Goal: Feedback & Contribution: Contribute content

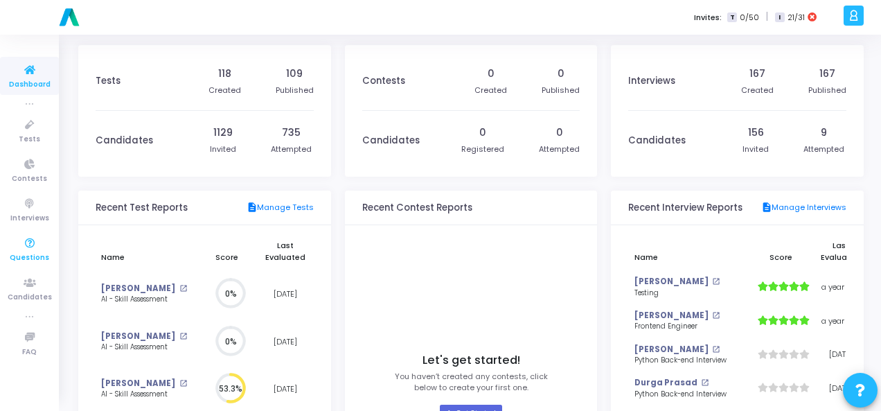
click at [14, 238] on link "Questions" at bounding box center [29, 249] width 59 height 38
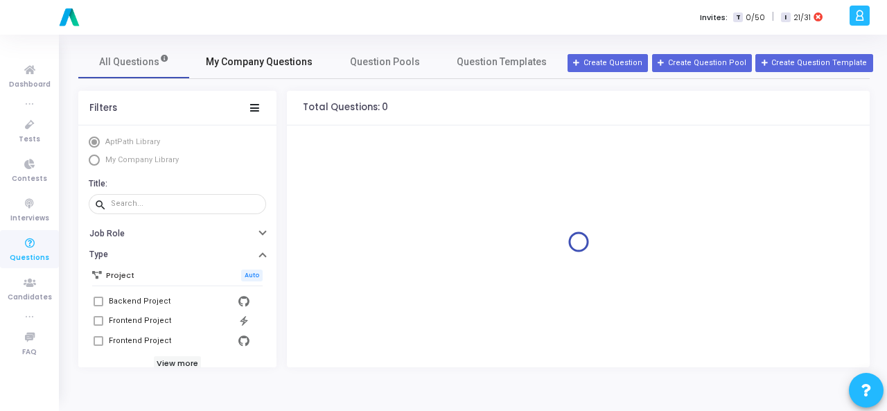
click at [246, 53] on link "My Company Questions" at bounding box center [259, 61] width 140 height 33
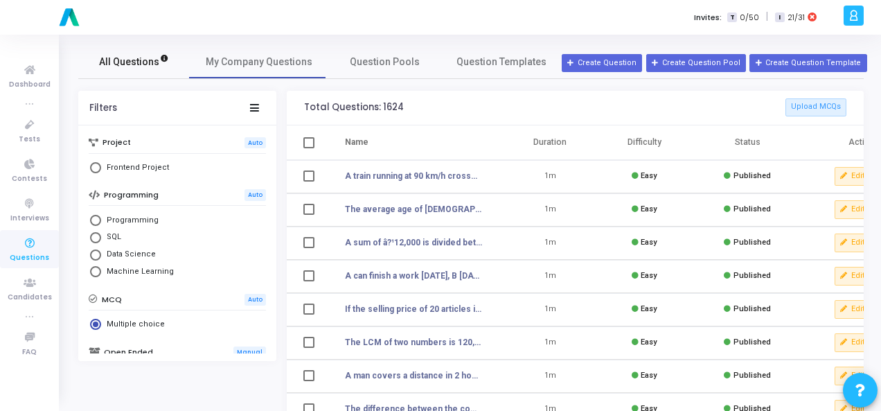
click at [109, 72] on link "All Questions" at bounding box center [133, 61] width 111 height 33
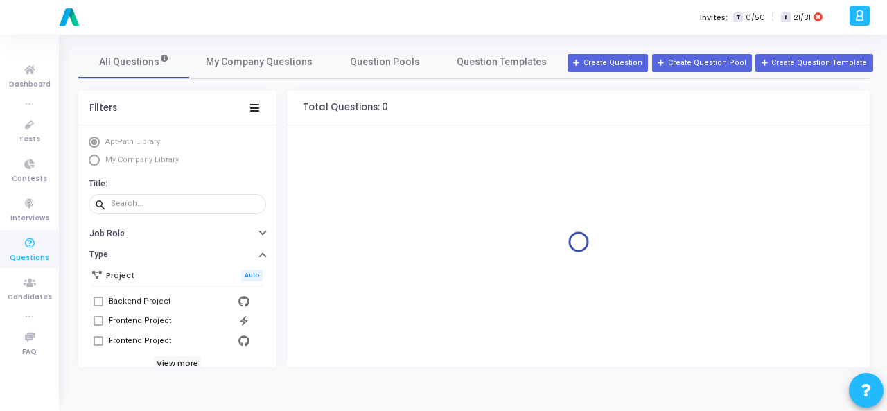
click at [92, 161] on span "Select Library" at bounding box center [94, 160] width 11 height 11
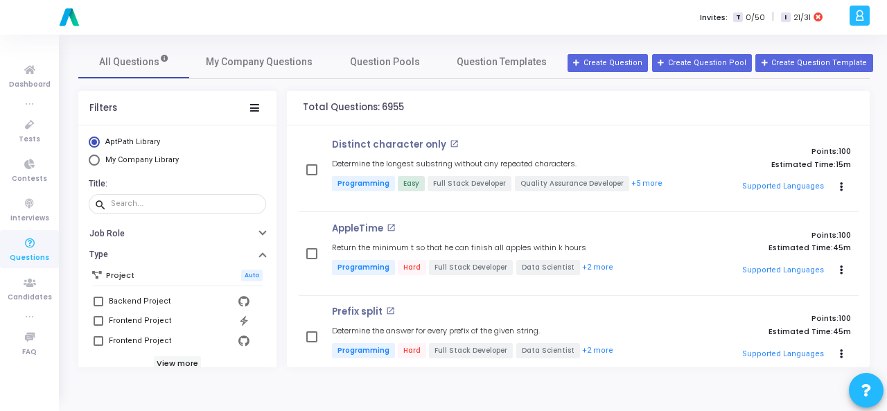
click at [93, 159] on span "Select Library" at bounding box center [94, 160] width 11 height 11
click at [93, 159] on input "My Company Library" at bounding box center [94, 160] width 11 height 11
radio input "true"
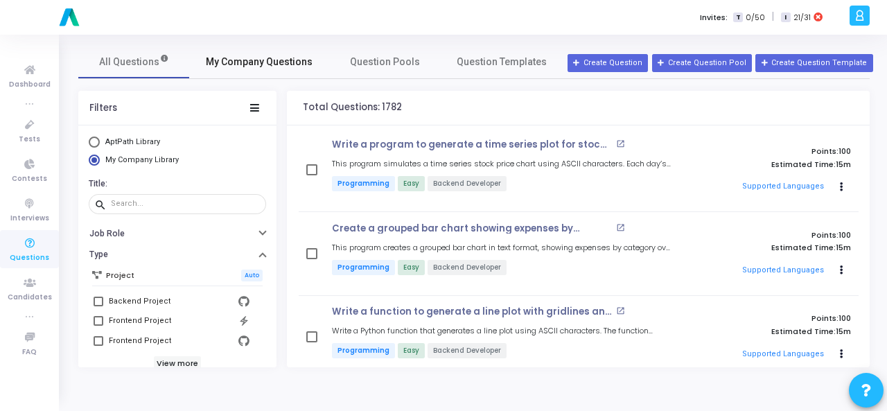
click at [262, 59] on span "My Company Questions" at bounding box center [259, 62] width 107 height 15
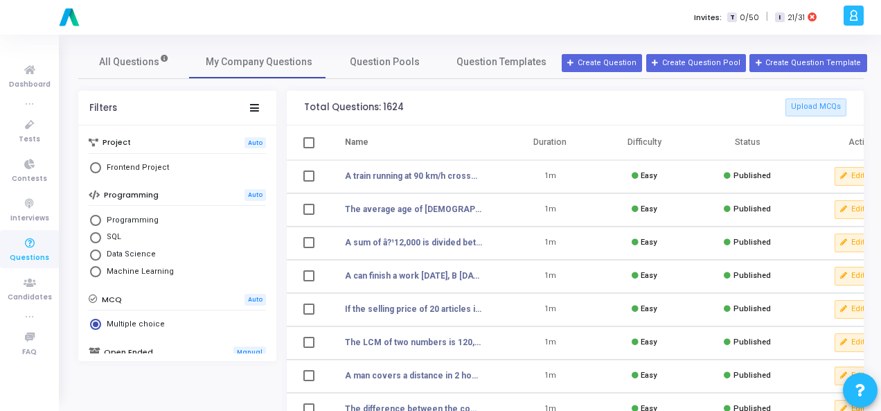
scroll to position [302, 0]
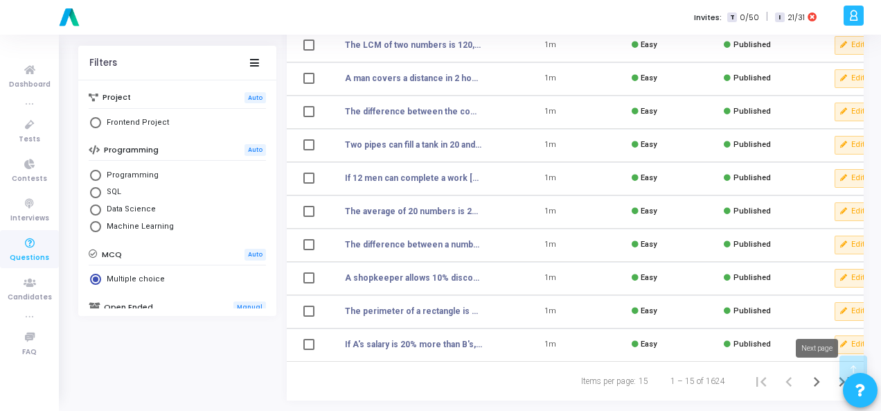
click at [814, 380] on icon "Next page" at bounding box center [816, 381] width 19 height 19
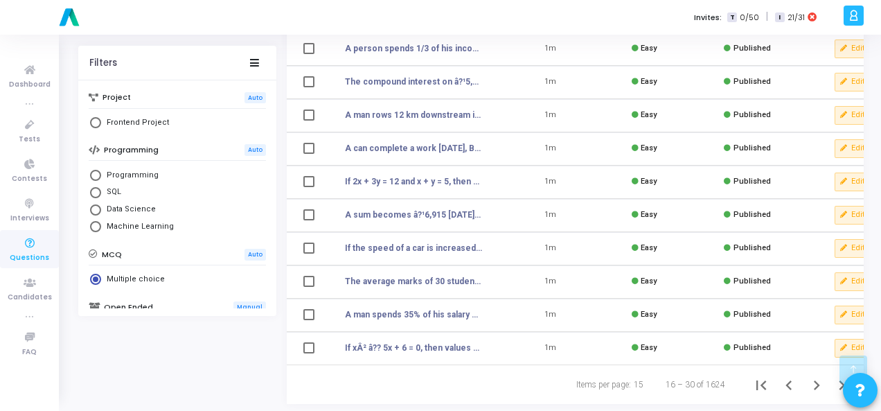
scroll to position [302, 0]
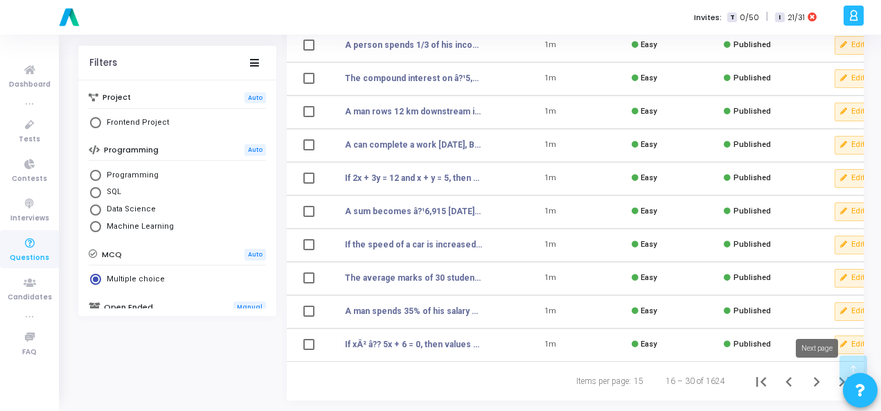
click at [815, 387] on icon "Next page" at bounding box center [816, 381] width 19 height 19
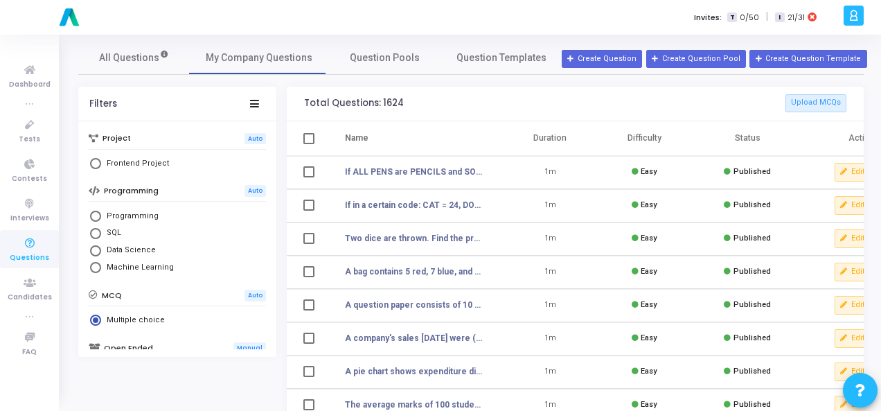
scroll to position [302, 0]
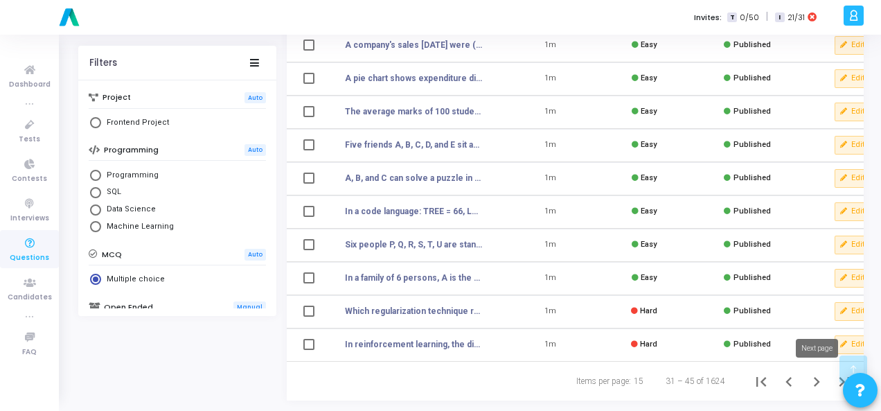
click at [819, 380] on icon "Next page" at bounding box center [816, 381] width 19 height 19
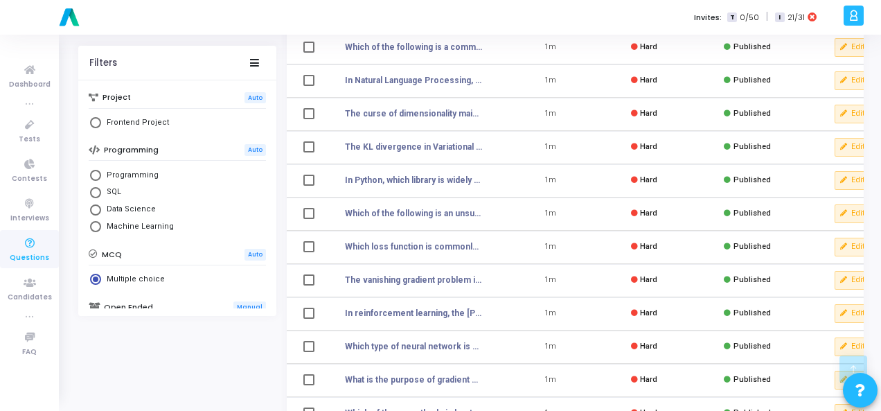
scroll to position [302, 0]
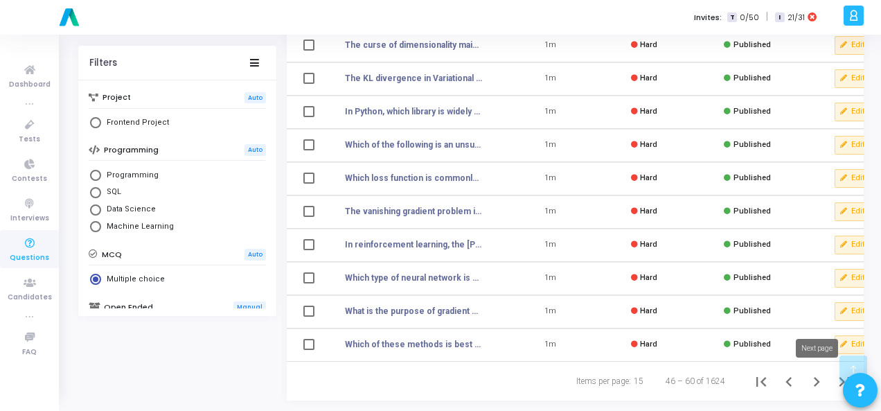
click at [818, 383] on icon "Next page" at bounding box center [816, 381] width 19 height 19
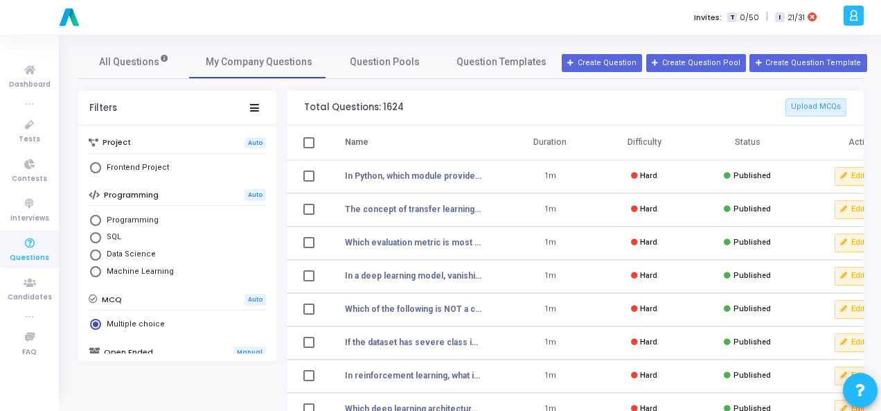
scroll to position [302, 0]
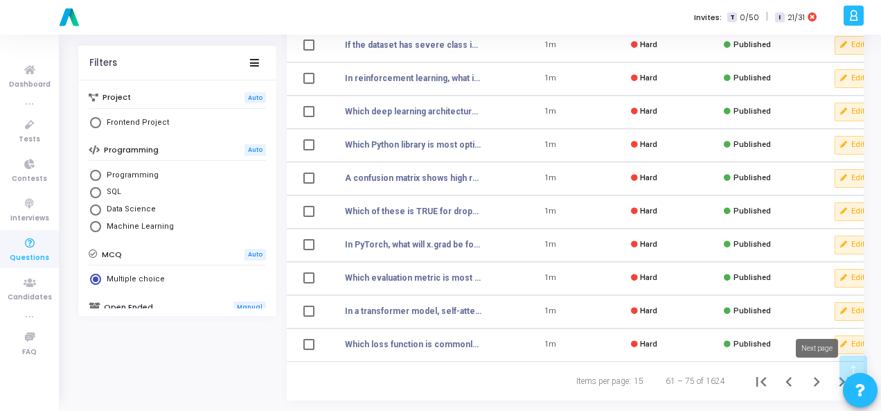
click at [810, 380] on icon "Next page" at bounding box center [816, 381] width 19 height 19
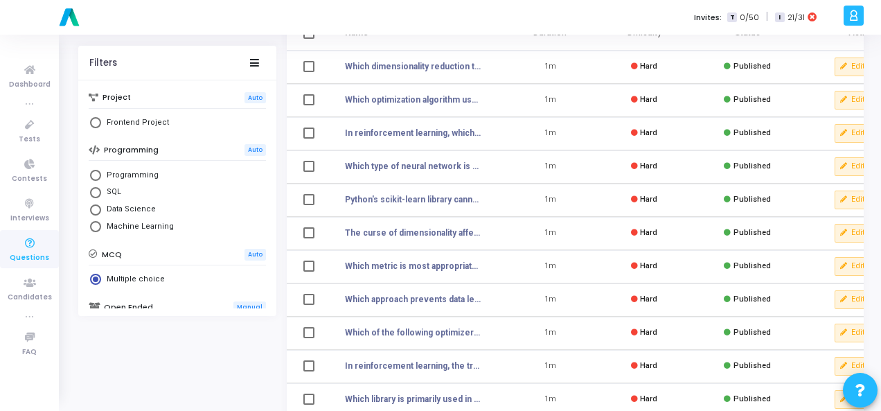
scroll to position [302, 0]
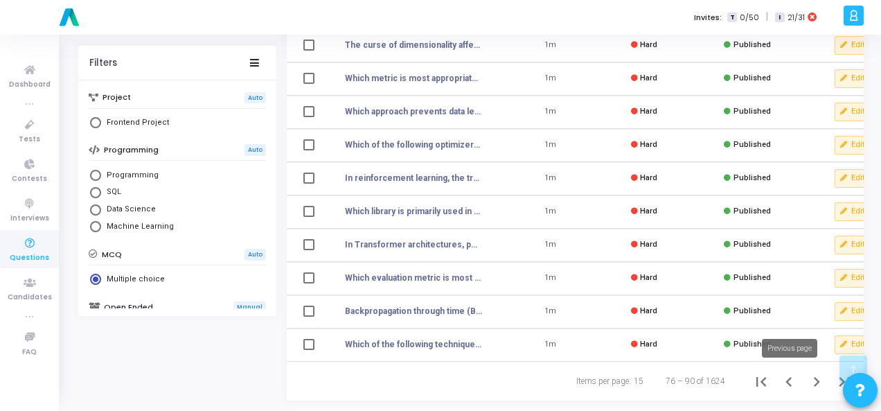
click at [782, 392] on icon "Previous page" at bounding box center [789, 381] width 19 height 19
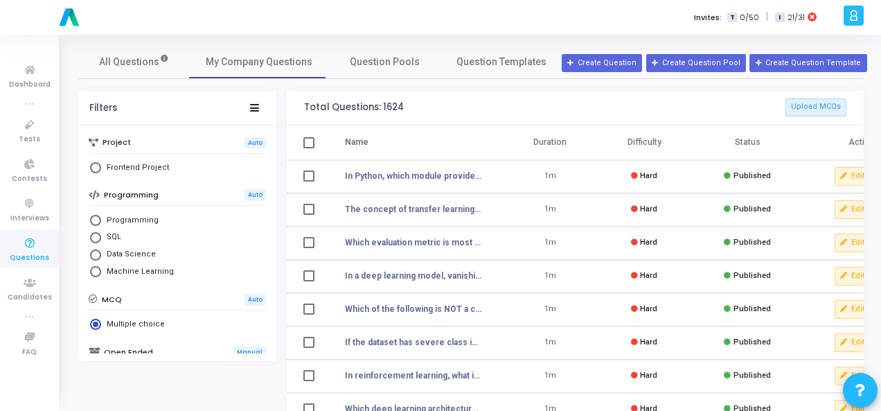
scroll to position [302, 0]
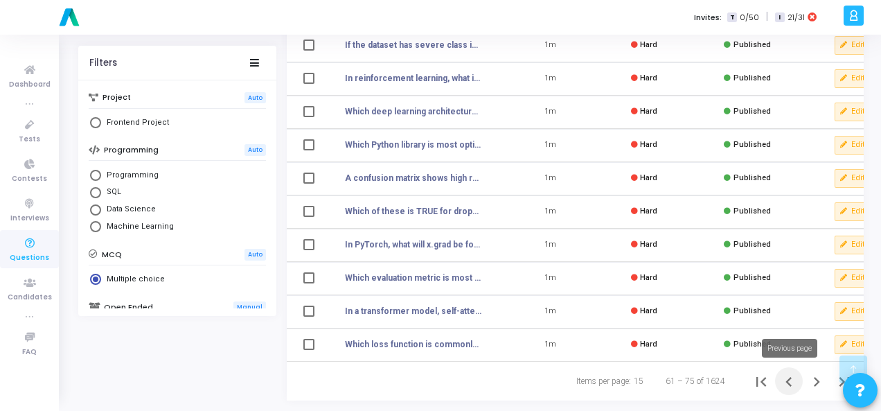
click at [791, 381] on icon "Previous page" at bounding box center [789, 381] width 19 height 19
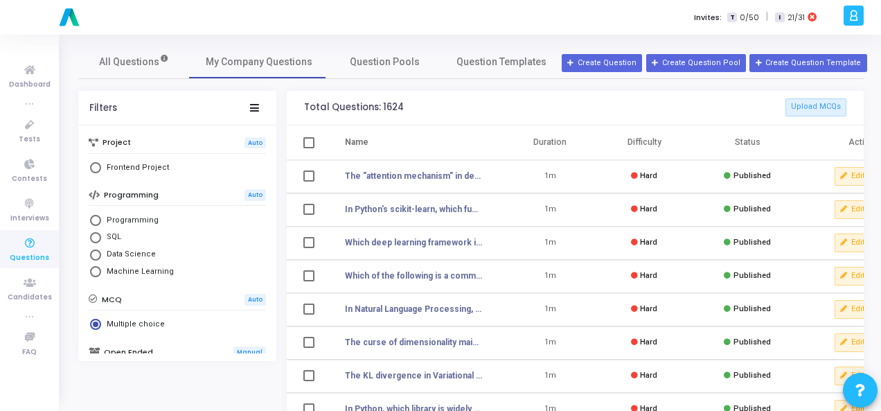
scroll to position [302, 0]
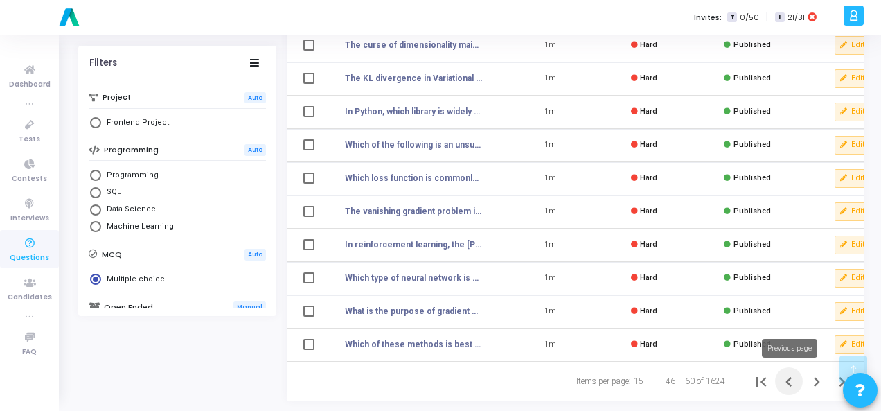
click at [786, 380] on icon "Previous page" at bounding box center [789, 381] width 19 height 19
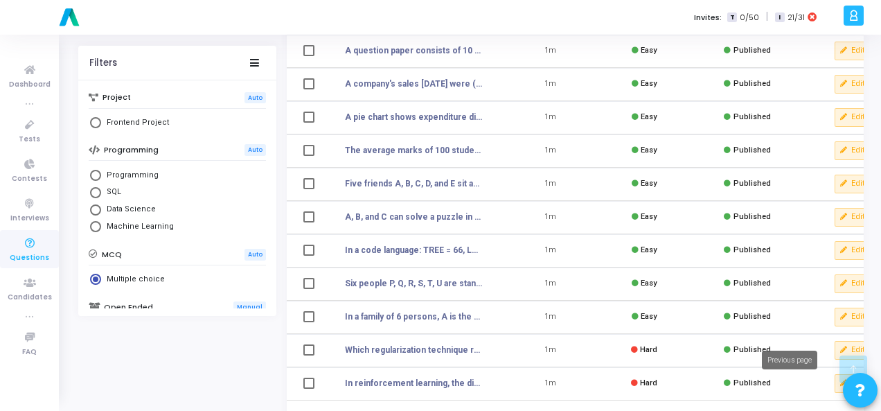
scroll to position [302, 0]
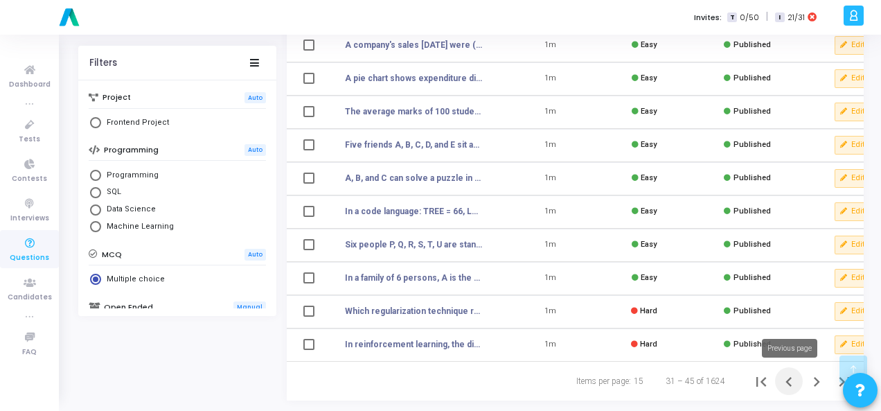
click at [787, 381] on icon "Previous page" at bounding box center [789, 382] width 6 height 10
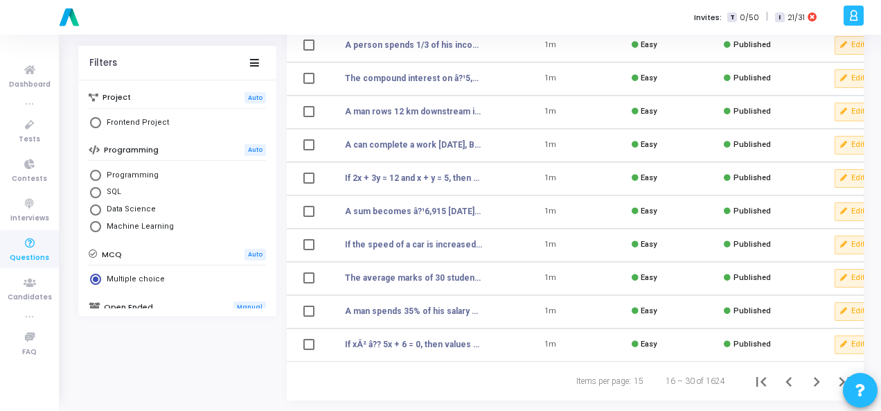
scroll to position [302, 0]
click at [787, 381] on icon "Previous page" at bounding box center [789, 382] width 6 height 10
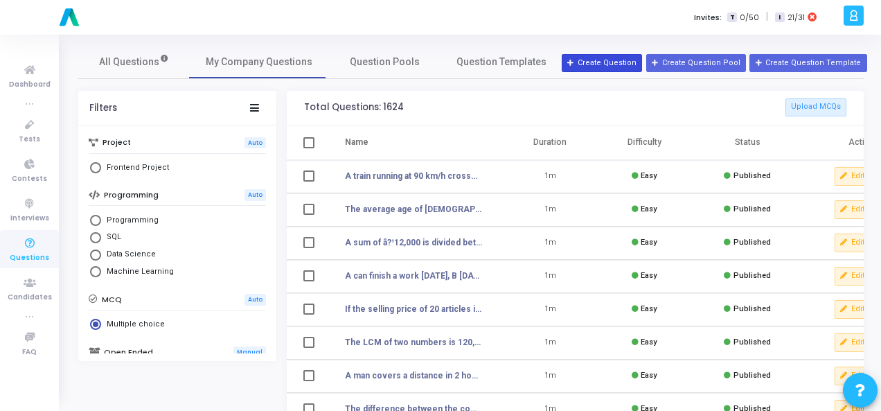
click at [611, 64] on button "Create Question" at bounding box center [602, 63] width 80 height 18
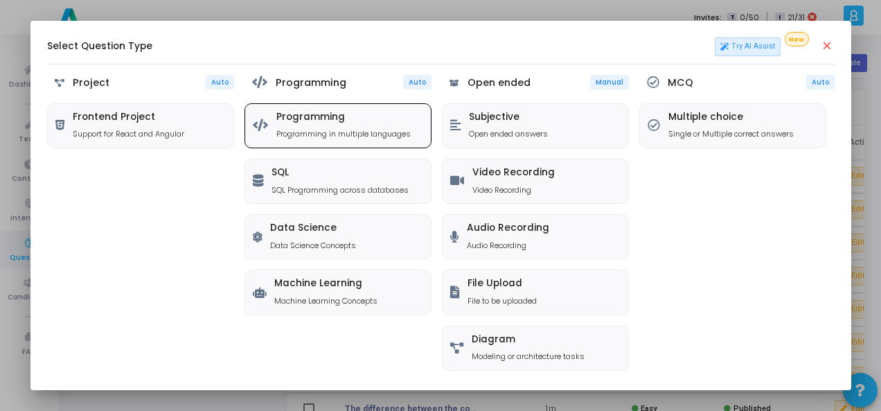
click at [280, 132] on p "Programming in multiple languages" at bounding box center [344, 134] width 134 height 12
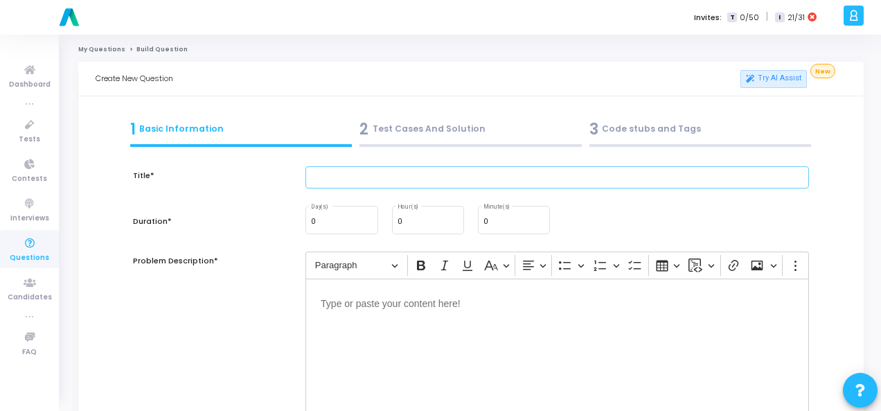
click at [408, 177] on input "text" at bounding box center [558, 177] width 504 height 23
paste input "Write a function to check if a string is a pangram"
type input "Write a function to check if a string is a pangram"
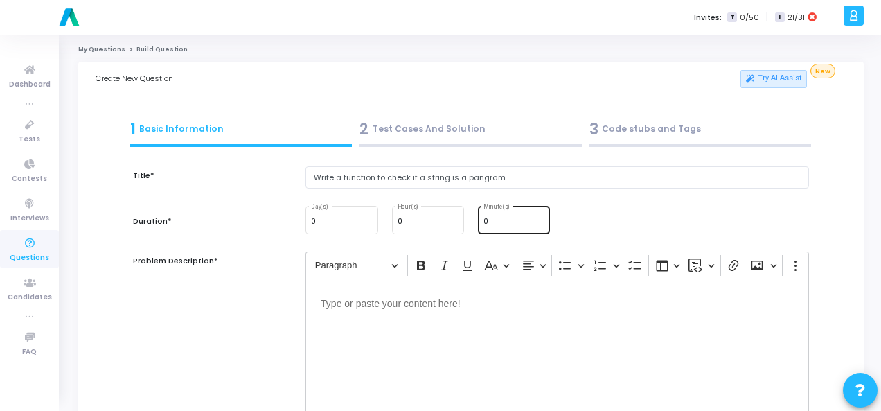
click at [523, 218] on input "0" at bounding box center [514, 222] width 61 height 8
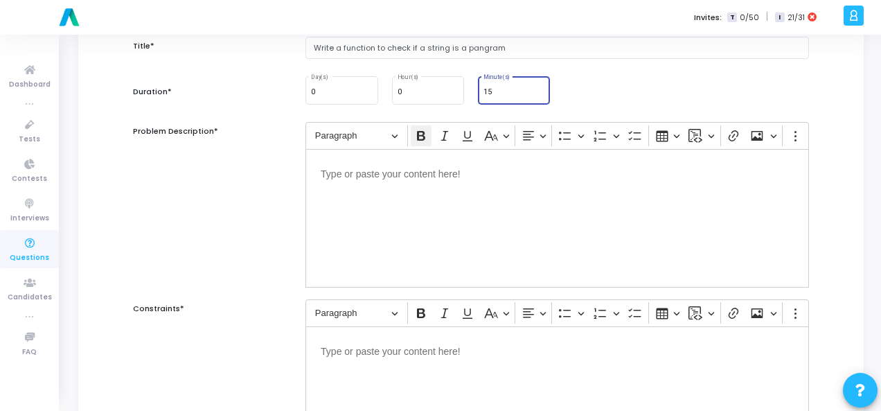
scroll to position [139, 0]
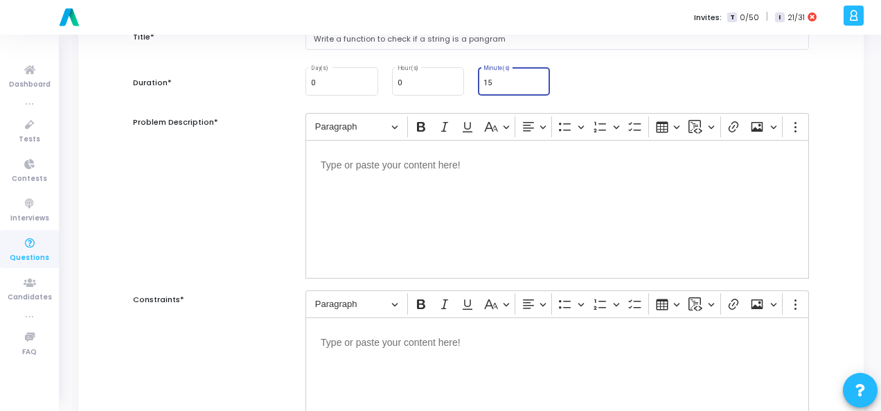
type input "15"
click at [402, 171] on div "Editor editing area: main" at bounding box center [558, 209] width 504 height 139
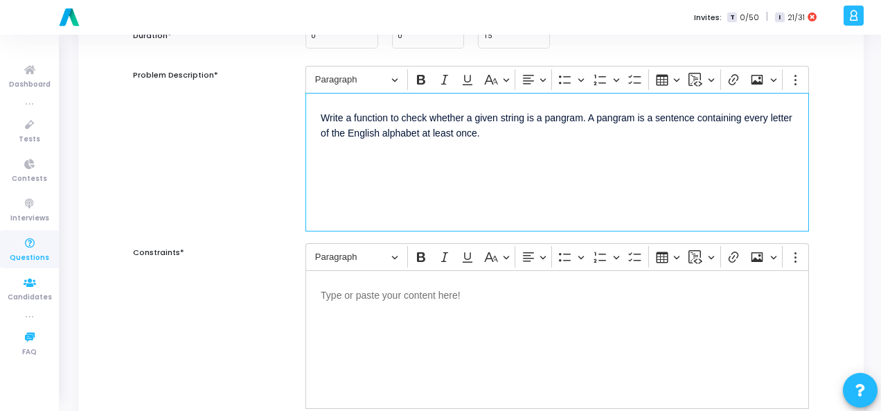
scroll to position [208, 0]
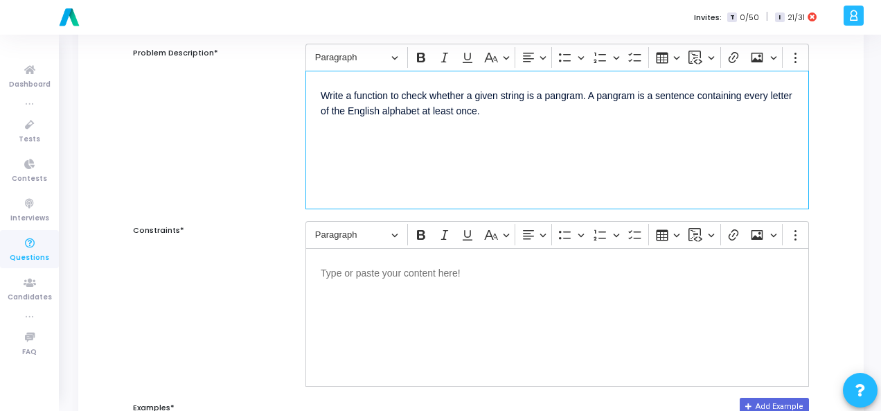
click at [398, 277] on p "Editor editing area: main" at bounding box center [557, 271] width 473 height 17
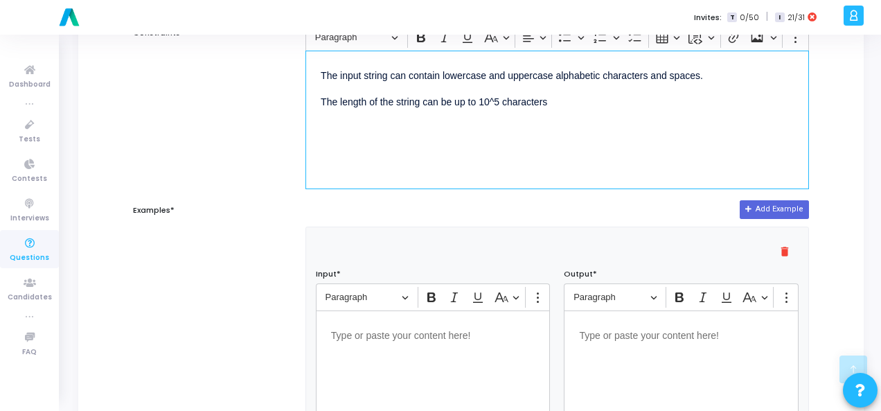
scroll to position [416, 0]
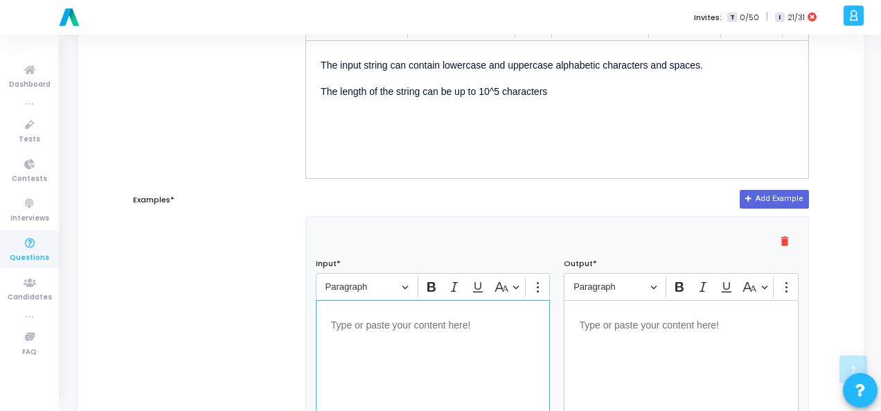
click at [403, 331] on div "Editor editing area: main" at bounding box center [433, 369] width 235 height 139
click at [667, 329] on p "Editor editing area: main" at bounding box center [681, 323] width 204 height 17
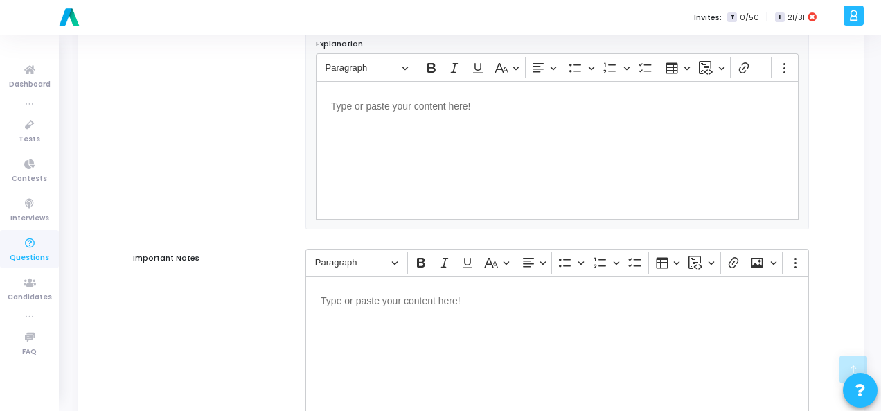
scroll to position [941, 0]
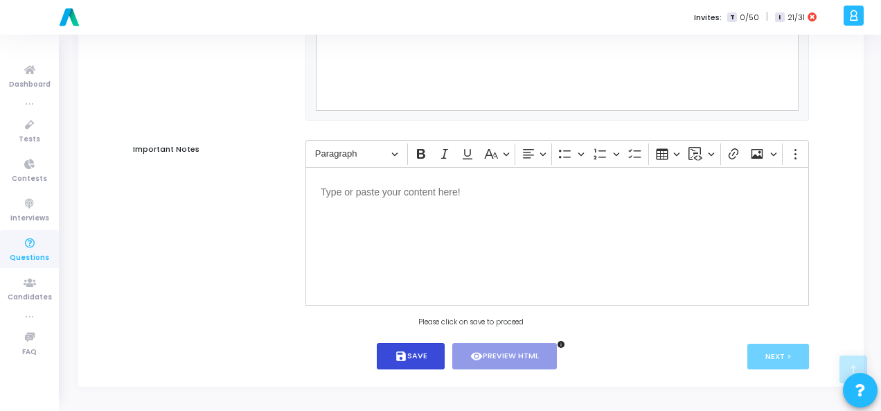
click at [419, 351] on button "save Save" at bounding box center [411, 356] width 69 height 27
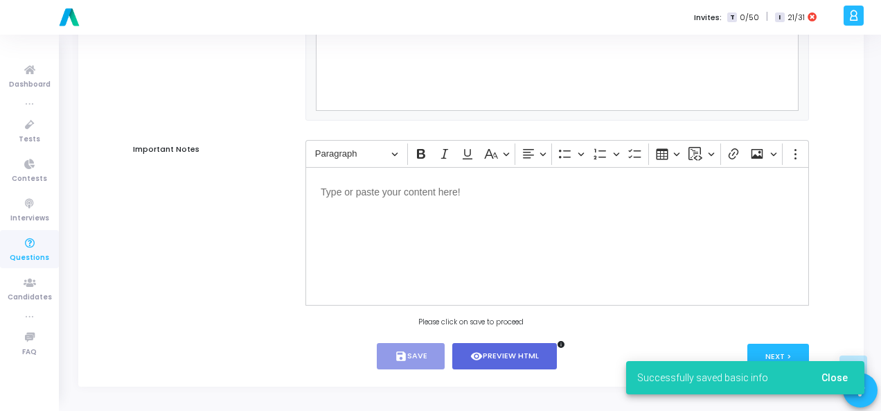
click at [841, 383] on span "Close" at bounding box center [835, 377] width 26 height 11
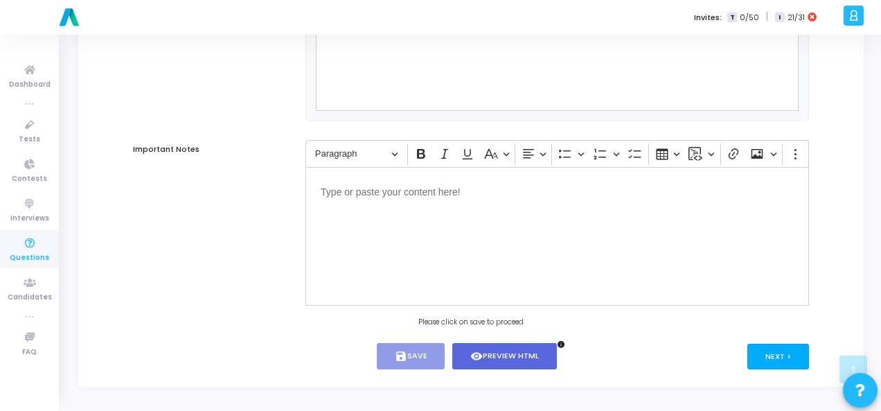
click at [788, 348] on button "Next >" at bounding box center [779, 357] width 62 height 26
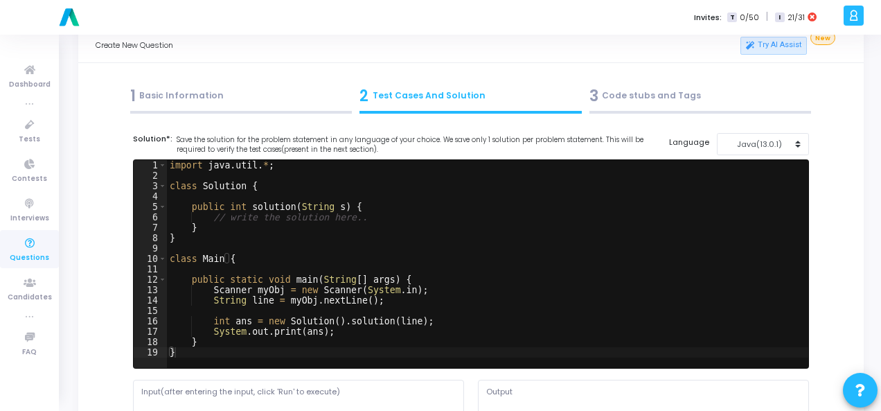
scroll to position [0, 0]
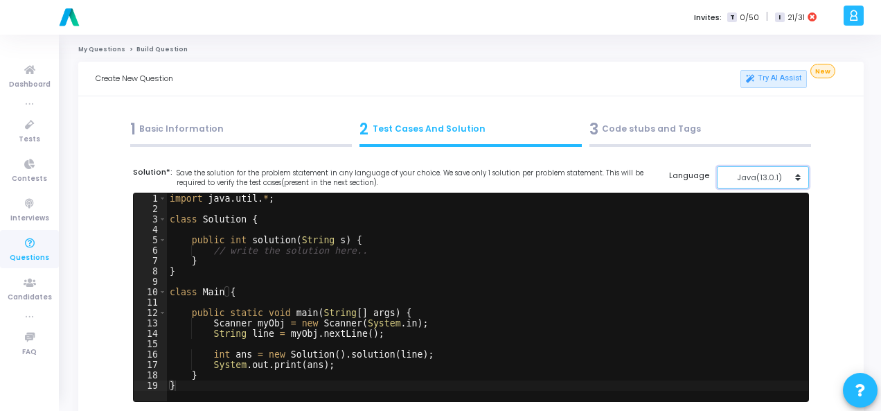
click at [793, 177] on div "Java(13.0.1)" at bounding box center [760, 178] width 68 height 12
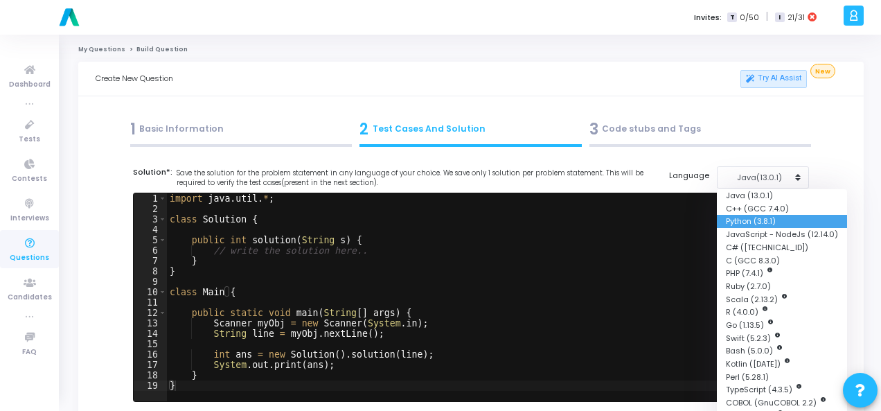
click at [782, 215] on button "Python (3.8.1)" at bounding box center [782, 221] width 130 height 13
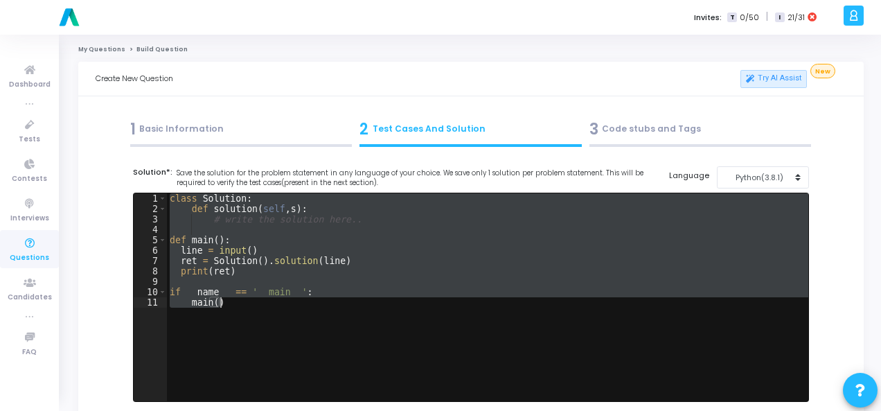
drag, startPoint x: 168, startPoint y: 199, endPoint x: 240, endPoint y: 305, distance: 128.2
click at [240, 305] on div "class Solution : def solution ( self , s ) : # write the solution here.. def ma…" at bounding box center [488, 307] width 642 height 229
type textarea "if __name__ == '__main__': main()"
paste textarea
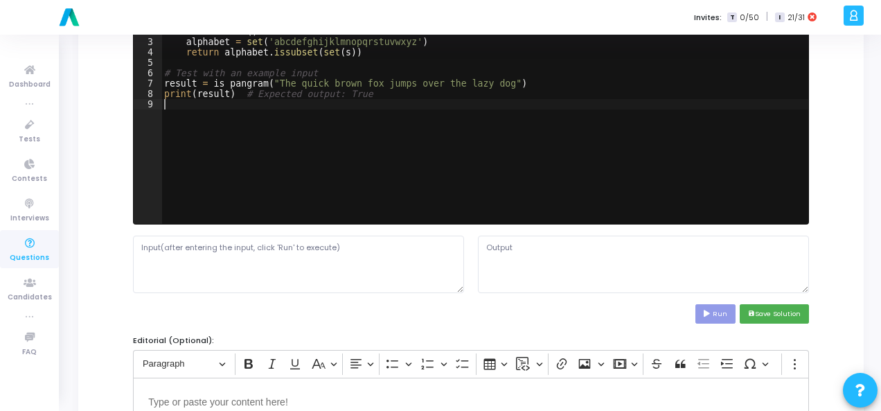
scroll to position [208, 0]
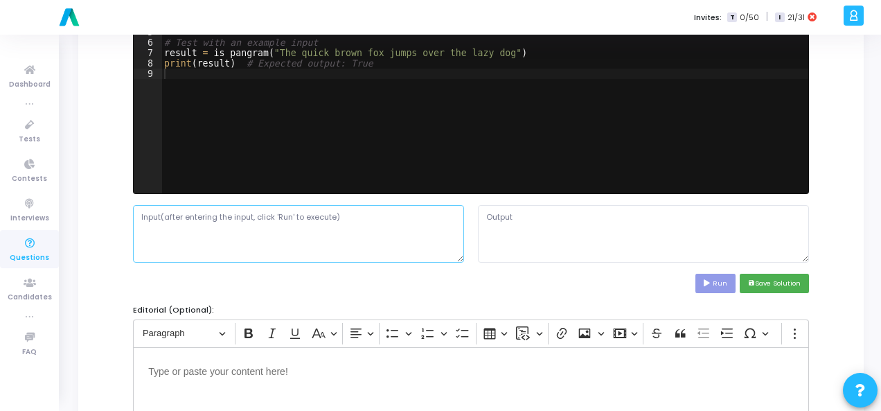
click at [283, 234] on textarea at bounding box center [298, 233] width 331 height 57
paste textarea "A string sentence"
type textarea "A string sentence"
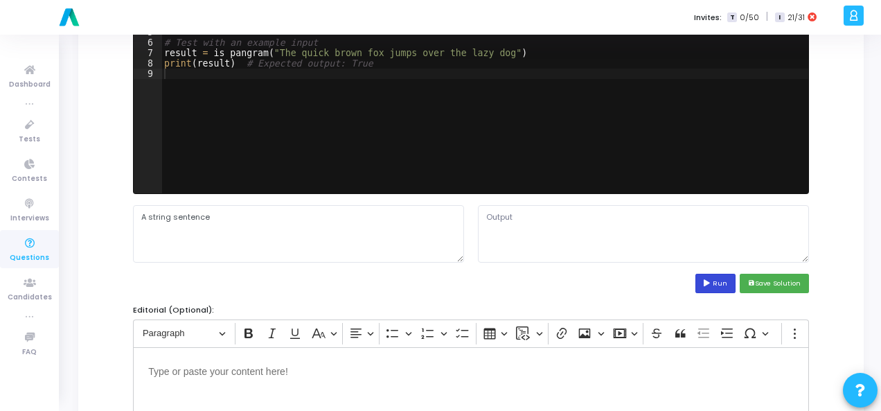
click at [718, 286] on button "Run" at bounding box center [716, 283] width 40 height 19
type textarea "True"
click at [790, 281] on button "save Save Solution" at bounding box center [774, 283] width 69 height 19
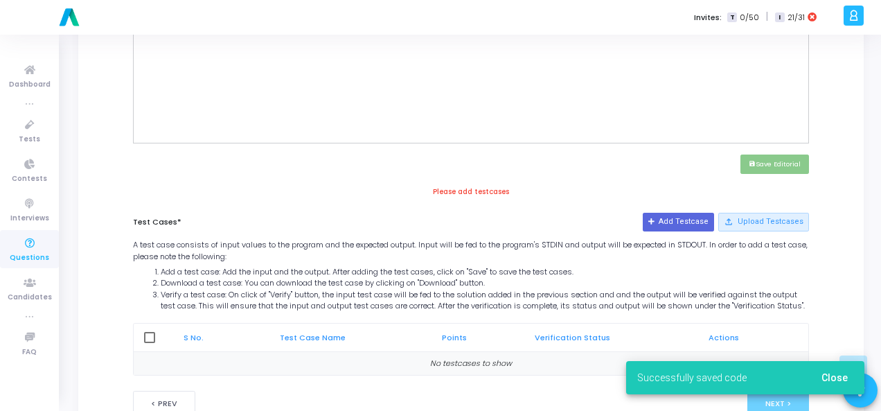
scroll to position [554, 0]
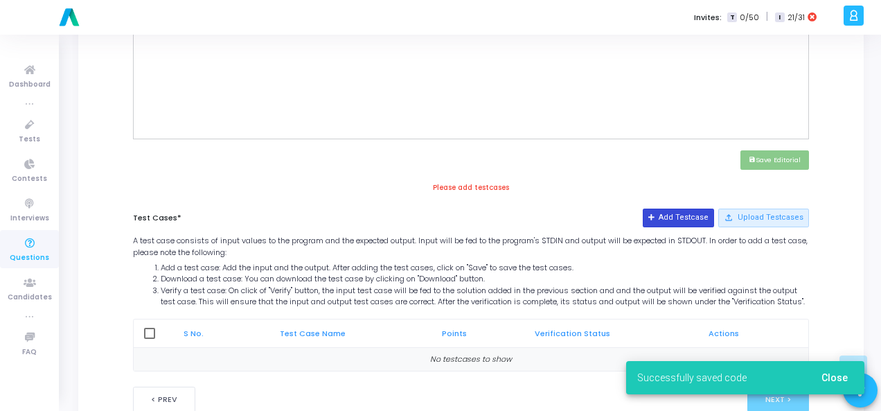
click at [672, 211] on button "Add Testcase" at bounding box center [678, 218] width 71 height 18
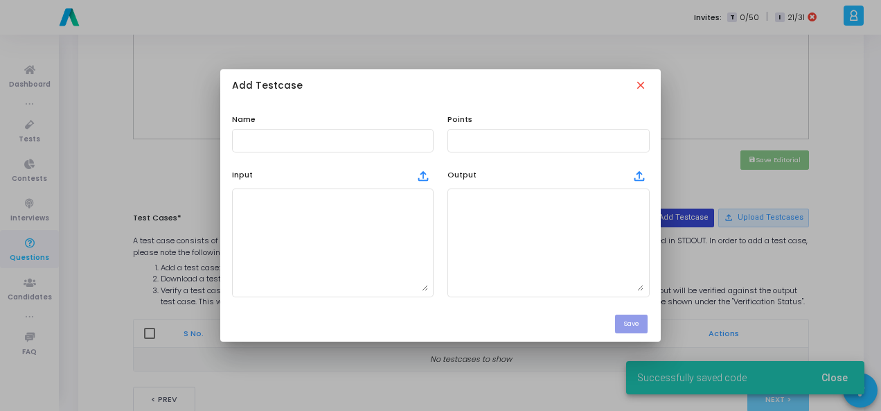
scroll to position [0, 0]
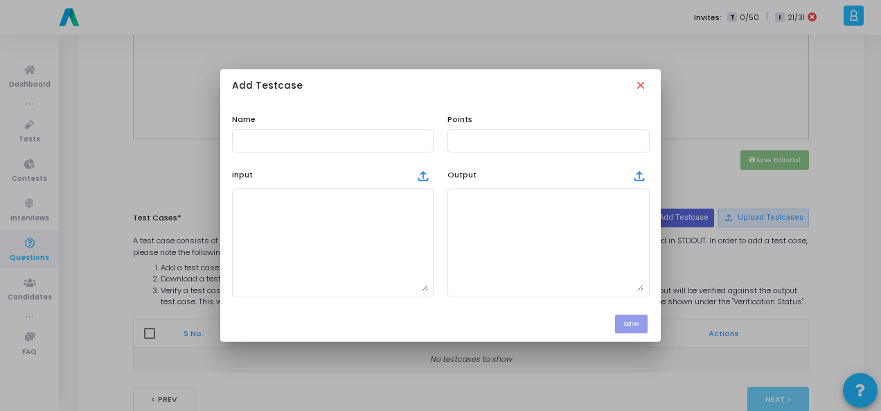
click at [265, 117] on div "Name" at bounding box center [333, 133] width 216 height 39
click at [266, 131] on div at bounding box center [333, 140] width 191 height 26
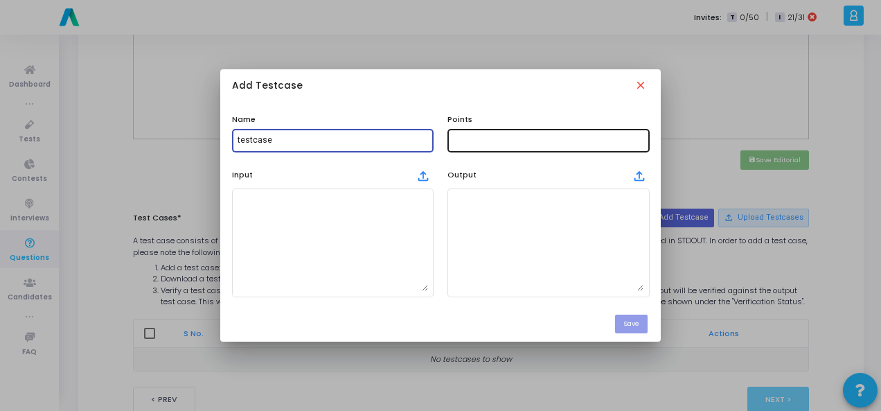
type input "testcase"
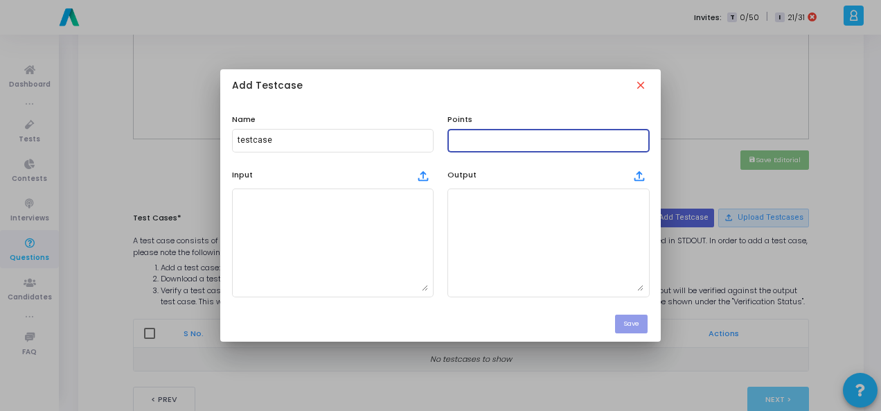
click at [453, 142] on input "text" at bounding box center [548, 141] width 191 height 10
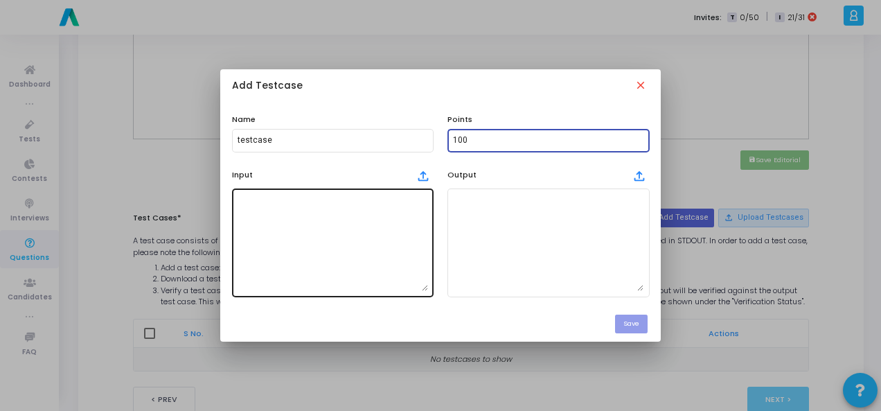
type input "100"
click at [376, 276] on textarea at bounding box center [333, 242] width 191 height 97
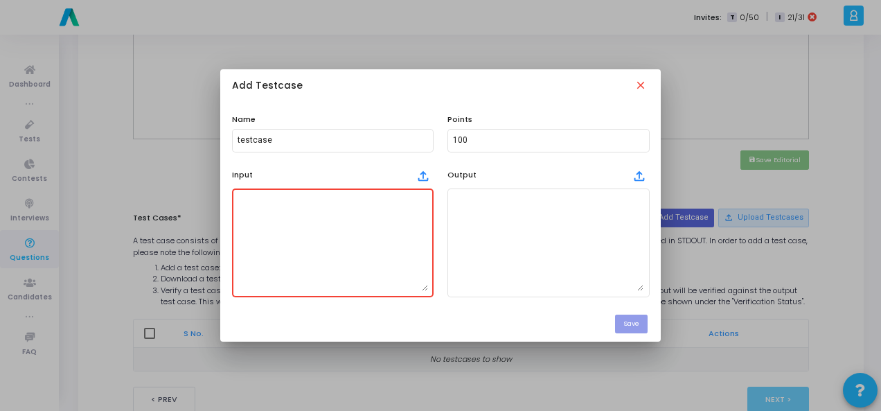
paste textarea "A string sentence"
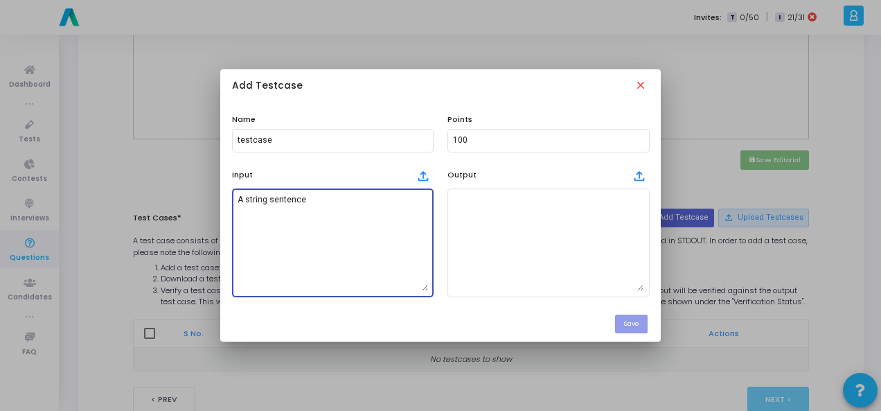
type textarea "A string sentence"
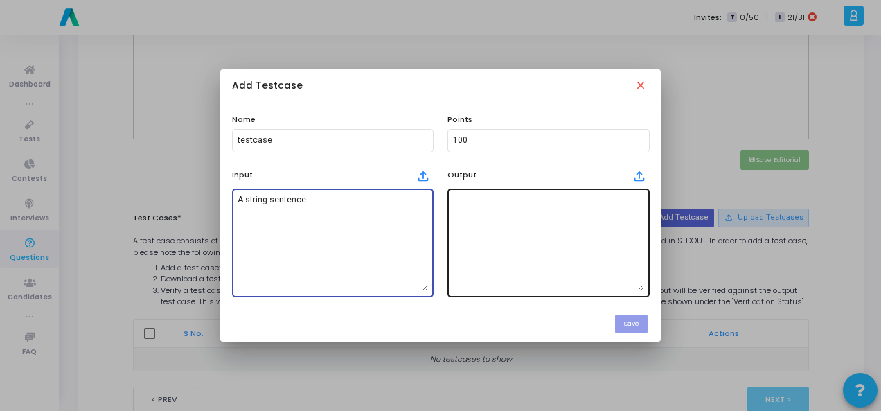
click at [496, 240] on textarea at bounding box center [548, 242] width 191 height 97
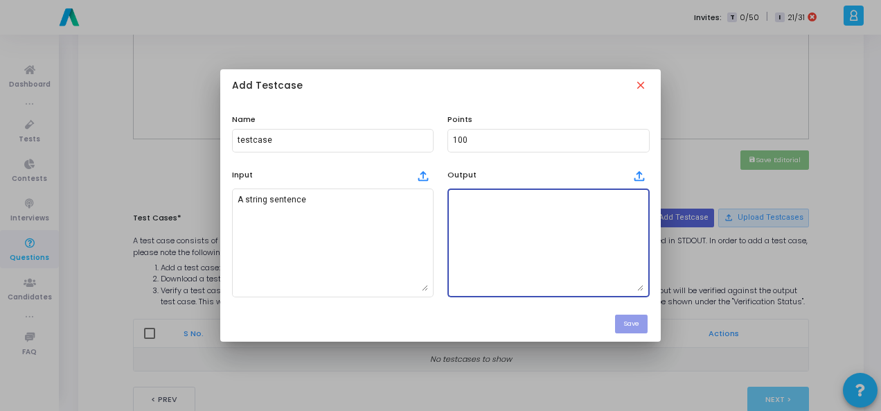
paste textarea "Return True if the string is a pangram, otherwise False."
click at [495, 222] on textarea "Return True if the string is a pangram, otherwise False." at bounding box center [548, 242] width 191 height 97
click at [493, 218] on textarea "Return True if the string is a pangram, otherwise False." at bounding box center [548, 242] width 191 height 97
drag, startPoint x: 499, startPoint y: 199, endPoint x: 557, endPoint y: 249, distance: 77.1
click at [557, 249] on textarea "Return True if the string is a pangram, otherwise False." at bounding box center [548, 242] width 191 height 97
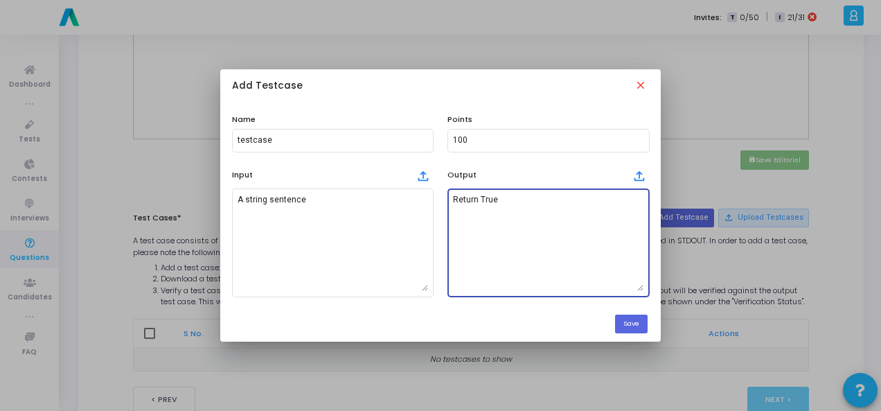
click at [478, 198] on textarea "Return True" at bounding box center [548, 242] width 191 height 97
type textarea "True"
click at [626, 324] on button "Save" at bounding box center [631, 324] width 33 height 19
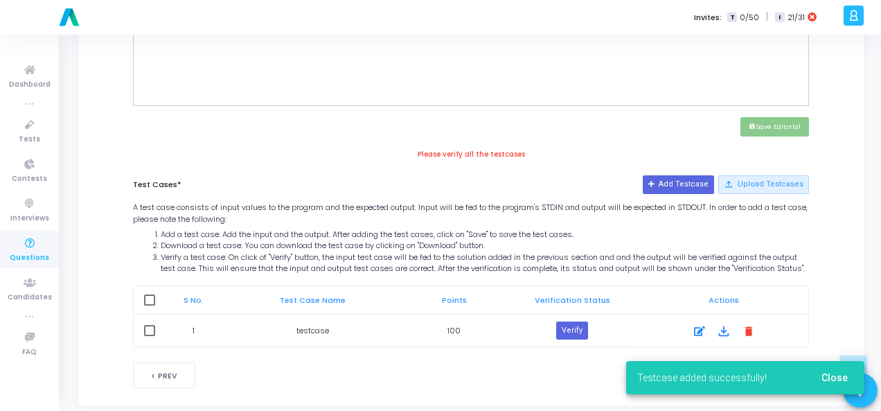
scroll to position [614, 0]
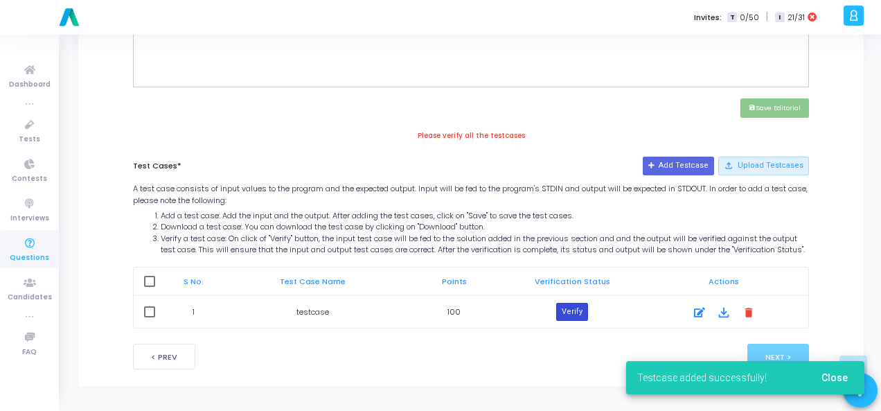
click at [569, 314] on button "Verify" at bounding box center [572, 312] width 32 height 18
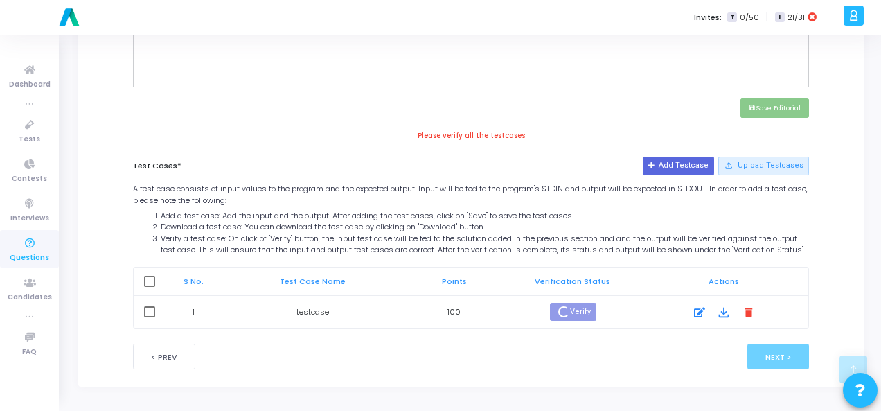
scroll to position [601, 0]
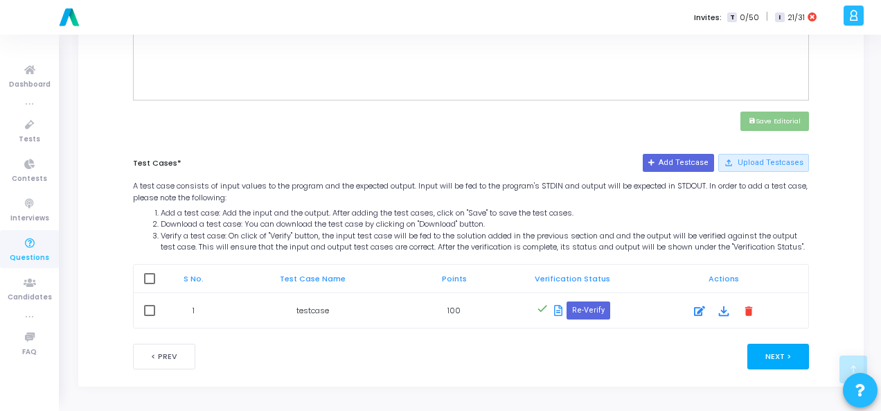
click at [773, 354] on button "Next >" at bounding box center [779, 357] width 62 height 26
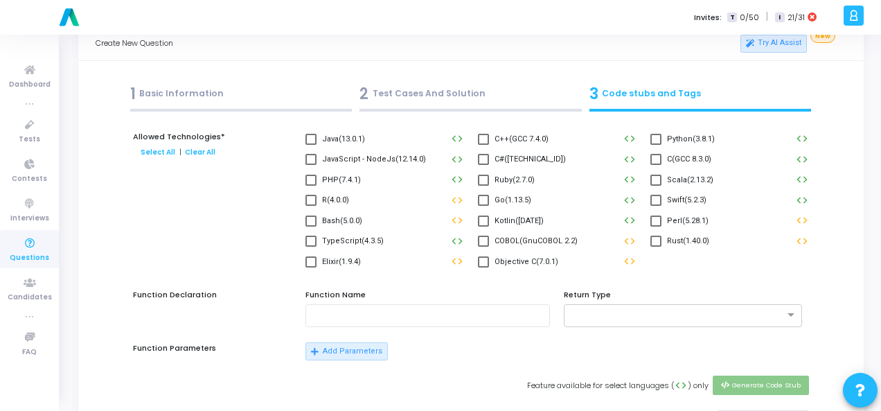
scroll to position [0, 0]
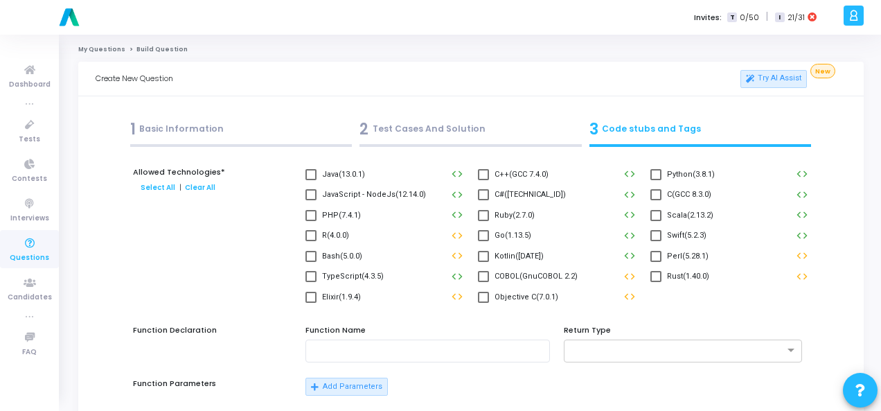
click at [663, 177] on label "Python(3.8.1)" at bounding box center [683, 174] width 64 height 17
click at [656, 180] on input "Python(3.8.1)" at bounding box center [656, 180] width 1 height 1
checkbox input "true"
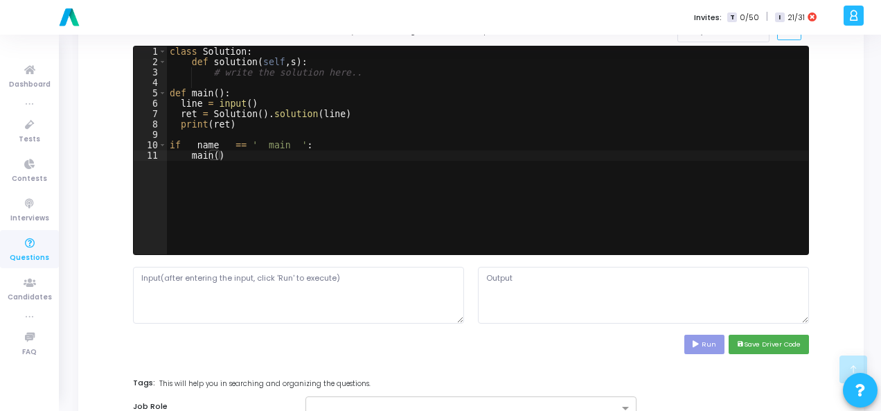
scroll to position [485, 0]
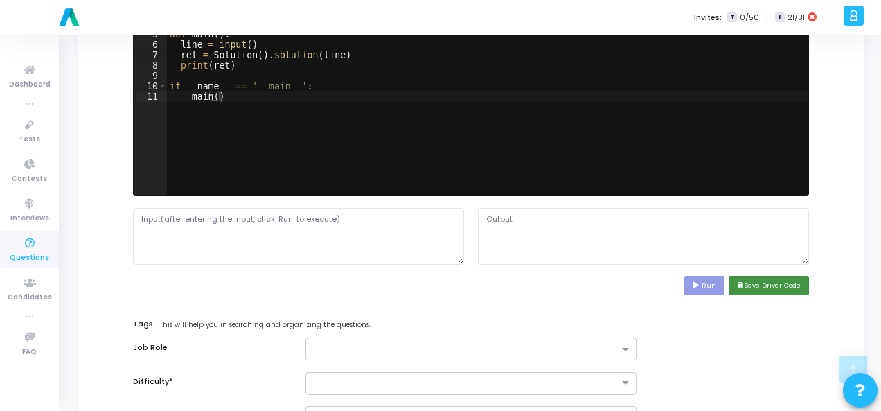
click at [790, 281] on button "save Save Driver Code" at bounding box center [769, 285] width 80 height 19
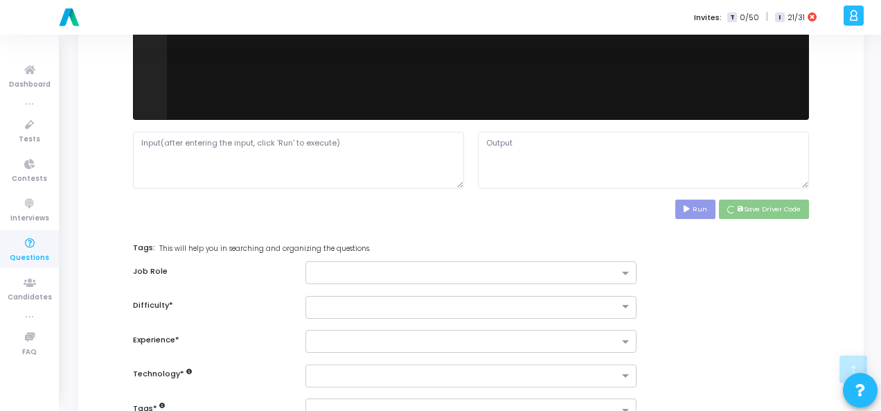
scroll to position [624, 0]
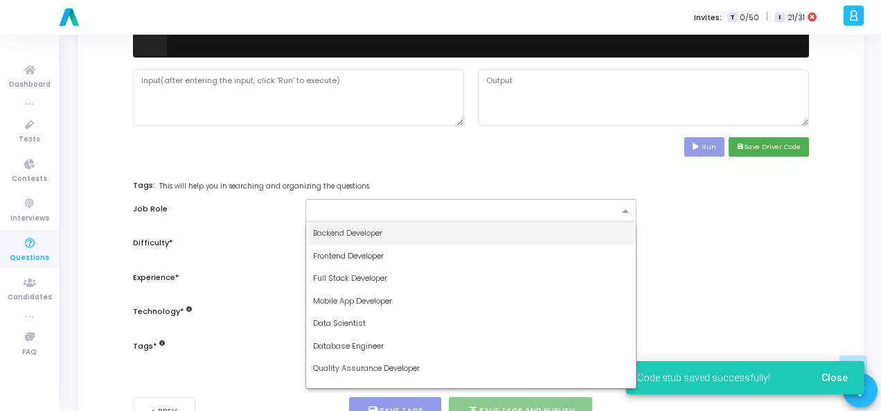
click at [472, 206] on input "text" at bounding box center [466, 212] width 306 height 12
click at [467, 222] on div "Backend Developer" at bounding box center [471, 233] width 330 height 23
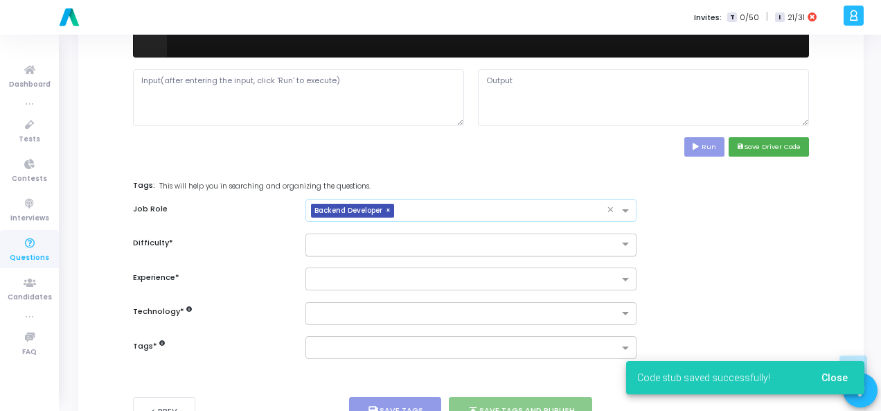
click at [466, 238] on input "text" at bounding box center [457, 244] width 288 height 12
click at [457, 265] on div "Easy" at bounding box center [471, 267] width 330 height 23
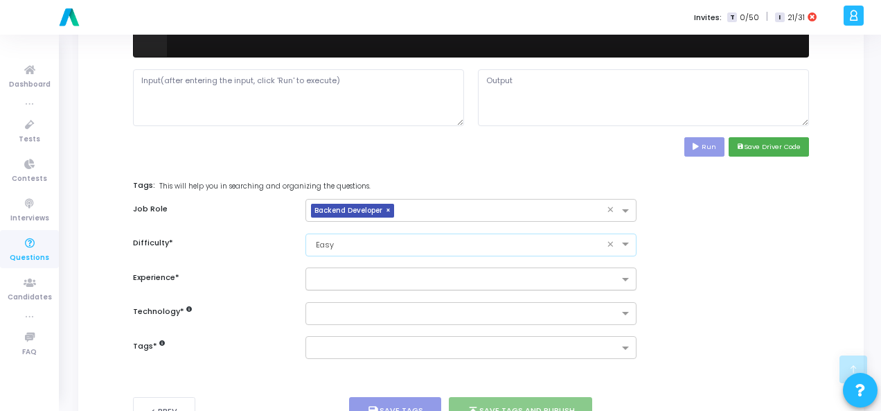
click at [459, 277] on input "text" at bounding box center [466, 280] width 306 height 12
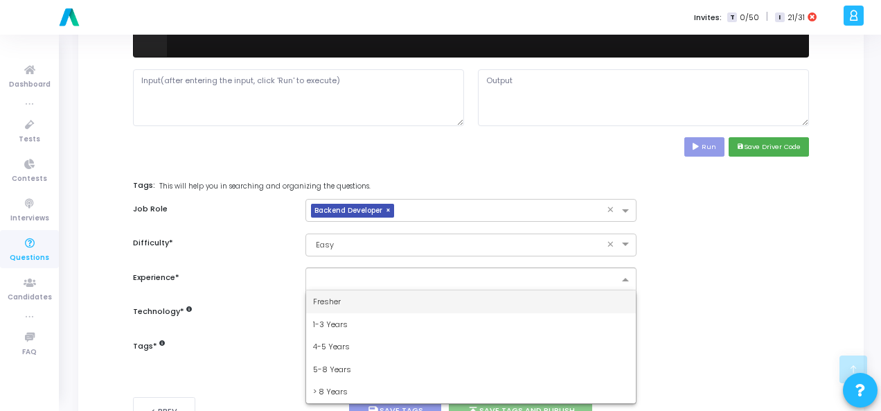
click at [455, 291] on div "Fresher" at bounding box center [471, 301] width 330 height 23
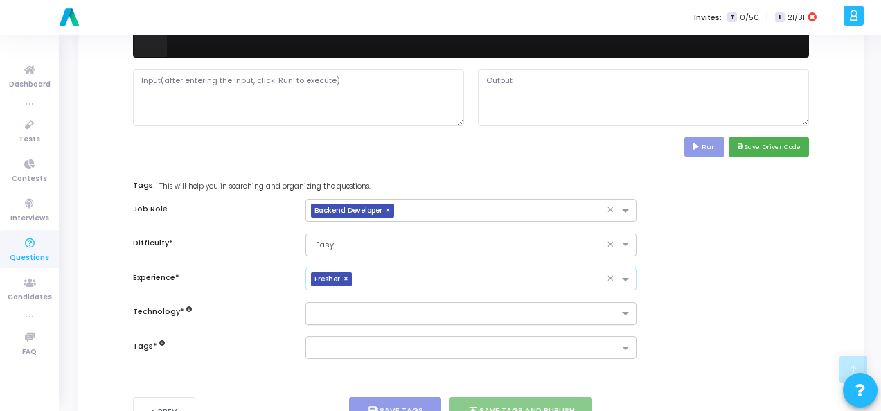
click at [455, 305] on div at bounding box center [462, 313] width 313 height 17
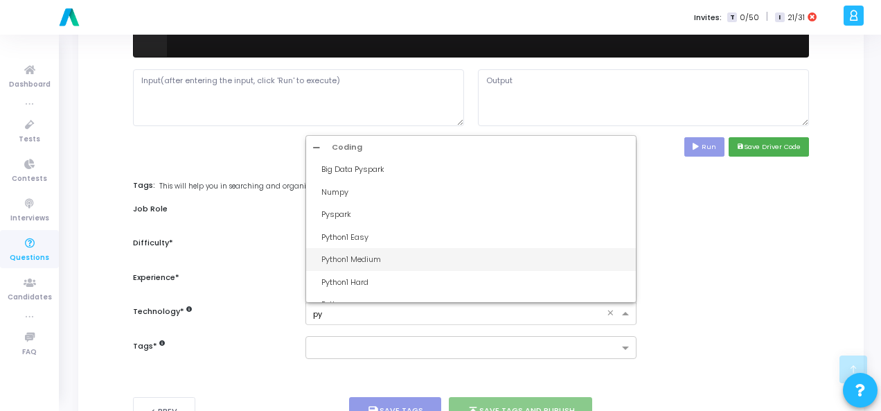
type input "pyt"
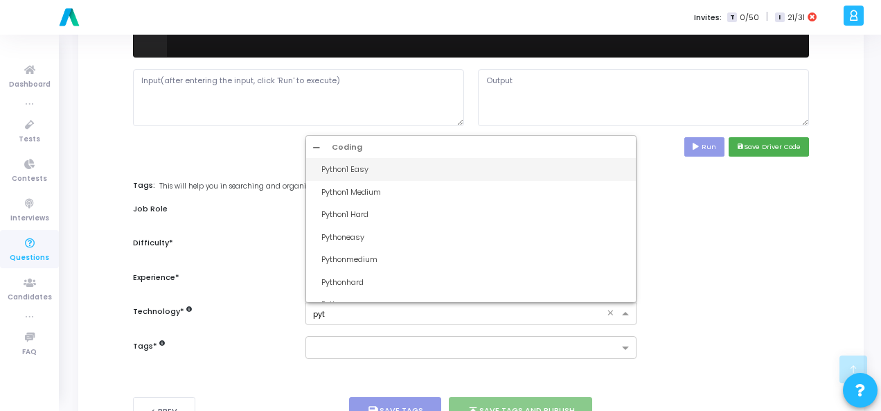
click at [428, 170] on div "Python1 Easy" at bounding box center [476, 170] width 308 height 12
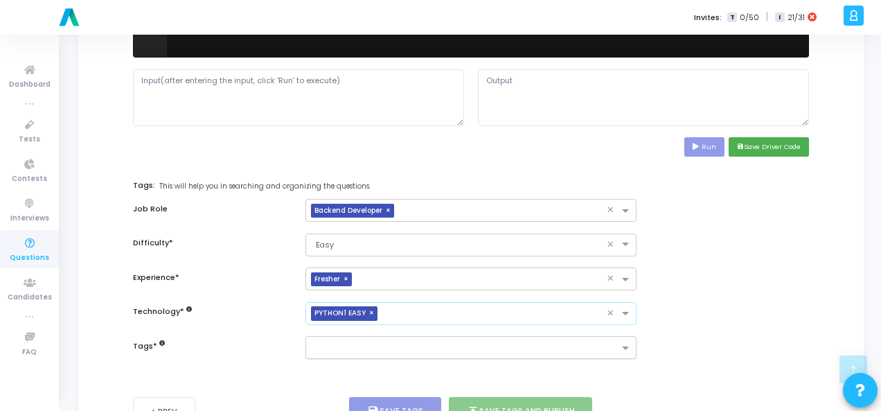
click at [412, 343] on input "text" at bounding box center [466, 349] width 306 height 12
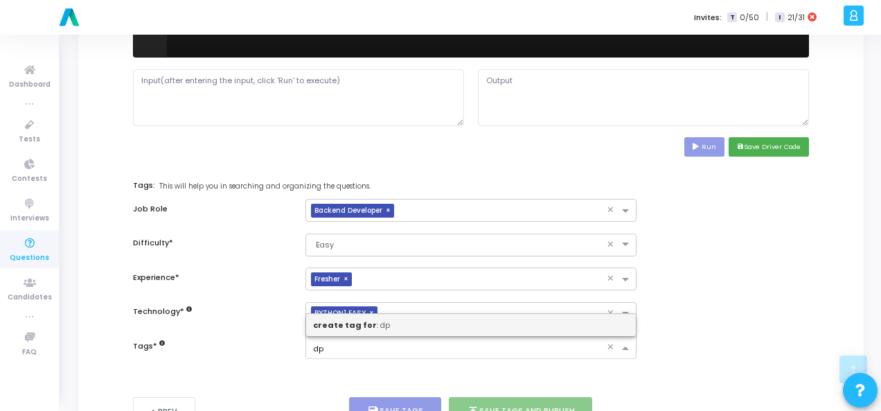
type input "d"
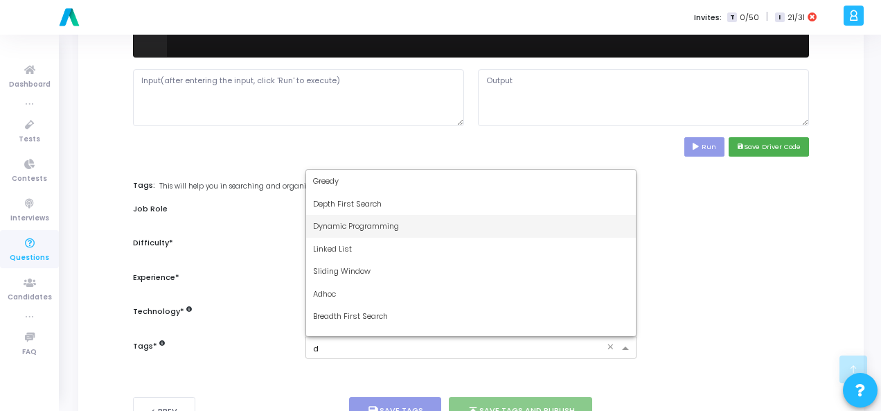
click at [419, 227] on div "Dynamic Programming" at bounding box center [471, 226] width 330 height 23
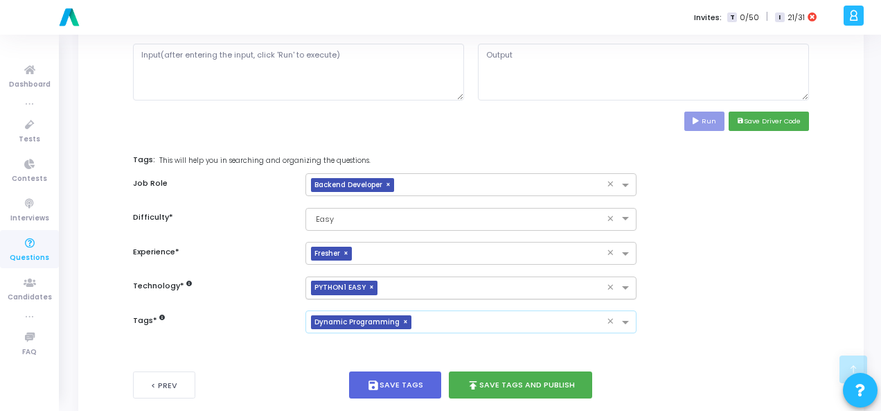
scroll to position [675, 0]
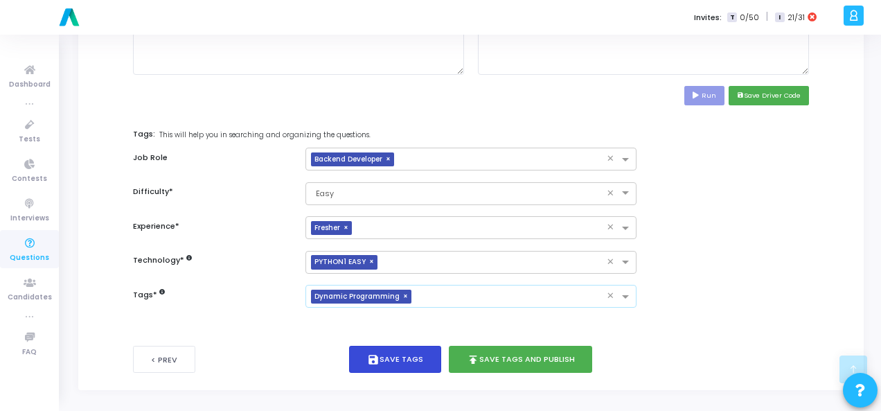
click at [431, 350] on button "save Save Tags" at bounding box center [395, 359] width 92 height 27
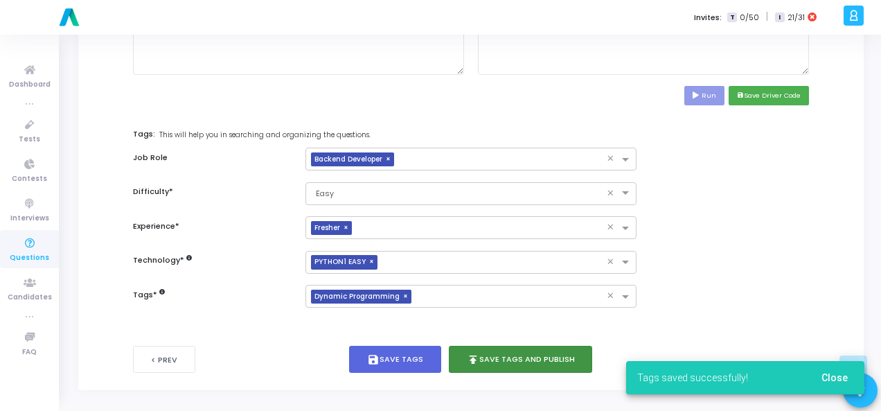
click at [499, 357] on button "publish Save Tags and Publish" at bounding box center [521, 359] width 144 height 27
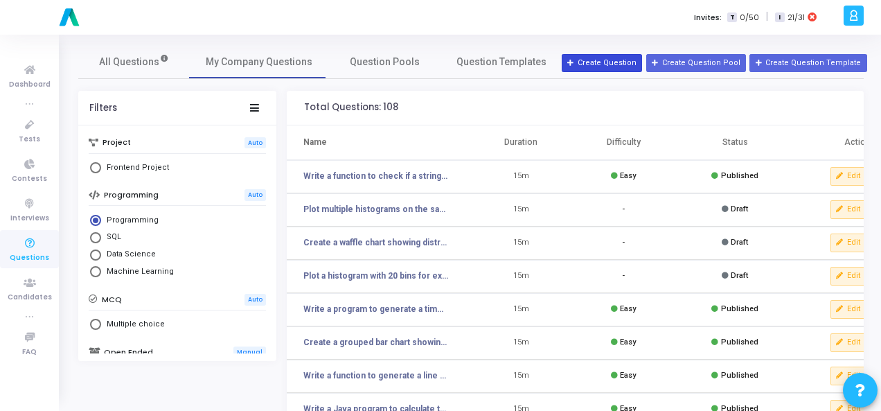
click at [625, 63] on button "Create Question" at bounding box center [602, 63] width 80 height 18
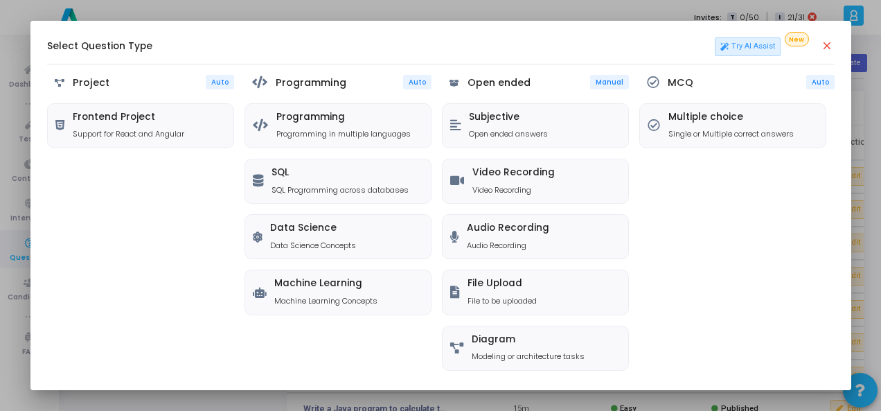
click at [829, 48] on mat-icon "close" at bounding box center [828, 47] width 14 height 14
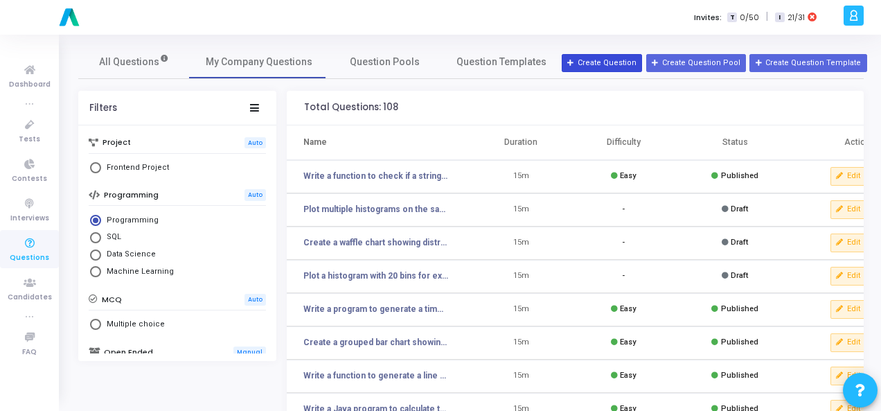
click at [621, 63] on button "Create Question" at bounding box center [602, 63] width 80 height 18
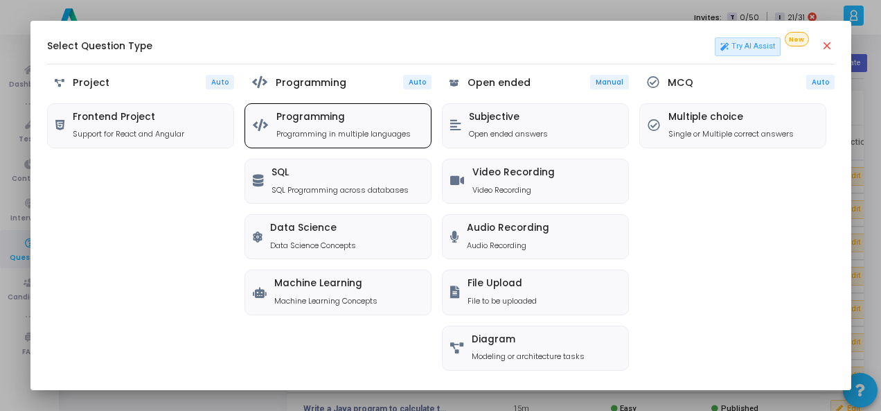
click at [345, 118] on h5 "Programming" at bounding box center [344, 118] width 134 height 12
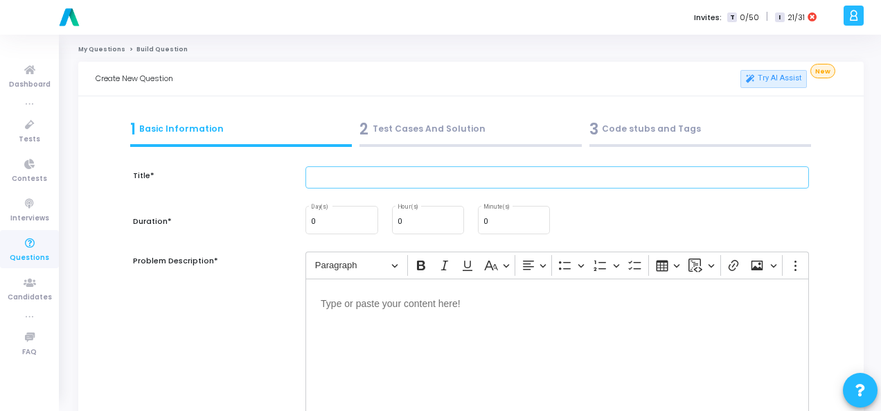
click at [351, 175] on input "text" at bounding box center [558, 177] width 504 height 23
paste input "Write a function to calculate the factorial of a number using recursion."
type input "Write a function to calculate the factorial of a number using recursion."
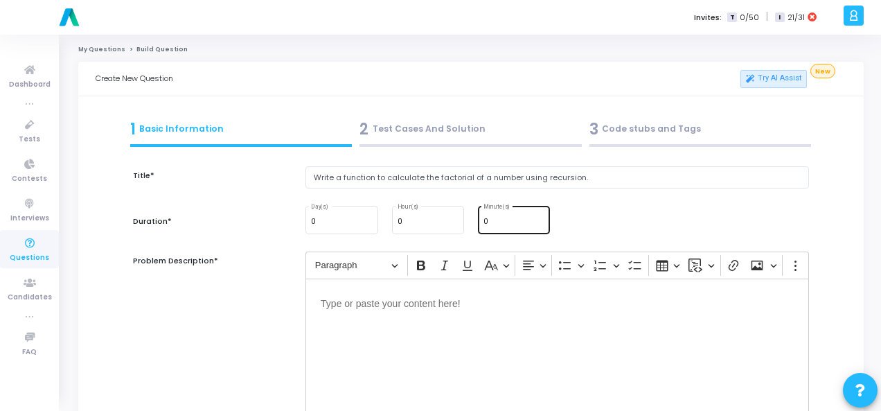
click at [493, 216] on div "0 Minute(s)" at bounding box center [514, 219] width 61 height 30
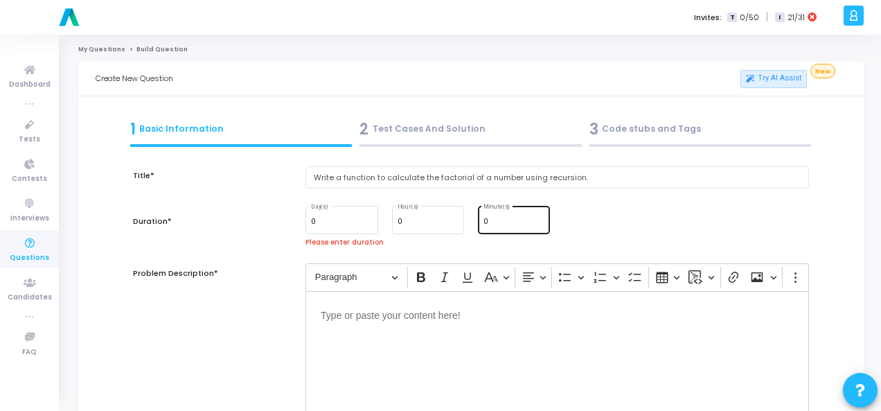
click at [493, 216] on div "0 Minute(s)" at bounding box center [514, 219] width 61 height 30
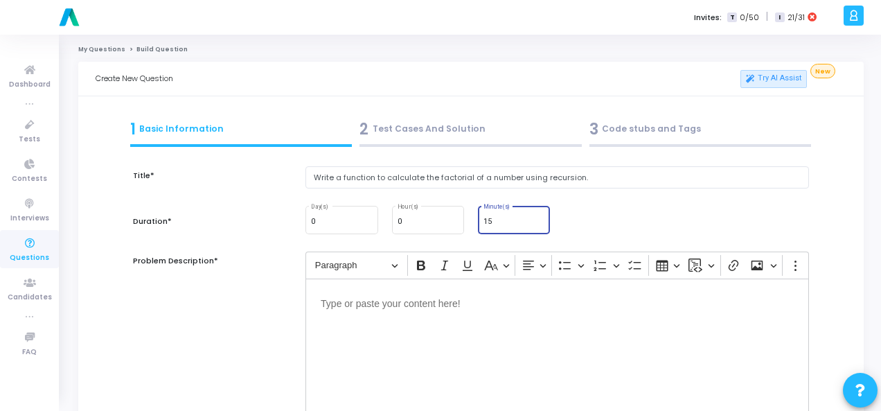
type input "15"
click at [414, 308] on p "Editor editing area: main" at bounding box center [557, 302] width 473 height 17
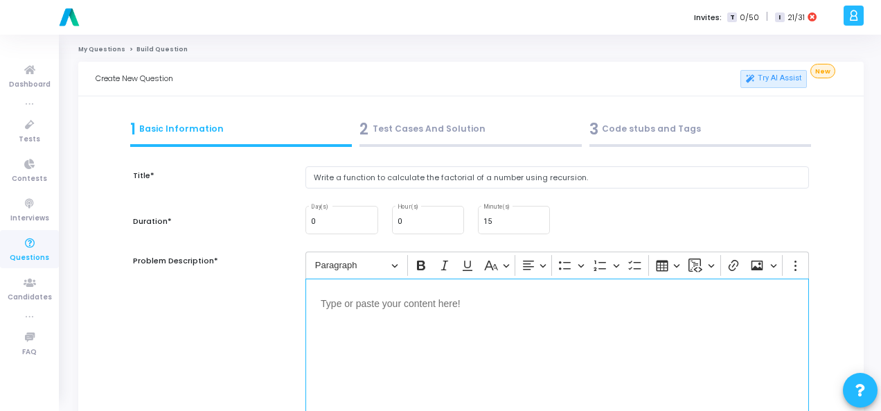
click at [414, 308] on p "Editor editing area: main" at bounding box center [557, 302] width 473 height 17
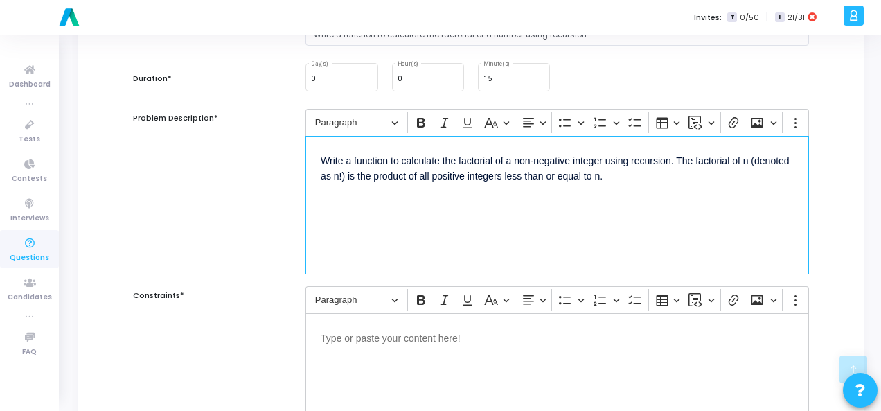
scroll to position [277, 0]
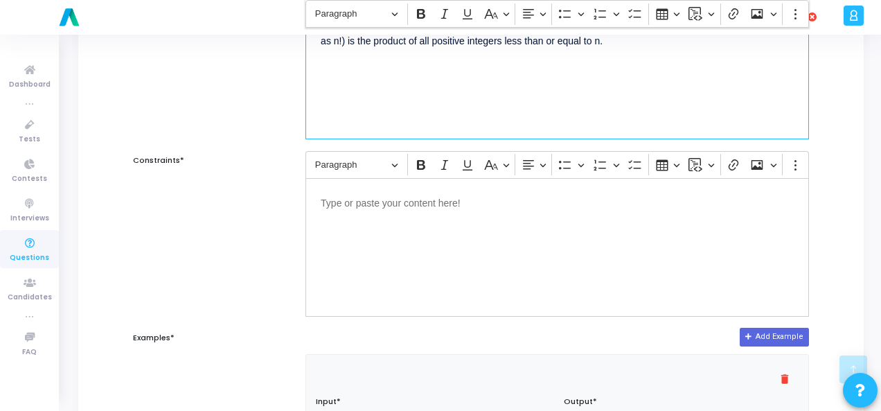
click at [416, 228] on div "Editor editing area: main" at bounding box center [558, 247] width 504 height 139
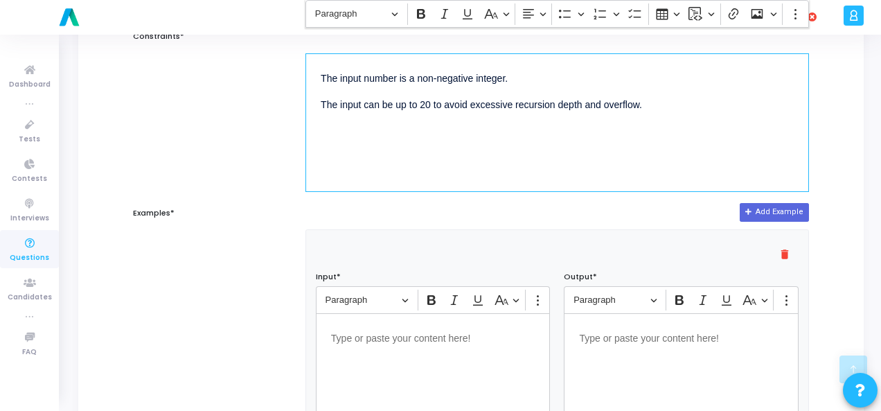
scroll to position [485, 0]
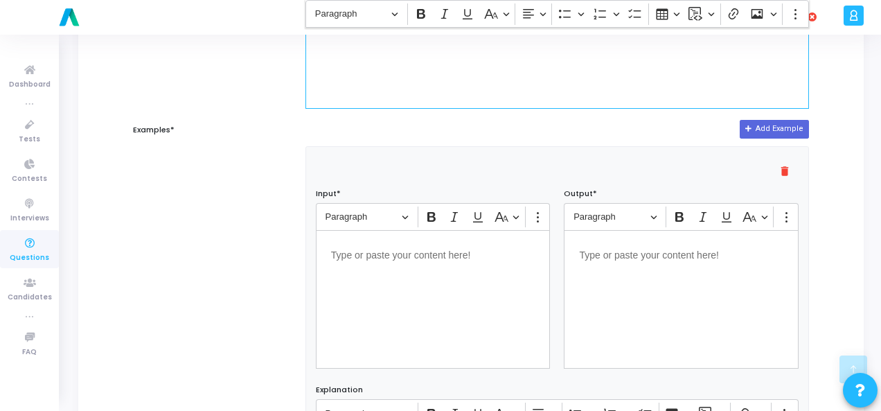
click at [446, 278] on div "Editor editing area: main" at bounding box center [433, 299] width 235 height 139
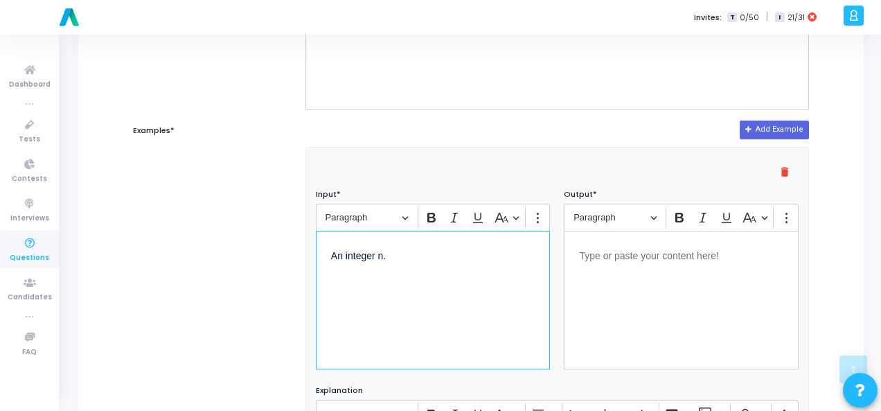
click at [642, 255] on p "Editor editing area: main" at bounding box center [681, 254] width 204 height 17
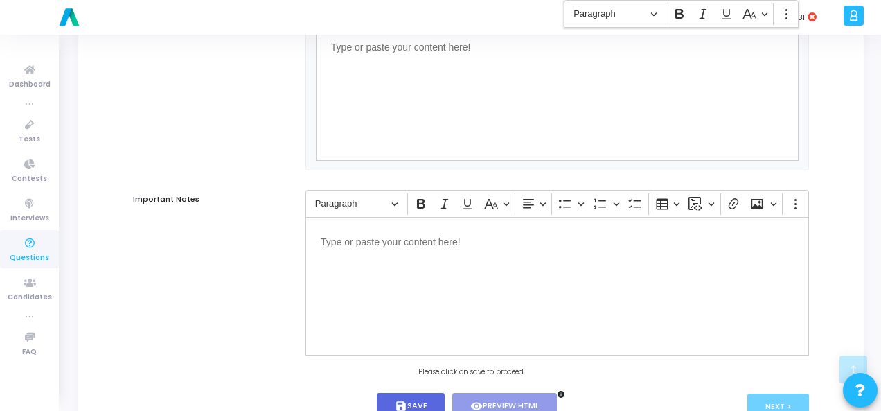
scroll to position [941, 0]
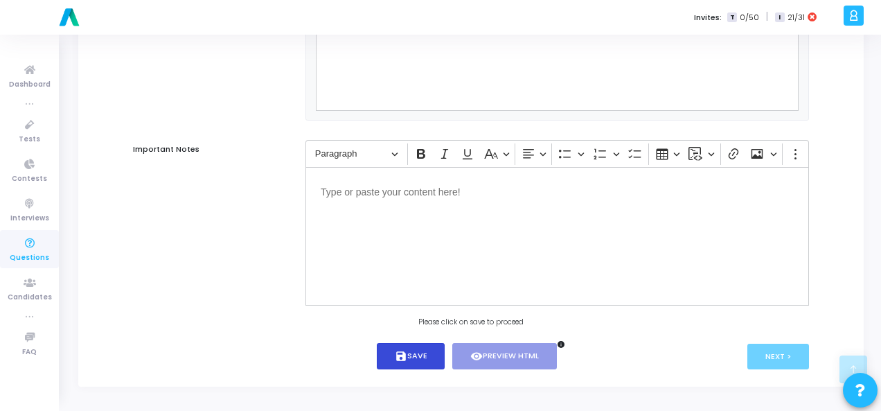
click at [435, 349] on button "save Save" at bounding box center [411, 356] width 69 height 27
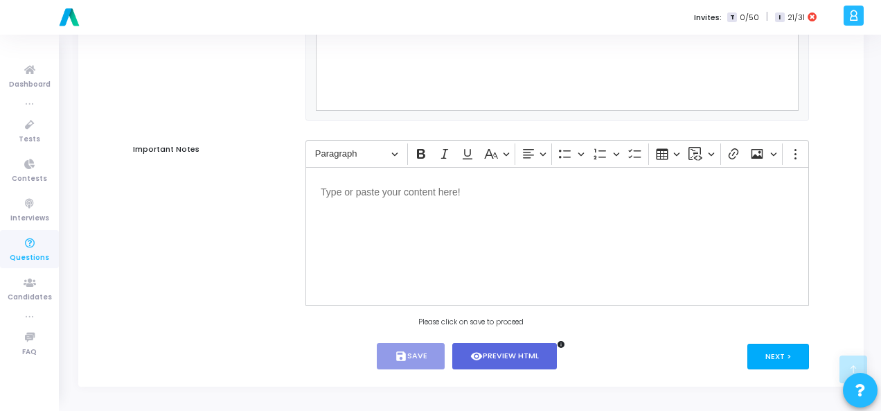
click at [797, 351] on button "Next >" at bounding box center [779, 357] width 62 height 26
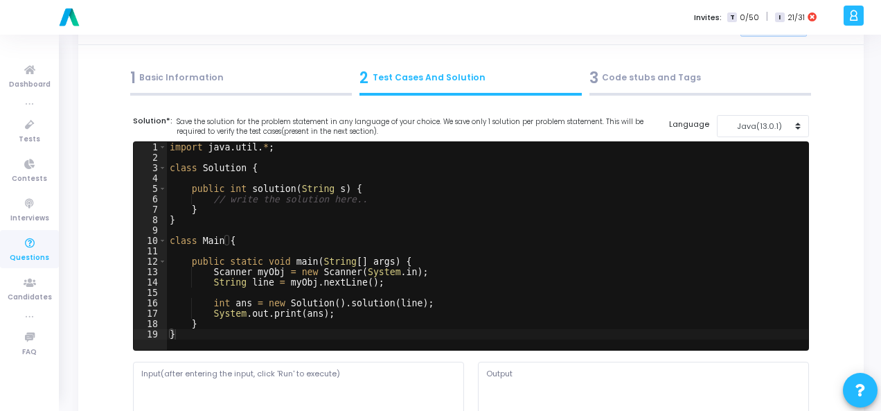
scroll to position [0, 0]
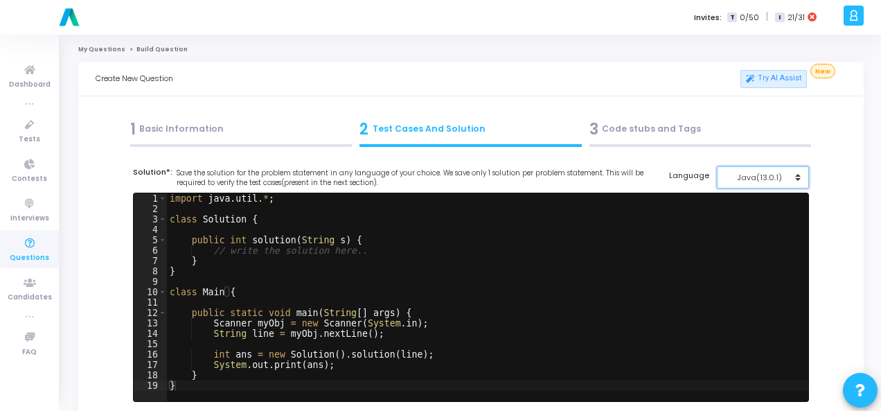
click at [796, 180] on button "Java(13.0.1)" at bounding box center [763, 177] width 92 height 23
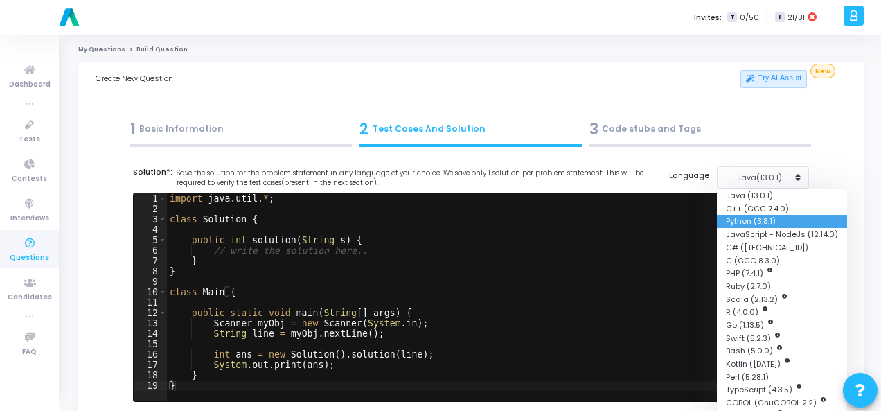
click at [777, 216] on button "Python (3.8.1)" at bounding box center [782, 221] width 130 height 13
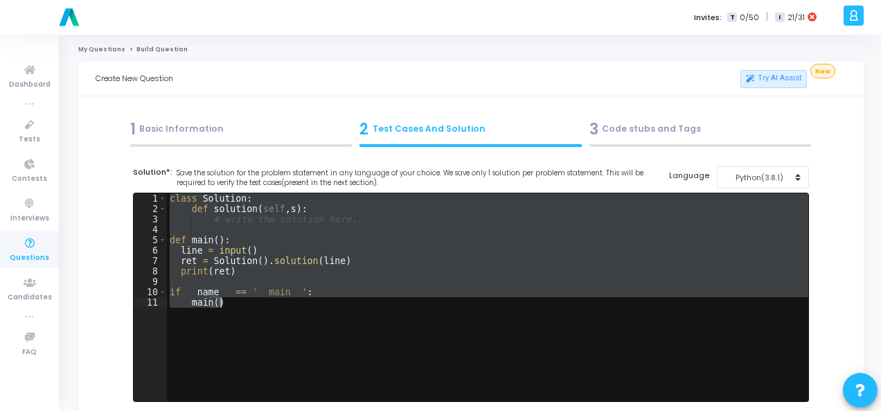
drag, startPoint x: 169, startPoint y: 199, endPoint x: 245, endPoint y: 319, distance: 142.3
click at [245, 319] on div "class Solution : def solution ( self , s ) : # write the solution here.. def ma…" at bounding box center [488, 307] width 642 height 229
paste textarea "print(result) # Expected output: 120"
type textarea "print(result) # Expected output: 120"
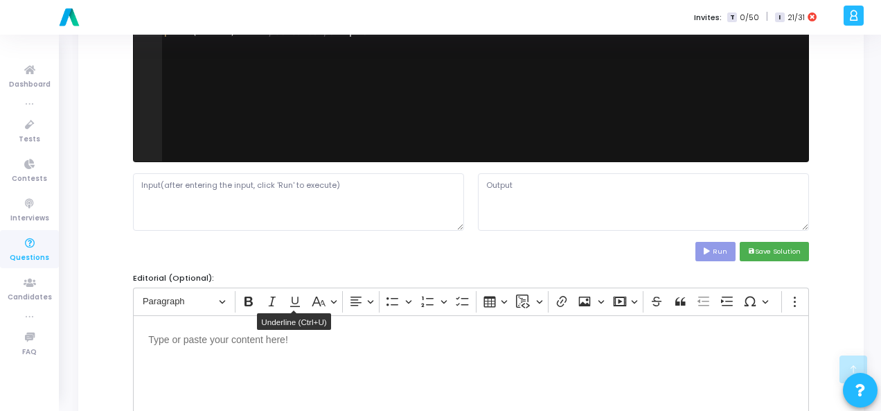
scroll to position [208, 0]
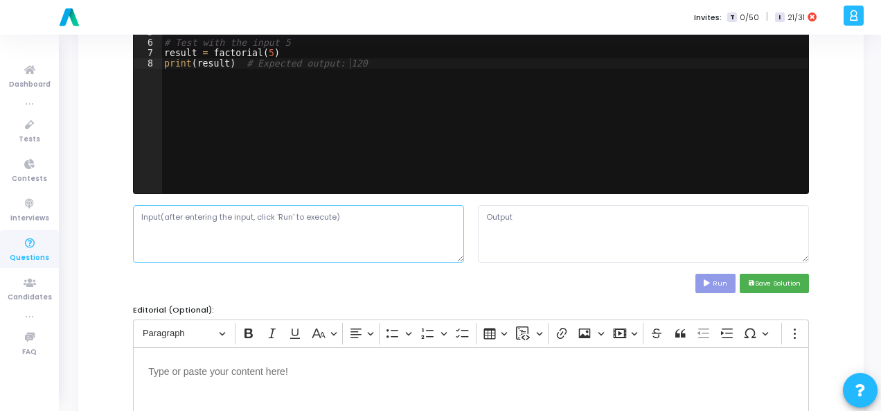
click at [223, 222] on textarea at bounding box center [298, 233] width 331 height 57
paste textarea "An integer n."
type textarea "An integer n."
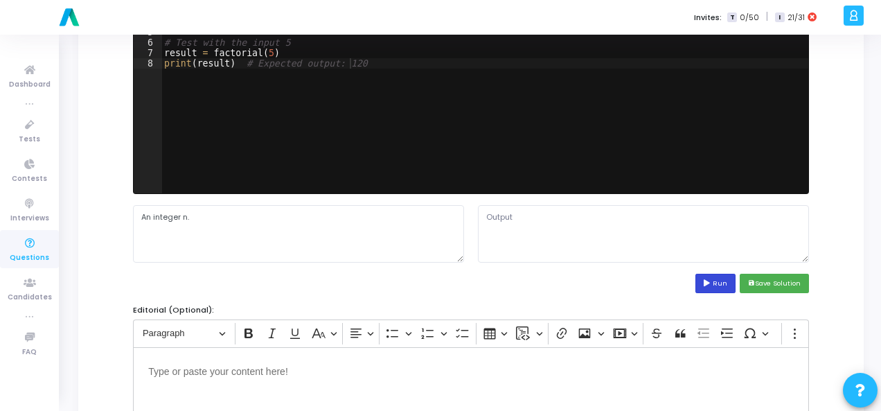
click at [708, 282] on icon at bounding box center [708, 283] width 9 height 7
type textarea "120"
click at [770, 280] on button "save Save Solution" at bounding box center [774, 283] width 69 height 19
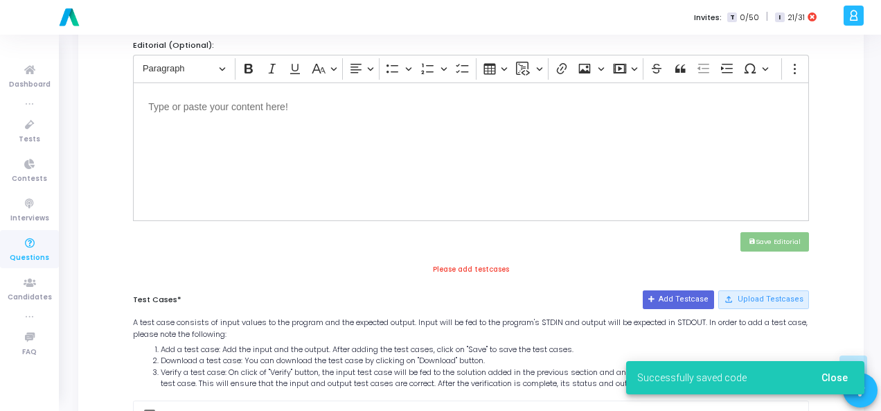
scroll to position [485, 0]
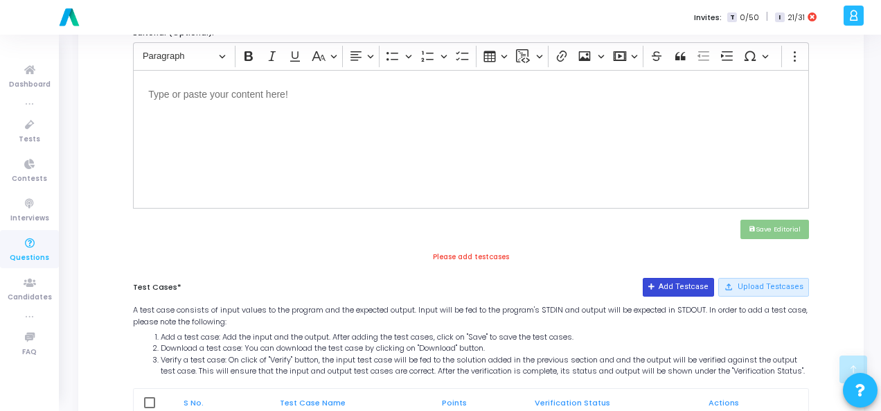
click at [656, 283] on icon at bounding box center [653, 287] width 8 height 8
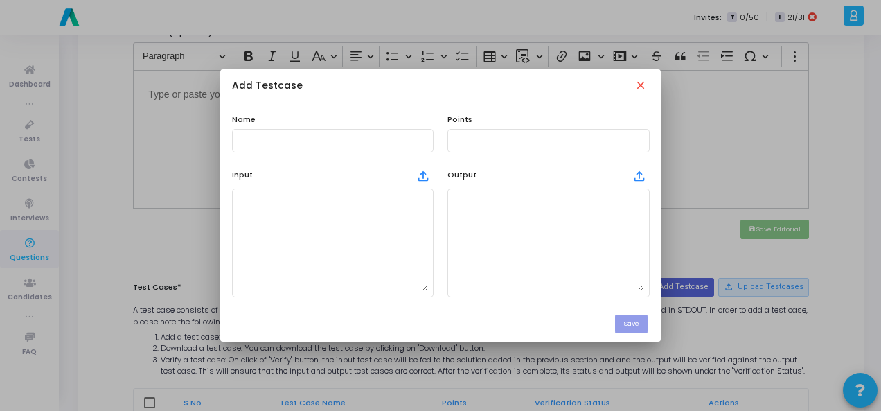
click at [305, 125] on div "Name" at bounding box center [333, 133] width 216 height 39
click at [305, 134] on div at bounding box center [333, 140] width 191 height 26
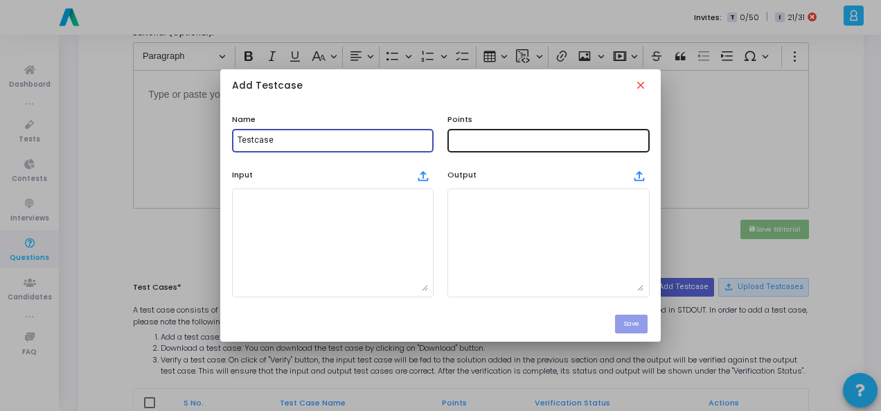
type input "Testcase"
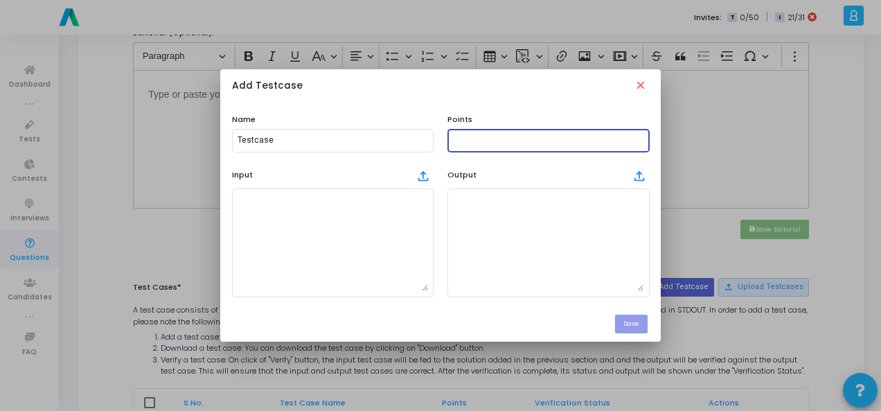
click at [512, 140] on input "text" at bounding box center [548, 141] width 191 height 10
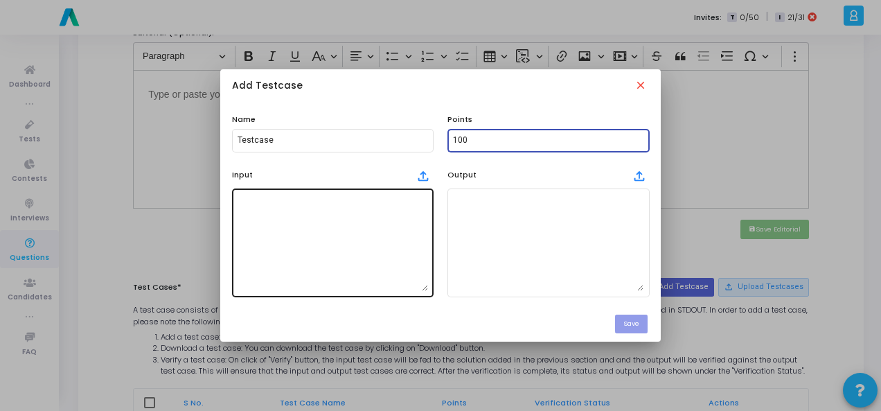
type input "100"
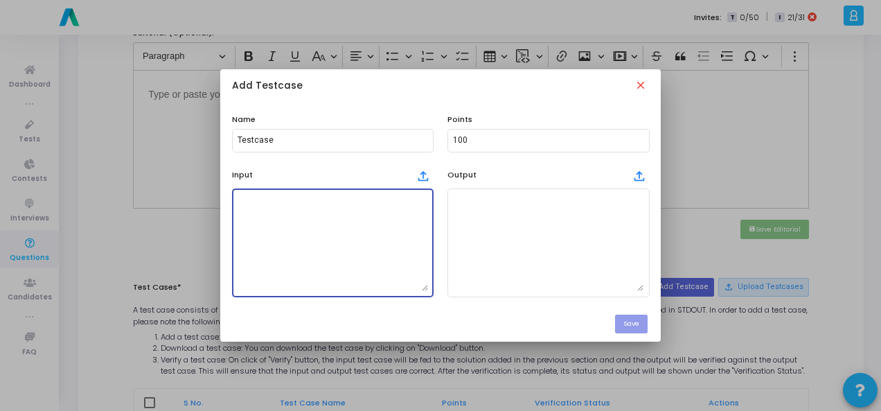
click at [367, 246] on textarea at bounding box center [333, 242] width 191 height 97
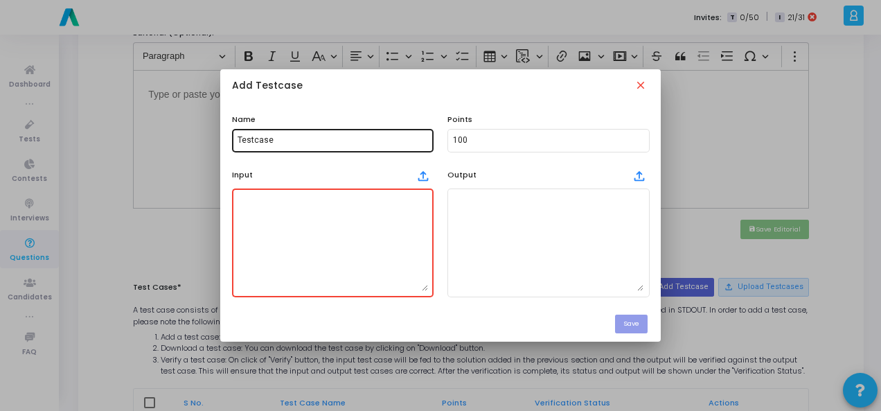
paste textarea "An integer n."
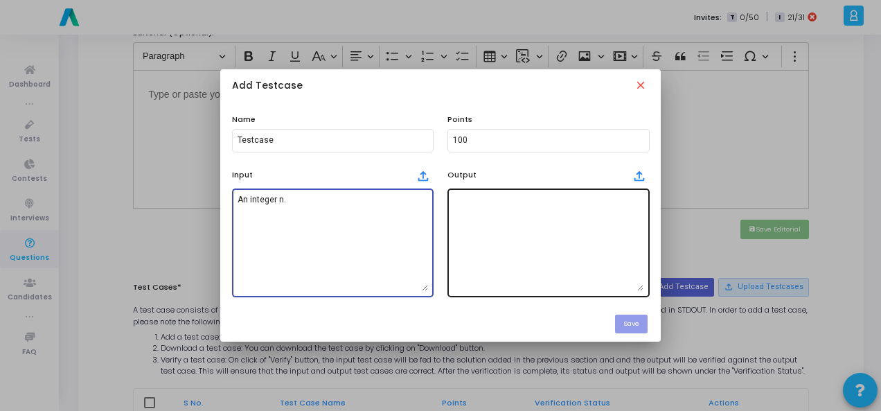
type textarea "An integer n."
click at [487, 216] on textarea at bounding box center [548, 242] width 191 height 97
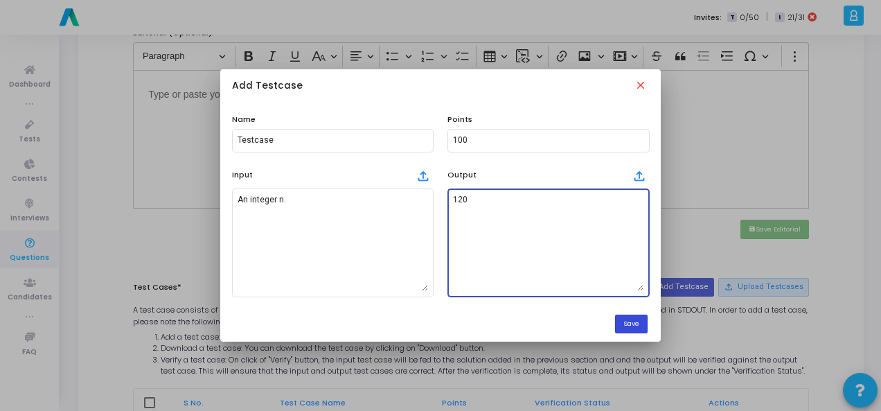
type textarea "120"
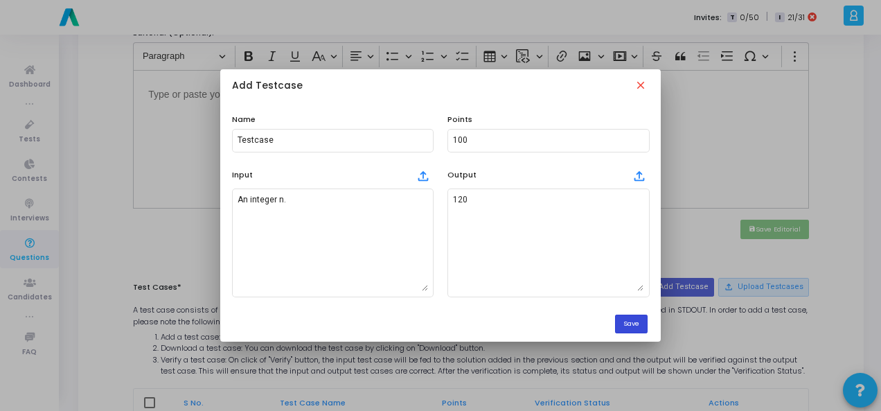
click at [644, 326] on button "Save" at bounding box center [631, 324] width 33 height 19
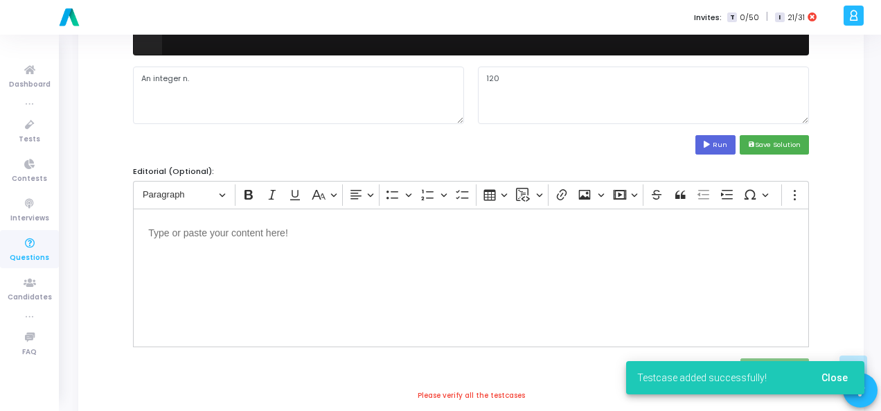
scroll to position [614, 0]
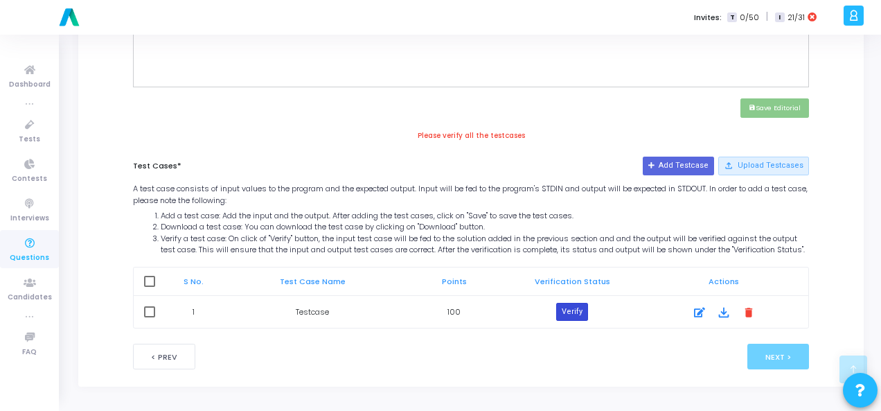
click at [575, 308] on button "Verify" at bounding box center [572, 312] width 32 height 18
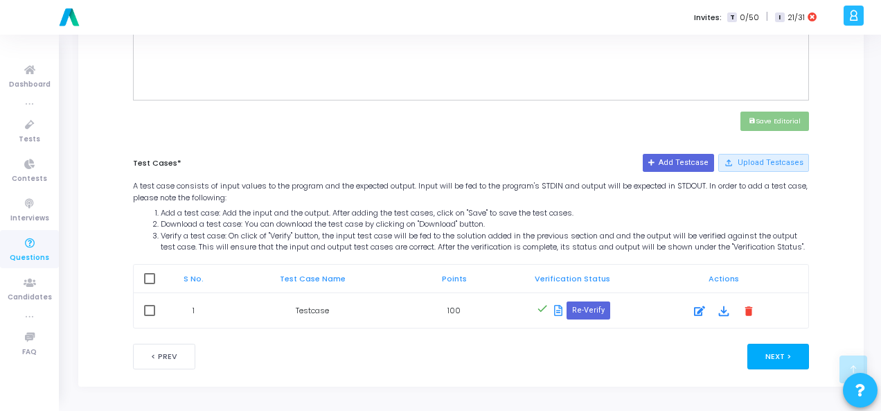
click at [783, 355] on button "Next >" at bounding box center [779, 357] width 62 height 26
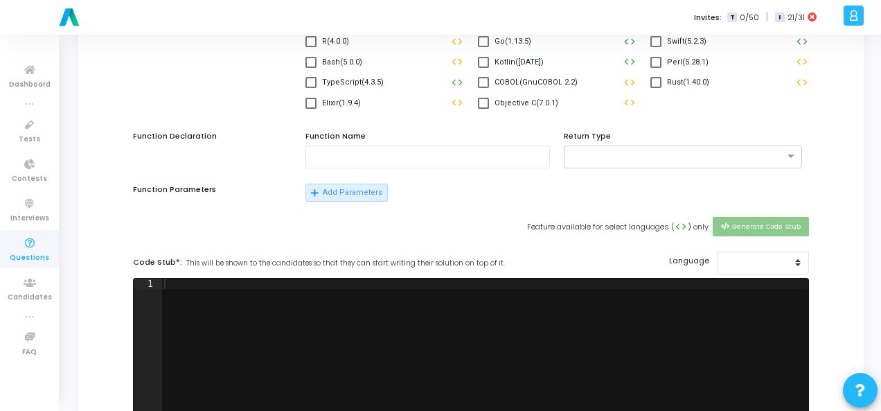
scroll to position [0, 0]
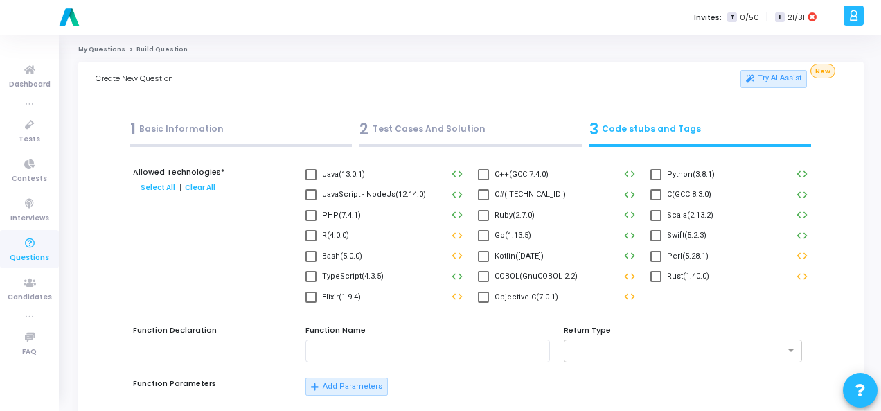
click at [656, 177] on span at bounding box center [656, 174] width 11 height 11
click at [656, 180] on input "Python(3.8.1)" at bounding box center [656, 180] width 1 height 1
checkbox input "true"
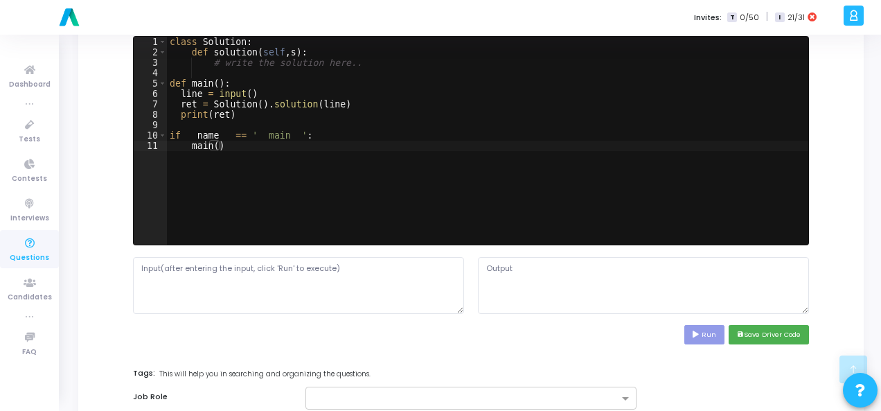
scroll to position [485, 0]
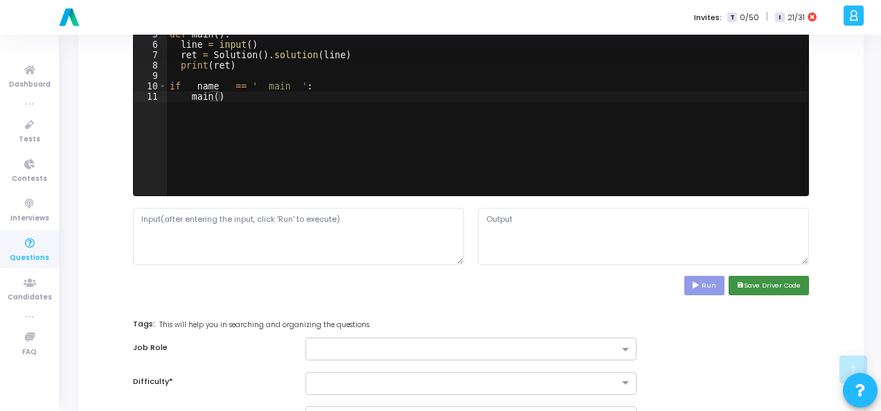
click at [773, 285] on button "save Save Driver Code" at bounding box center [769, 285] width 80 height 19
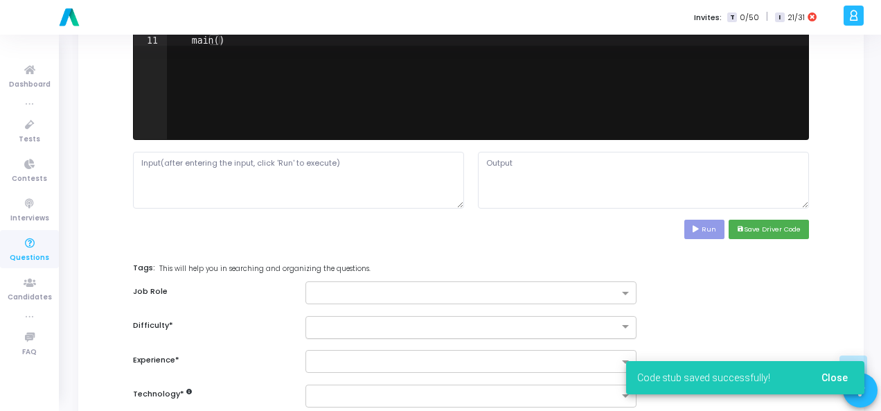
scroll to position [554, 0]
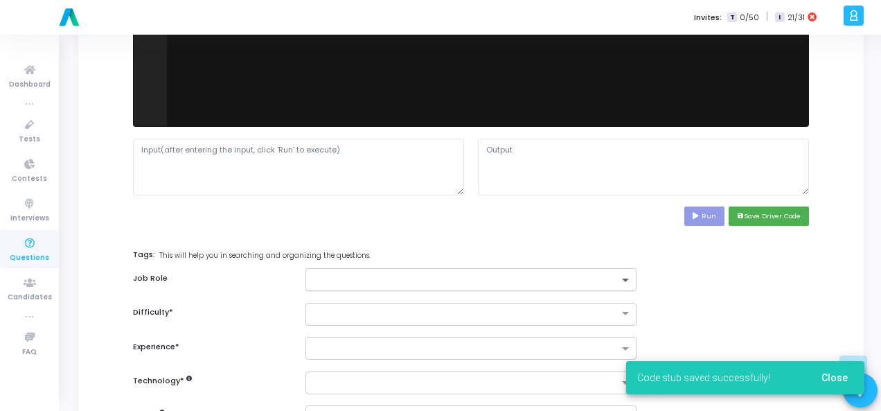
click at [625, 275] on span at bounding box center [627, 281] width 17 height 12
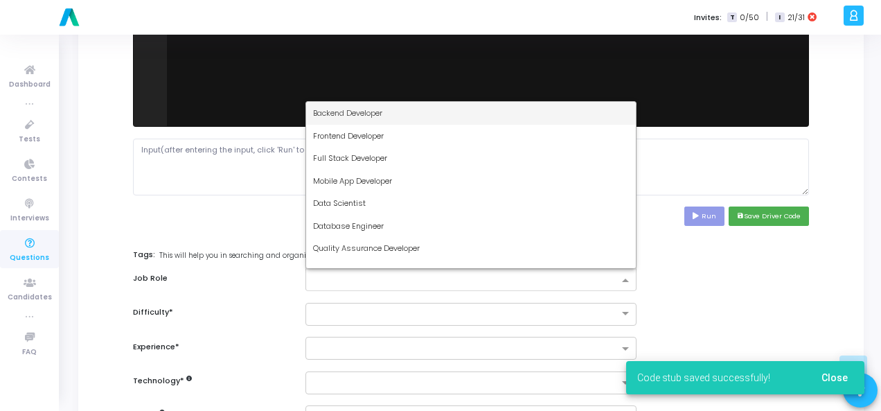
click at [488, 116] on div "Backend Developer" at bounding box center [471, 113] width 330 height 23
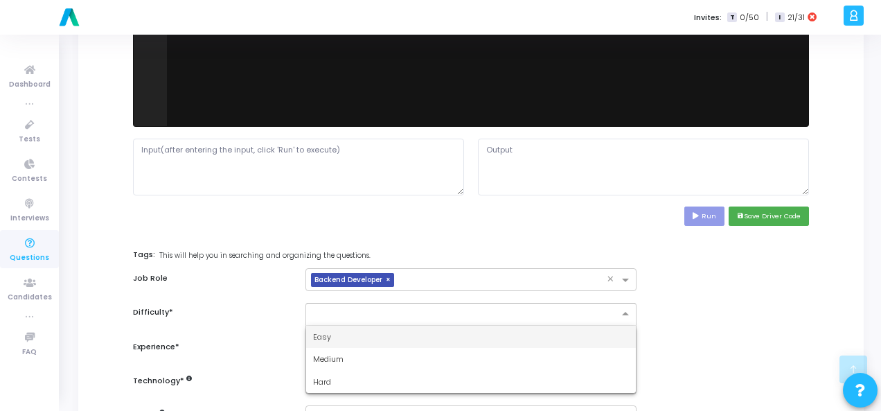
click at [472, 314] on input "text" at bounding box center [457, 313] width 288 height 12
click at [426, 335] on div "Easy" at bounding box center [471, 337] width 330 height 23
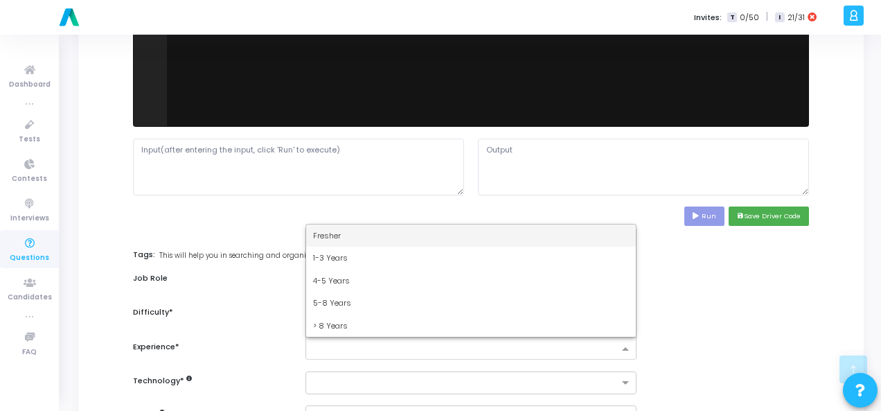
click at [439, 349] on input "text" at bounding box center [466, 350] width 306 height 12
click at [420, 232] on div "Fresher" at bounding box center [471, 236] width 330 height 23
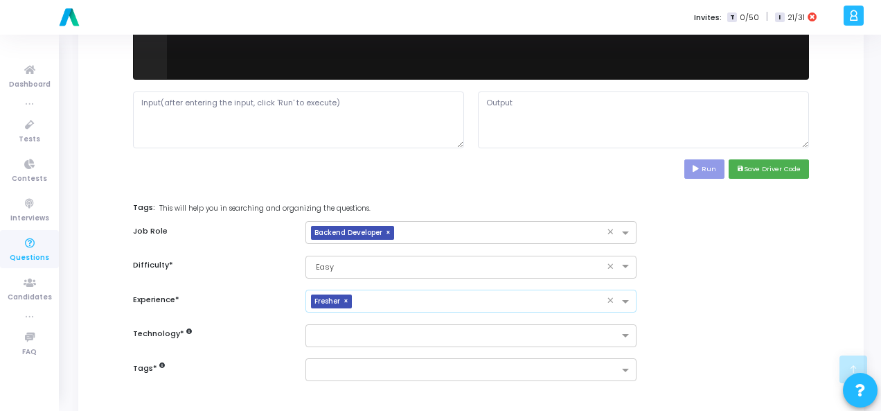
scroll to position [624, 0]
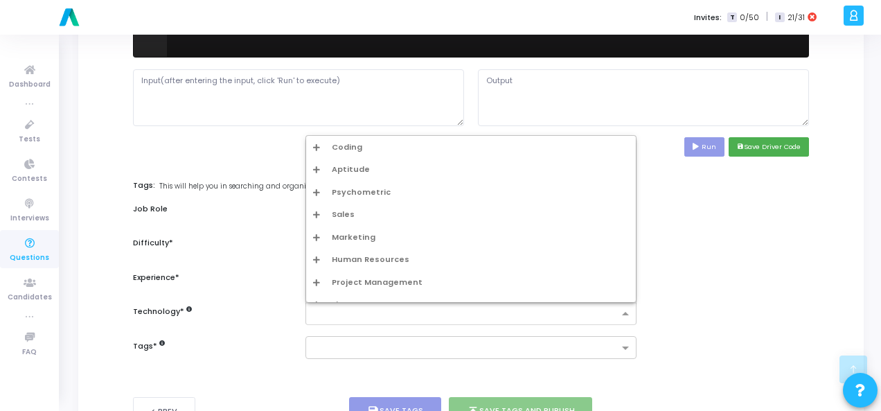
click at [412, 319] on div at bounding box center [471, 313] width 331 height 23
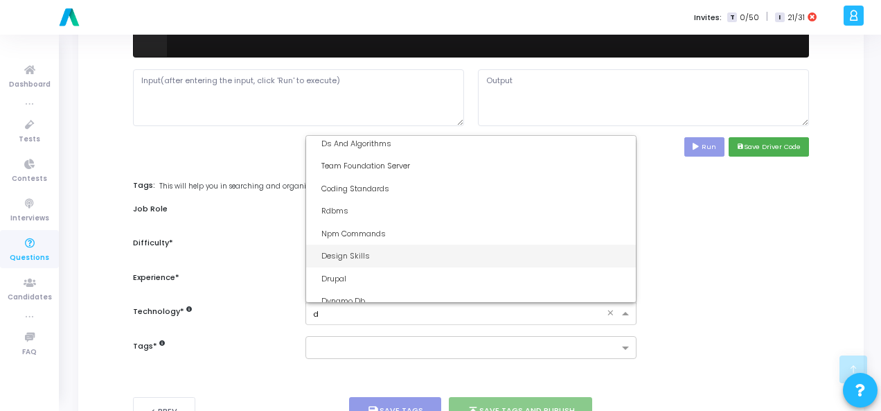
scroll to position [0, 0]
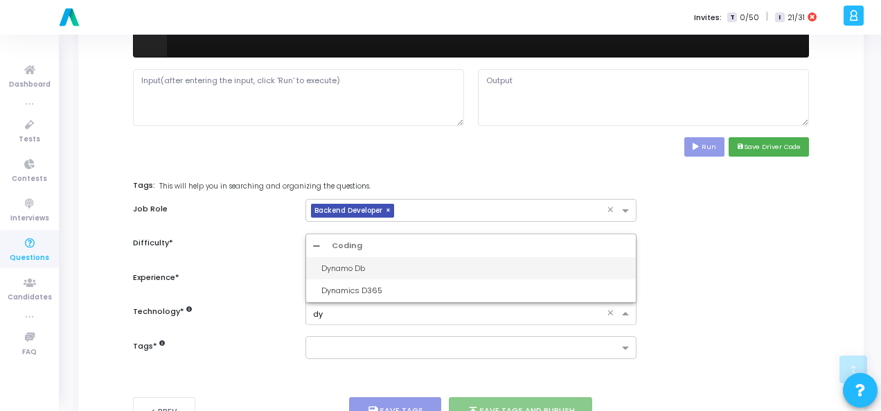
type input "d"
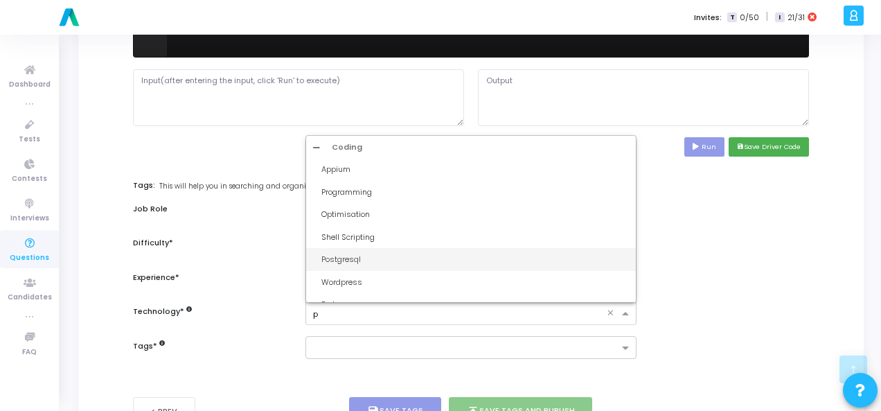
type input "py"
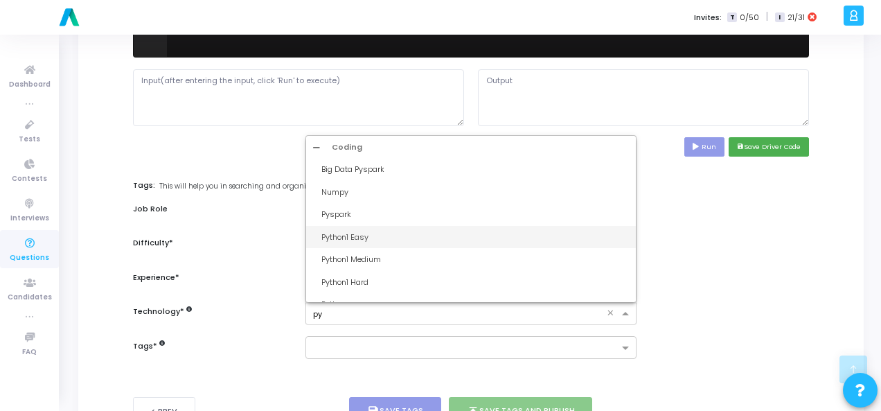
click at [404, 235] on div "Python1 Easy" at bounding box center [476, 237] width 308 height 12
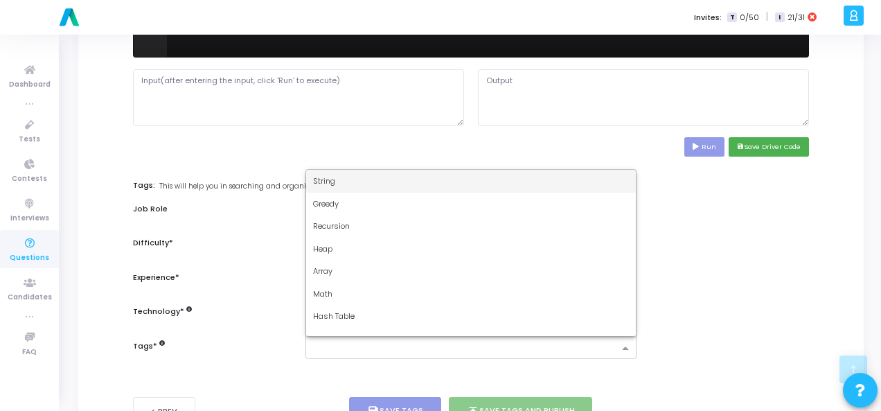
click at [394, 354] on div at bounding box center [471, 347] width 331 height 23
type input "d"
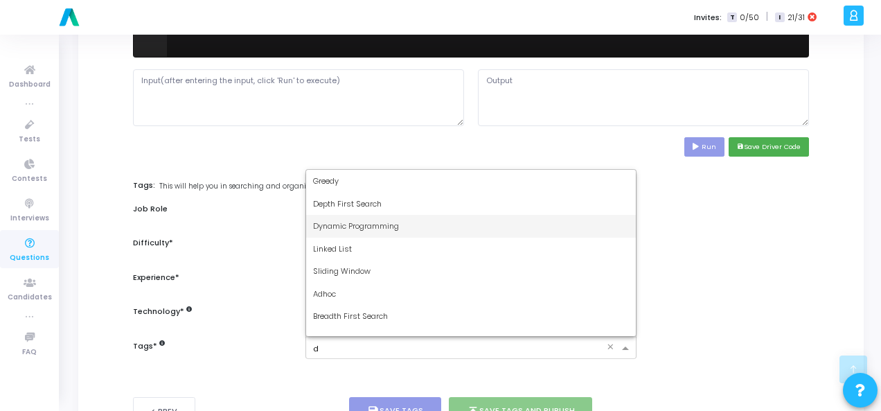
click at [411, 231] on div "Dynamic Programming" at bounding box center [471, 226] width 330 height 23
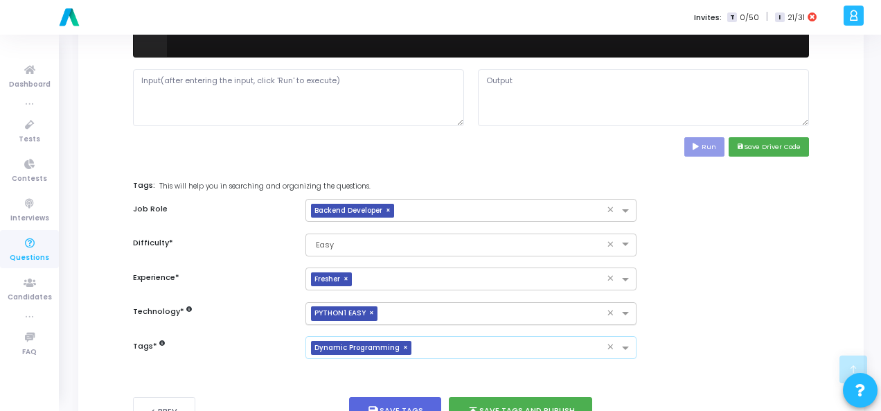
scroll to position [675, 0]
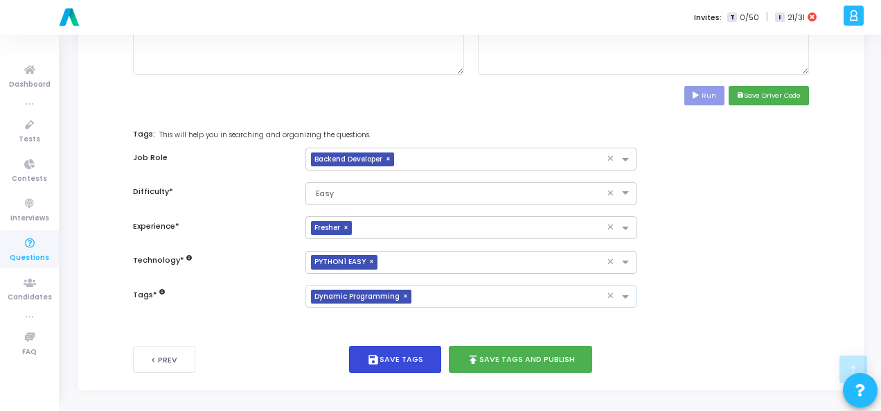
click at [416, 351] on button "save Save Tags" at bounding box center [395, 359] width 92 height 27
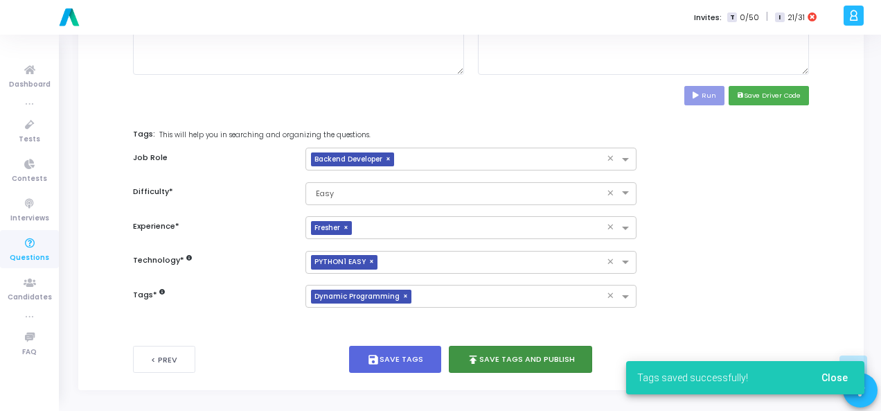
click at [520, 351] on button "publish Save Tags and Publish" at bounding box center [521, 359] width 144 height 27
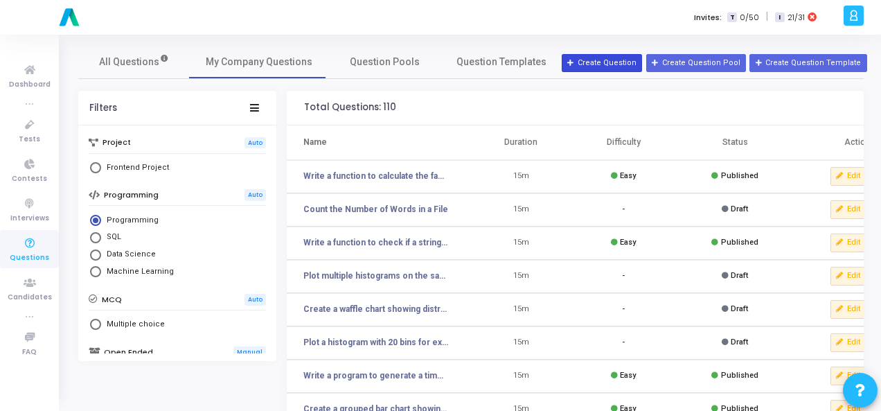
click at [606, 64] on button "Create Question" at bounding box center [602, 63] width 80 height 18
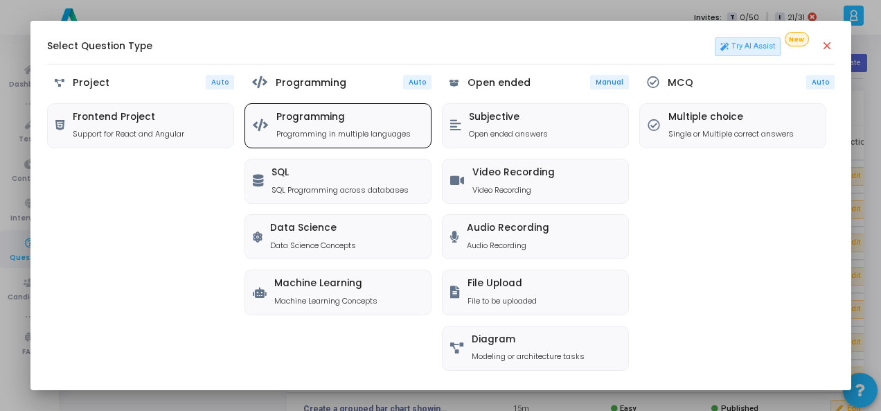
click at [398, 112] on h5 "Programming" at bounding box center [344, 118] width 134 height 12
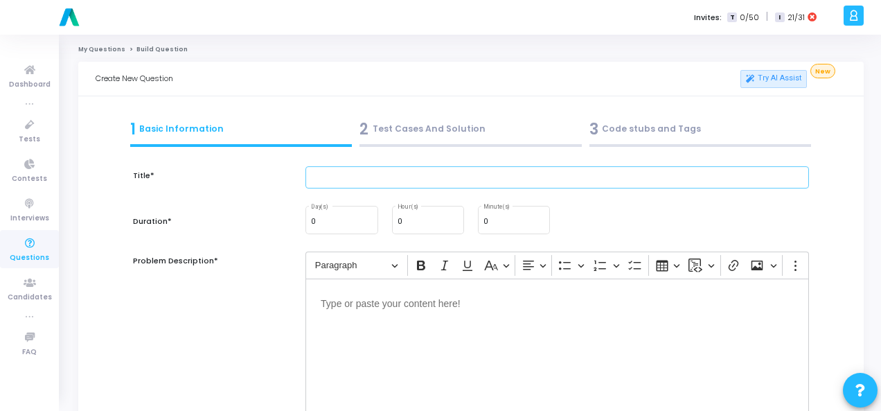
click at [423, 184] on input "text" at bounding box center [558, 177] width 504 height 23
paste input "Write a function to return the first non-repeating character in a string."
type input "Write a function to return the first non-repeating character in a string."
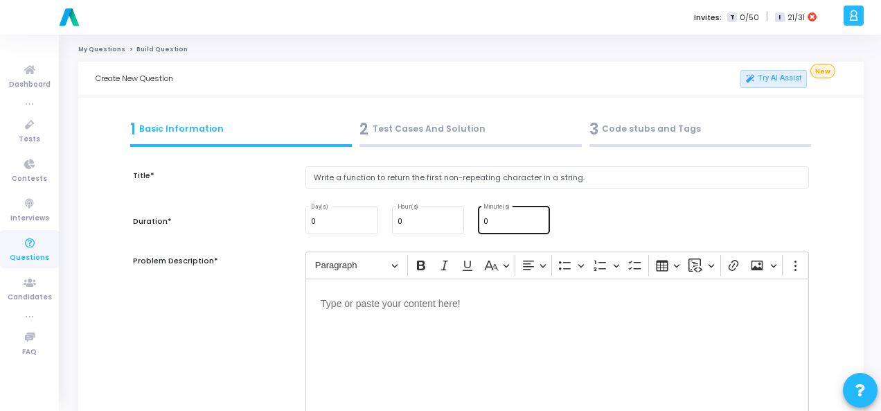
click at [506, 216] on div "0 Minute(s)" at bounding box center [514, 219] width 61 height 30
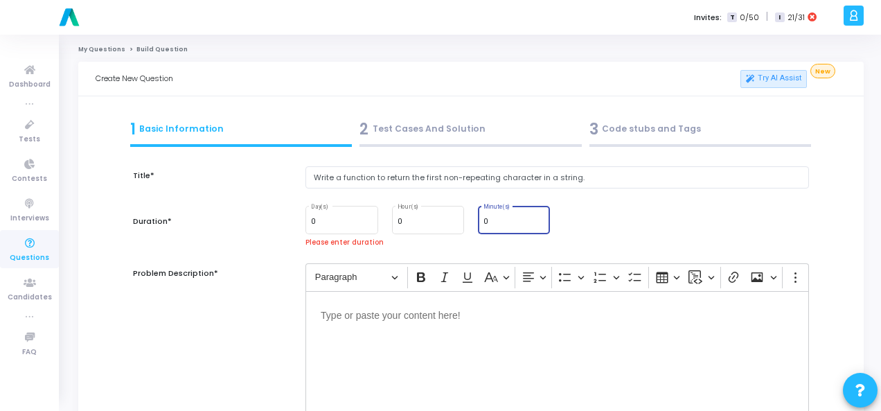
click at [506, 216] on div "0 Minute(s)" at bounding box center [514, 219] width 61 height 30
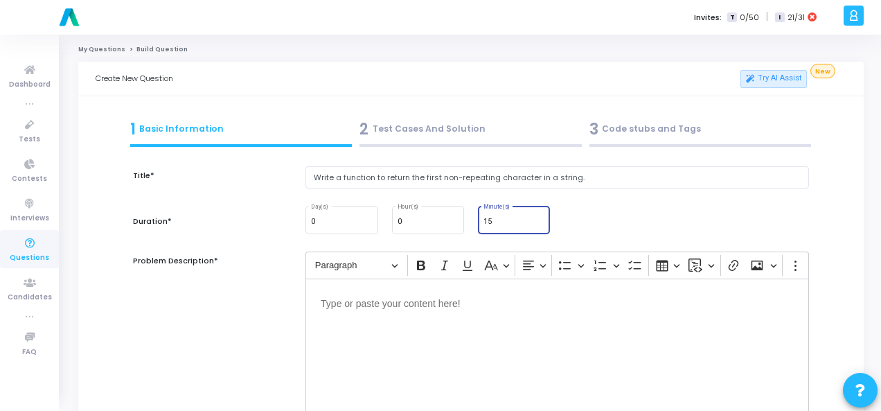
type input "15"
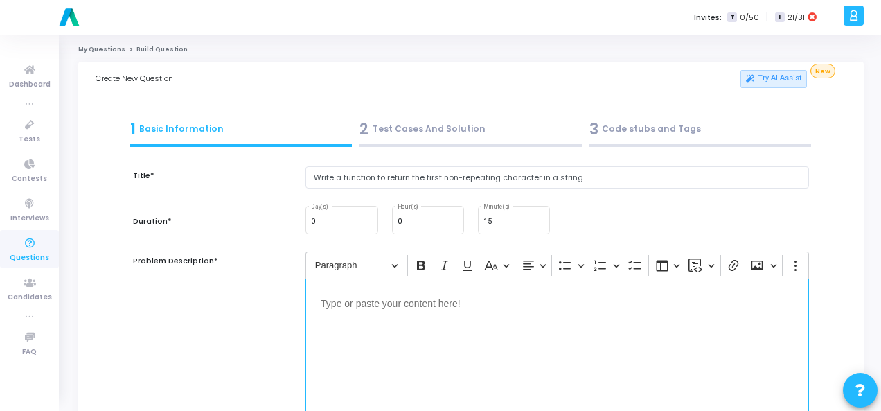
click at [428, 308] on p "Editor editing area: main" at bounding box center [557, 302] width 473 height 17
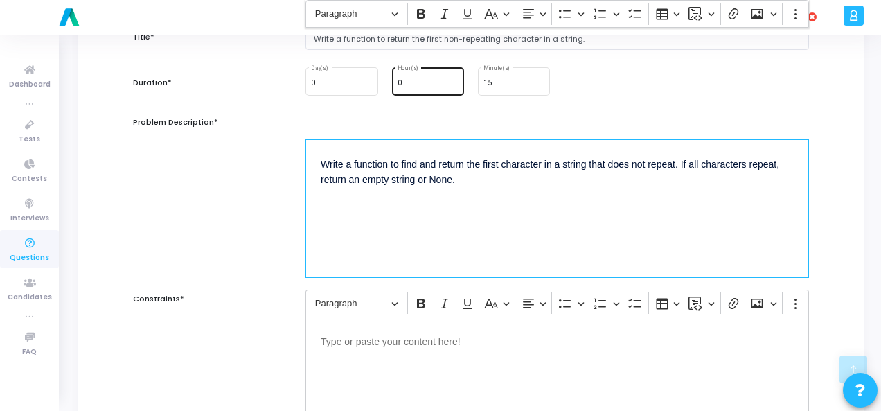
scroll to position [277, 0]
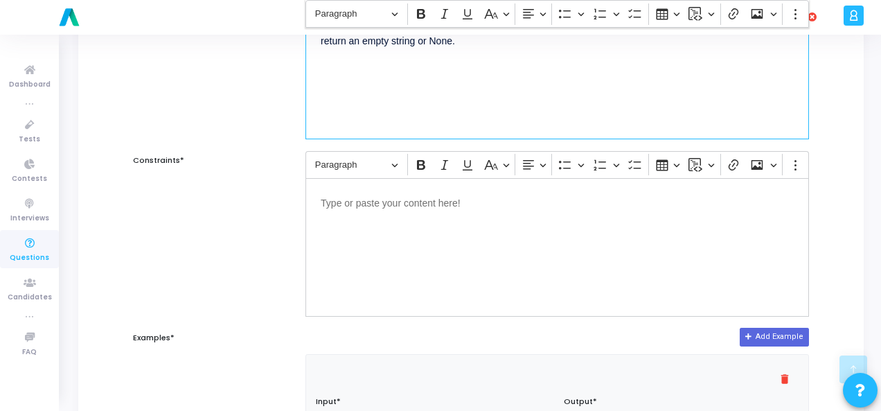
click at [391, 207] on p "Editor editing area: main" at bounding box center [557, 201] width 473 height 17
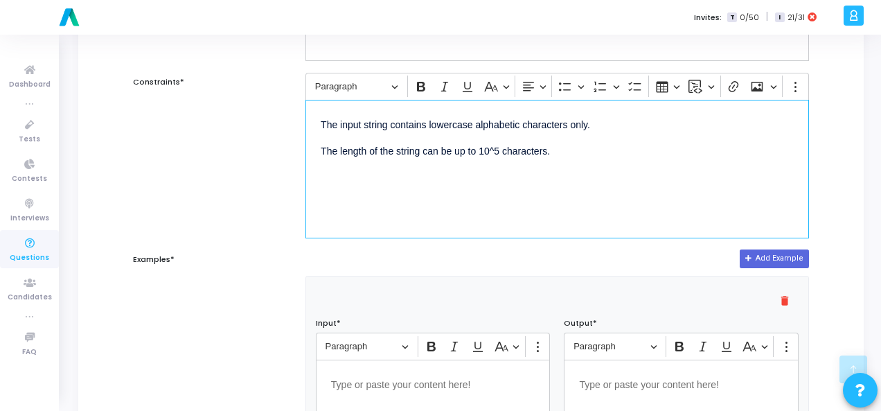
scroll to position [416, 0]
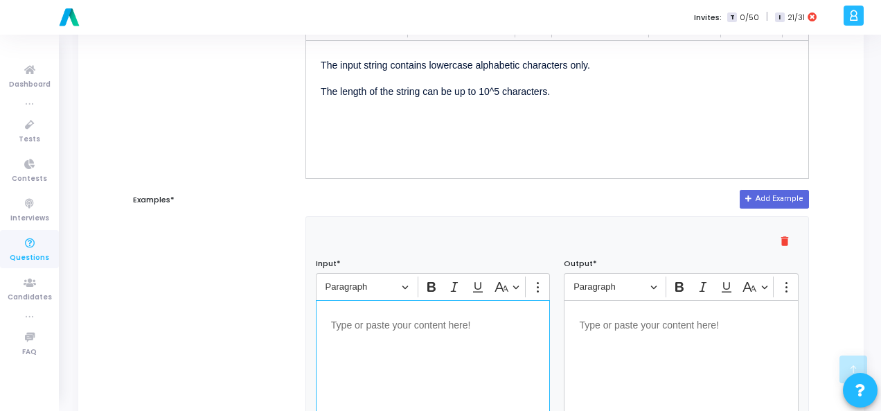
click at [385, 336] on div "Editor editing area: main" at bounding box center [433, 369] width 235 height 139
click at [632, 327] on p "Editor editing area: main" at bounding box center [681, 323] width 204 height 17
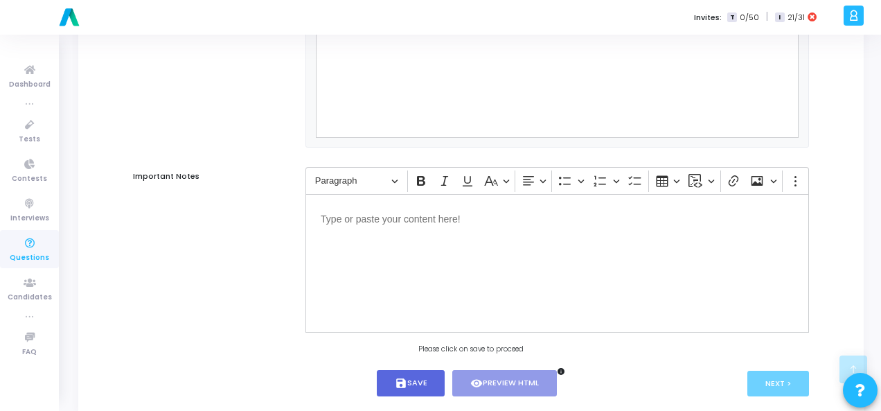
scroll to position [941, 0]
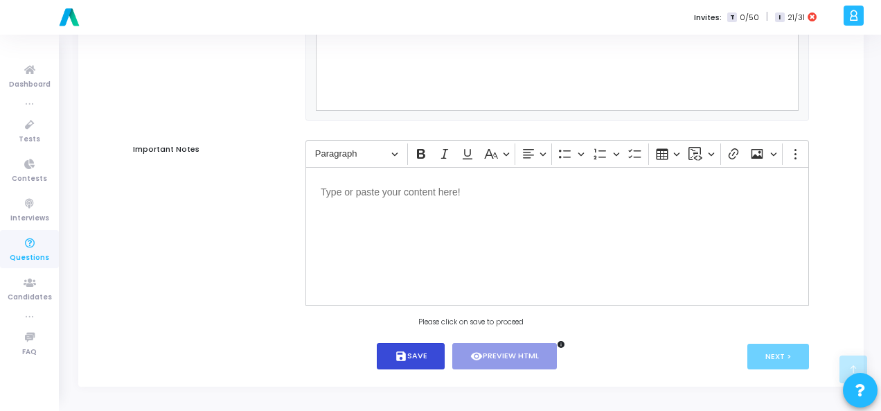
click at [420, 364] on button "save Save" at bounding box center [411, 356] width 69 height 27
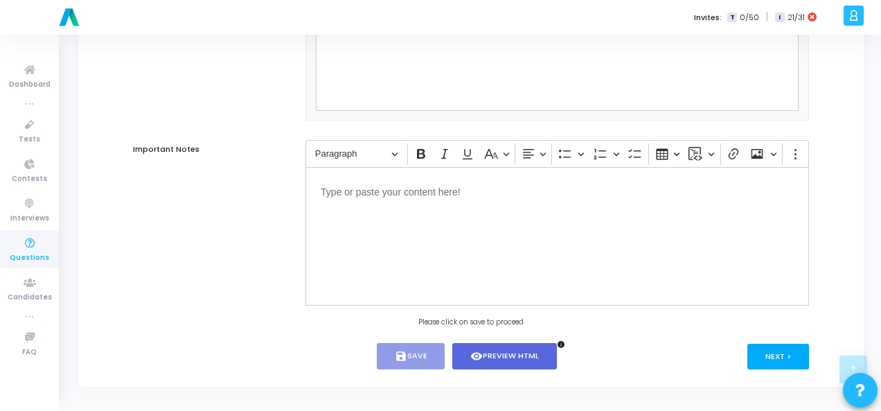
click at [786, 350] on button "Next >" at bounding box center [779, 357] width 62 height 26
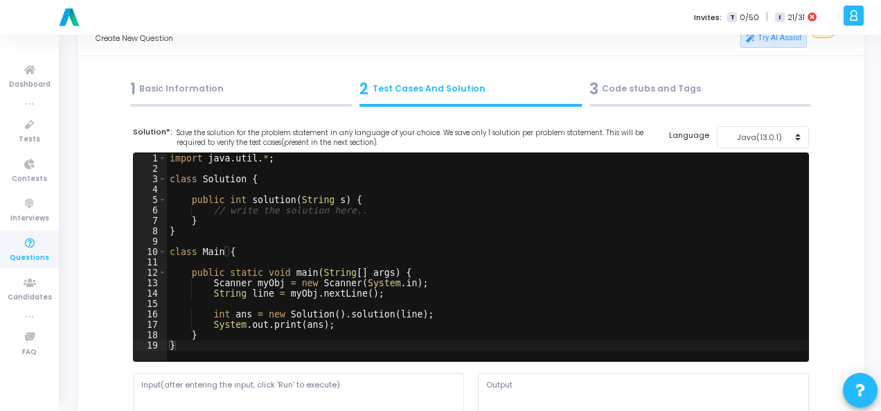
scroll to position [0, 0]
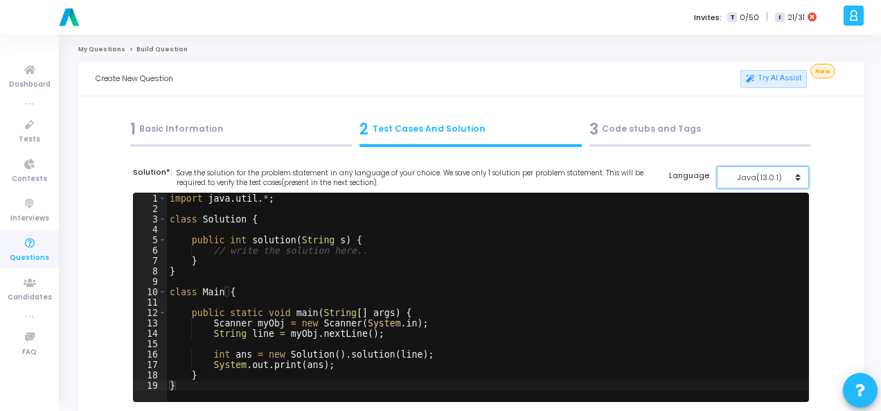
click at [775, 177] on div "Java(13.0.1)" at bounding box center [760, 178] width 68 height 12
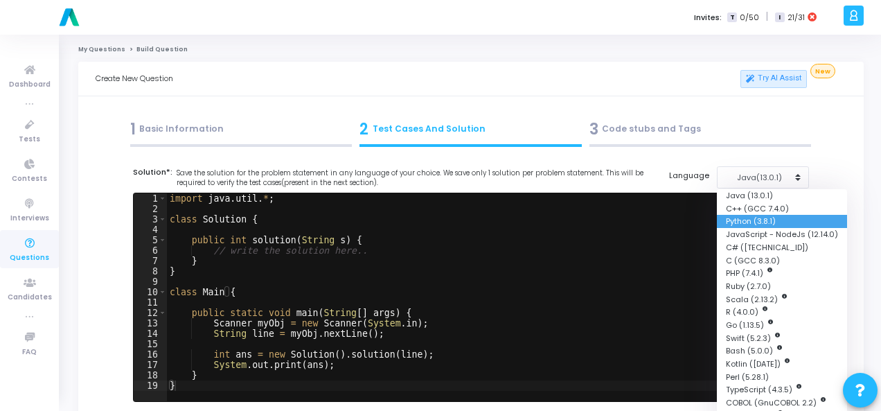
click at [762, 220] on button "Python (3.8.1)" at bounding box center [782, 221] width 130 height 13
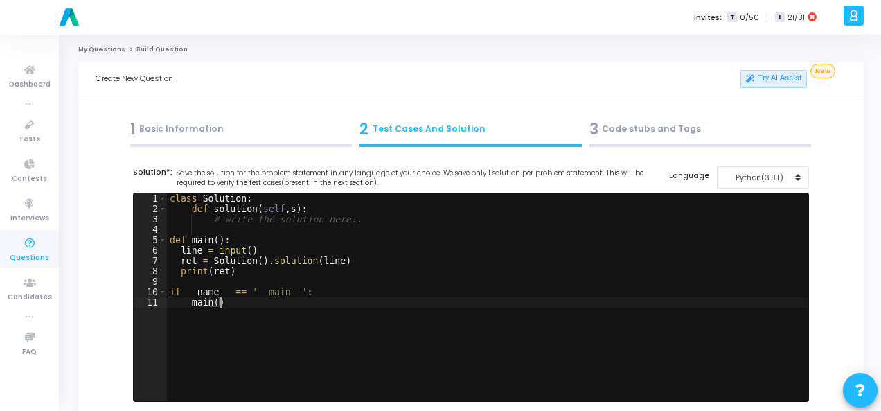
drag, startPoint x: 166, startPoint y: 198, endPoint x: 202, endPoint y: 234, distance: 51.5
click at [209, 237] on div "main() 1 2 3 4 5 6 7 8 9 10 11 class Solution : def solution ( self , s ) : # w…" at bounding box center [471, 297] width 675 height 208
click at [168, 201] on div "class Solution : def solution ( self , s ) : # write the solution here.. def ma…" at bounding box center [488, 307] width 642 height 229
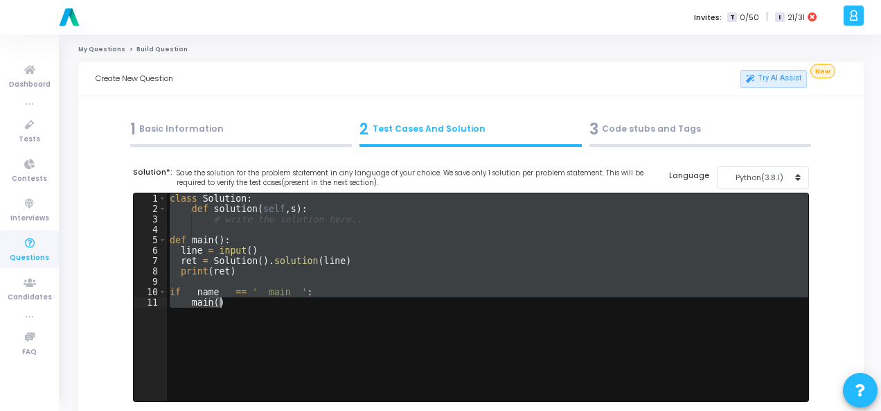
drag, startPoint x: 168, startPoint y: 201, endPoint x: 252, endPoint y: 305, distance: 133.1
click at [252, 305] on div "class Solution : def solution ( self , s ) : # write the solution here.. def ma…" at bounding box center [488, 307] width 642 height 229
paste textarea "print(result) # Expected output: "w""
type textarea "print(result) # Expected output: "w""
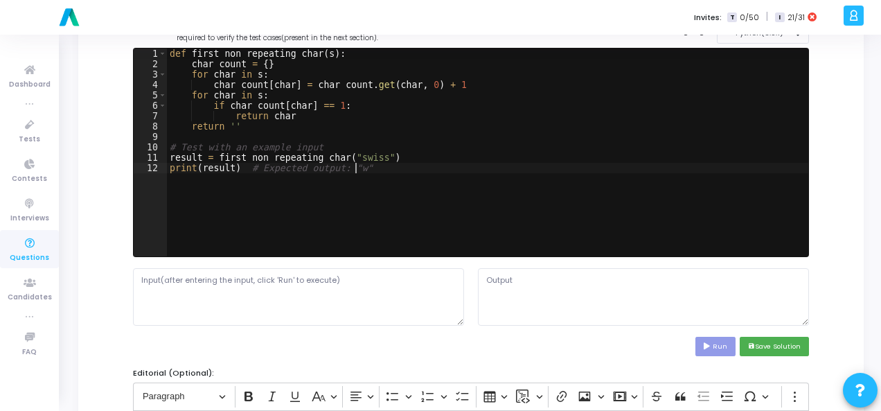
scroll to position [208, 0]
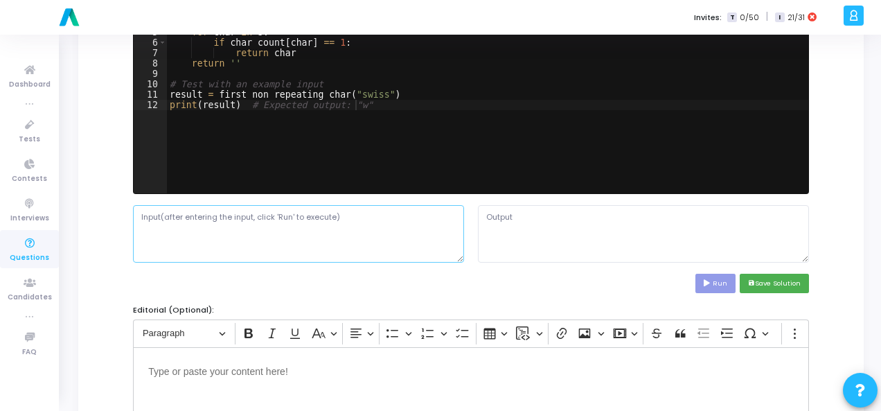
click at [219, 217] on textarea at bounding box center [298, 233] width 331 height 57
paste textarea "A string s."
type textarea "A string s."
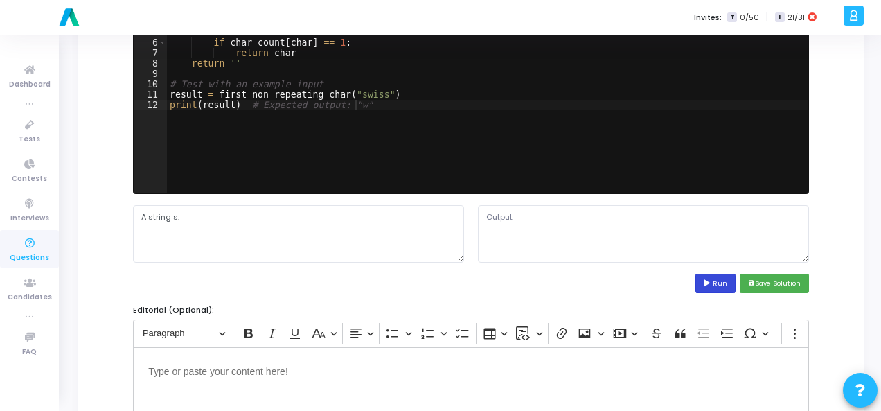
click at [714, 276] on button "Run" at bounding box center [716, 283] width 40 height 19
type textarea "w"
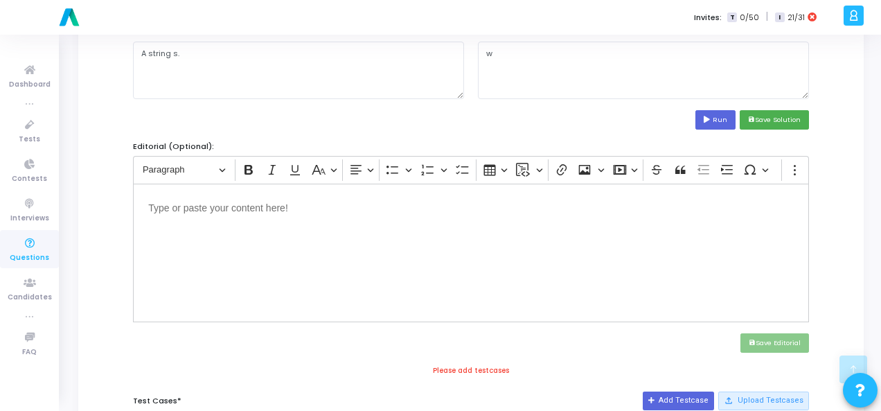
scroll to position [277, 0]
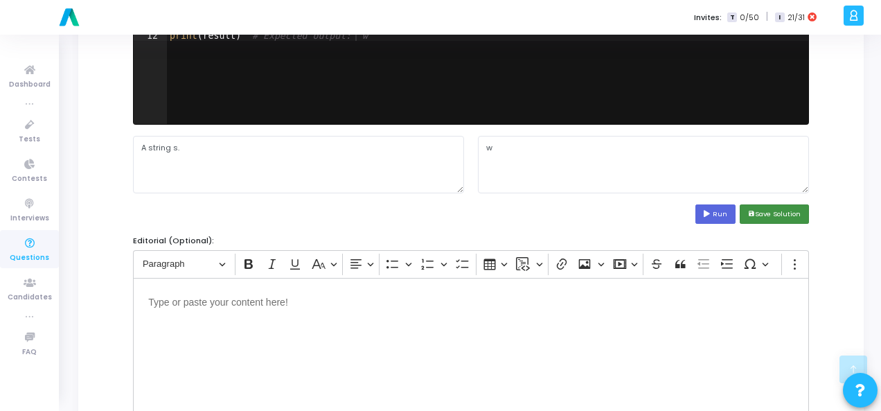
click at [789, 209] on button "save Save Solution" at bounding box center [774, 213] width 69 height 19
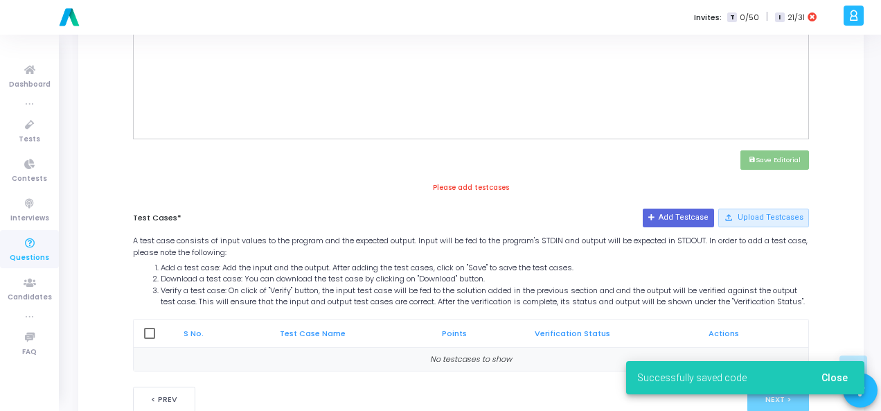
scroll to position [604, 0]
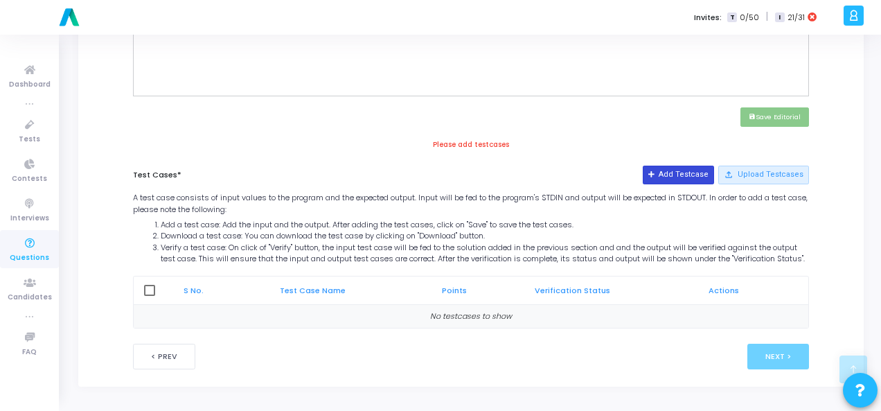
click at [676, 168] on button "Add Testcase" at bounding box center [678, 175] width 71 height 18
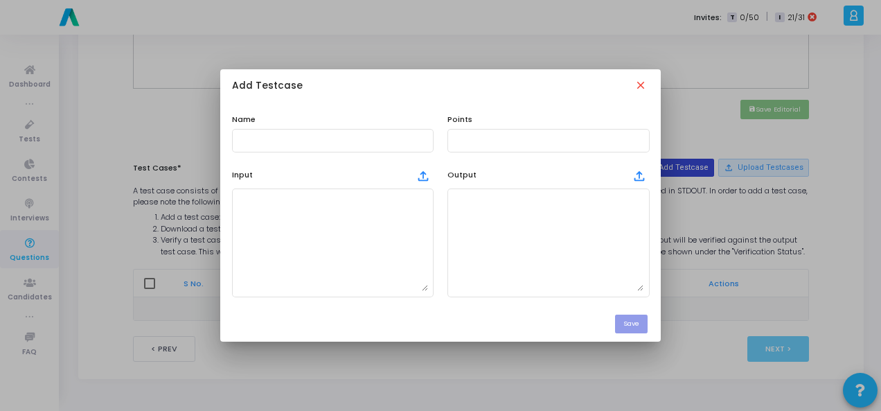
scroll to position [0, 0]
click at [273, 142] on input "text" at bounding box center [333, 141] width 191 height 10
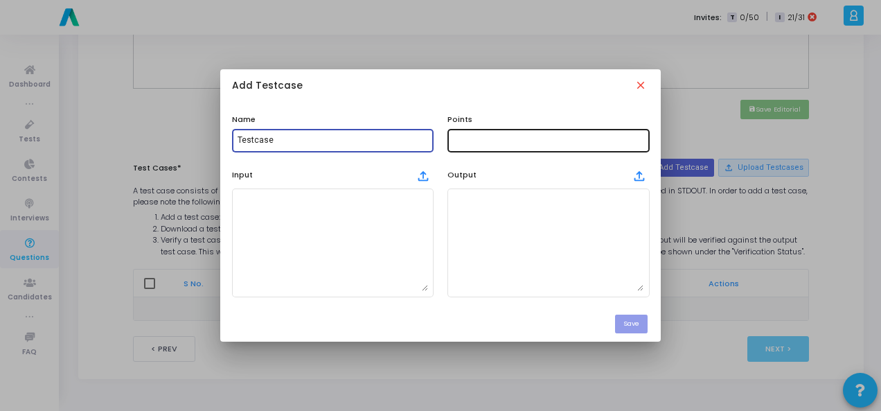
type input "Testcase"
click at [478, 127] on div at bounding box center [548, 140] width 191 height 26
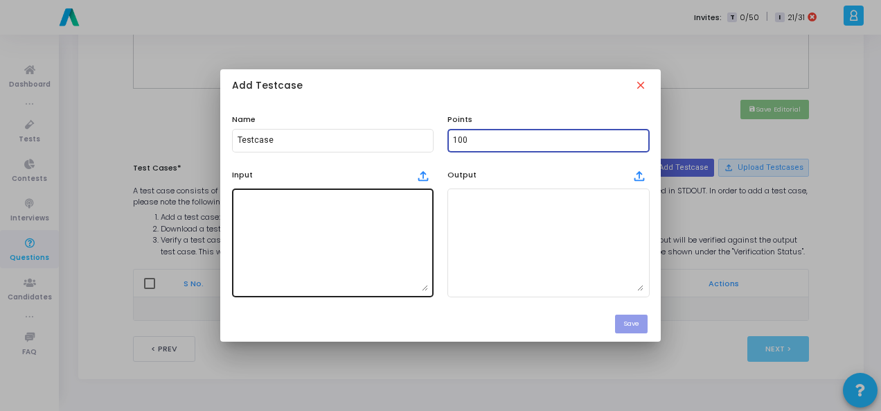
type input "100"
click at [304, 247] on textarea at bounding box center [333, 242] width 191 height 97
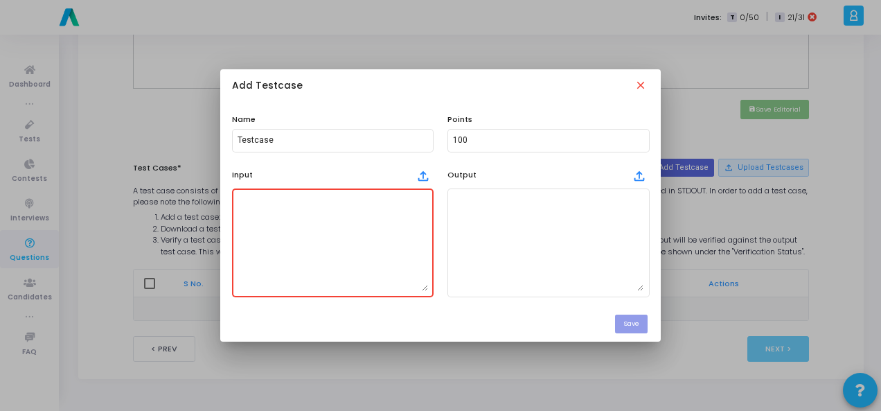
paste textarea "A string s."
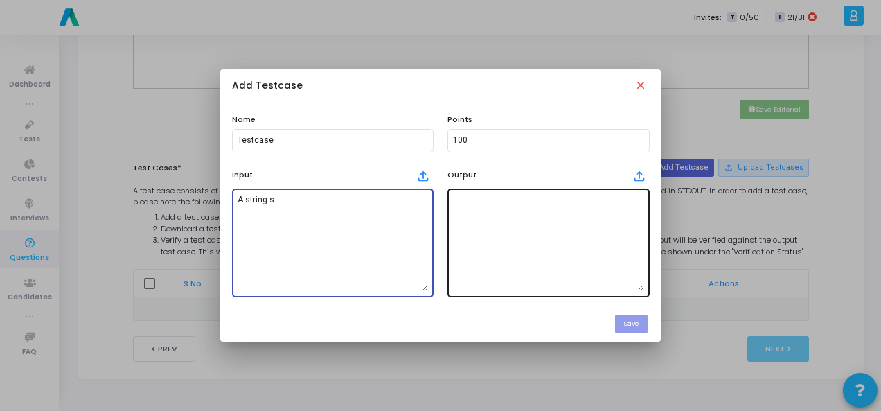
type textarea "A string s."
click at [498, 236] on textarea at bounding box center [548, 242] width 191 height 97
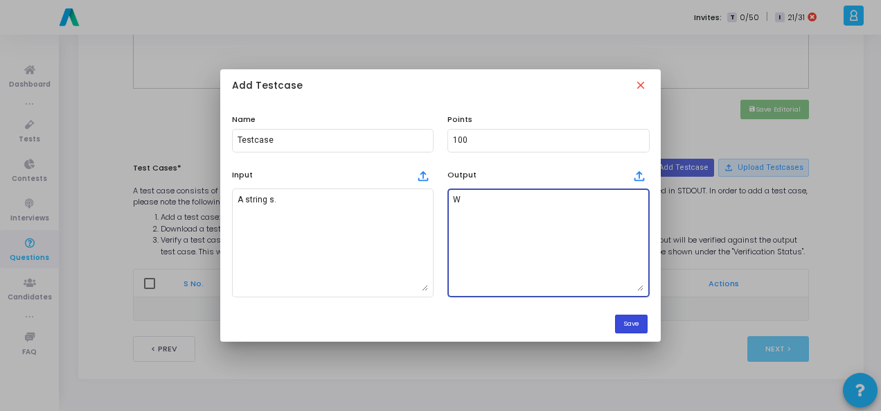
type textarea "W"
click at [632, 328] on button "Save" at bounding box center [631, 324] width 33 height 19
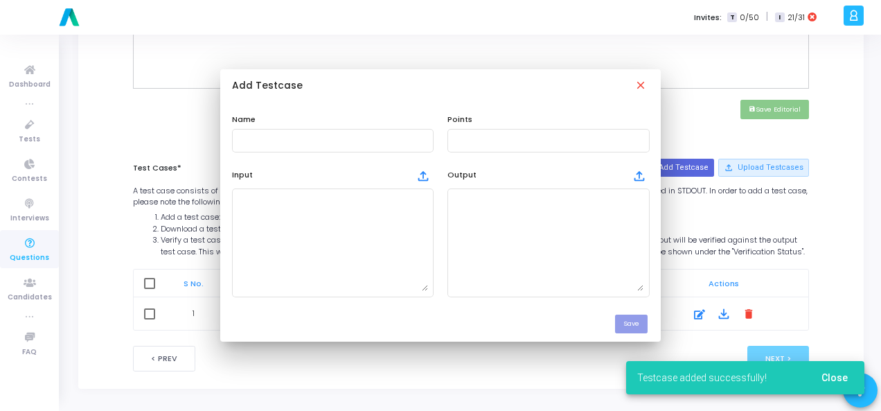
scroll to position [604, 0]
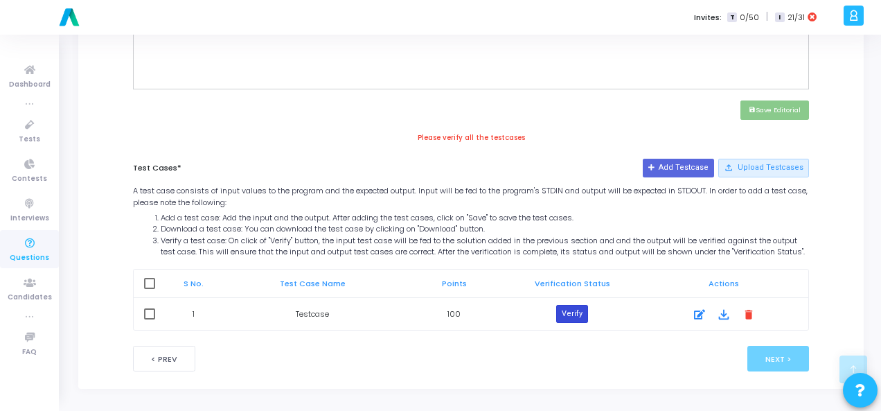
click at [571, 322] on button "Verify" at bounding box center [572, 314] width 32 height 18
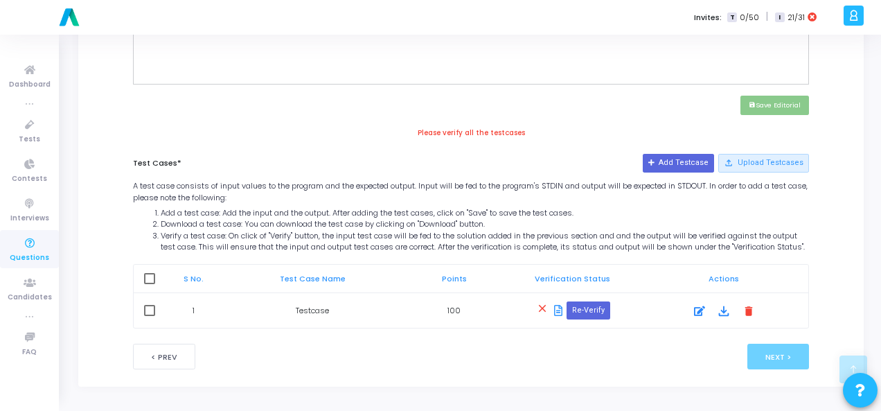
scroll to position [617, 0]
click at [746, 307] on mat-icon "delete" at bounding box center [749, 310] width 15 height 15
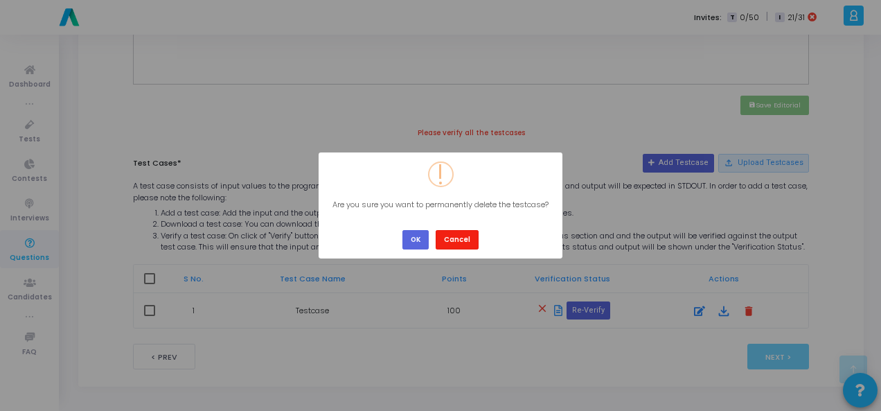
click at [459, 232] on button "Cancel" at bounding box center [457, 239] width 43 height 19
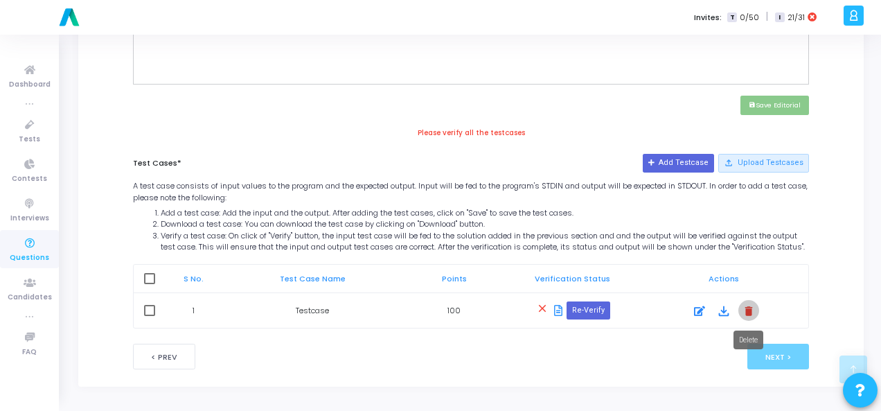
click at [746, 308] on mat-icon "delete" at bounding box center [749, 310] width 15 height 15
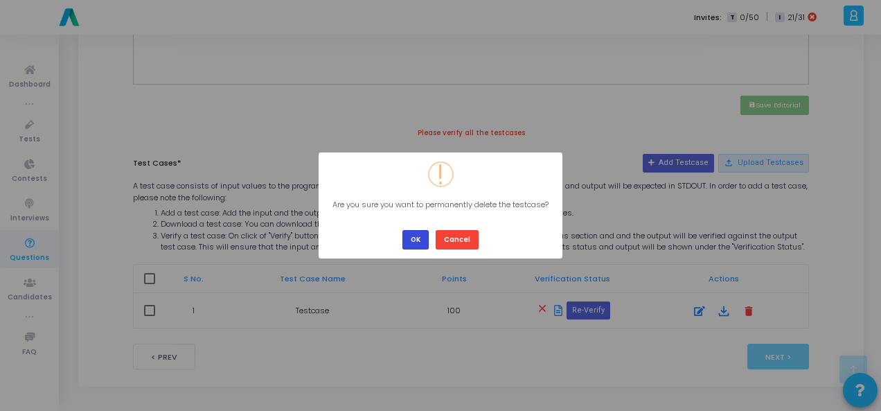
click at [416, 240] on button "OK" at bounding box center [416, 239] width 26 height 19
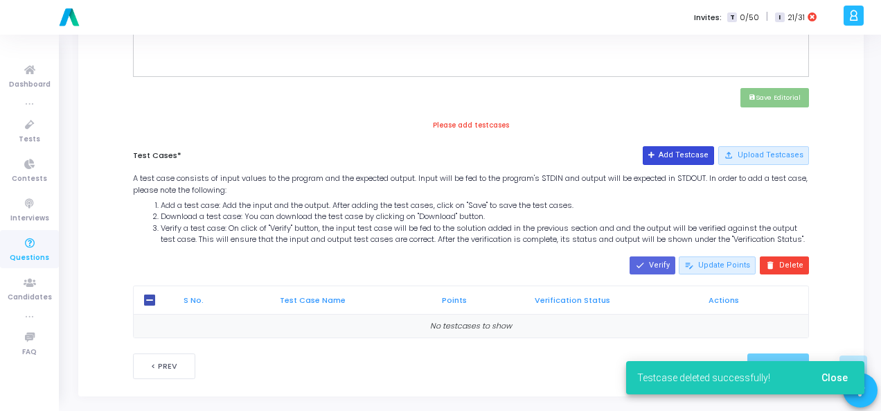
click at [687, 150] on button "Add Testcase" at bounding box center [678, 155] width 71 height 18
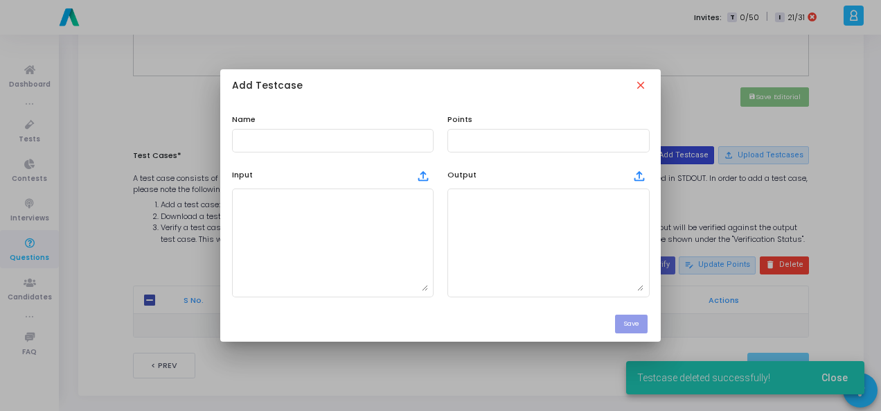
scroll to position [0, 0]
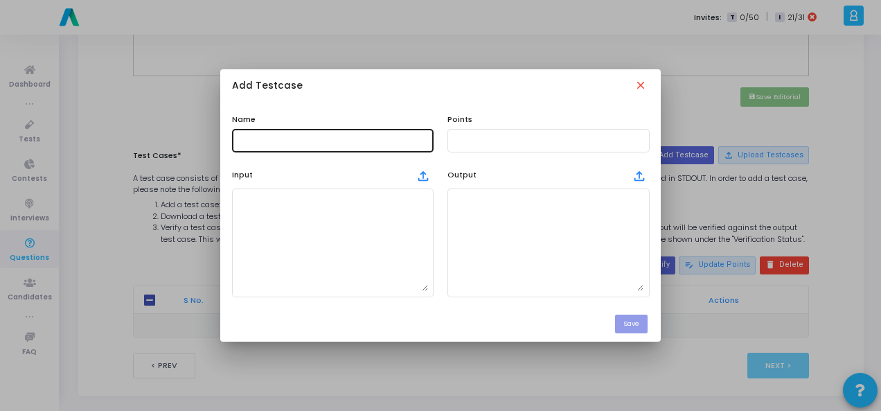
click at [327, 132] on div at bounding box center [333, 140] width 191 height 26
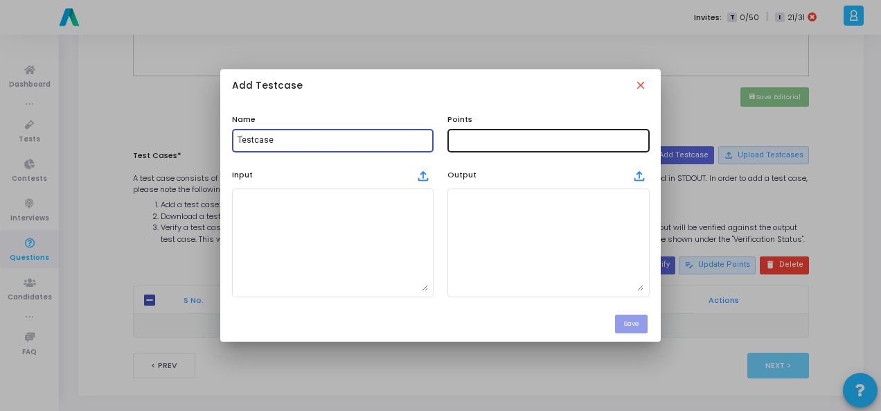
type input "Testcase"
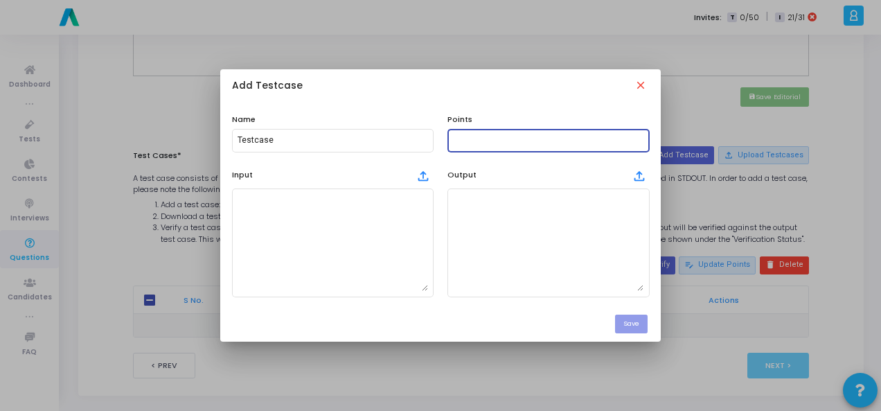
click at [475, 138] on input "text" at bounding box center [548, 141] width 191 height 10
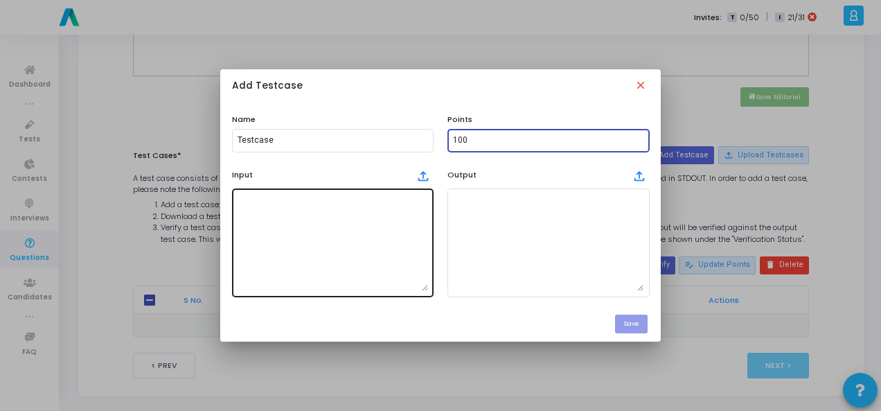
type input "100"
click at [353, 222] on textarea at bounding box center [333, 242] width 191 height 97
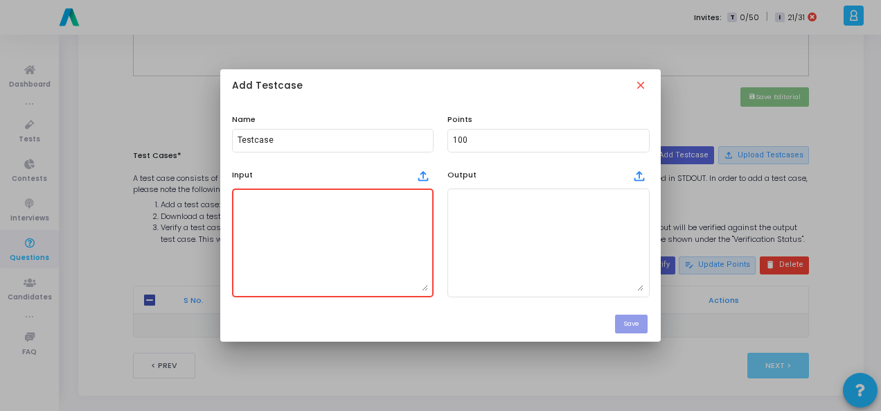
paste textarea "A string s."
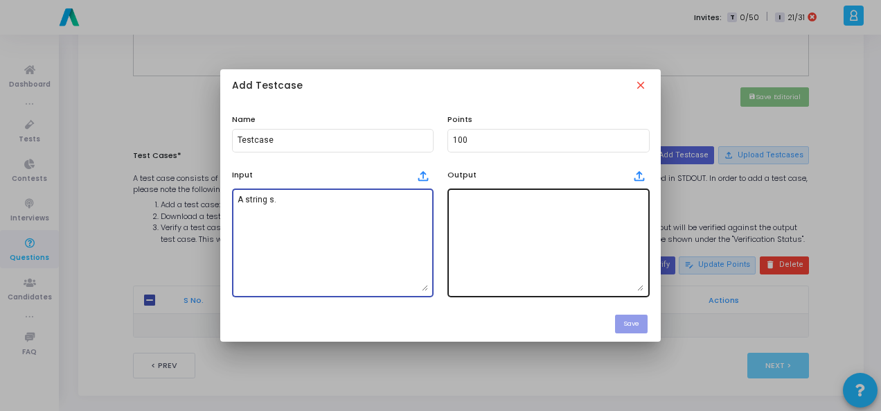
type textarea "A string s."
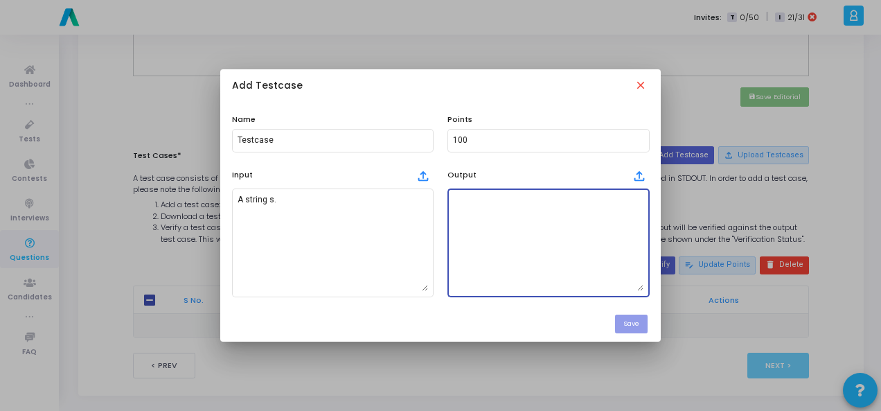
click at [547, 227] on textarea at bounding box center [548, 242] width 191 height 97
type textarea "w"
click at [626, 324] on button "Save" at bounding box center [631, 324] width 33 height 19
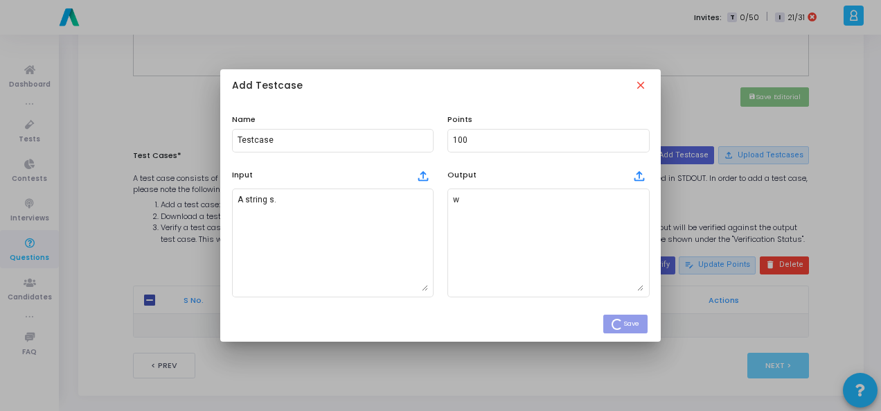
checkbox input "true"
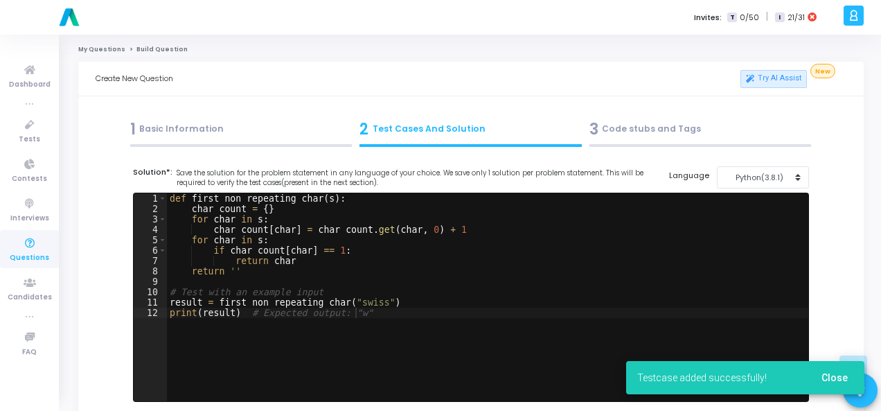
scroll to position [617, 0]
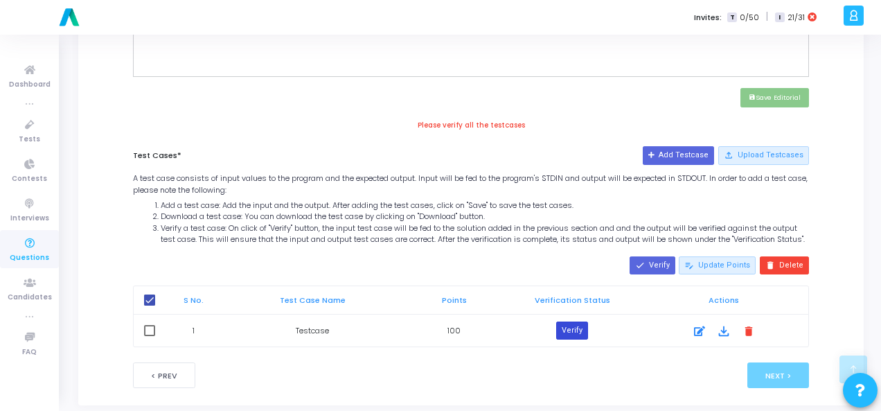
click at [584, 337] on button "Verify" at bounding box center [572, 331] width 32 height 18
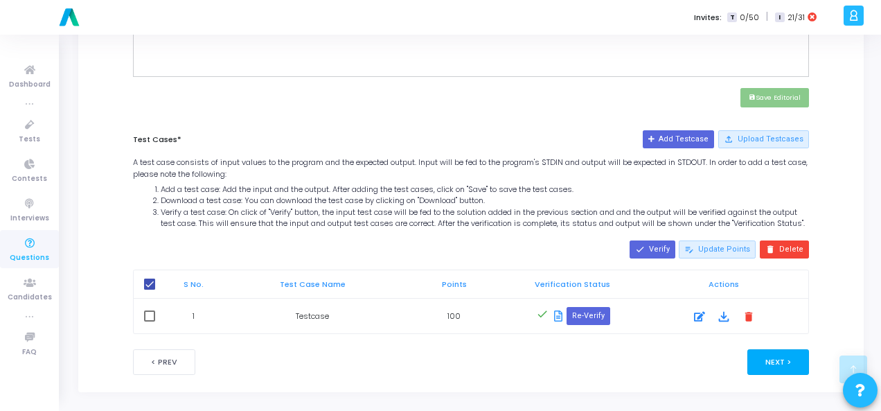
click at [761, 374] on button "Next >" at bounding box center [779, 362] width 62 height 26
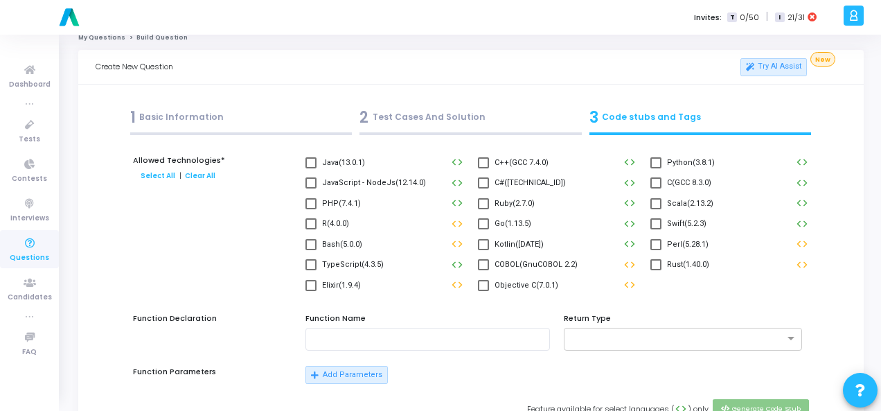
scroll to position [0, 0]
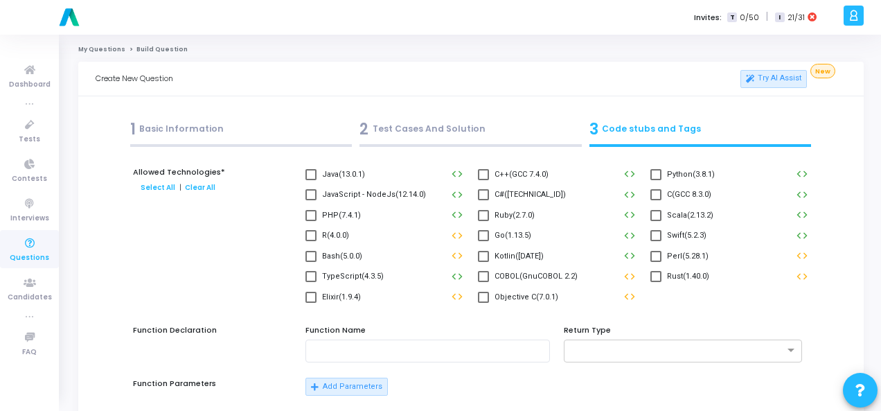
click at [661, 170] on span at bounding box center [656, 174] width 11 height 11
click at [656, 180] on input "Python(3.8.1)" at bounding box center [656, 180] width 1 height 1
checkbox input "true"
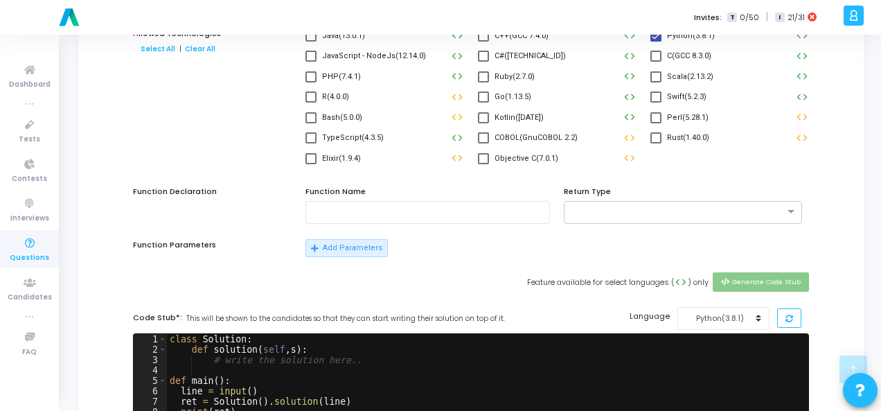
scroll to position [416, 0]
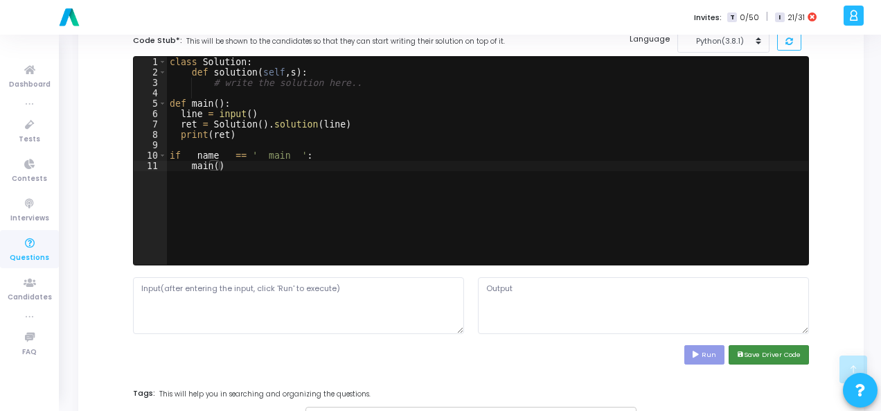
click at [765, 358] on button "save Save Driver Code" at bounding box center [769, 354] width 80 height 19
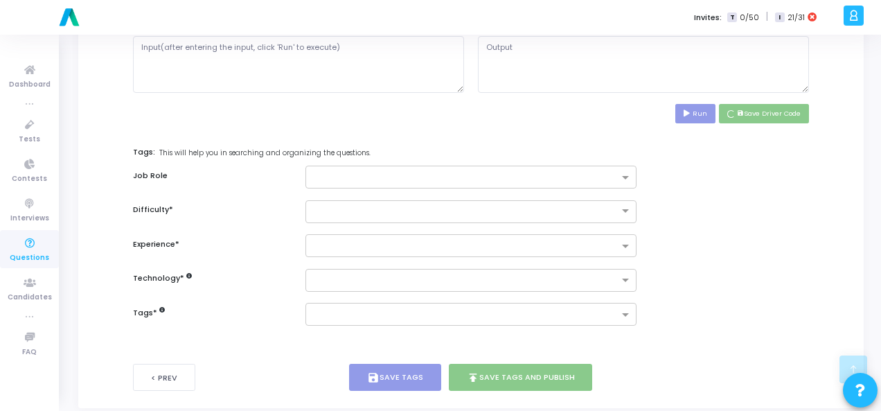
scroll to position [675, 0]
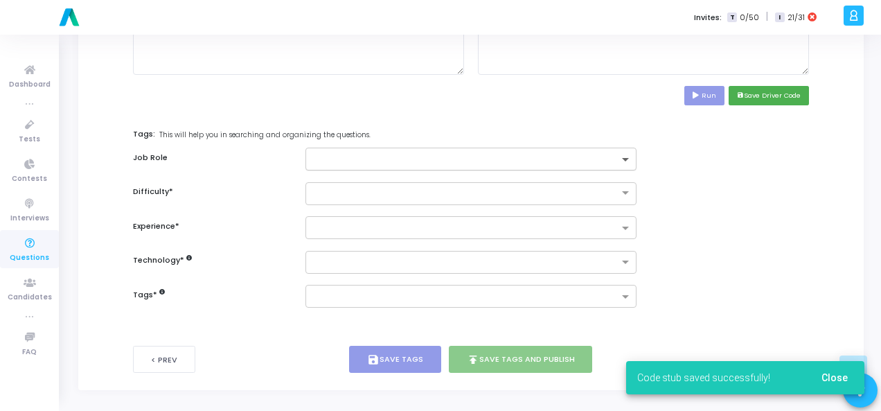
click at [628, 155] on span at bounding box center [627, 161] width 17 height 12
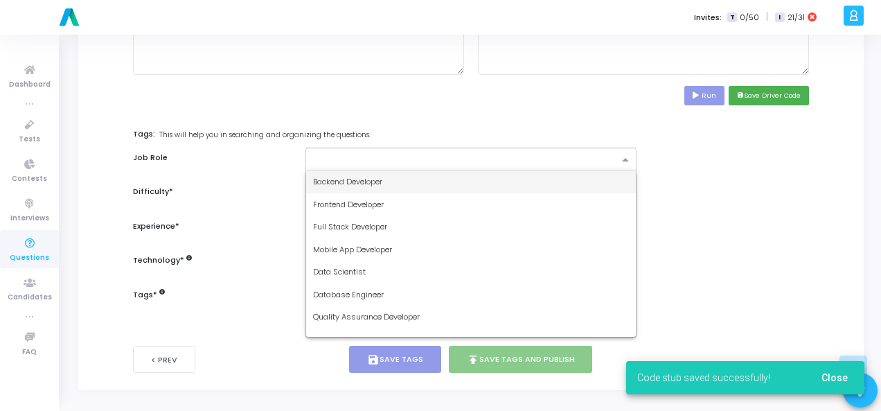
click at [554, 179] on div "Backend Developer" at bounding box center [471, 181] width 330 height 23
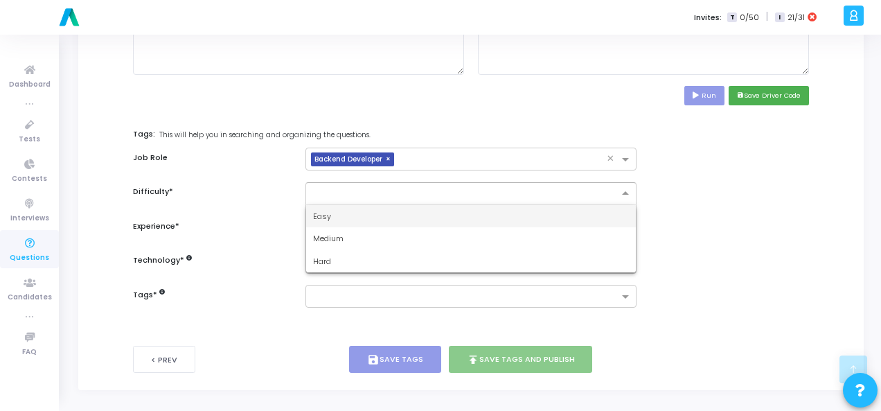
click at [595, 191] on input "text" at bounding box center [457, 192] width 288 height 12
click at [565, 216] on div "Easy" at bounding box center [471, 216] width 330 height 23
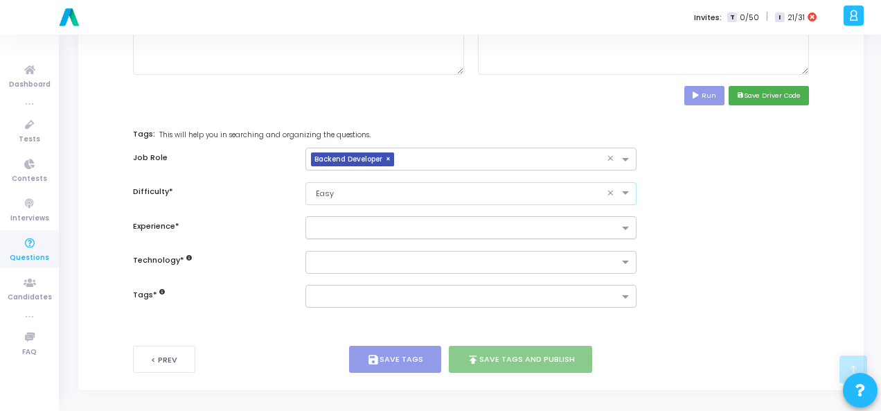
click at [588, 226] on input "text" at bounding box center [466, 229] width 306 height 12
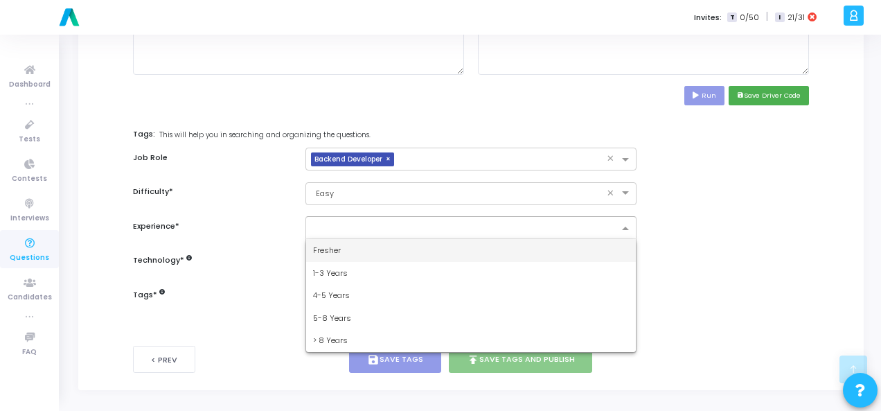
click at [568, 240] on div "Fresher" at bounding box center [471, 250] width 330 height 23
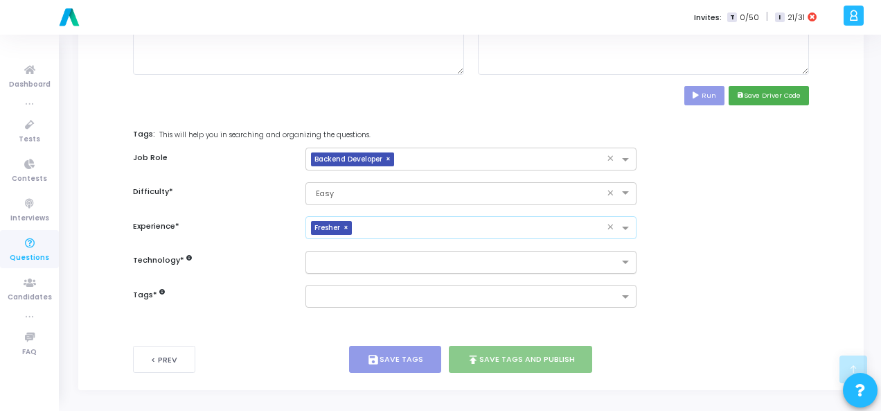
click at [586, 264] on input "text" at bounding box center [466, 263] width 306 height 12
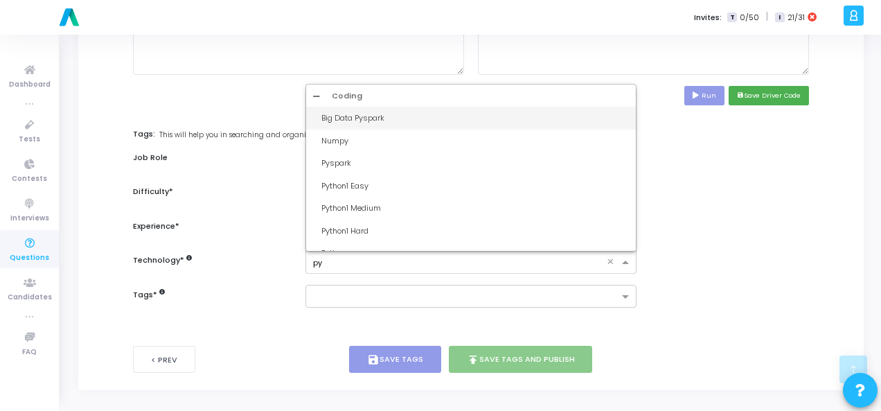
type input "pyt"
click at [545, 119] on div "Python1 Easy" at bounding box center [476, 118] width 308 height 12
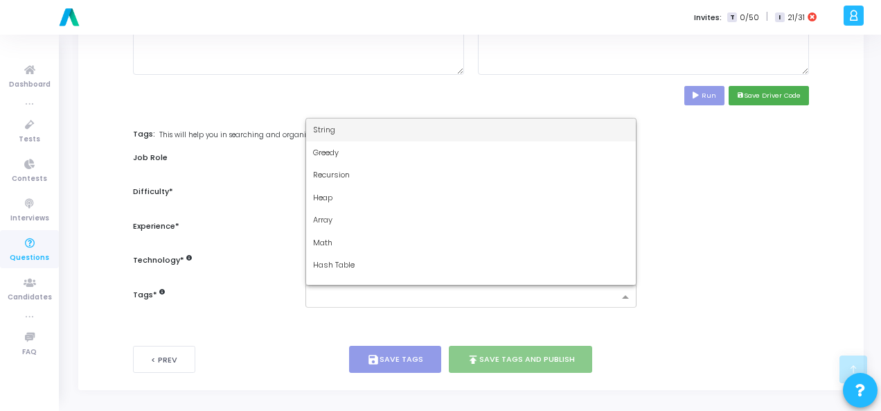
click at [533, 288] on div at bounding box center [462, 296] width 313 height 17
type input "d"
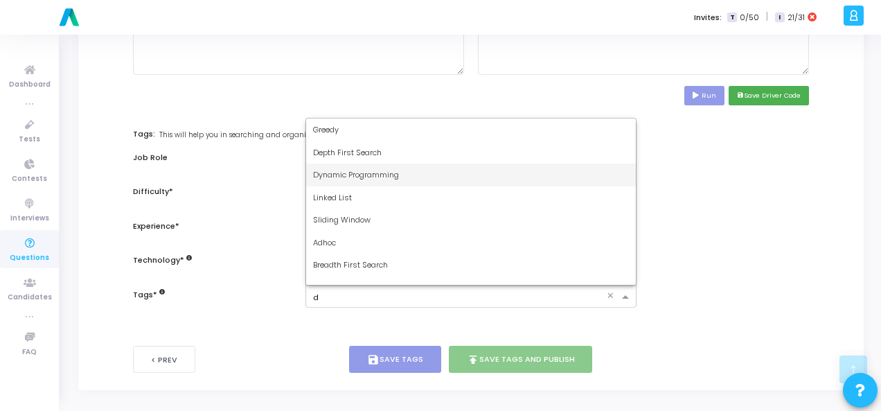
click at [392, 169] on span "Dynamic Programming" at bounding box center [356, 174] width 86 height 11
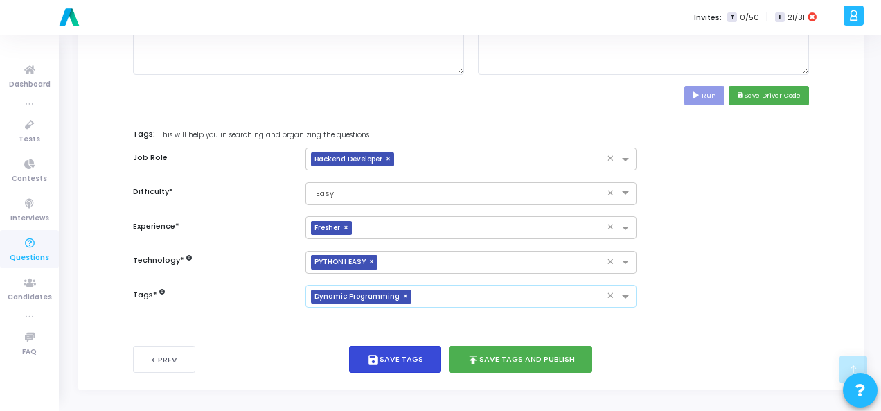
click at [427, 361] on button "save Save Tags" at bounding box center [395, 359] width 92 height 27
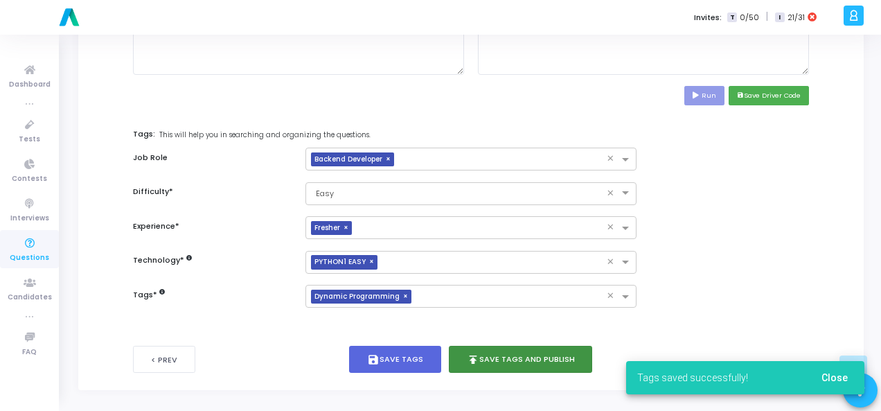
click at [553, 357] on button "publish Save Tags and Publish" at bounding box center [521, 359] width 144 height 27
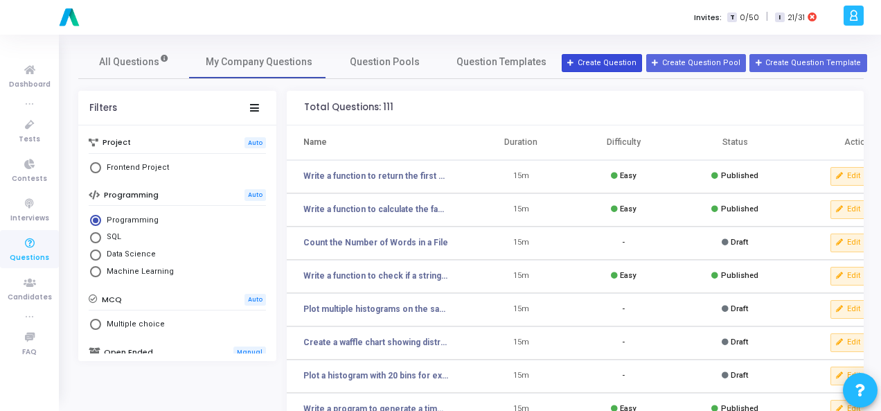
click at [624, 64] on button "Create Question" at bounding box center [602, 63] width 80 height 18
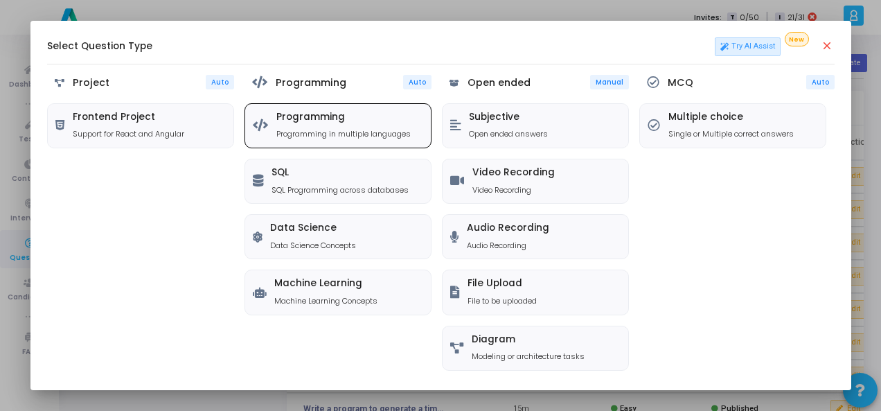
click at [326, 116] on h5 "Programming" at bounding box center [344, 118] width 134 height 12
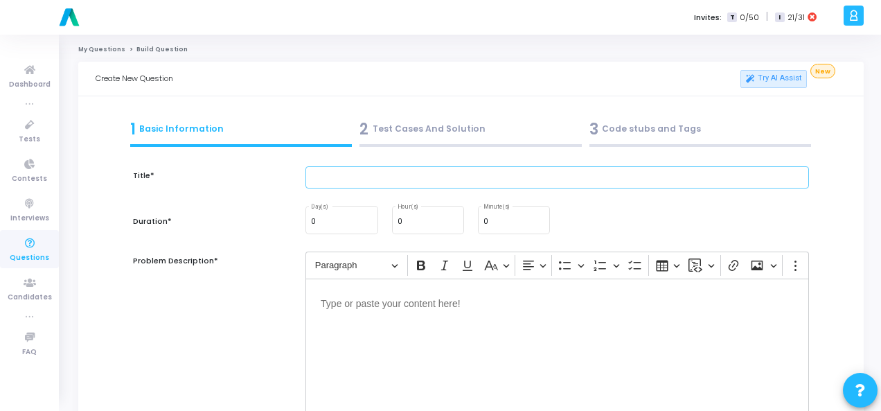
click at [362, 171] on input "text" at bounding box center [558, 177] width 504 height 23
paste input "Write a function that rotates a list by k elements"
type input "Write a function that rotates a list by k elements"
click at [365, 315] on div "Editor editing area: main" at bounding box center [558, 348] width 504 height 139
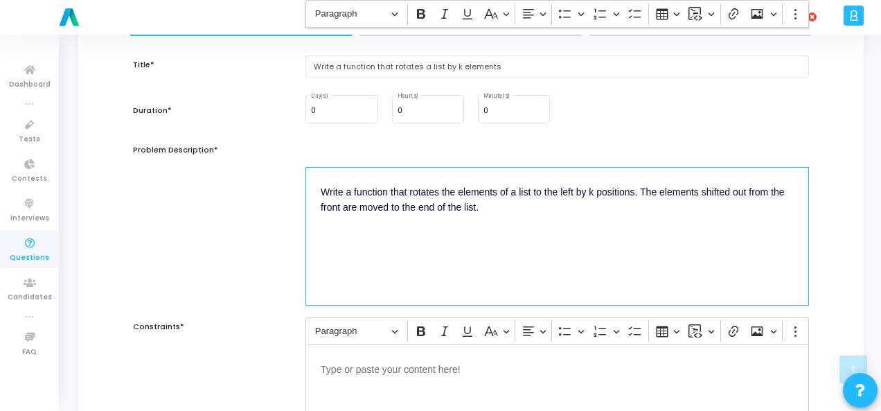
scroll to position [277, 0]
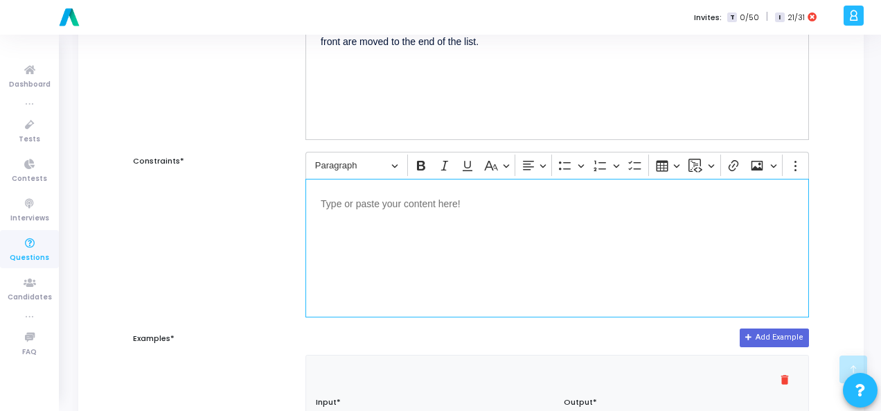
click at [406, 222] on div "Editor editing area: main" at bounding box center [558, 248] width 504 height 139
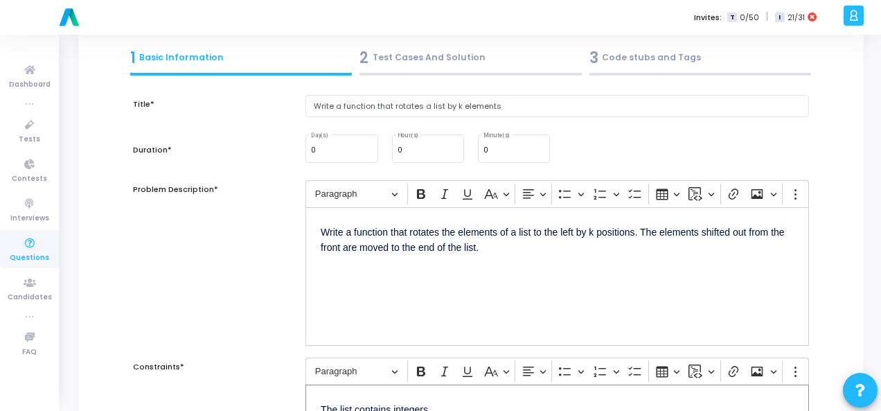
scroll to position [69, 0]
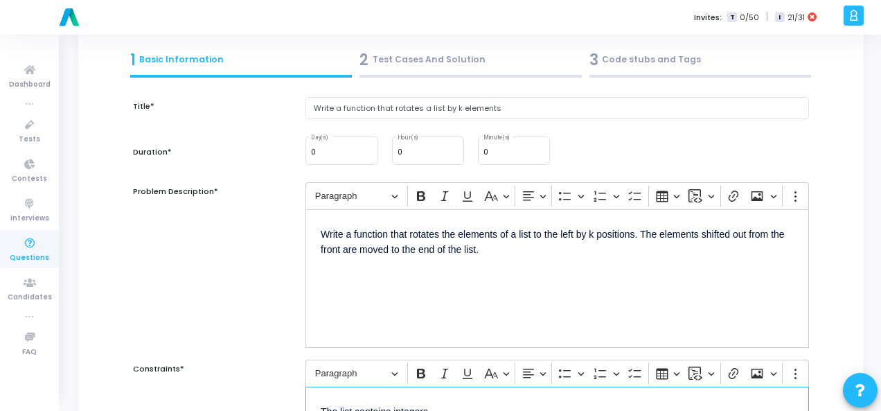
click at [326, 231] on p "Write a function that rotates the elements of a list to the left by k positions…" at bounding box center [557, 249] width 473 height 49
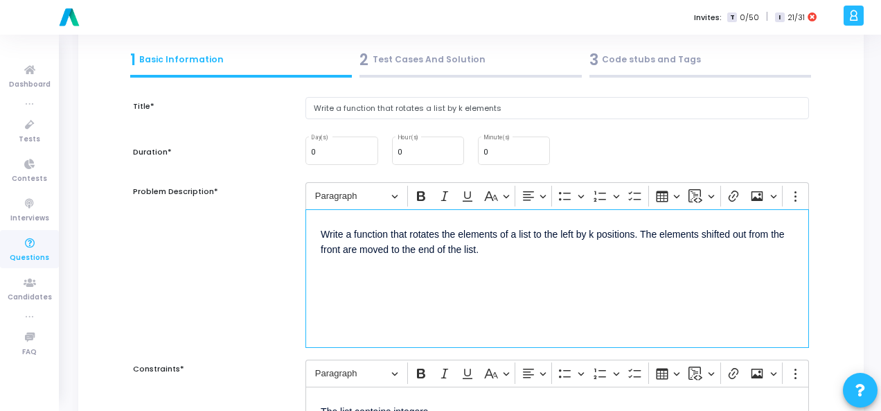
click at [326, 231] on p "Write a function that rotates the elements of a list to the left by k positions…" at bounding box center [557, 249] width 473 height 49
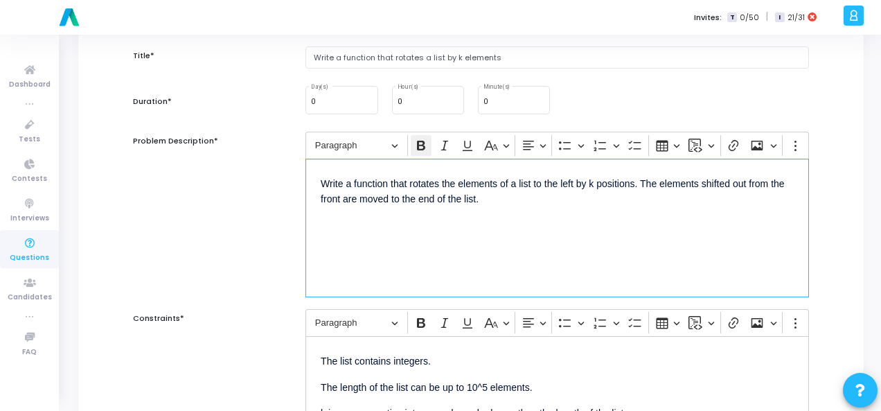
scroll to position [208, 0]
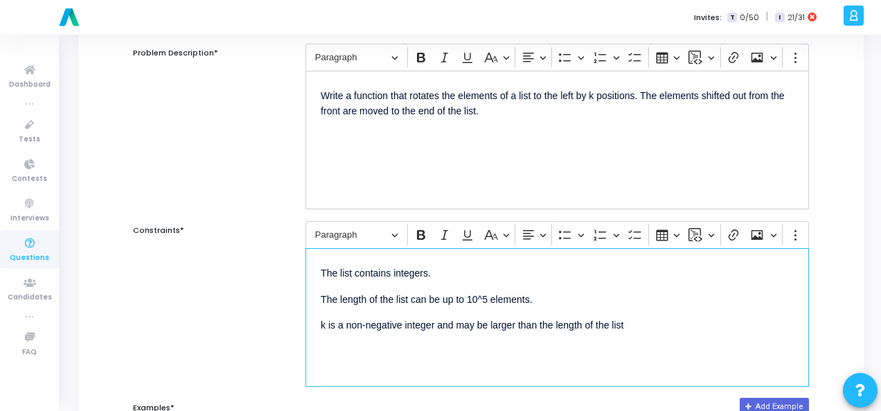
drag, startPoint x: 320, startPoint y: 271, endPoint x: 629, endPoint y: 345, distance: 317.2
click at [629, 345] on div "The list contains integers. The length of the list can be up to 10^5 elements. …" at bounding box center [558, 317] width 504 height 139
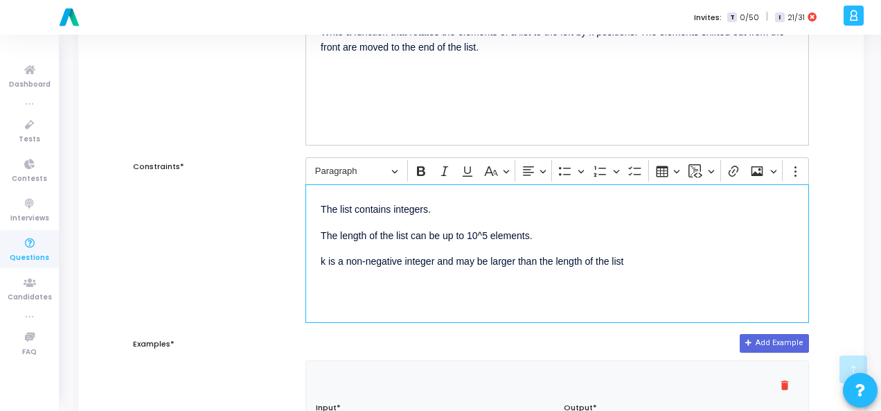
scroll to position [416, 0]
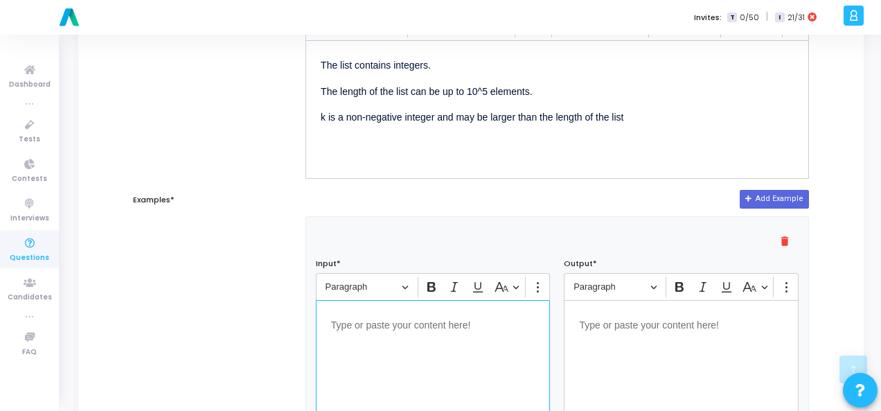
click at [403, 316] on p "Editor editing area: main" at bounding box center [433, 323] width 204 height 17
click at [580, 335] on div "Editor editing area: main" at bounding box center [681, 369] width 235 height 139
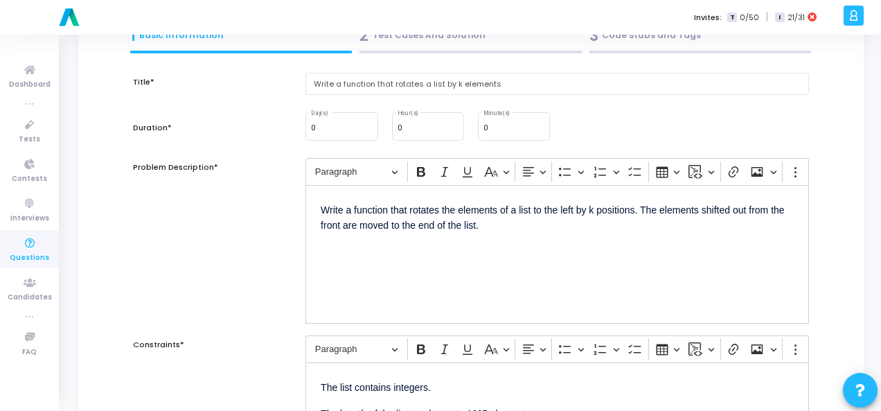
scroll to position [0, 0]
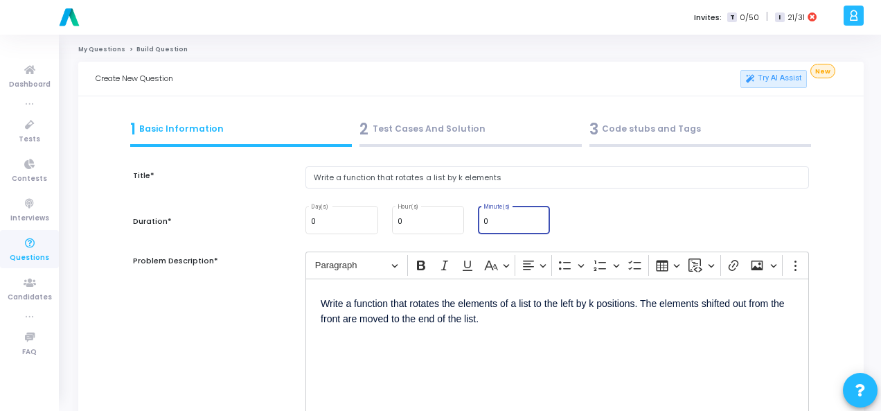
click at [487, 221] on input "0" at bounding box center [514, 222] width 61 height 8
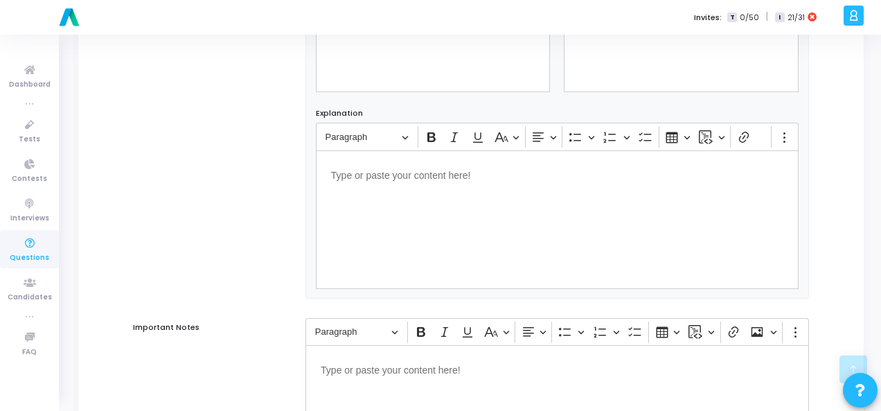
scroll to position [941, 0]
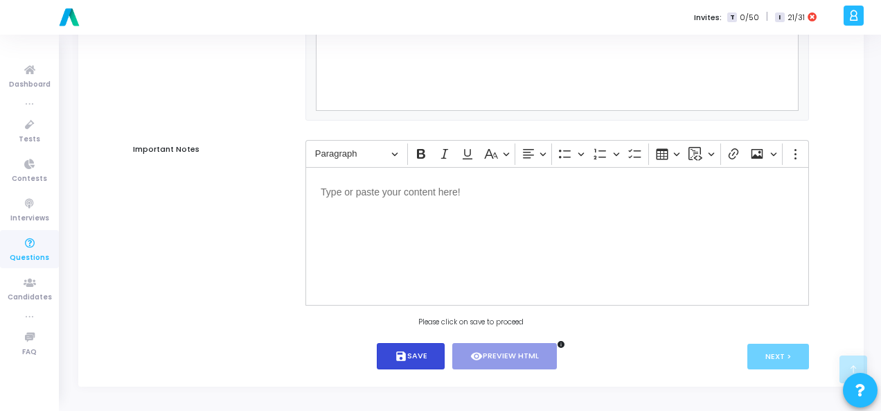
type input "15"
click at [391, 353] on button "save Save" at bounding box center [411, 356] width 69 height 27
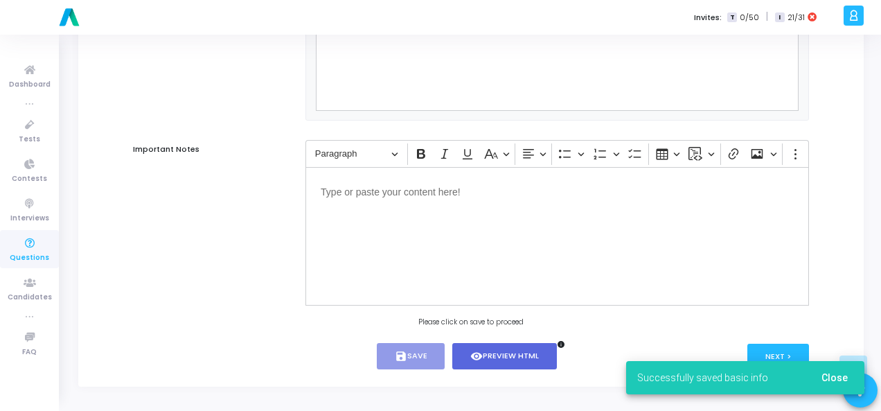
click at [845, 370] on button "Close" at bounding box center [835, 377] width 49 height 25
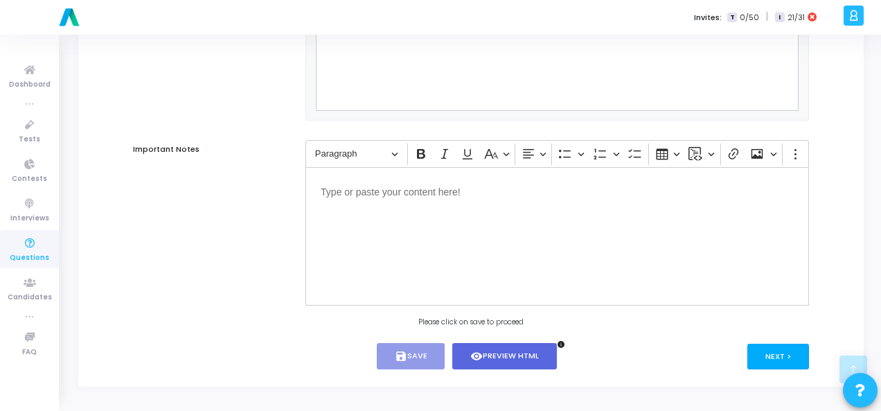
click at [754, 356] on button "Next >" at bounding box center [779, 357] width 62 height 26
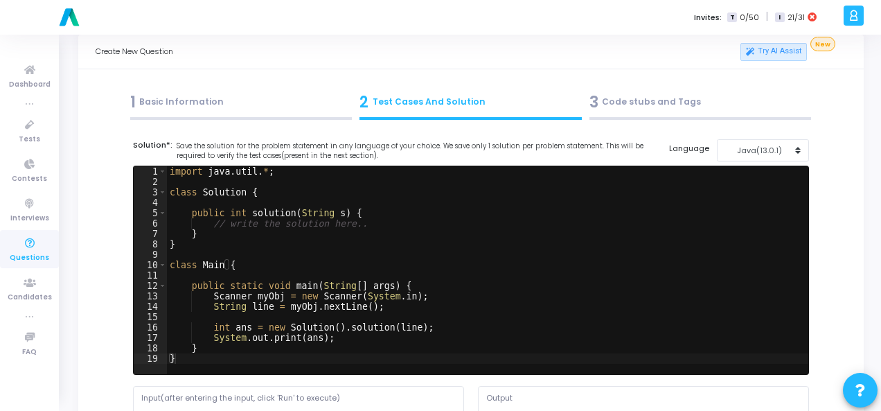
scroll to position [0, 0]
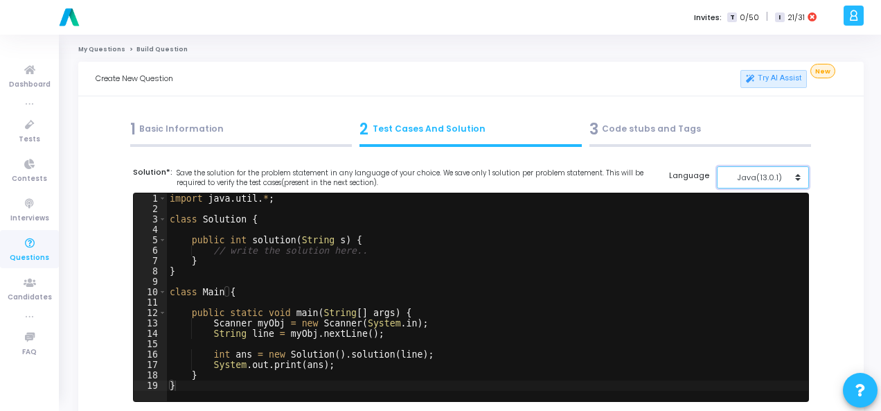
click at [759, 182] on div "Java(13.0.1)" at bounding box center [760, 178] width 68 height 12
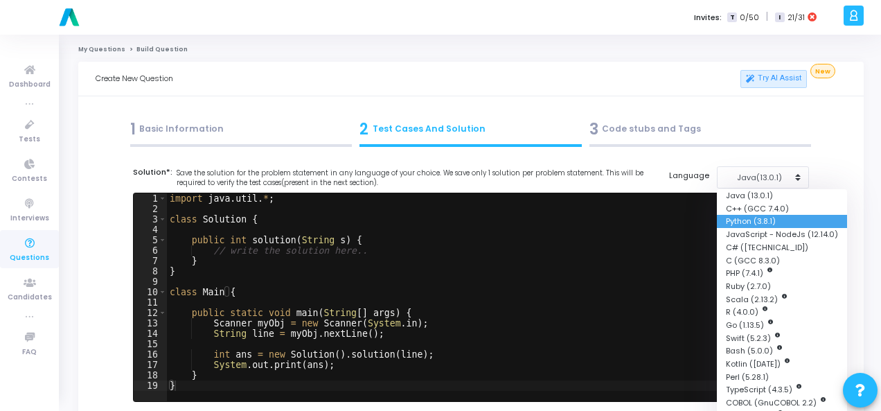
click at [742, 225] on button "Python (3.8.1)" at bounding box center [782, 221] width 130 height 13
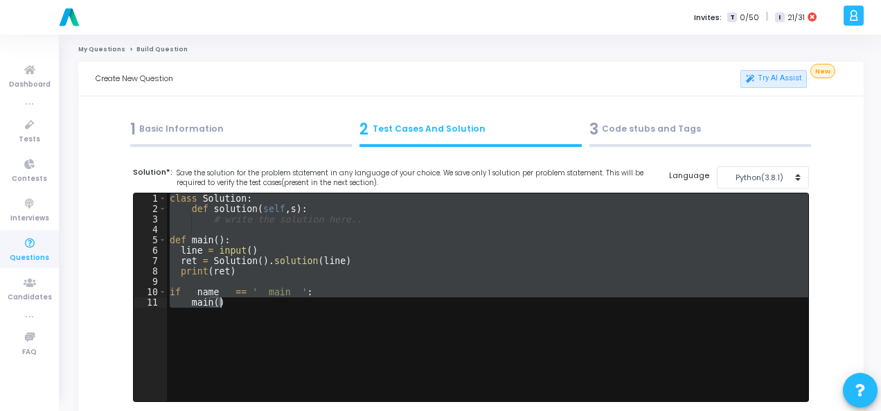
drag, startPoint x: 171, startPoint y: 195, endPoint x: 230, endPoint y: 302, distance: 121.9
click at [236, 301] on div "class Solution : def solution ( self , s ) : # write the solution here.. def ma…" at bounding box center [488, 307] width 642 height 229
paste textarea "print(result) # Expected output: [3, 4, 5, 1, 2]"
type textarea "print(result) # Expected output: [3, 4, 5, 1, 2]"
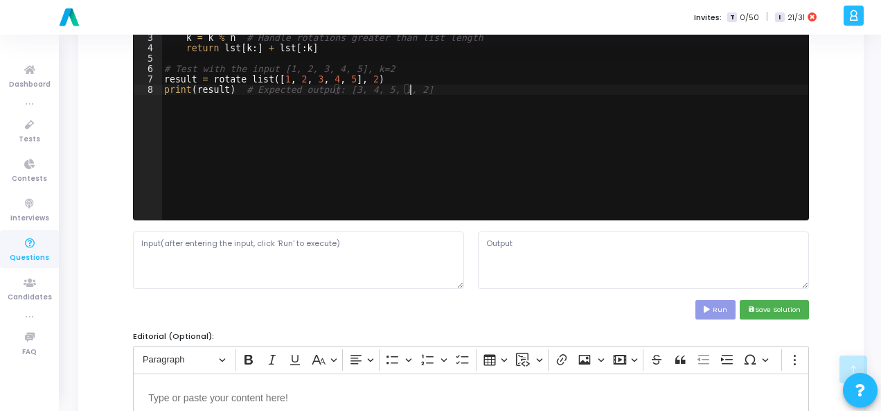
scroll to position [277, 0]
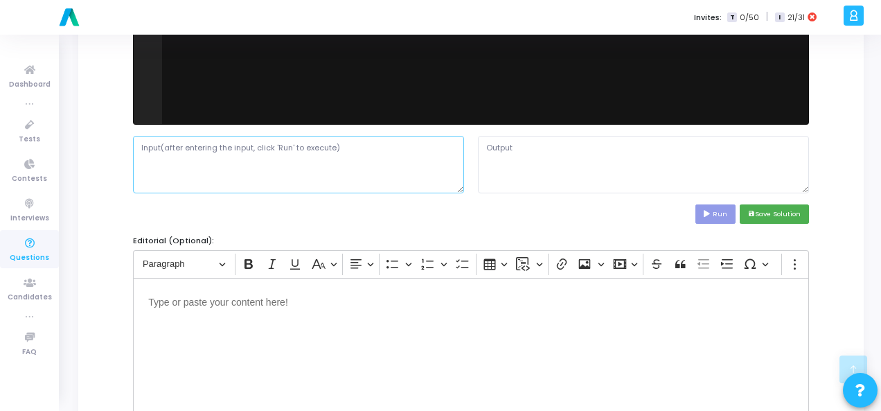
click at [241, 152] on textarea at bounding box center [298, 164] width 331 height 57
paste textarea "The list contains integers. The length of the list can be up to 10^5 elements. …"
type textarea "The list contains integers. The length of the list can be up to 10^5 elements. …"
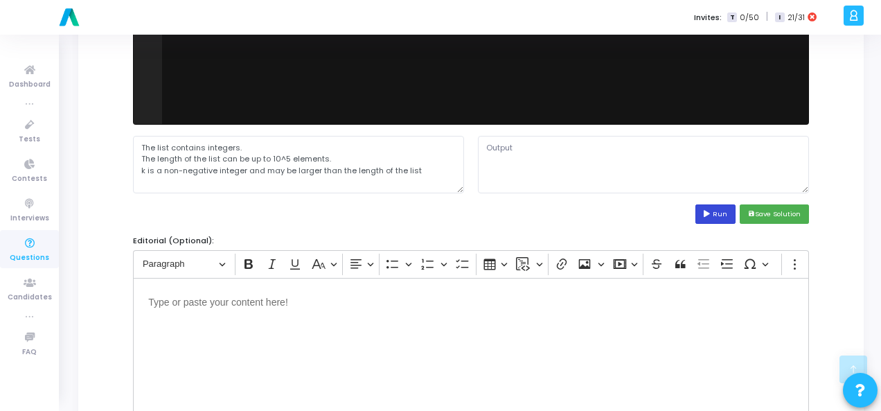
click at [708, 211] on icon at bounding box center [708, 214] width 9 height 7
type textarea "[3, 4, 5, 1, 2]"
click at [516, 218] on div "Run save Save Solution" at bounding box center [471, 213] width 676 height 19
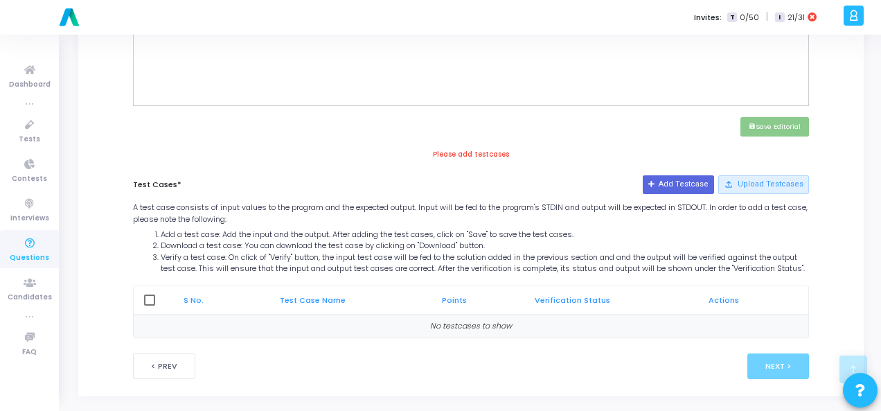
scroll to position [604, 0]
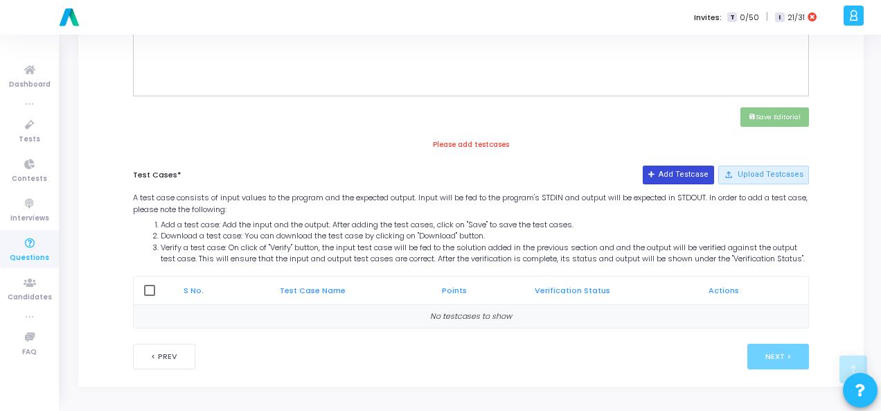
click at [656, 171] on icon at bounding box center [653, 175] width 8 height 8
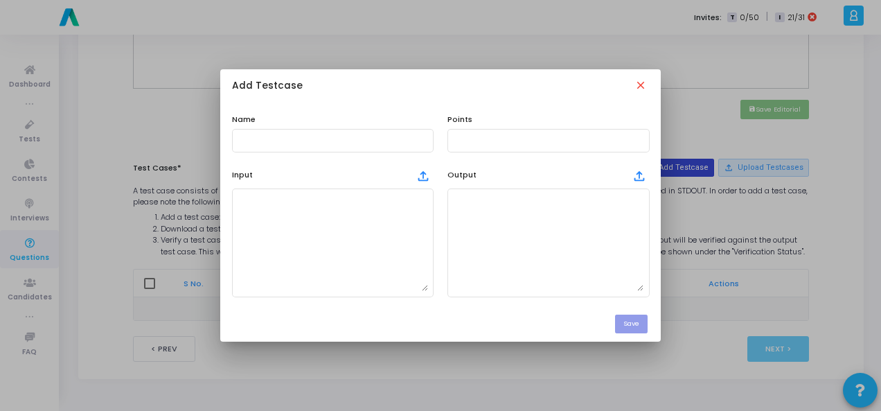
scroll to position [0, 0]
click at [265, 129] on div at bounding box center [333, 140] width 191 height 26
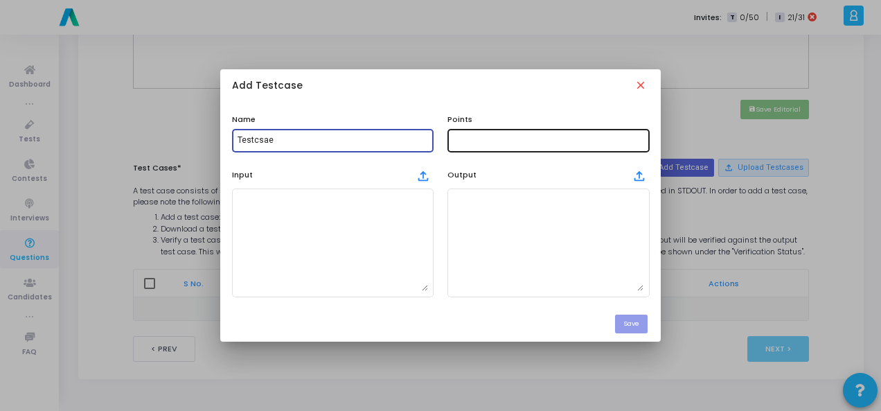
type input "Testcsae"
click at [484, 148] on div at bounding box center [548, 140] width 191 height 26
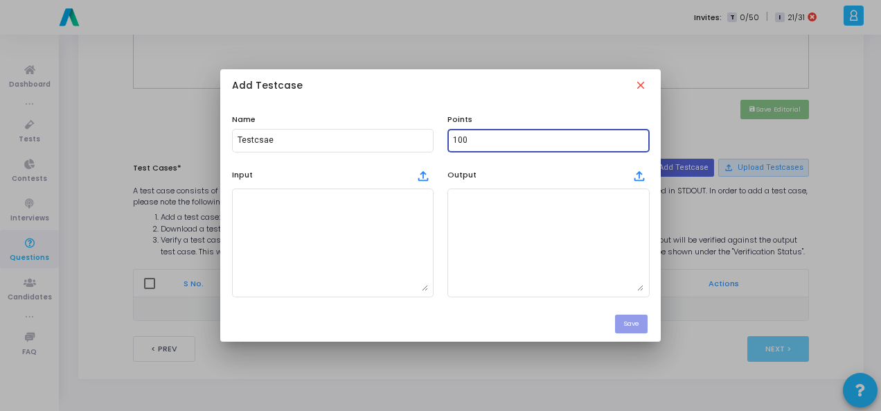
type input "100"
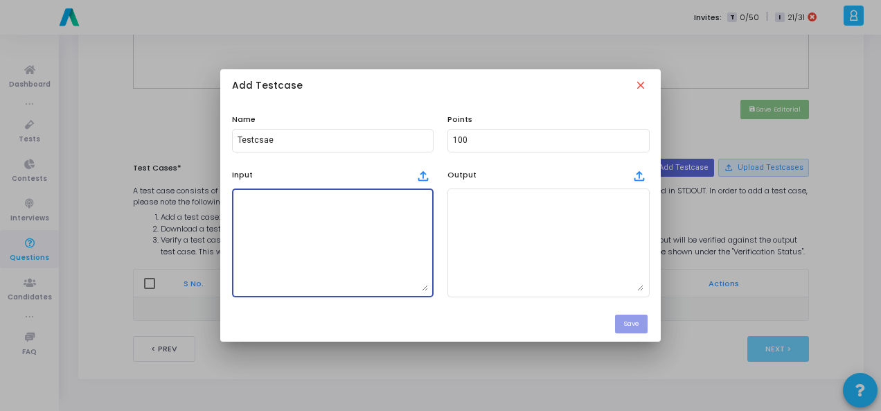
click at [305, 249] on textarea at bounding box center [333, 242] width 191 height 97
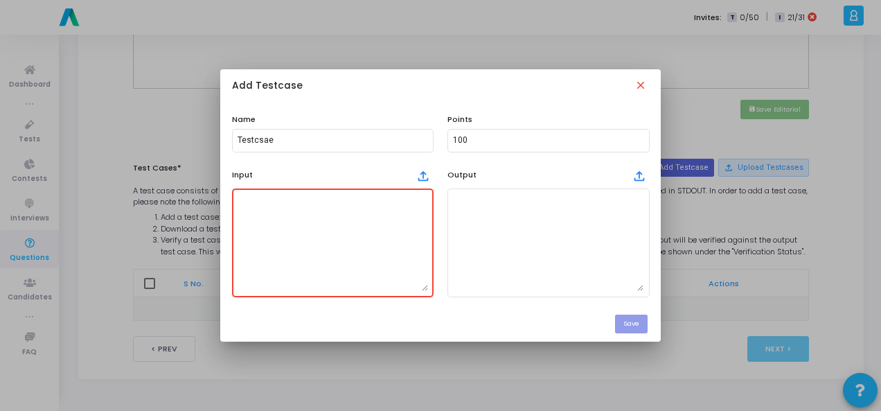
paste textarea "The list contains integers. The length of the list can be up to 10^5 elements. …"
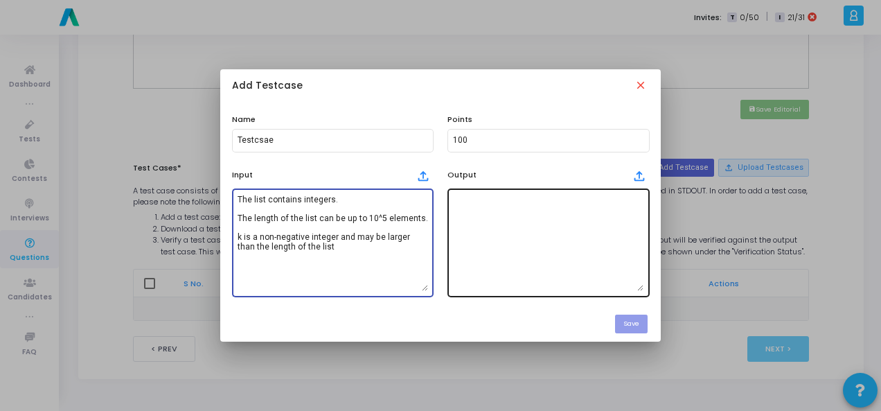
type textarea "The list contains integers. The length of the list can be up to 10^5 elements. …"
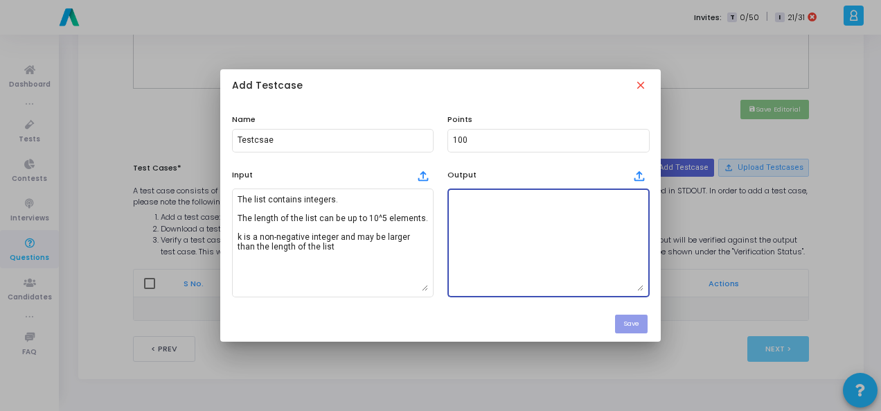
click at [484, 208] on textarea at bounding box center [548, 242] width 191 height 97
click at [641, 85] on mat-icon "close" at bounding box center [642, 86] width 15 height 15
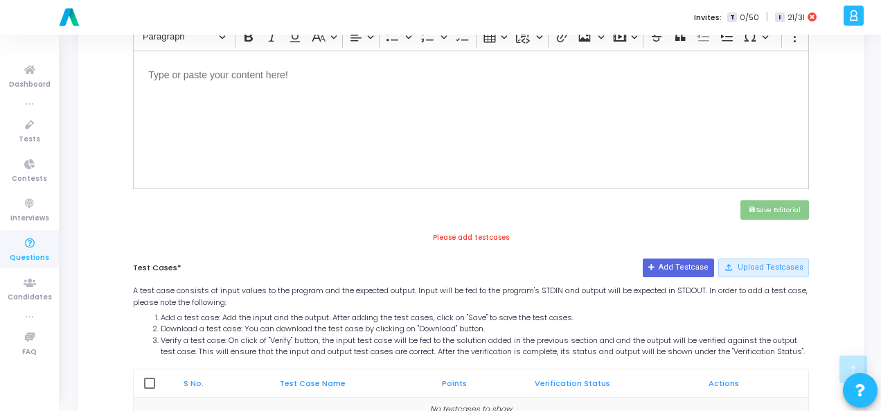
scroll to position [327, 0]
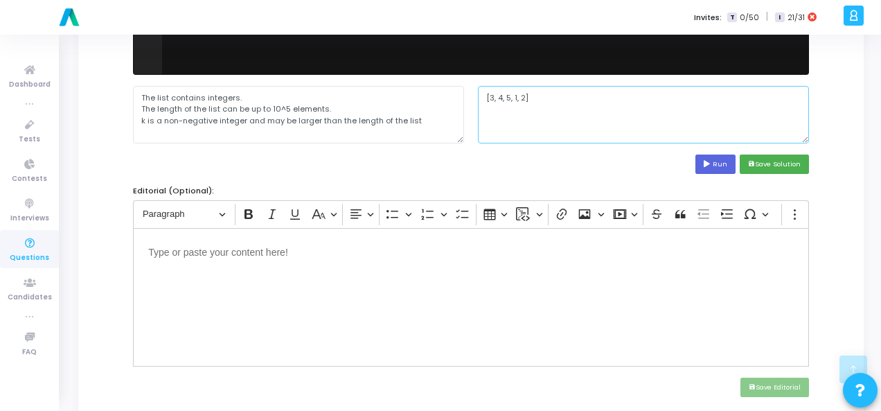
click at [502, 97] on textarea "[3, 4, 5, 1, 2]" at bounding box center [643, 114] width 331 height 57
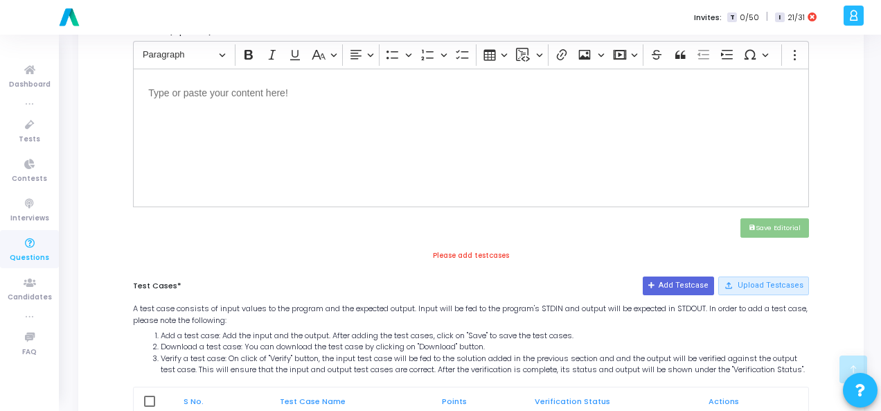
scroll to position [604, 0]
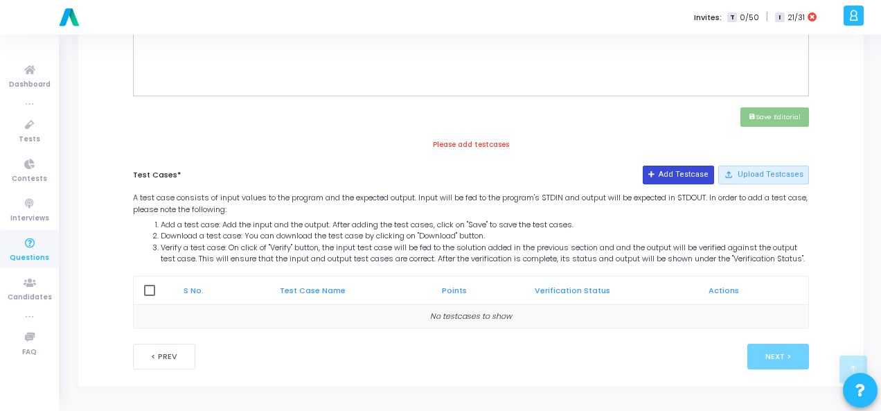
click at [685, 166] on button "Add Testcase" at bounding box center [678, 175] width 71 height 18
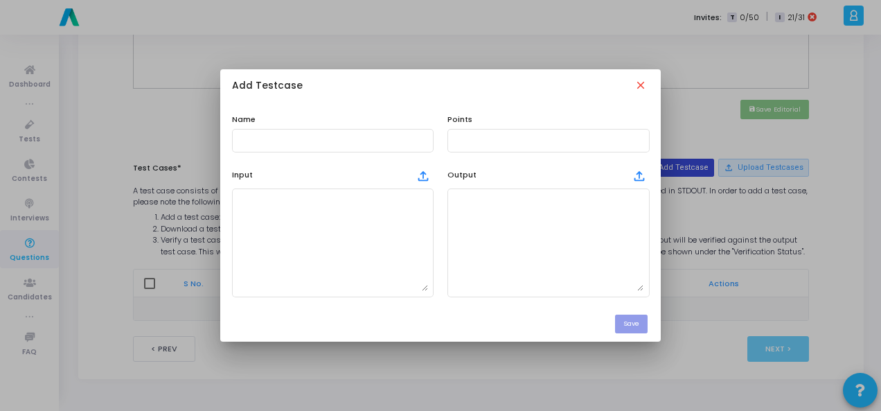
scroll to position [0, 0]
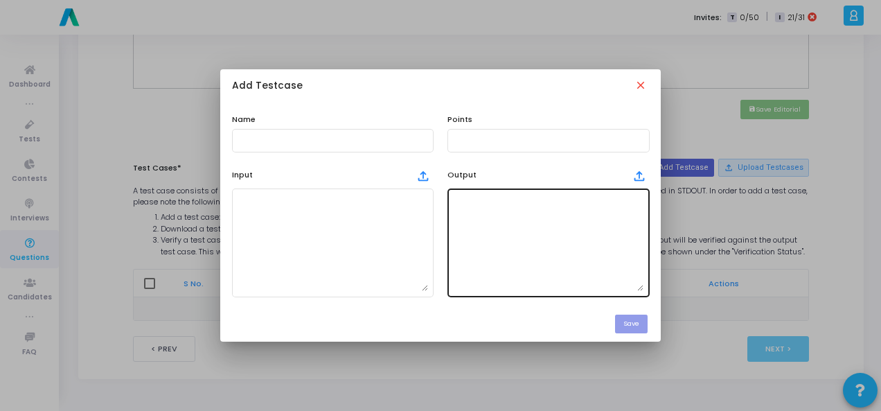
click at [531, 232] on textarea at bounding box center [548, 242] width 191 height 97
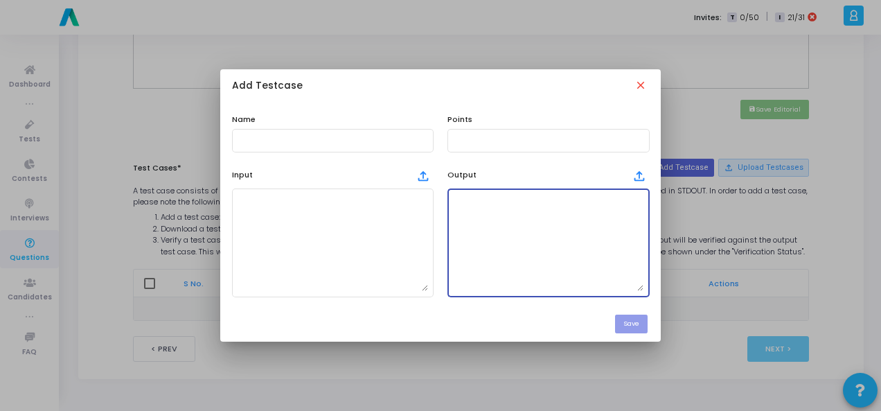
paste textarea "[3, 4, 5, 1, 2]"
type textarea "[3, 4, 5, 1, 2]"
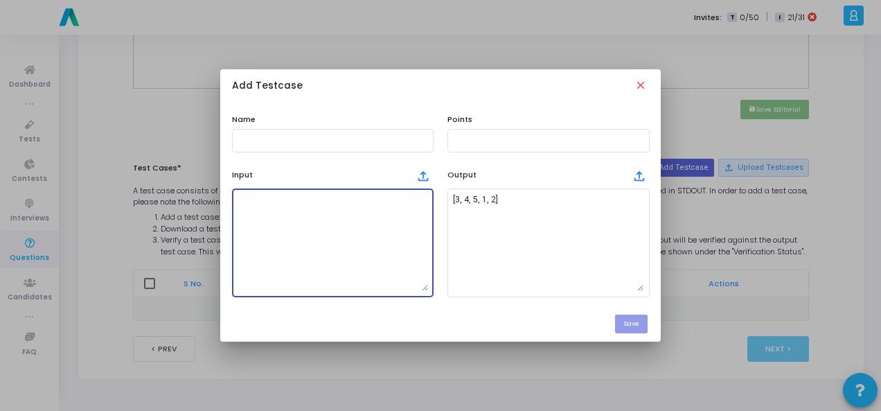
click at [305, 231] on textarea at bounding box center [333, 242] width 191 height 97
paste textarea "The list contains integers. The length of the list can be up to 10^5 elements. …"
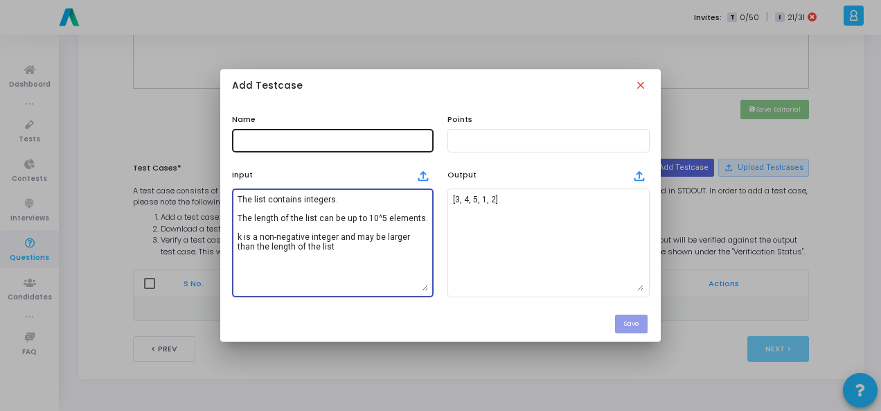
type textarea "The list contains integers. The length of the list can be up to 10^5 elements. …"
click at [275, 132] on div at bounding box center [333, 140] width 191 height 26
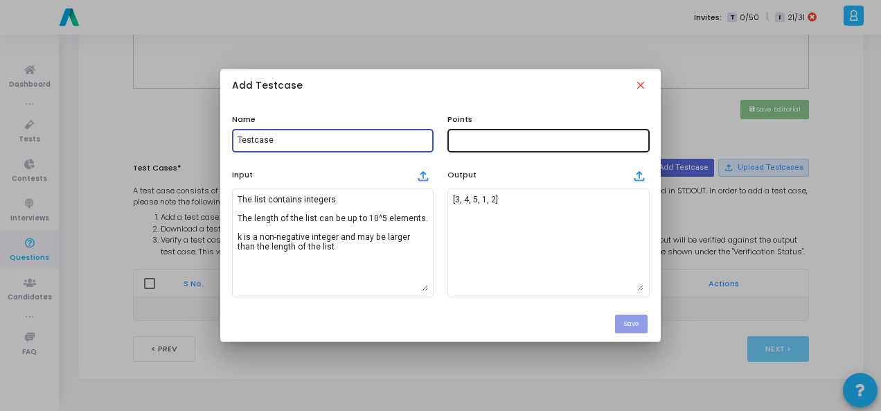
type input "Testcase"
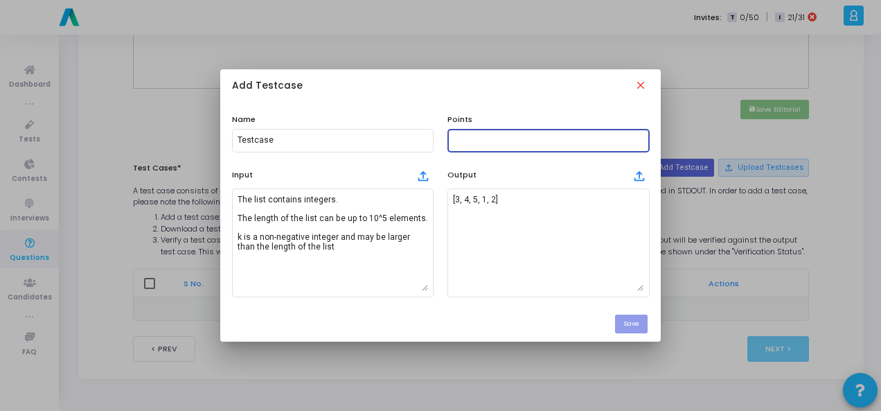
click at [459, 143] on input "text" at bounding box center [548, 141] width 191 height 10
type input "100"
click at [643, 325] on button "Save" at bounding box center [631, 324] width 33 height 19
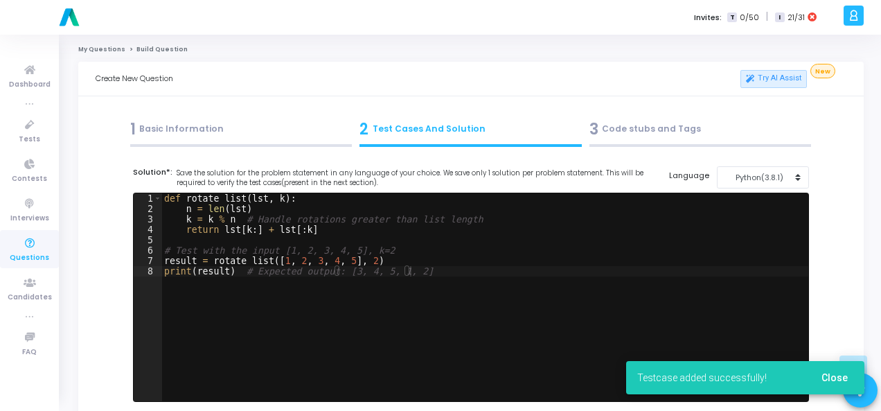
scroll to position [604, 0]
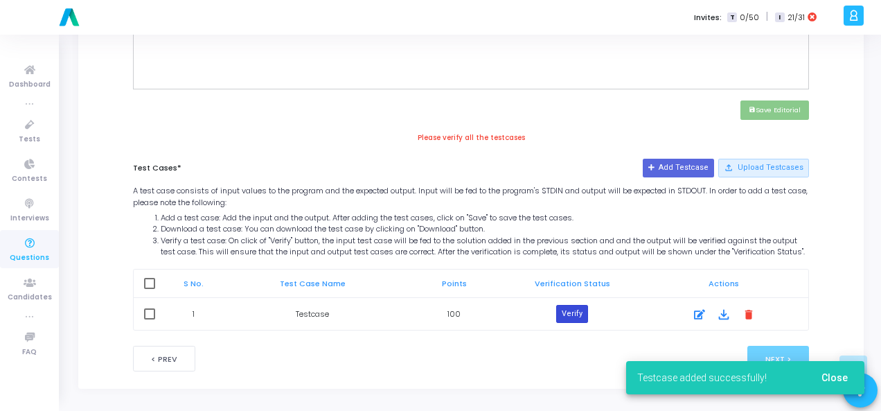
click at [574, 320] on button "Verify" at bounding box center [572, 314] width 32 height 18
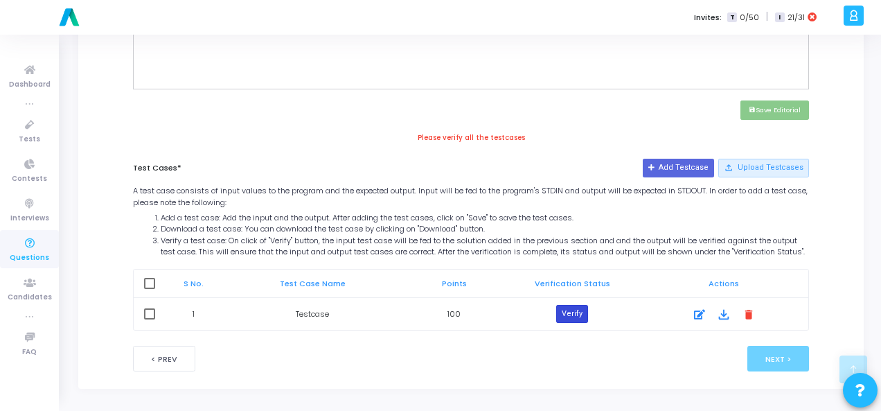
click at [579, 321] on button "Verify" at bounding box center [572, 314] width 32 height 18
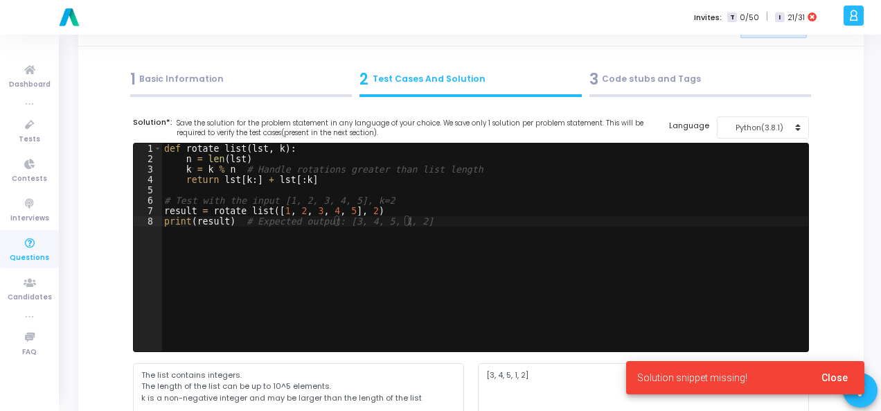
scroll to position [258, 0]
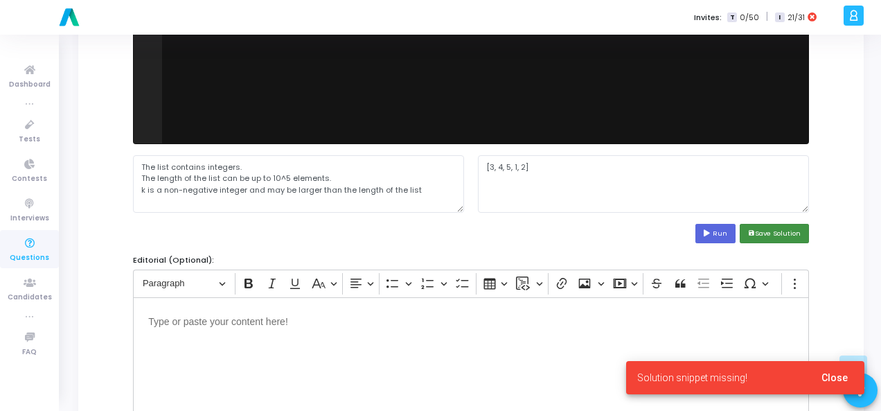
click at [784, 231] on button "save Save Solution" at bounding box center [774, 233] width 69 height 19
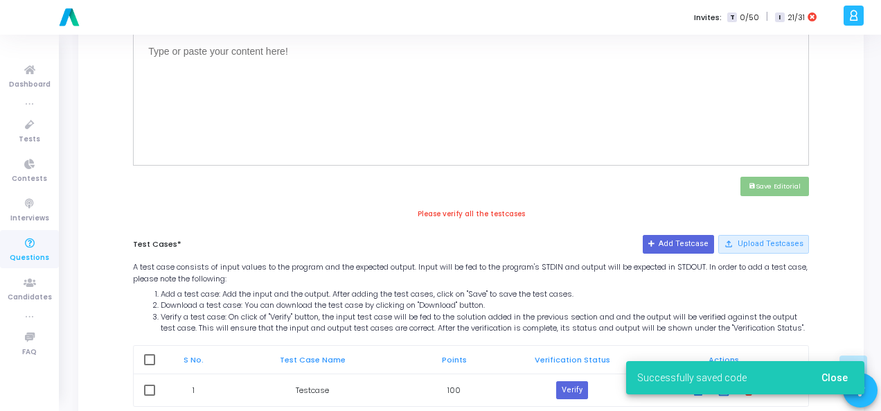
scroll to position [614, 0]
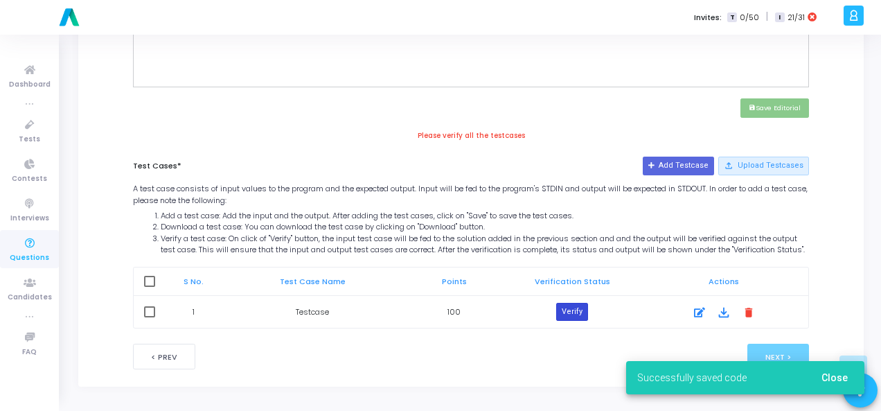
click at [579, 306] on button "Verify" at bounding box center [572, 312] width 32 height 18
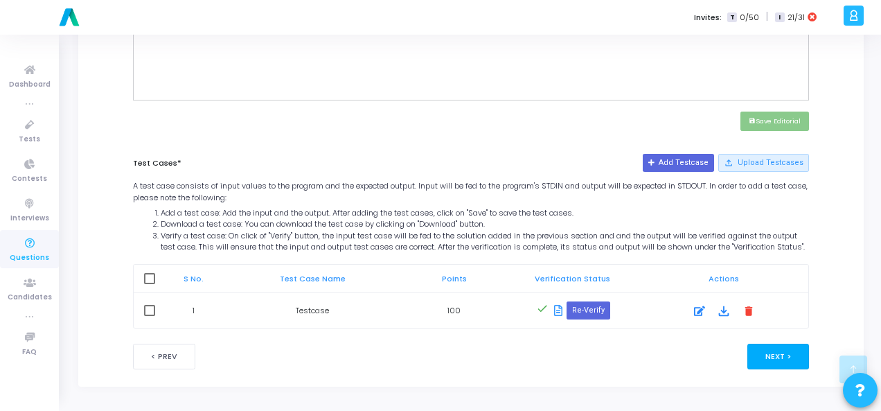
click at [791, 350] on button "Next >" at bounding box center [779, 357] width 62 height 26
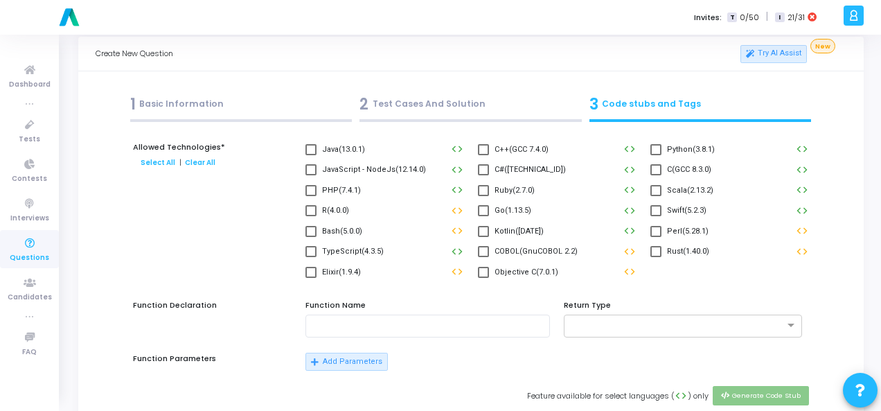
scroll to position [0, 0]
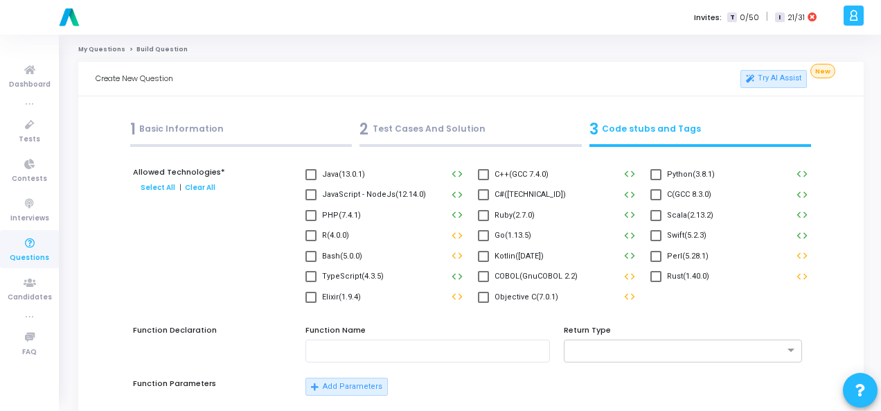
click at [661, 173] on span at bounding box center [656, 174] width 11 height 11
click at [656, 180] on input "Python(3.8.1)" at bounding box center [656, 180] width 1 height 1
checkbox input "true"
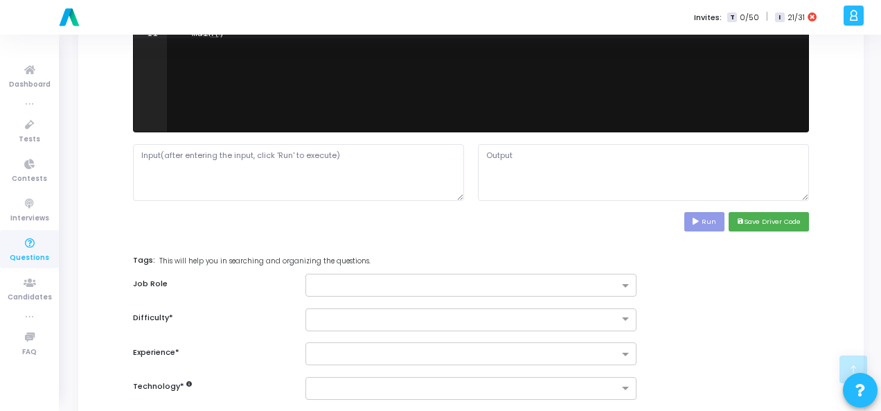
scroll to position [624, 0]
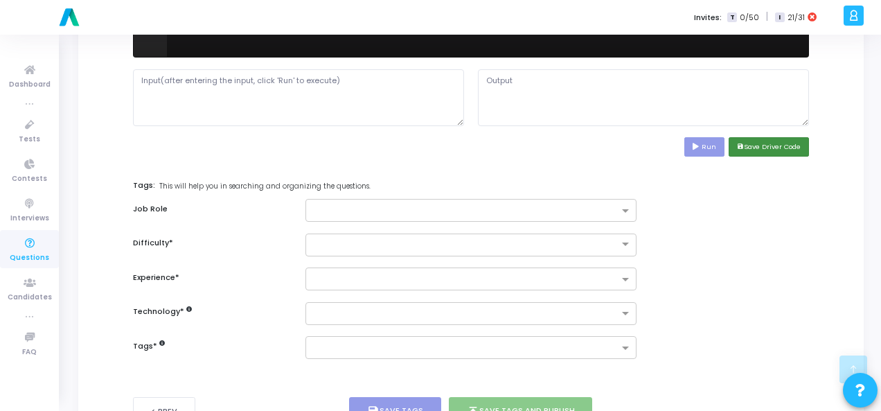
click at [787, 145] on button "save Save Driver Code" at bounding box center [769, 146] width 80 height 19
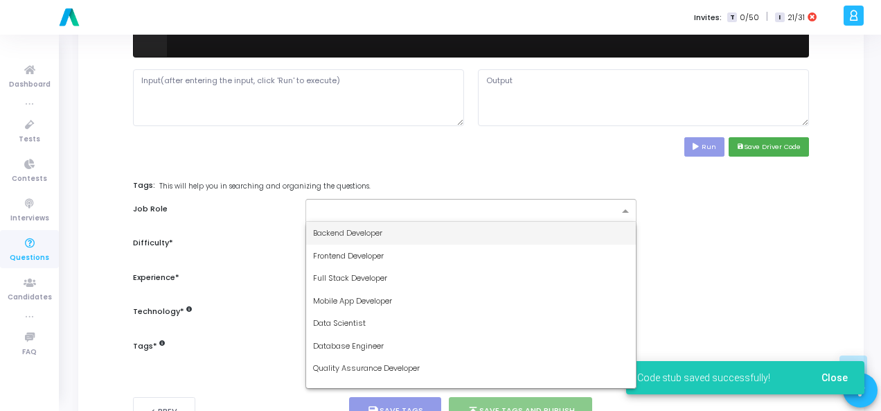
click at [621, 206] on span at bounding box center [627, 212] width 17 height 12
click at [544, 229] on div "Backend Developer" at bounding box center [471, 233] width 330 height 23
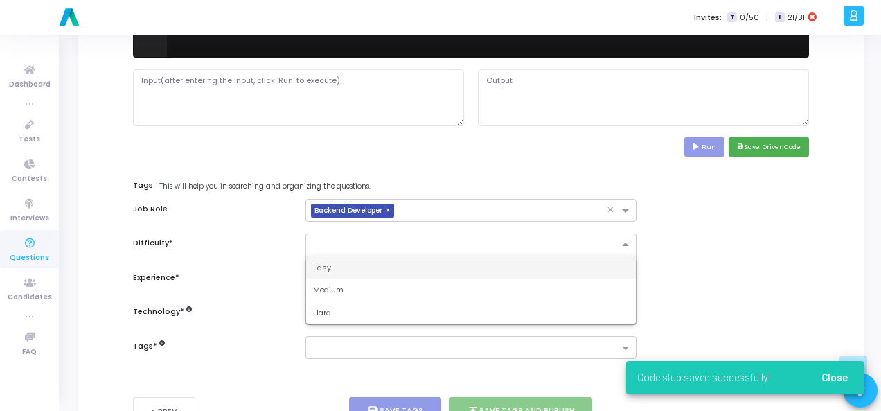
click at [537, 247] on div at bounding box center [471, 245] width 331 height 23
click at [528, 270] on div "Easy" at bounding box center [471, 267] width 330 height 23
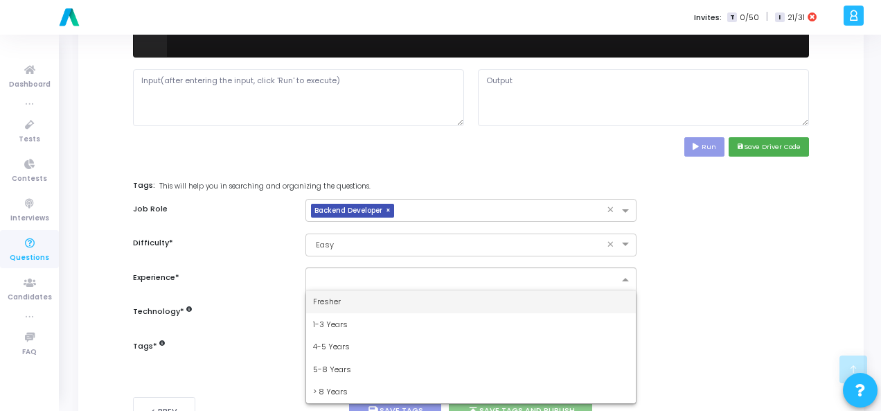
click at [527, 282] on input "text" at bounding box center [466, 280] width 306 height 12
click at [510, 300] on div "Fresher" at bounding box center [471, 301] width 330 height 23
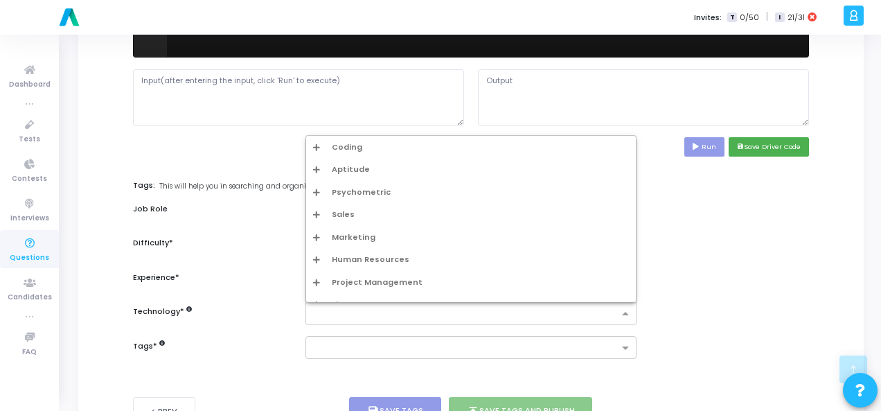
click at [509, 313] on input "text" at bounding box center [466, 314] width 306 height 12
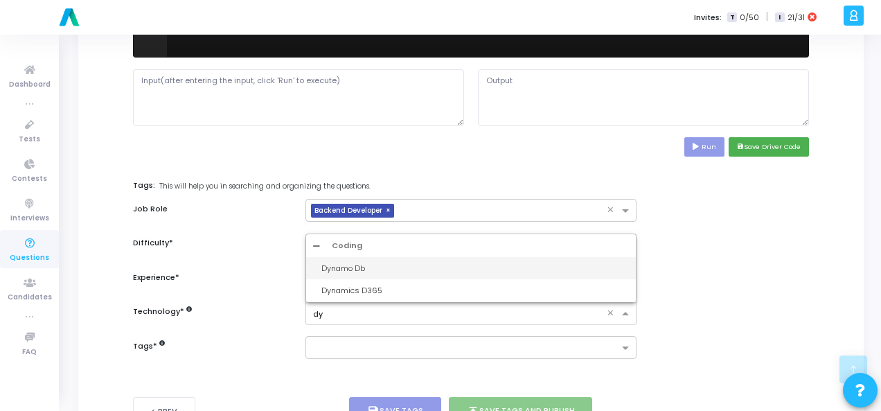
type input "d"
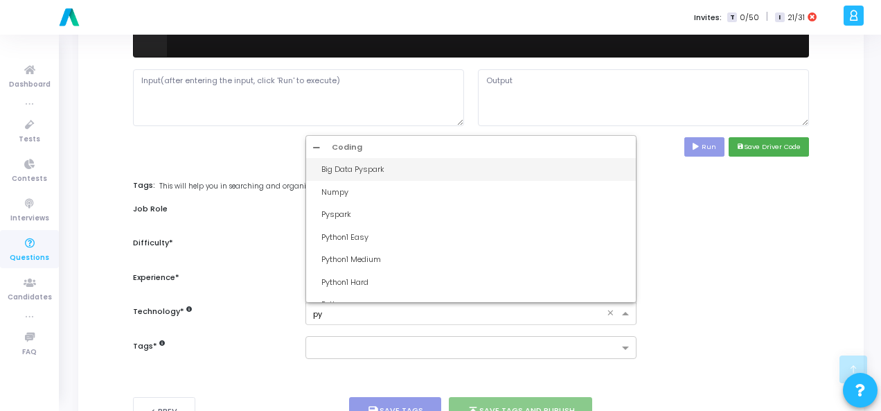
type input "pyt"
click at [395, 168] on div "Python1 Easy" at bounding box center [476, 170] width 308 height 12
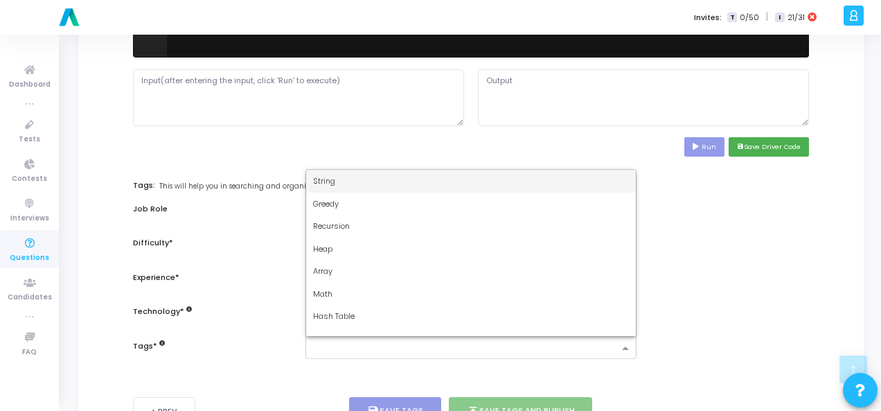
click at [330, 344] on input "text" at bounding box center [466, 349] width 306 height 12
type input "d"
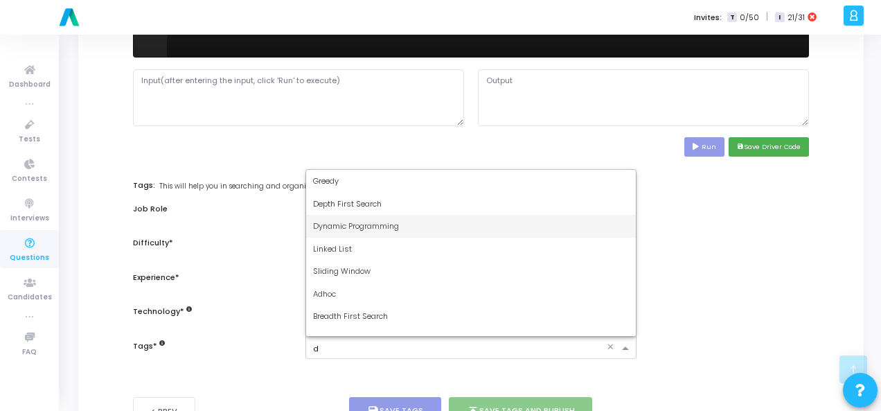
click at [413, 227] on div "Dynamic Programming" at bounding box center [471, 226] width 330 height 23
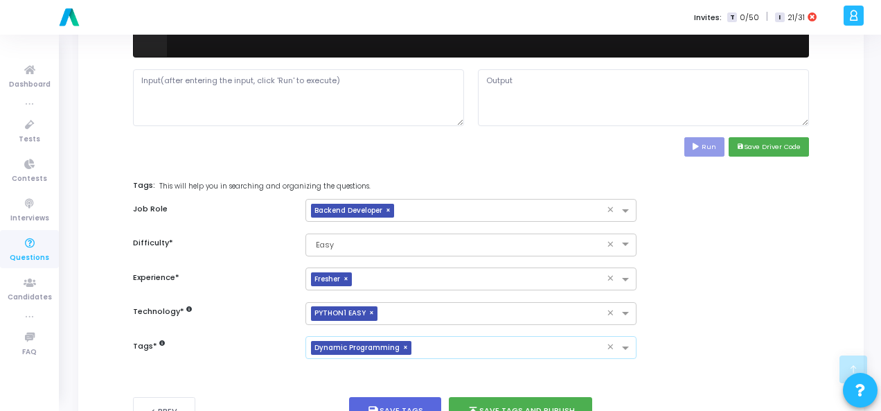
scroll to position [675, 0]
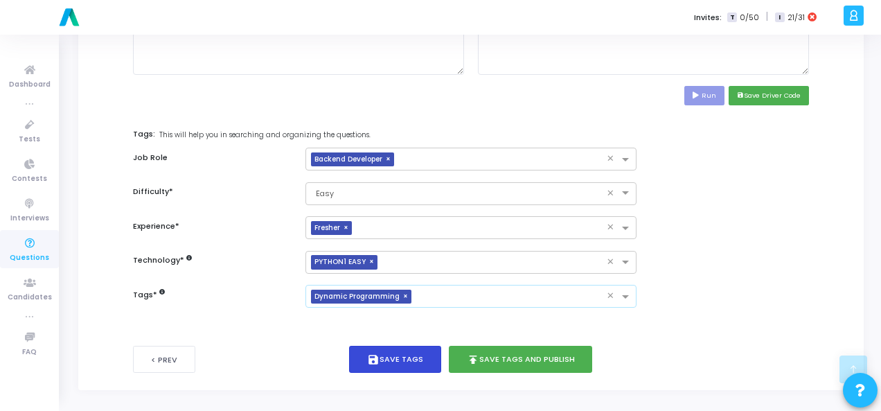
click at [407, 353] on button "save Save Tags" at bounding box center [395, 359] width 92 height 27
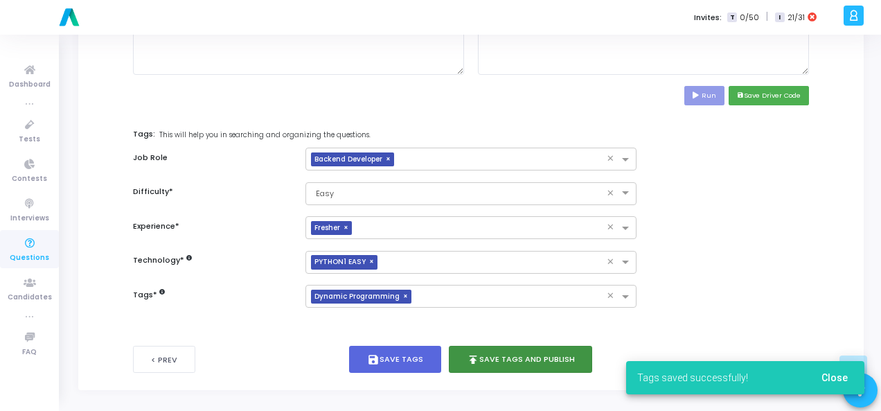
click at [514, 349] on button "publish Save Tags and Publish" at bounding box center [521, 359] width 144 height 27
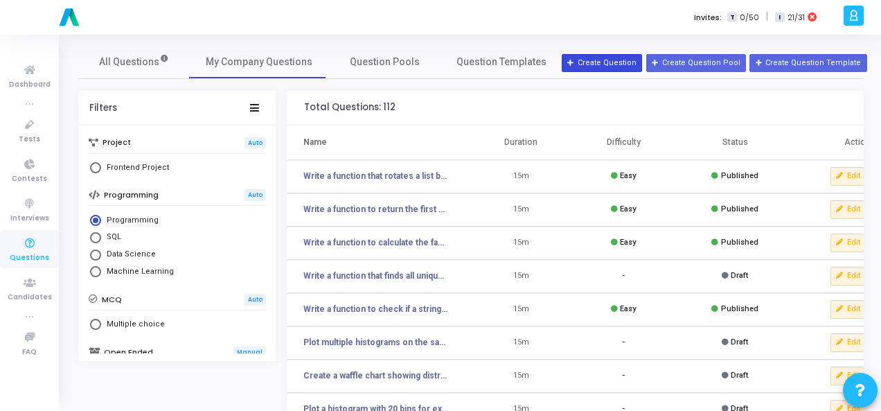
click at [619, 63] on button "Create Question" at bounding box center [602, 63] width 80 height 18
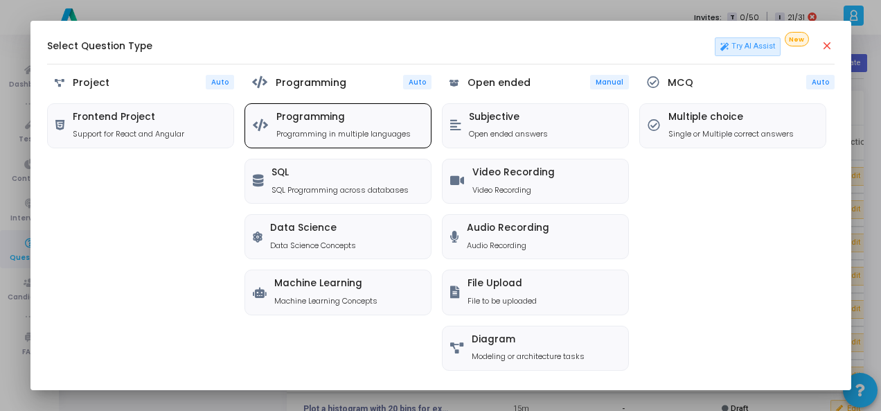
click at [299, 124] on div "Programming Programming in multiple languages" at bounding box center [344, 126] width 134 height 28
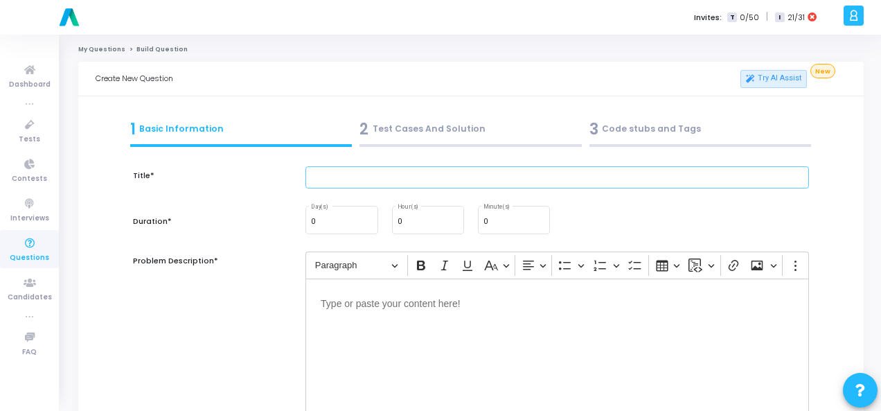
click at [339, 174] on input "text" at bounding box center [558, 177] width 504 height 23
paste input "Write a function to check if brackets are balanced in an expression."
type input "Write a function to check if brackets are balanced in an expression."
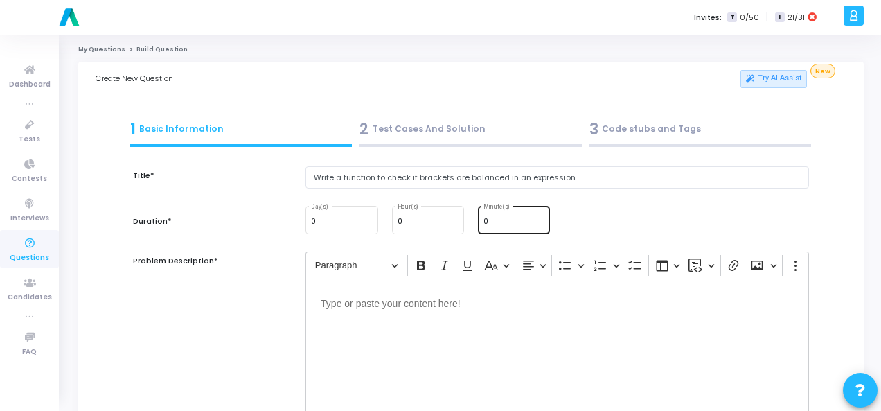
click at [516, 225] on input "0" at bounding box center [514, 222] width 61 height 8
type input "15"
click at [380, 304] on p "Editor editing area: main" at bounding box center [557, 302] width 473 height 17
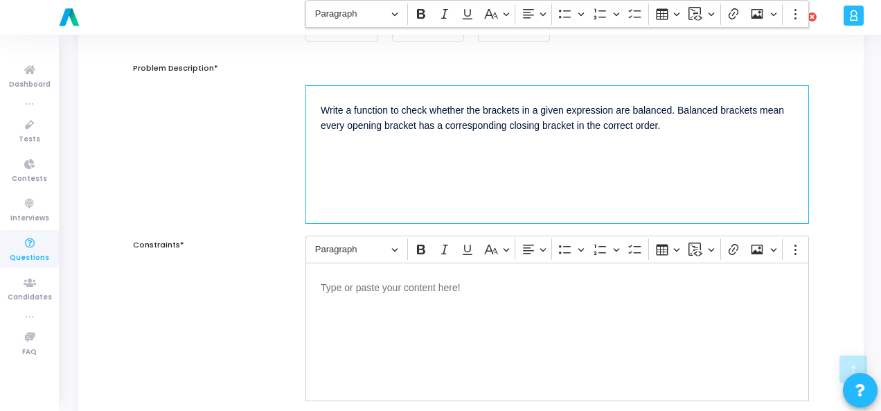
scroll to position [277, 0]
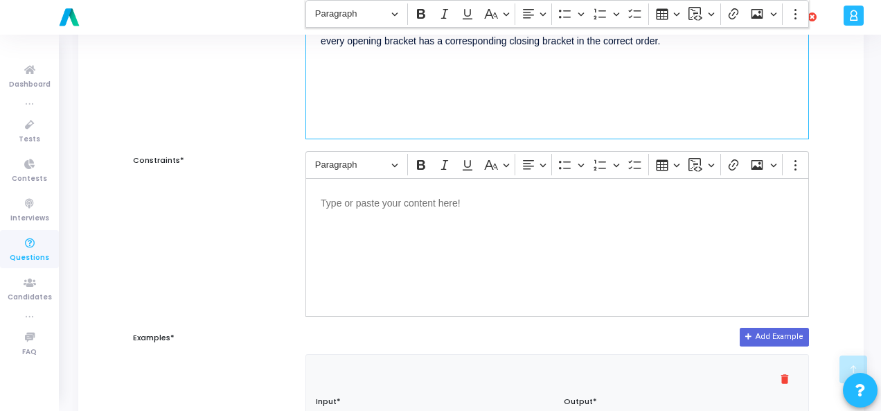
click at [367, 207] on p "Editor editing area: main" at bounding box center [557, 201] width 473 height 17
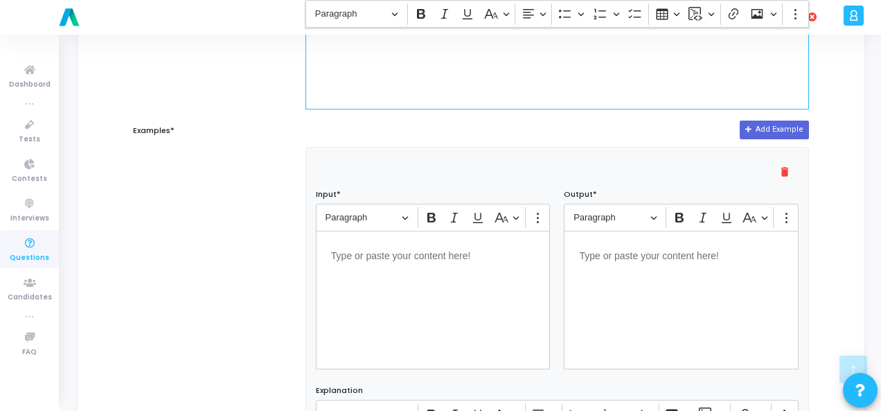
scroll to position [485, 0]
click at [397, 256] on p "Editor editing area: main" at bounding box center [433, 253] width 204 height 17
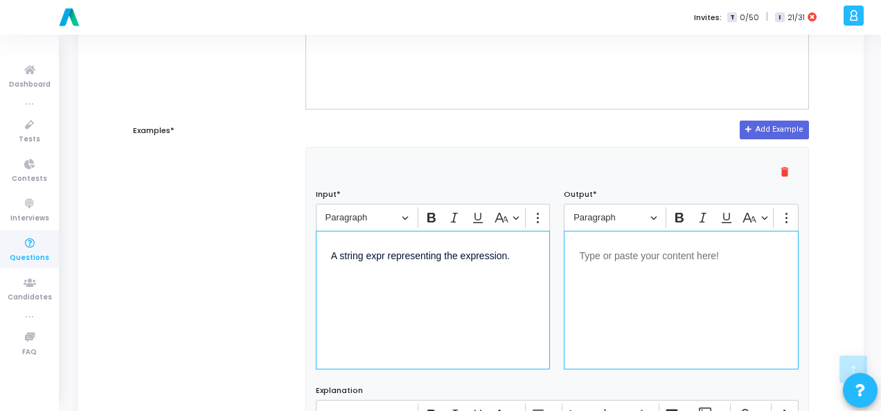
click at [624, 257] on p "Editor editing area: main" at bounding box center [681, 254] width 204 height 17
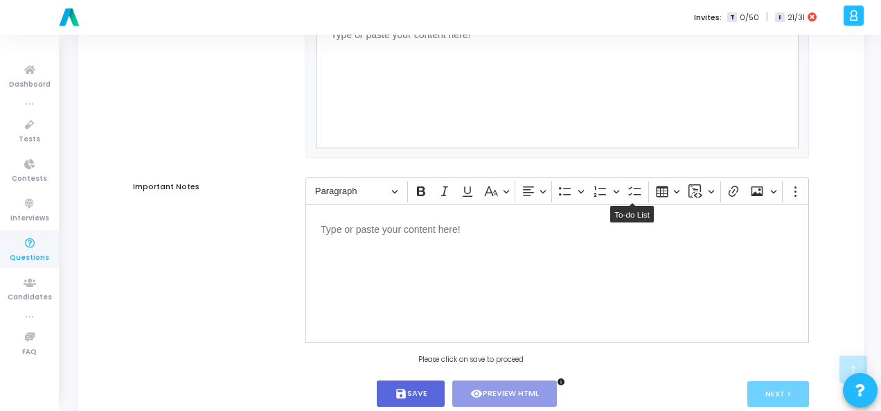
scroll to position [941, 0]
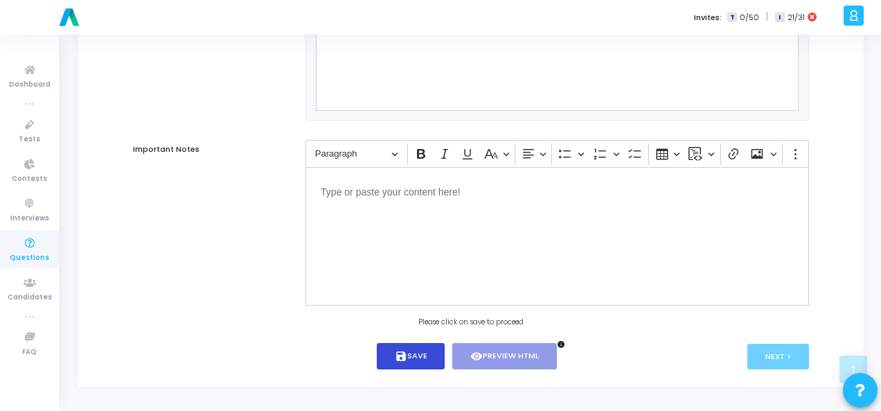
click at [412, 361] on button "save Save" at bounding box center [411, 356] width 69 height 27
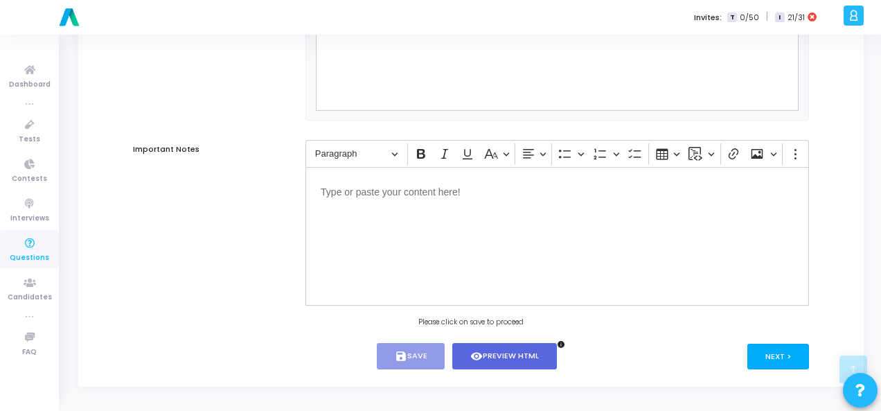
click at [778, 350] on button "Next >" at bounding box center [779, 357] width 62 height 26
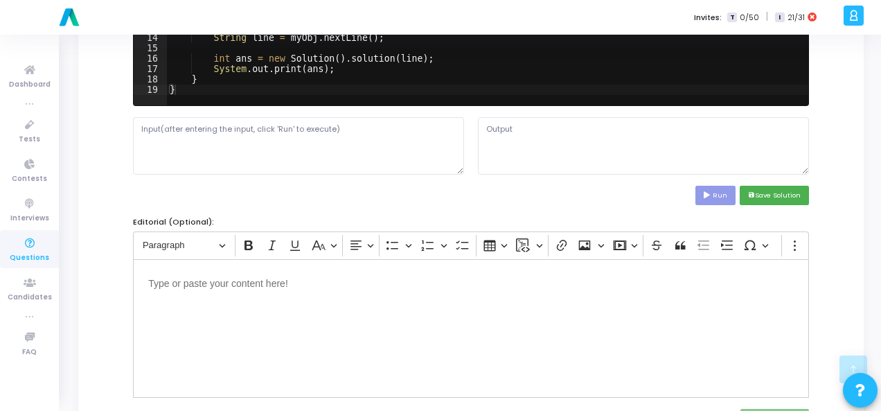
scroll to position [0, 0]
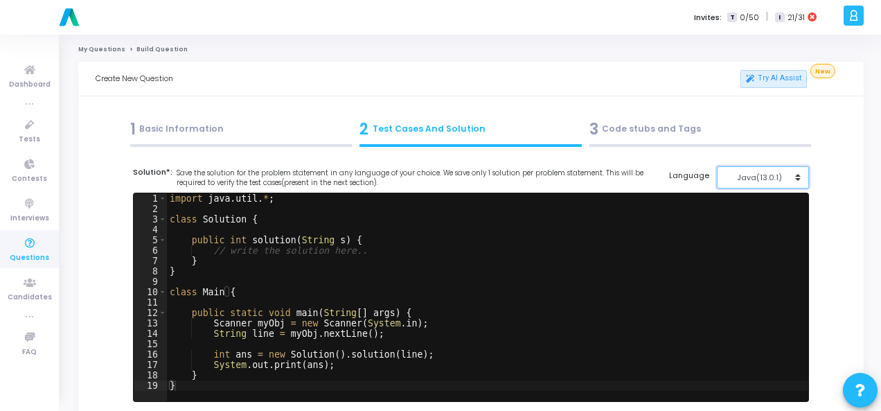
click at [784, 174] on div "Java(13.0.1)" at bounding box center [760, 178] width 68 height 12
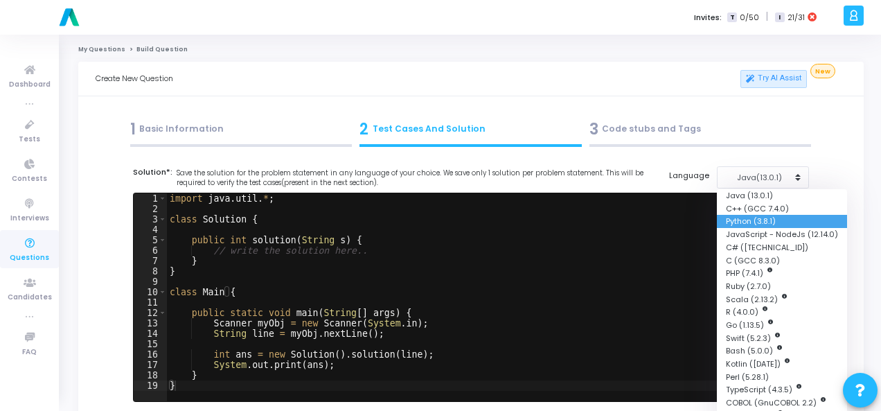
click at [773, 218] on button "Python (3.8.1)" at bounding box center [782, 221] width 130 height 13
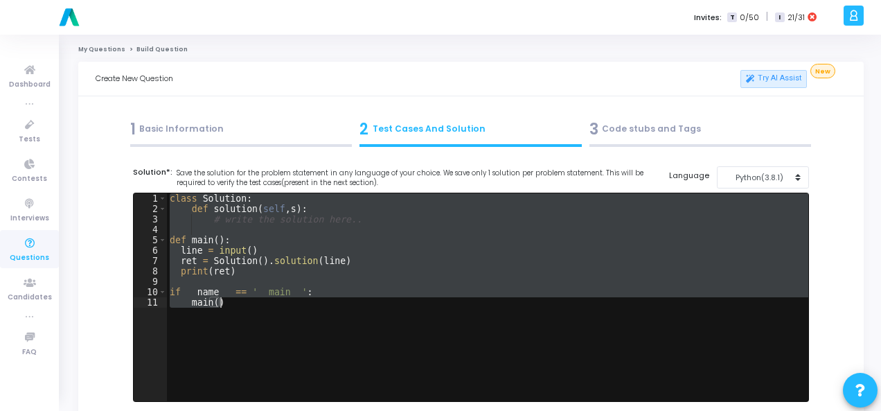
drag, startPoint x: 170, startPoint y: 200, endPoint x: 286, endPoint y: 315, distance: 163.7
click at [286, 315] on div "class Solution : def solution ( self , s ) : # write the solution here.. def ma…" at bounding box center [488, 307] width 642 height 229
paste textarea "print(result) # Expected output: True"
type textarea "print(result) # Expected output: True"
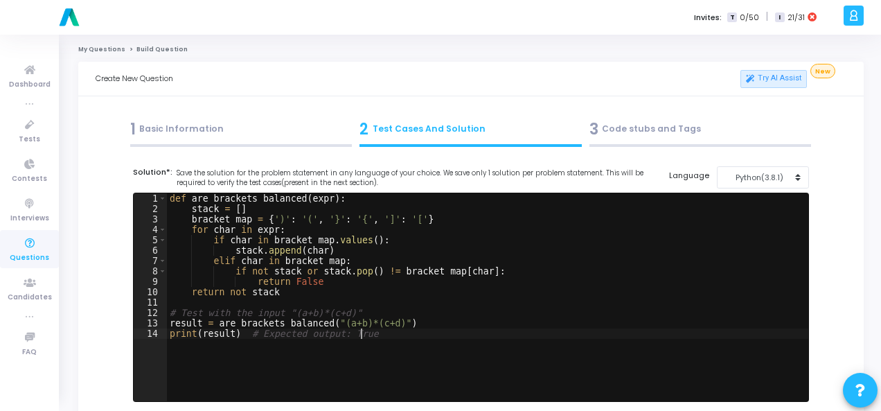
scroll to position [208, 0]
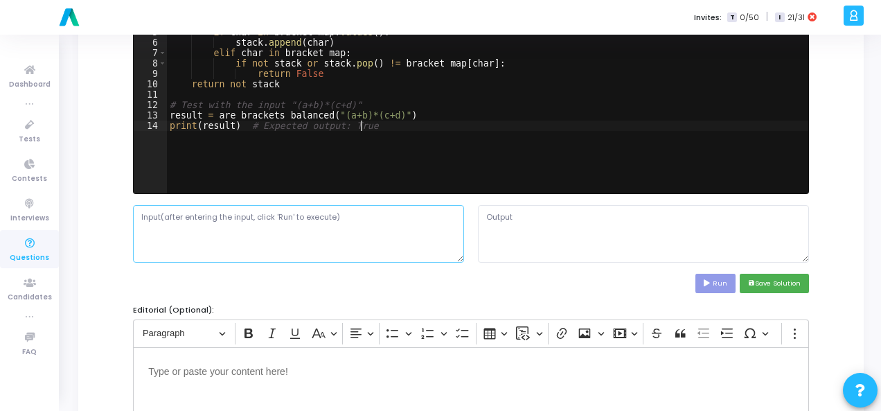
click at [238, 224] on textarea at bounding box center [298, 233] width 331 height 57
paste textarea "A string expr representing the expression."
type textarea "A string expr representing the expression."
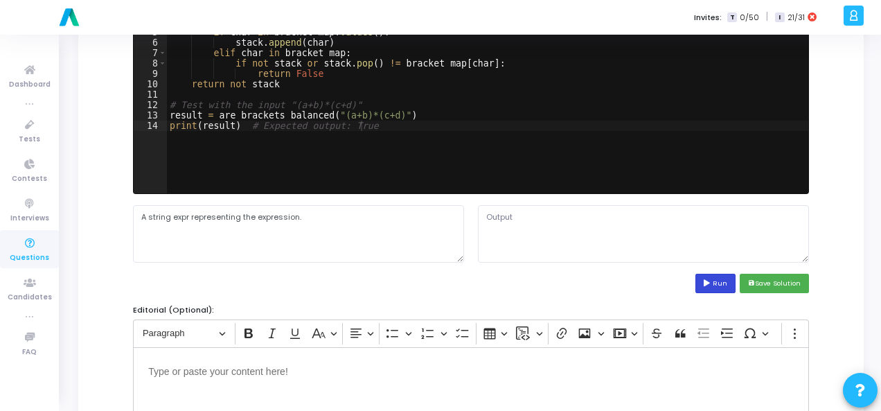
click at [716, 282] on button "Run" at bounding box center [716, 283] width 40 height 19
type textarea "True"
click at [750, 281] on icon "save" at bounding box center [751, 283] width 7 height 7
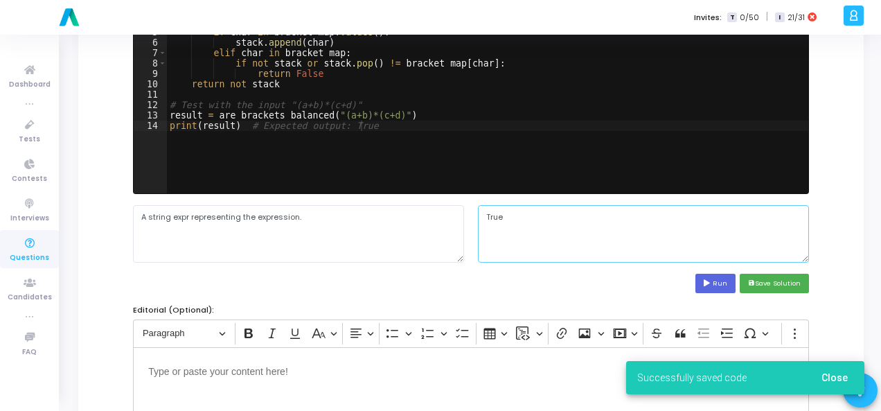
click at [496, 215] on textarea "True" at bounding box center [643, 233] width 331 height 57
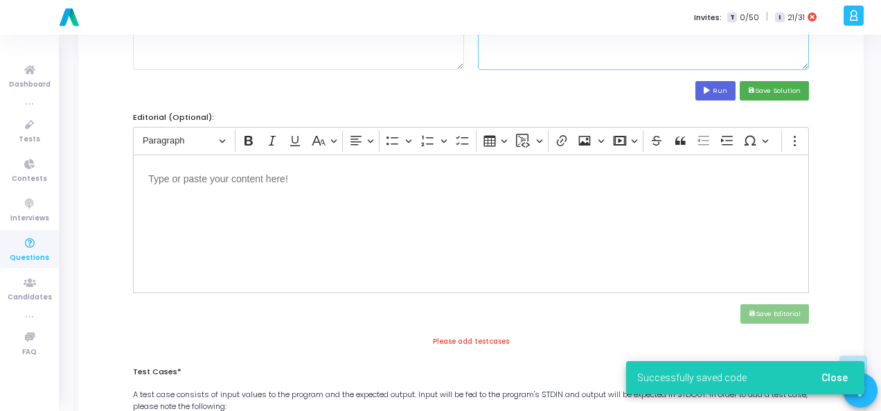
scroll to position [554, 0]
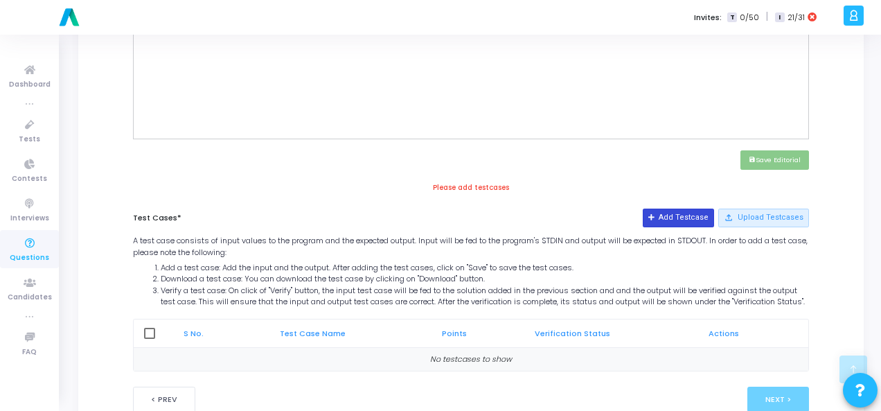
click at [680, 212] on button "Add Testcase" at bounding box center [678, 218] width 71 height 18
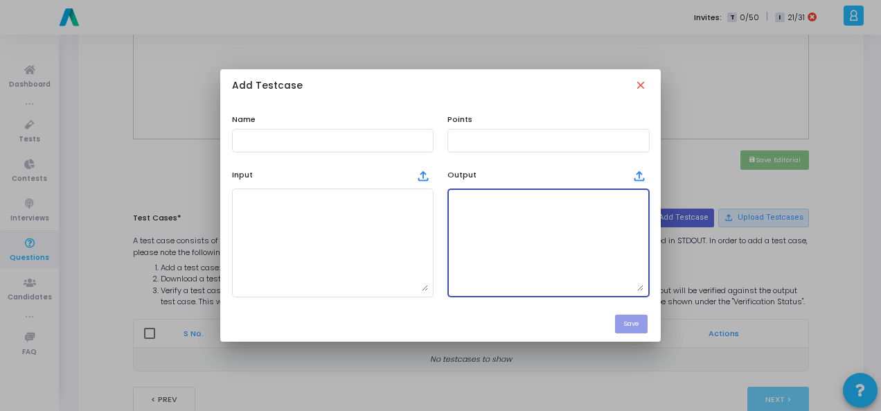
click at [508, 229] on textarea at bounding box center [548, 242] width 191 height 97
paste textarea "True"
type textarea "True"
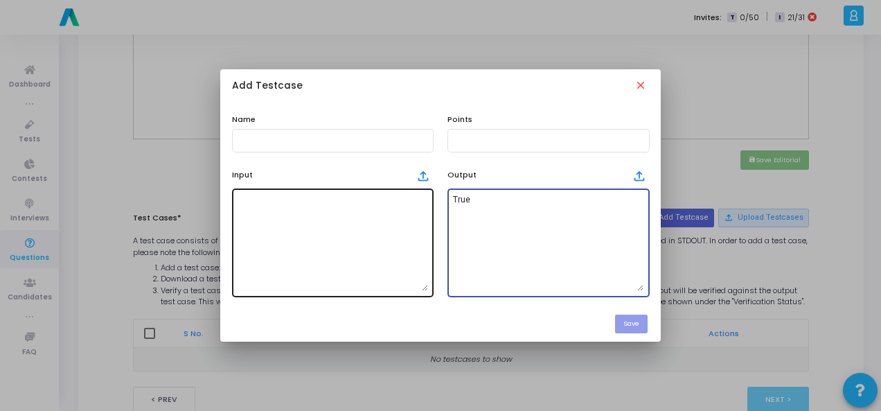
click at [270, 231] on textarea at bounding box center [333, 242] width 191 height 97
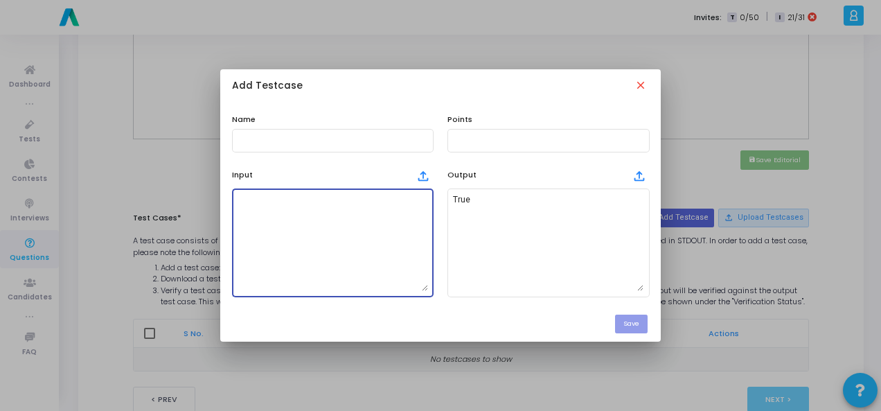
paste textarea "A string expr representing the expression."
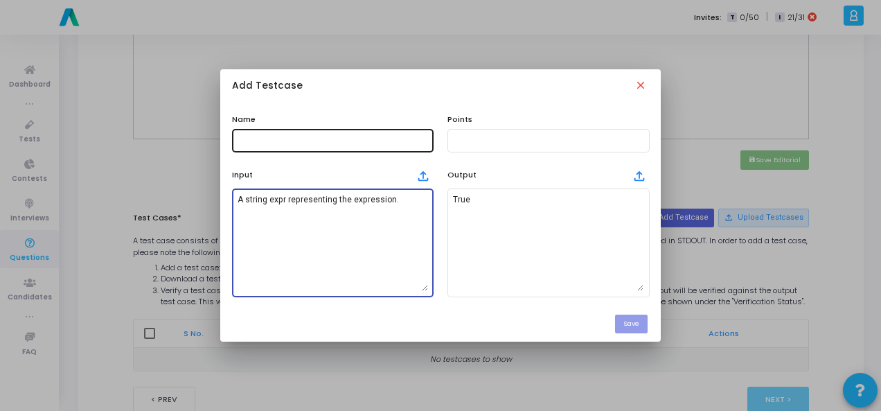
type textarea "A string expr representing the expression."
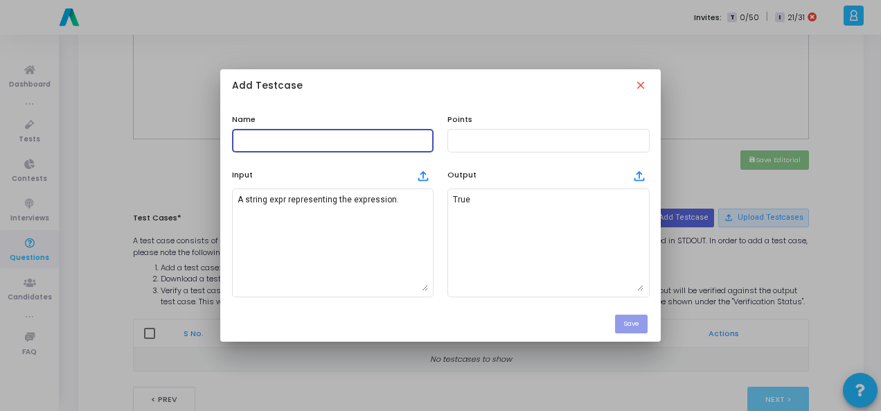
click at [279, 139] on input "text" at bounding box center [333, 141] width 191 height 10
type input "Testcase"
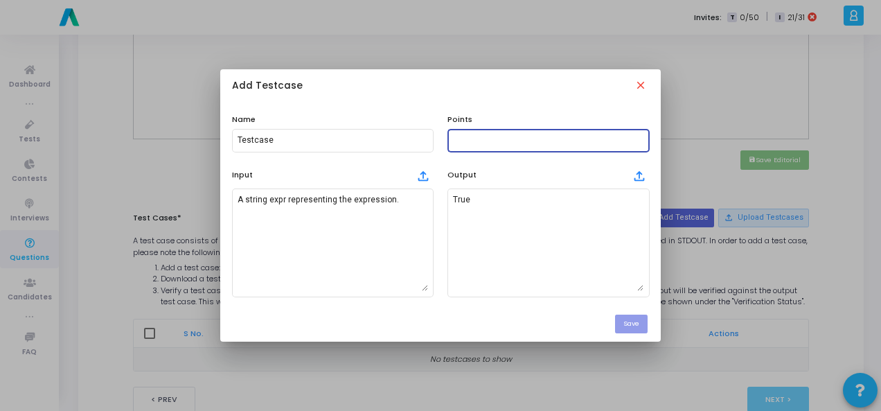
click at [488, 136] on input "text" at bounding box center [548, 141] width 191 height 10
type input "100"
click at [642, 315] on button "Save" at bounding box center [631, 324] width 33 height 19
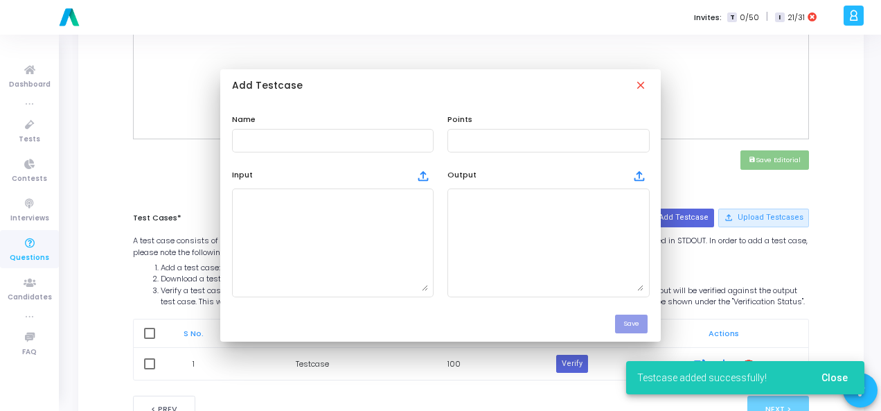
scroll to position [554, 0]
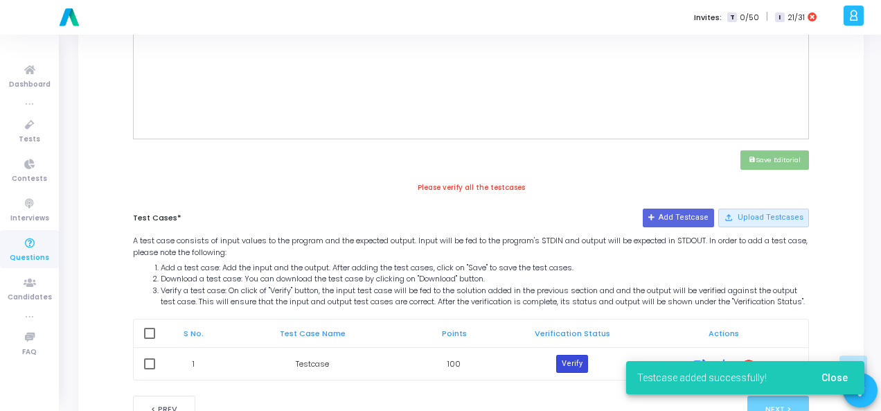
click at [575, 364] on button "Verify" at bounding box center [572, 364] width 32 height 18
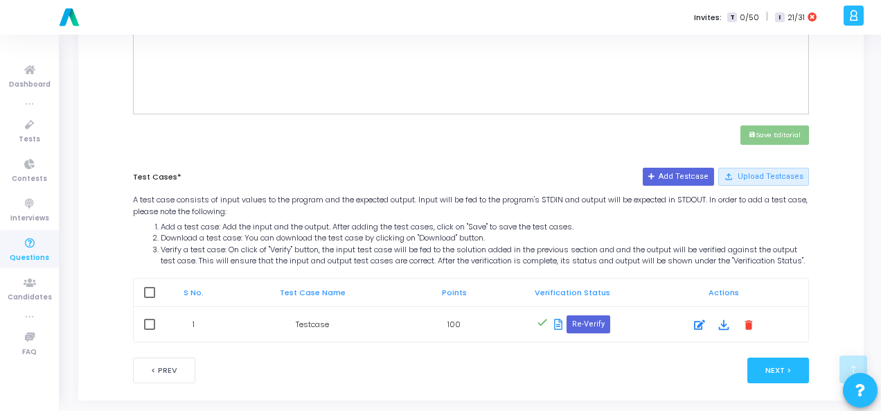
scroll to position [601, 0]
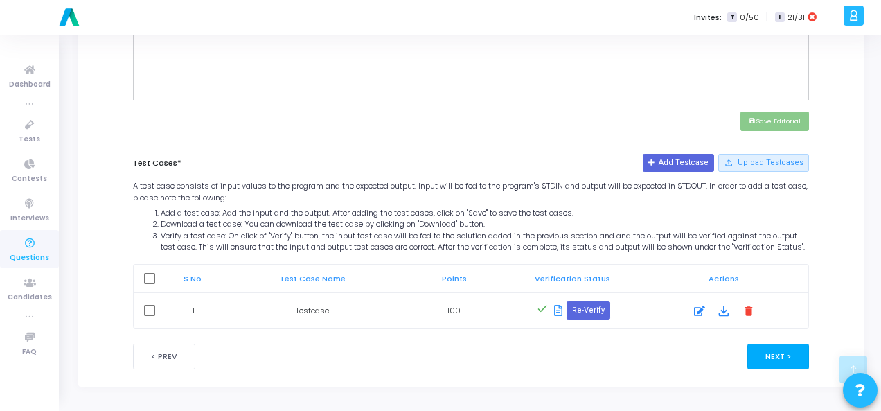
click at [796, 356] on button "Next >" at bounding box center [779, 357] width 62 height 26
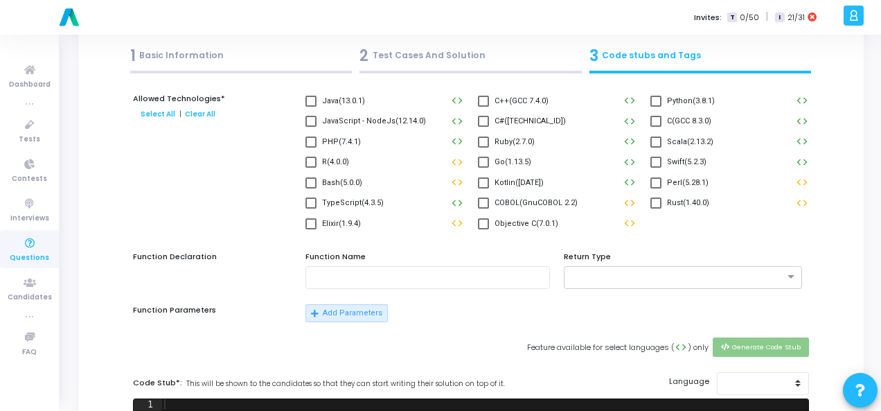
scroll to position [0, 0]
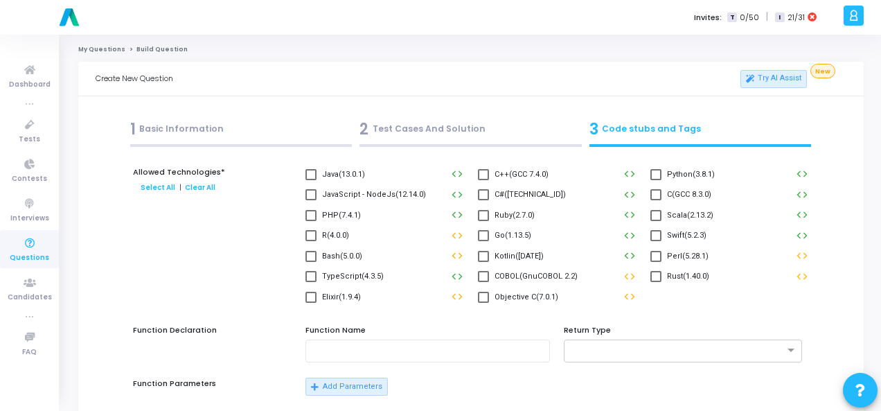
click at [658, 175] on span at bounding box center [656, 174] width 11 height 11
click at [656, 180] on input "Python(3.8.1)" at bounding box center [656, 180] width 1 height 1
checkbox input "true"
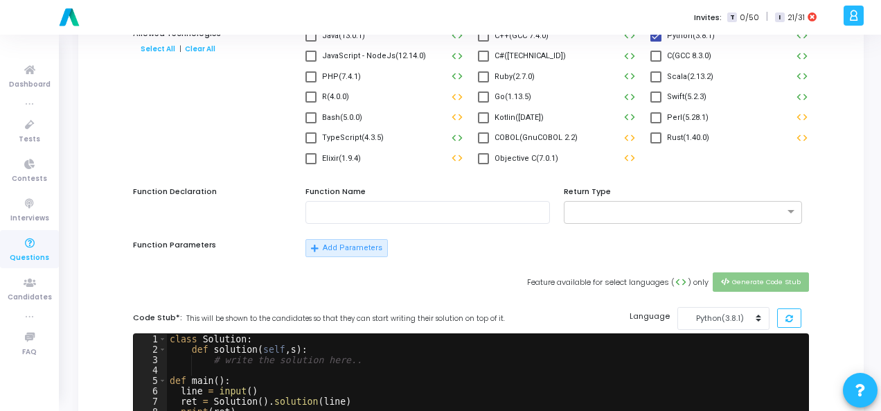
scroll to position [416, 0]
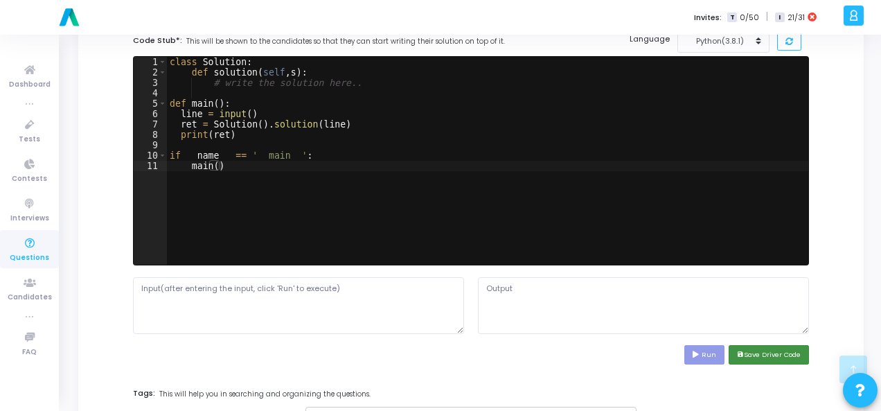
click at [751, 351] on button "save Save Driver Code" at bounding box center [769, 354] width 80 height 19
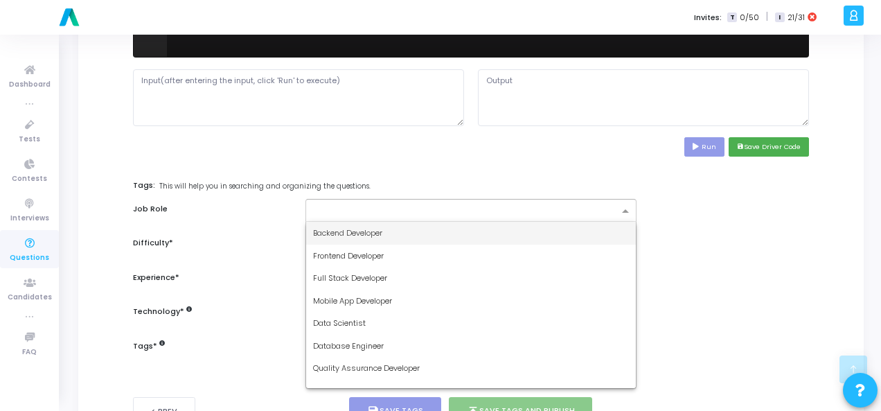
click at [619, 206] on span at bounding box center [627, 212] width 17 height 12
click at [557, 224] on div "Backend Developer" at bounding box center [471, 233] width 330 height 23
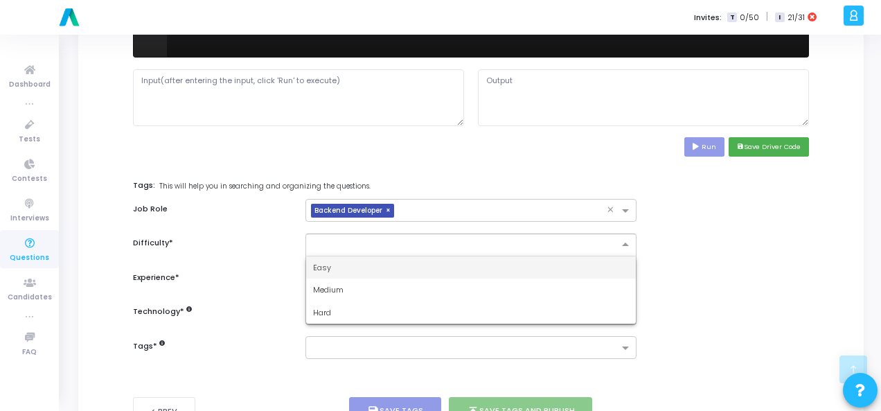
click at [598, 249] on div at bounding box center [471, 245] width 331 height 23
click at [599, 265] on div "Easy" at bounding box center [471, 267] width 330 height 23
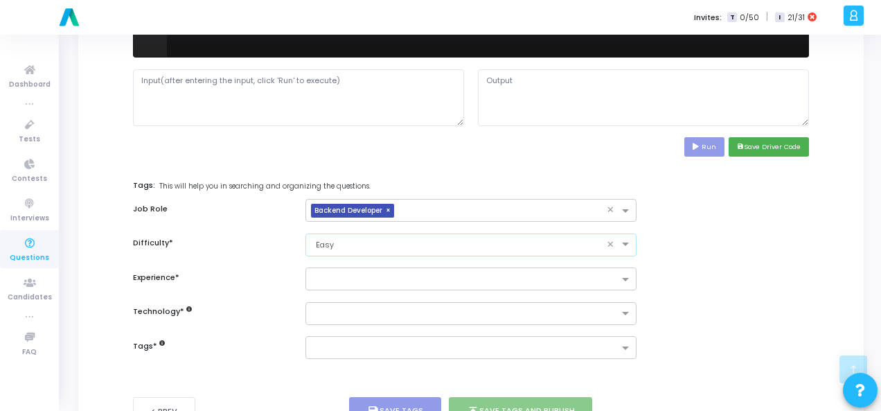
click at [590, 283] on div at bounding box center [465, 281] width 308 height 14
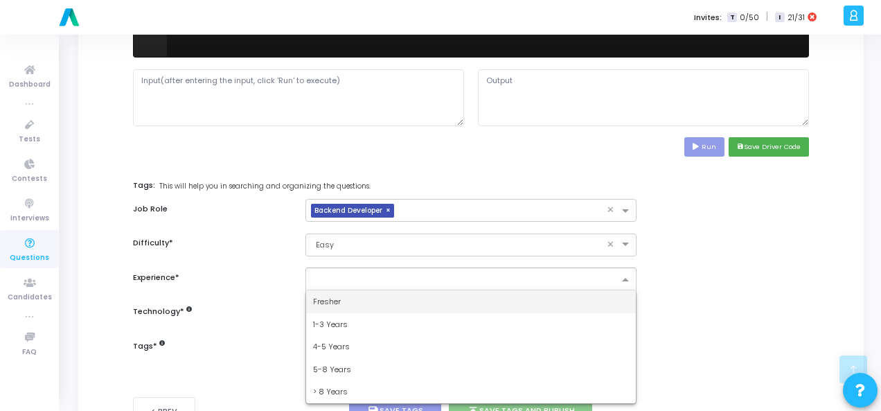
click at [580, 296] on div "Fresher" at bounding box center [471, 301] width 330 height 23
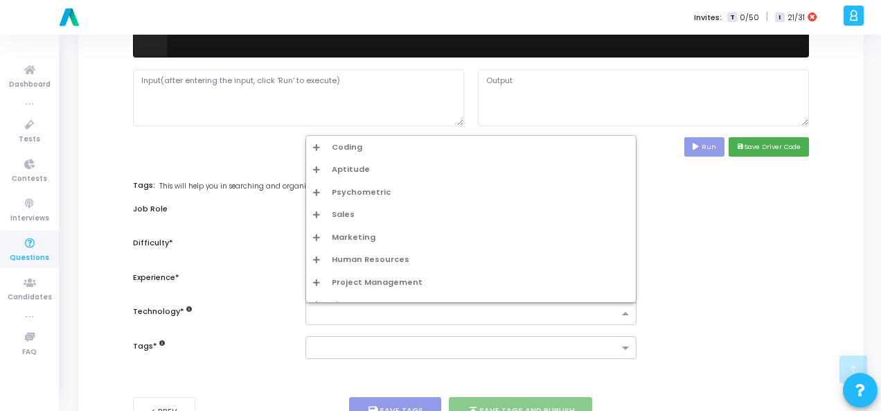
click at [591, 305] on div at bounding box center [462, 313] width 313 height 17
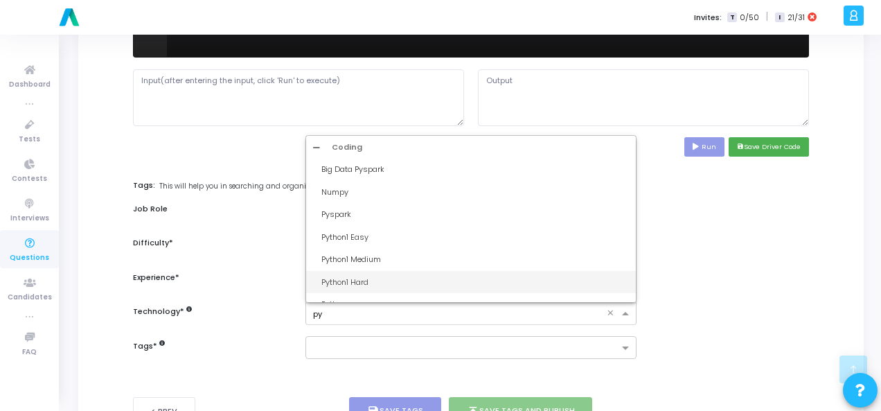
type input "pyt"
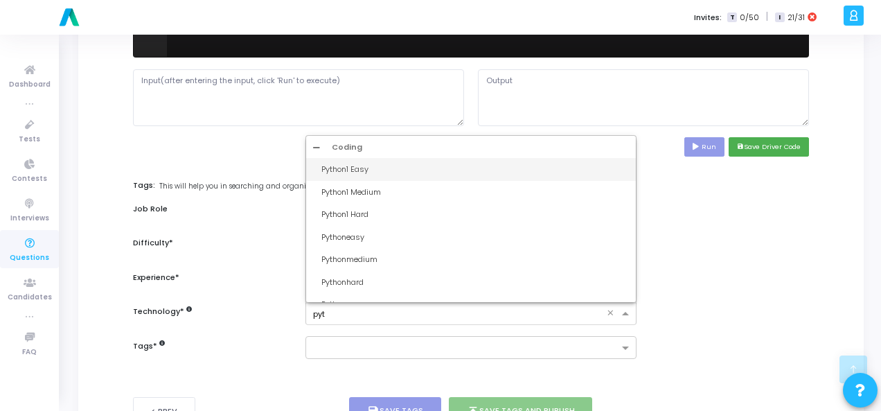
click at [463, 173] on div "Python1 Easy" at bounding box center [476, 170] width 308 height 12
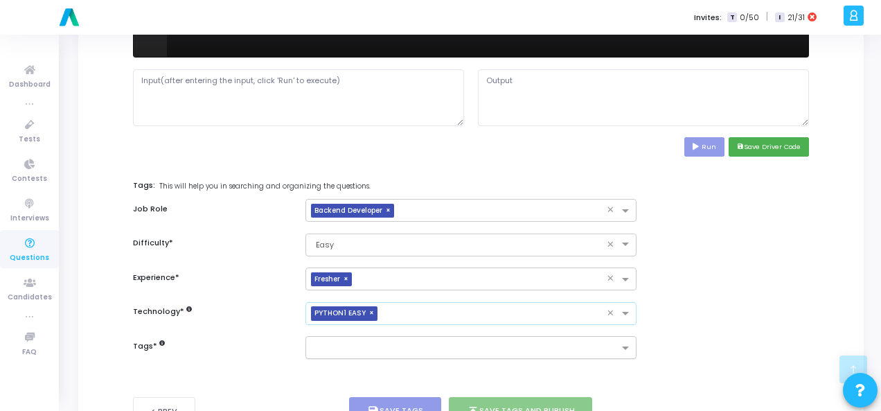
click at [407, 343] on input "text" at bounding box center [466, 349] width 306 height 12
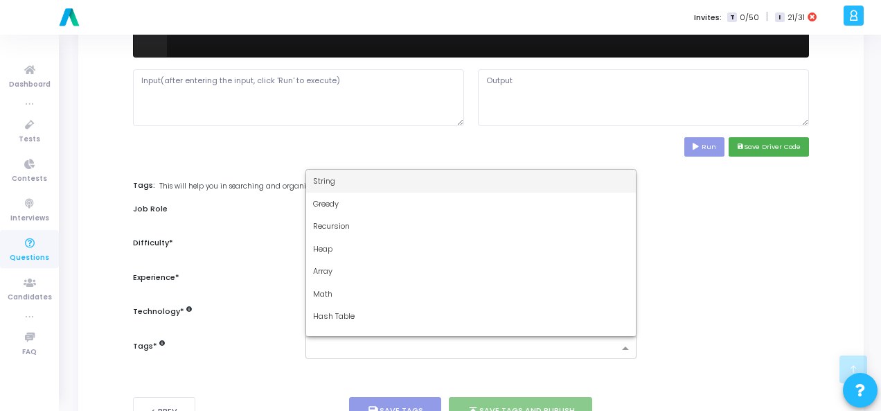
type input "d"
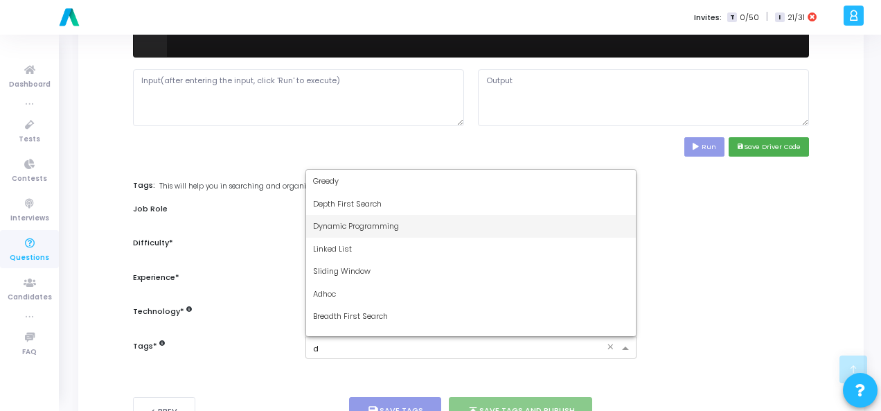
click at [360, 215] on div "Dynamic Programming" at bounding box center [471, 226] width 330 height 23
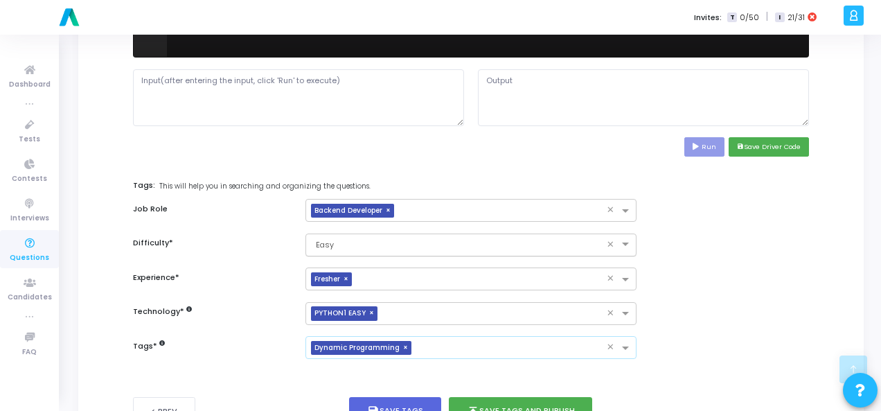
scroll to position [675, 0]
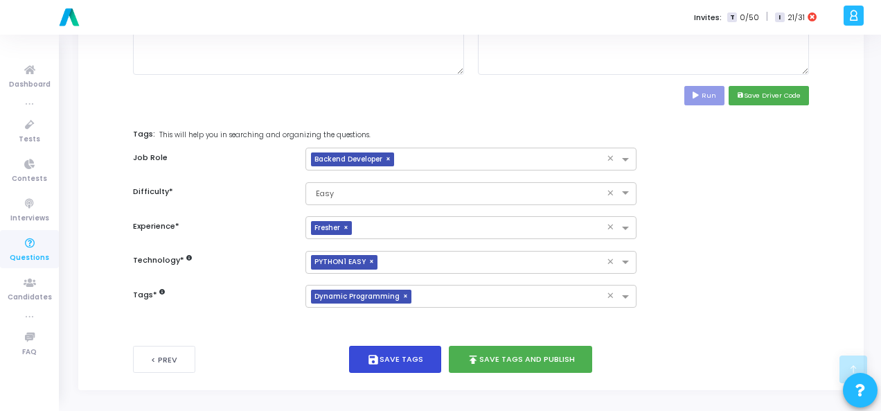
click at [410, 361] on button "save Save Tags" at bounding box center [395, 359] width 92 height 27
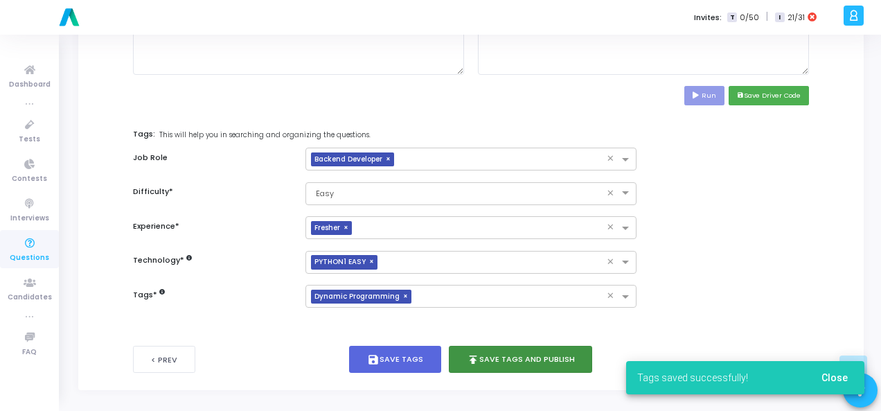
click at [507, 358] on button "publish Save Tags and Publish" at bounding box center [521, 359] width 144 height 27
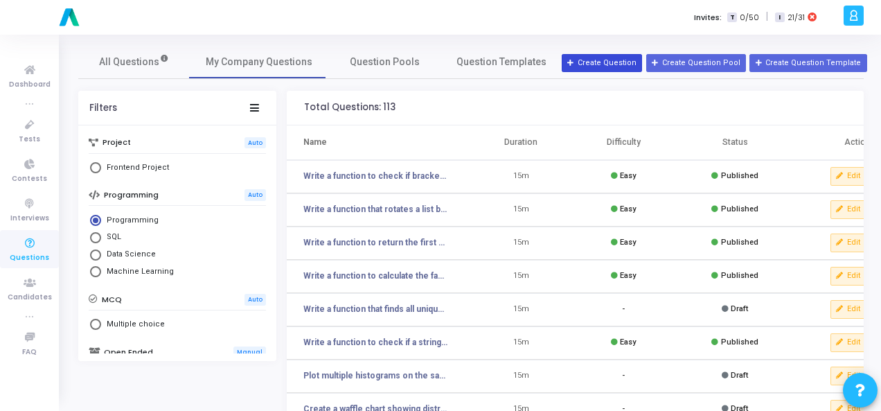
click at [635, 55] on button "Create Question" at bounding box center [602, 63] width 80 height 18
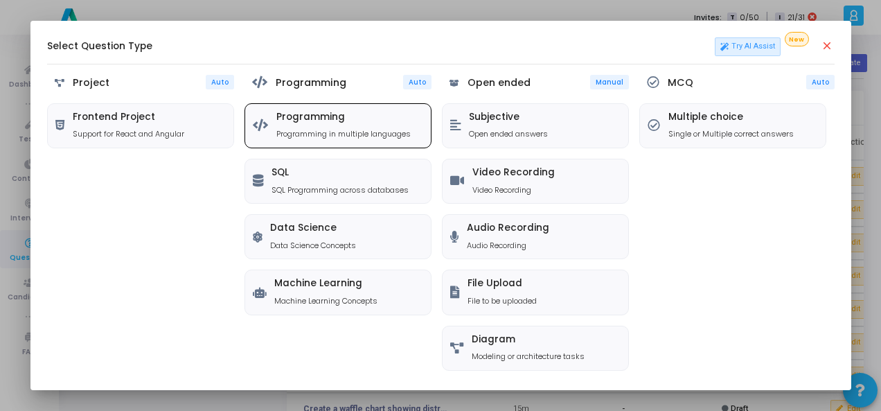
click at [280, 118] on h5 "Programming" at bounding box center [344, 118] width 134 height 12
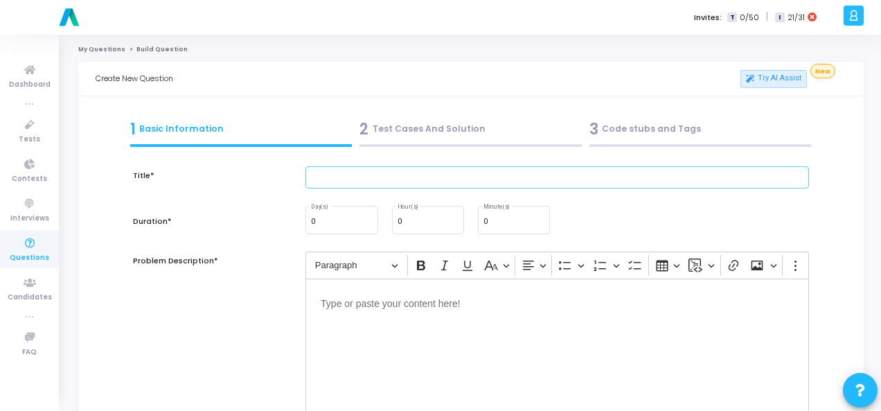
click at [450, 178] on input "text" at bounding box center [558, 177] width 504 height 23
paste input "Write a function that converts Roman numerals to integers."
type input "Write a function that converts Roman numerals to integers."
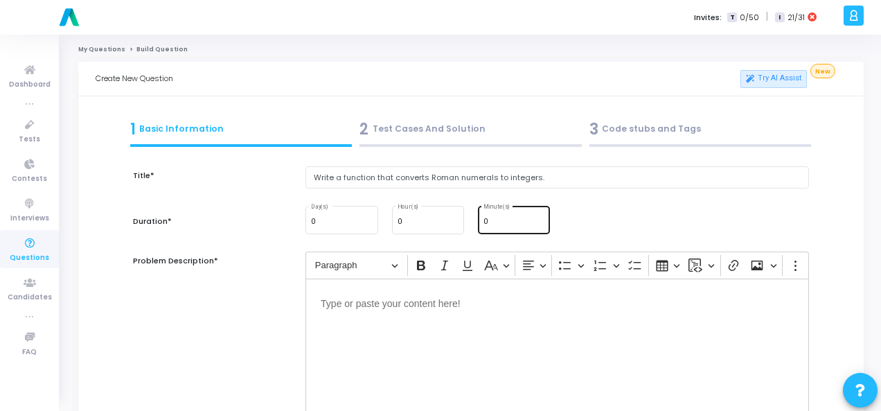
click at [495, 220] on input "0" at bounding box center [514, 222] width 61 height 8
type input "15"
click at [470, 319] on div "Editor editing area: main" at bounding box center [558, 348] width 504 height 139
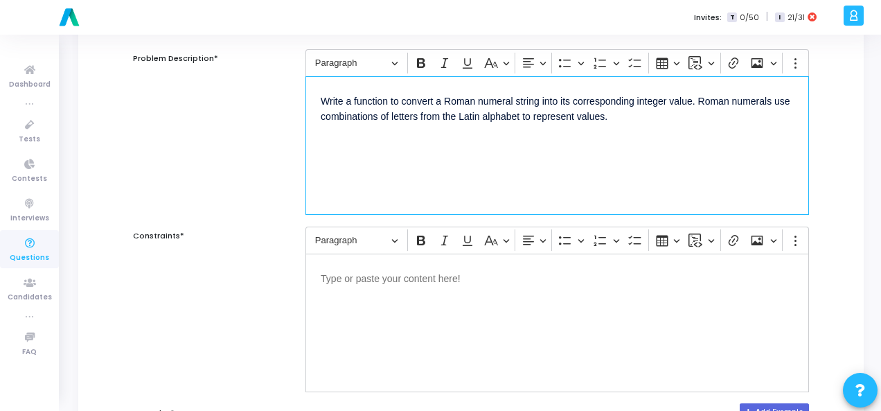
scroll to position [208, 0]
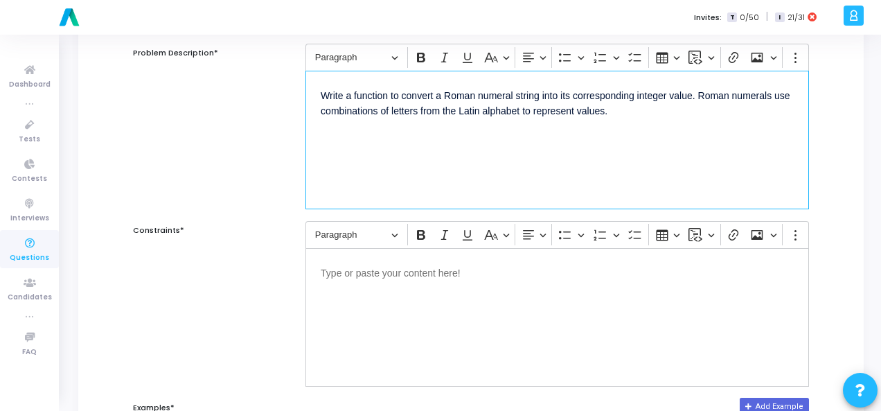
click at [385, 281] on div "Editor editing area: main" at bounding box center [558, 317] width 504 height 139
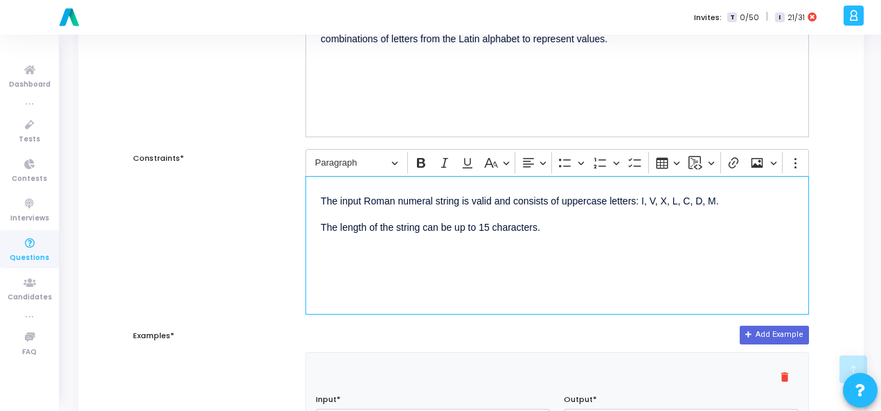
scroll to position [416, 0]
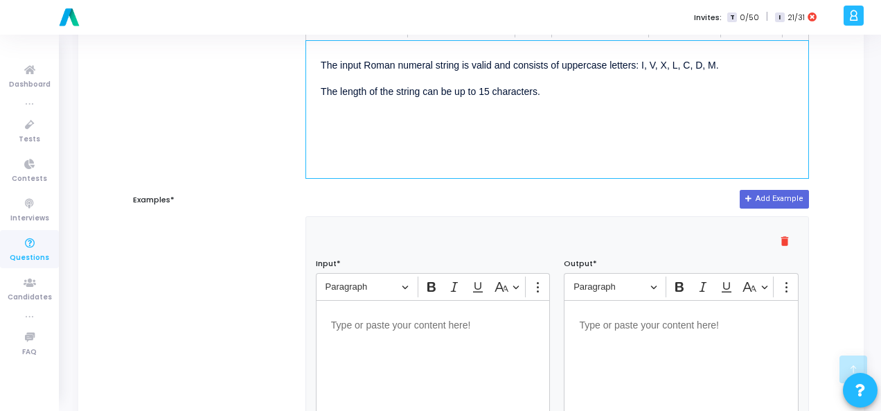
click at [394, 328] on p "Editor editing area: main" at bounding box center [433, 323] width 204 height 17
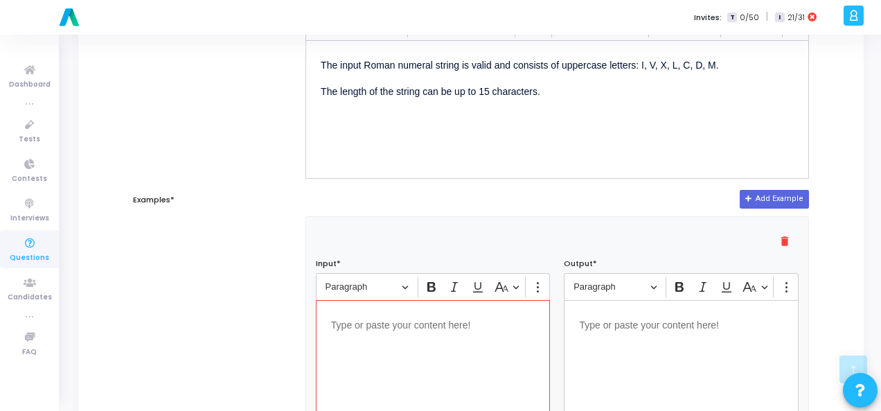
click at [369, 319] on p "Editor editing area: main" at bounding box center [433, 323] width 204 height 17
click at [636, 335] on div "Editor editing area: main" at bounding box center [681, 369] width 235 height 139
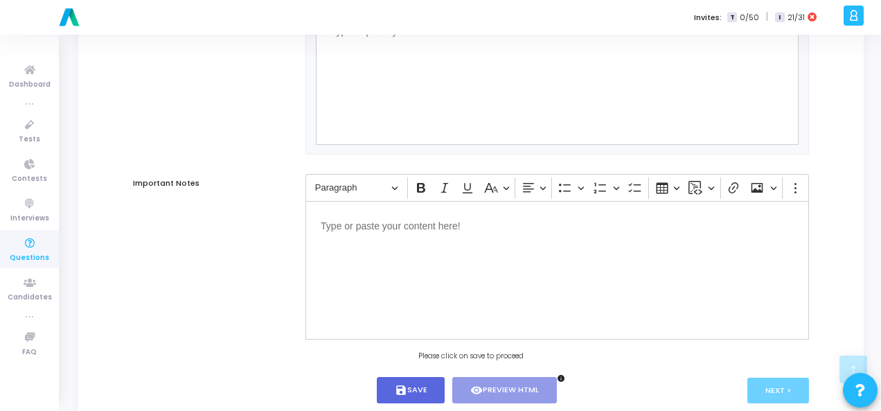
scroll to position [941, 0]
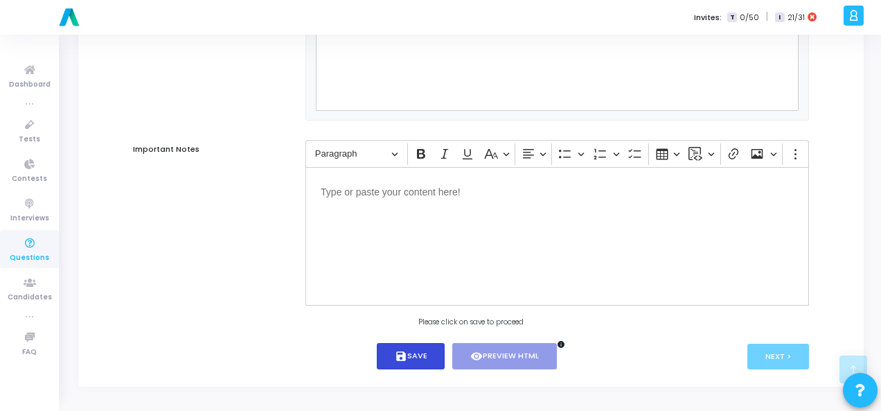
click at [421, 348] on button "save Save" at bounding box center [411, 356] width 69 height 27
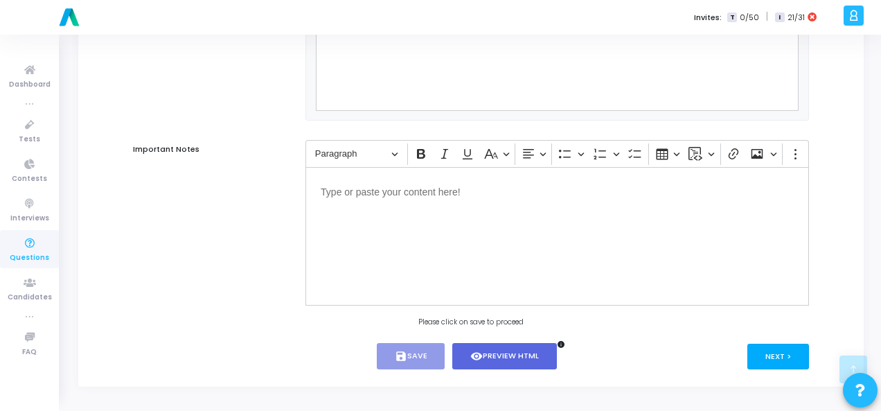
click at [774, 353] on button "Next >" at bounding box center [779, 357] width 62 height 26
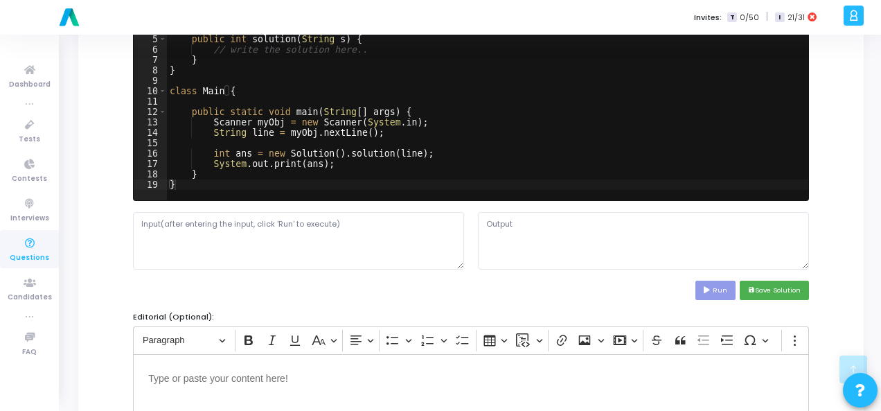
scroll to position [0, 0]
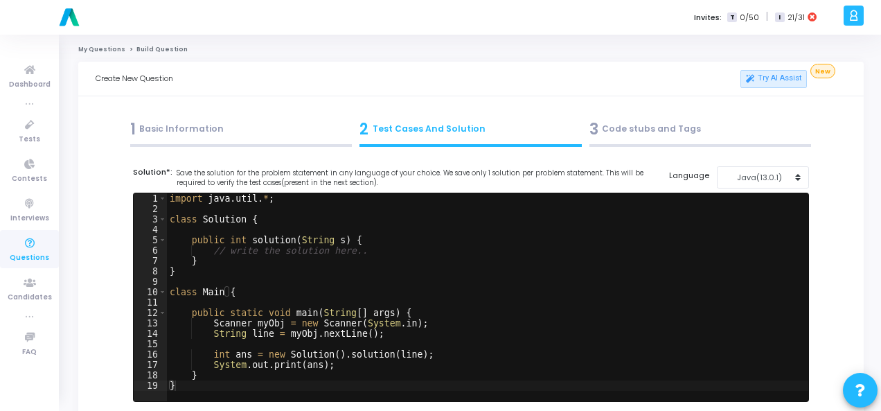
click at [252, 130] on div "1 Basic Information" at bounding box center [241, 129] width 222 height 23
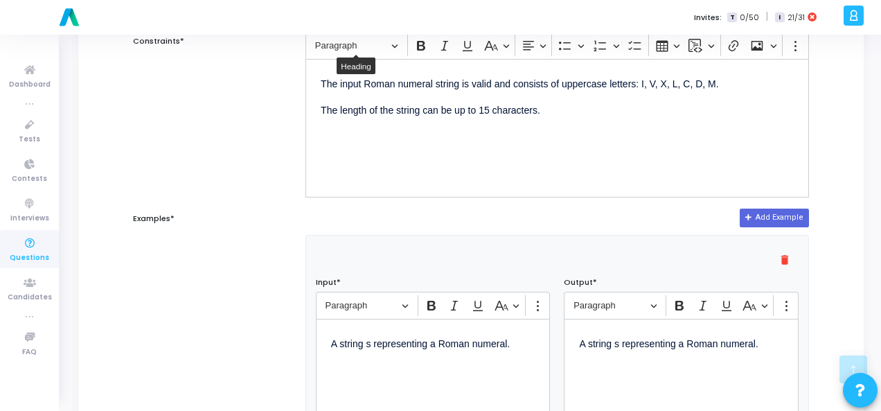
scroll to position [439, 0]
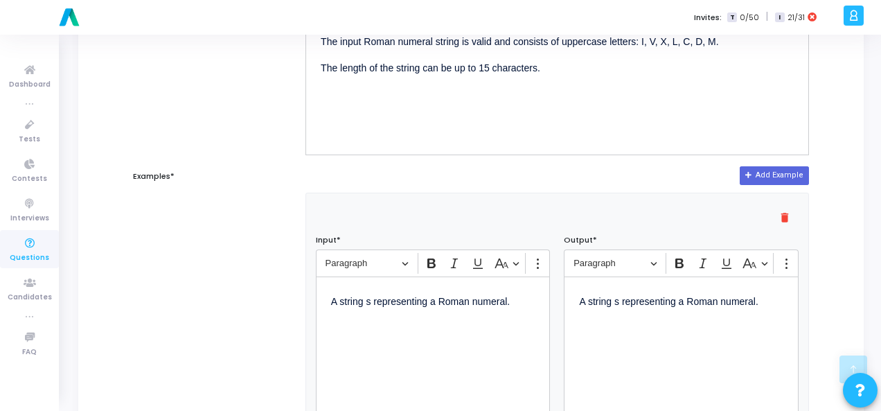
click at [348, 298] on p "A string s representing a Roman numeral." at bounding box center [433, 308] width 204 height 33
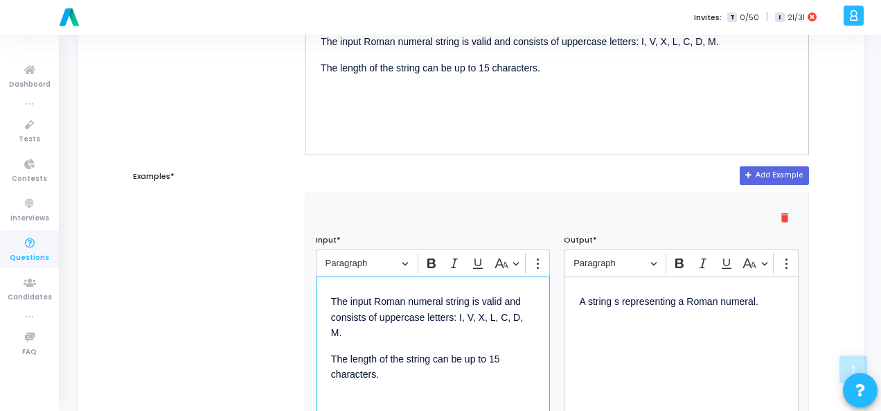
click at [602, 303] on p "A string s representing a Roman numeral." at bounding box center [681, 308] width 204 height 33
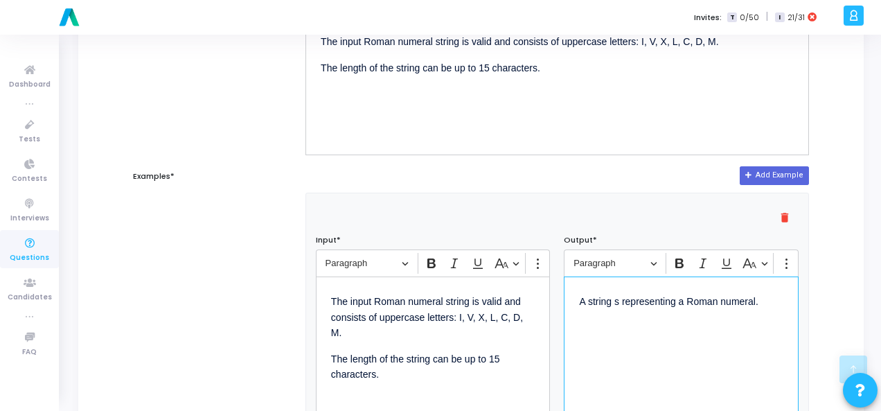
click at [602, 303] on p "A string s representing a Roman numeral." at bounding box center [681, 308] width 204 height 33
copy p "A string s representing a Roman numeral."
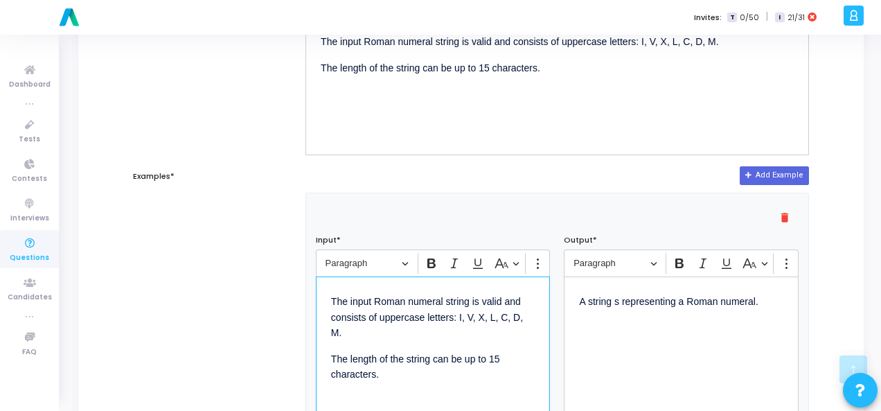
drag, startPoint x: 336, startPoint y: 298, endPoint x: 417, endPoint y: 375, distance: 111.8
click at [417, 375] on div "The input Roman numeral string is valid and consists of uppercase letters: I, V…" at bounding box center [433, 346] width 235 height 139
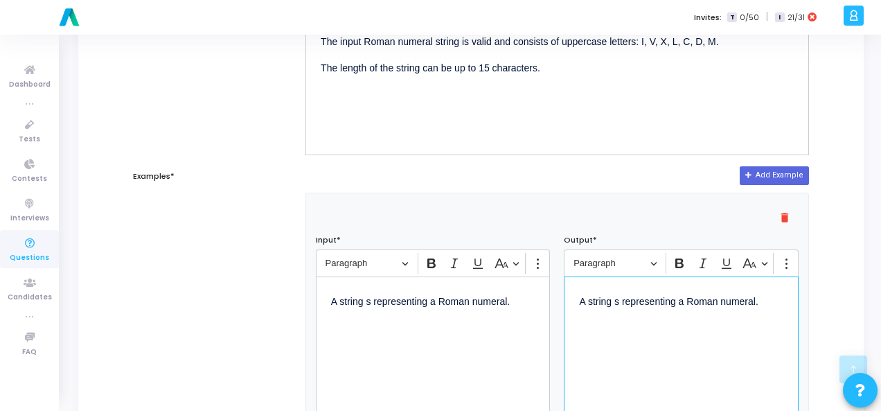
click at [607, 301] on p "A string s representing a Roman numeral." at bounding box center [681, 308] width 204 height 33
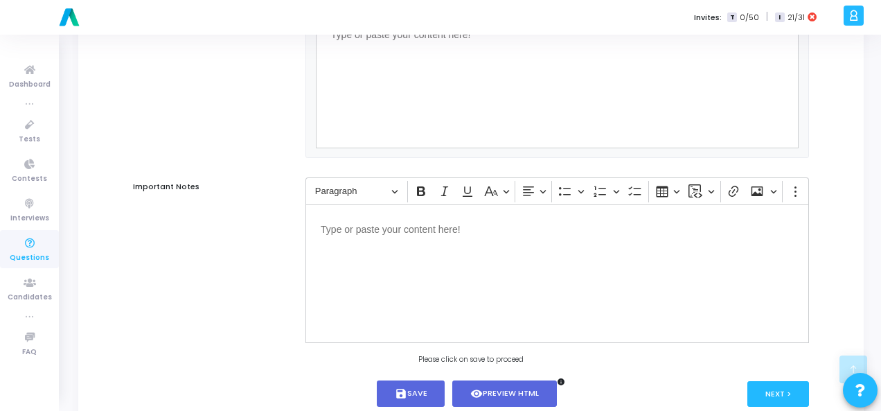
scroll to position [941, 0]
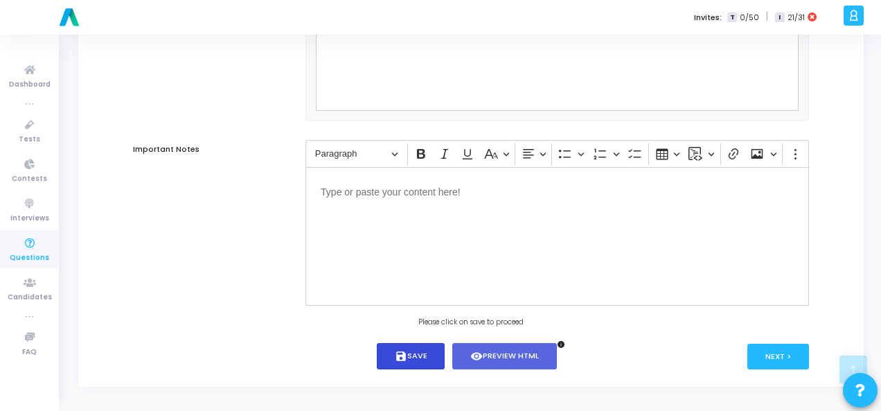
click at [410, 356] on button "save Save" at bounding box center [411, 356] width 69 height 27
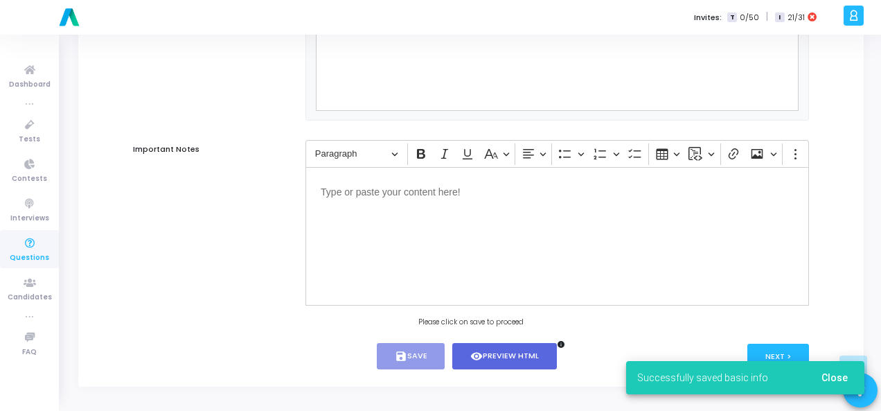
click at [761, 349] on div "Successfully saved basic info Close" at bounding box center [746, 377] width 272 height 67
click at [839, 378] on span "Close" at bounding box center [835, 377] width 26 height 11
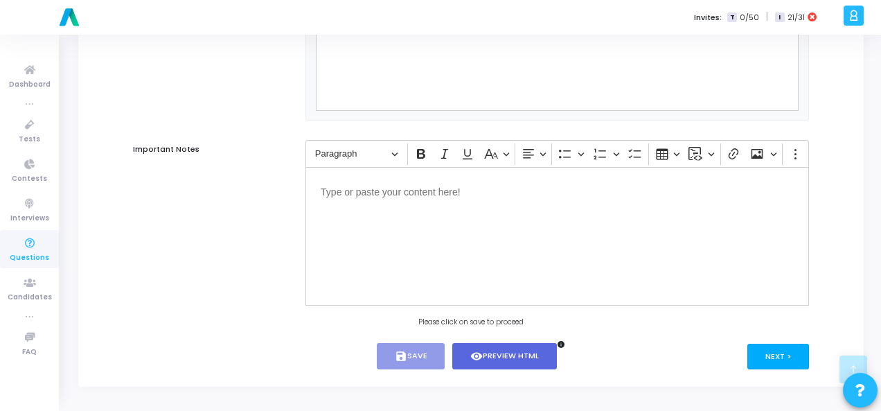
click at [761, 360] on button "Next >" at bounding box center [779, 357] width 62 height 26
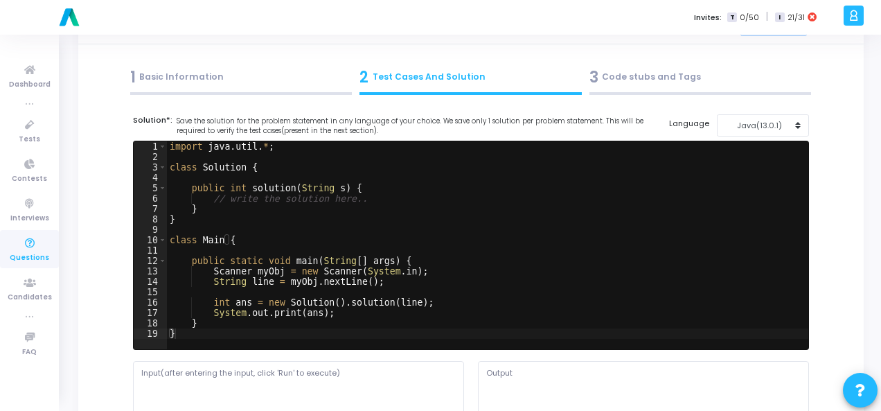
scroll to position [0, 0]
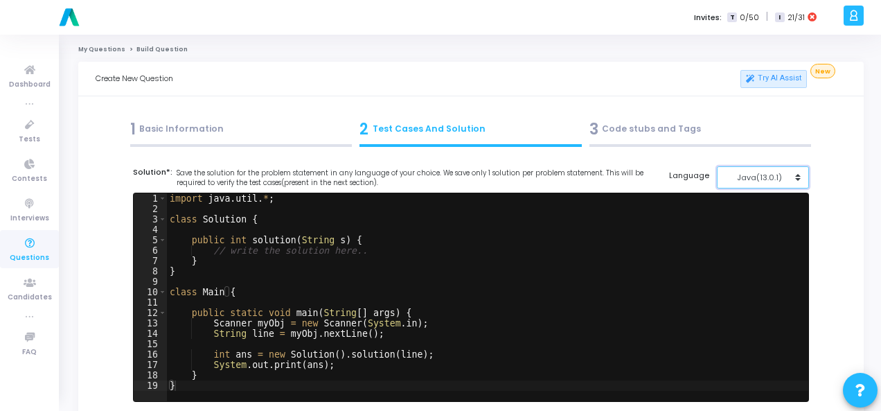
click at [803, 171] on button "Java(13.0.1)" at bounding box center [763, 177] width 92 height 23
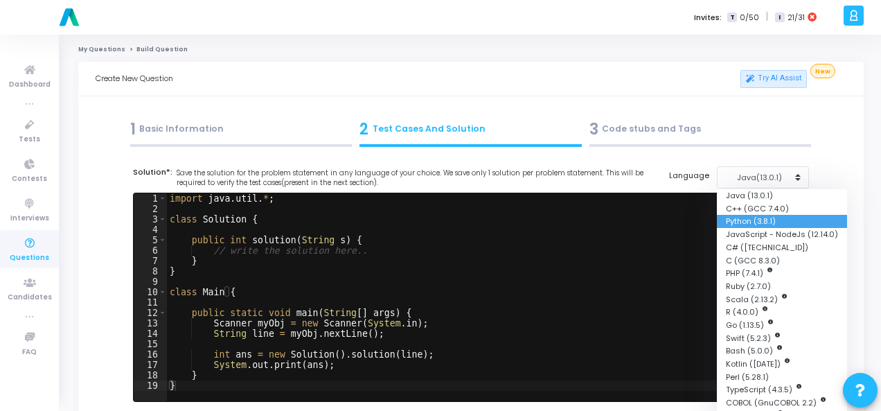
click at [787, 216] on button "Python (3.8.1)" at bounding box center [782, 221] width 130 height 13
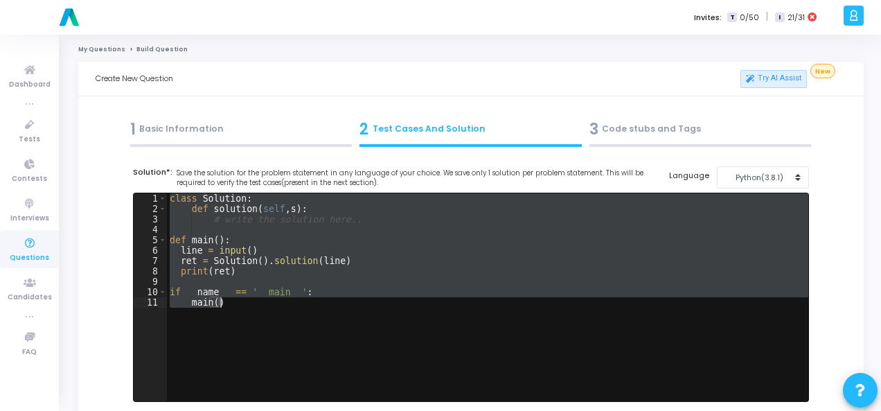
drag, startPoint x: 168, startPoint y: 198, endPoint x: 308, endPoint y: 299, distance: 172.7
click at [308, 299] on div "class Solution : def solution ( self , s ) : # write the solution here.. def ma…" at bounding box center [488, 307] width 642 height 229
paste textarea "print(result) # Expected output: 1994"
type textarea "print(result) # Expected output: 1994"
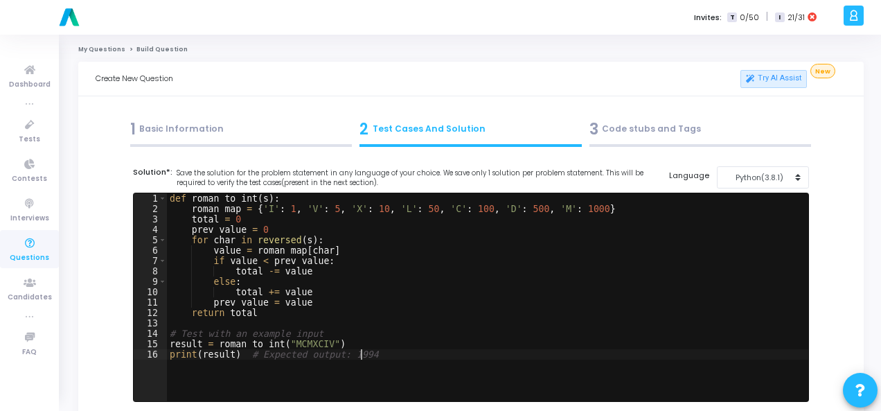
scroll to position [208, 0]
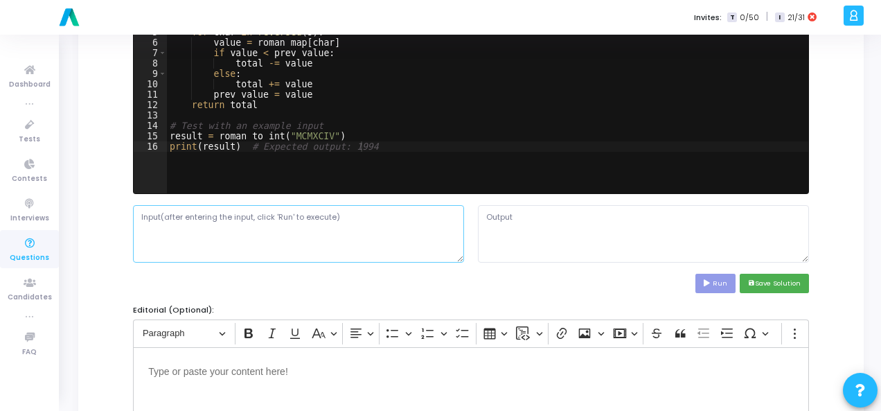
click at [273, 227] on textarea at bounding box center [298, 233] width 331 height 57
paste textarea "A string s representing a Roman numeral."
type textarea "A string s representing a Roman numeral."
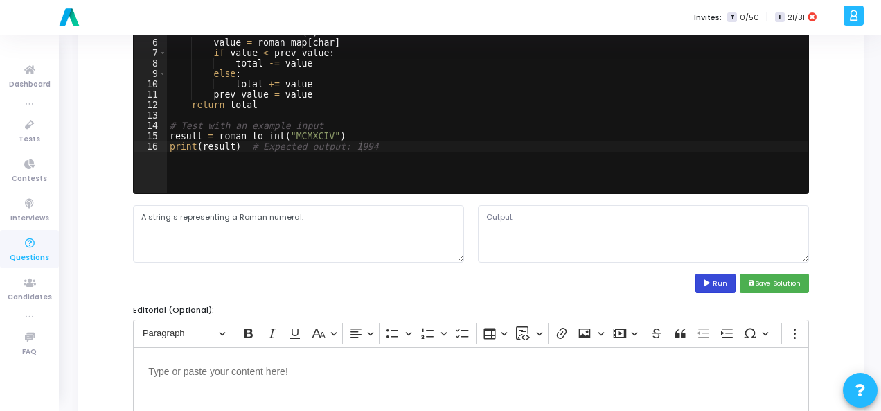
click at [719, 281] on button "Run" at bounding box center [716, 283] width 40 height 19
type textarea "1994"
click at [493, 218] on textarea "1994" at bounding box center [643, 233] width 331 height 57
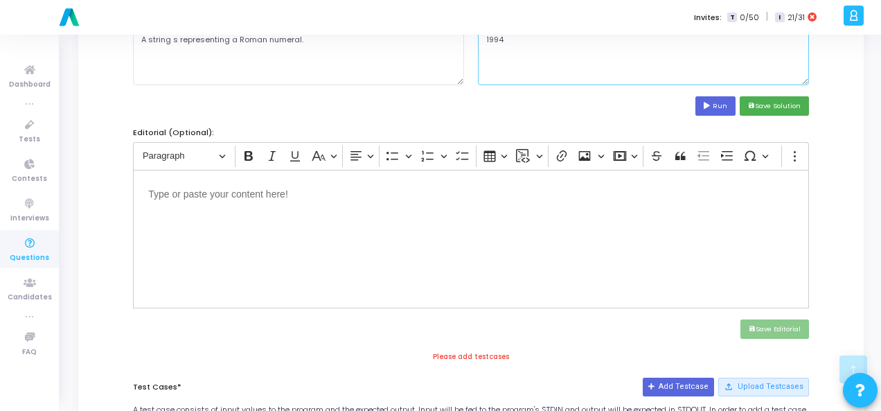
scroll to position [416, 0]
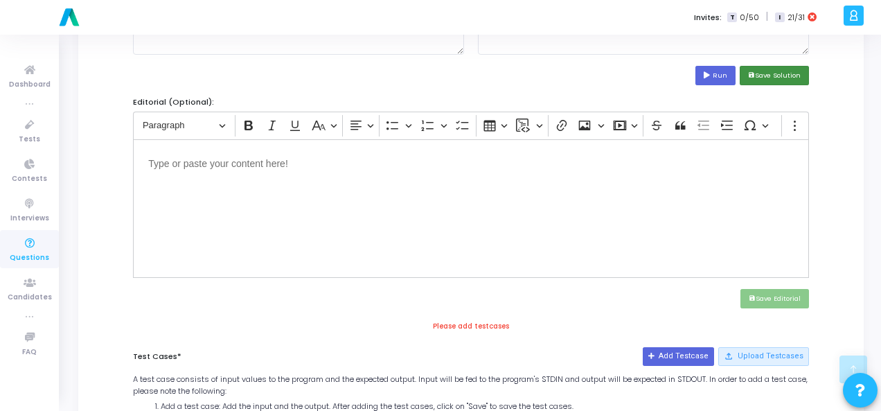
click at [775, 74] on button "save Save Solution" at bounding box center [774, 75] width 69 height 19
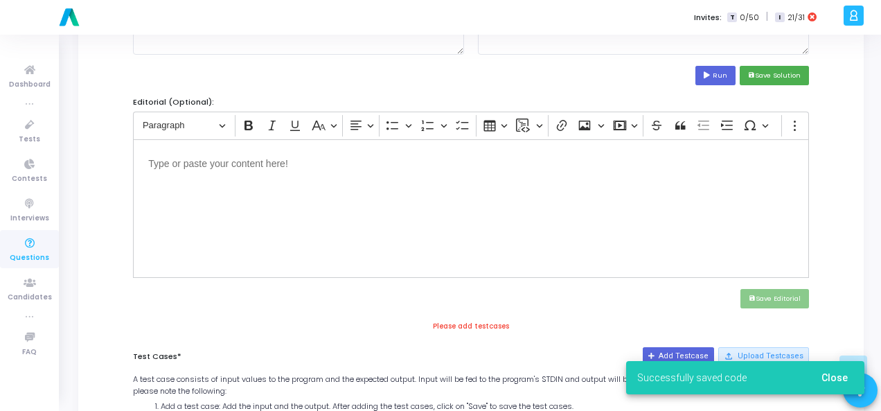
click at [697, 347] on div "Successfully saved code Close" at bounding box center [746, 377] width 272 height 67
click at [692, 350] on div "Successfully saved code Close" at bounding box center [746, 377] width 272 height 67
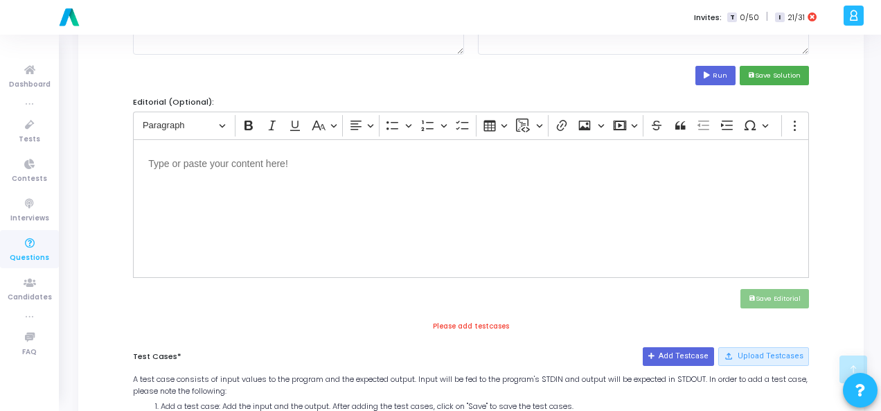
scroll to position [485, 0]
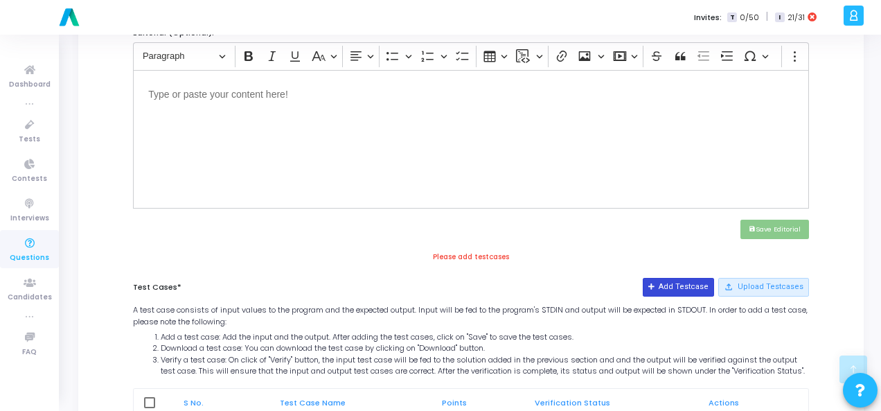
click at [692, 288] on button "Add Testcase" at bounding box center [678, 287] width 71 height 18
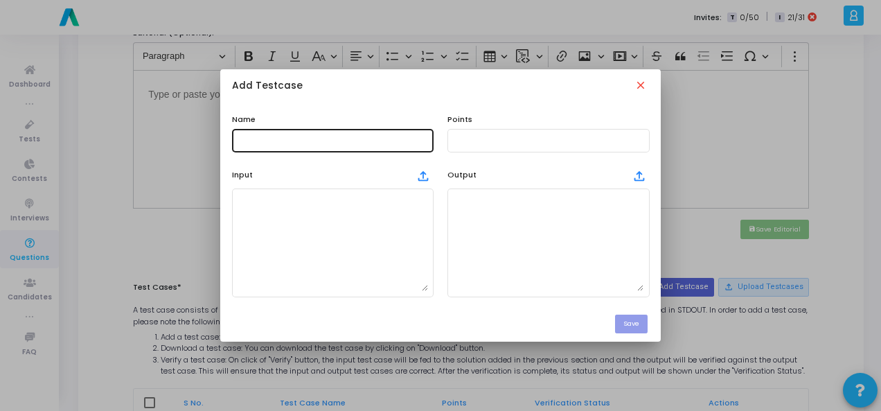
click at [322, 137] on input "text" at bounding box center [333, 141] width 191 height 10
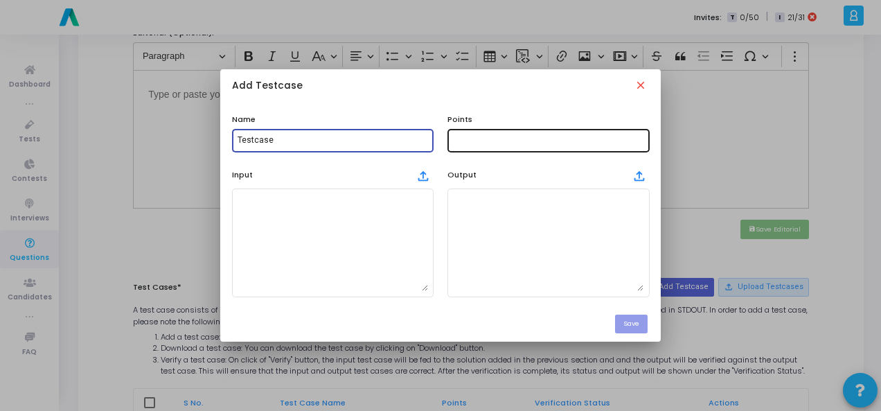
type input "Testcase"
click at [509, 141] on input "text" at bounding box center [548, 141] width 191 height 10
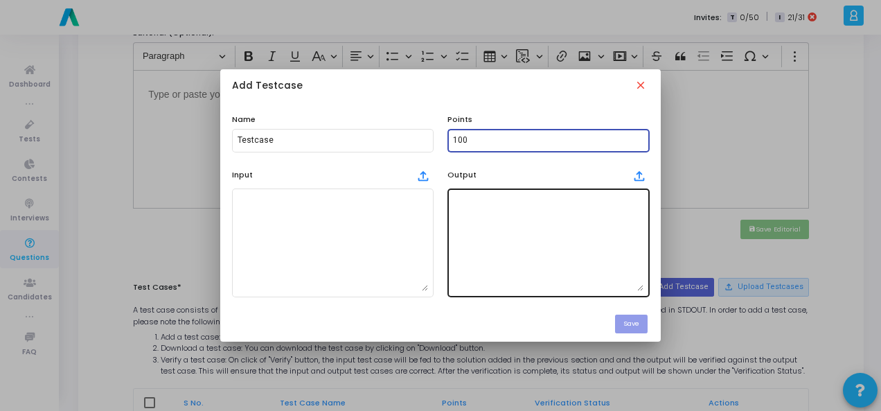
type input "100"
click at [478, 220] on textarea at bounding box center [548, 242] width 191 height 97
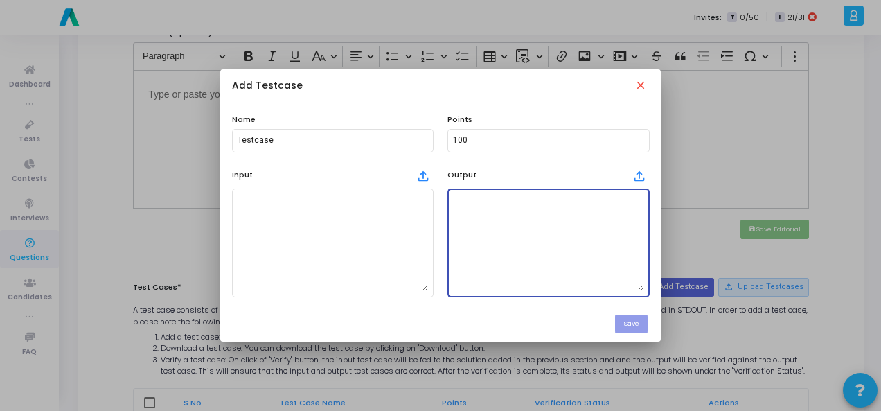
paste textarea "1994"
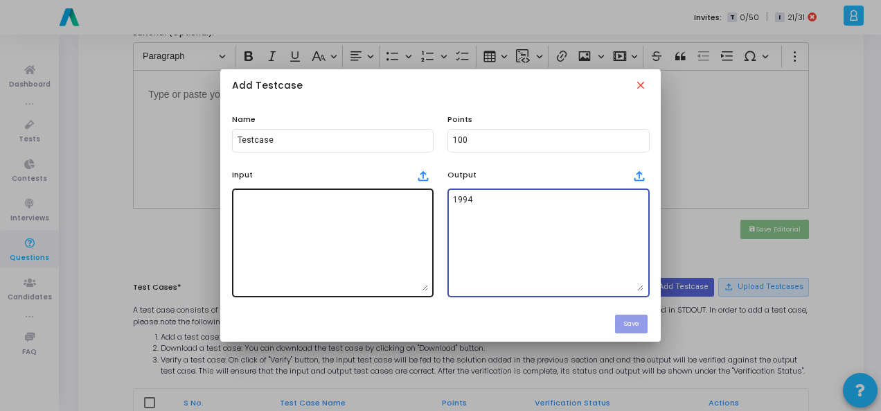
type textarea "1994"
click at [383, 216] on textarea at bounding box center [333, 242] width 191 height 97
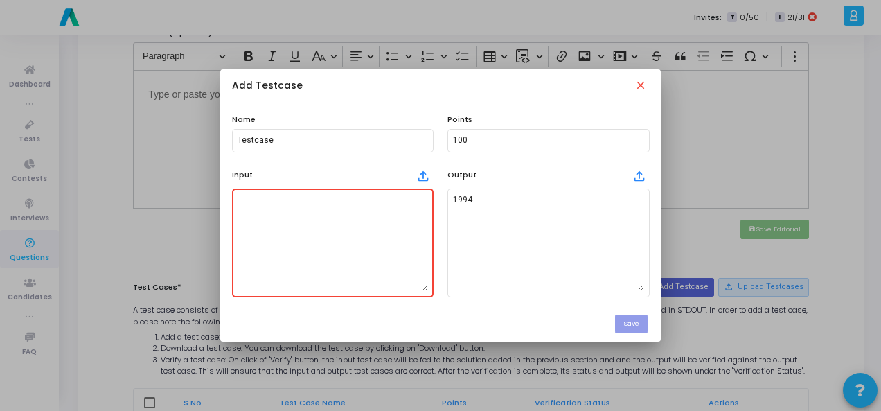
paste textarea "A string s representing a Roman numeral."
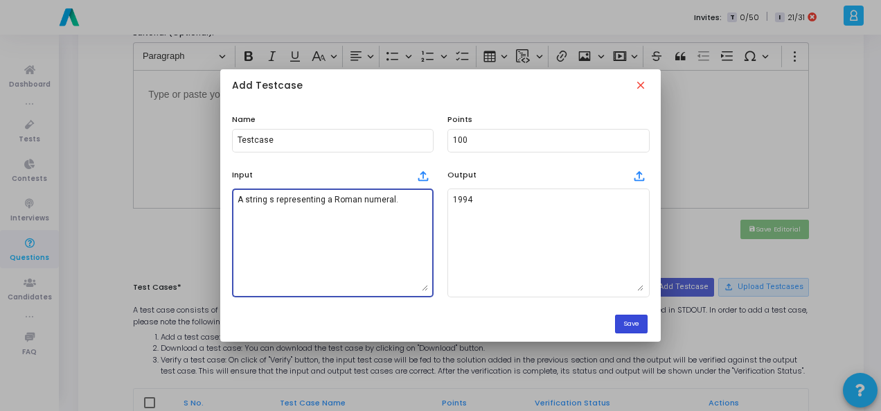
type textarea "A string s representing a Roman numeral."
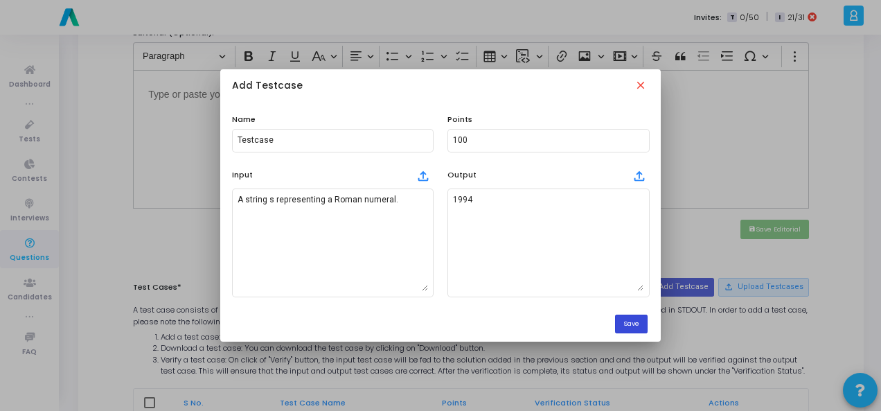
click at [638, 319] on button "Save" at bounding box center [631, 324] width 33 height 19
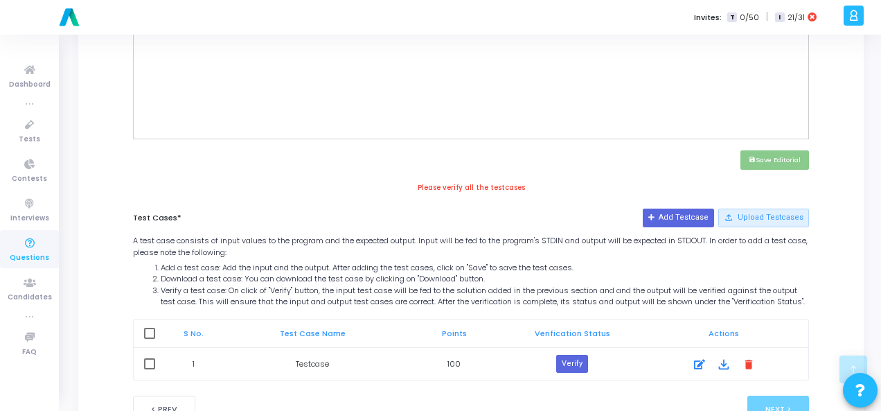
scroll to position [208, 0]
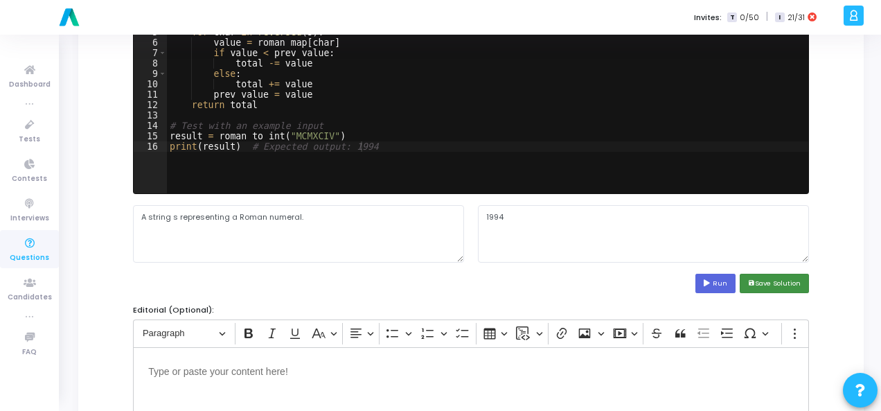
click at [787, 282] on button "save Save Solution" at bounding box center [774, 283] width 69 height 19
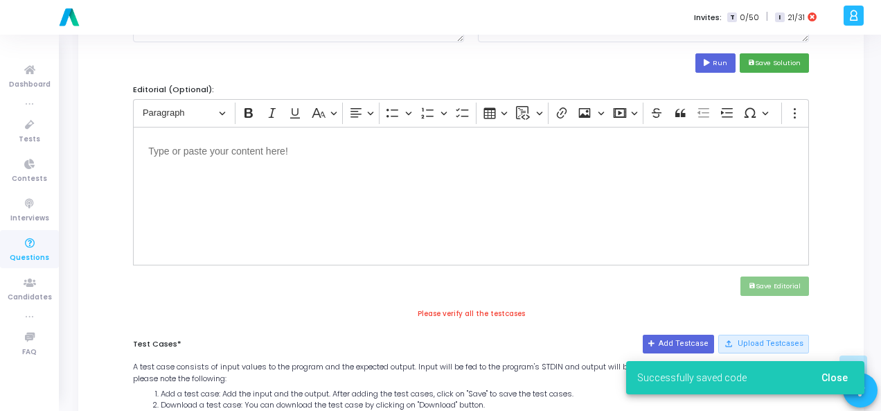
scroll to position [554, 0]
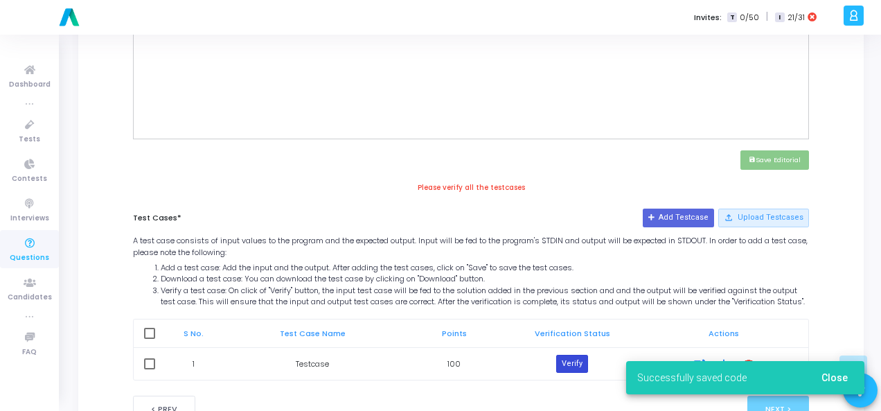
click at [571, 365] on button "Verify" at bounding box center [572, 364] width 32 height 18
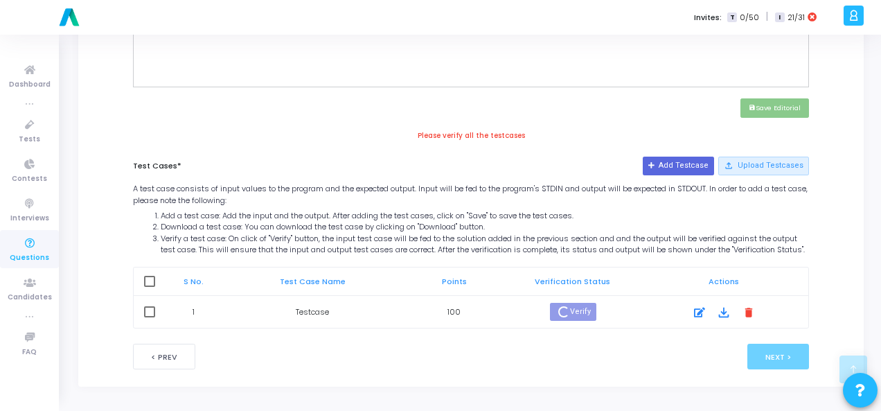
scroll to position [601, 0]
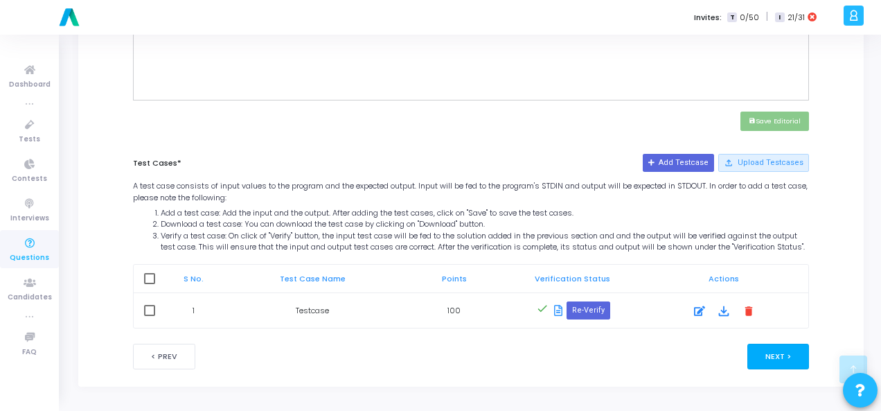
click at [769, 348] on button "Next >" at bounding box center [779, 357] width 62 height 26
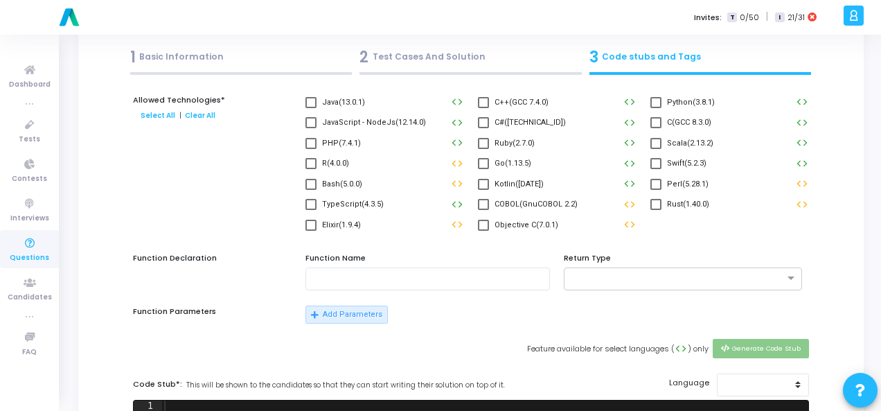
scroll to position [0, 0]
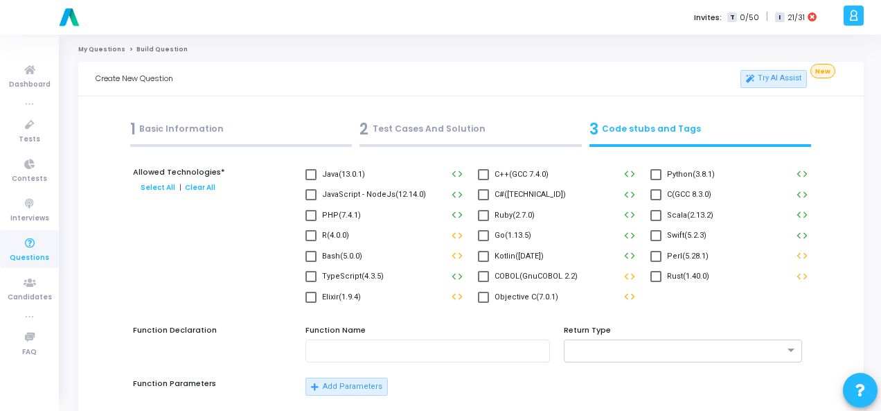
click at [658, 175] on span at bounding box center [656, 174] width 11 height 11
click at [656, 180] on input "Python(3.8.1)" at bounding box center [656, 180] width 1 height 1
checkbox input "true"
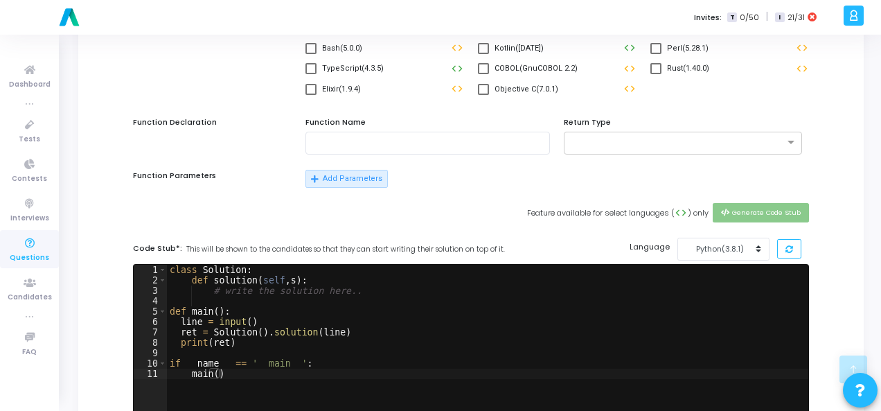
scroll to position [485, 0]
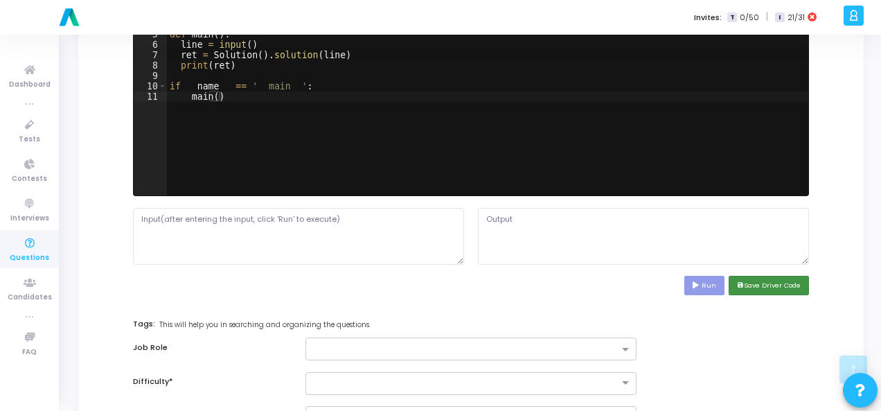
click at [764, 283] on button "save Save Driver Code" at bounding box center [769, 285] width 80 height 19
click at [626, 347] on span at bounding box center [627, 350] width 17 height 12
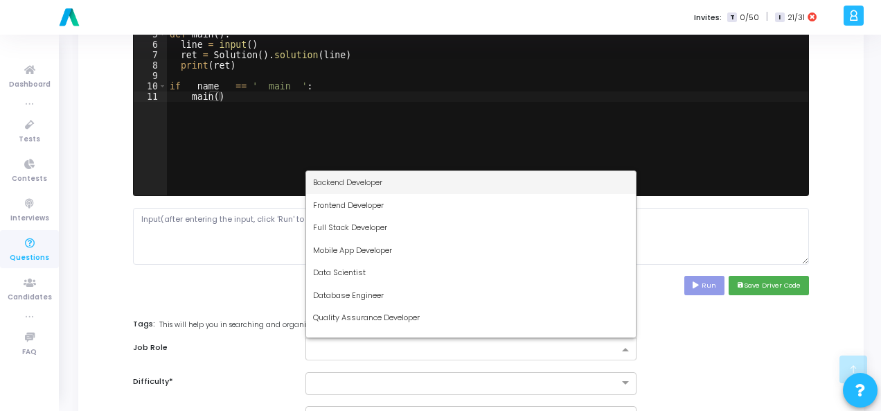
click at [412, 179] on div "Backend Developer" at bounding box center [471, 182] width 330 height 23
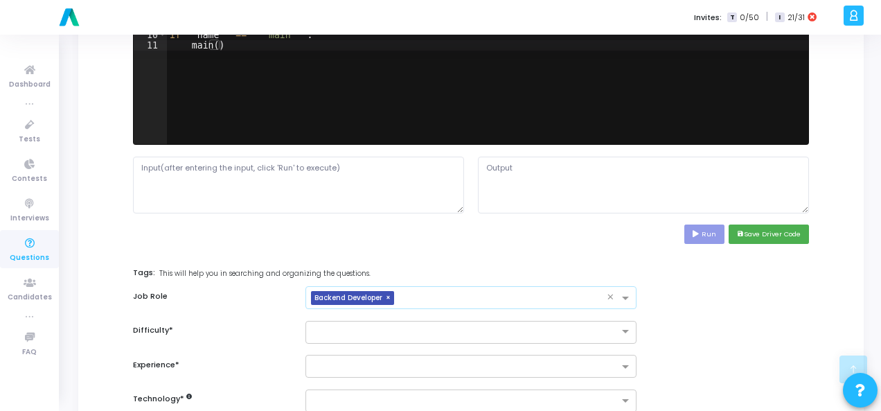
scroll to position [624, 0]
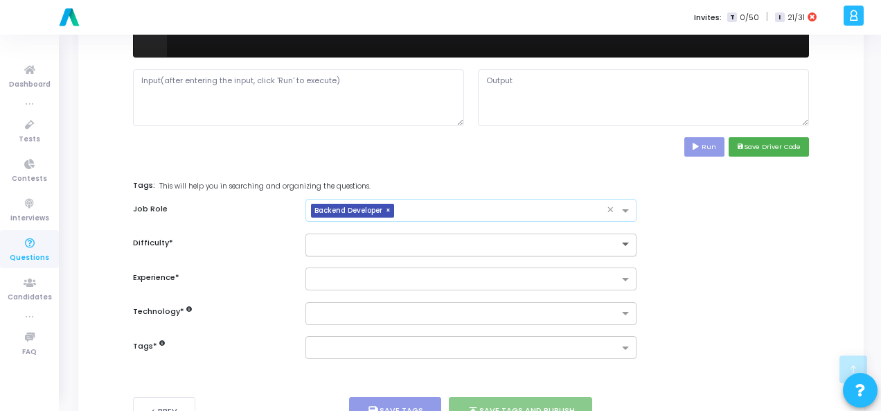
click at [624, 243] on span at bounding box center [627, 245] width 17 height 12
click at [488, 274] on div "Easy" at bounding box center [471, 267] width 330 height 23
click at [467, 275] on input "text" at bounding box center [466, 280] width 306 height 12
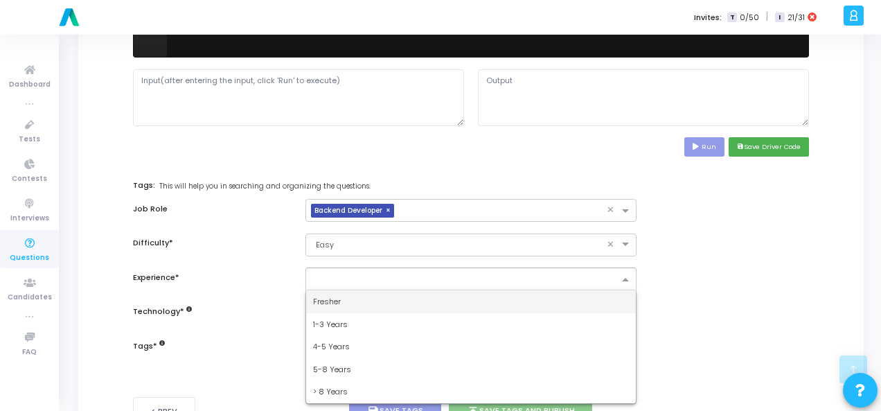
click at [464, 303] on div "Fresher" at bounding box center [471, 301] width 330 height 23
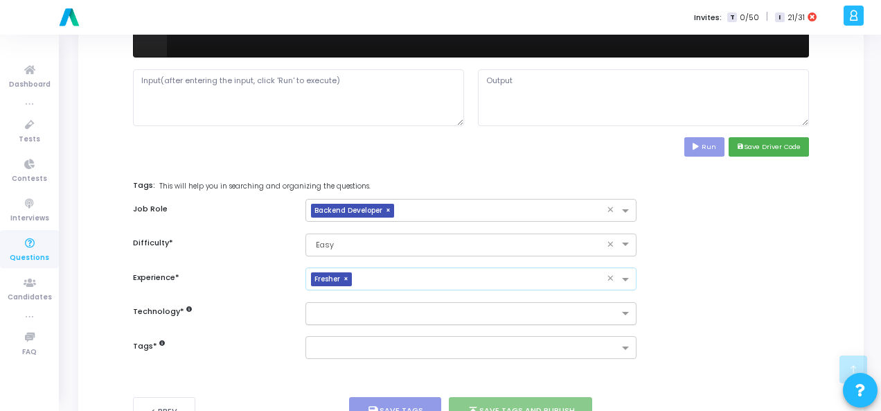
click at [468, 320] on div at bounding box center [471, 313] width 331 height 23
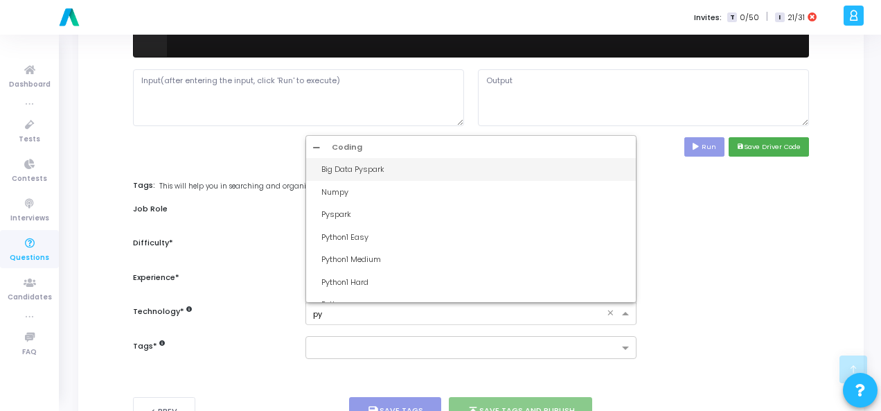
type input "pyt"
drag, startPoint x: 386, startPoint y: 161, endPoint x: 376, endPoint y: 164, distance: 10.1
click at [379, 164] on div "Python1 Easy" at bounding box center [476, 170] width 308 height 12
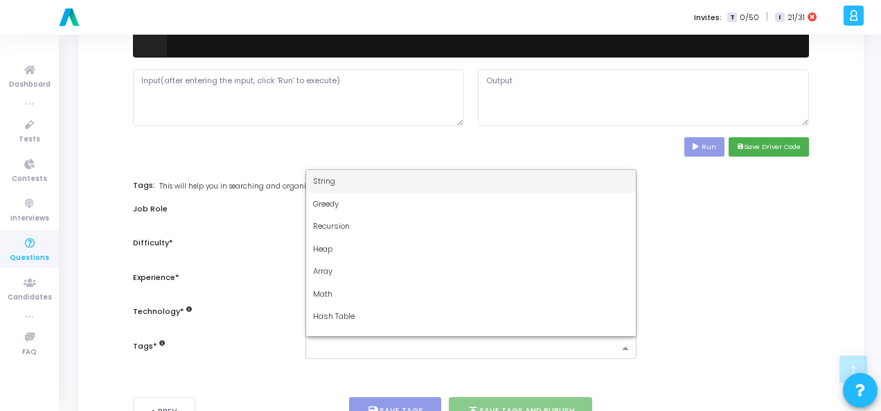
click at [399, 346] on input "text" at bounding box center [466, 349] width 306 height 12
type input "dy"
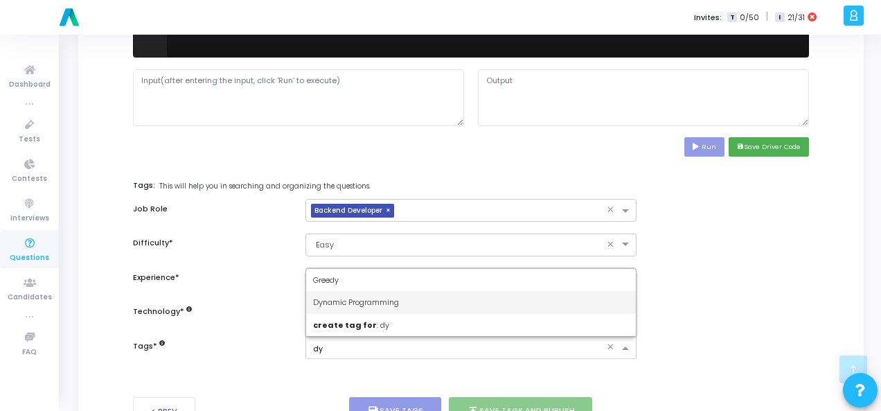
click at [405, 297] on div "Dynamic Programming" at bounding box center [471, 302] width 330 height 23
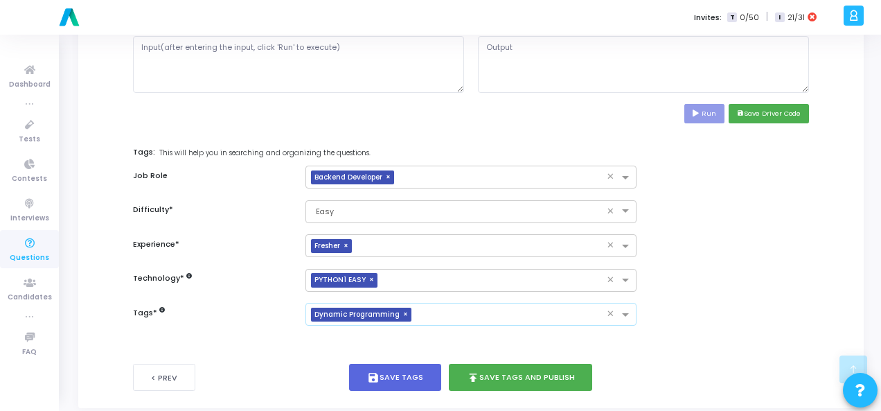
scroll to position [675, 0]
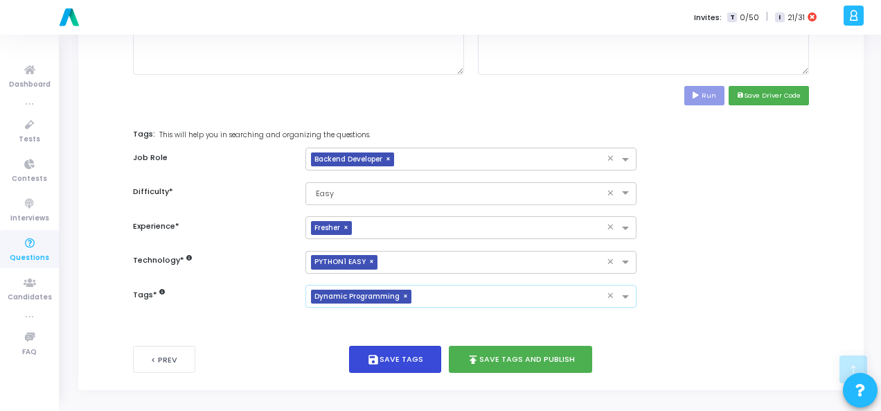
click at [387, 353] on button "save Save Tags" at bounding box center [395, 359] width 92 height 27
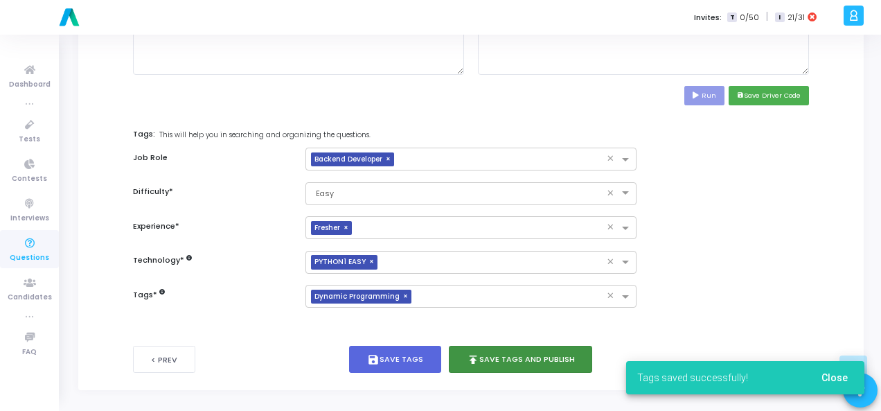
click at [498, 356] on button "publish Save Tags and Publish" at bounding box center [521, 359] width 144 height 27
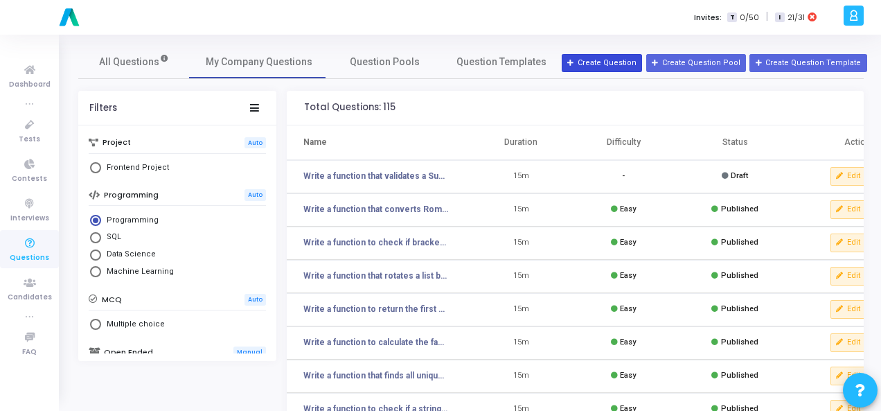
click at [611, 60] on button "Create Question" at bounding box center [602, 63] width 80 height 18
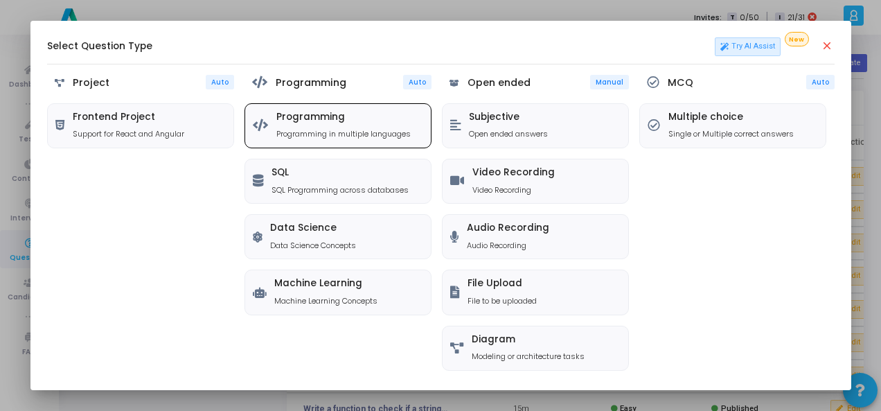
click at [365, 112] on h5 "Programming" at bounding box center [344, 118] width 134 height 12
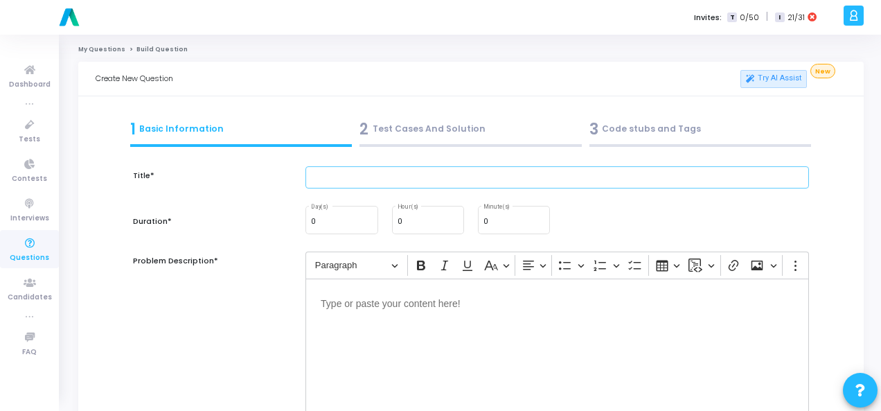
click at [362, 170] on input "text" at bounding box center [558, 177] width 504 height 23
paste input "A string s representing a Roman numeral."
click at [359, 177] on input "A string s representing a Roman numeral." at bounding box center [558, 177] width 504 height 23
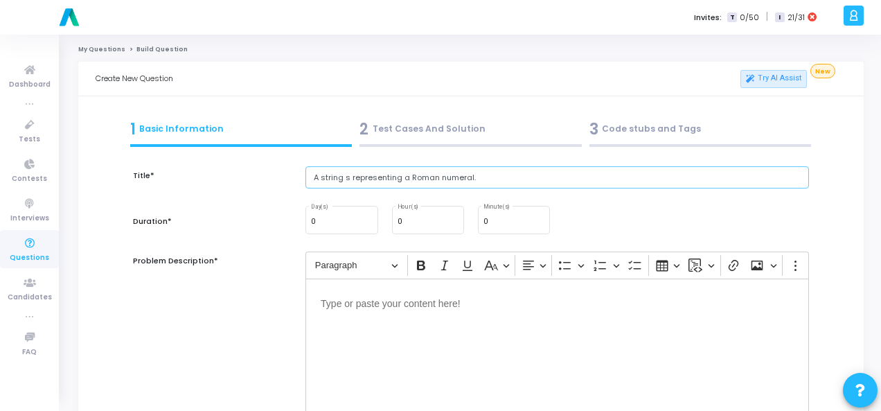
paste input "Write a function to sort a dictionary by values in descending order"
type input "Write a function to sort a dictionary by values in descending order."
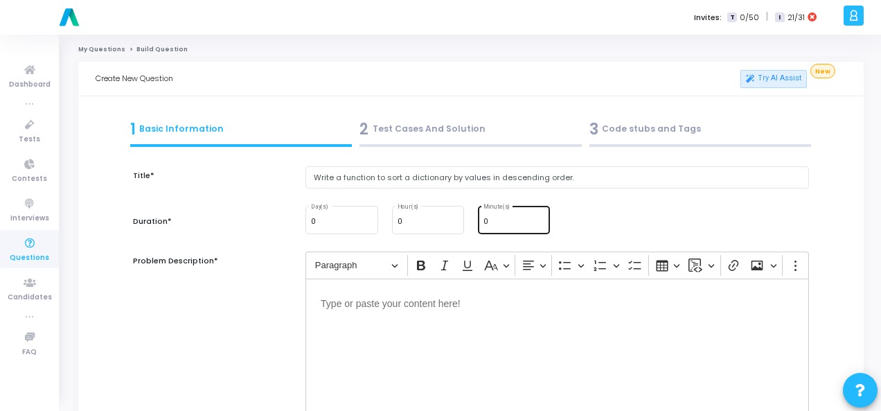
click at [500, 225] on input "0" at bounding box center [514, 222] width 61 height 8
type input "15"
click at [346, 299] on p "Editor editing area: main" at bounding box center [557, 302] width 473 height 17
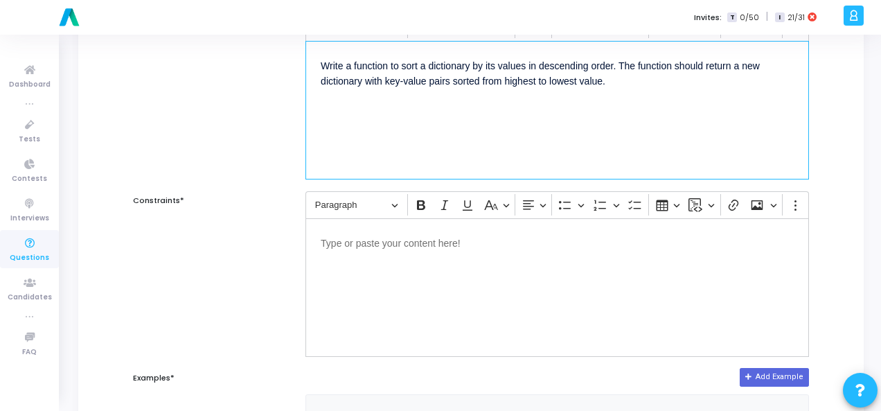
scroll to position [277, 0]
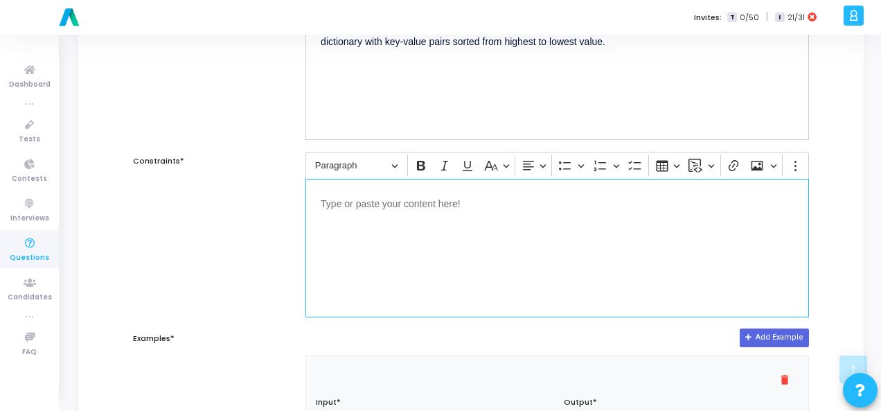
click at [368, 213] on div "Editor editing area: main" at bounding box center [558, 248] width 504 height 139
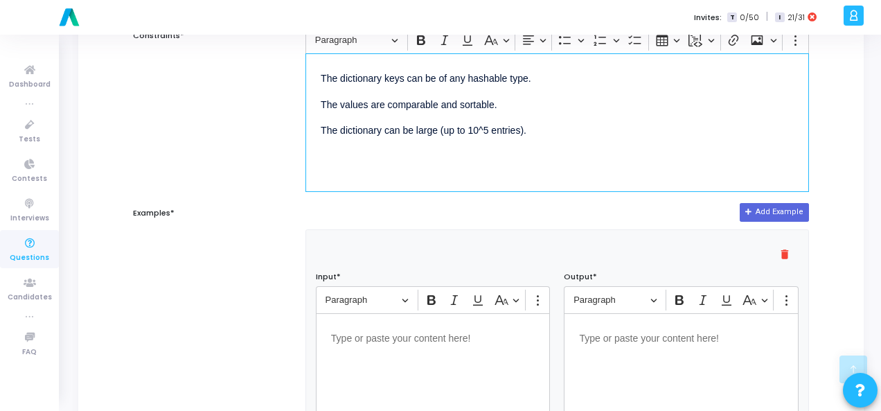
scroll to position [416, 0]
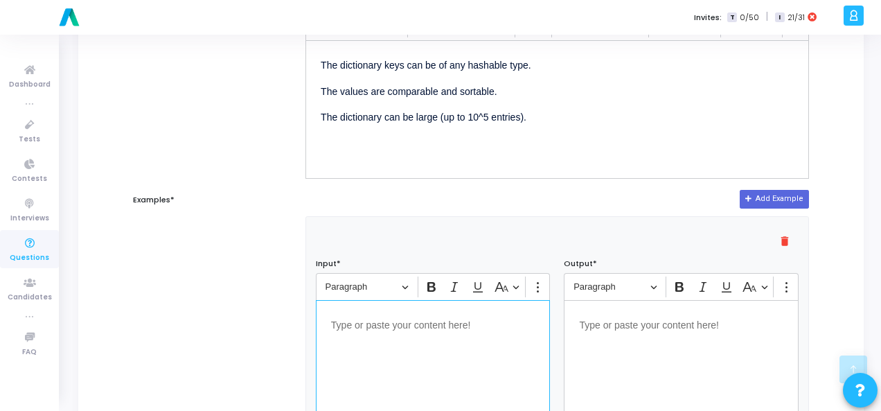
click at [419, 333] on div "Editor editing area: main" at bounding box center [433, 369] width 235 height 139
click at [630, 328] on p "Editor editing area: main" at bounding box center [681, 323] width 204 height 17
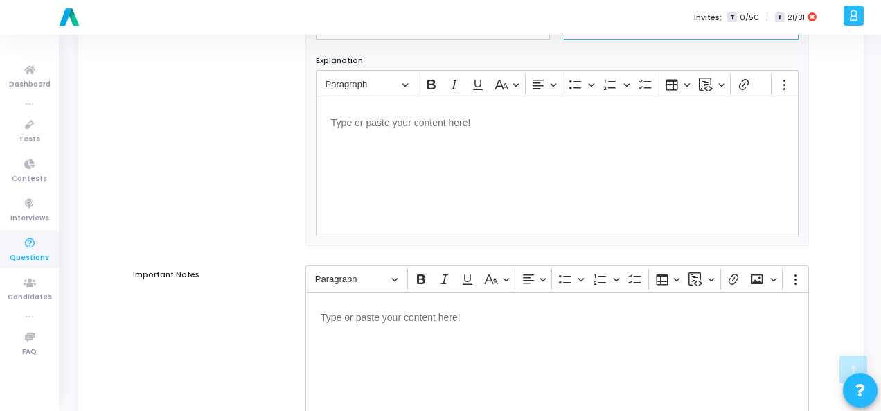
scroll to position [901, 0]
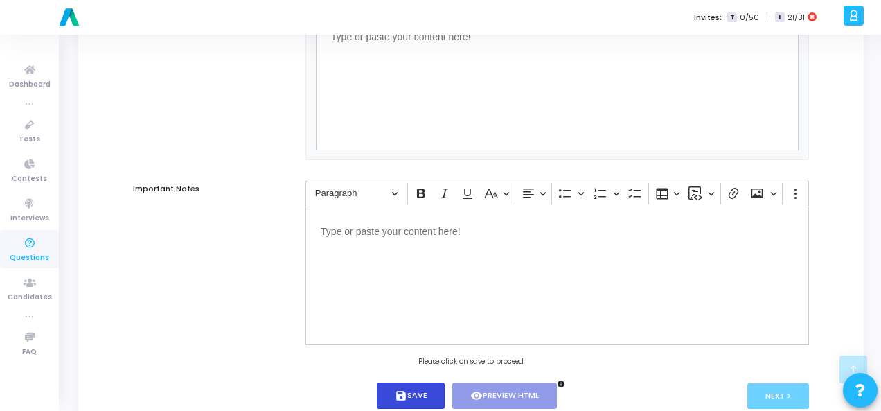
click at [392, 383] on button "save Save" at bounding box center [411, 396] width 69 height 27
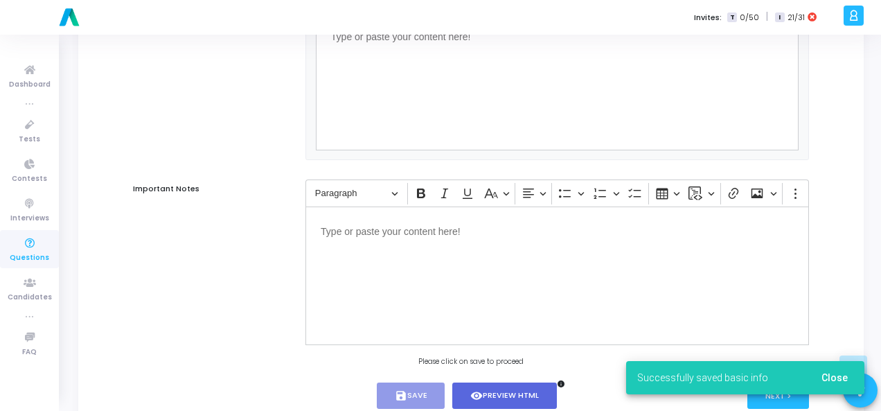
click at [838, 372] on span "Close" at bounding box center [835, 377] width 26 height 11
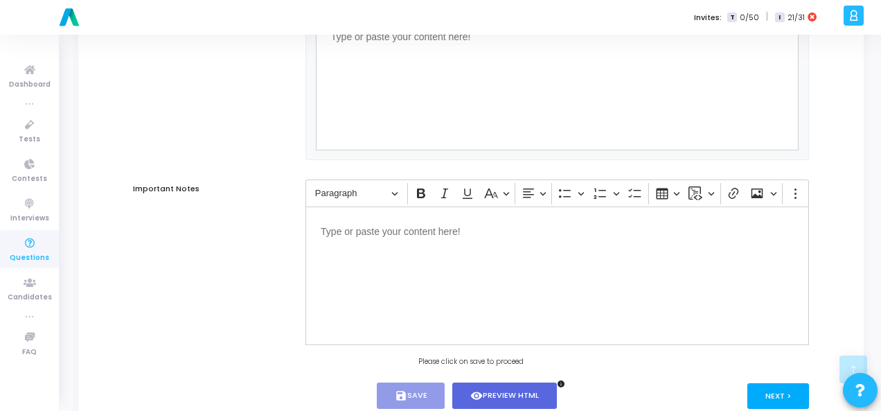
click at [775, 396] on button "Next >" at bounding box center [779, 396] width 62 height 26
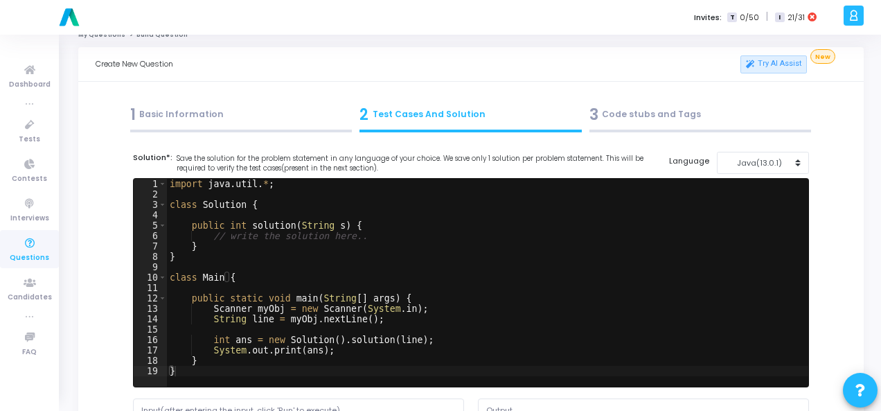
scroll to position [0, 0]
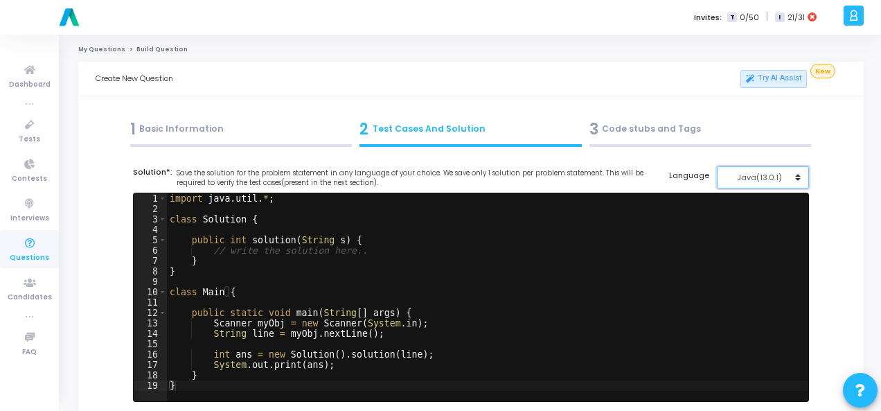
click at [789, 176] on div "Java(13.0.1)" at bounding box center [760, 178] width 68 height 12
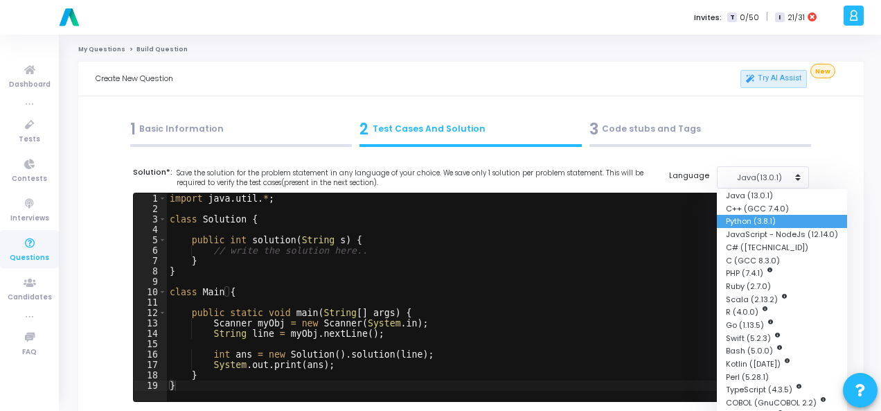
click at [769, 225] on button "Python (3.8.1)" at bounding box center [782, 221] width 130 height 13
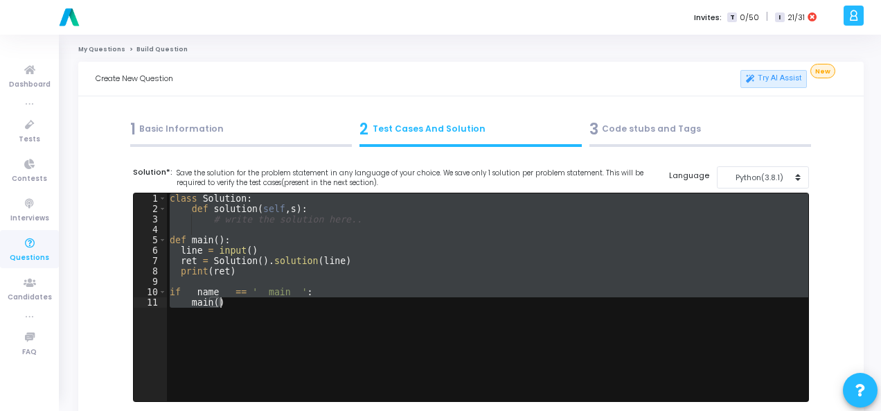
drag, startPoint x: 170, startPoint y: 201, endPoint x: 235, endPoint y: 315, distance: 130.7
click at [235, 315] on div "class Solution : def solution ( self , s ) : # write the solution here.. def ma…" at bounding box center [488, 307] width 642 height 229
paste textarea "# Expected output: {'Algo': 95, 'Math': 90, 'DSA': 80, 'Python': 75}"
type textarea "# Expected output: {'Algo': 95, 'Math': 90, 'DSA': 80, 'Python': 75}"
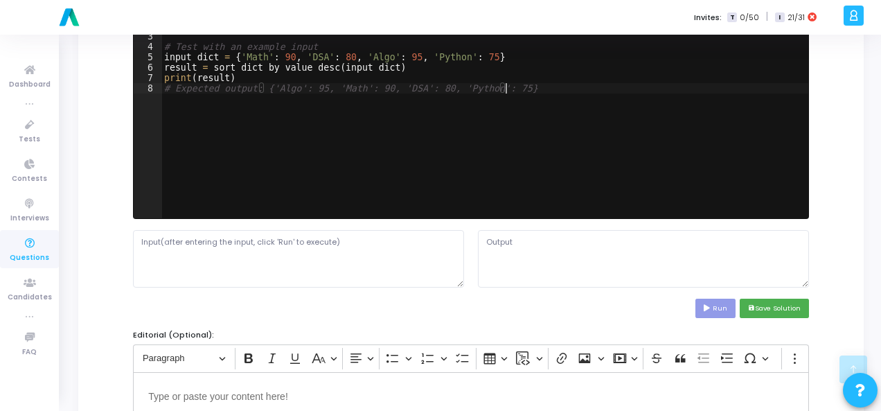
scroll to position [346, 0]
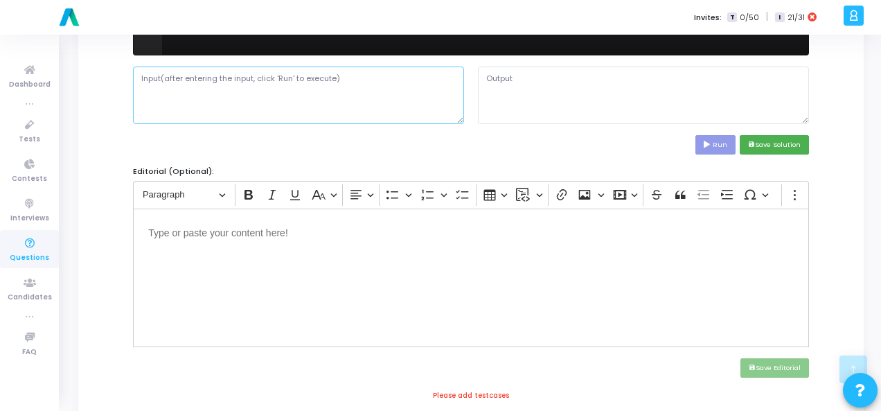
click at [225, 84] on textarea at bounding box center [298, 95] width 331 height 57
paste textarea "A dictionary d with key-value pairs."
type textarea "A dictionary d with key-value pairs."
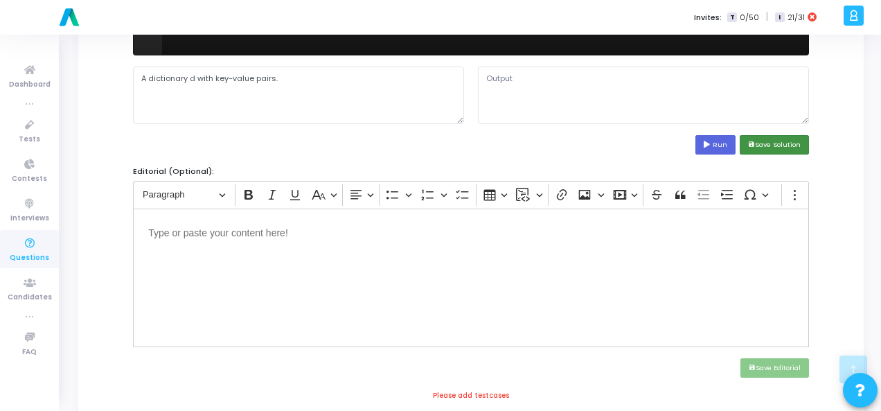
click at [745, 135] on button "save Save Solution" at bounding box center [774, 144] width 69 height 19
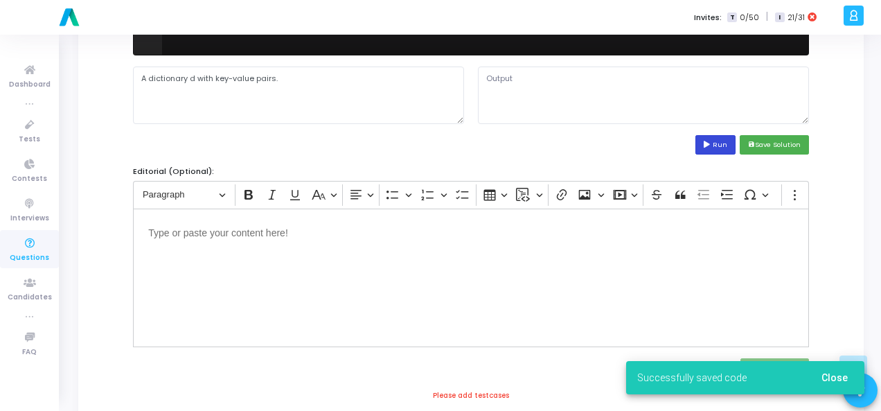
click at [719, 137] on button "Run" at bounding box center [716, 144] width 40 height 19
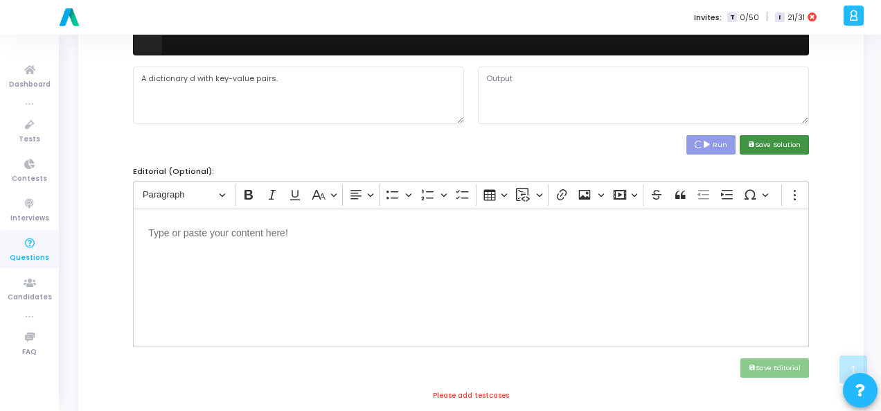
type textarea "{'Algo': 95, 'Math': 90, 'DSA': 80, 'Python': 75}"
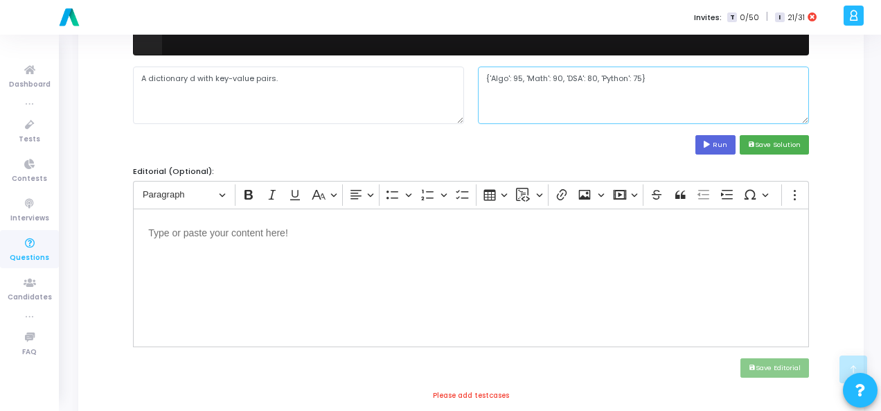
click at [585, 78] on textarea "{'Algo': 95, 'Math': 90, 'DSA': 80, 'Python': 75}" at bounding box center [643, 95] width 331 height 57
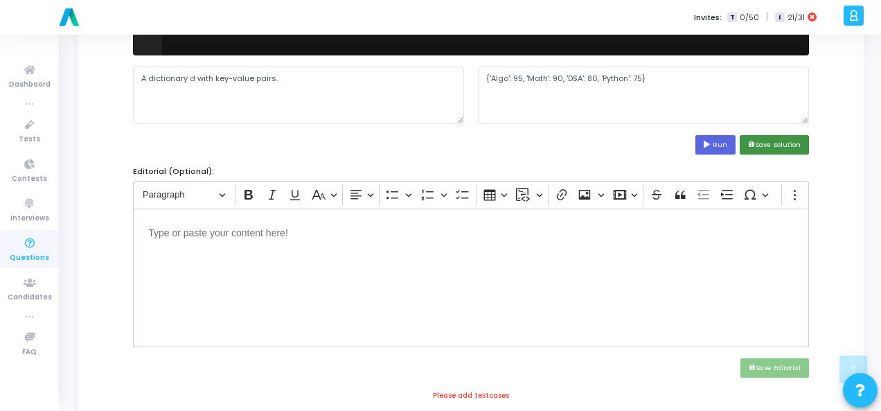
click at [784, 145] on button "save Save Solution" at bounding box center [774, 144] width 69 height 19
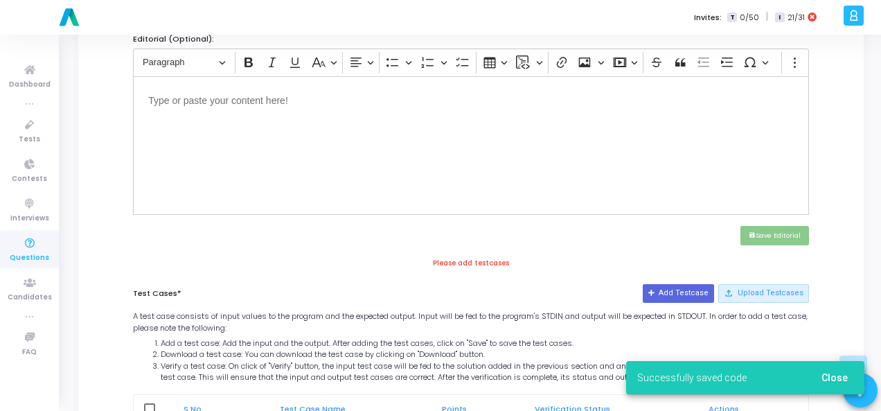
scroll to position [485, 0]
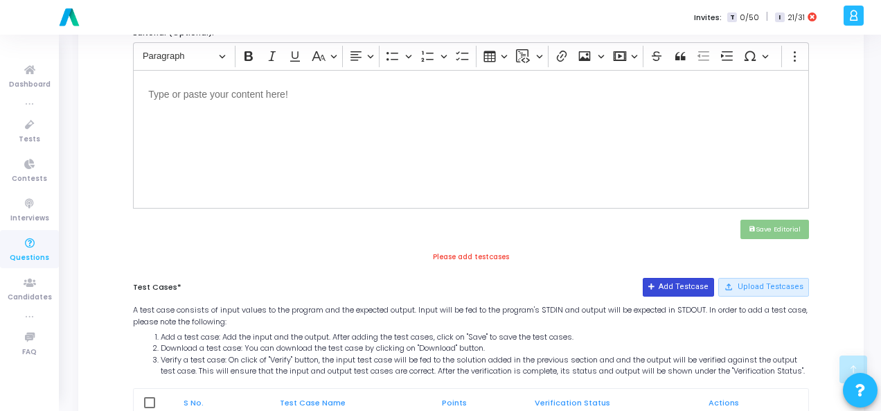
click at [683, 281] on button "Add Testcase" at bounding box center [678, 287] width 71 height 18
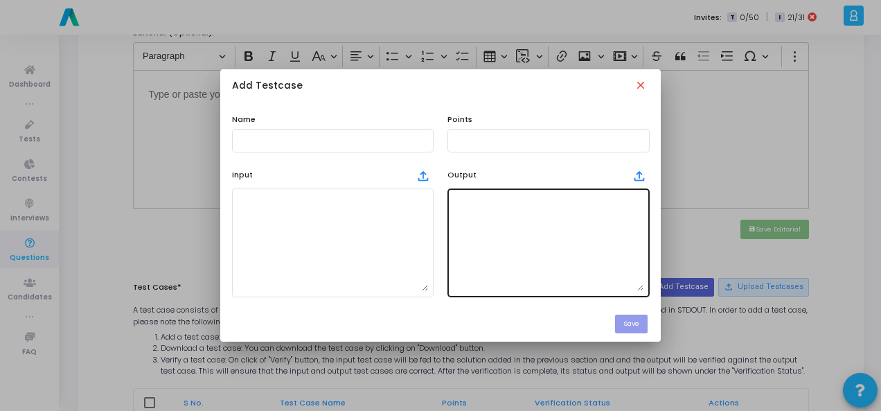
click at [535, 222] on textarea at bounding box center [548, 242] width 191 height 97
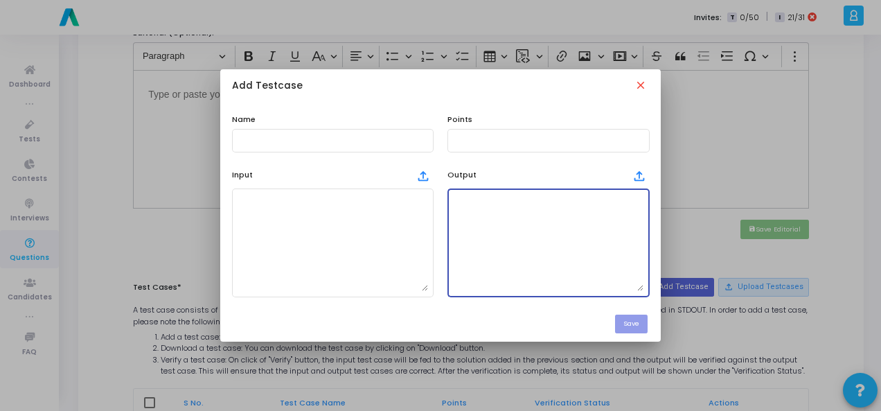
paste textarea "{'Algo': 95, 'Math': 90, 'DSA': 80, 'Python': 75}"
type textarea "{'Algo': 95, 'Math': 90, 'DSA': 80, 'Python': 75}"
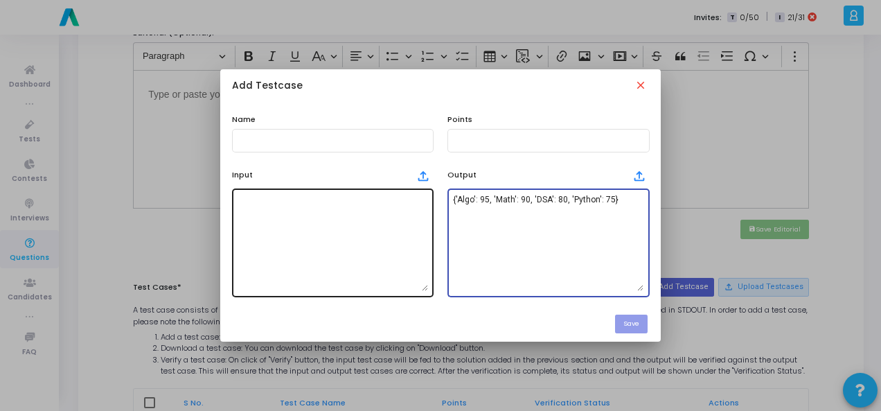
click at [371, 208] on textarea at bounding box center [333, 242] width 191 height 97
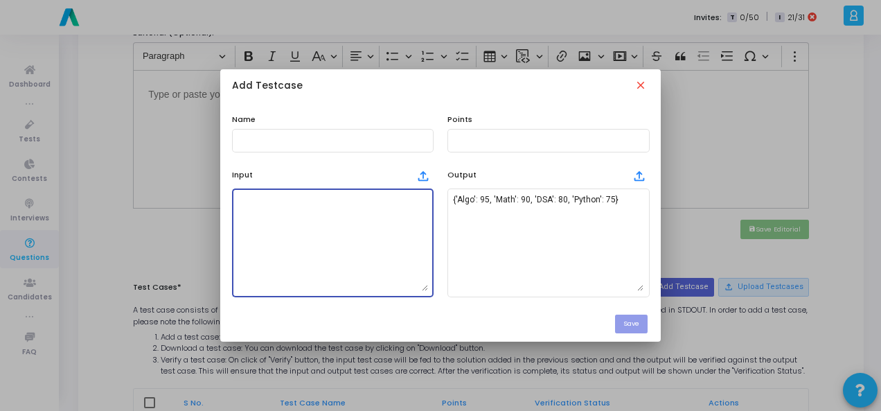
paste textarea "A dictionary d with key-value pairs."
type textarea "A dictionary d with key-value pairs."
click at [348, 121] on div "Name" at bounding box center [333, 133] width 216 height 39
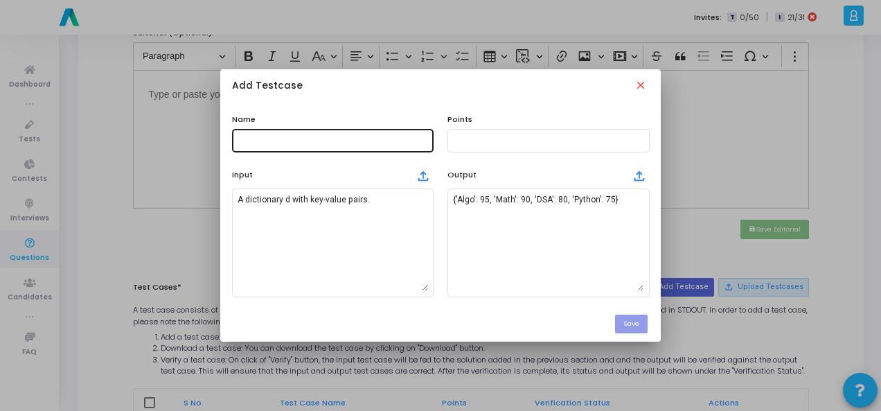
click at [346, 143] on input "text" at bounding box center [333, 141] width 191 height 10
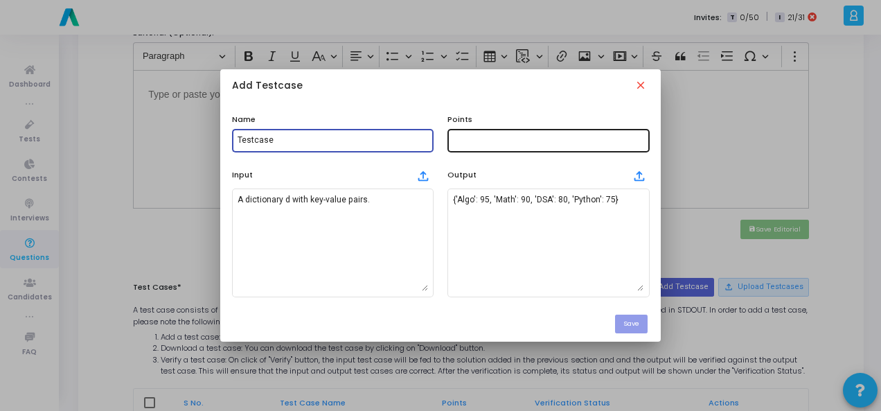
type input "Testcase"
click at [527, 145] on input "text" at bounding box center [548, 141] width 191 height 10
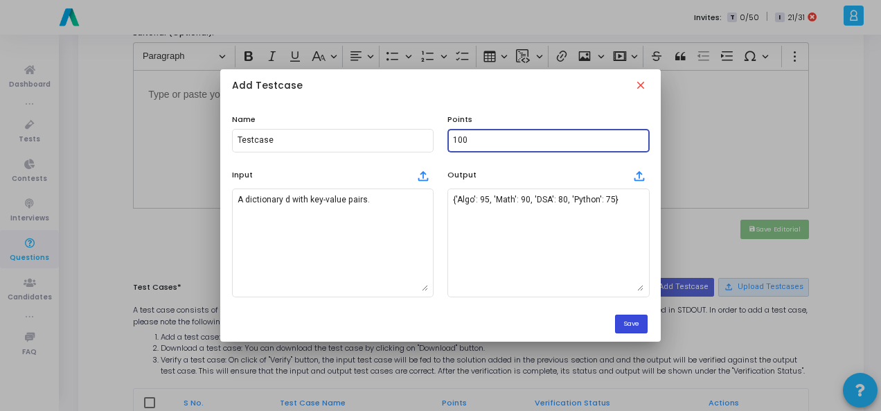
type input "100"
click at [636, 325] on button "Save" at bounding box center [631, 324] width 33 height 19
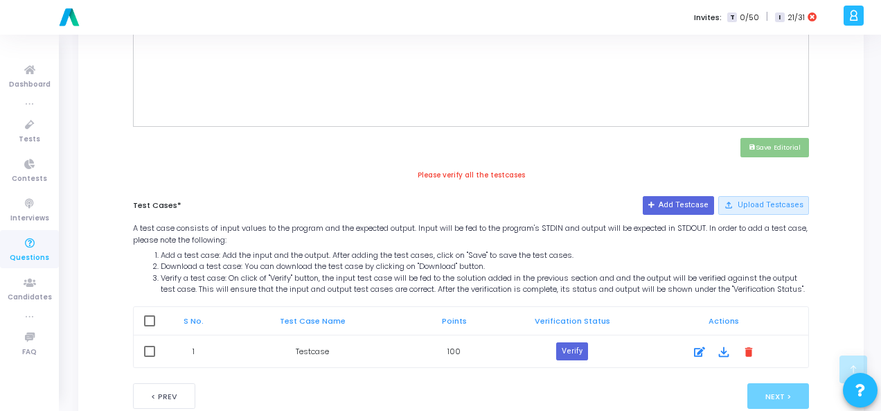
scroll to position [614, 0]
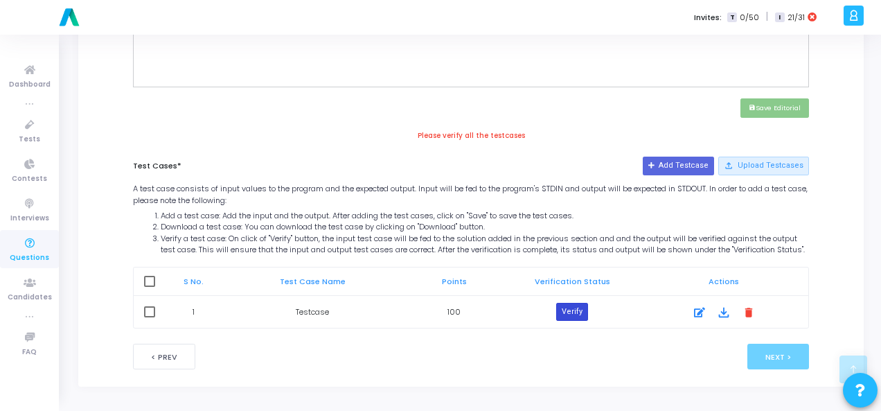
click at [579, 308] on button "Verify" at bounding box center [572, 312] width 32 height 18
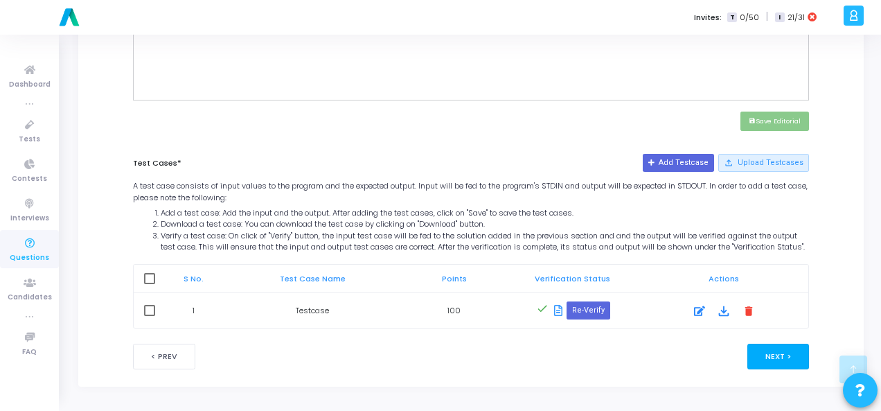
click at [797, 354] on button "Next >" at bounding box center [779, 357] width 62 height 26
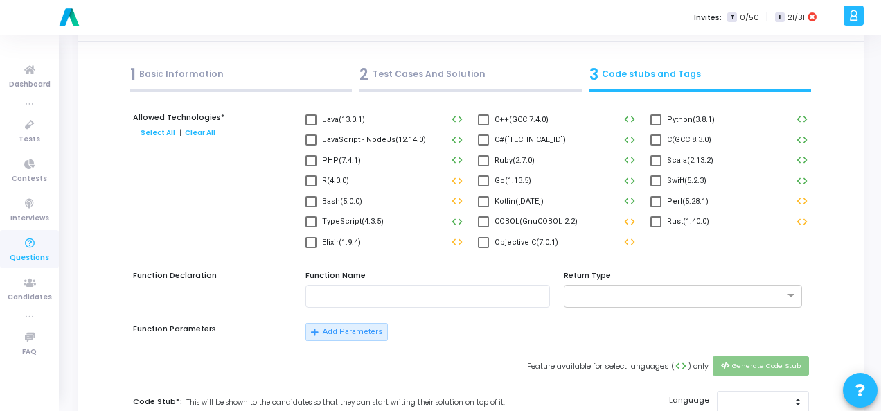
scroll to position [0, 0]
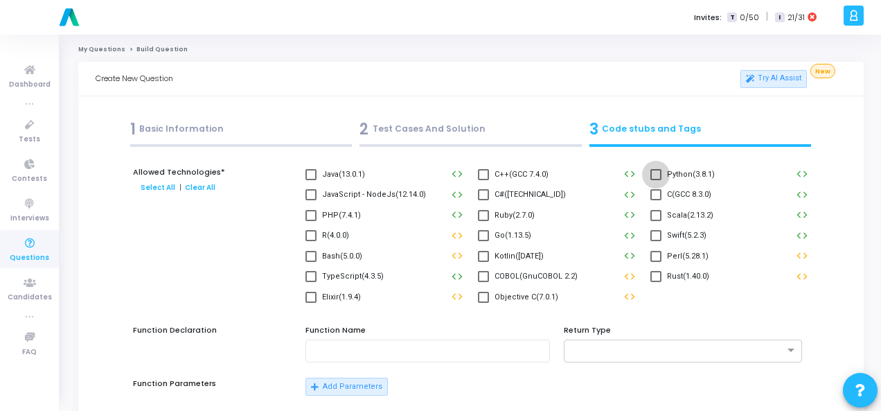
click at [656, 169] on span at bounding box center [656, 174] width 11 height 11
click at [656, 180] on input "Python(3.8.1)" at bounding box center [656, 180] width 1 height 1
checkbox input "true"
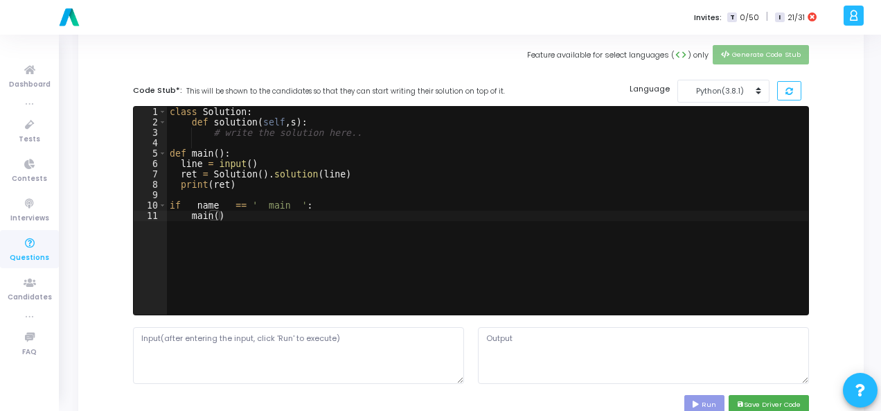
scroll to position [416, 0]
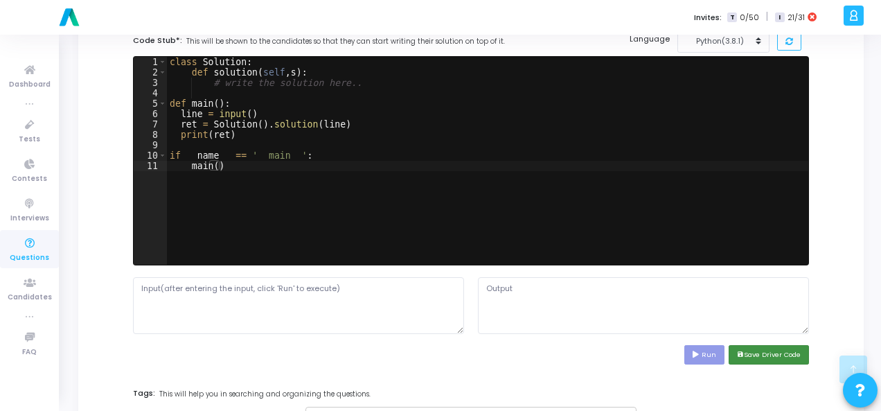
click at [761, 356] on button "save Save Driver Code" at bounding box center [769, 354] width 80 height 19
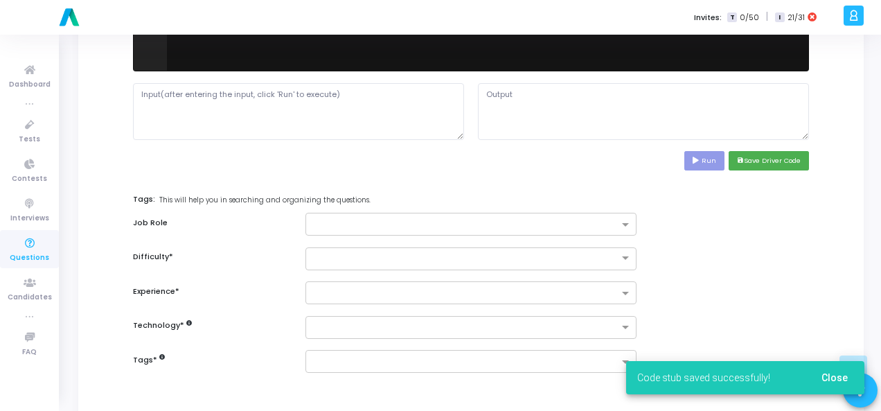
scroll to position [675, 0]
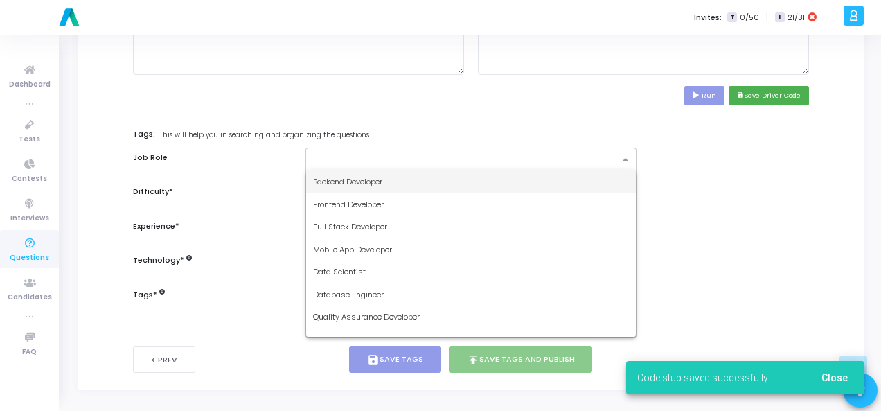
click at [620, 156] on span at bounding box center [627, 161] width 17 height 12
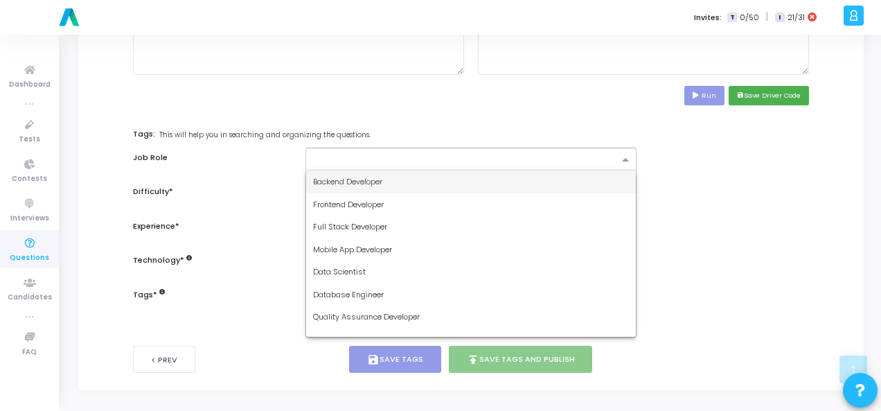
click at [531, 185] on div "Backend Developer" at bounding box center [471, 181] width 330 height 23
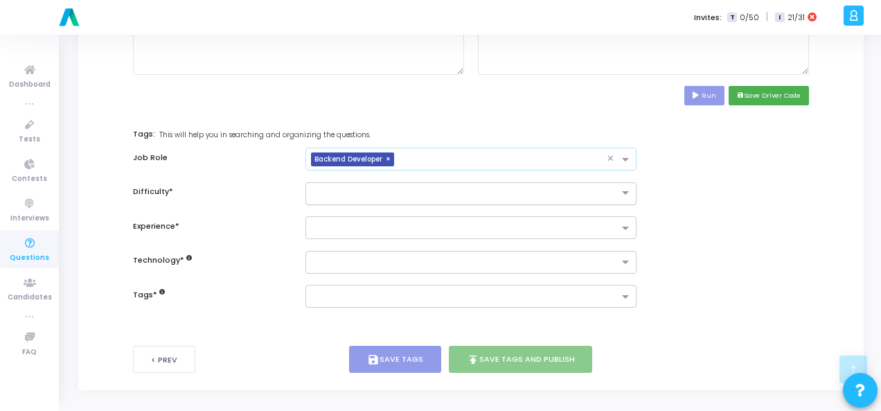
click at [580, 191] on input "text" at bounding box center [457, 192] width 288 height 12
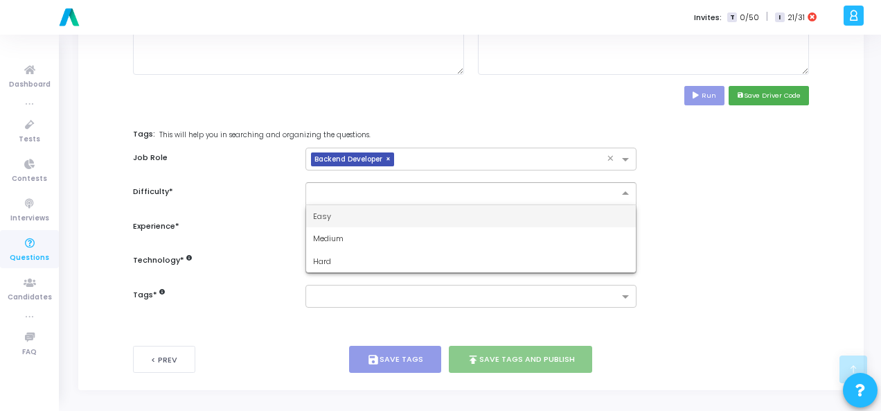
click at [545, 205] on div "Easy" at bounding box center [471, 216] width 330 height 23
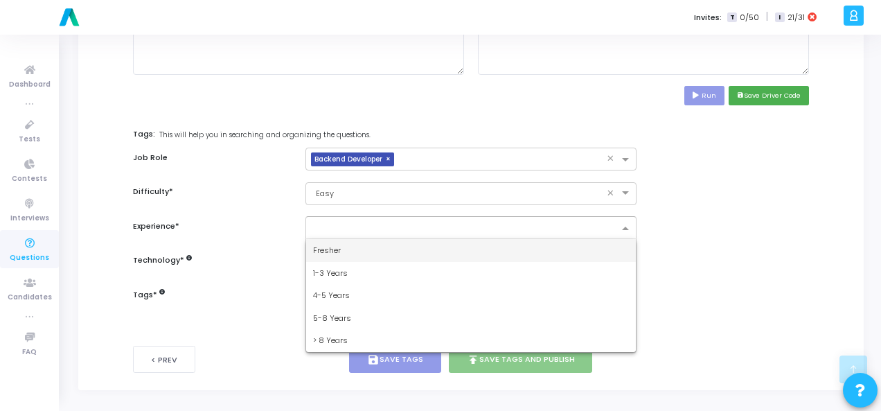
click at [554, 223] on input "text" at bounding box center [466, 229] width 306 height 12
click at [482, 250] on div "Fresher" at bounding box center [471, 250] width 330 height 23
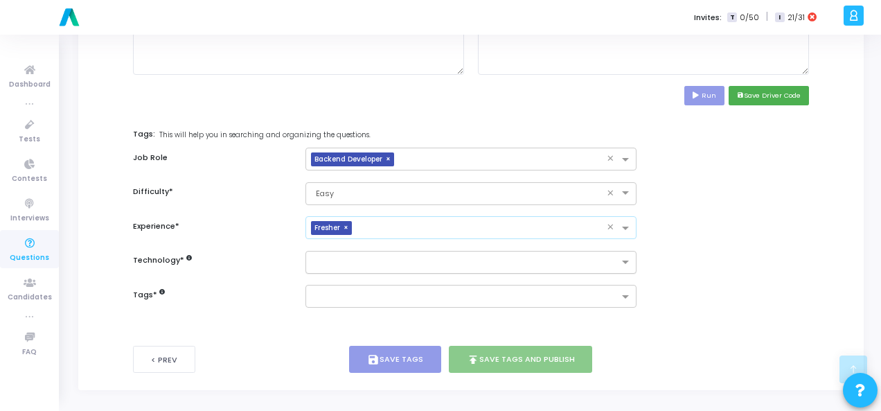
click at [495, 257] on input "text" at bounding box center [466, 263] width 306 height 12
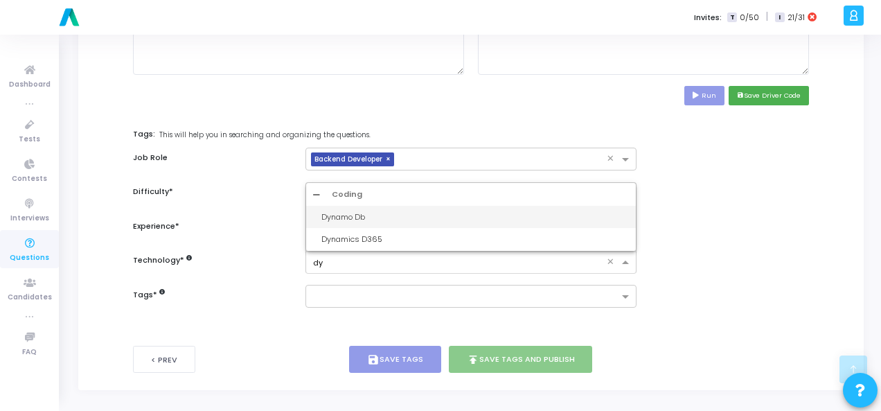
type input "d"
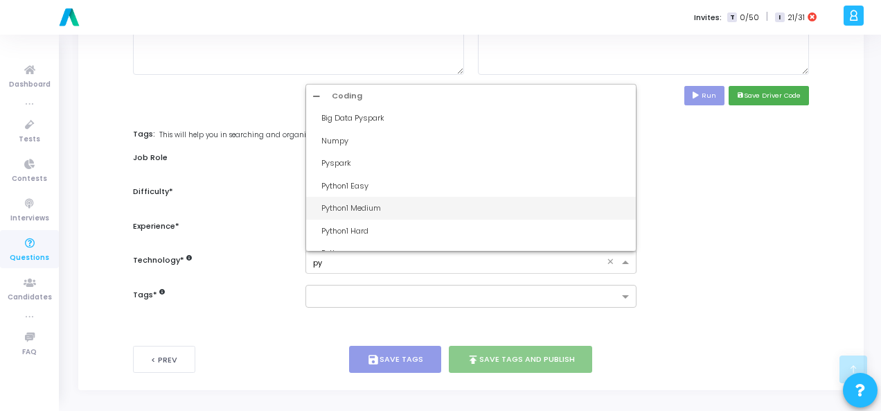
type input "pyt"
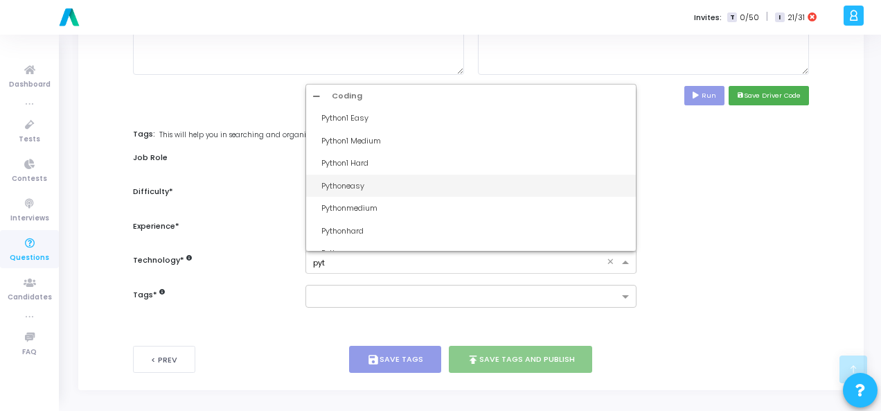
click at [392, 185] on div "Pythoneasy" at bounding box center [476, 186] width 308 height 12
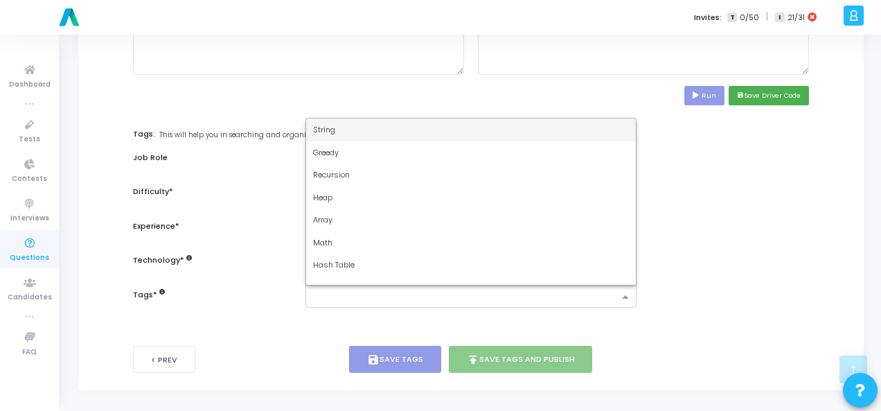
click at [390, 292] on input "text" at bounding box center [466, 298] width 306 height 12
type input "dy"
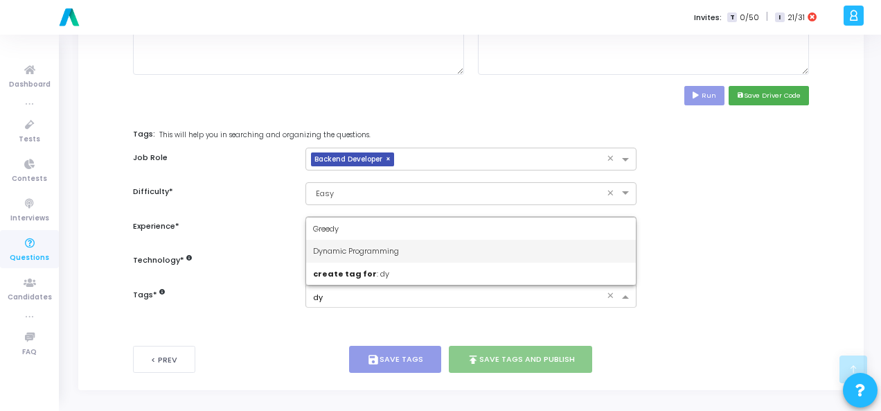
click at [373, 245] on span "Dynamic Programming" at bounding box center [356, 250] width 86 height 11
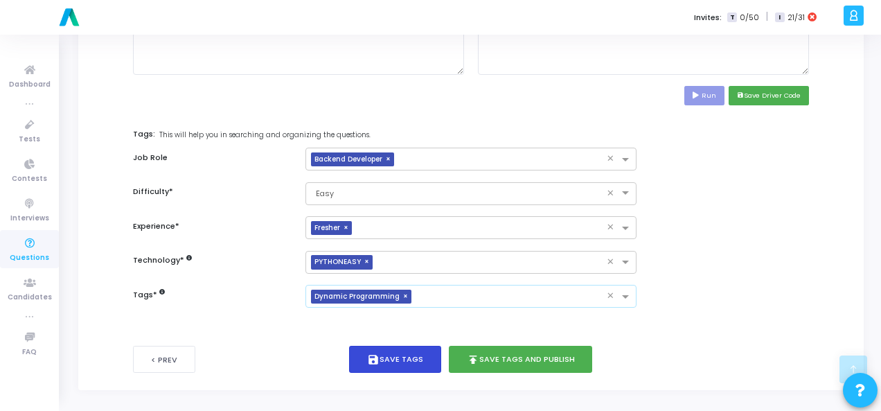
click at [424, 358] on button "save Save Tags" at bounding box center [395, 359] width 92 height 27
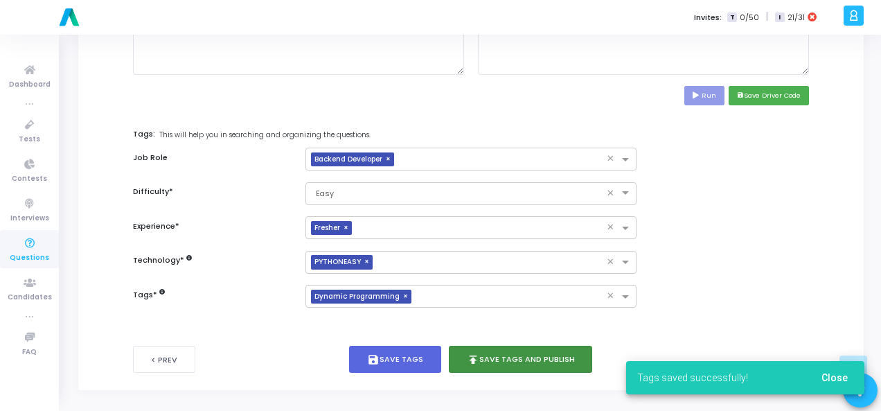
drag, startPoint x: 493, startPoint y: 347, endPoint x: 524, endPoint y: 349, distance: 31.2
click at [493, 347] on button "publish Save Tags and Publish" at bounding box center [521, 359] width 144 height 27
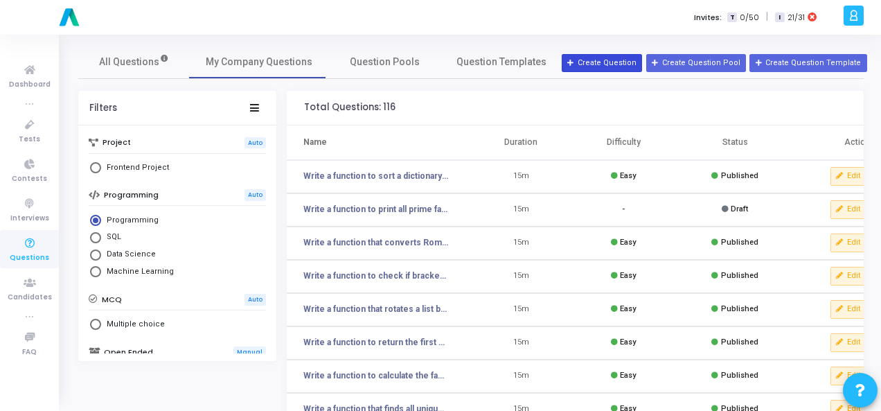
click at [603, 63] on button "Create Question" at bounding box center [602, 63] width 80 height 18
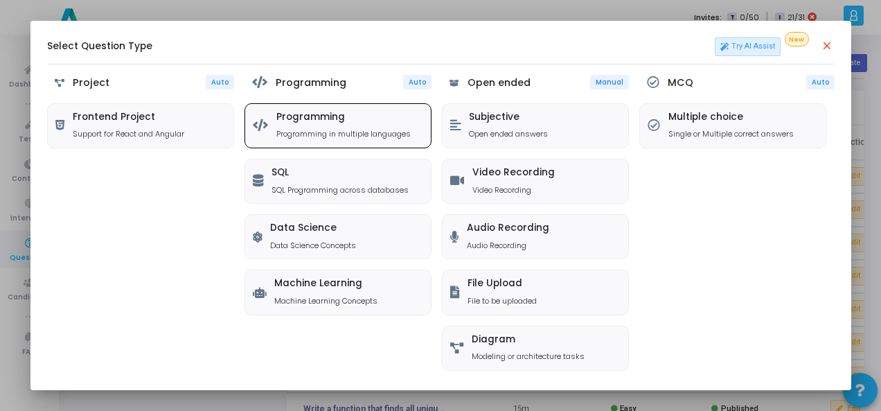
click at [385, 109] on div "Programming Programming in multiple languages" at bounding box center [338, 126] width 186 height 44
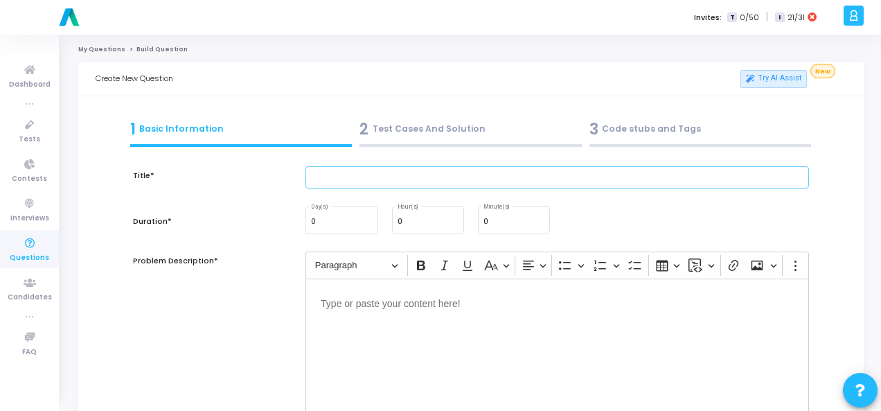
click at [335, 181] on input "text" at bounding box center [558, 177] width 504 height 23
paste input "Write a function to find the longest word in a sentence."
type input "Write a function to find the longest word in a sentence."
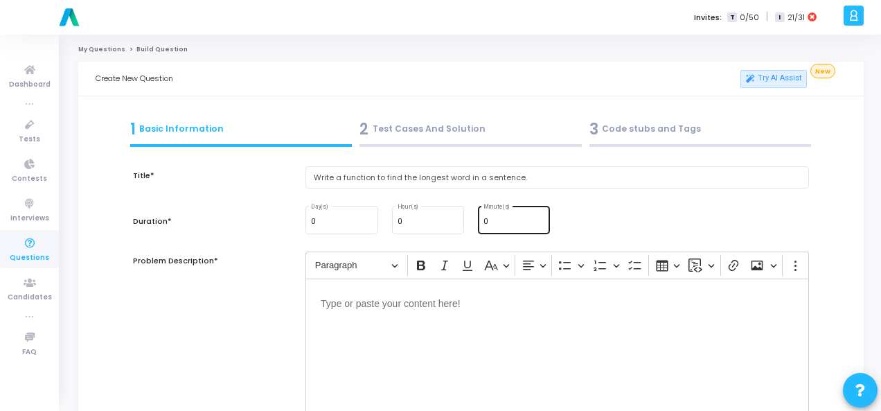
click at [514, 221] on input "0" at bounding box center [514, 222] width 61 height 8
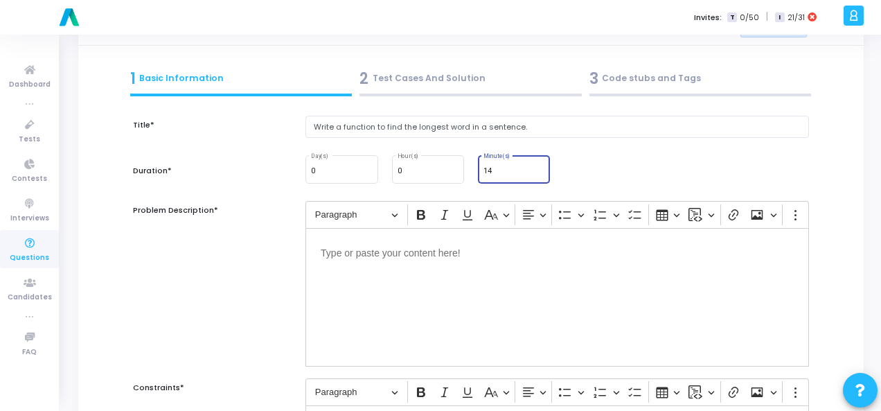
scroll to position [69, 0]
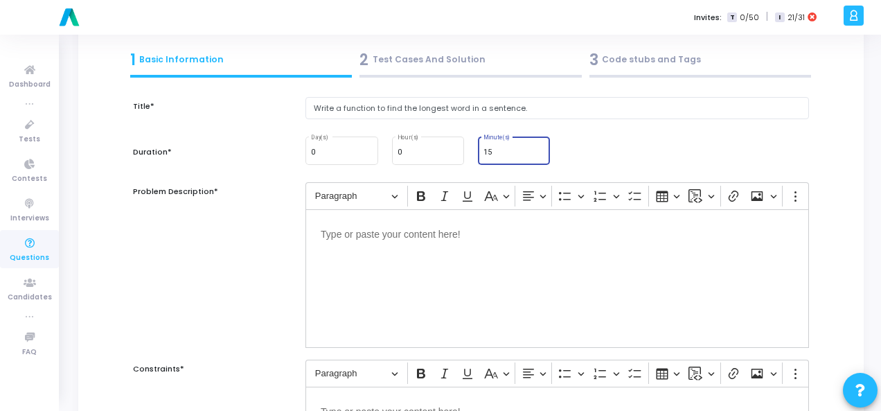
type input "15"
click at [439, 234] on p "Editor editing area: main" at bounding box center [557, 233] width 473 height 17
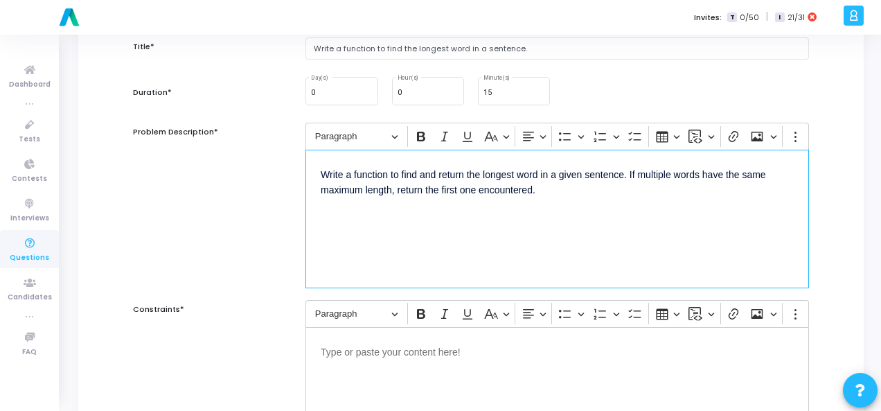
scroll to position [208, 0]
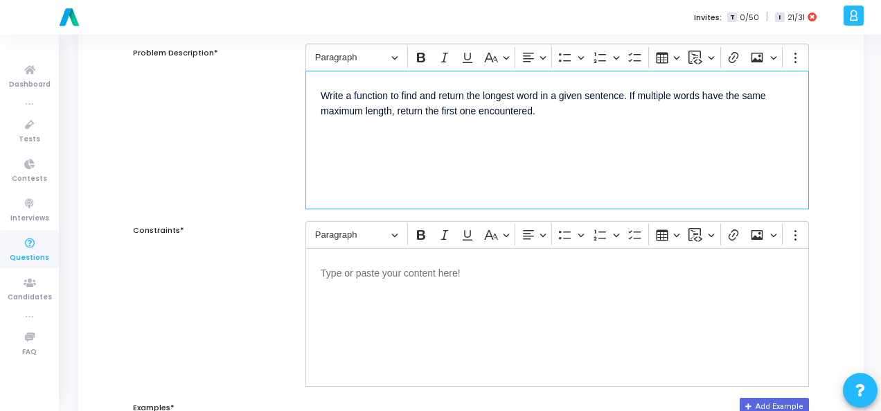
click at [396, 286] on div "Editor editing area: main" at bounding box center [558, 317] width 504 height 139
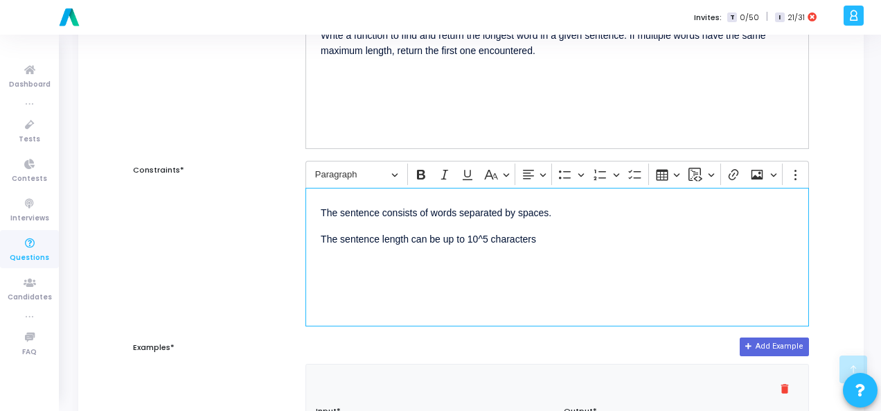
scroll to position [416, 0]
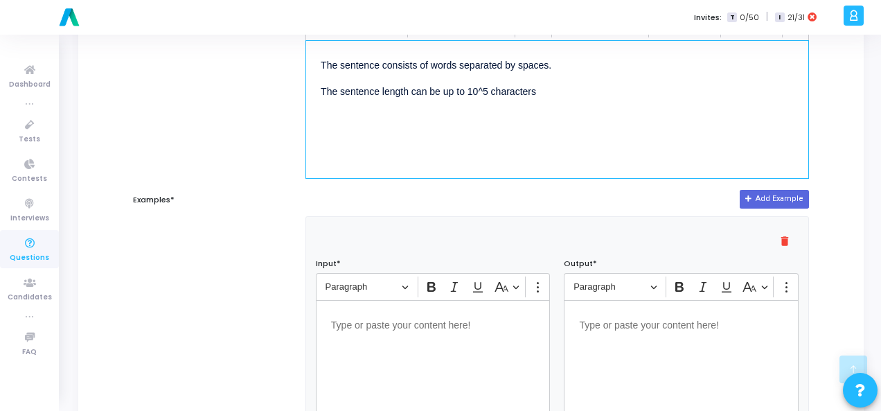
click at [401, 338] on div "Editor editing area: main" at bounding box center [433, 369] width 235 height 139
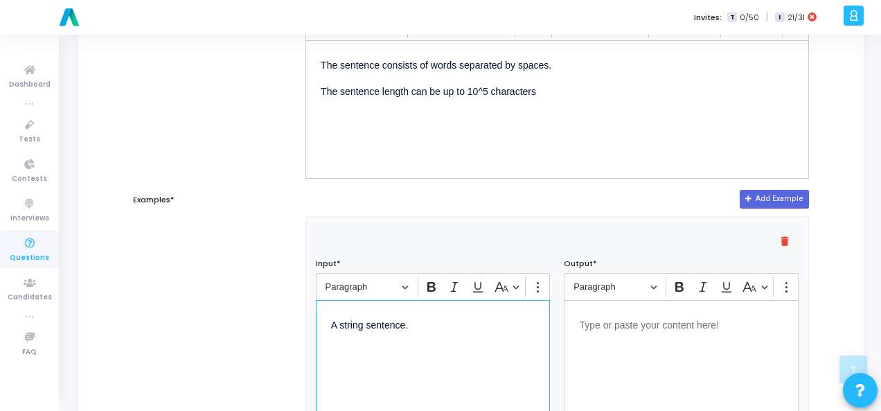
click at [622, 327] on p "Editor editing area: main" at bounding box center [681, 323] width 204 height 17
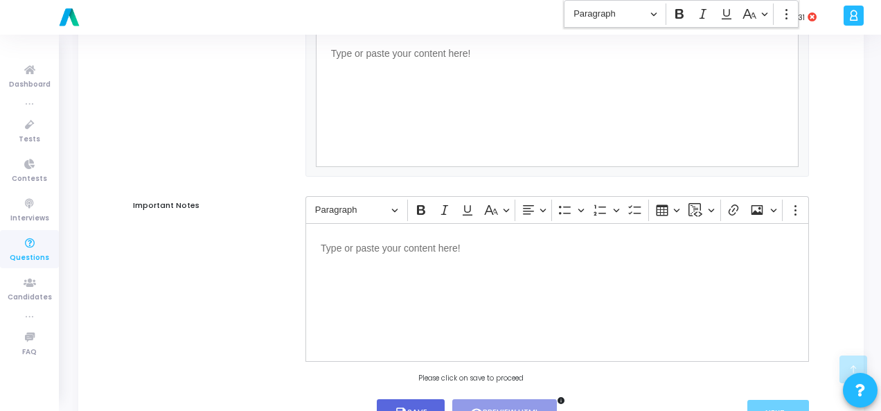
scroll to position [941, 0]
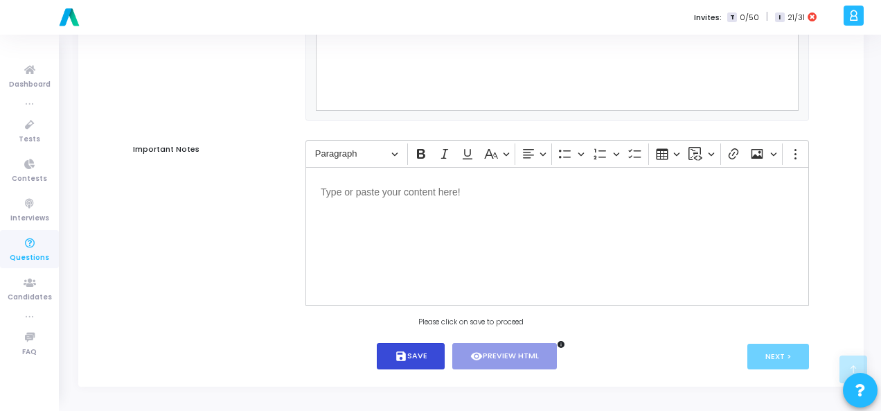
click at [405, 358] on icon "save" at bounding box center [401, 356] width 12 height 12
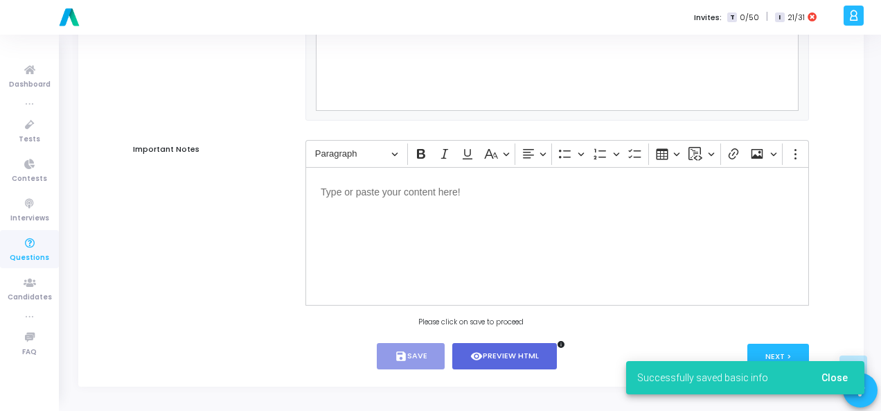
click at [844, 372] on span "Close" at bounding box center [835, 377] width 26 height 11
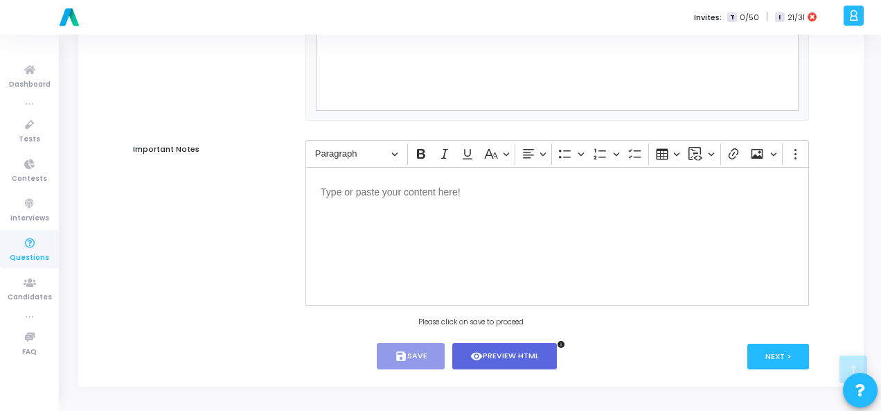
click at [746, 345] on div "Next >" at bounding box center [724, 356] width 169 height 27
click at [758, 351] on button "Next >" at bounding box center [779, 357] width 62 height 26
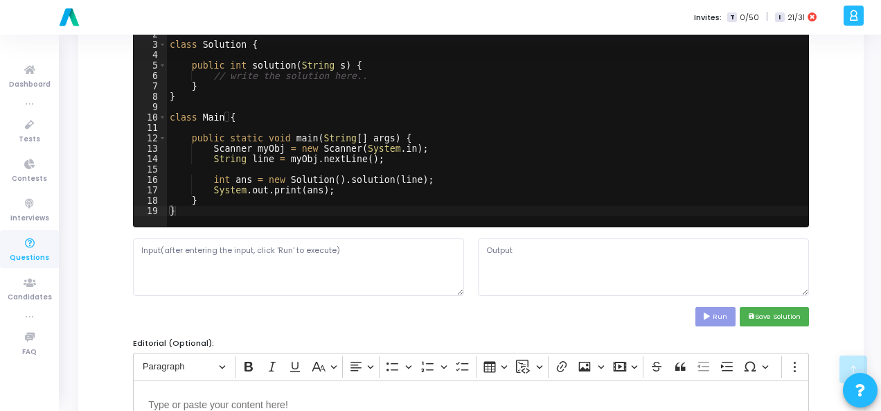
scroll to position [0, 0]
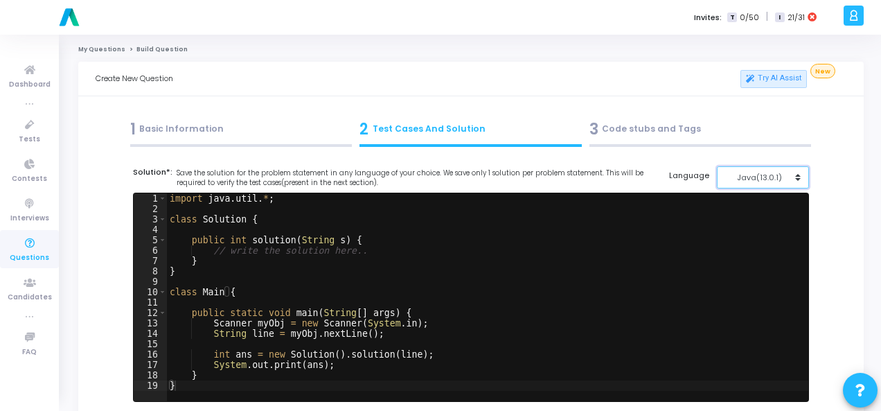
click at [782, 178] on div "Java(13.0.1)" at bounding box center [760, 178] width 68 height 12
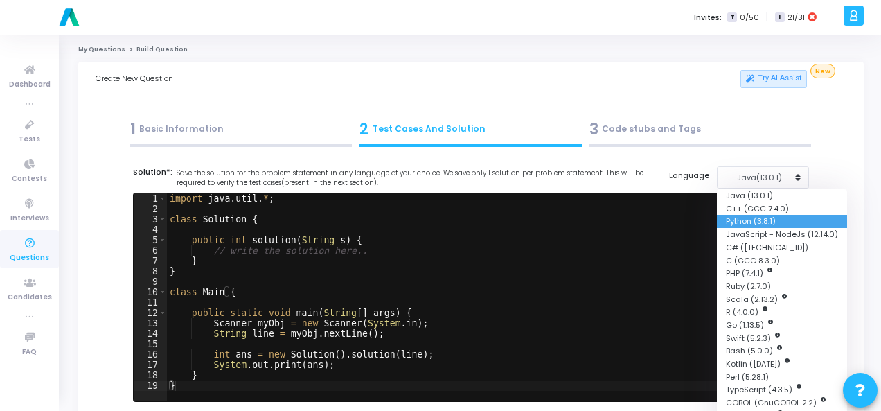
click at [774, 218] on button "Python (3.8.1)" at bounding box center [782, 221] width 130 height 13
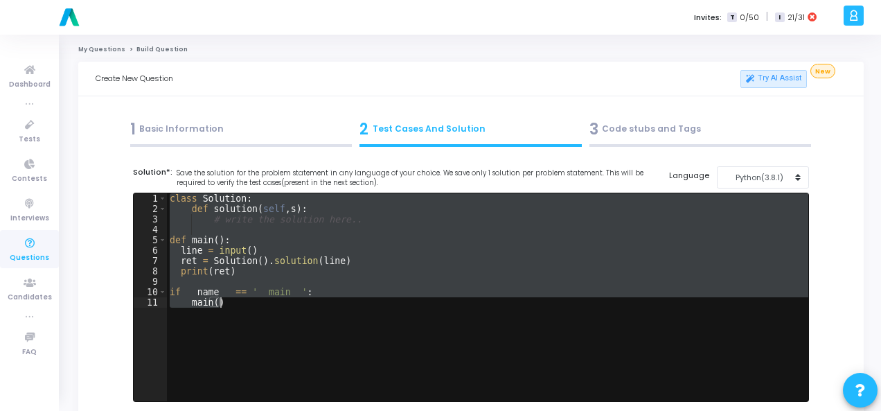
drag, startPoint x: 167, startPoint y: 195, endPoint x: 255, endPoint y: 306, distance: 141.6
click at [255, 306] on div "class Solution : def solution ( self , s ) : # write the solution here.. def ma…" at bounding box center [488, 307] width 642 height 229
paste textarea "print(result) # Expected output: "sentence""
type textarea "print(result) # Expected output: "sentence""
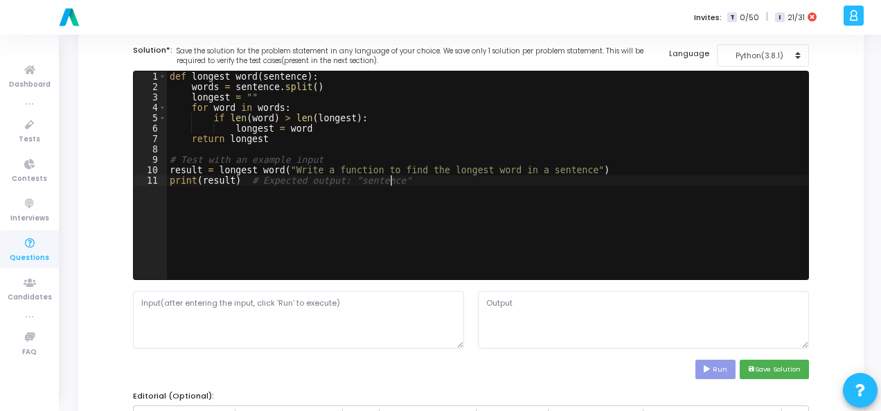
scroll to position [139, 0]
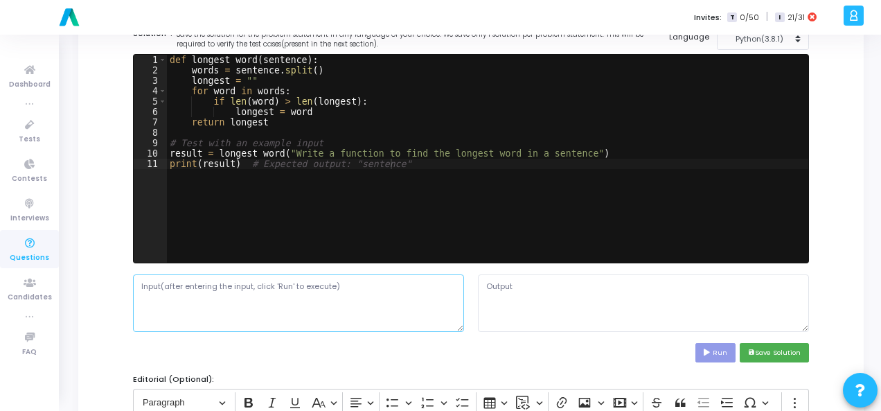
click at [258, 299] on textarea at bounding box center [298, 302] width 331 height 57
paste textarea "A string sentence."
type textarea "A string sentence."
click at [723, 346] on button "Run" at bounding box center [716, 352] width 40 height 19
type textarea "function"
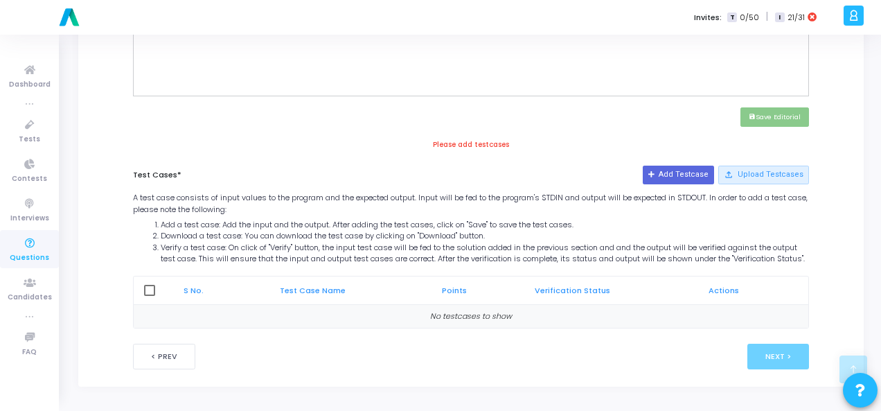
scroll to position [327, 0]
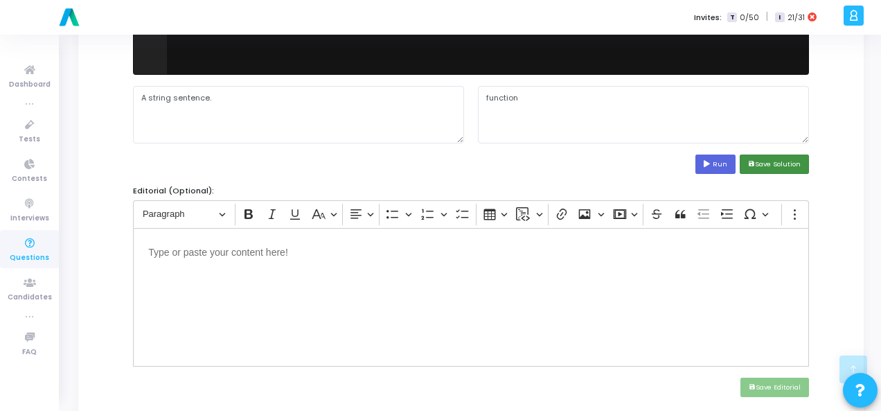
drag, startPoint x: 796, startPoint y: 160, endPoint x: 785, endPoint y: 159, distance: 10.4
click at [797, 159] on button "save Save Solution" at bounding box center [774, 164] width 69 height 19
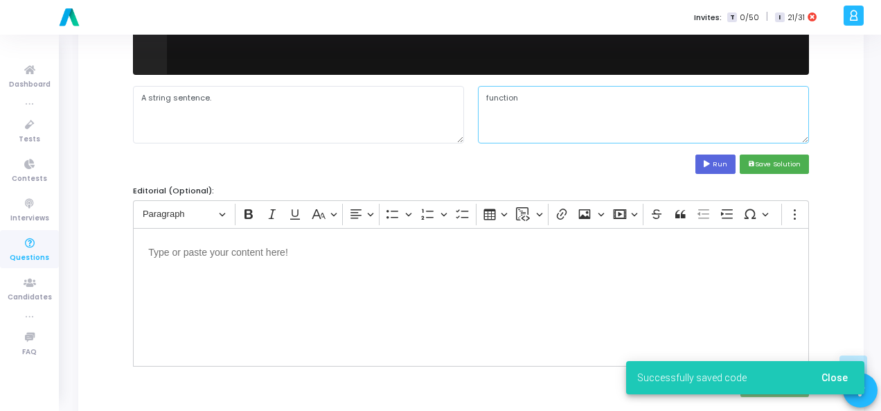
click at [505, 96] on textarea "function" at bounding box center [643, 114] width 331 height 57
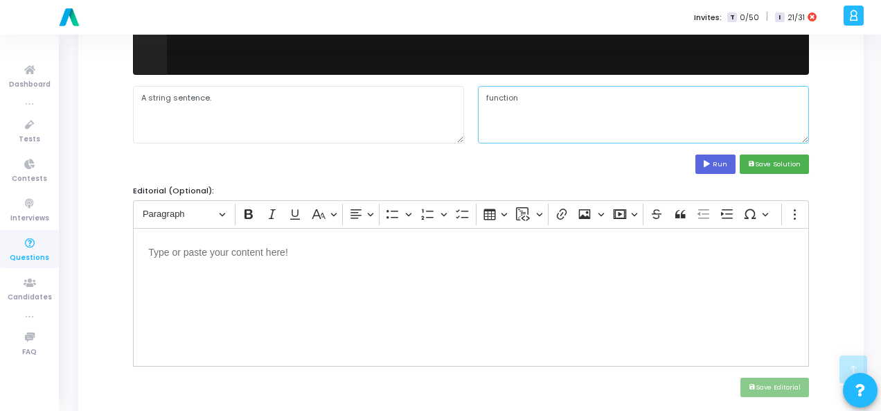
scroll to position [535, 0]
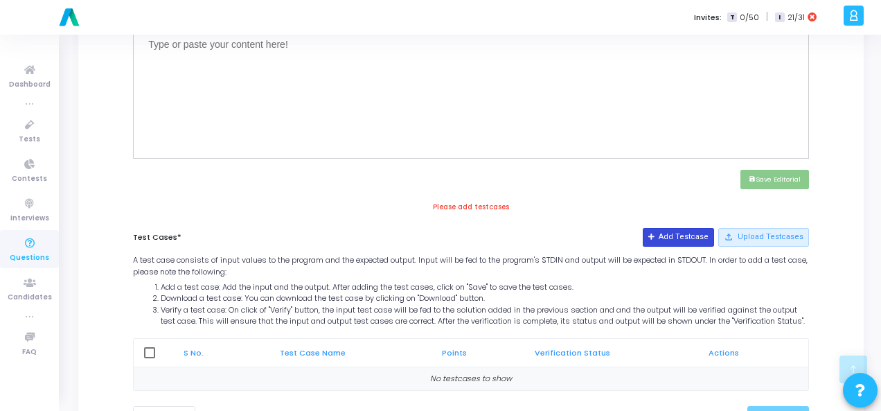
click at [687, 235] on button "Add Testcase" at bounding box center [678, 237] width 71 height 18
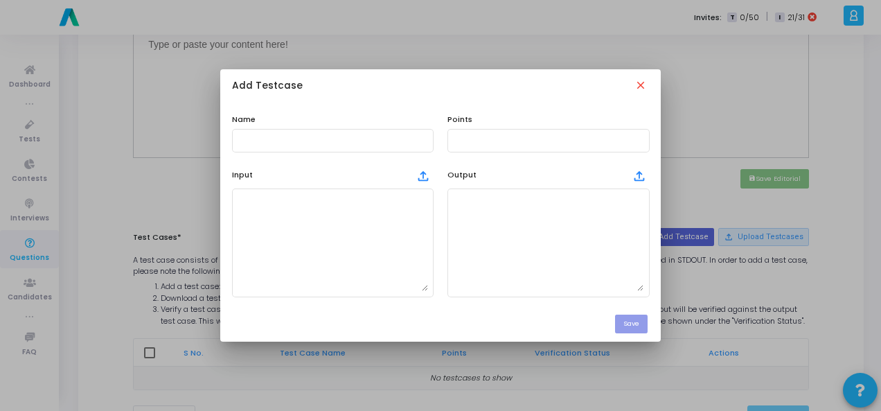
scroll to position [0, 0]
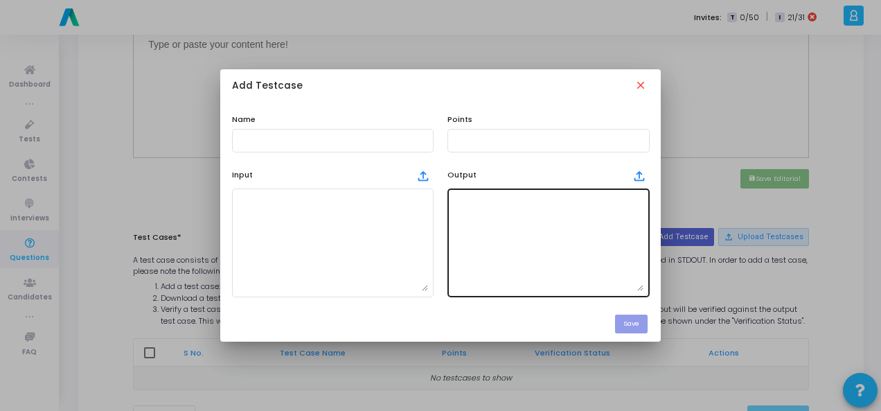
click at [546, 210] on textarea at bounding box center [548, 242] width 191 height 97
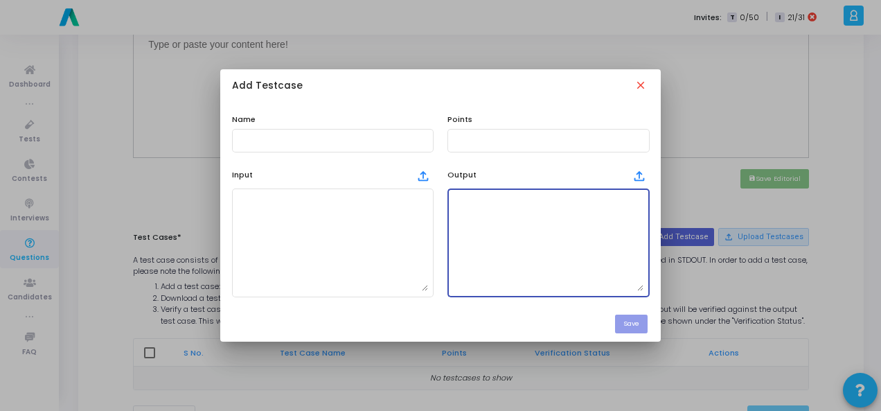
paste textarea "function"
type textarea "function"
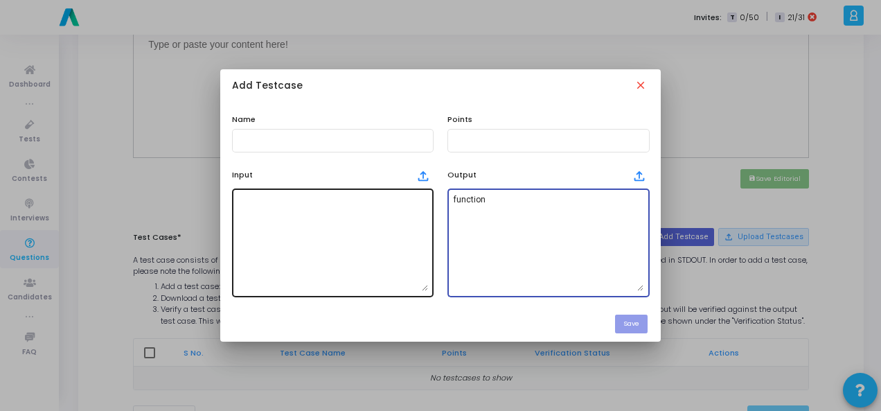
click at [286, 258] on textarea at bounding box center [333, 242] width 191 height 97
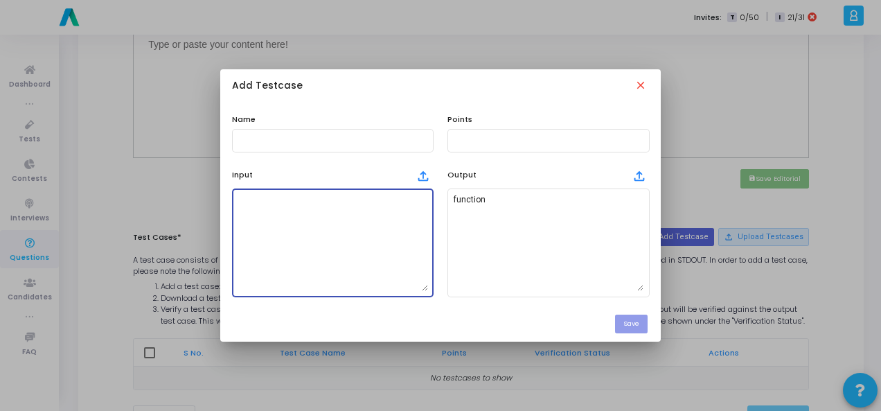
paste textarea "The sentence consists of words separated by spaces. The sentence length can be …"
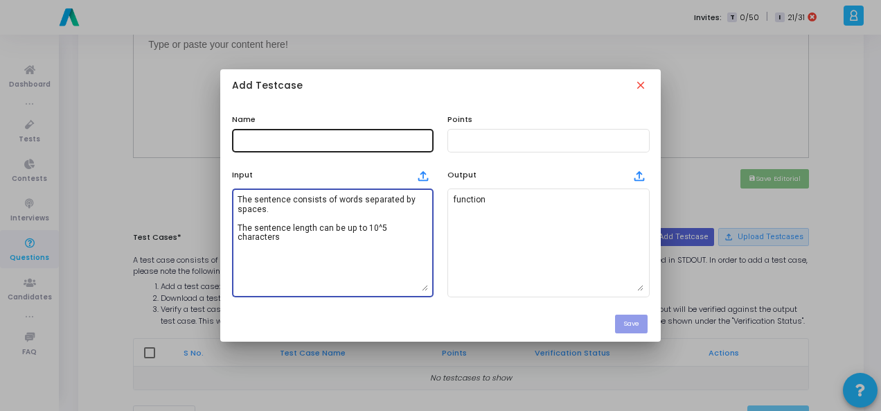
type textarea "The sentence consists of words separated by spaces. The sentence length can be …"
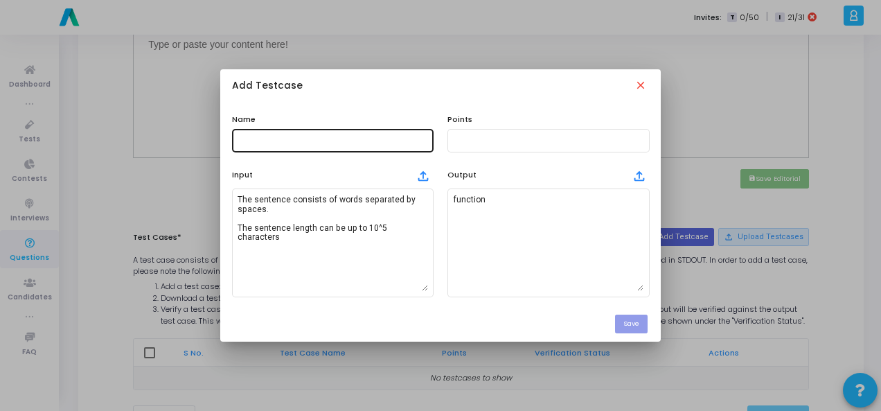
click at [325, 134] on div at bounding box center [333, 140] width 191 height 26
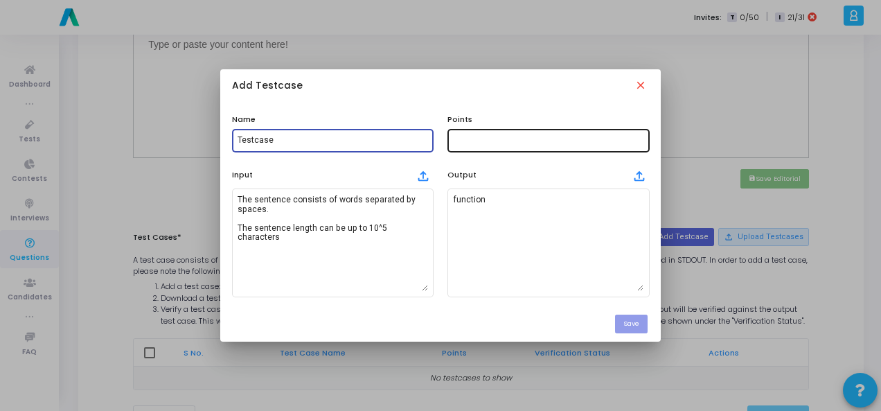
type input "Testcase"
click at [480, 145] on div at bounding box center [548, 140] width 191 height 26
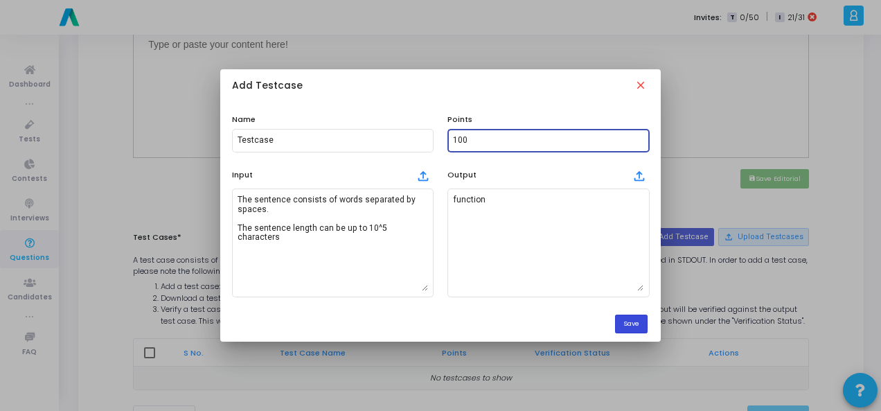
type input "100"
click at [634, 325] on button "Save" at bounding box center [631, 324] width 33 height 19
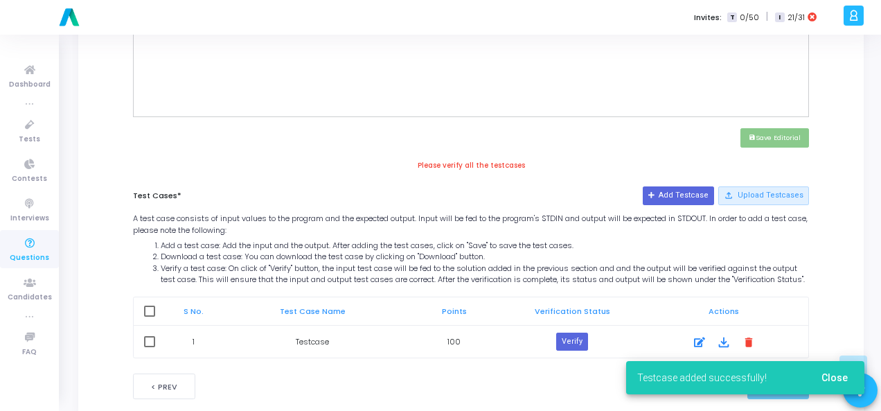
scroll to position [614, 0]
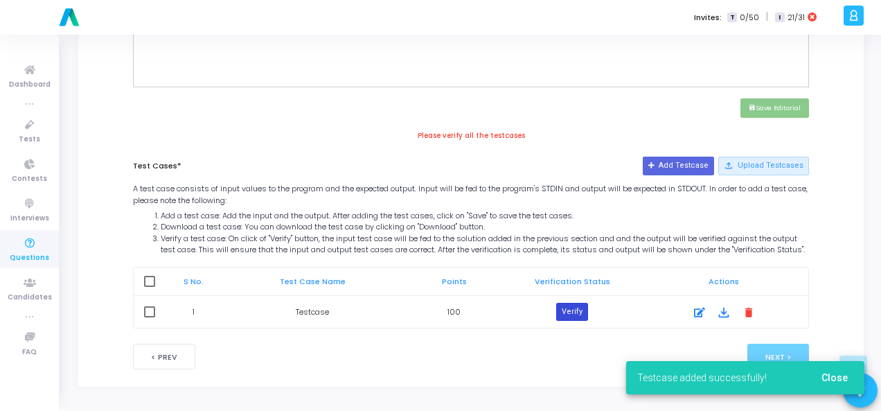
click at [575, 306] on button "Verify" at bounding box center [572, 312] width 32 height 18
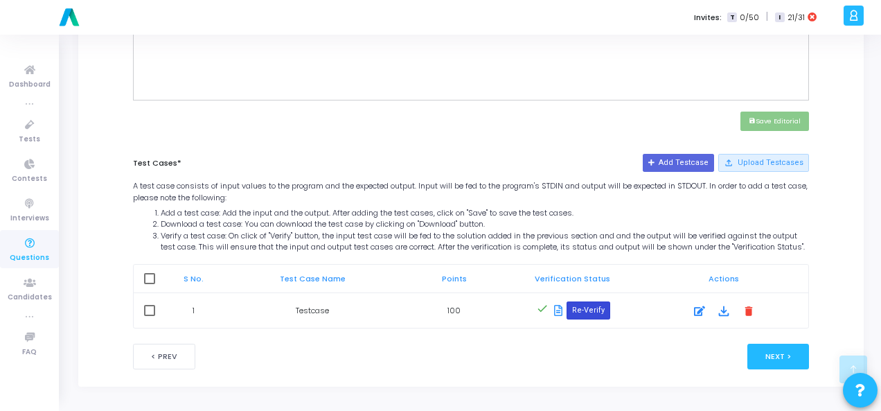
scroll to position [601, 0]
click at [761, 353] on button "Next >" at bounding box center [779, 357] width 62 height 26
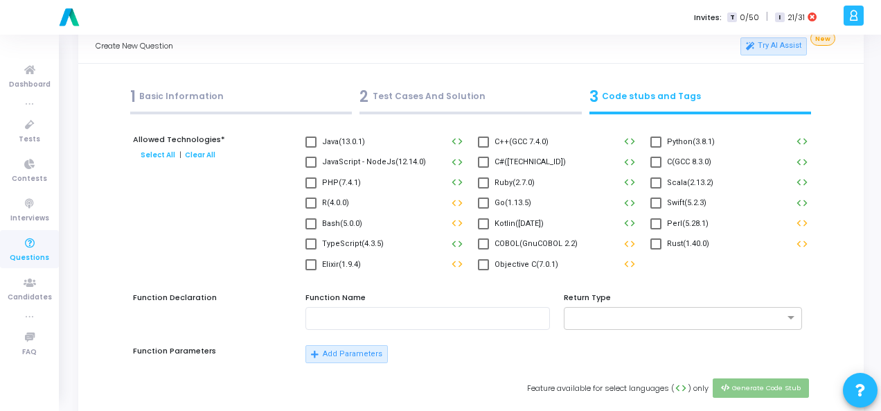
scroll to position [0, 0]
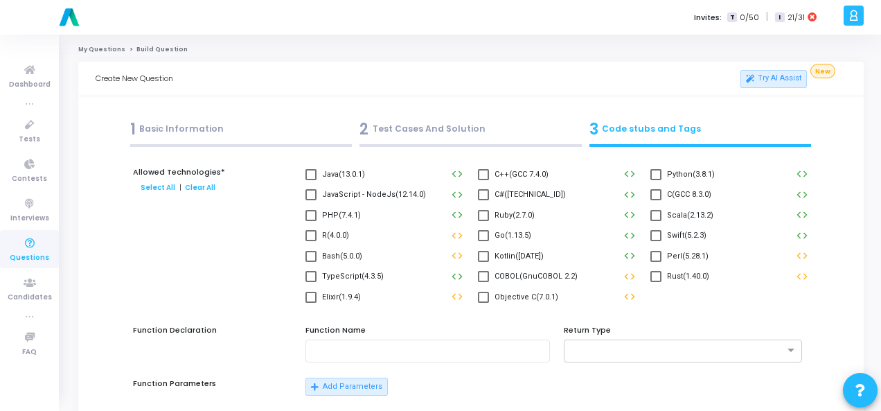
click at [660, 173] on span at bounding box center [656, 174] width 11 height 11
click at [656, 180] on input "Python(3.8.1)" at bounding box center [656, 180] width 1 height 1
checkbox input "true"
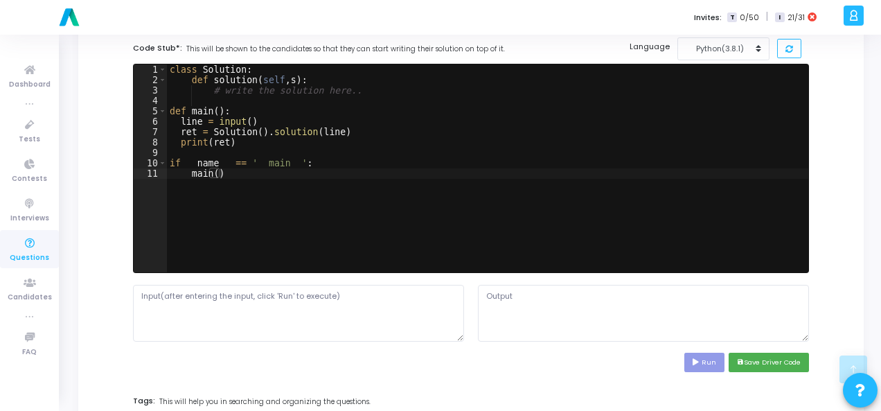
scroll to position [485, 0]
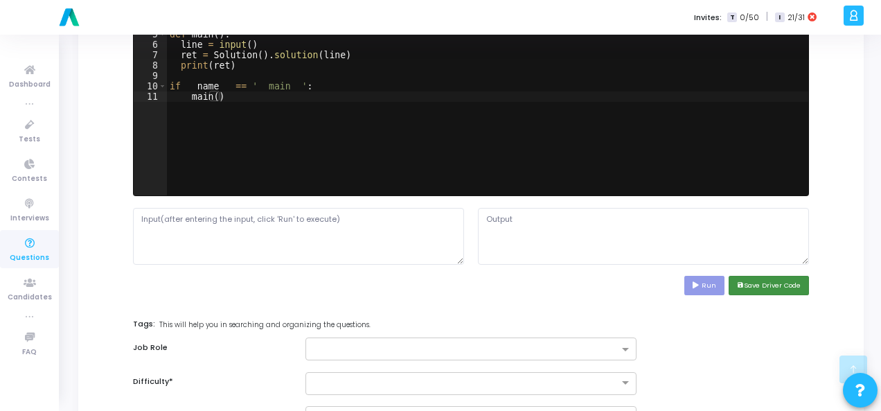
click at [750, 282] on button "save Save Driver Code" at bounding box center [769, 285] width 80 height 19
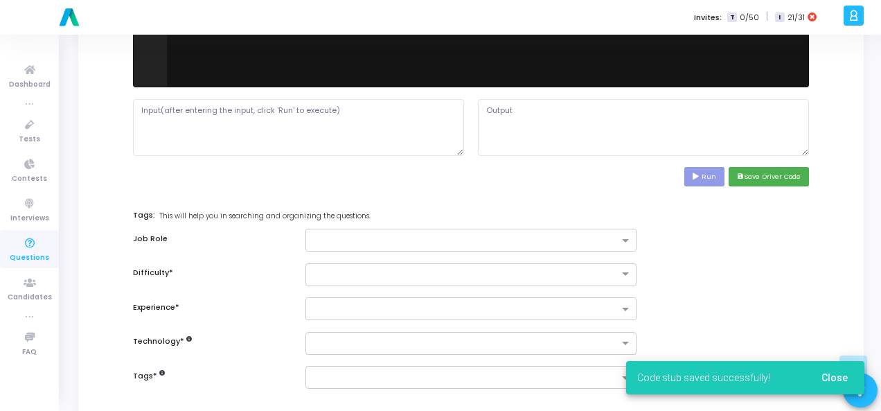
scroll to position [675, 0]
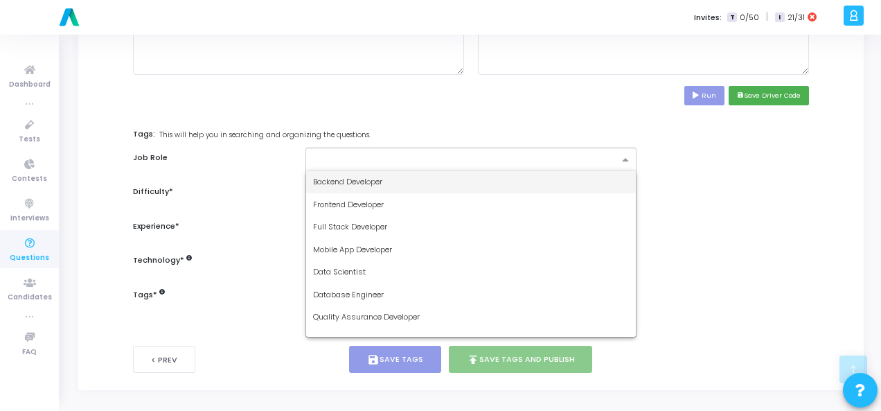
click at [624, 157] on span at bounding box center [627, 161] width 17 height 12
click at [502, 174] on div "Backend Developer" at bounding box center [471, 181] width 330 height 23
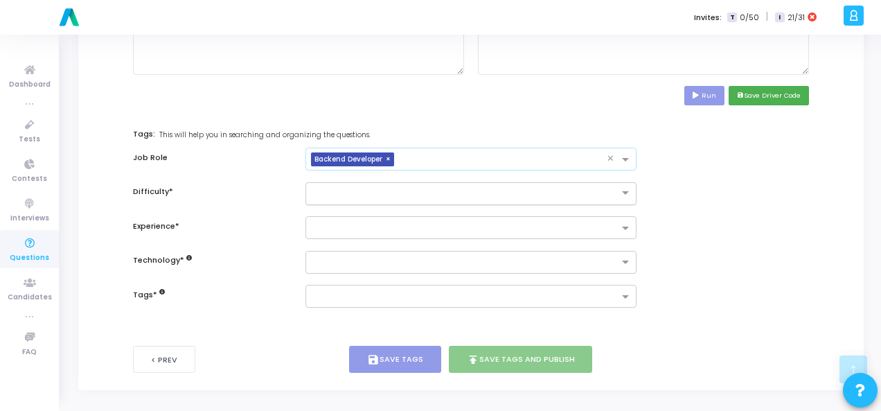
click at [518, 191] on input "text" at bounding box center [457, 192] width 288 height 12
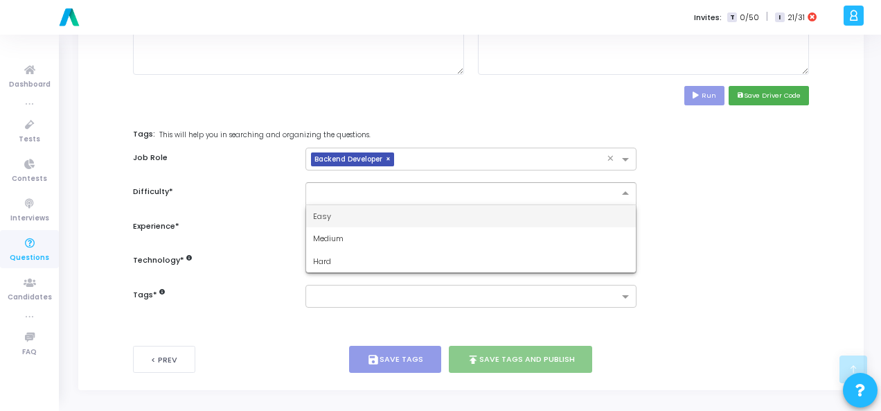
click at [496, 218] on div "Easy" at bounding box center [471, 216] width 330 height 23
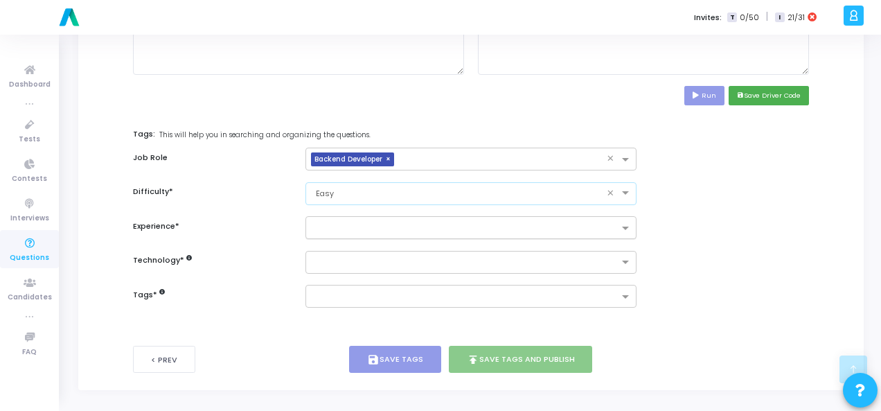
click at [495, 229] on input "text" at bounding box center [466, 229] width 306 height 12
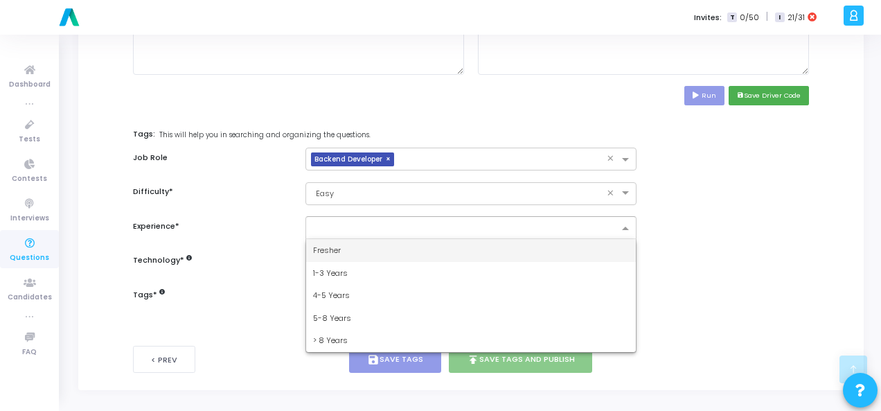
click at [491, 242] on div "Fresher" at bounding box center [471, 250] width 330 height 23
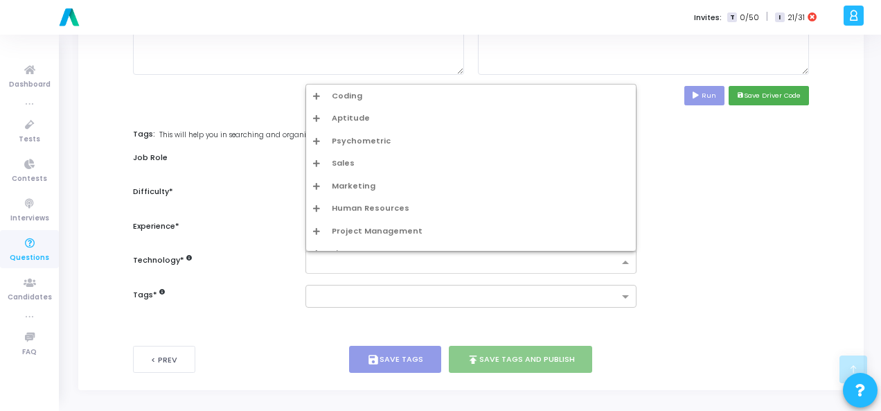
click at [488, 263] on input "text" at bounding box center [466, 263] width 306 height 12
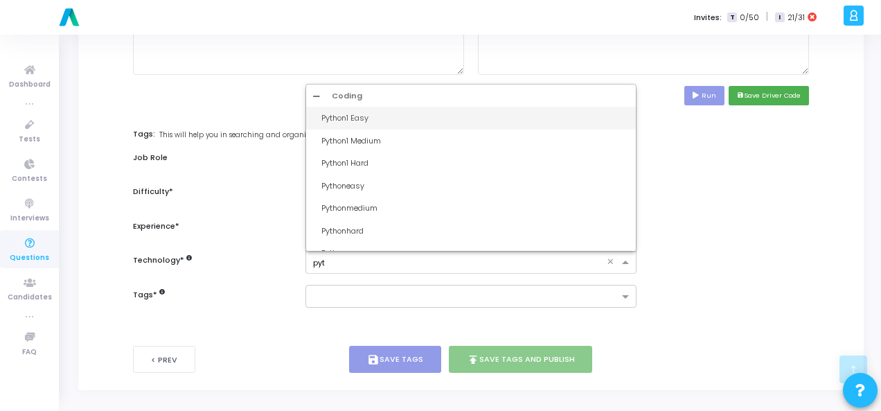
type input "pyth"
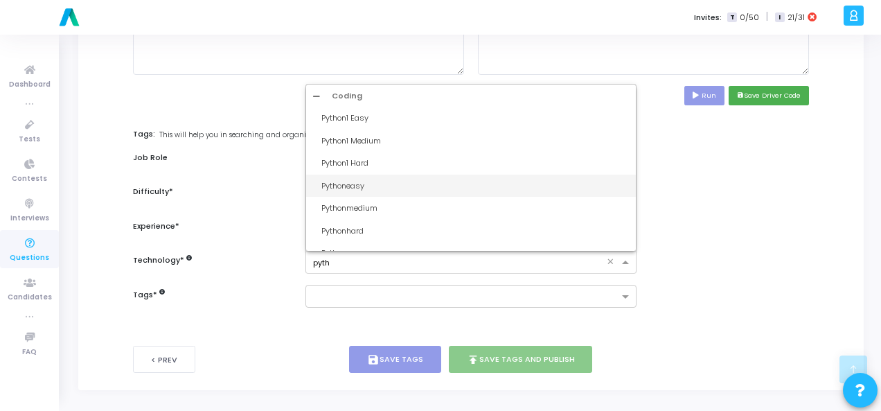
click at [325, 182] on div "Pythoneasy" at bounding box center [476, 186] width 308 height 12
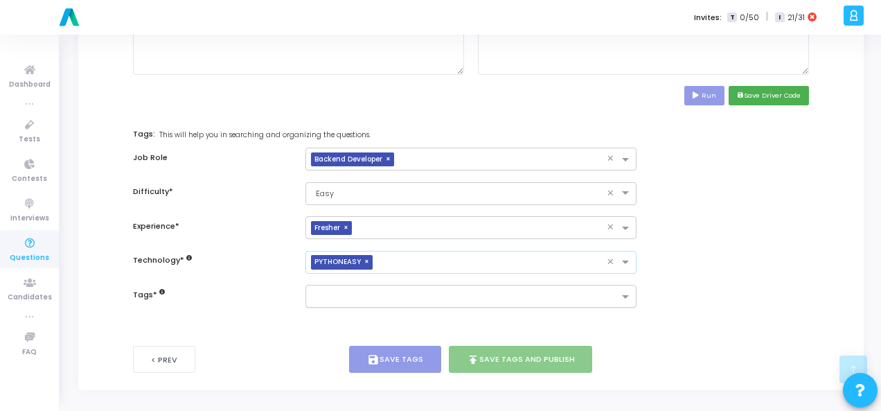
click at [351, 292] on input "text" at bounding box center [466, 298] width 306 height 12
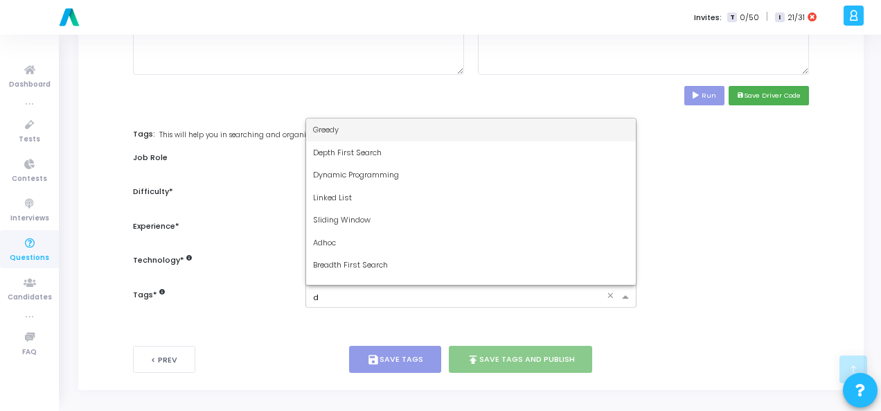
type input "dy"
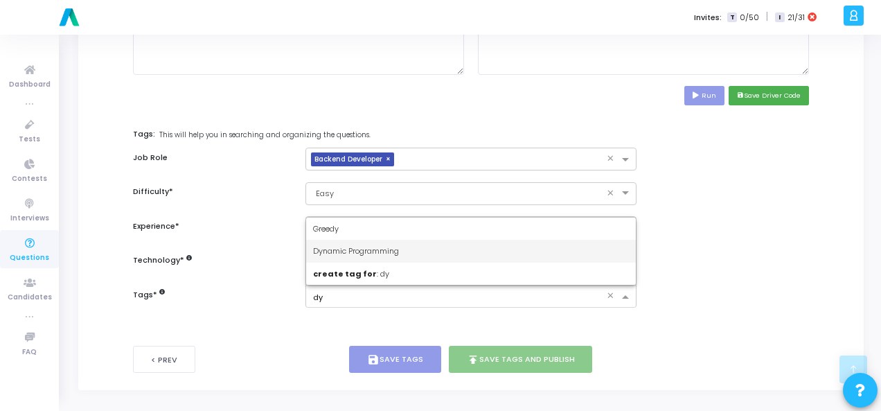
click at [374, 240] on div "Dynamic Programming" at bounding box center [471, 251] width 330 height 23
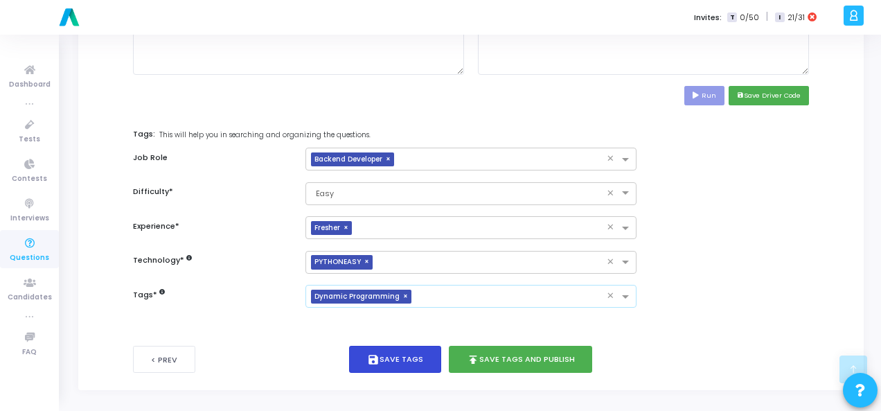
click at [387, 356] on button "save Save Tags" at bounding box center [395, 359] width 92 height 27
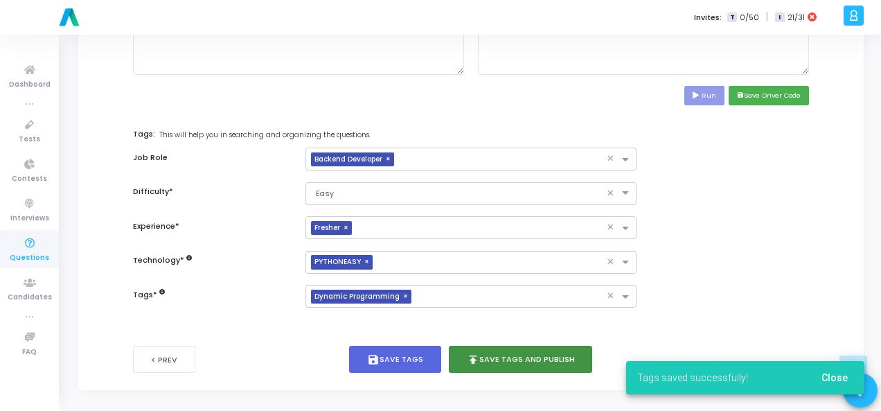
click at [526, 349] on button "publish Save Tags and Publish" at bounding box center [521, 359] width 144 height 27
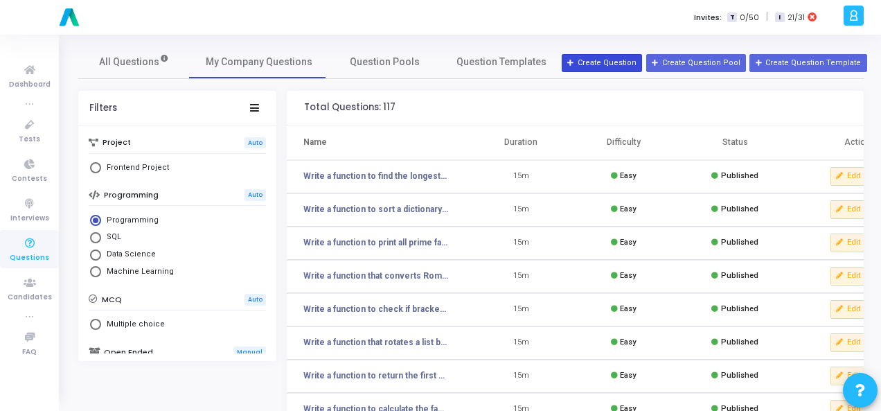
click at [575, 60] on icon at bounding box center [572, 64] width 8 height 8
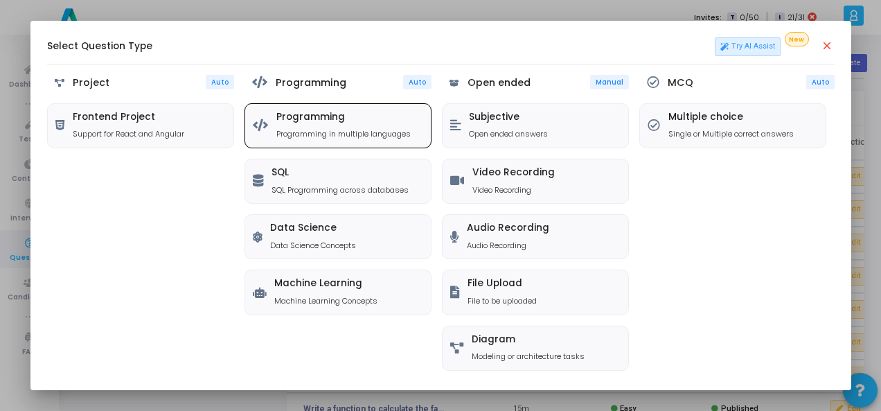
click at [361, 116] on h5 "Programming" at bounding box center [344, 118] width 134 height 12
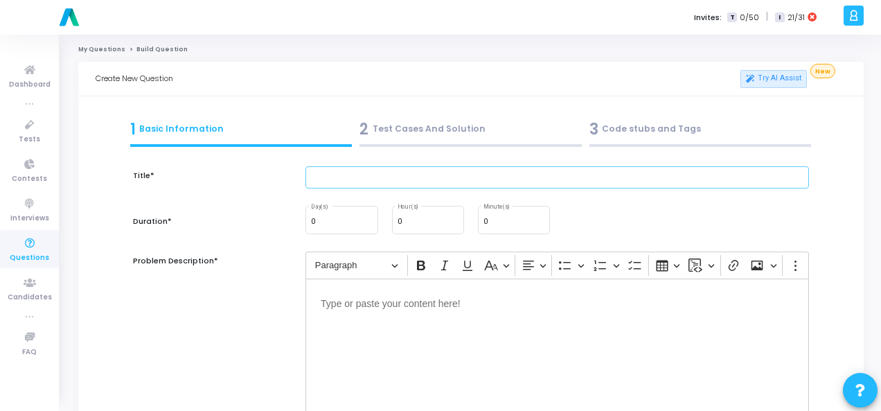
click at [351, 171] on input "text" at bounding box center [558, 177] width 504 height 23
paste input "Write a function to calculate the GCD (Greatest Common Divisor) of two numbers."
type input "Write a function to calculate the GCD (Greatest Common Divisor) of two numbers."
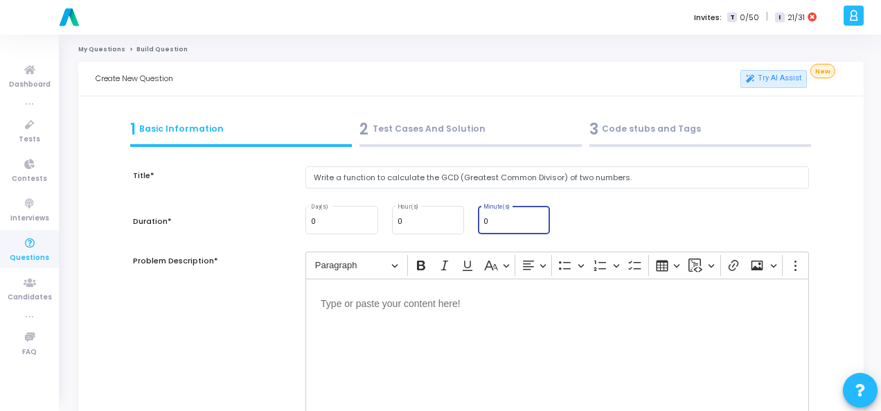
click at [513, 220] on input "0" at bounding box center [514, 222] width 61 height 8
type input "15"
click at [392, 319] on div "Editor editing area: main" at bounding box center [558, 348] width 504 height 139
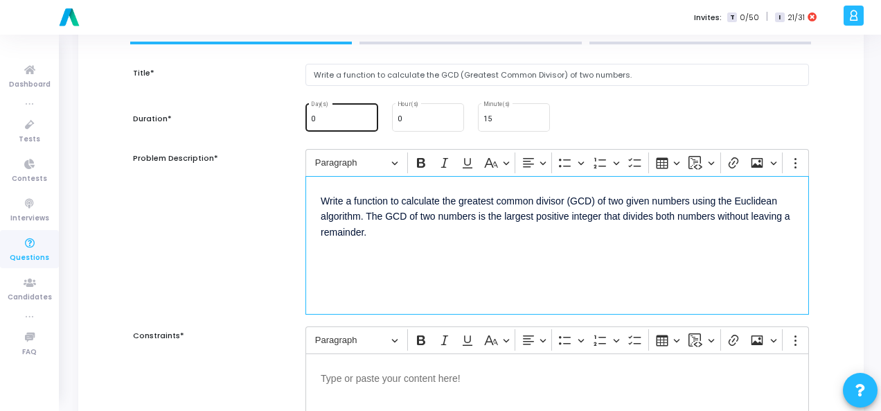
scroll to position [208, 0]
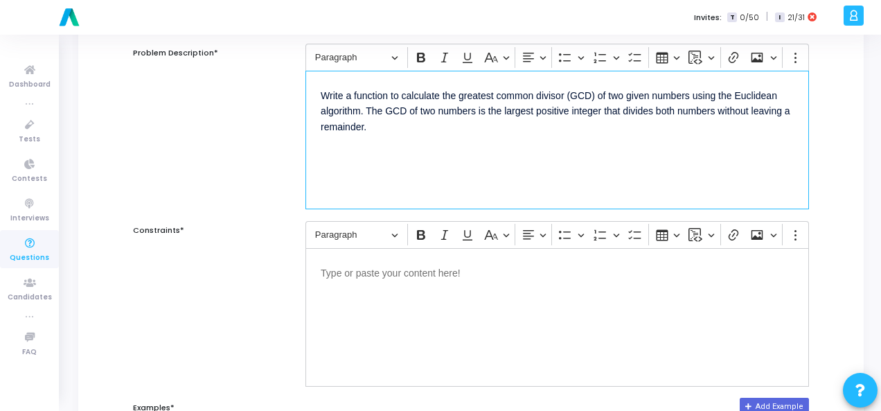
click at [388, 277] on p "Editor editing area: main" at bounding box center [557, 271] width 473 height 17
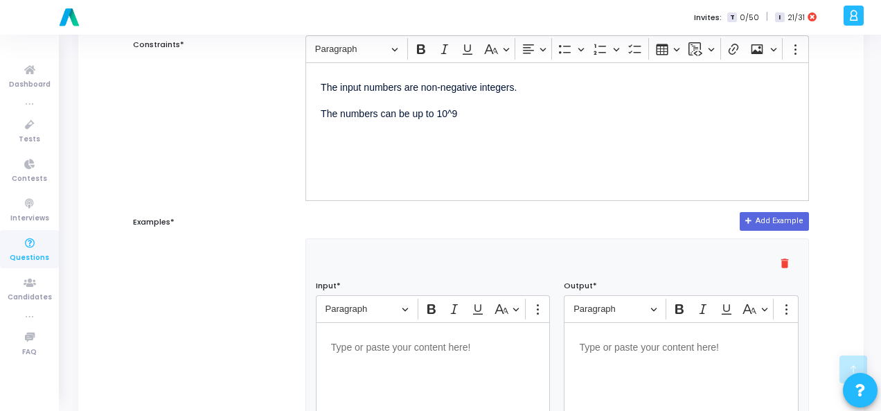
scroll to position [416, 0]
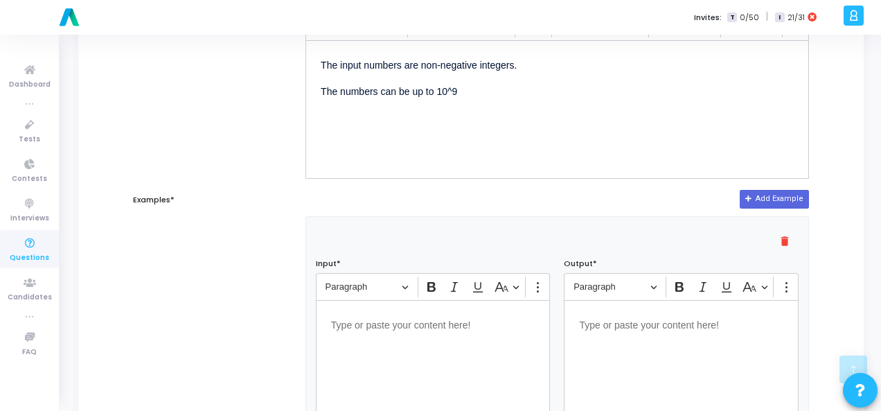
click at [413, 318] on p "Editor editing area: main" at bounding box center [433, 323] width 204 height 17
click at [664, 319] on p "Editor editing area: main" at bounding box center [681, 323] width 204 height 17
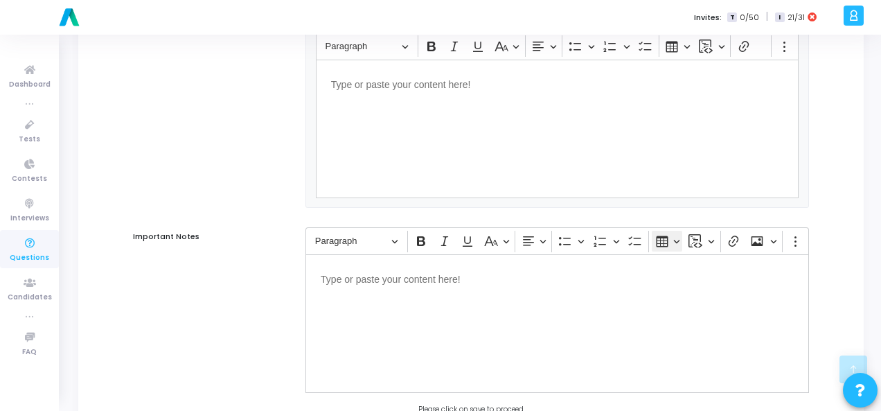
scroll to position [941, 0]
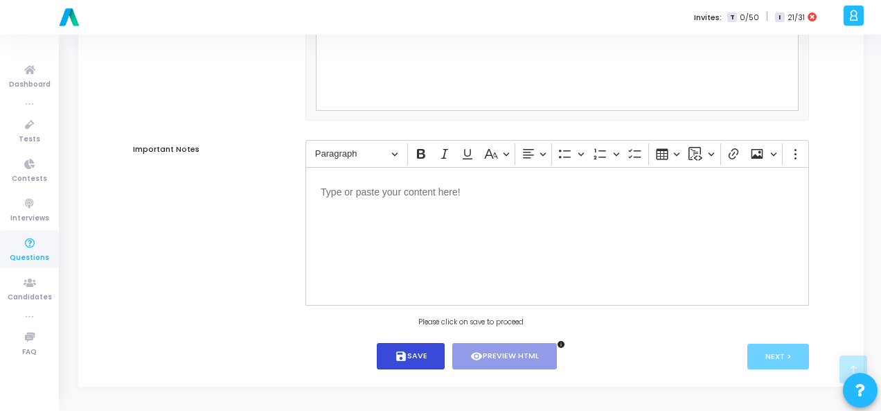
click at [401, 353] on icon "save" at bounding box center [401, 356] width 12 height 12
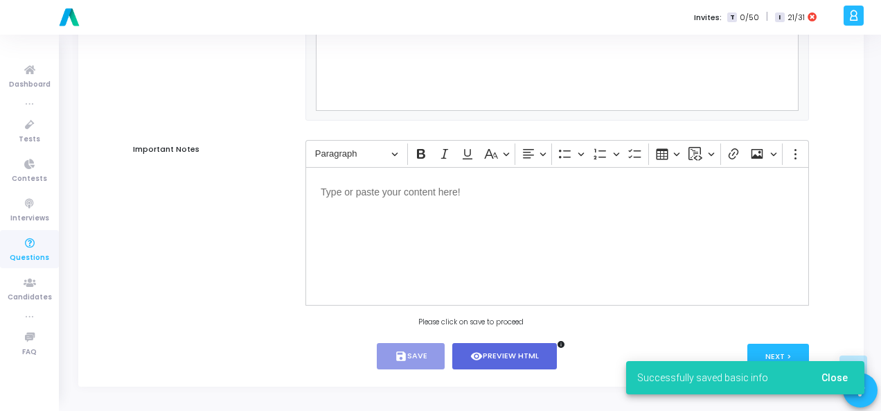
click at [837, 375] on span "Close" at bounding box center [835, 377] width 26 height 11
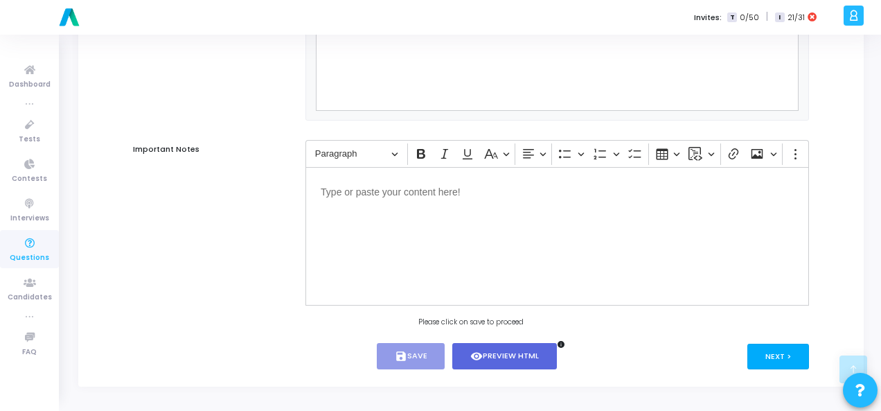
click at [772, 364] on button "Next >" at bounding box center [779, 357] width 62 height 26
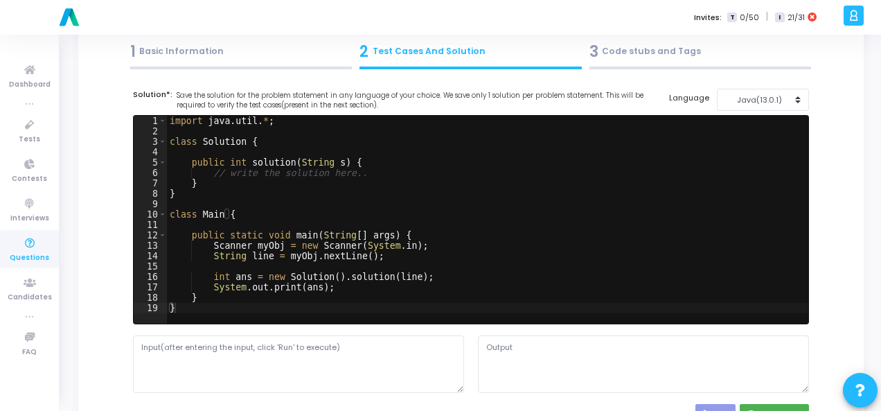
scroll to position [0, 0]
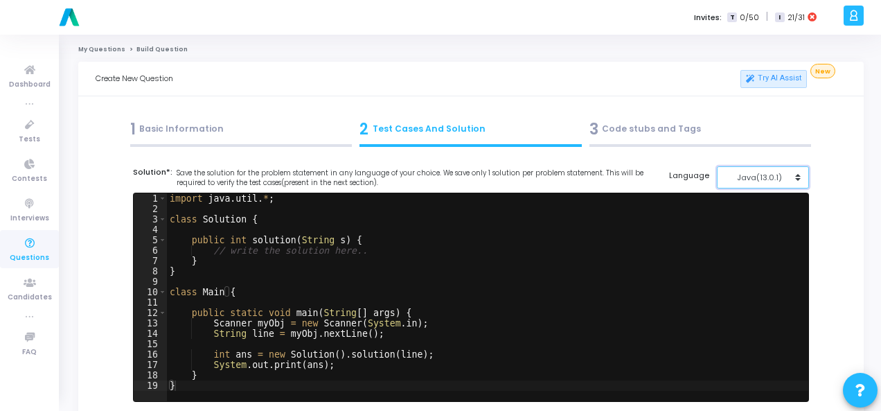
click at [789, 174] on div "Java(13.0.1)" at bounding box center [760, 178] width 68 height 12
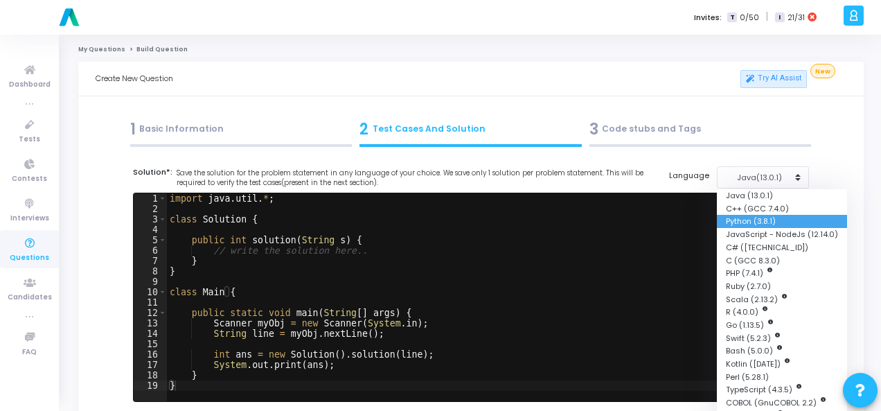
click at [773, 217] on button "Python (3.8.1)" at bounding box center [782, 221] width 130 height 13
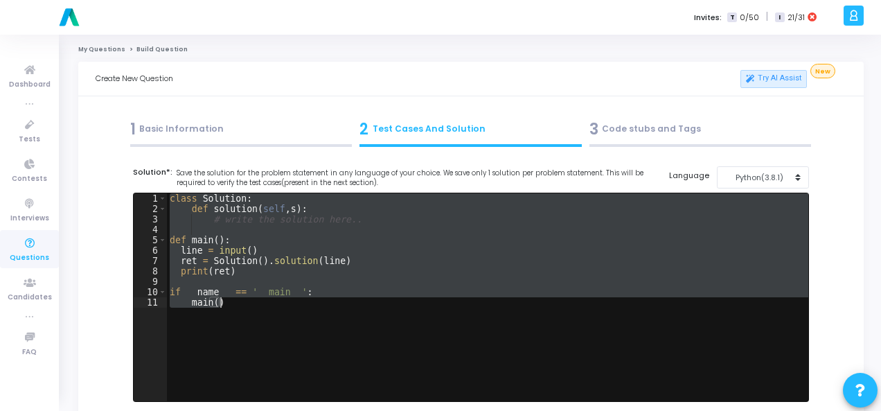
drag, startPoint x: 170, startPoint y: 198, endPoint x: 273, endPoint y: 309, distance: 151.6
click at [273, 309] on div "class Solution : def solution ( self , s ) : # write the solution here.. def ma…" at bounding box center [488, 307] width 642 height 229
paste textarea "print(result) # Expected output: 6"
type textarea "print(result) # Expected output: 6"
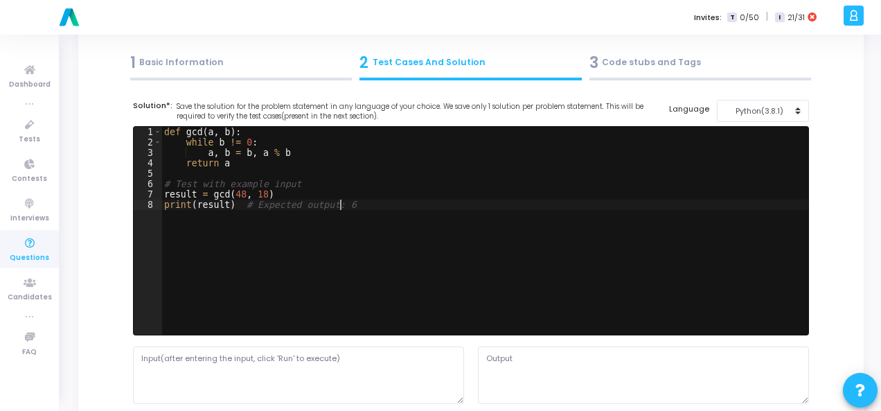
scroll to position [208, 0]
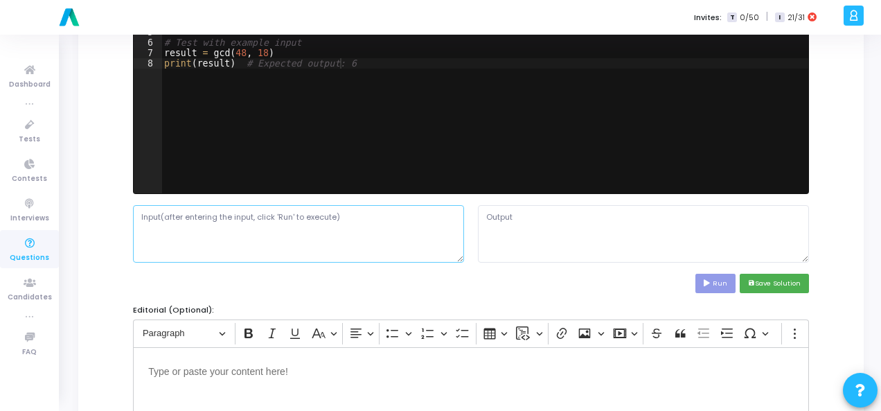
click at [348, 222] on textarea at bounding box center [298, 233] width 331 height 57
paste textarea "Two integers a and b."
type textarea "Two integers a and b."
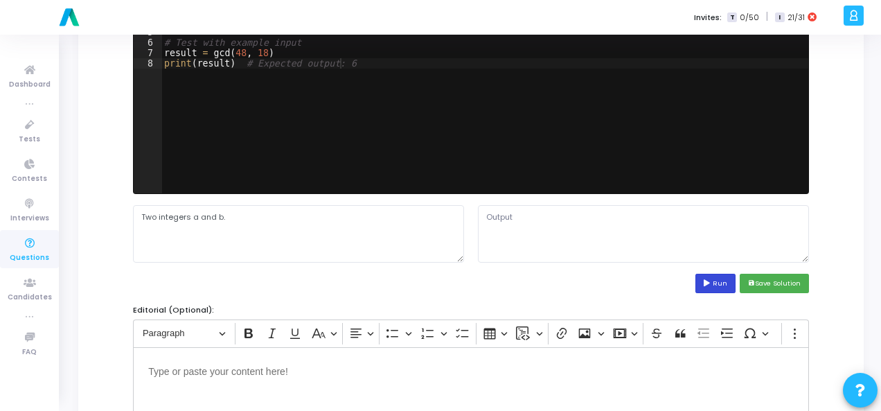
click at [729, 275] on button "Run" at bounding box center [716, 283] width 40 height 19
type textarea "6"
click at [798, 278] on button "save Save Solution" at bounding box center [774, 283] width 69 height 19
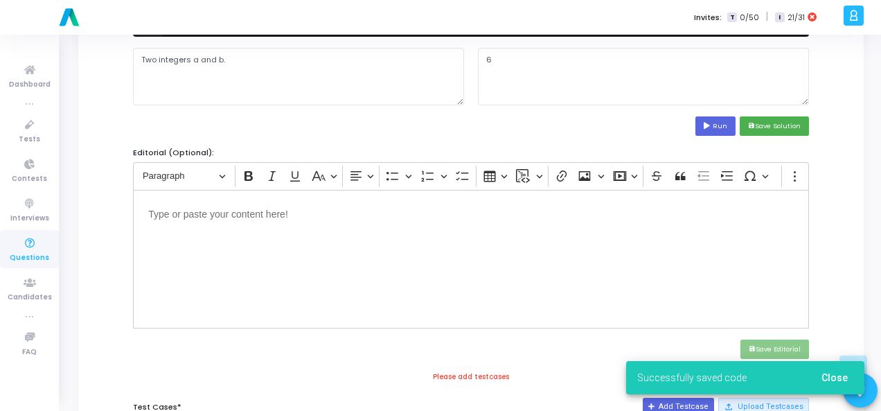
scroll to position [416, 0]
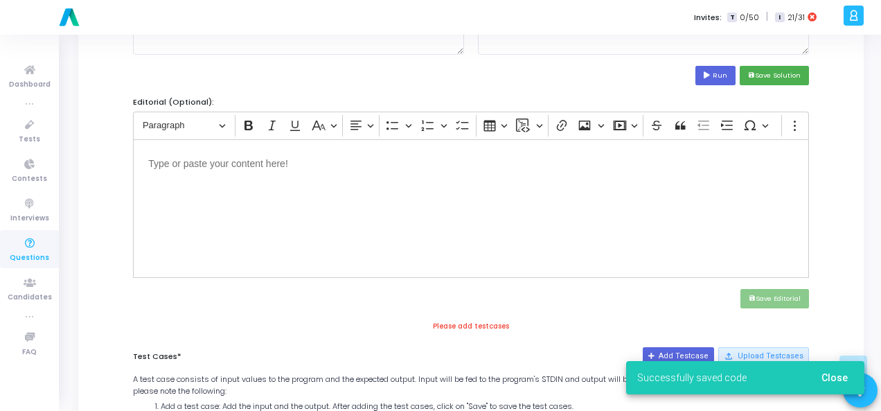
click at [670, 354] on div "Successfully saved code Close" at bounding box center [746, 377] width 272 height 67
click at [669, 353] on div "Successfully saved code Close" at bounding box center [746, 377] width 272 height 67
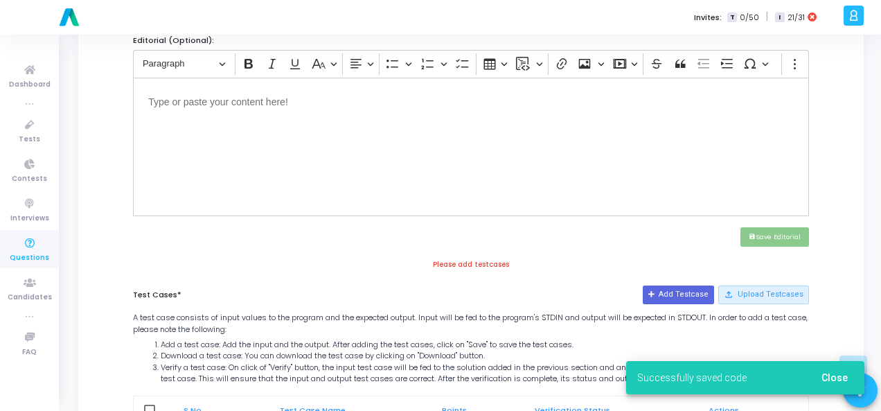
scroll to position [554, 0]
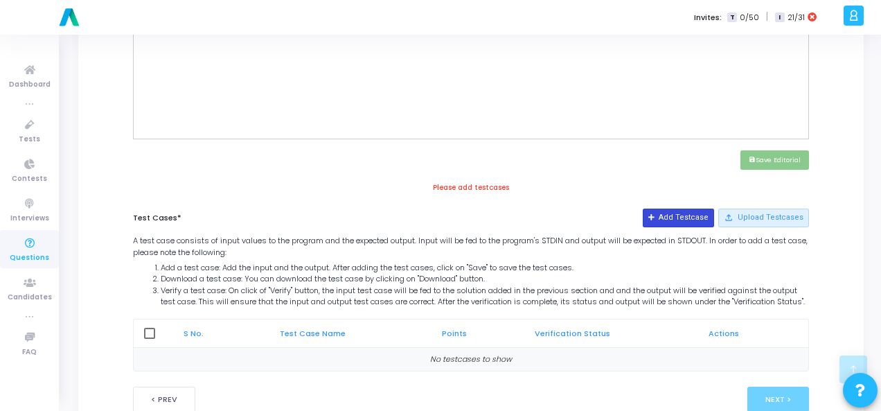
click at [689, 213] on button "Add Testcase" at bounding box center [678, 218] width 71 height 18
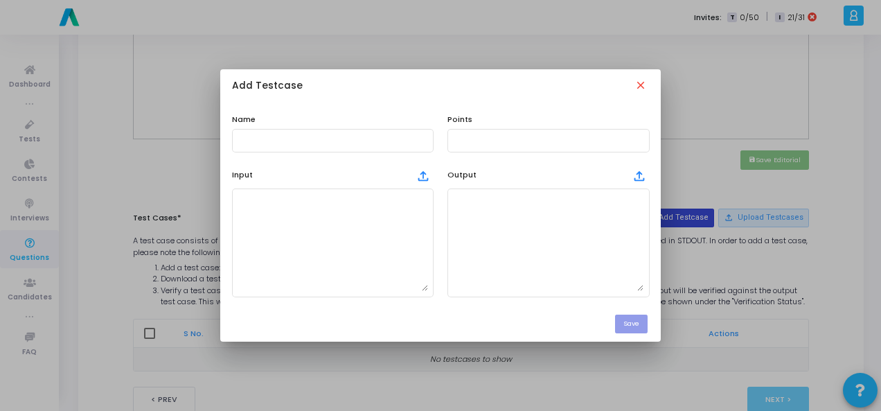
scroll to position [0, 0]
click at [304, 133] on div at bounding box center [333, 140] width 191 height 26
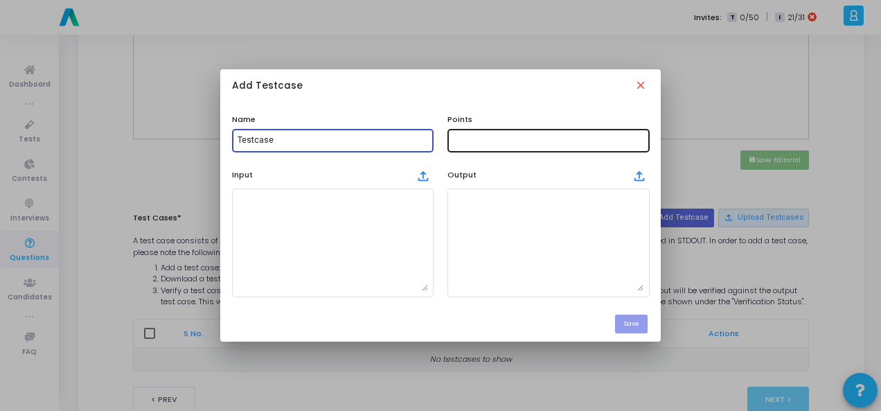
type input "Testcase"
click at [541, 145] on input "text" at bounding box center [548, 141] width 191 height 10
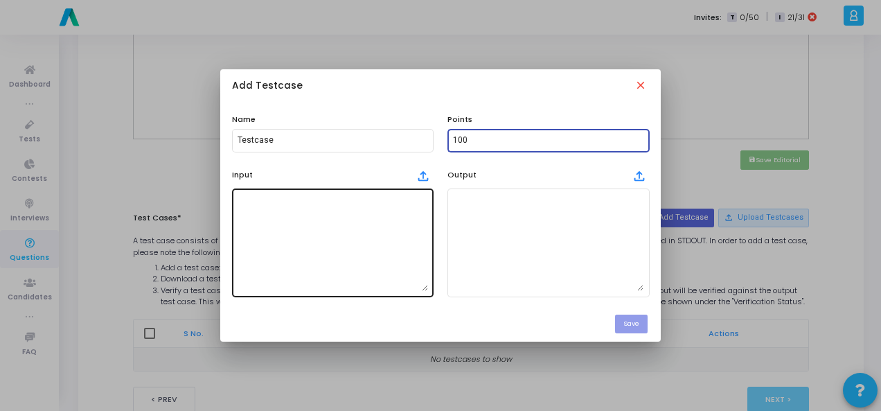
type input "100"
click at [299, 230] on textarea at bounding box center [333, 242] width 191 height 97
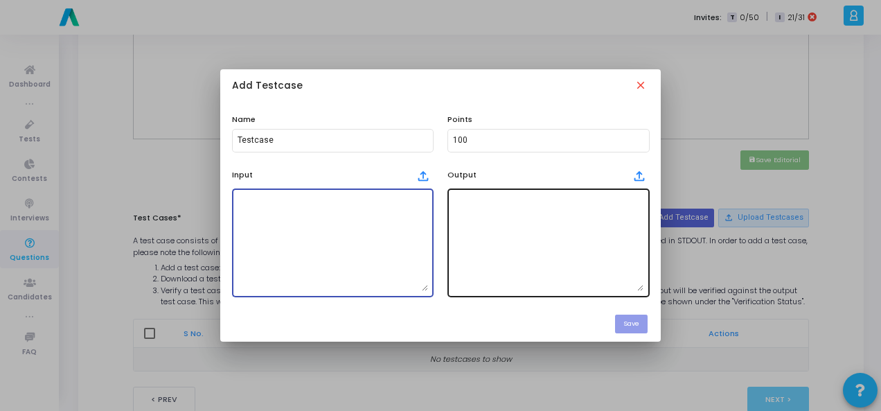
click at [578, 233] on textarea at bounding box center [548, 242] width 191 height 97
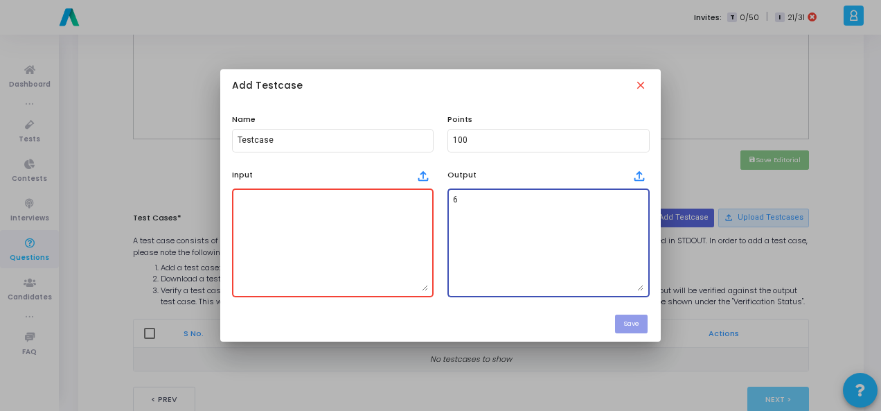
type textarea "6"
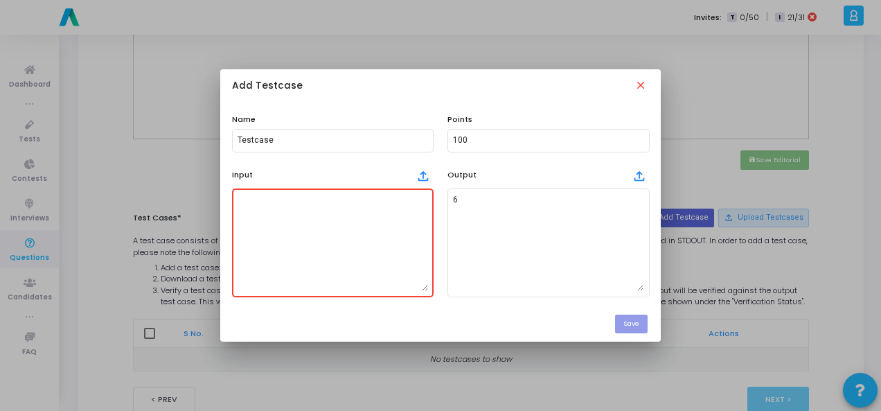
click at [384, 239] on textarea at bounding box center [333, 242] width 191 height 97
paste textarea "Two integers a and b."
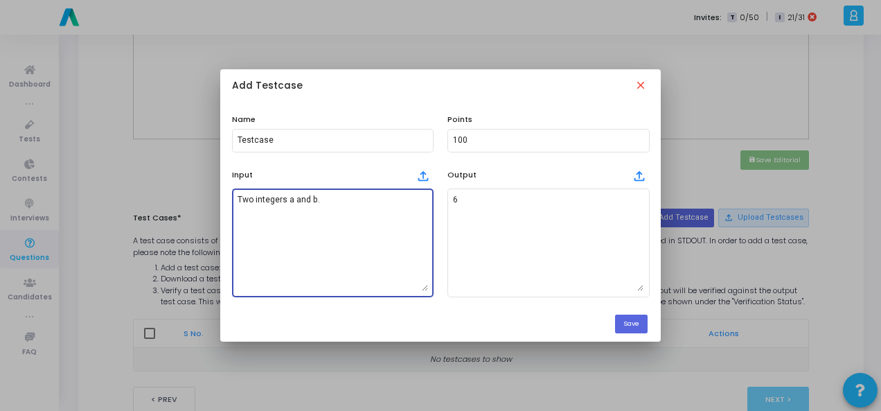
type textarea "Two integers a and b."
click at [629, 326] on button "Save" at bounding box center [631, 324] width 33 height 19
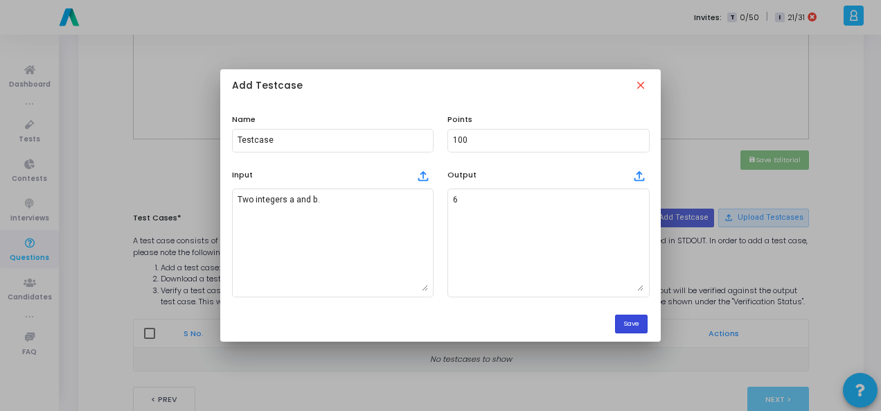
click at [637, 321] on button "Save" at bounding box center [631, 324] width 33 height 19
click at [632, 314] on div "Save" at bounding box center [440, 324] width 441 height 35
click at [638, 317] on button "Save" at bounding box center [631, 324] width 33 height 19
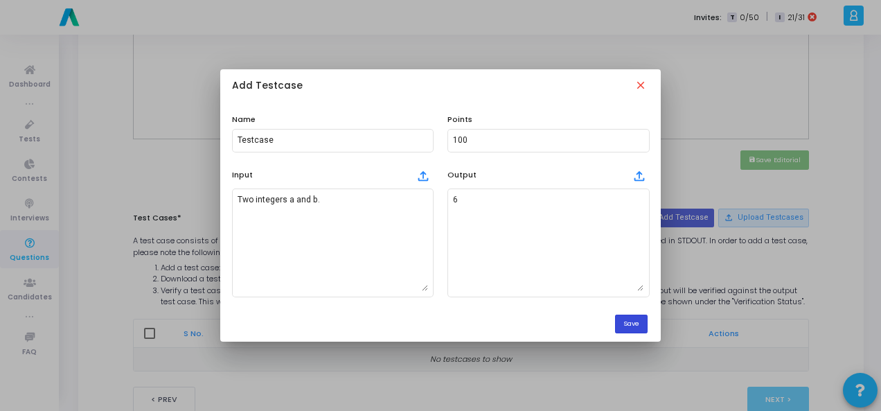
click at [639, 316] on button "Save" at bounding box center [631, 324] width 33 height 19
click at [639, 323] on button "Save" at bounding box center [631, 324] width 33 height 19
click at [628, 327] on button "Save" at bounding box center [631, 324] width 33 height 19
click at [632, 314] on div "Save" at bounding box center [440, 324] width 441 height 35
click at [632, 317] on button "Save" at bounding box center [631, 324] width 33 height 19
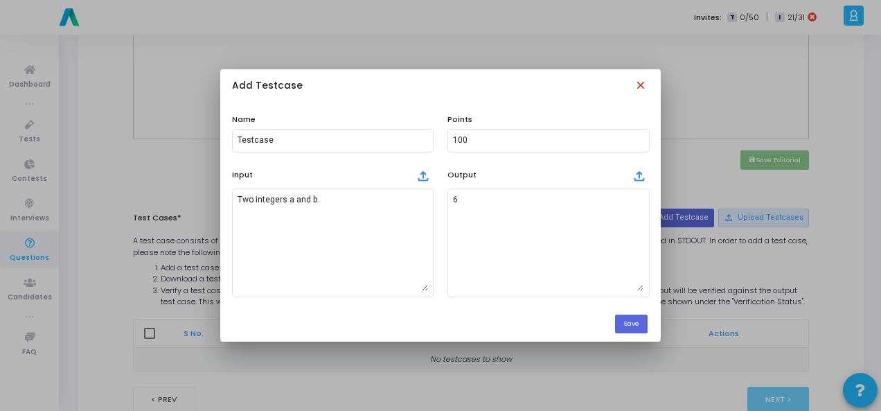
click at [643, 87] on mat-icon "close" at bounding box center [642, 86] width 15 height 15
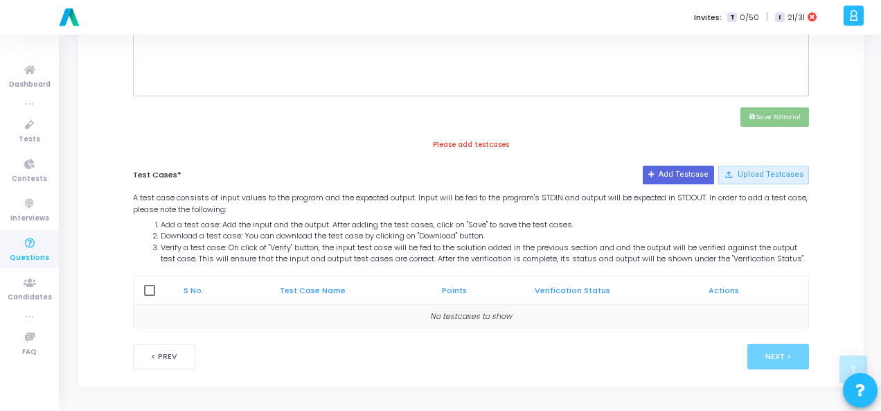
scroll to position [327, 0]
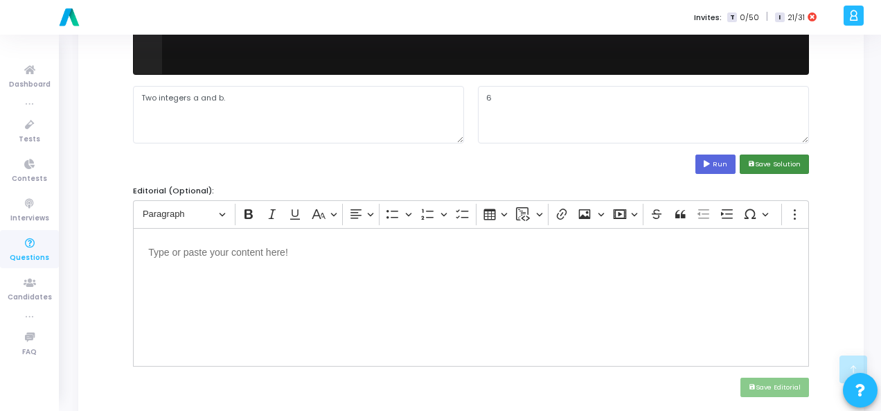
click at [784, 161] on button "save Save Solution" at bounding box center [774, 164] width 69 height 19
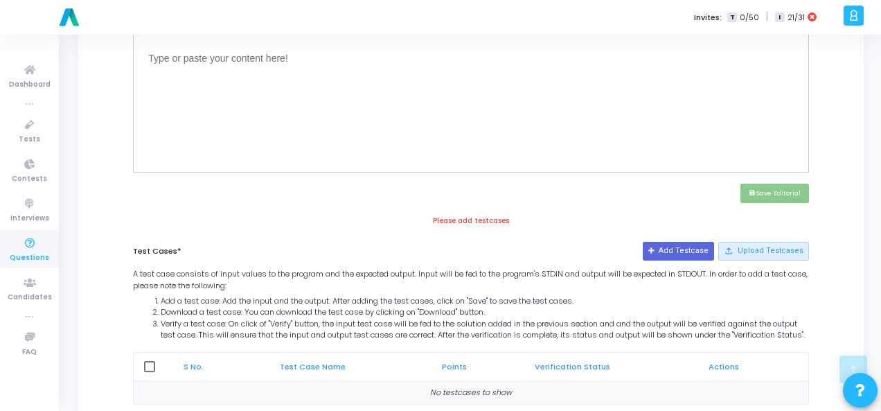
scroll to position [604, 0]
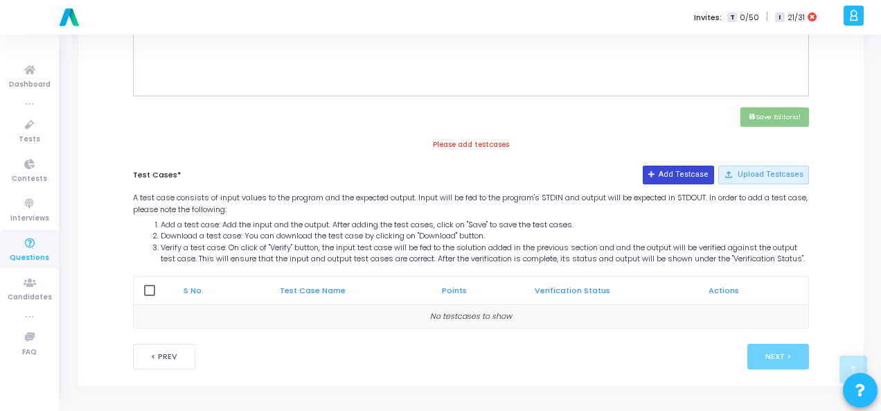
click at [692, 166] on button "Add Testcase" at bounding box center [678, 175] width 71 height 18
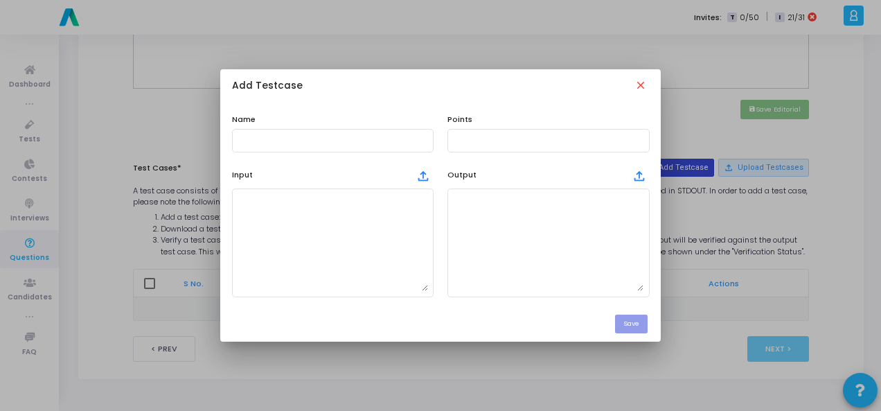
scroll to position [0, 0]
click at [340, 141] on input "text" at bounding box center [333, 141] width 191 height 10
click at [638, 85] on mat-icon "close" at bounding box center [642, 86] width 15 height 15
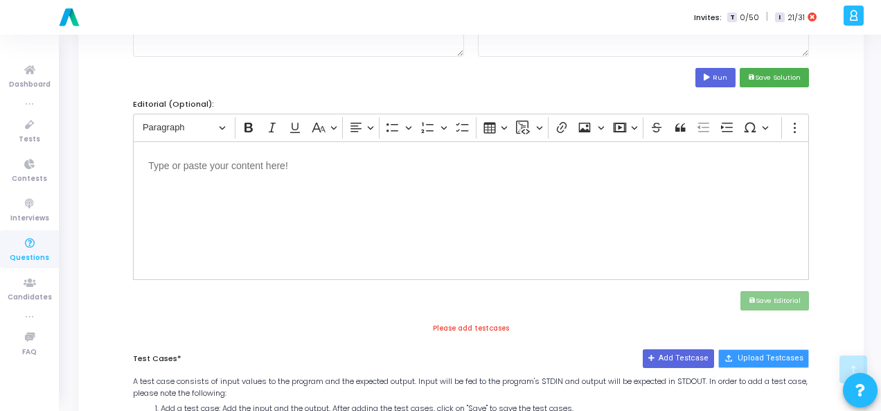
scroll to position [604, 0]
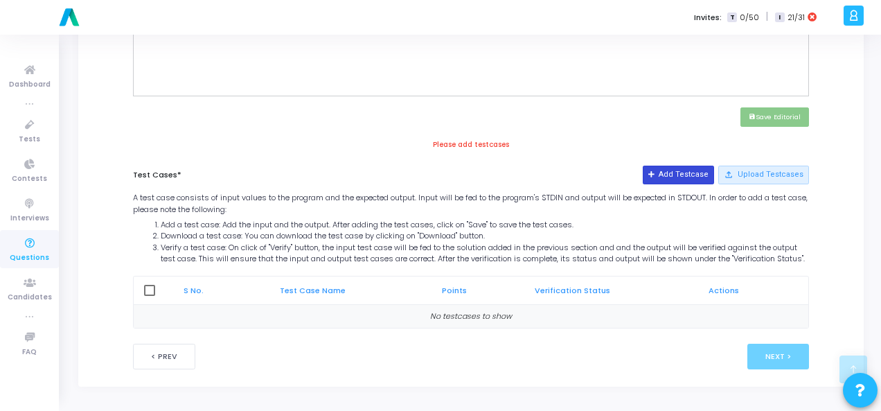
click at [694, 166] on button "Add Testcase" at bounding box center [678, 175] width 71 height 18
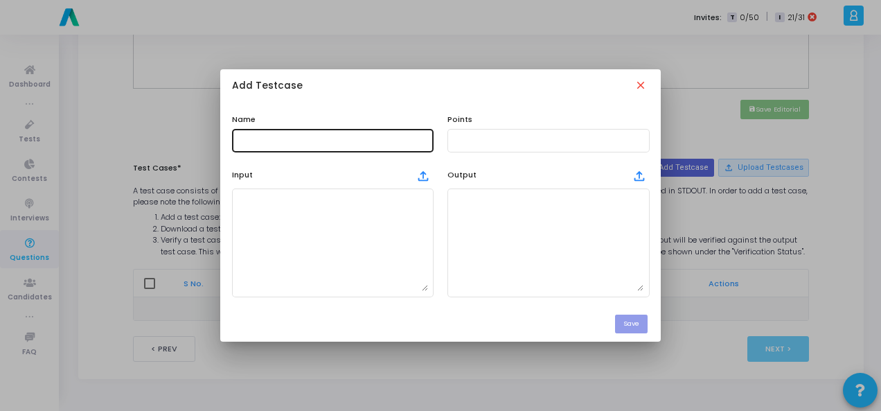
click at [371, 146] on div at bounding box center [333, 140] width 191 height 26
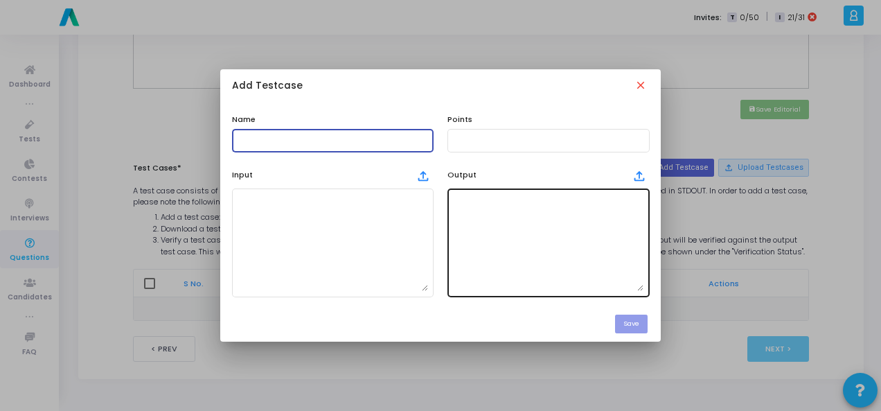
click at [529, 222] on textarea at bounding box center [548, 242] width 191 height 97
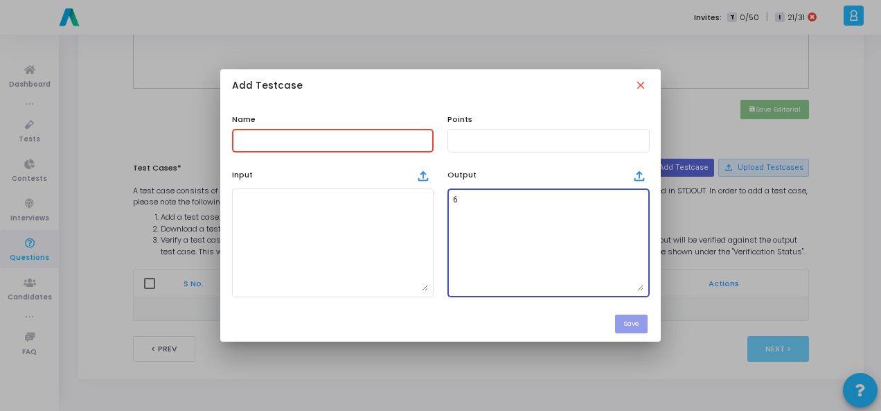
type textarea "6"
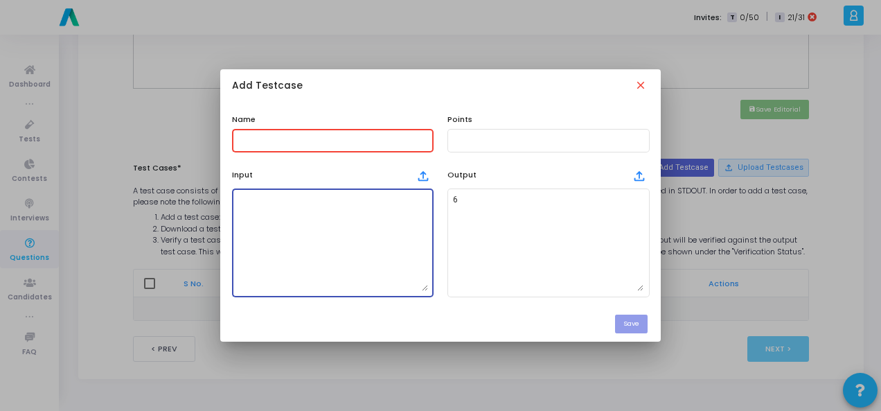
click at [295, 211] on textarea at bounding box center [333, 242] width 191 height 97
paste textarea "Two integers a and b."
type textarea "Two integers a and b."
click at [360, 130] on div at bounding box center [333, 140] width 191 height 26
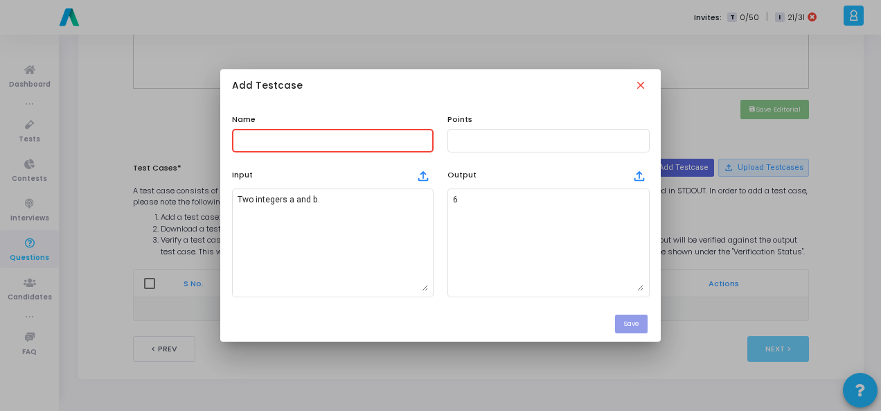
type input "t"
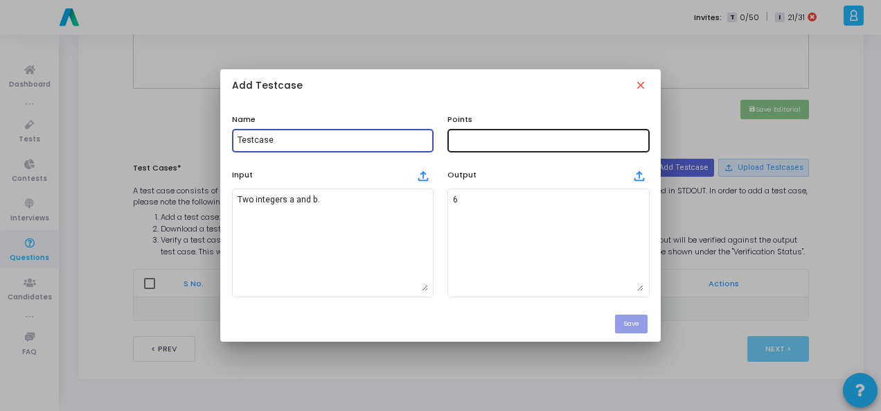
type input "Testcase"
click at [474, 138] on input "text" at bounding box center [548, 141] width 191 height 10
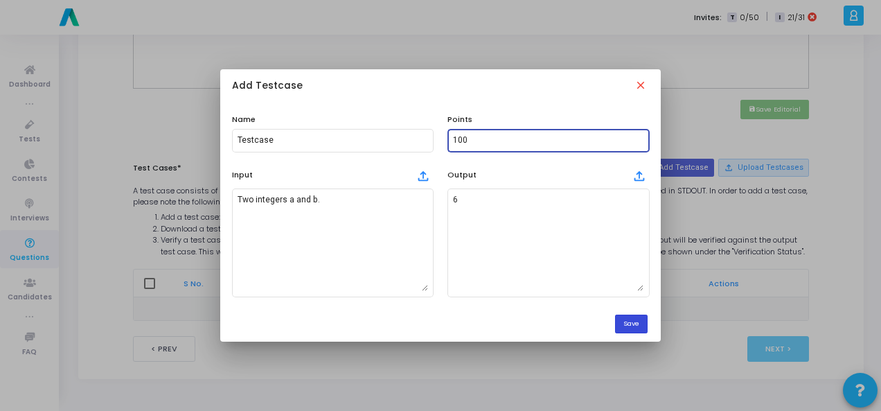
type input "100"
click at [624, 326] on button "Save" at bounding box center [631, 324] width 33 height 19
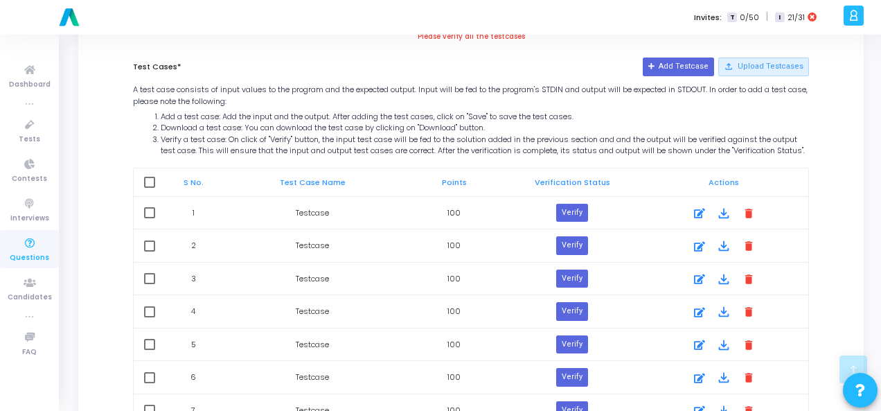
scroll to position [839, 0]
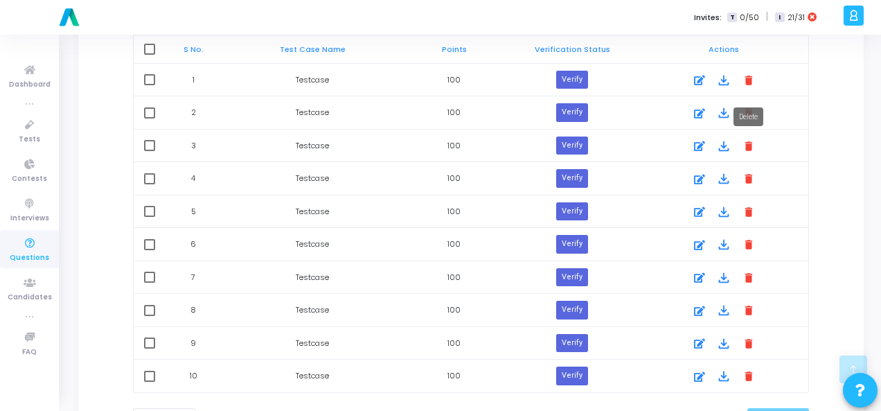
click at [751, 86] on mat-icon "delete" at bounding box center [749, 79] width 15 height 15
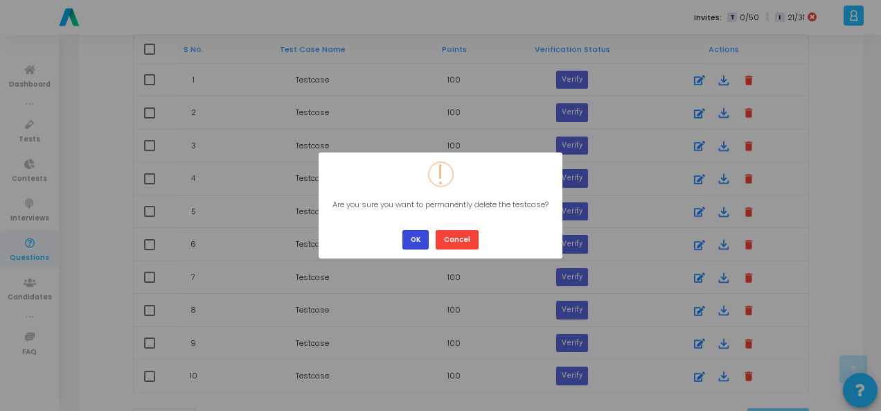
click at [422, 238] on button "OK" at bounding box center [416, 239] width 26 height 19
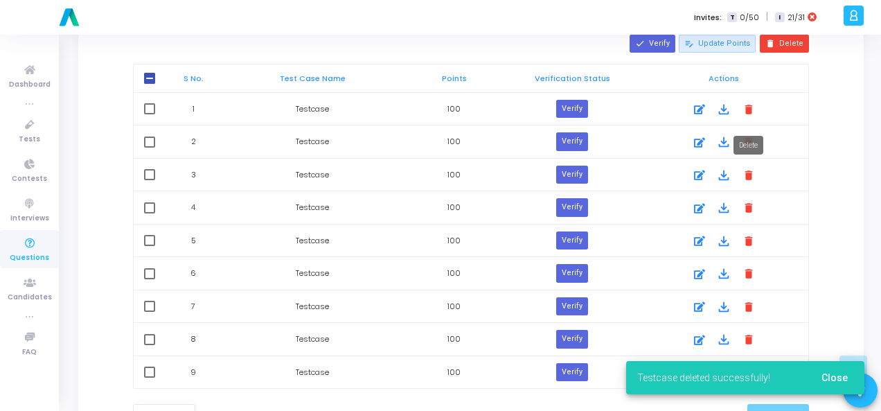
click at [750, 116] on mat-icon "delete" at bounding box center [749, 108] width 15 height 15
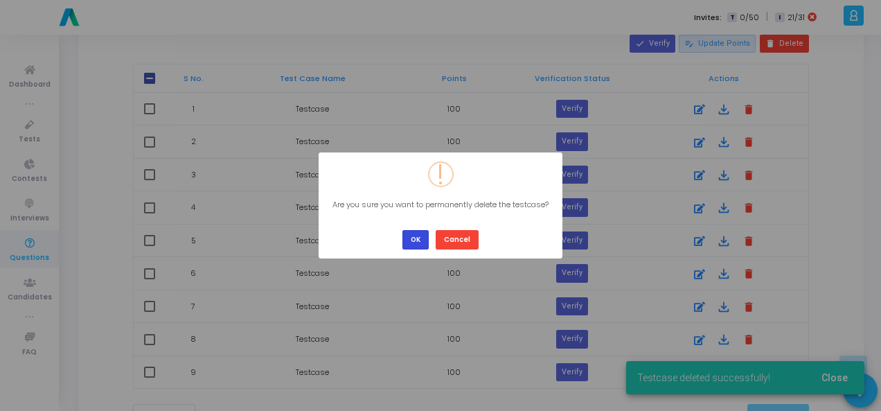
click at [409, 242] on button "OK" at bounding box center [416, 239] width 26 height 19
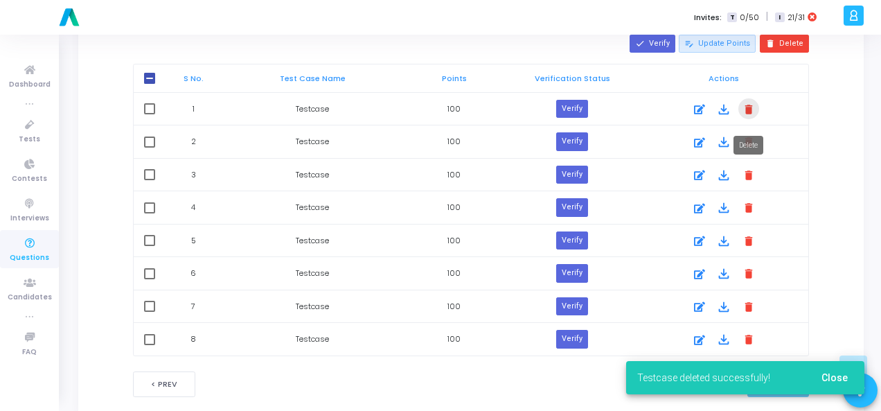
click at [751, 116] on mat-icon "delete" at bounding box center [749, 108] width 15 height 15
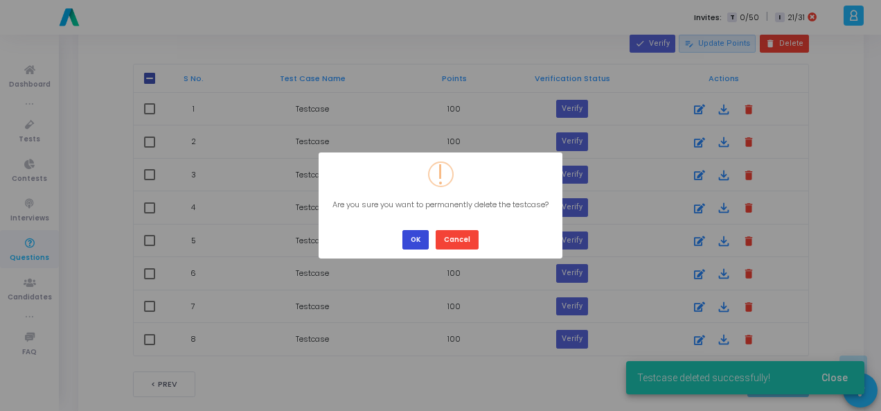
click at [412, 236] on button "OK" at bounding box center [416, 239] width 26 height 19
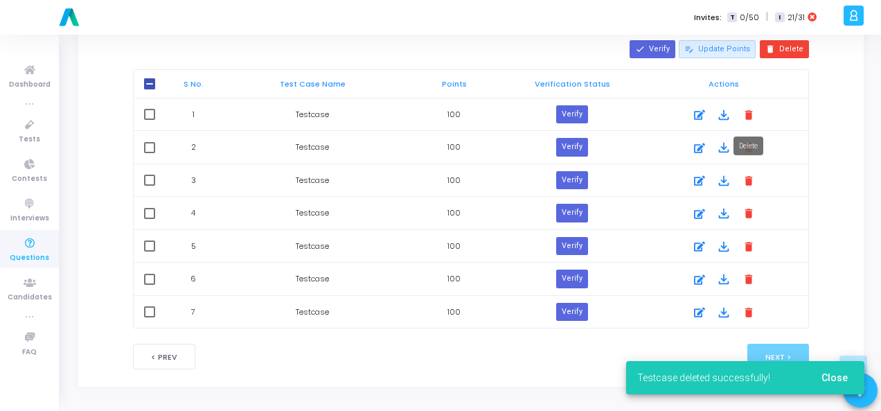
click at [751, 122] on mat-icon "delete" at bounding box center [749, 114] width 15 height 15
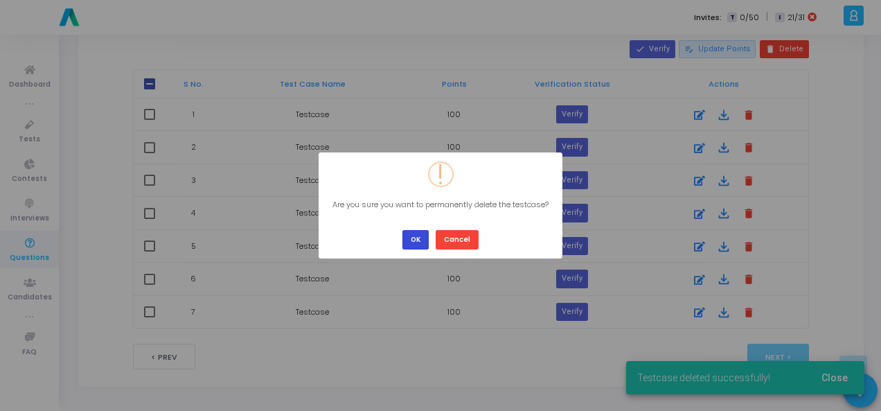
click at [426, 244] on button "OK" at bounding box center [416, 239] width 26 height 19
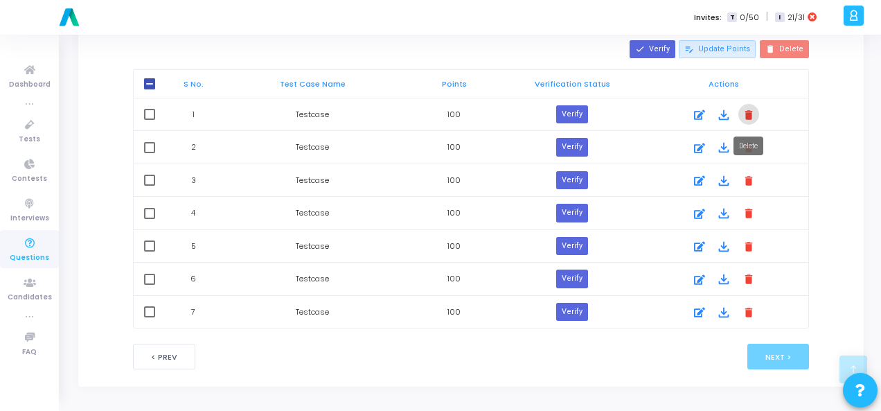
scroll to position [806, 0]
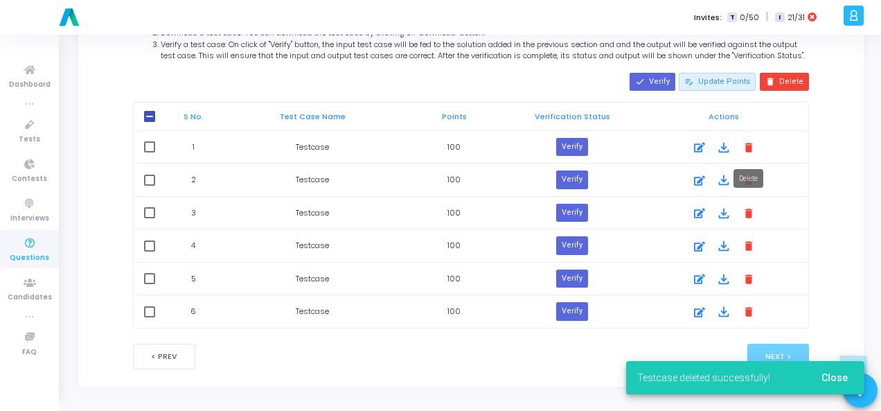
click at [750, 149] on mat-icon "delete" at bounding box center [749, 146] width 15 height 15
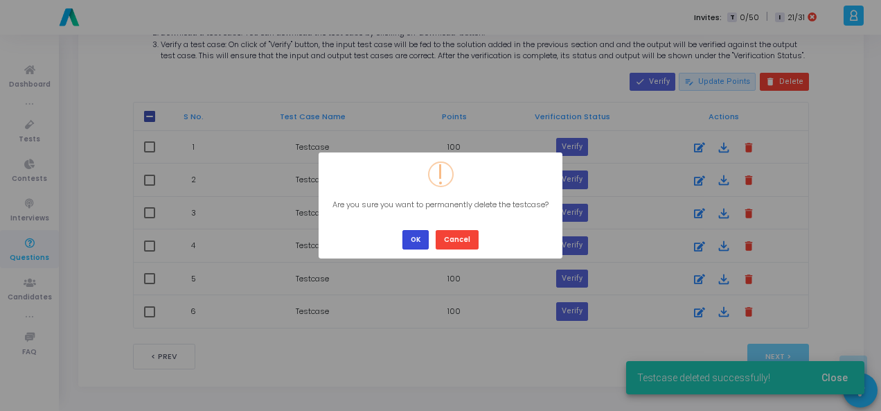
click at [428, 234] on button "OK" at bounding box center [416, 239] width 26 height 19
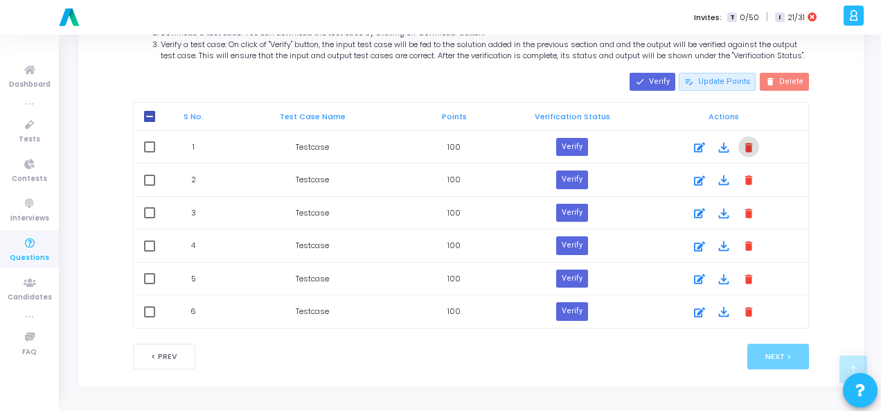
scroll to position [773, 0]
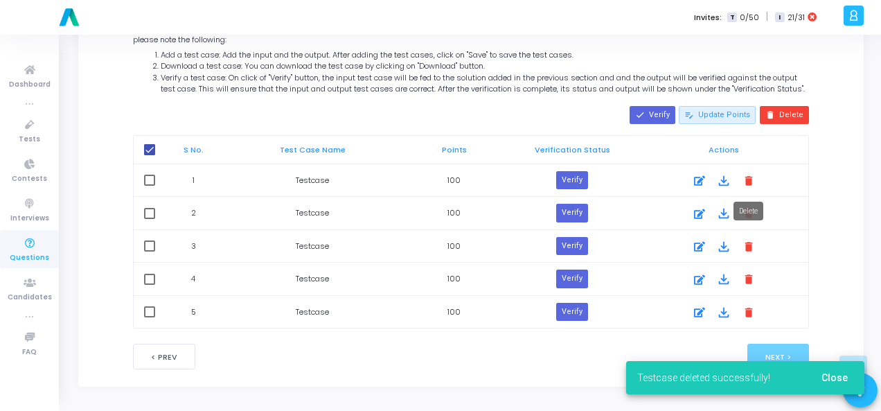
click at [752, 185] on mat-icon "delete" at bounding box center [749, 180] width 15 height 15
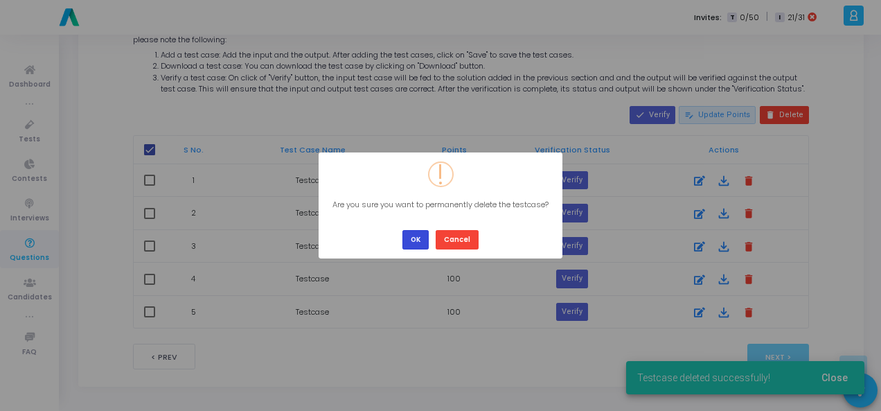
click at [417, 234] on button "OK" at bounding box center [416, 239] width 26 height 19
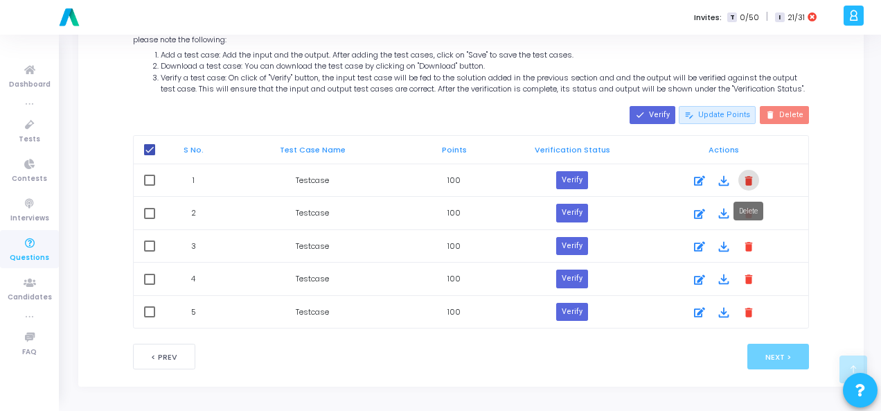
checkbox input "false"
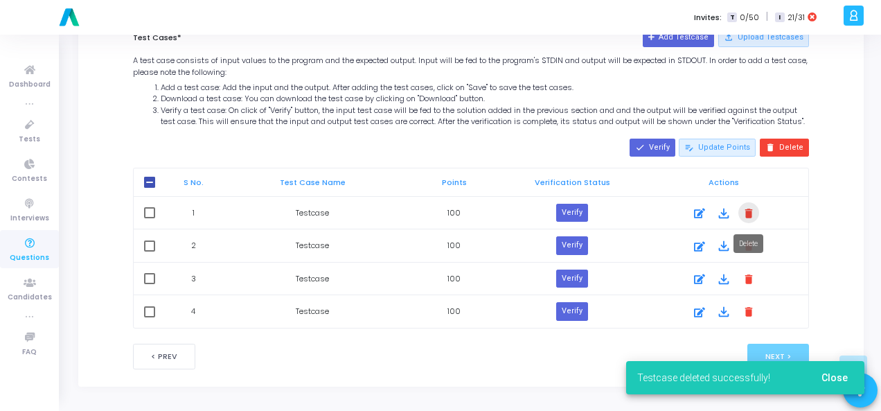
click at [751, 213] on mat-icon "delete" at bounding box center [749, 212] width 15 height 15
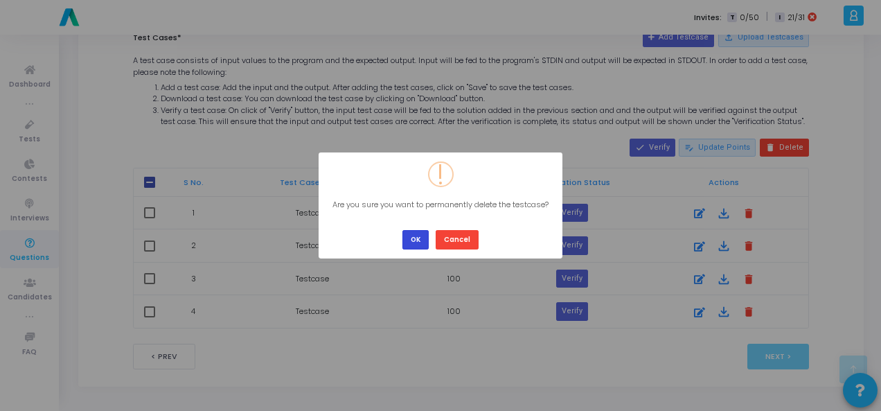
click at [416, 231] on button "OK" at bounding box center [416, 239] width 26 height 19
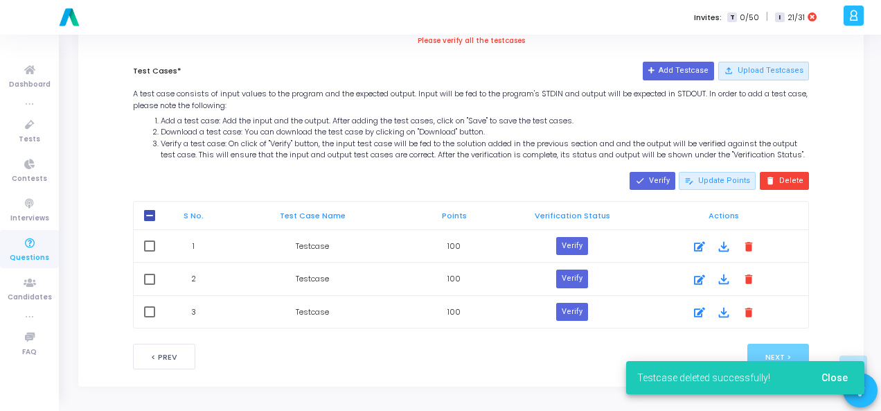
scroll to position [708, 0]
click at [753, 247] on mat-icon "delete" at bounding box center [749, 245] width 15 height 15
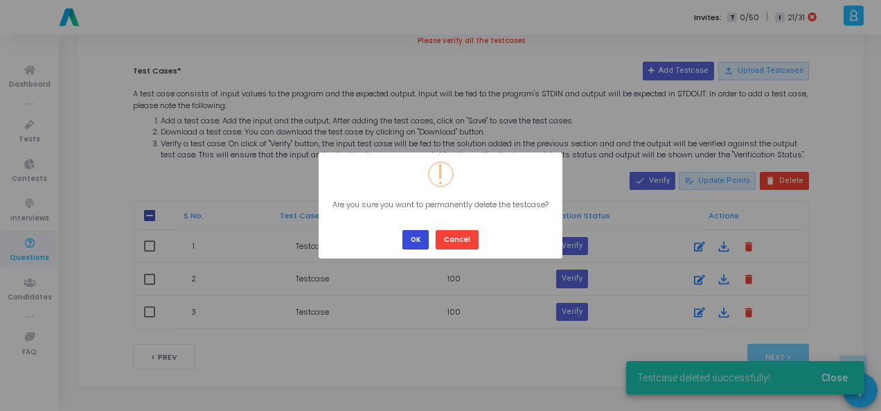
click at [422, 241] on button "OK" at bounding box center [416, 239] width 26 height 19
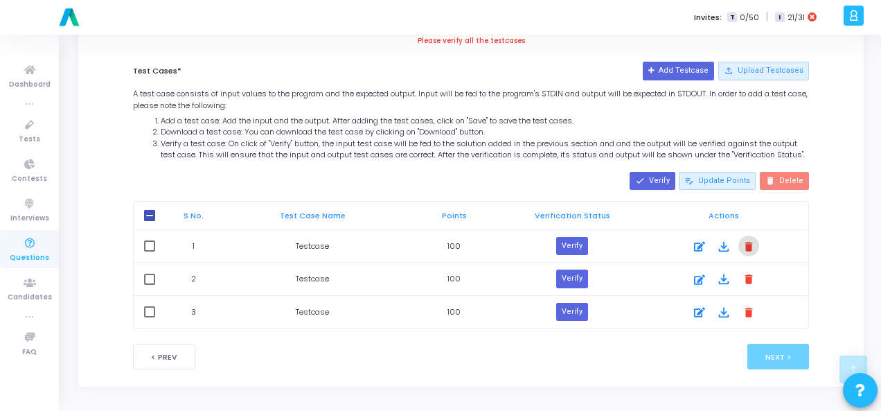
scroll to position [675, 0]
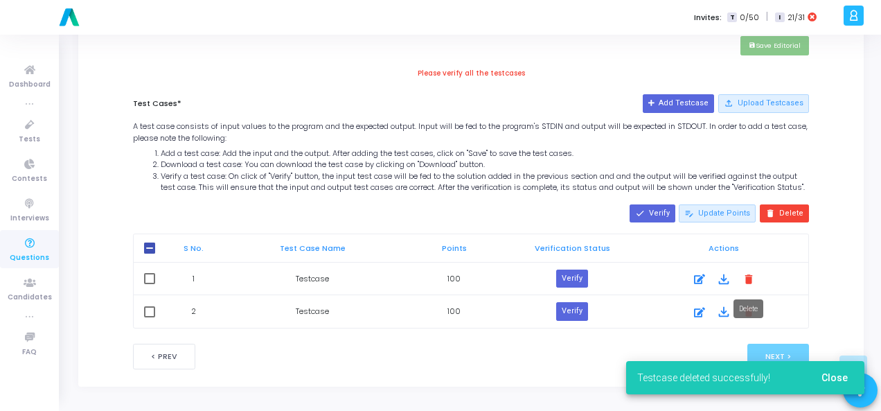
click at [747, 283] on mat-icon "delete" at bounding box center [749, 278] width 15 height 15
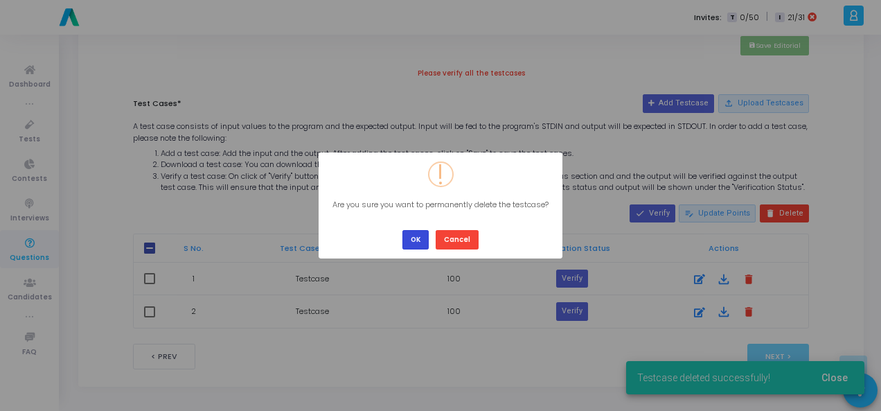
click at [418, 236] on button "OK" at bounding box center [416, 239] width 26 height 19
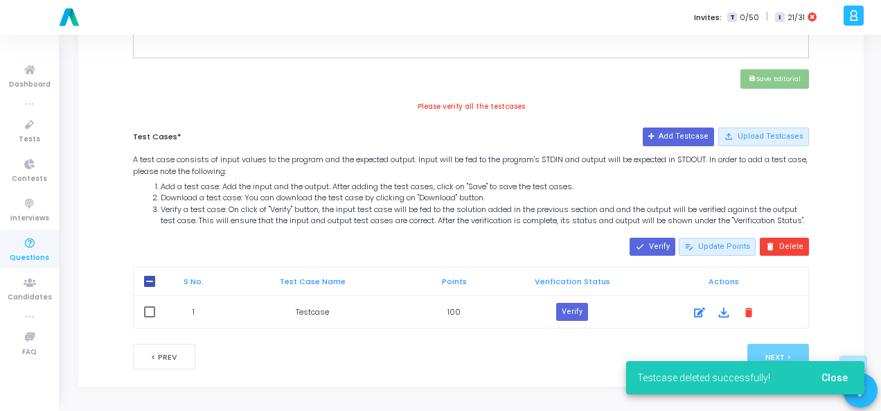
scroll to position [642, 0]
click at [575, 313] on button "Verify" at bounding box center [572, 312] width 32 height 18
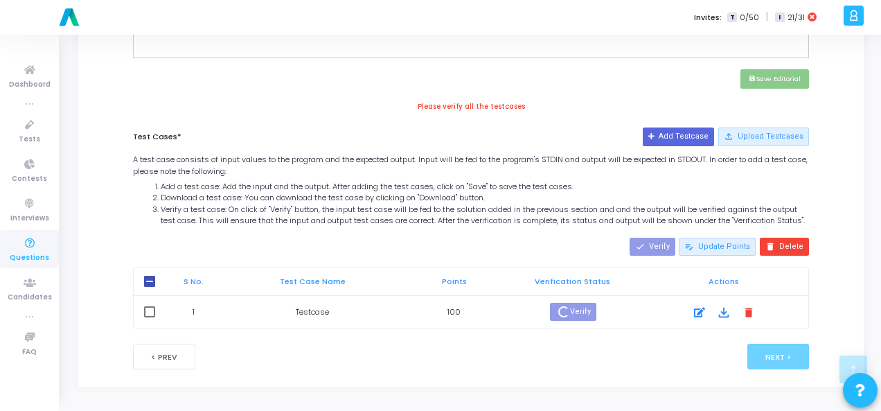
scroll to position [629, 0]
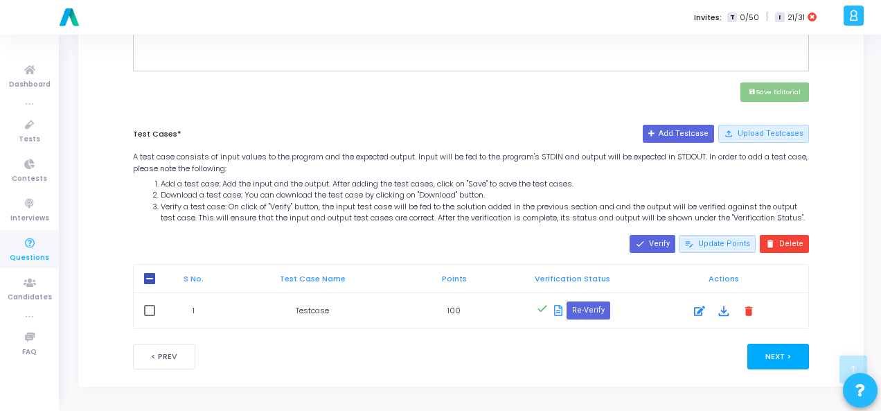
click at [783, 357] on button "Next >" at bounding box center [779, 357] width 62 height 26
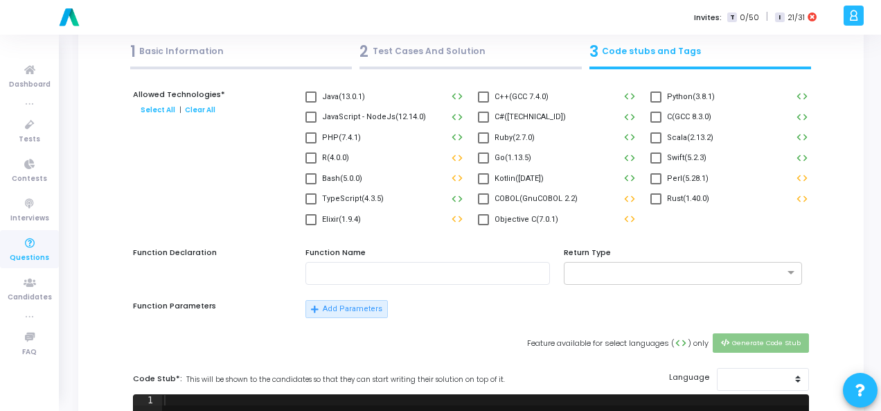
scroll to position [0, 0]
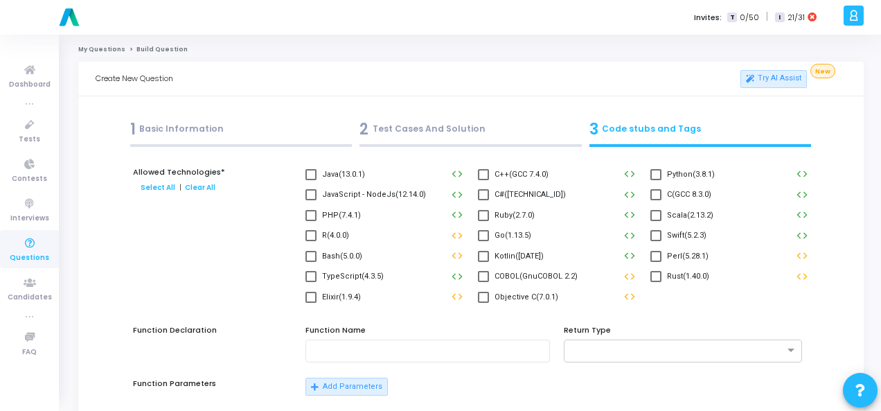
click at [651, 173] on span at bounding box center [656, 174] width 11 height 11
click at [656, 180] on input "Python(3.8.1)" at bounding box center [656, 180] width 1 height 1
checkbox input "true"
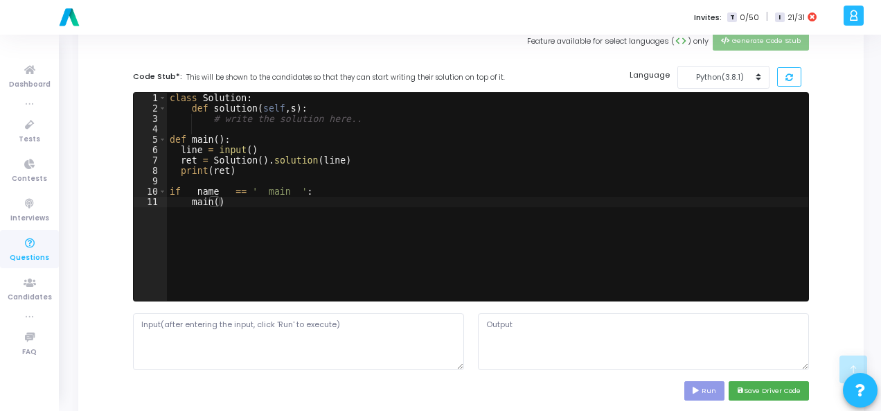
scroll to position [416, 0]
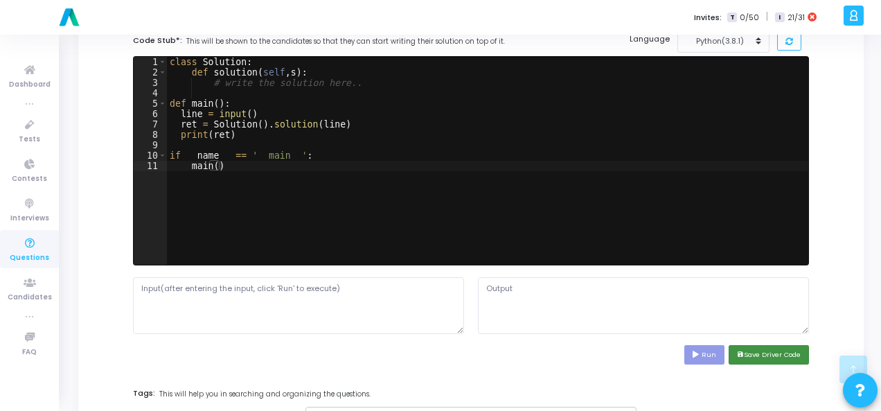
click at [747, 357] on button "save Save Driver Code" at bounding box center [769, 354] width 80 height 19
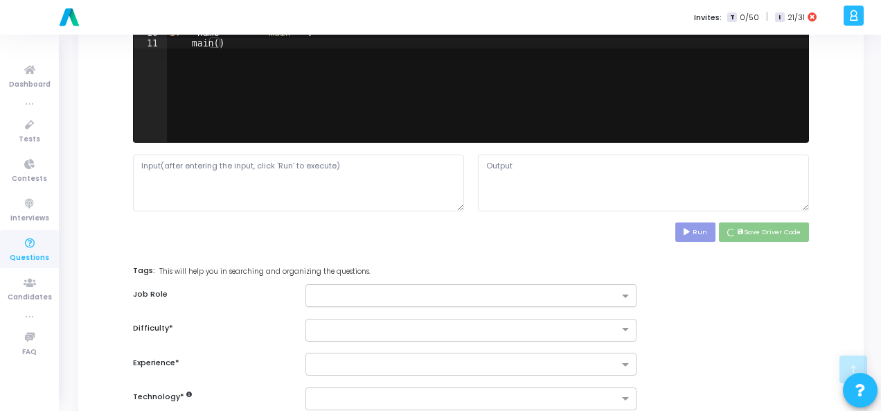
scroll to position [675, 0]
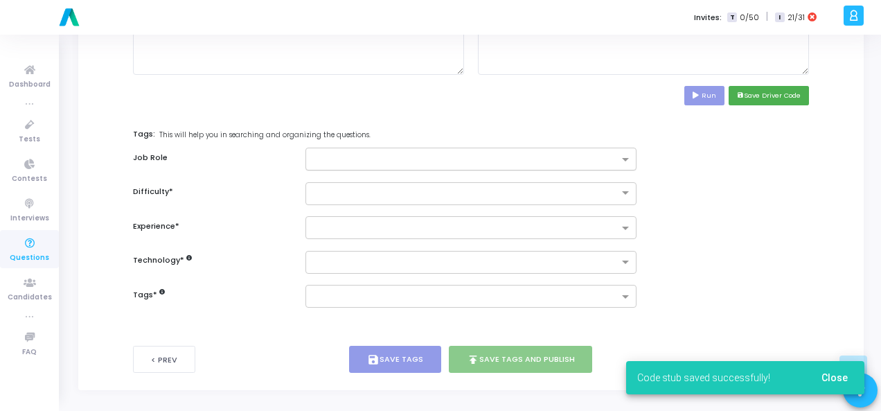
click at [480, 156] on input "text" at bounding box center [466, 161] width 306 height 12
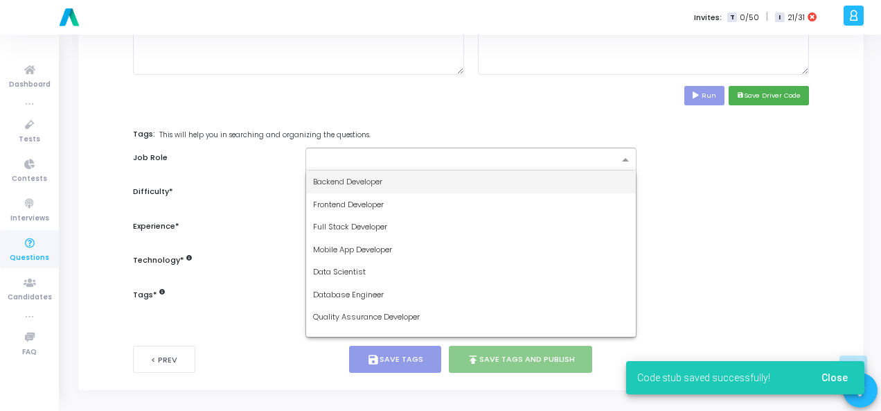
click at [453, 185] on div "Backend Developer" at bounding box center [471, 181] width 330 height 23
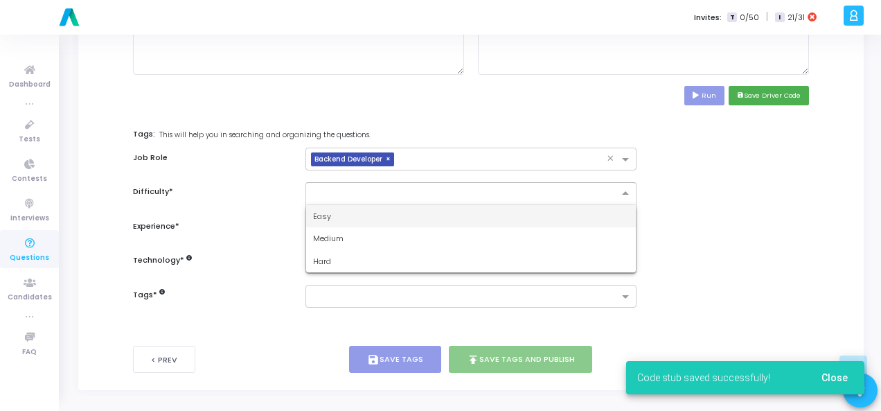
click at [456, 195] on div at bounding box center [471, 193] width 331 height 23
click at [452, 205] on div "Easy" at bounding box center [471, 216] width 330 height 23
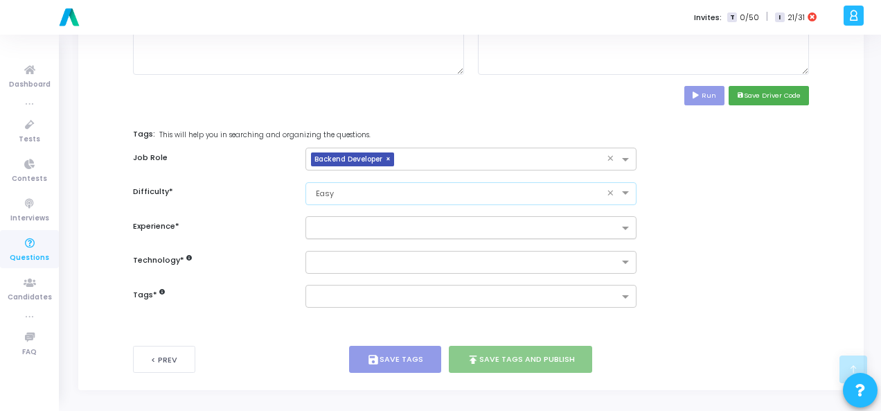
click at [453, 223] on input "text" at bounding box center [466, 229] width 306 height 12
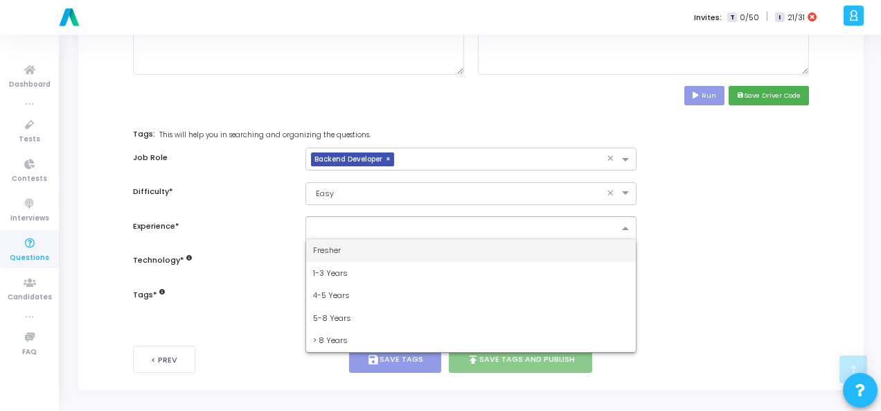
click at [448, 245] on div "Fresher" at bounding box center [471, 250] width 330 height 23
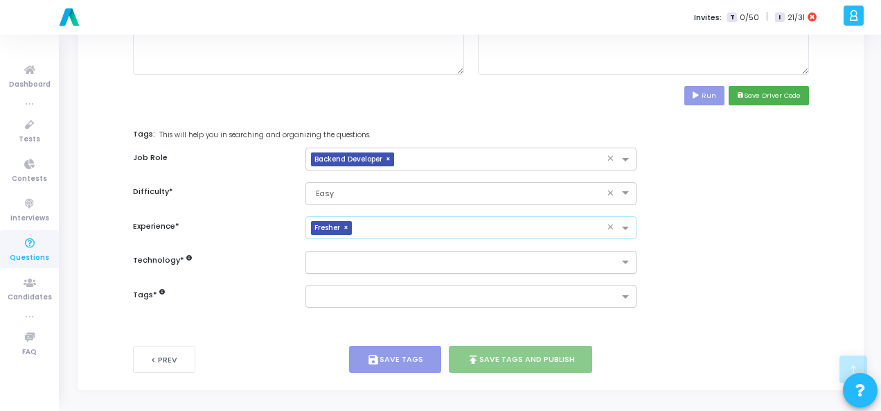
click at [450, 260] on input "text" at bounding box center [466, 263] width 306 height 12
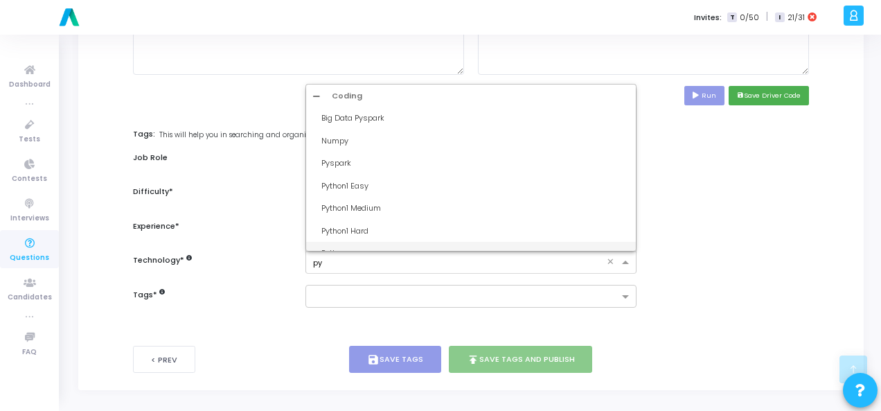
type input "pyt"
click at [428, 113] on div "Python1 Easy" at bounding box center [476, 118] width 308 height 12
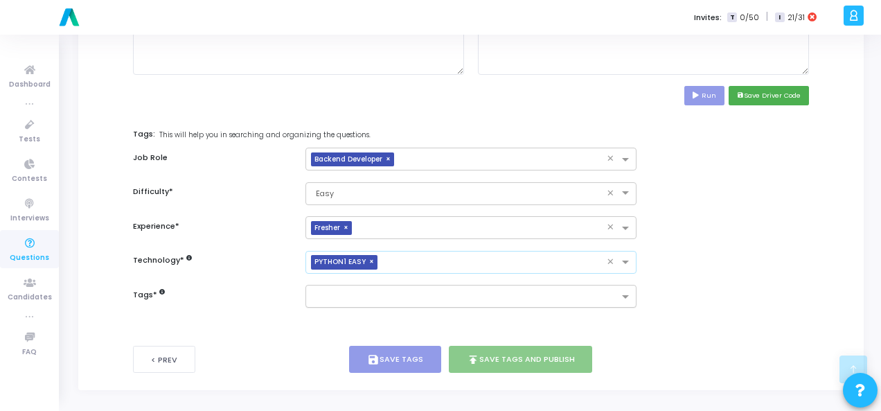
click at [403, 295] on input "text" at bounding box center [466, 298] width 306 height 12
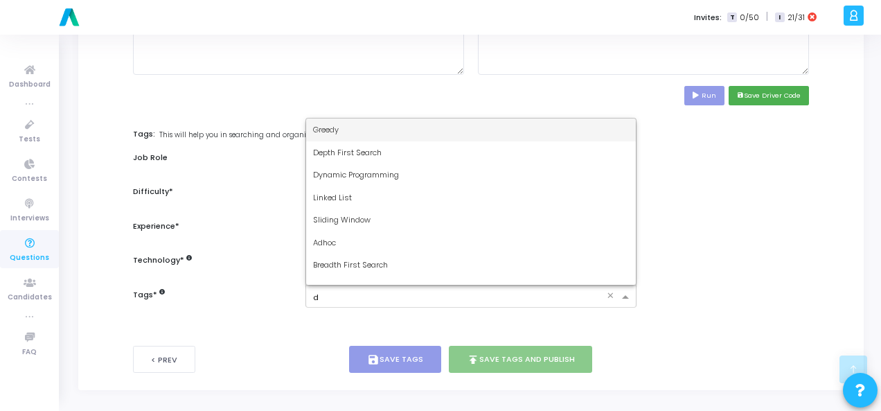
type input "dy"
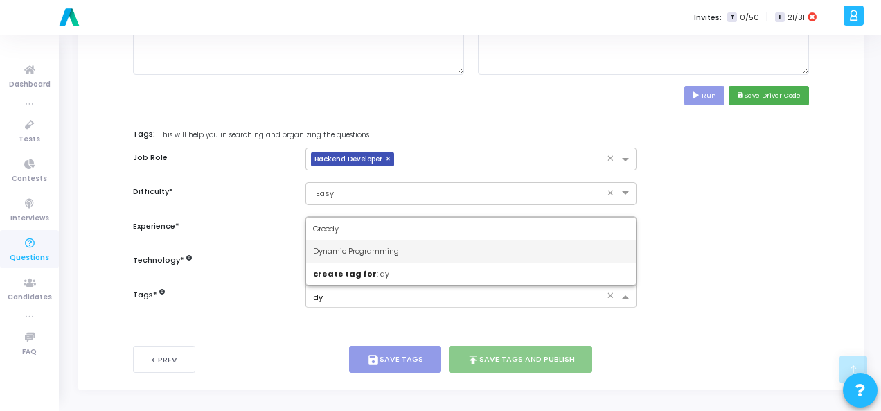
click at [416, 245] on div "Dynamic Programming" at bounding box center [471, 251] width 330 height 23
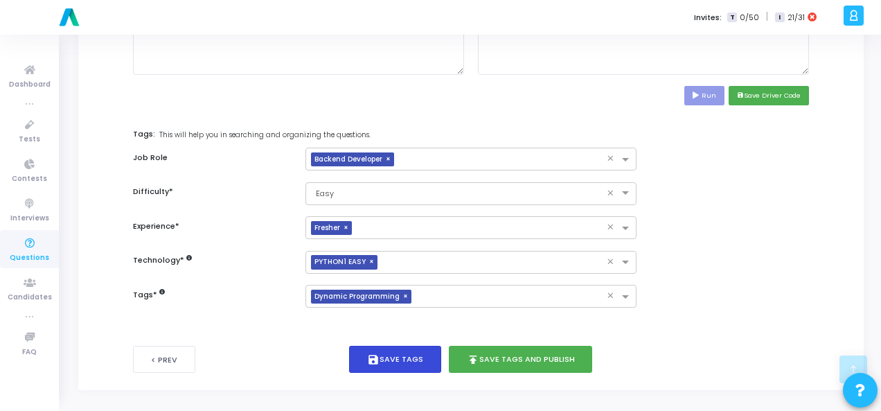
click at [428, 348] on button "save Save Tags" at bounding box center [395, 359] width 92 height 27
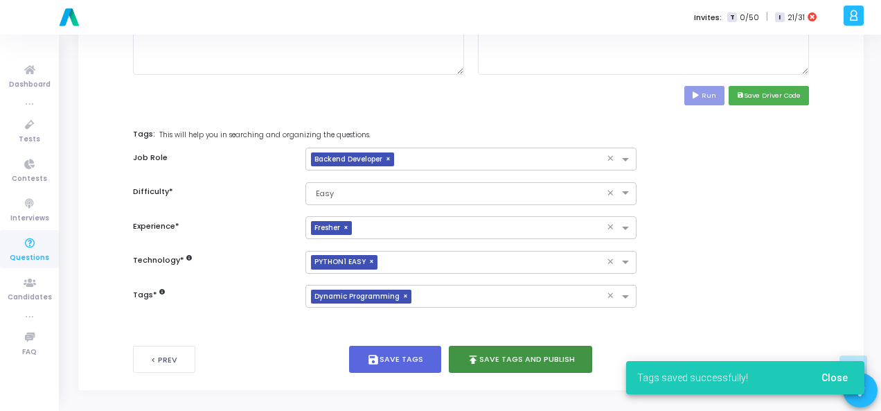
click at [513, 358] on button "publish Save Tags and Publish" at bounding box center [521, 359] width 144 height 27
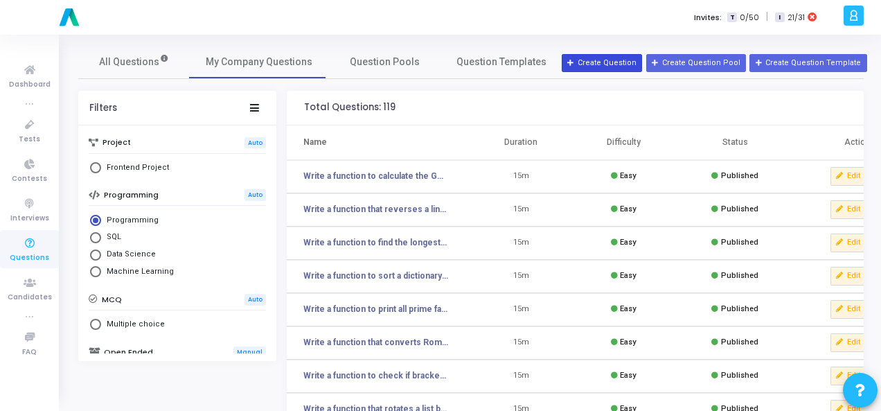
click at [611, 66] on button "Create Question" at bounding box center [602, 63] width 80 height 18
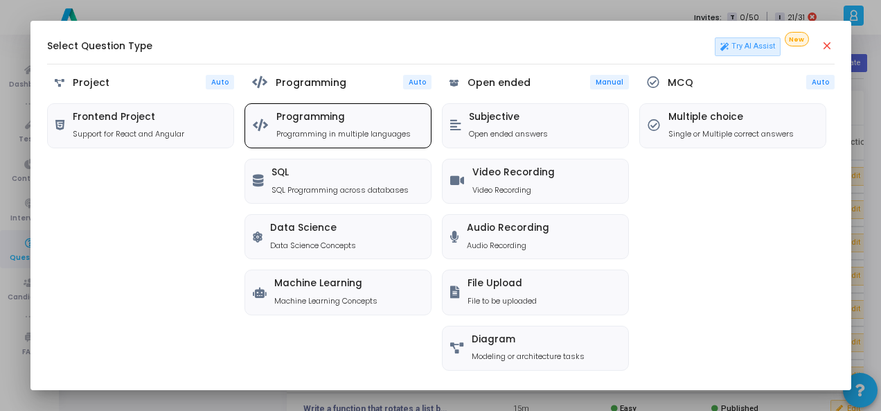
click at [301, 125] on div "Programming Programming in multiple languages" at bounding box center [344, 126] width 134 height 28
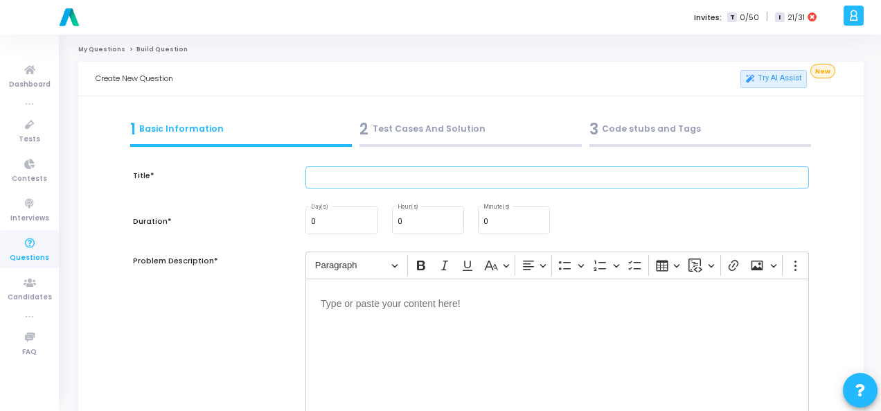
click at [324, 175] on input "text" at bounding box center [558, 177] width 504 height 23
paste input "Write a function to remove punctuation from a given string."
type input "Write a function to remove punctuation from a given string."
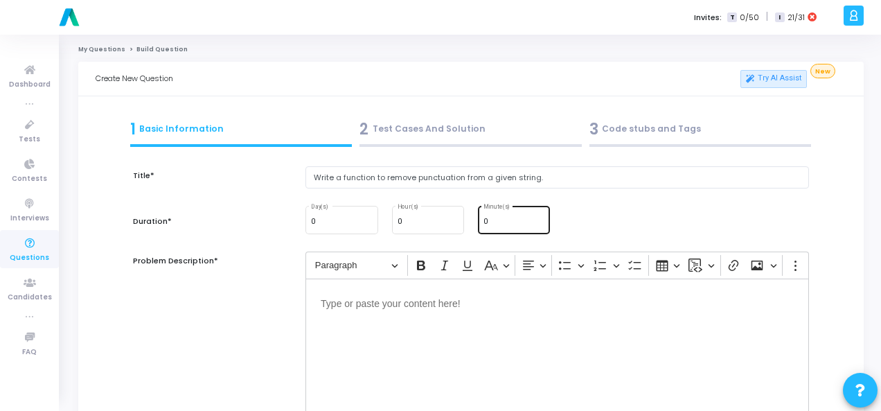
click at [504, 218] on input "0" at bounding box center [514, 222] width 61 height 8
type input "15"
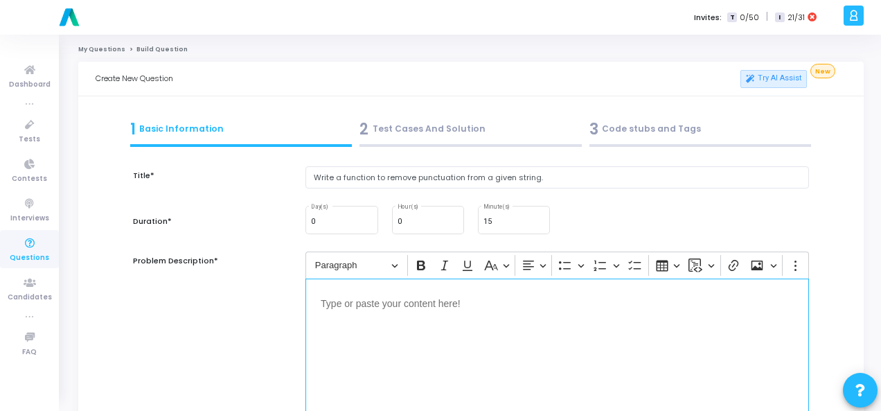
click at [377, 304] on p "Editor editing area: main" at bounding box center [557, 302] width 473 height 17
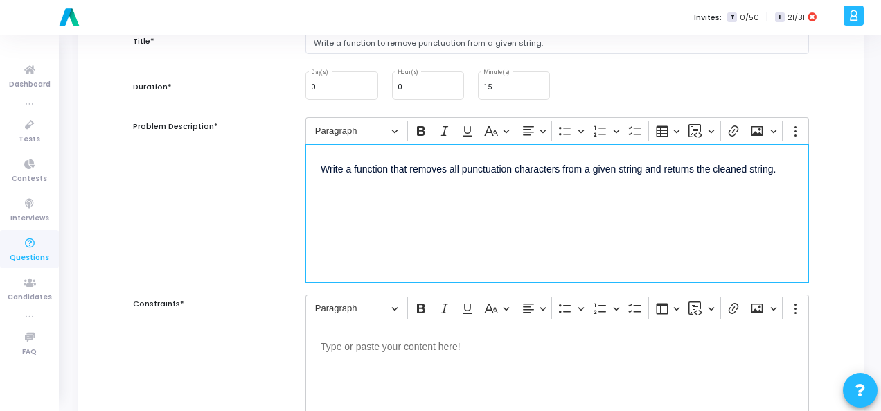
scroll to position [208, 0]
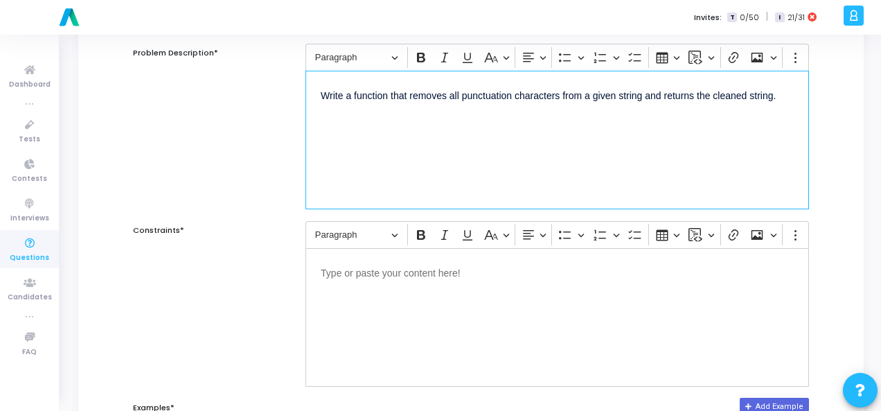
click at [371, 277] on p "Editor editing area: main" at bounding box center [557, 271] width 473 height 17
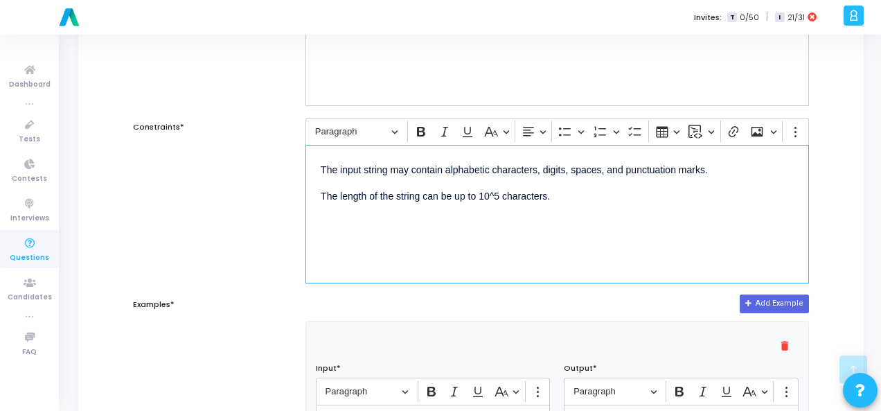
scroll to position [416, 0]
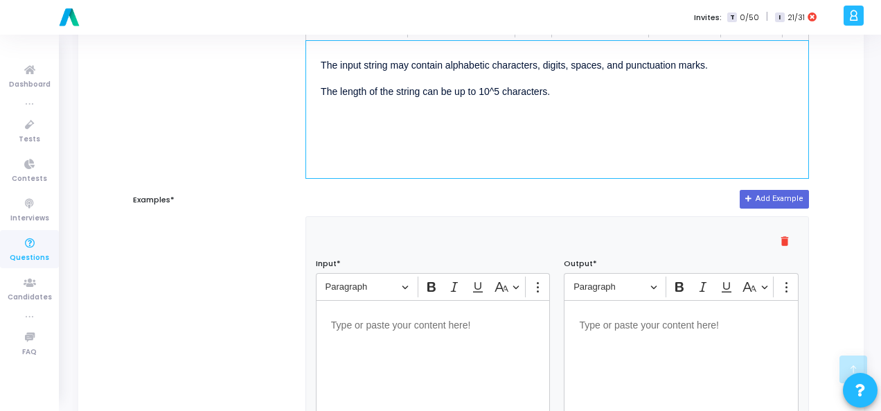
click at [404, 329] on p "Editor editing area: main" at bounding box center [433, 323] width 204 height 17
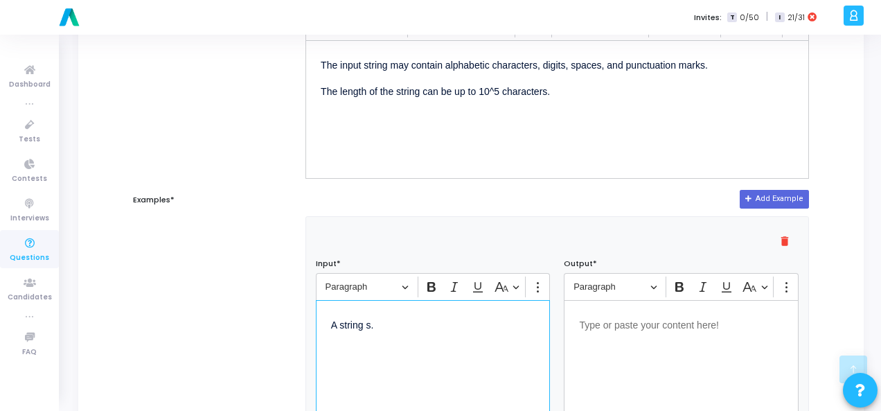
click at [614, 317] on p "Editor editing area: main" at bounding box center [681, 323] width 204 height 17
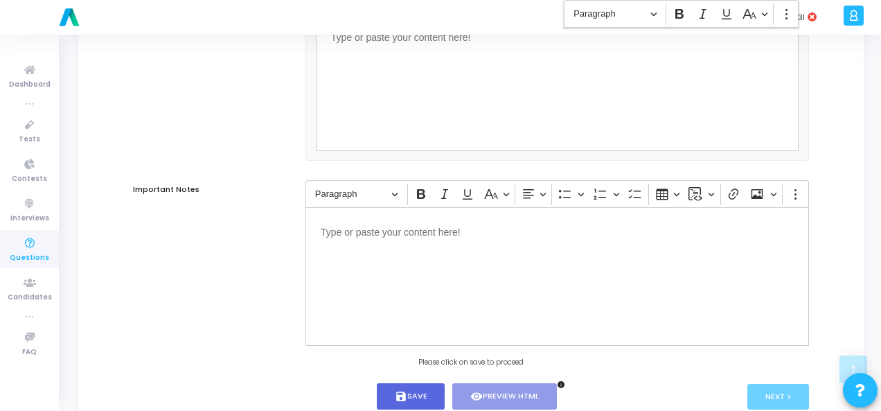
scroll to position [901, 0]
click at [431, 394] on button "save Save" at bounding box center [411, 396] width 69 height 27
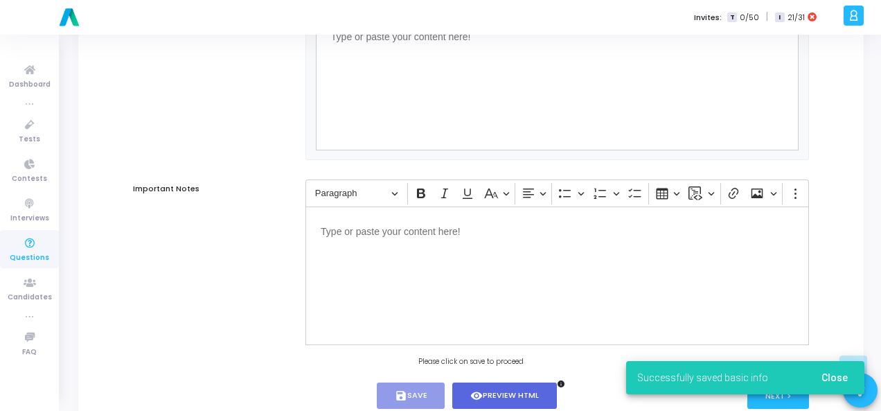
click at [835, 375] on span "Close" at bounding box center [835, 377] width 26 height 11
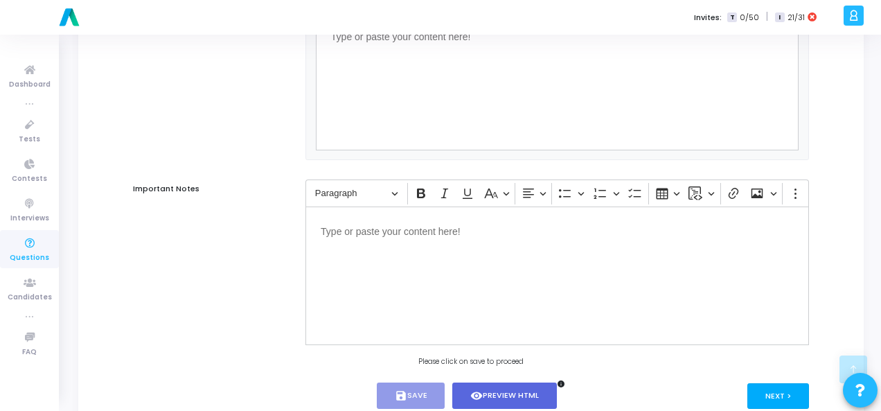
click at [773, 392] on button "Next >" at bounding box center [779, 396] width 62 height 26
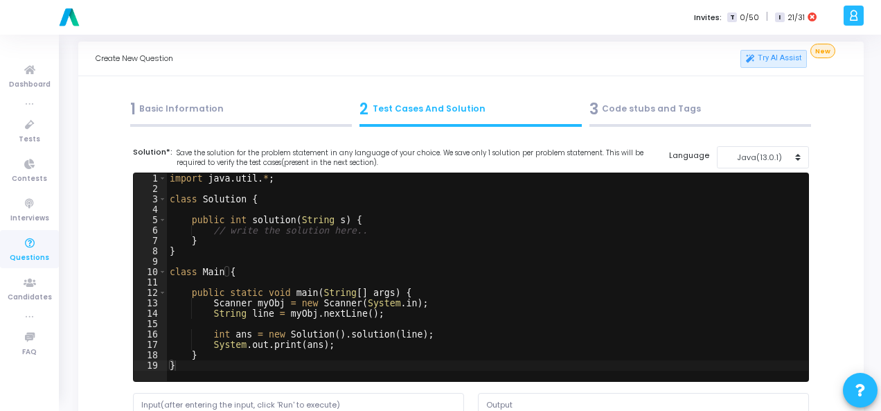
scroll to position [0, 0]
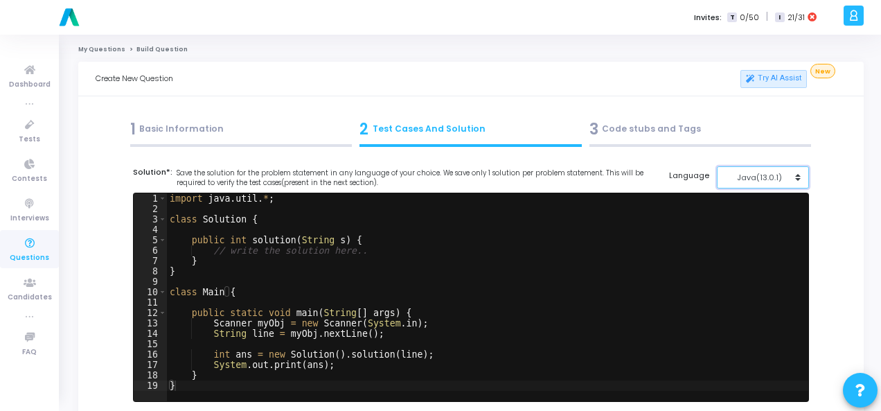
click at [771, 177] on div "Java(13.0.1)" at bounding box center [760, 178] width 68 height 12
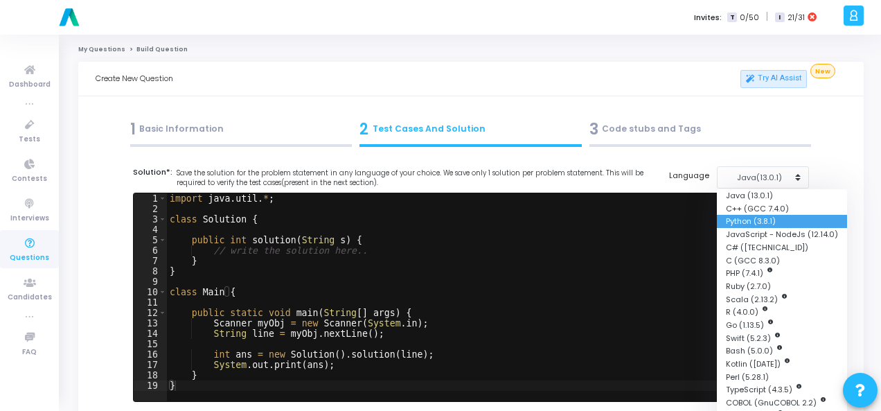
click at [753, 221] on button "Python (3.8.1)" at bounding box center [782, 221] width 130 height 13
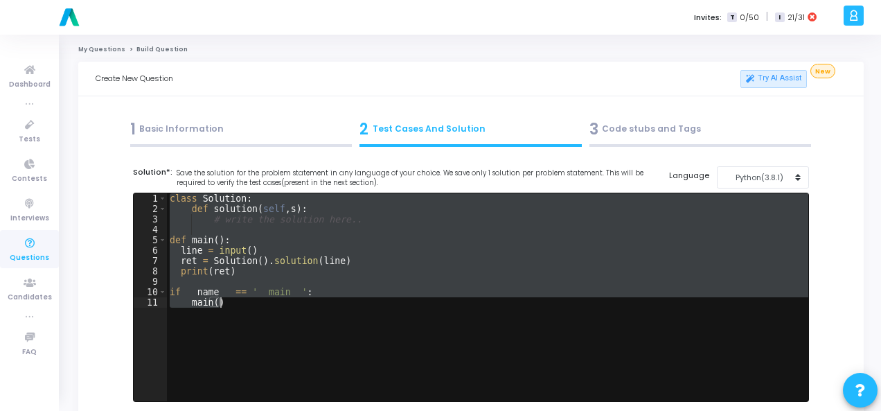
drag, startPoint x: 167, startPoint y: 198, endPoint x: 234, endPoint y: 304, distance: 125.8
click at [234, 304] on div "class Solution : def solution ( self , s ) : # write the solution here.. def ma…" at bounding box center [488, 307] width 642 height 229
paste textarea "result = remove_punctuation("Hello, world! Welcome to AI.""
type textarea "result = remove_punctuation("Hello, world! Welcome to AI.")"
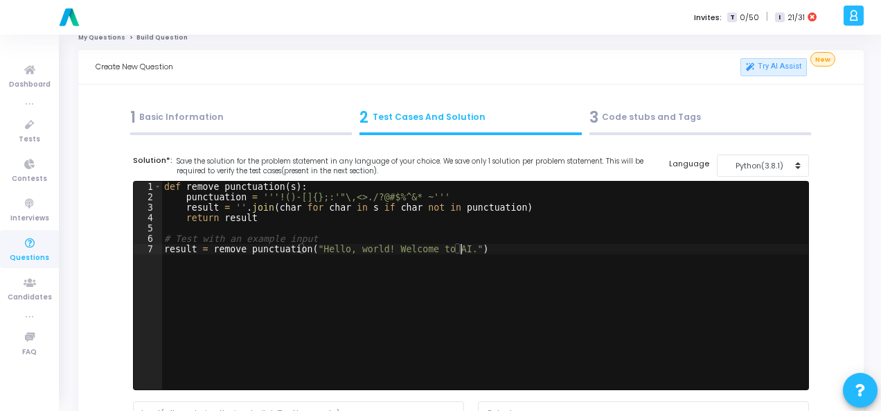
scroll to position [208, 0]
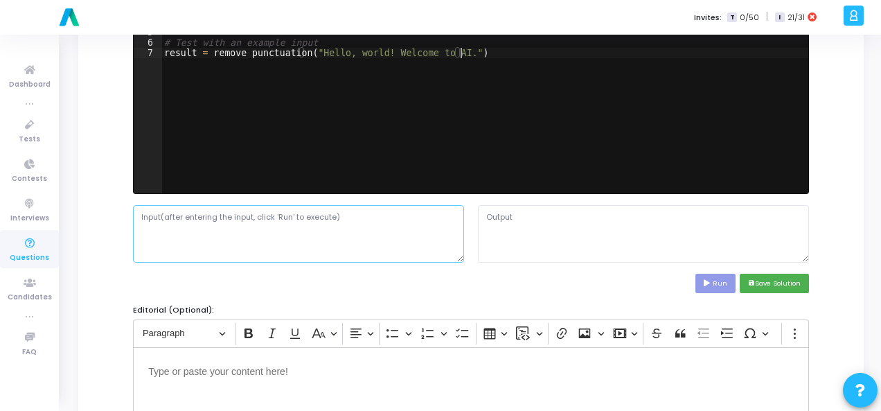
click at [173, 225] on textarea at bounding box center [298, 233] width 331 height 57
paste textarea "A string s."
type textarea "A string s."
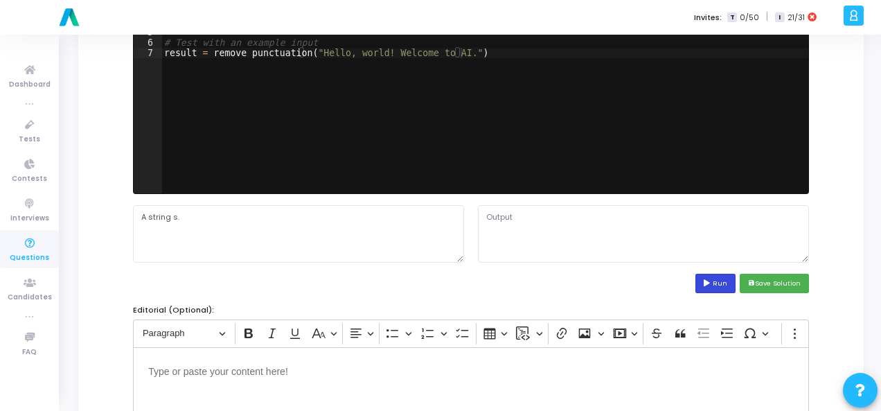
click at [710, 281] on icon at bounding box center [708, 283] width 9 height 7
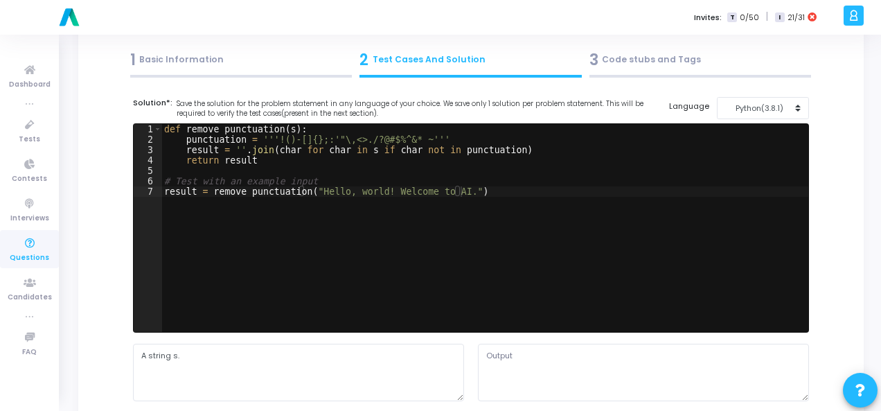
scroll to position [277, 0]
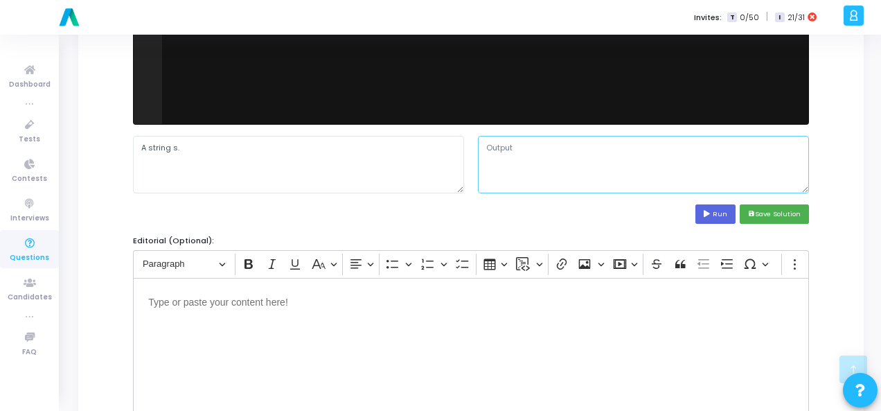
click at [525, 146] on textarea at bounding box center [643, 164] width 331 height 57
click at [710, 213] on icon at bounding box center [708, 214] width 9 height 7
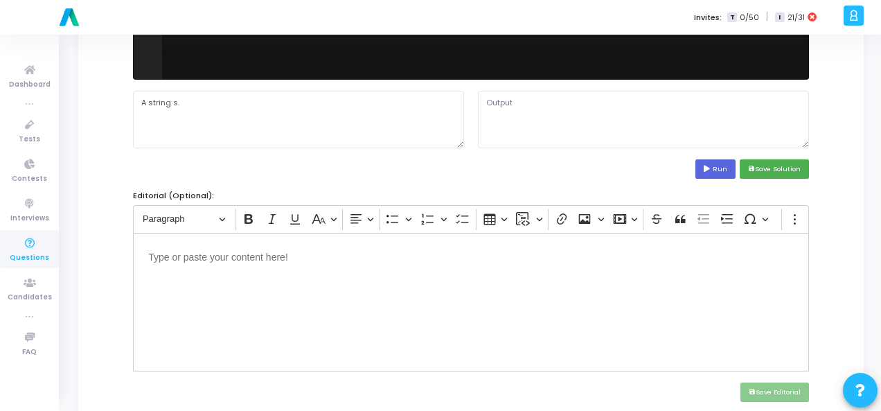
scroll to position [139, 0]
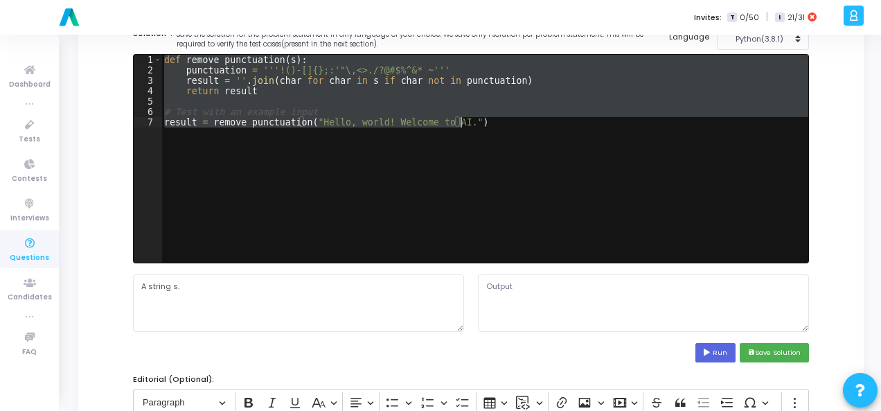
drag, startPoint x: 162, startPoint y: 59, endPoint x: 543, endPoint y: 122, distance: 385.6
click at [543, 122] on div "def remove_punctuation ( s ) : punctuation = '''!()-[]{};:'"\,<>./?@#$%^&*_~'''…" at bounding box center [484, 169] width 647 height 229
type textarea "# Test with an example input result = remove_punctuation("Hello, world! Welcome…"
paste textarea
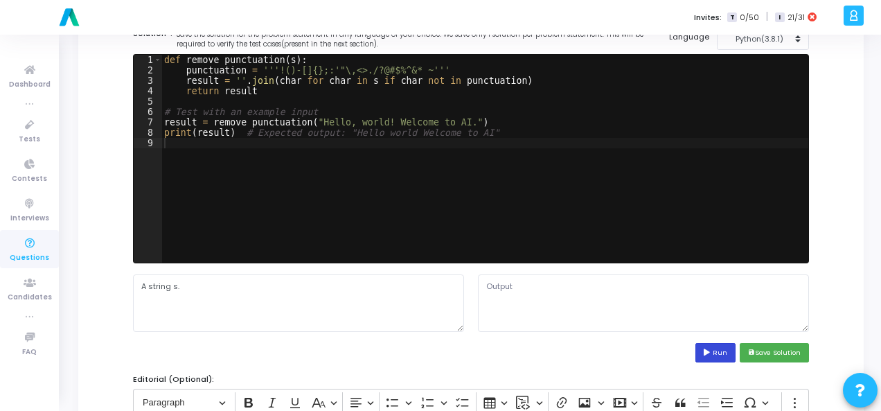
click at [723, 349] on button "Run" at bounding box center [716, 352] width 40 height 19
type textarea "Hello world Welcome to AI"
click at [787, 348] on button "save Save Solution" at bounding box center [774, 352] width 69 height 19
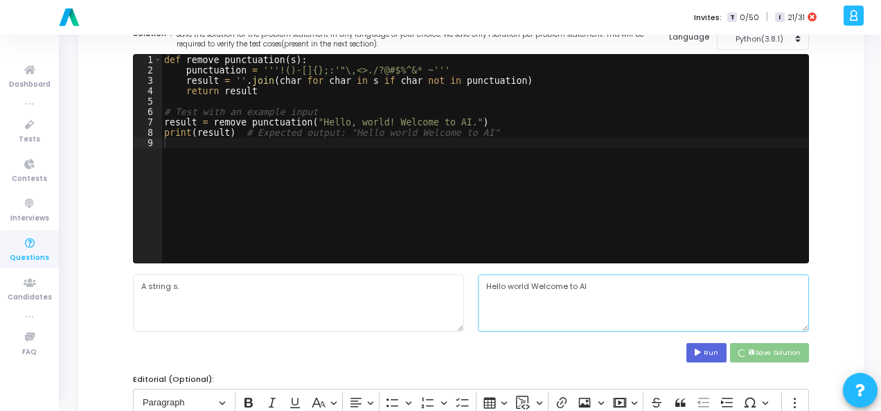
click at [535, 288] on textarea "Hello world Welcome to AI" at bounding box center [643, 302] width 331 height 57
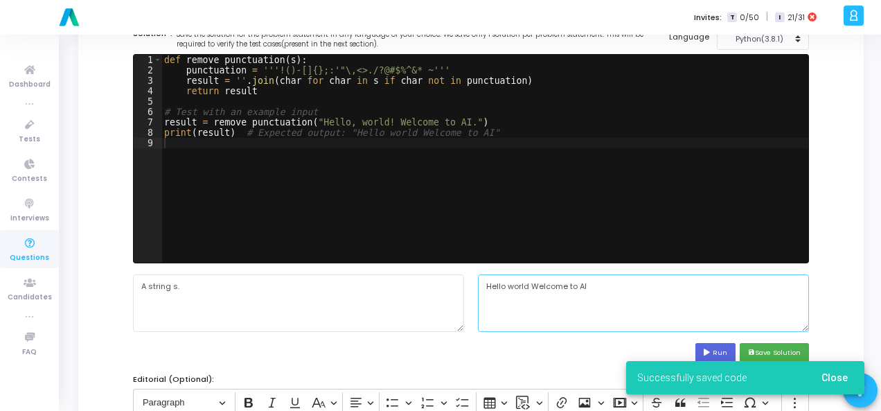
click at [535, 288] on textarea "Hello world Welcome to AI" at bounding box center [643, 302] width 331 height 57
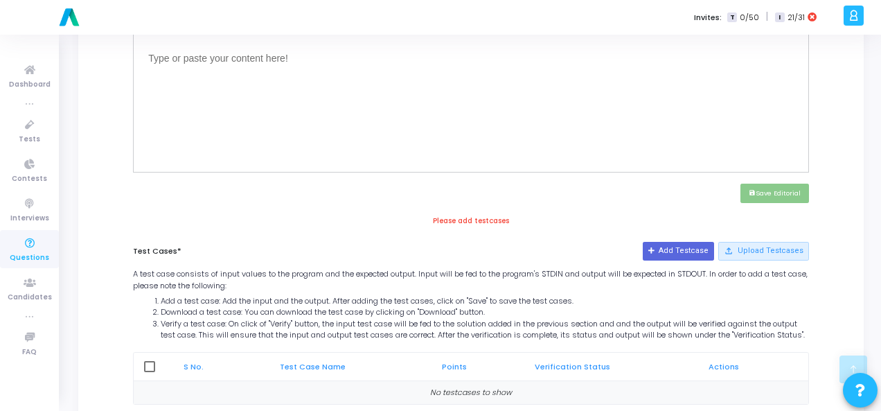
scroll to position [604, 0]
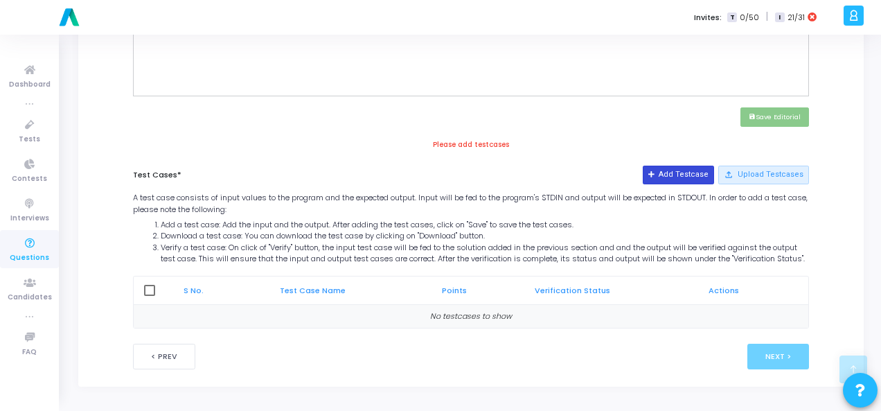
click at [669, 166] on button "Add Testcase" at bounding box center [678, 175] width 71 height 18
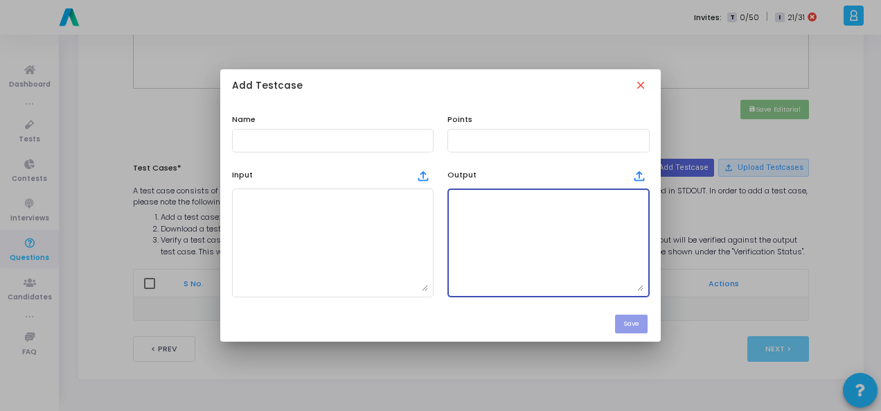
click at [507, 245] on textarea at bounding box center [548, 242] width 191 height 97
paste textarea "Hello world Welcome to AI"
type textarea "Hello world Welcome to AI"
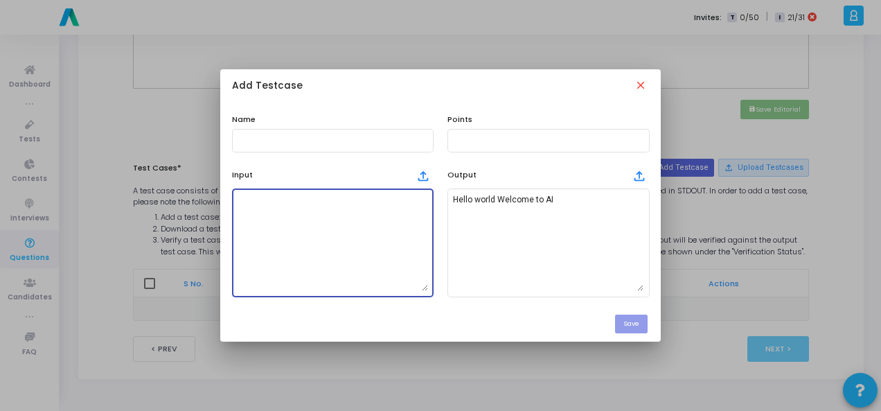
click at [330, 218] on textarea at bounding box center [333, 242] width 191 height 97
paste textarea "A string s."
click at [313, 132] on div at bounding box center [333, 140] width 191 height 26
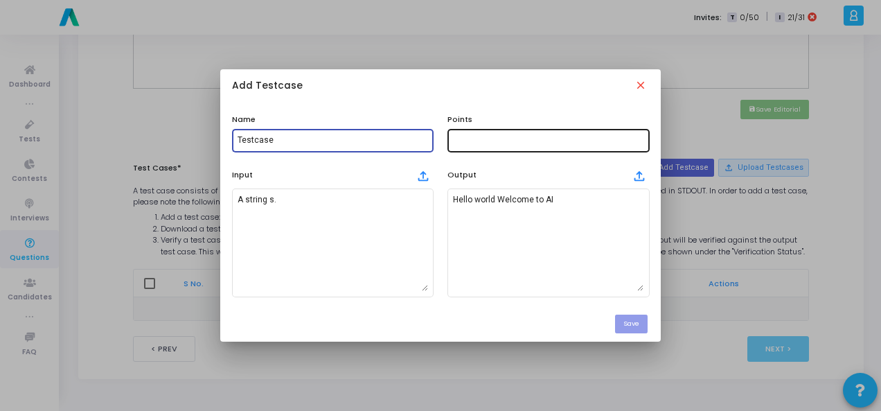
click at [524, 148] on div at bounding box center [548, 140] width 191 height 26
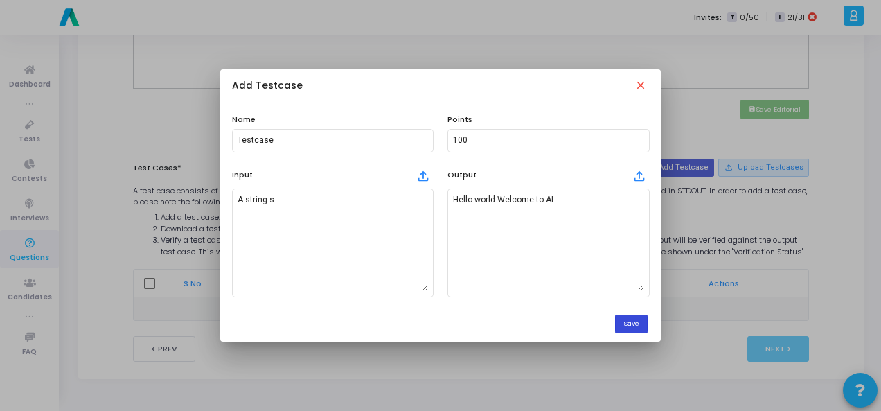
click at [626, 319] on button "Save" at bounding box center [631, 324] width 33 height 19
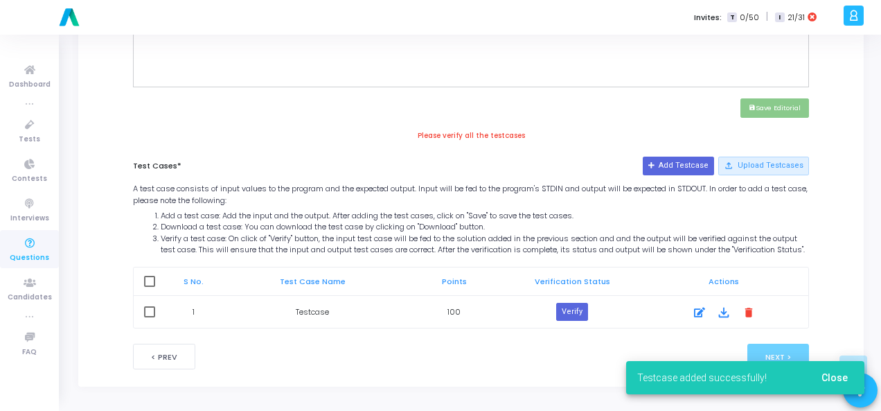
scroll to position [614, 0]
click at [559, 307] on button "Verify" at bounding box center [572, 312] width 32 height 18
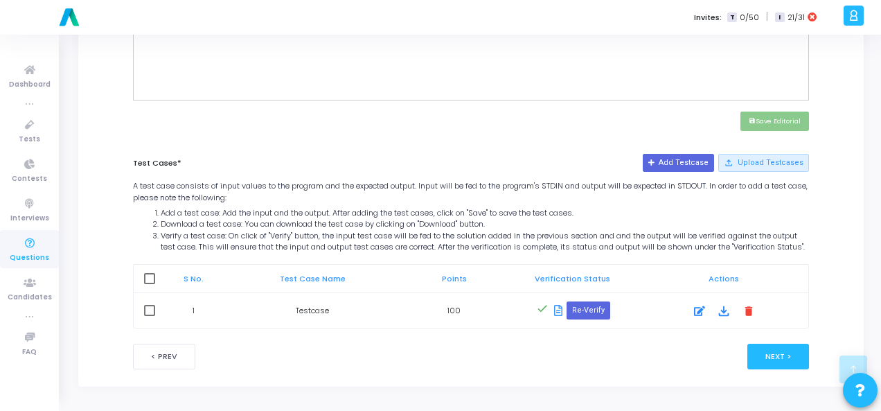
scroll to position [601, 0]
click at [760, 346] on button "Next >" at bounding box center [779, 357] width 62 height 26
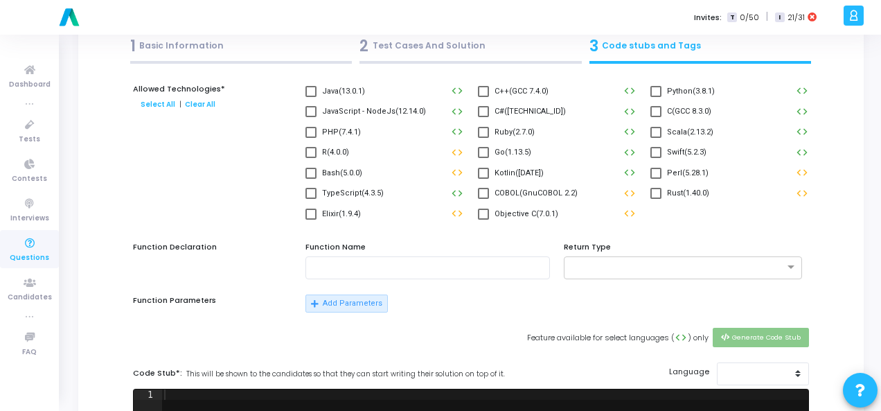
scroll to position [0, 0]
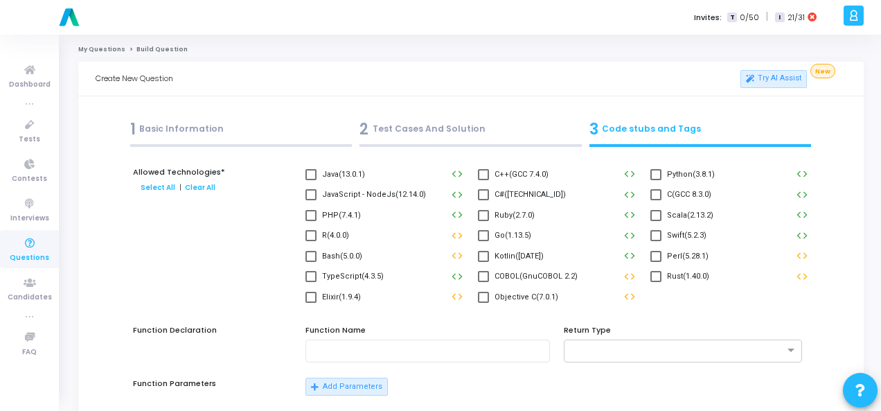
click at [663, 171] on label "Python(3.8.1)" at bounding box center [683, 174] width 64 height 17
click at [656, 180] on input "Python(3.8.1)" at bounding box center [656, 180] width 1 height 1
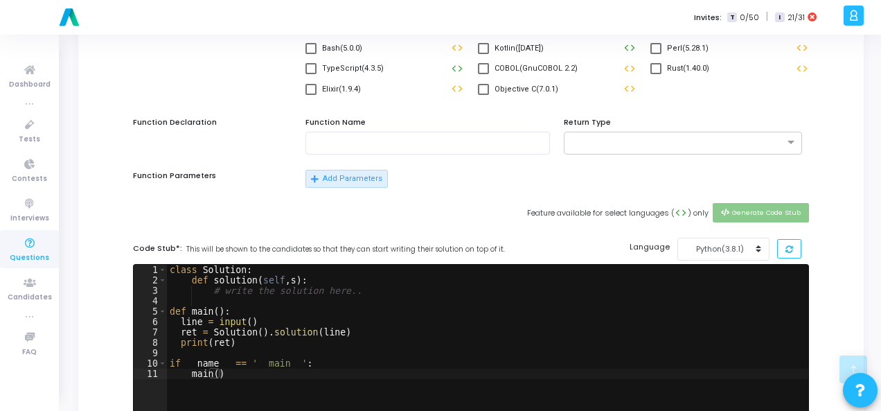
scroll to position [554, 0]
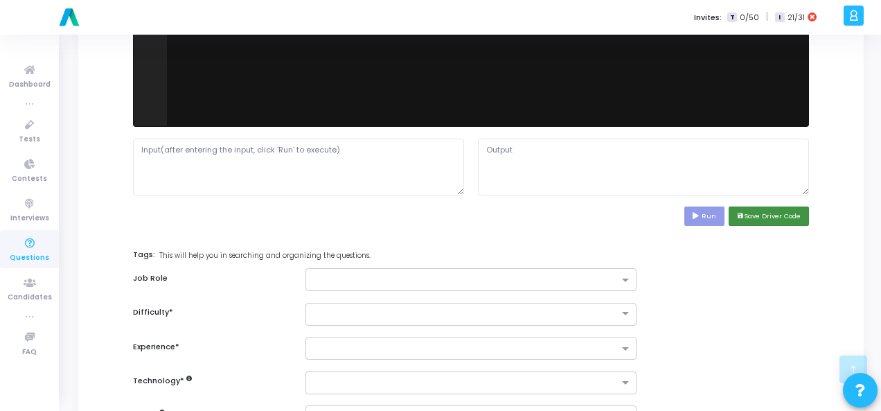
click at [757, 218] on button "save Save Driver Code" at bounding box center [769, 216] width 80 height 19
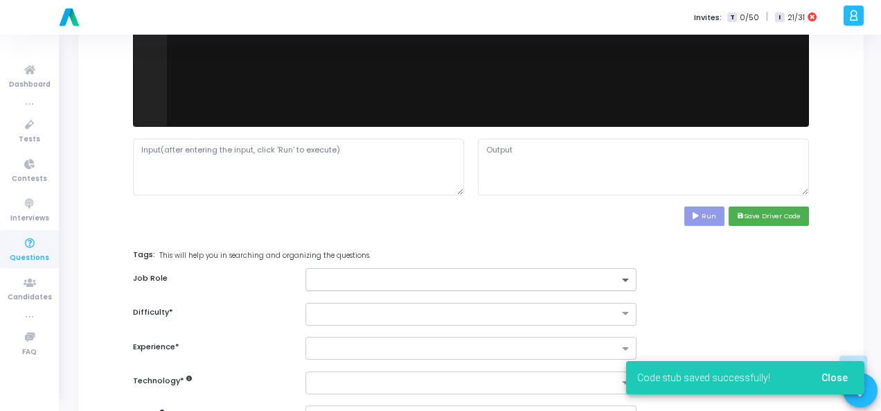
click at [628, 277] on span at bounding box center [627, 281] width 17 height 12
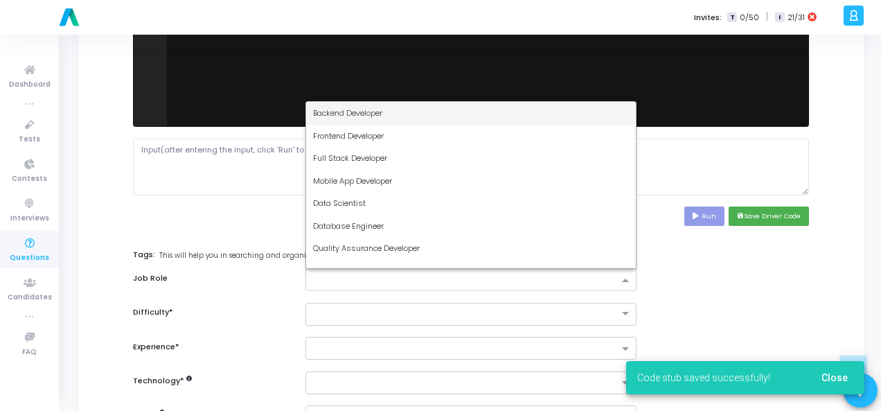
click at [423, 109] on div "Backend Developer" at bounding box center [471, 113] width 330 height 23
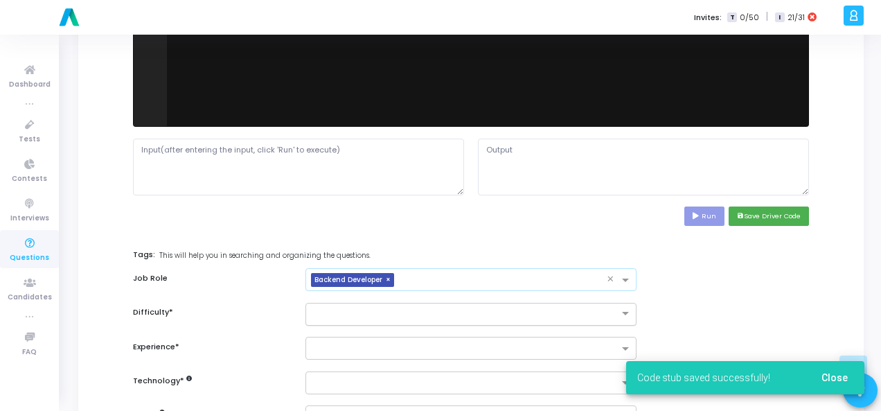
click at [367, 307] on input "text" at bounding box center [457, 313] width 288 height 12
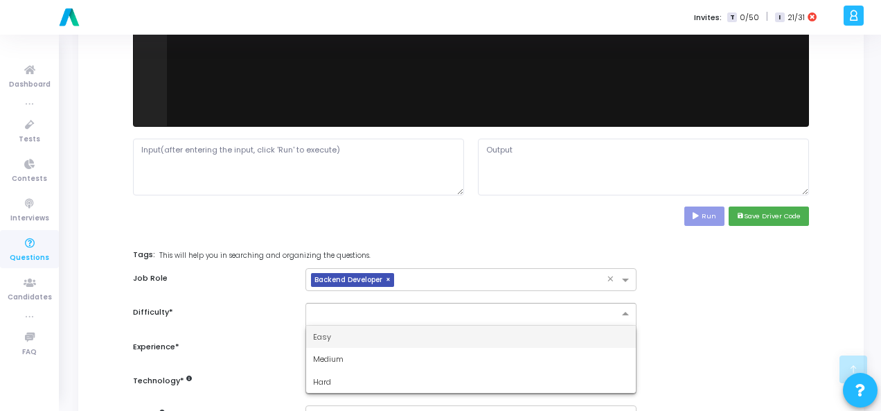
click at [359, 339] on div "Easy" at bounding box center [471, 337] width 330 height 23
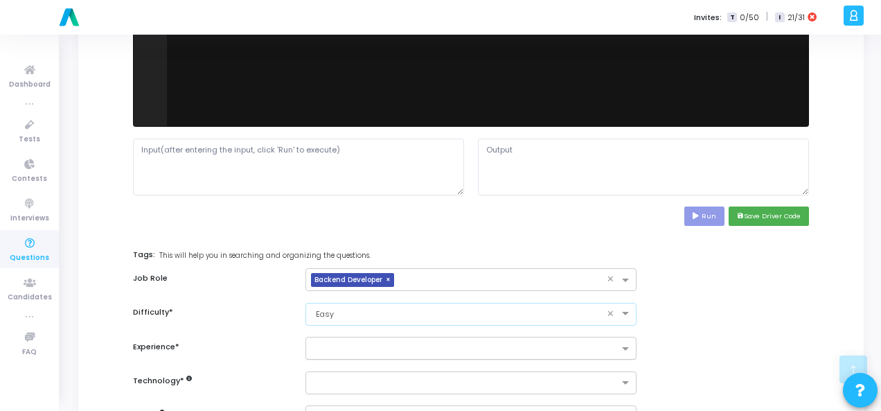
click at [360, 344] on input "text" at bounding box center [466, 350] width 306 height 12
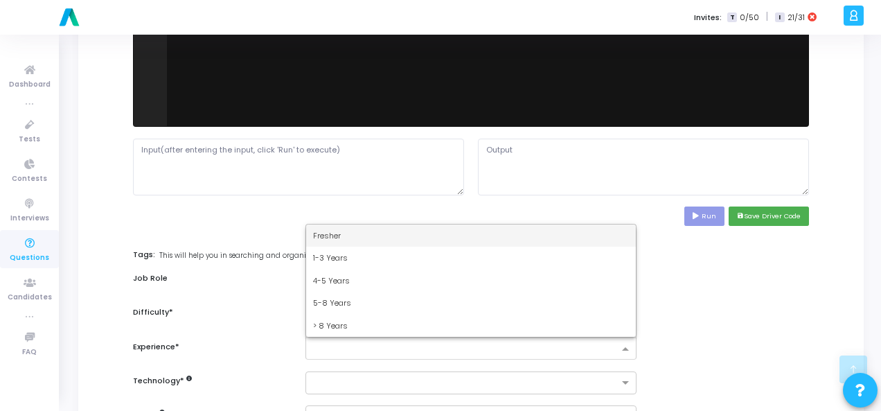
click at [365, 239] on div "Fresher" at bounding box center [471, 236] width 330 height 23
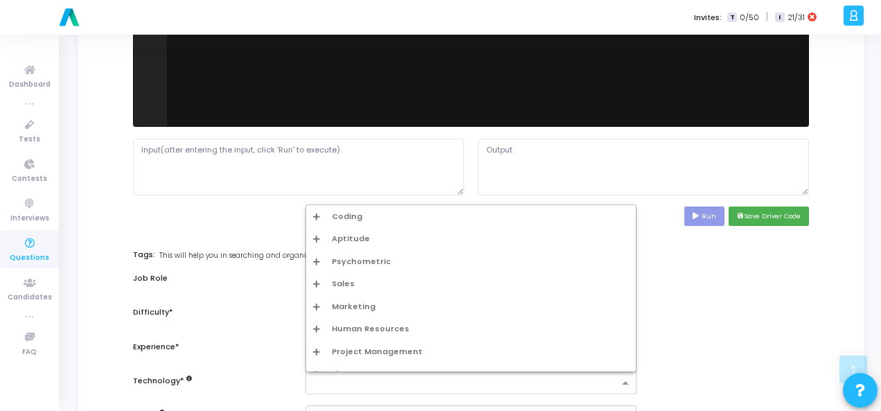
click at [369, 374] on div at bounding box center [462, 382] width 313 height 17
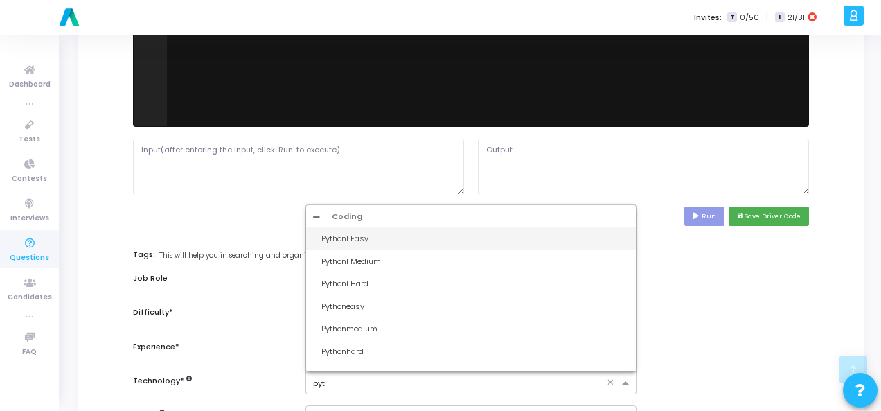
click at [373, 227] on div "Python1 Easy" at bounding box center [471, 238] width 330 height 23
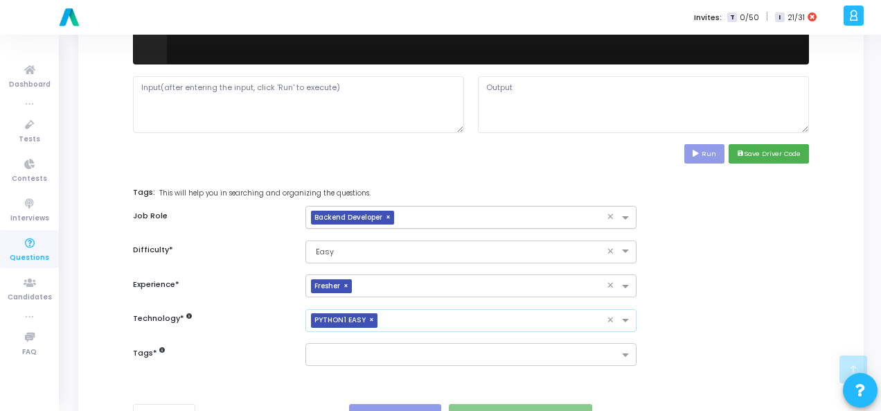
scroll to position [675, 0]
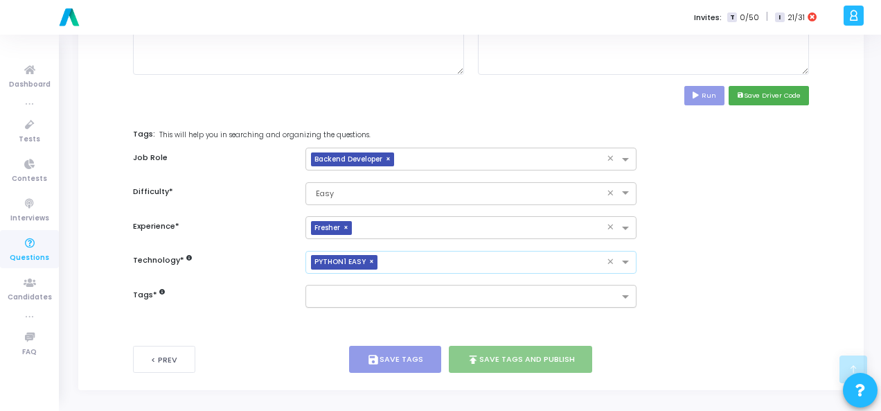
click at [392, 293] on input "text" at bounding box center [466, 298] width 306 height 12
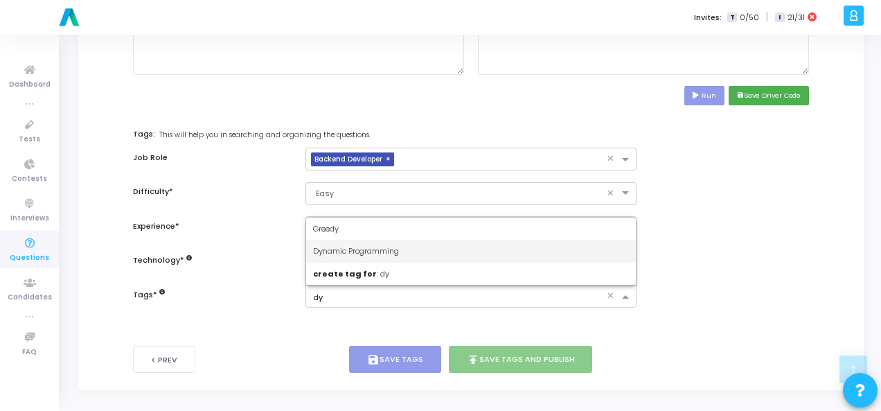
click at [384, 240] on div "Dynamic Programming" at bounding box center [471, 251] width 330 height 23
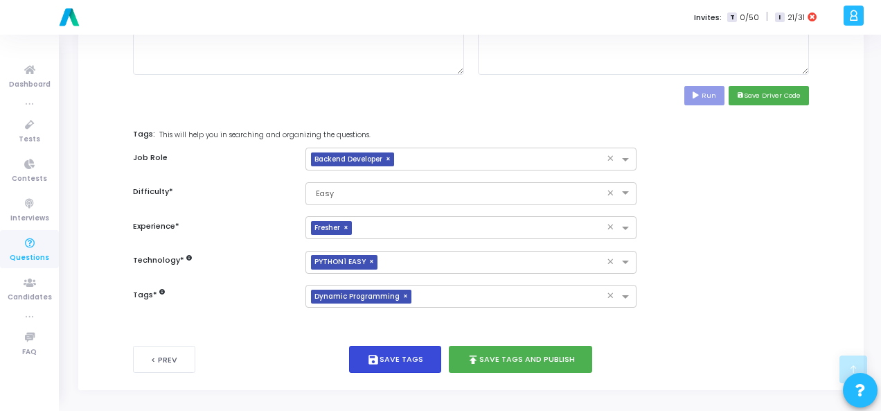
click at [401, 347] on button "save Save Tags" at bounding box center [395, 359] width 92 height 27
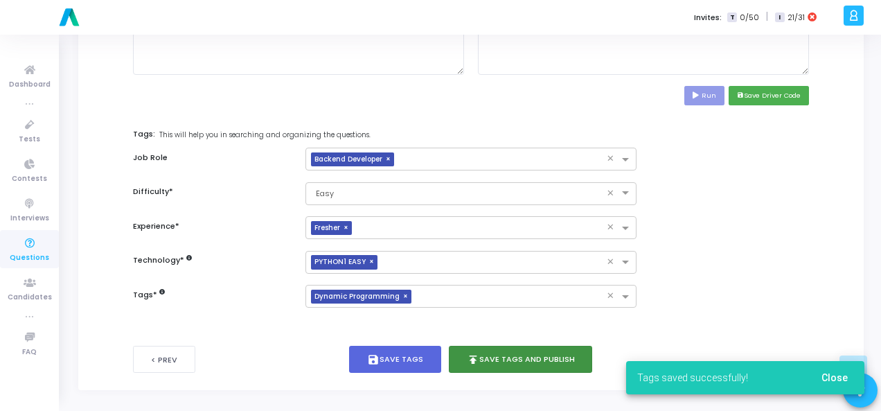
click at [514, 354] on button "publish Save Tags and Publish" at bounding box center [521, 359] width 144 height 27
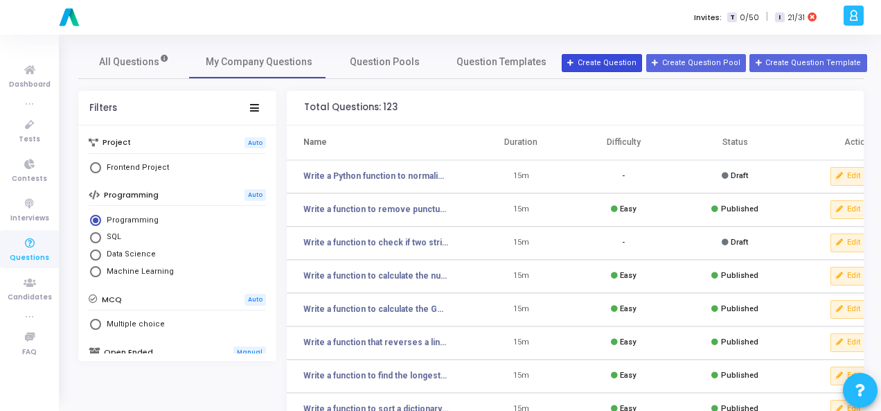
click at [622, 67] on button "Create Question" at bounding box center [602, 63] width 80 height 18
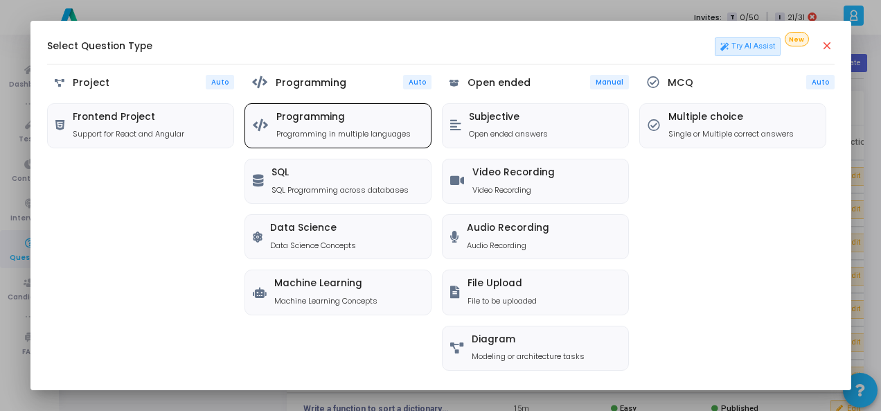
click at [292, 137] on p "Programming in multiple languages" at bounding box center [344, 134] width 134 height 12
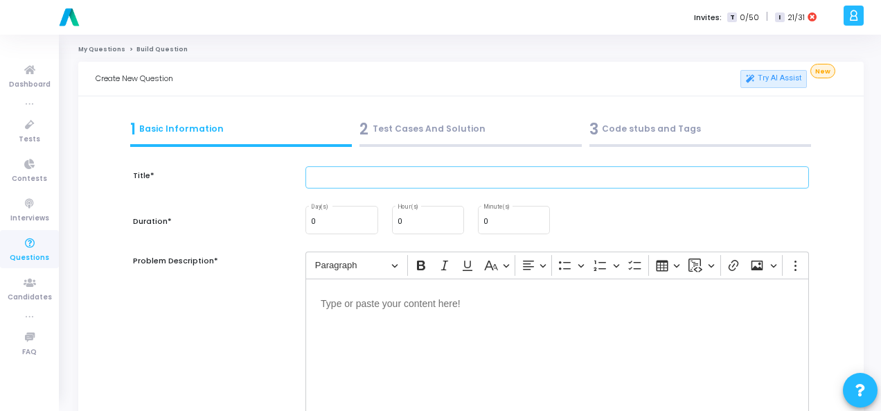
click at [361, 181] on input "text" at bounding box center [558, 177] width 504 height 23
paste input "Write a function to merge two sorted lists into one sorted list."
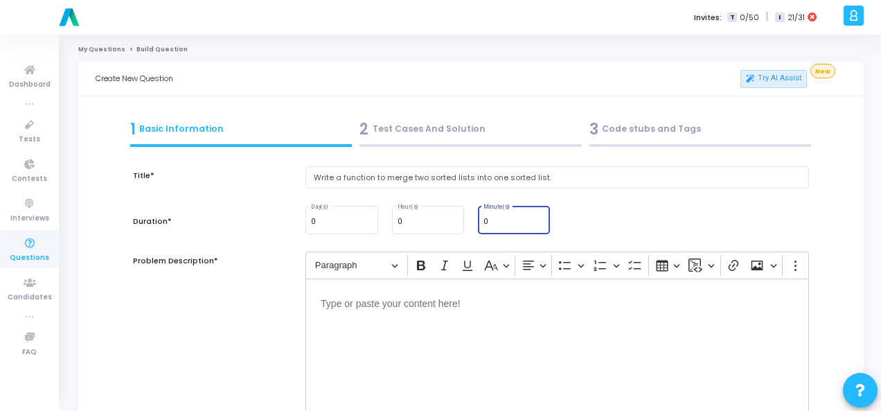
click at [504, 218] on input "0" at bounding box center [514, 222] width 61 height 8
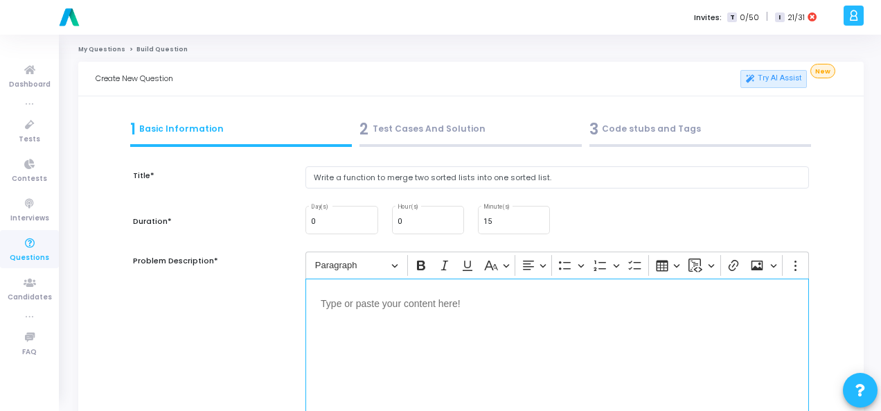
click at [403, 306] on p "Editor editing area: main" at bounding box center [557, 302] width 473 height 17
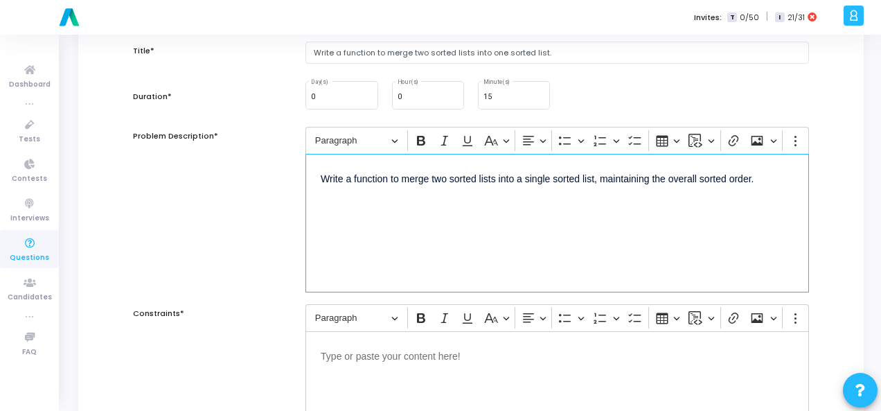
scroll to position [277, 0]
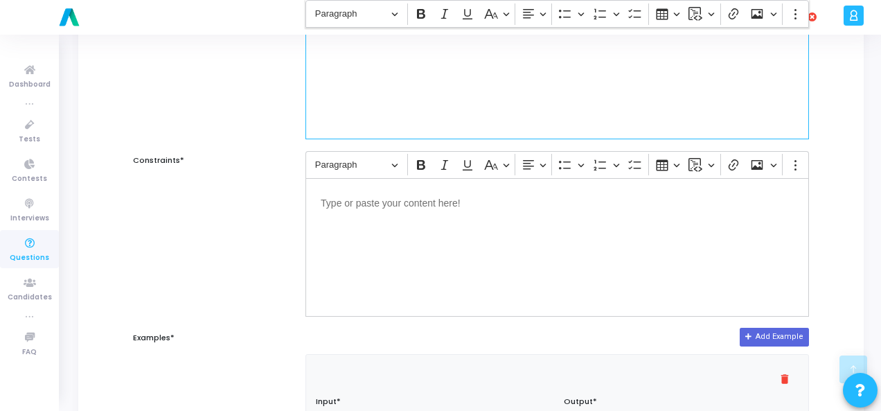
click at [379, 209] on p "Editor editing area: main" at bounding box center [557, 201] width 473 height 17
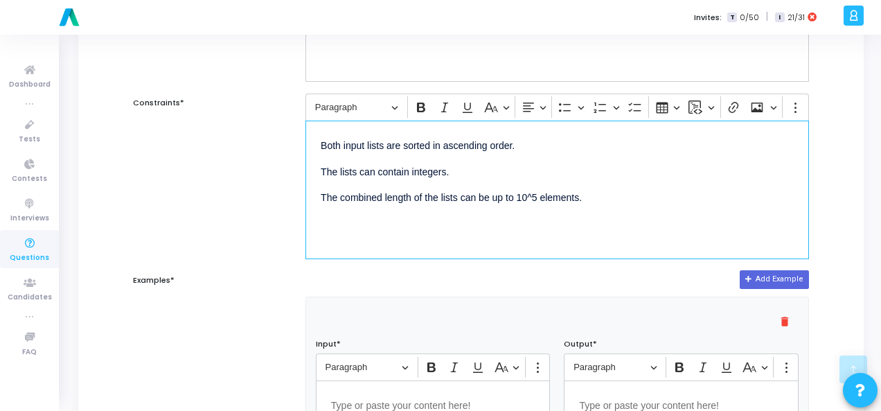
scroll to position [416, 0]
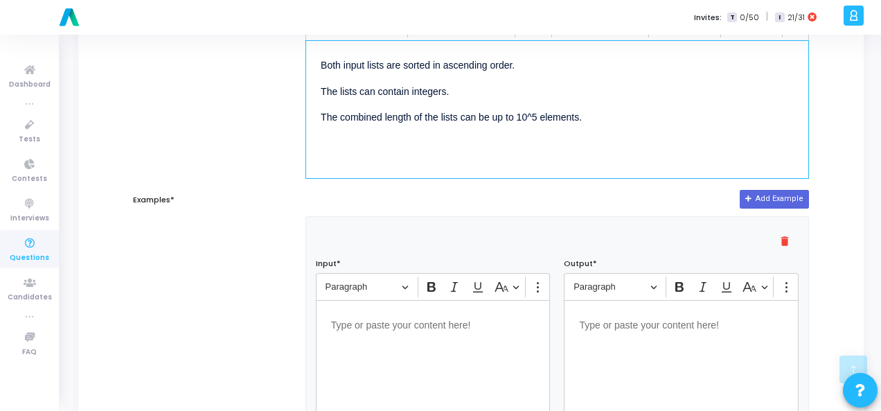
click at [410, 337] on div "Editor editing area: main" at bounding box center [433, 369] width 235 height 139
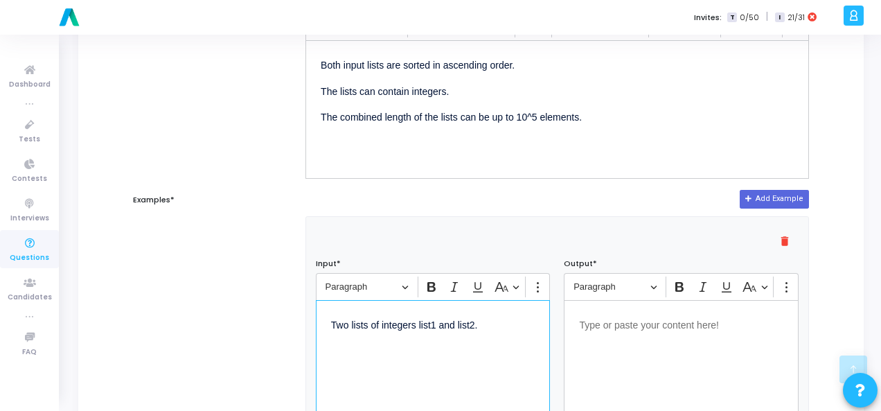
click at [610, 335] on div "Editor editing area: main" at bounding box center [681, 369] width 235 height 139
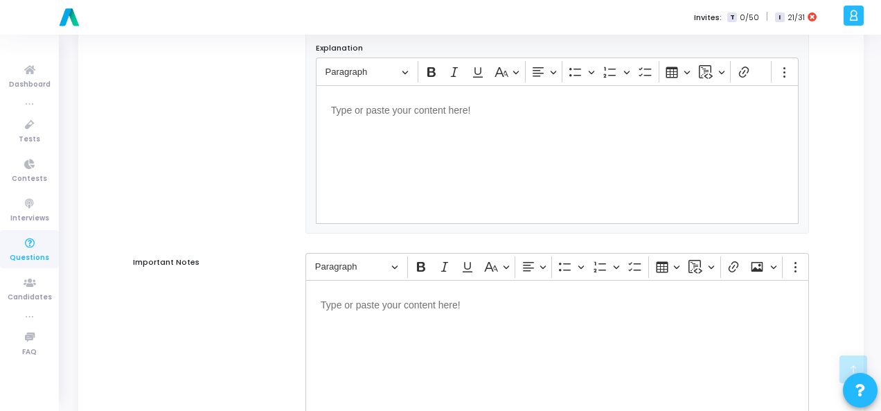
scroll to position [941, 0]
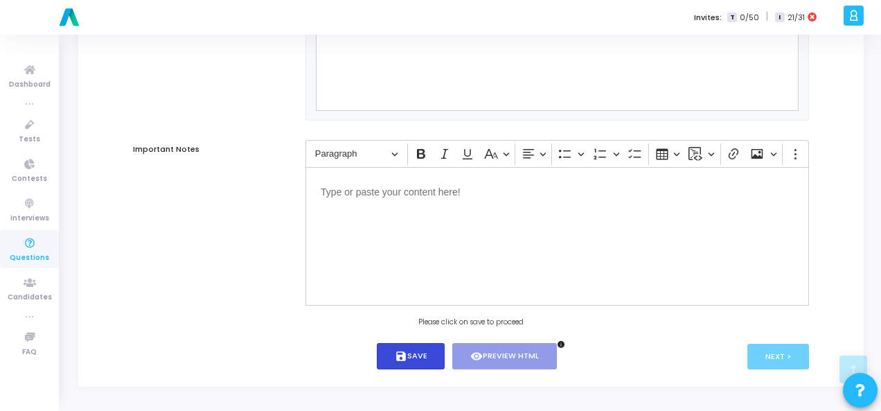
click at [432, 358] on button "save Save" at bounding box center [411, 356] width 69 height 27
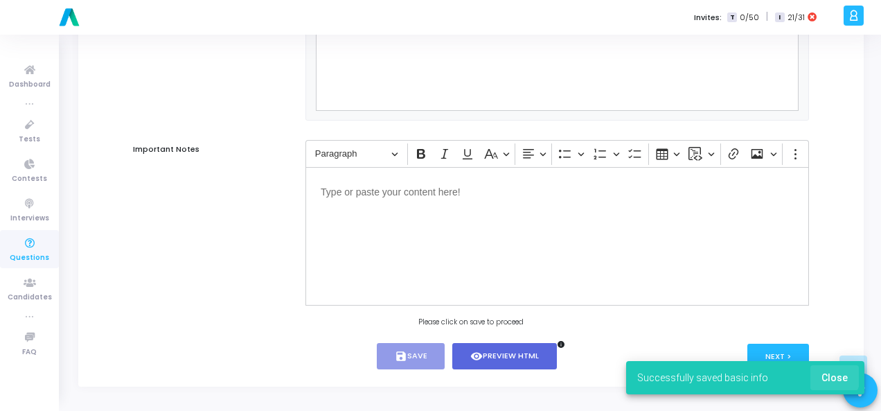
click at [828, 375] on span "Close" at bounding box center [835, 377] width 26 height 11
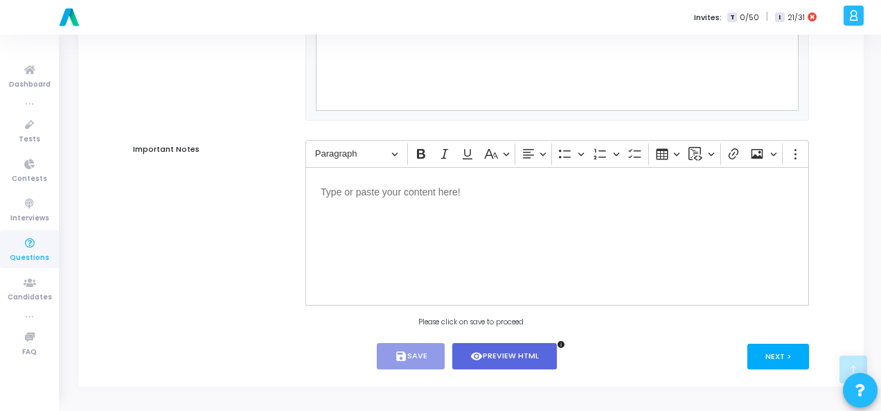
click at [779, 360] on button "Next >" at bounding box center [779, 357] width 62 height 26
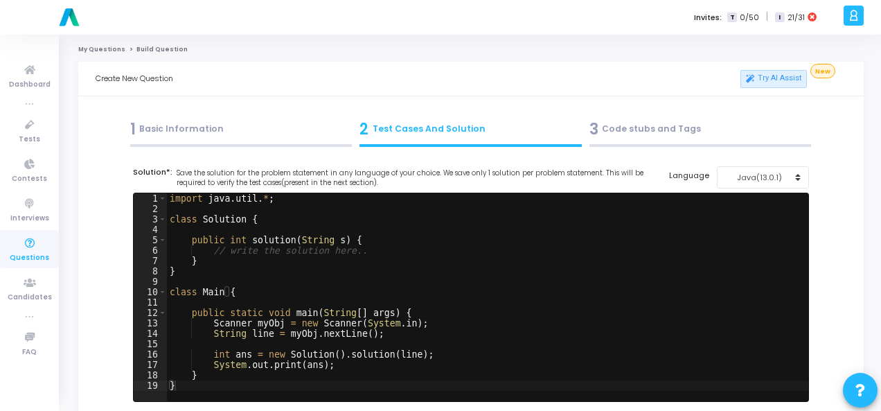
scroll to position [208, 0]
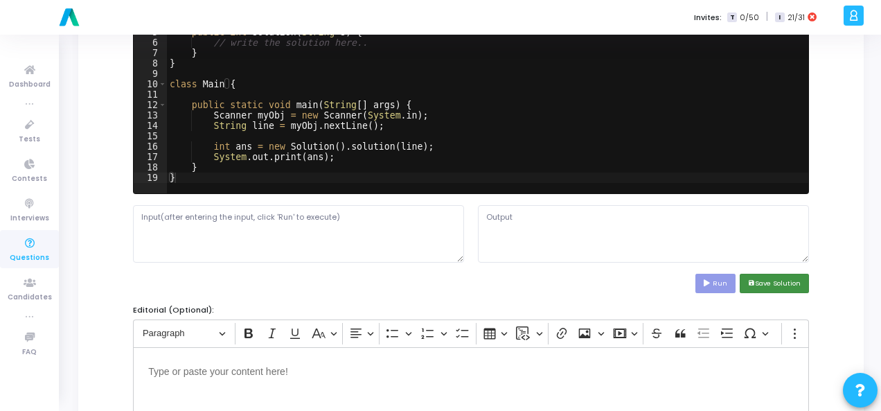
click at [767, 282] on button "save Save Solution" at bounding box center [774, 283] width 69 height 19
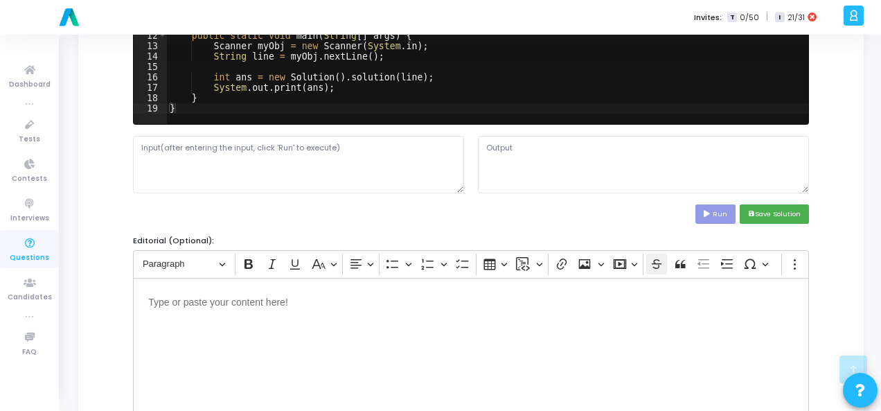
scroll to position [69, 0]
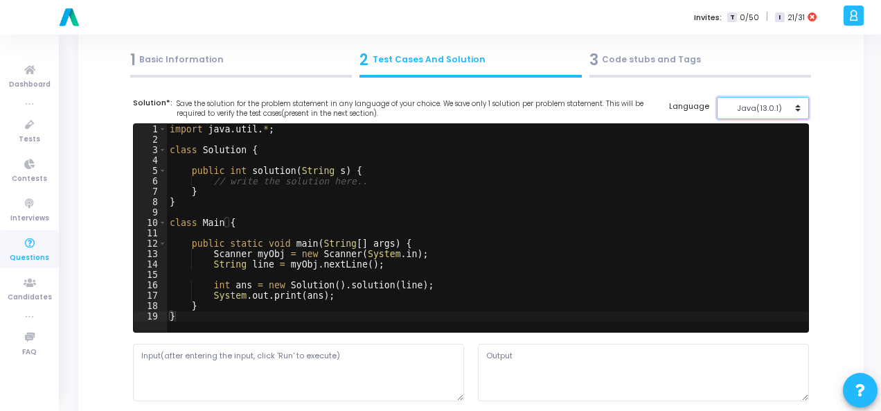
click at [780, 107] on div "Java(13.0.1)" at bounding box center [760, 109] width 68 height 12
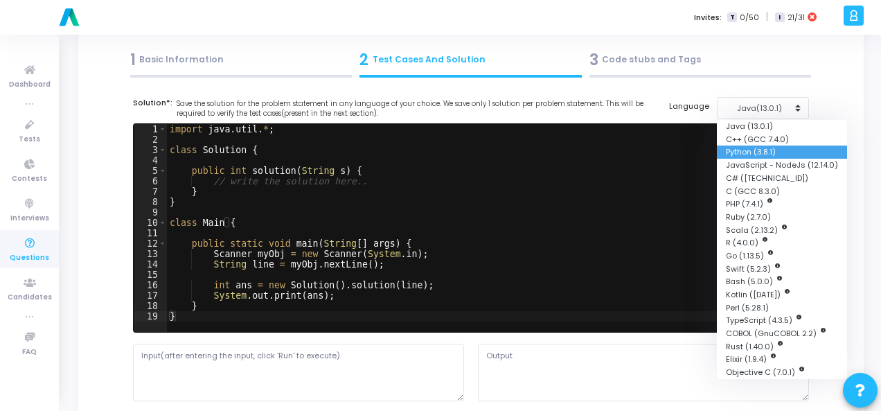
click at [760, 152] on button "Python (3.8.1)" at bounding box center [782, 152] width 130 height 13
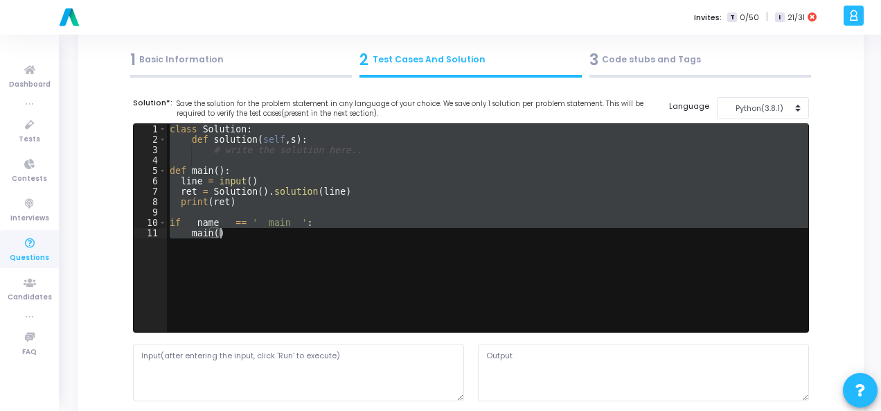
drag, startPoint x: 168, startPoint y: 130, endPoint x: 271, endPoint y: 245, distance: 154.1
click at [271, 245] on div "class Solution : def solution ( self , s ) : # write the solution here.. def ma…" at bounding box center [488, 238] width 642 height 229
paste textarea "print(result) # Expected output: [1, 2, 3, 4, 5, 6]"
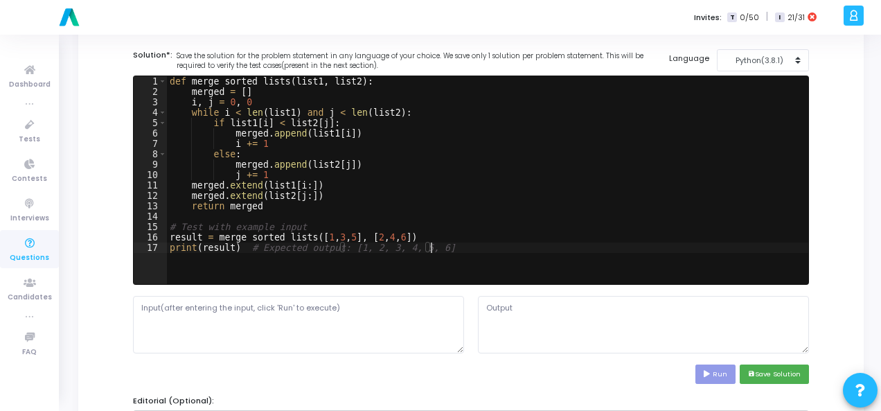
scroll to position [139, 0]
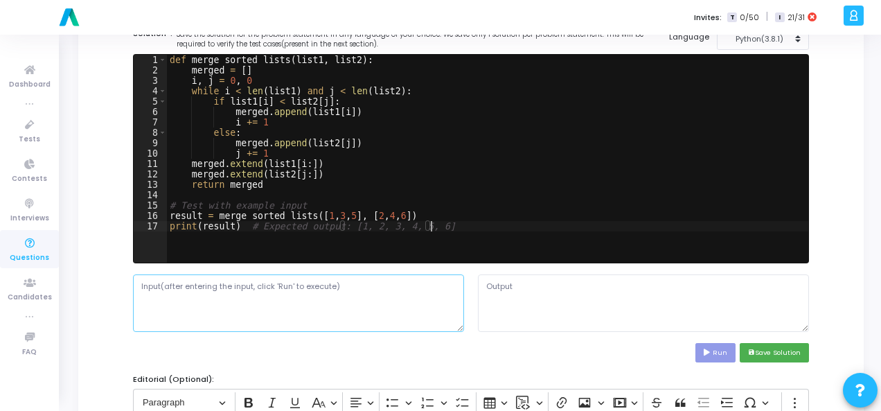
drag, startPoint x: 192, startPoint y: 303, endPoint x: 177, endPoint y: 185, distance: 118.7
click at [192, 301] on textarea at bounding box center [298, 302] width 331 height 57
click at [284, 295] on textarea at bounding box center [298, 302] width 331 height 57
paste textarea "Two lists of integers list1 and list2."
click at [704, 347] on button "Run" at bounding box center [716, 352] width 40 height 19
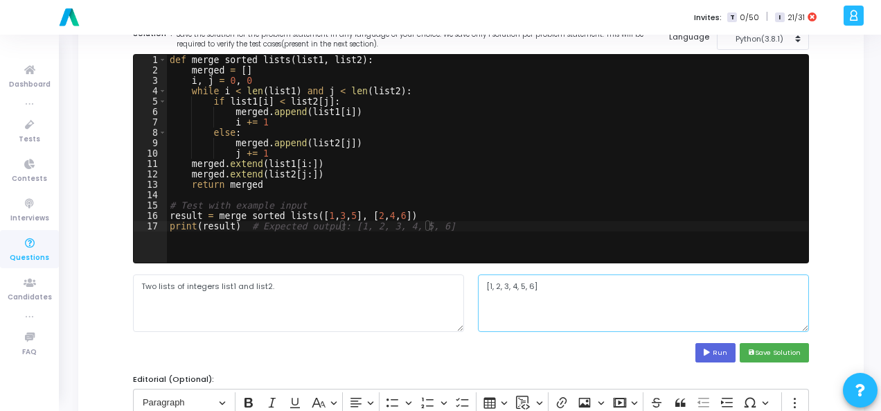
click at [509, 288] on textarea "[1, 2, 3, 4, 5, 6]" at bounding box center [643, 302] width 331 height 57
click at [769, 351] on button "save Save Solution" at bounding box center [774, 352] width 69 height 19
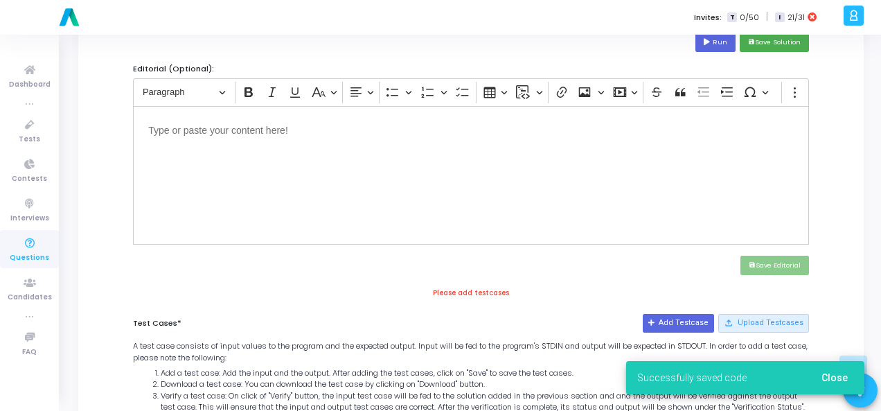
scroll to position [554, 0]
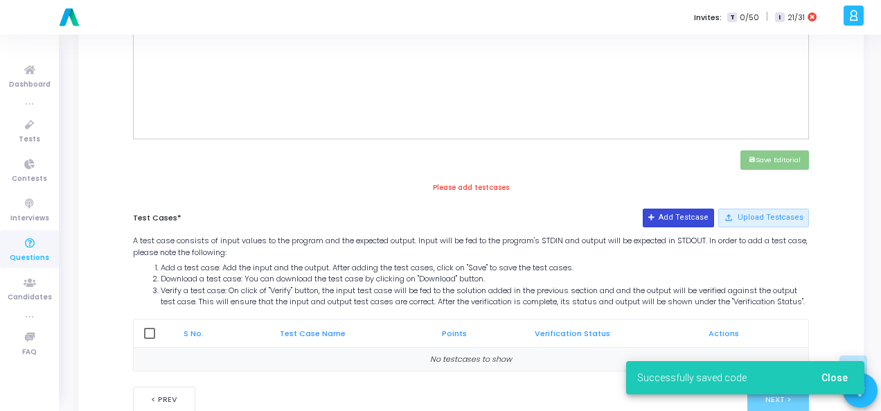
click at [685, 220] on button "Add Testcase" at bounding box center [678, 218] width 71 height 18
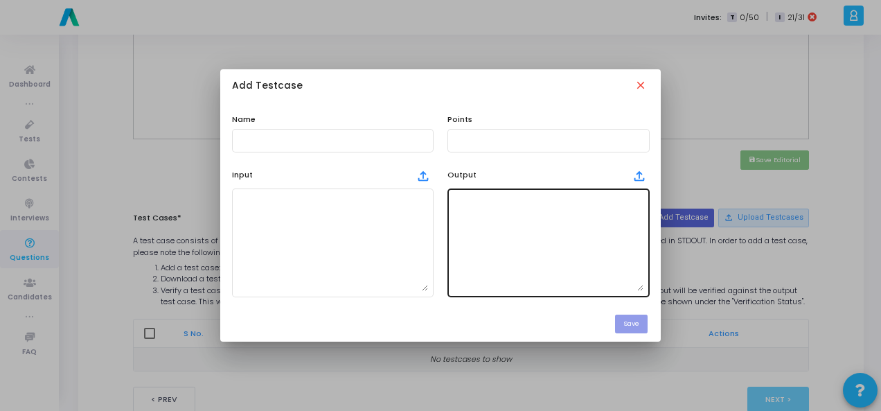
click at [460, 222] on textarea at bounding box center [548, 242] width 191 height 97
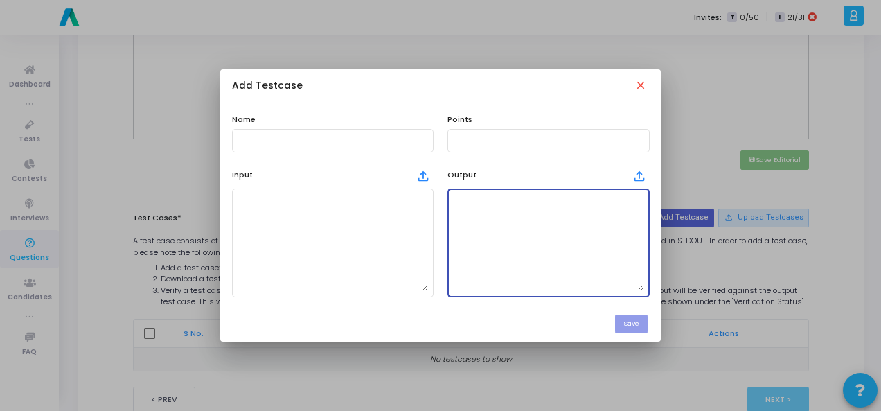
paste textarea "[1, 2, 3, 4, 5, 6]"
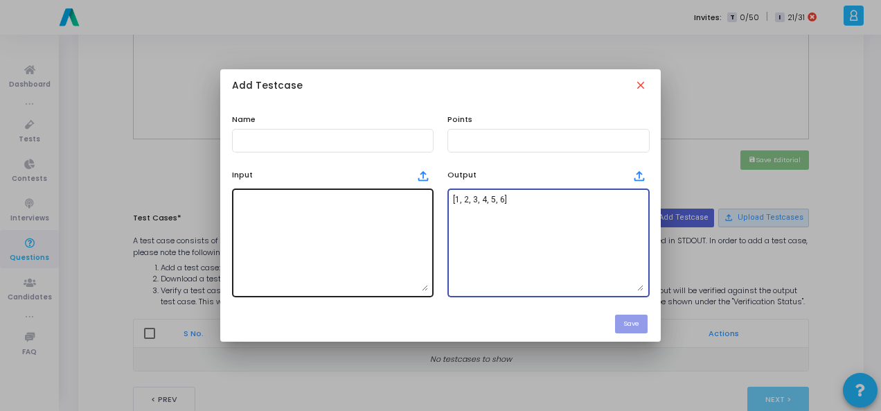
click at [310, 238] on textarea at bounding box center [333, 242] width 191 height 97
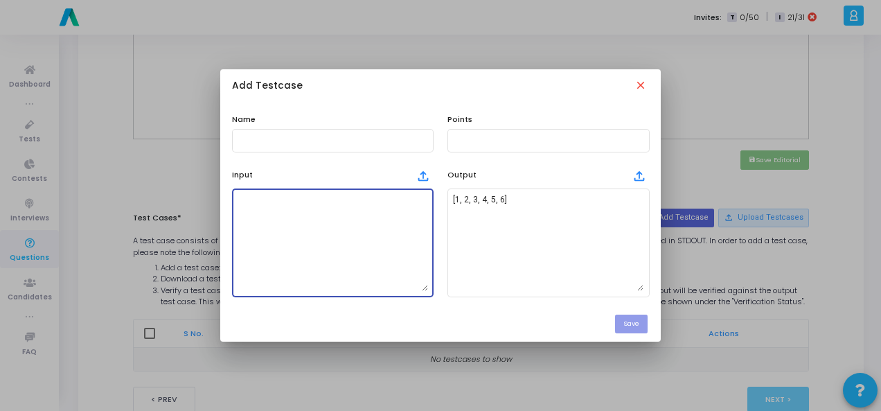
paste textarea "Two lists of integers list1 and list2."
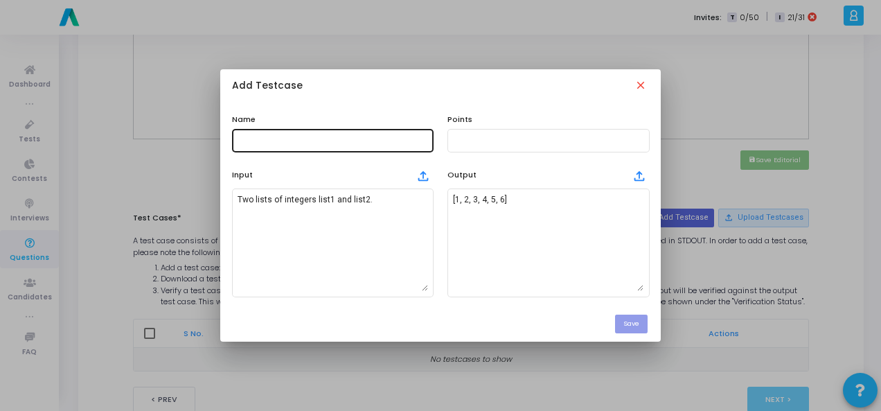
click at [304, 133] on div at bounding box center [333, 140] width 191 height 26
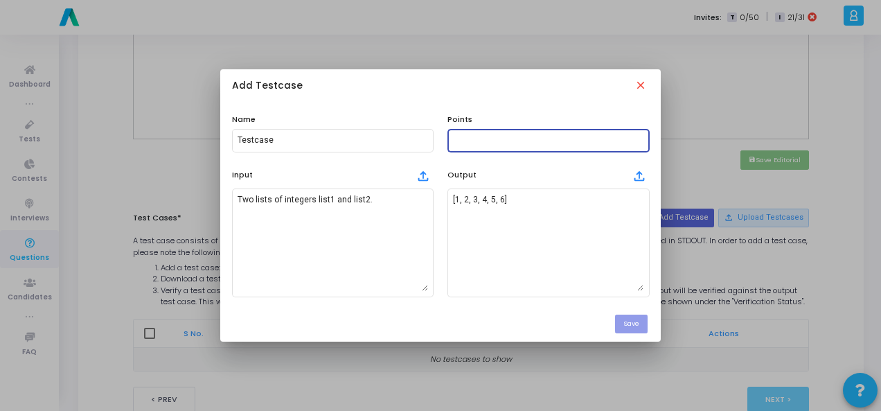
click at [548, 143] on input "text" at bounding box center [548, 141] width 191 height 10
click at [620, 320] on button "Save" at bounding box center [631, 324] width 33 height 19
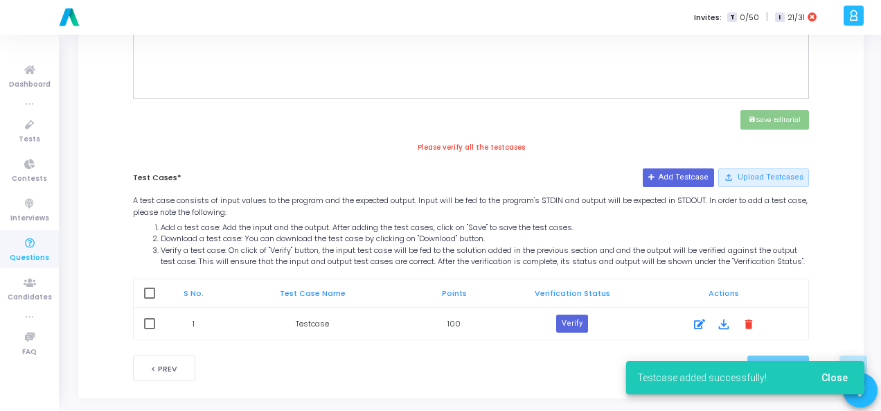
scroll to position [614, 0]
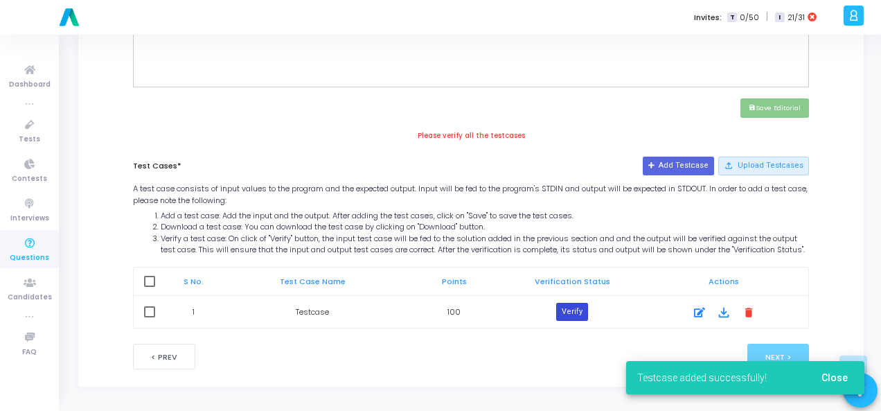
click at [568, 316] on button "Verify" at bounding box center [572, 312] width 32 height 18
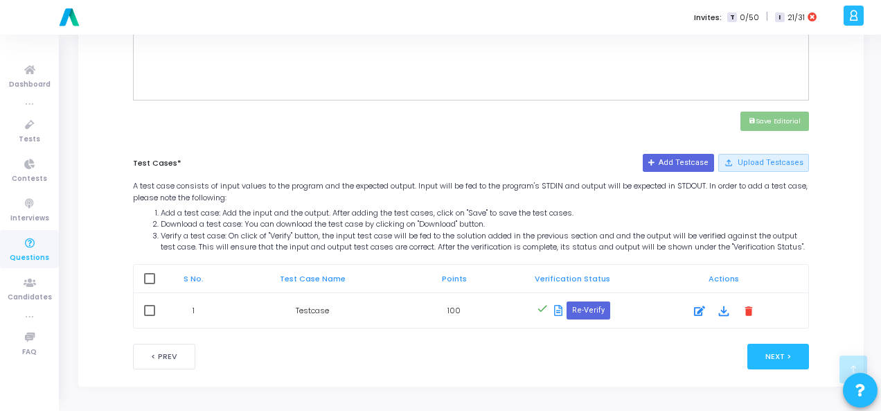
scroll to position [601, 0]
click at [769, 365] on button "Next >" at bounding box center [779, 357] width 62 height 26
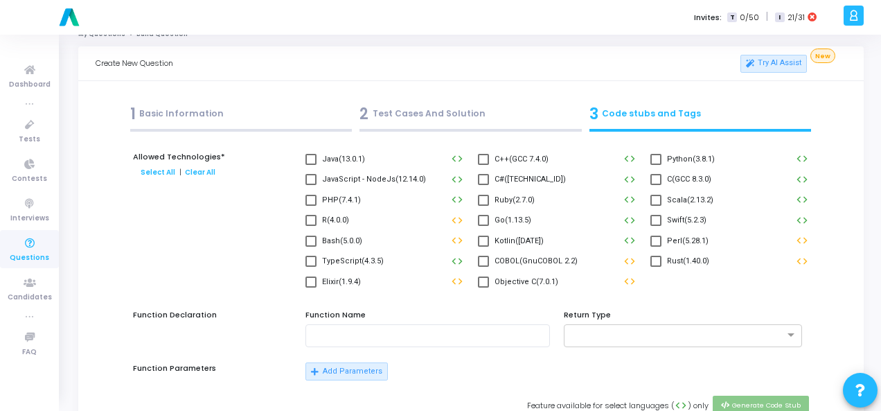
scroll to position [0, 0]
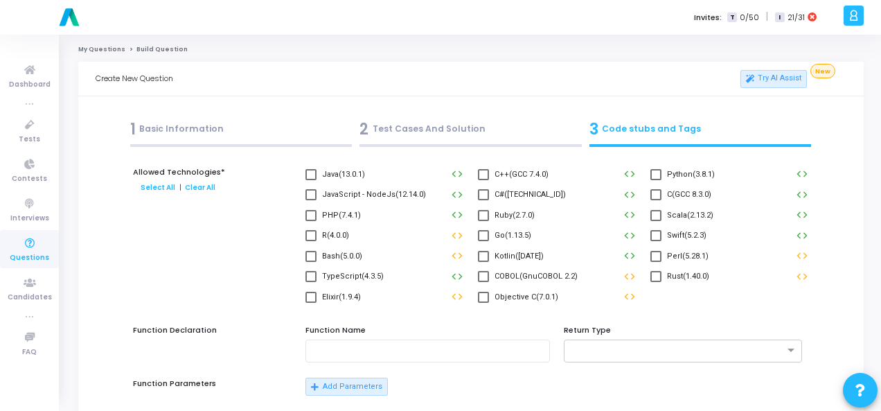
click at [653, 175] on span at bounding box center [656, 174] width 11 height 11
click at [656, 180] on input "Python(3.8.1)" at bounding box center [656, 180] width 1 height 1
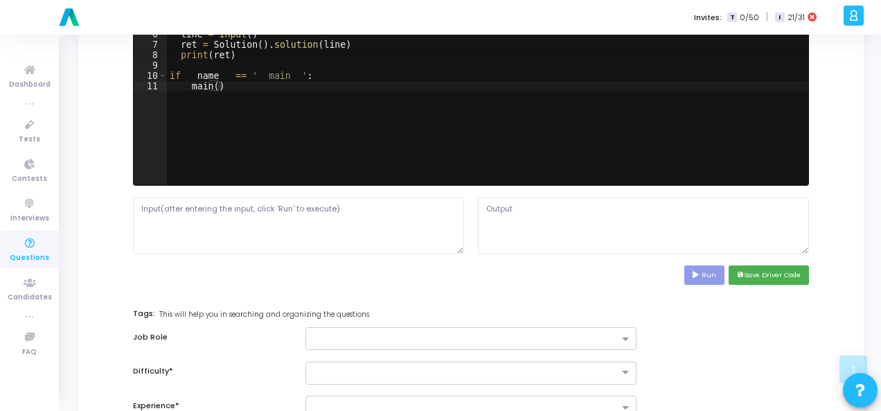
scroll to position [624, 0]
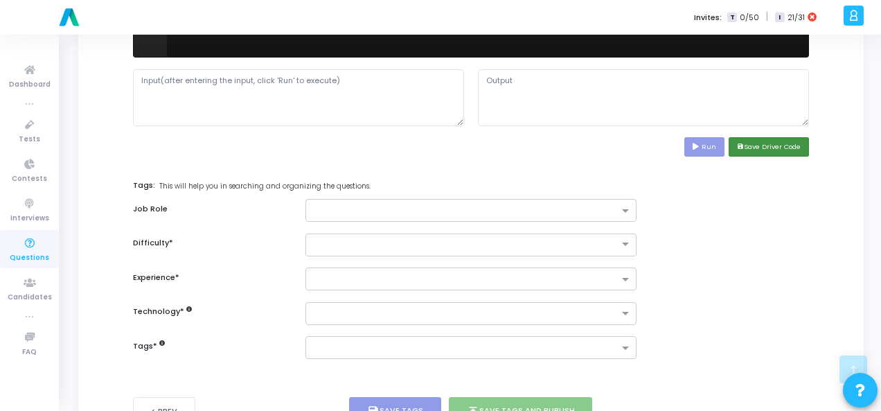
click at [757, 143] on button "save Save Driver Code" at bounding box center [769, 146] width 80 height 19
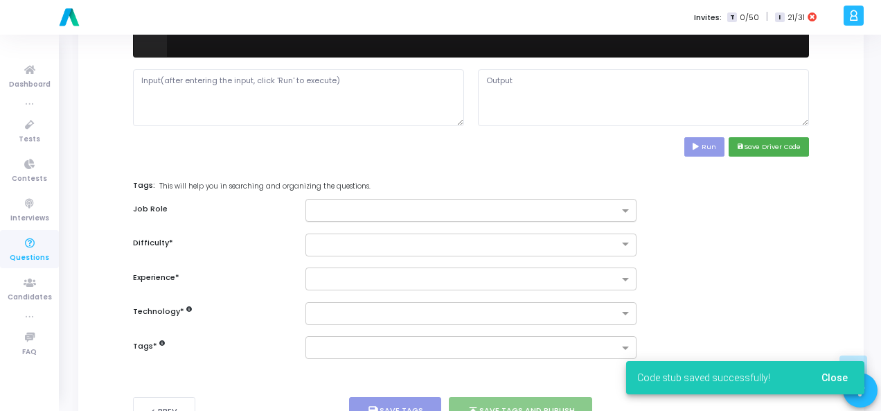
click at [378, 206] on input "text" at bounding box center [466, 212] width 306 height 12
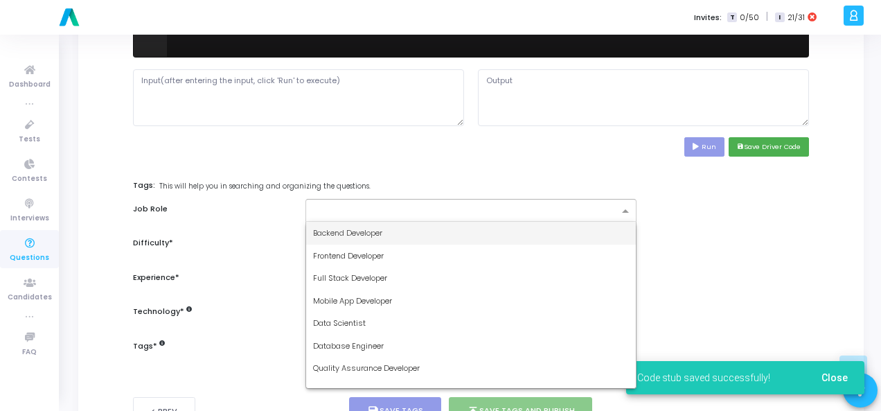
click at [350, 231] on span "Backend Developer" at bounding box center [347, 232] width 69 height 11
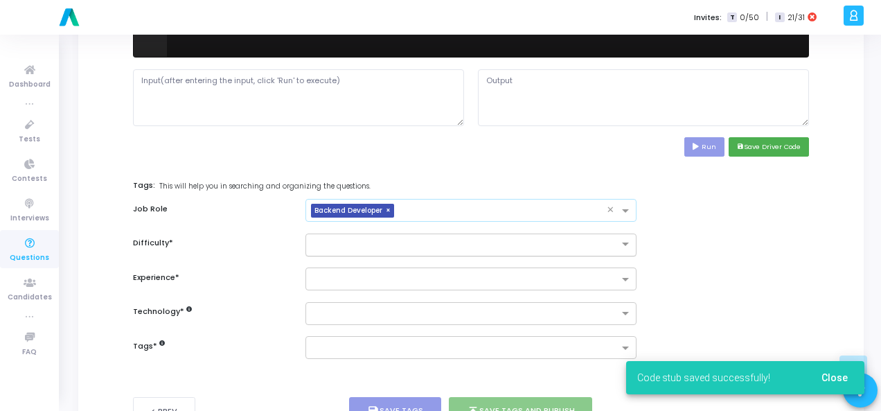
click at [350, 249] on div at bounding box center [471, 245] width 331 height 23
click at [349, 257] on ng-dropdown-panel "Easy Medium Hard" at bounding box center [471, 290] width 331 height 69
click at [349, 257] on div "Easy" at bounding box center [471, 267] width 330 height 23
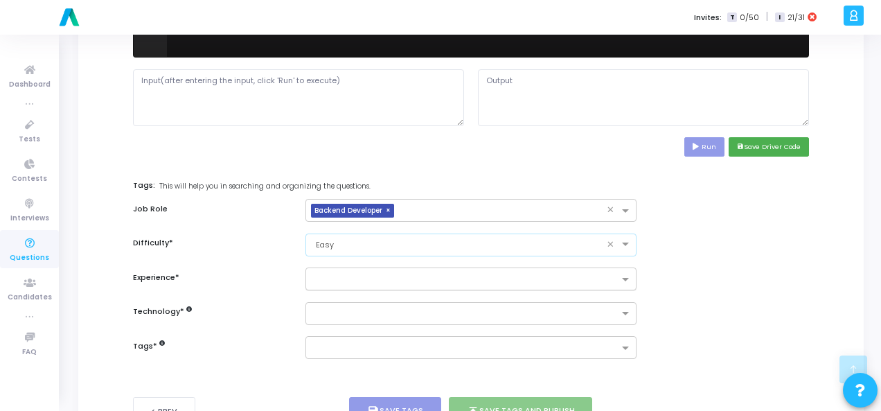
click at [353, 271] on div at bounding box center [462, 279] width 313 height 17
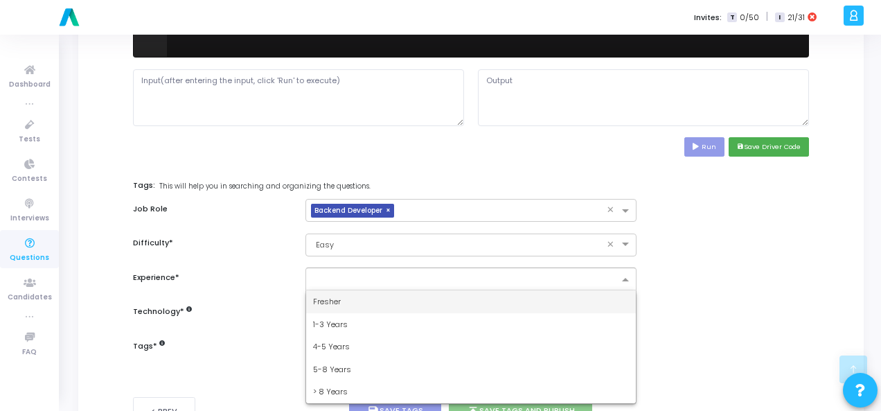
click at [345, 302] on div "Fresher" at bounding box center [471, 301] width 330 height 23
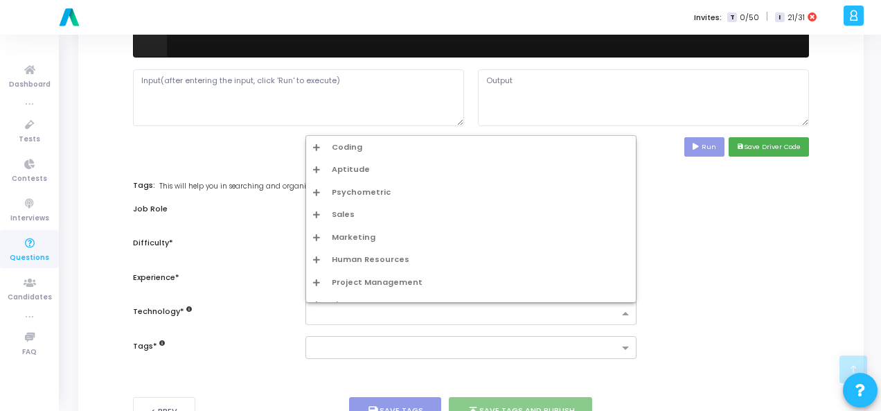
click at [345, 308] on input "text" at bounding box center [466, 314] width 306 height 12
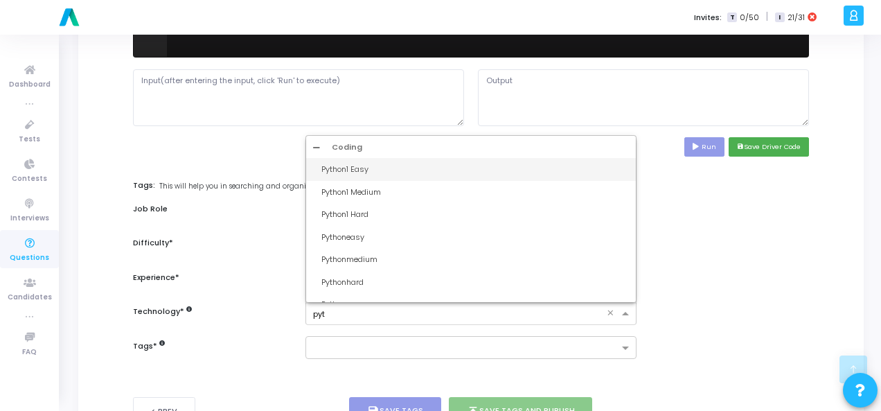
click at [381, 168] on div "Python1 Easy" at bounding box center [476, 170] width 308 height 12
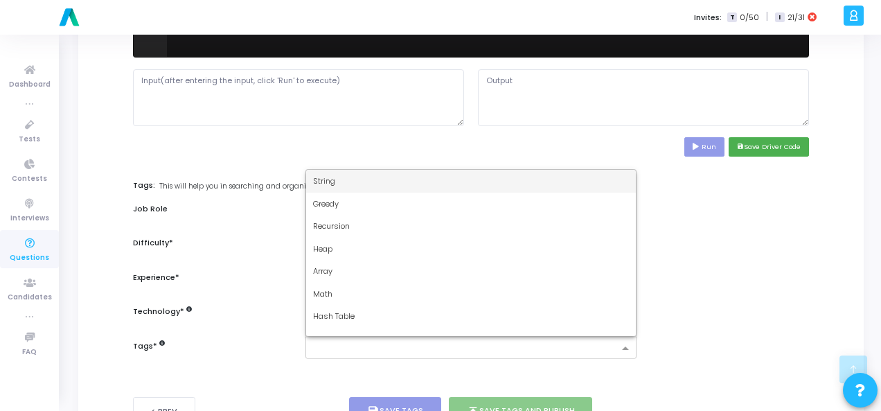
click at [340, 343] on input "text" at bounding box center [466, 349] width 306 height 12
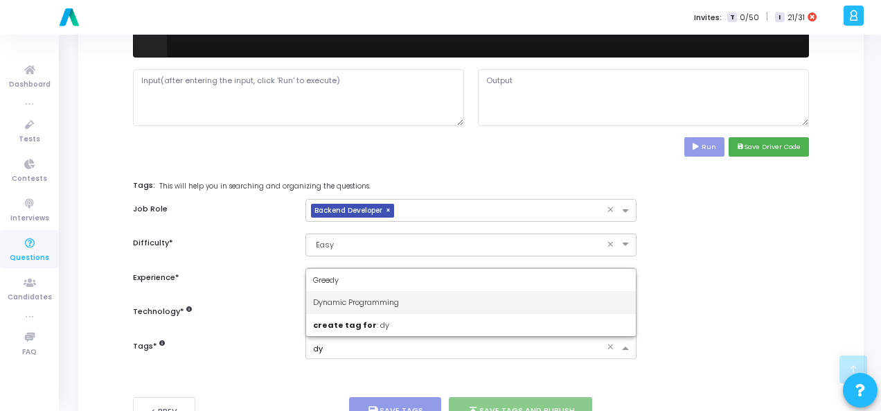
click at [356, 291] on div "Dynamic Programming" at bounding box center [471, 302] width 330 height 23
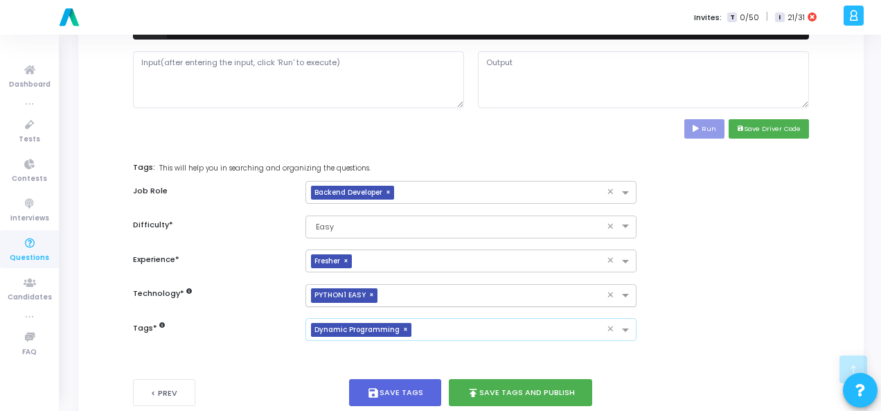
scroll to position [675, 0]
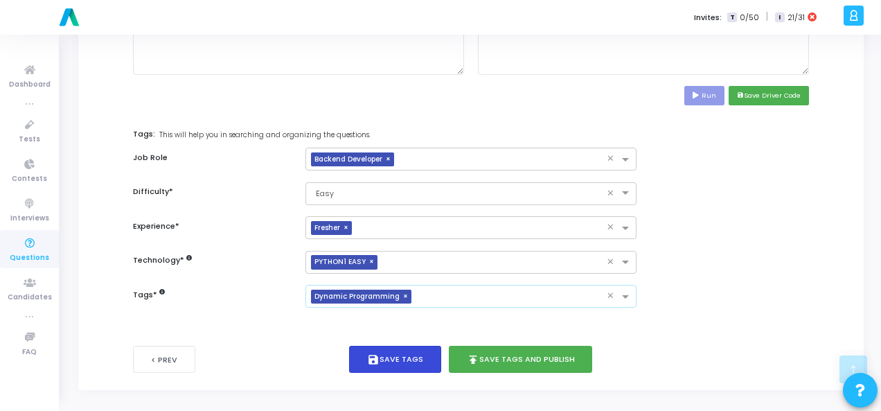
click at [390, 352] on button "save Save Tags" at bounding box center [395, 359] width 92 height 27
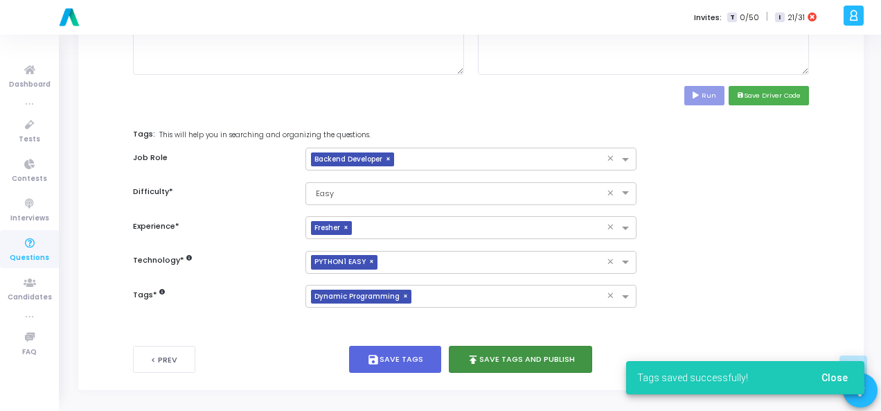
click at [539, 360] on button "publish Save Tags and Publish" at bounding box center [521, 359] width 144 height 27
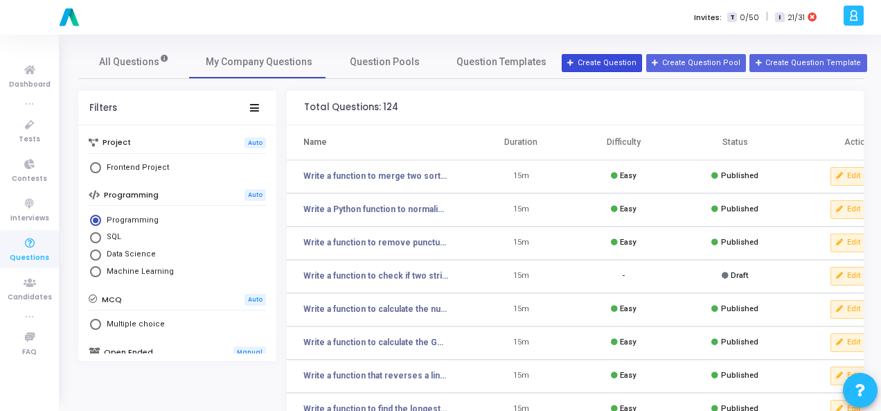
click at [615, 58] on button "Create Question" at bounding box center [602, 63] width 80 height 18
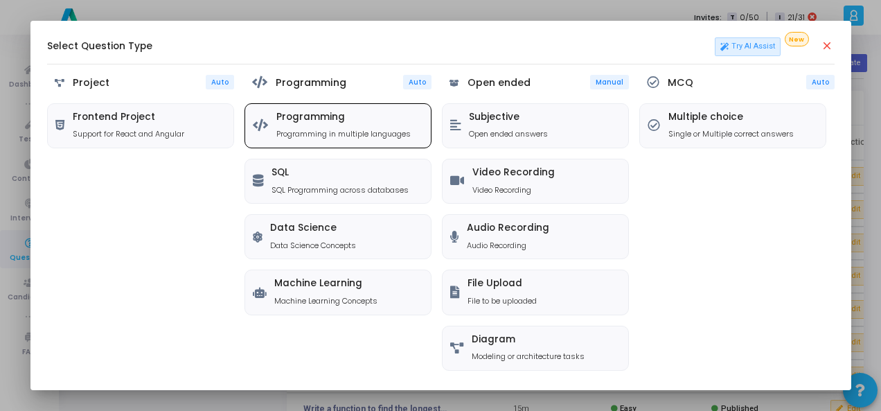
click at [362, 131] on p "Programming in multiple languages" at bounding box center [344, 134] width 134 height 12
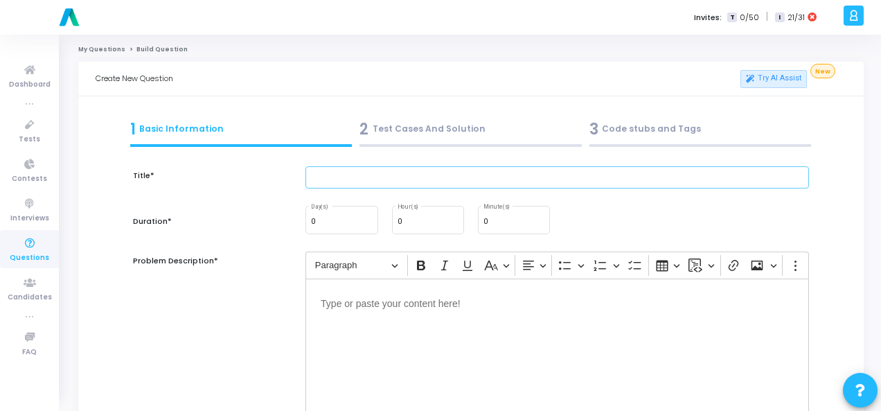
click at [413, 171] on input "text" at bounding box center [558, 177] width 504 height 23
paste input "Write a function that returns the intersection of two lists."
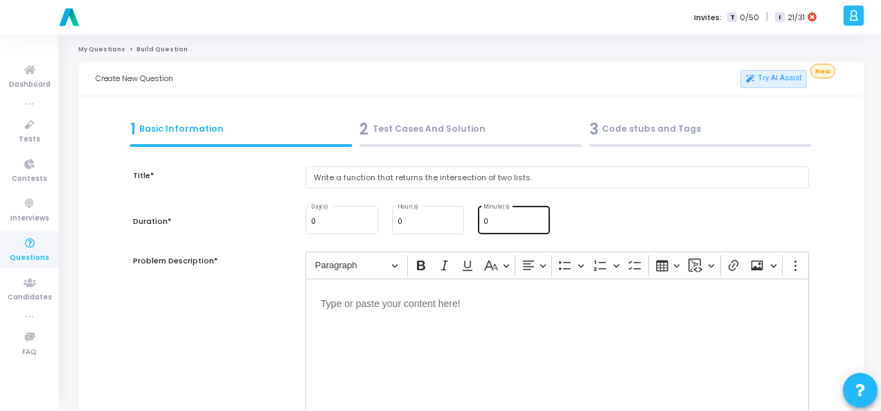
click at [493, 221] on input "0" at bounding box center [514, 222] width 61 height 8
click at [388, 300] on p "Editor editing area: main" at bounding box center [557, 302] width 473 height 17
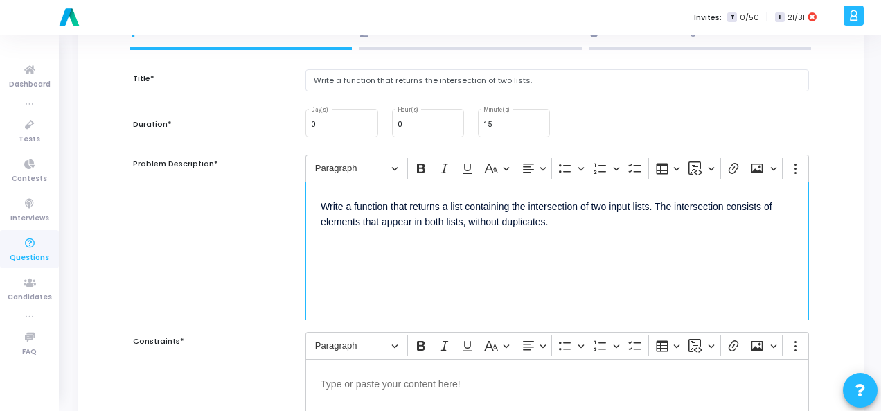
scroll to position [208, 0]
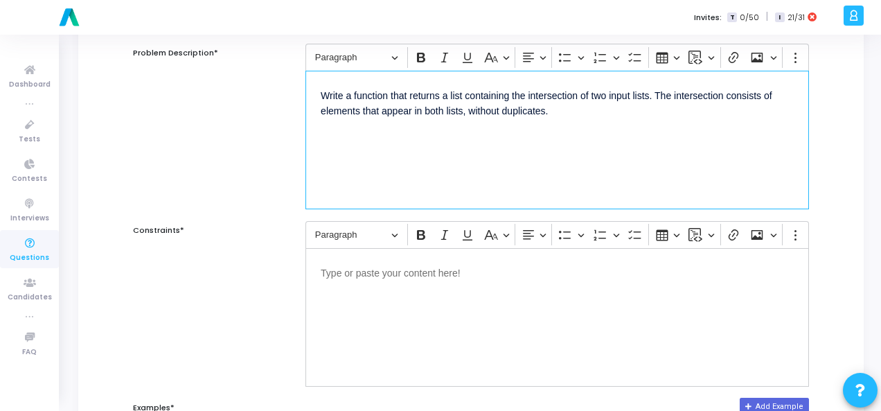
click at [386, 281] on div "Editor editing area: main" at bounding box center [558, 317] width 504 height 139
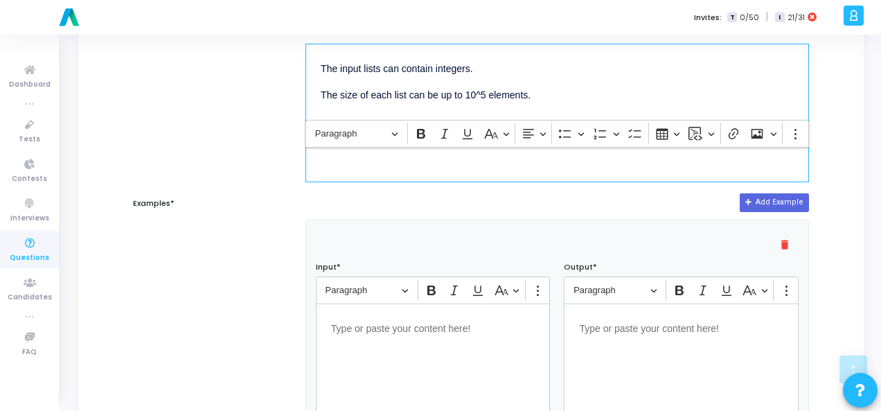
scroll to position [554, 0]
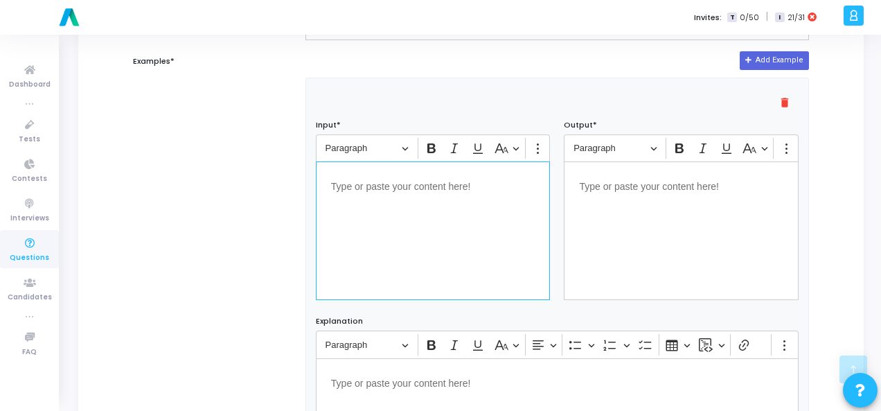
click at [423, 191] on div "Editor editing area: main" at bounding box center [433, 230] width 235 height 139
click at [621, 215] on div "Editor editing area: main" at bounding box center [681, 230] width 235 height 139
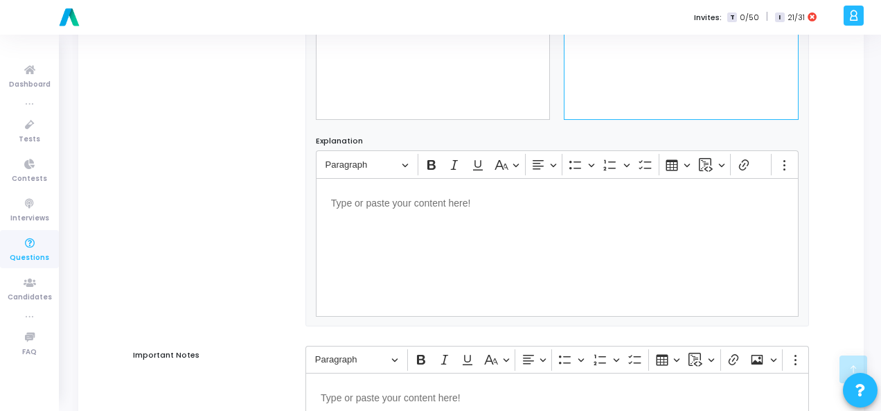
scroll to position [941, 0]
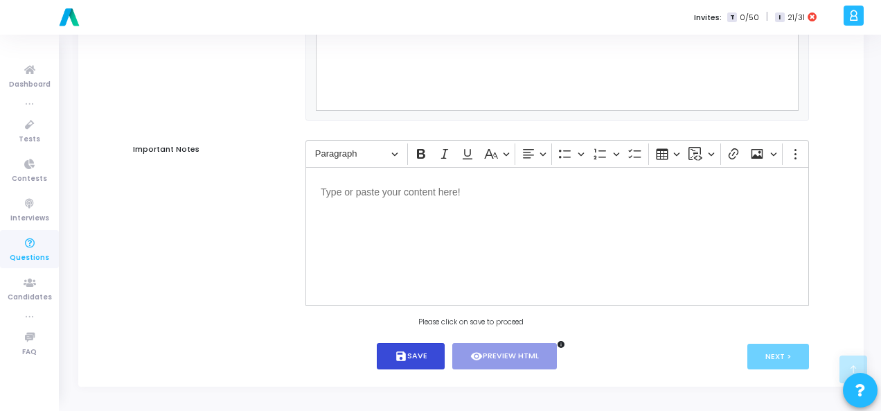
click at [405, 349] on button "save Save" at bounding box center [411, 356] width 69 height 27
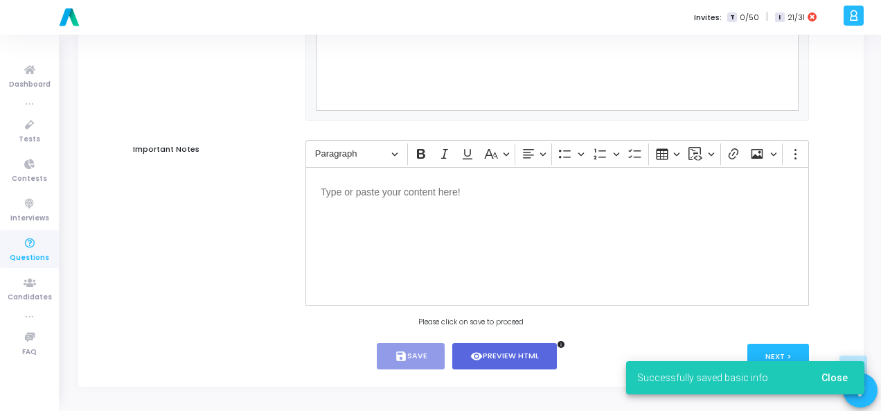
click at [837, 378] on span "Close" at bounding box center [835, 377] width 26 height 11
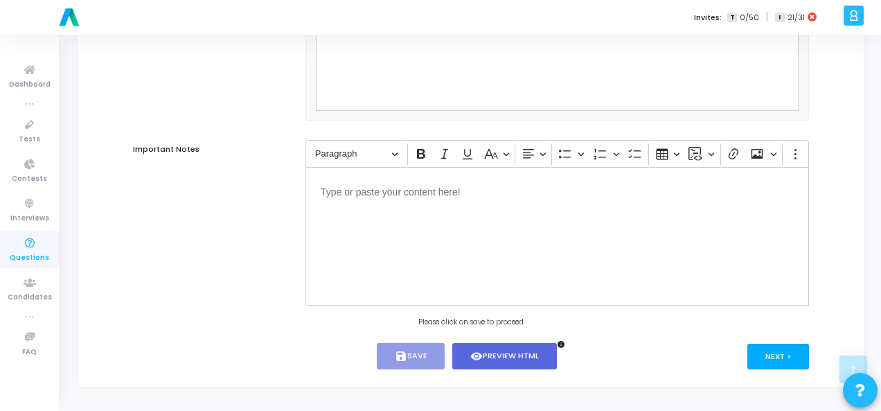
click at [787, 357] on button "Next >" at bounding box center [779, 357] width 62 height 26
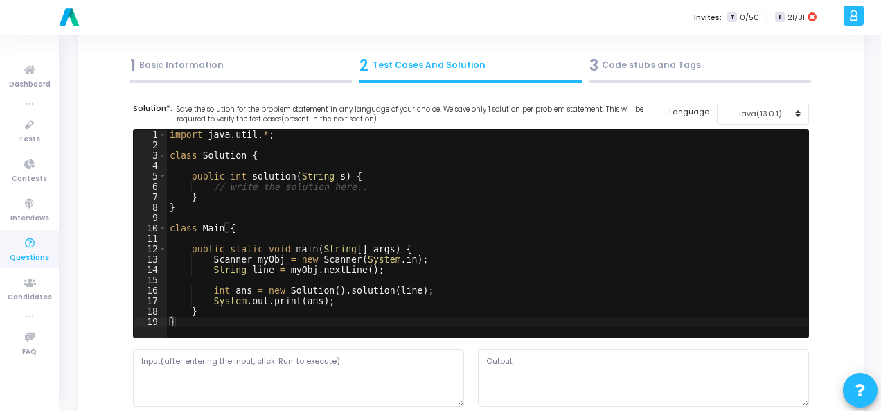
scroll to position [0, 0]
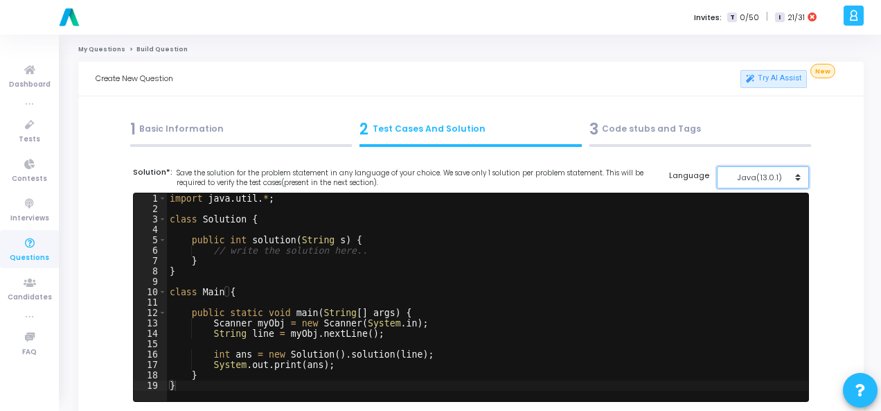
click at [797, 173] on button "Java(13.0.1)" at bounding box center [763, 177] width 92 height 23
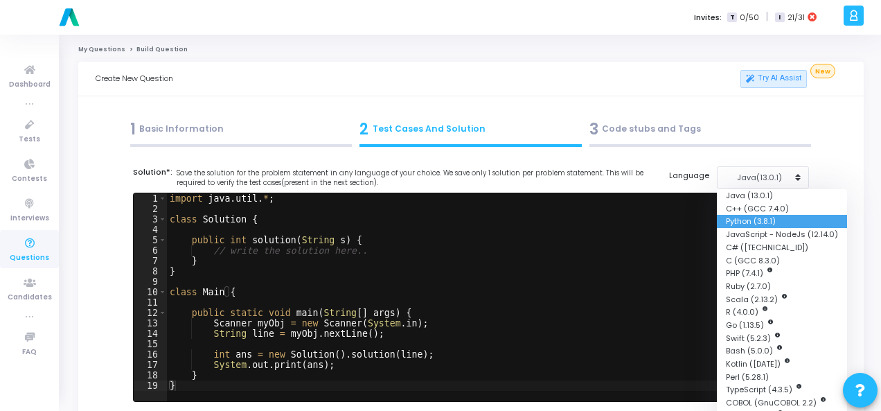
click at [760, 221] on button "Python (3.8.1)" at bounding box center [782, 221] width 130 height 13
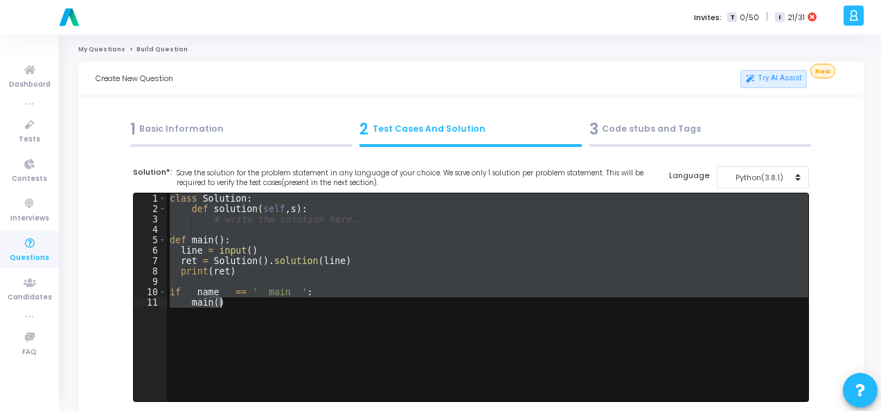
drag, startPoint x: 168, startPoint y: 198, endPoint x: 227, endPoint y: 314, distance: 130.8
click at [227, 314] on div "class Solution : def solution ( self , s ) : # write the solution here.. def ma…" at bounding box center [488, 307] width 642 height 229
paste textarea "print(result) # Expected output: [3, 4] (order may vary"
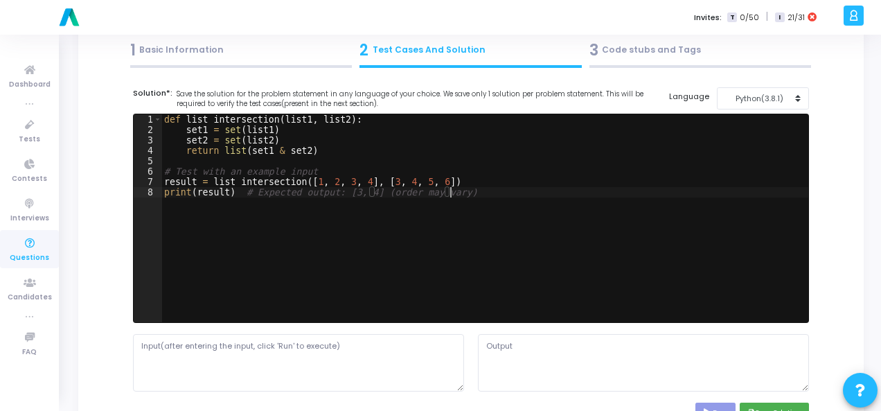
scroll to position [139, 0]
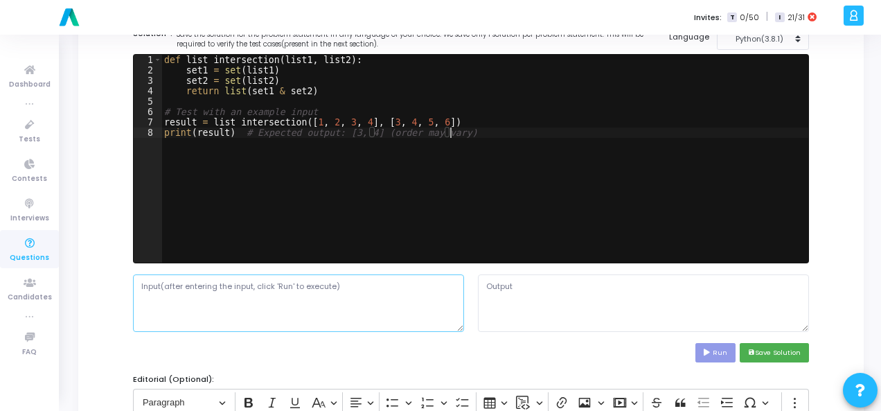
click at [239, 291] on textarea at bounding box center [298, 302] width 331 height 57
paste textarea "Two lists of integers, list1 and list2."
click at [719, 349] on button "Run" at bounding box center [716, 352] width 40 height 19
click at [489, 283] on textarea "[3, 4]" at bounding box center [643, 302] width 331 height 57
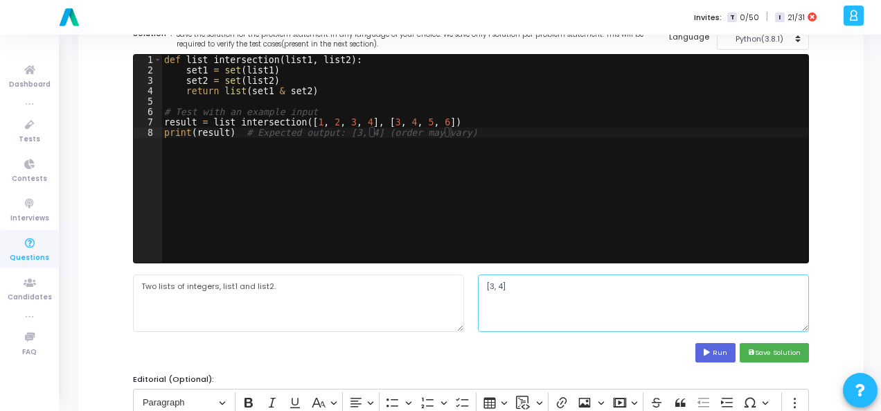
click at [489, 283] on textarea "[3, 4]" at bounding box center [643, 302] width 331 height 57
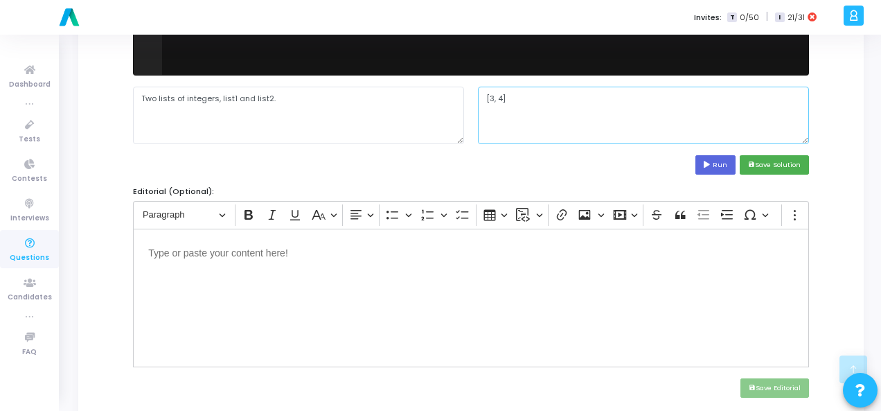
scroll to position [485, 0]
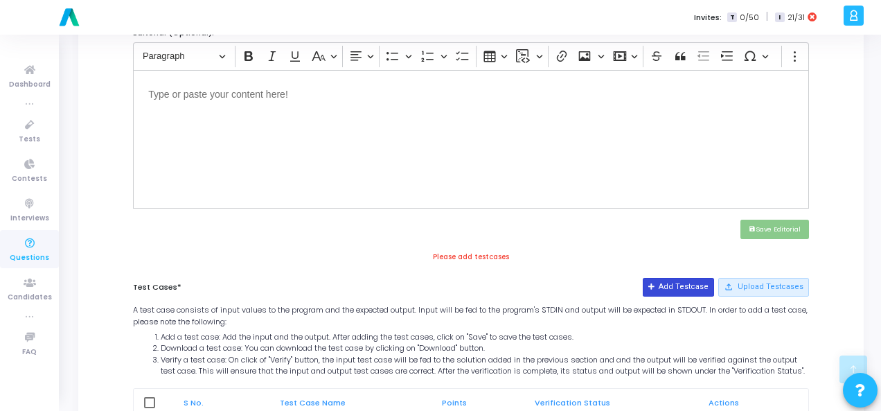
click at [686, 283] on button "Add Testcase" at bounding box center [678, 287] width 71 height 18
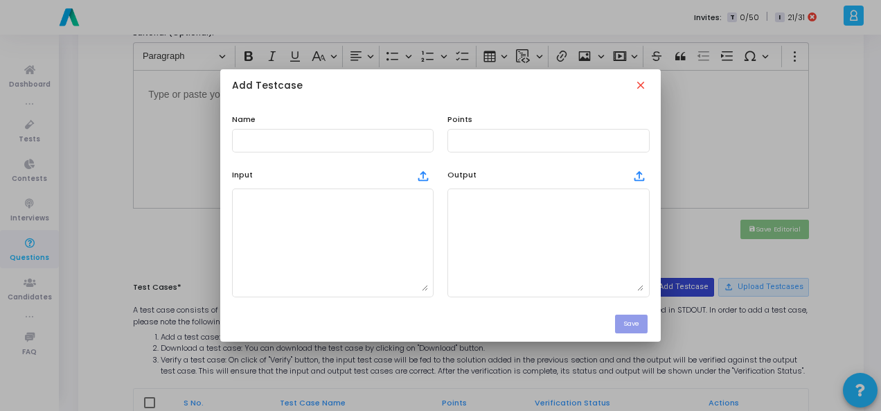
scroll to position [0, 0]
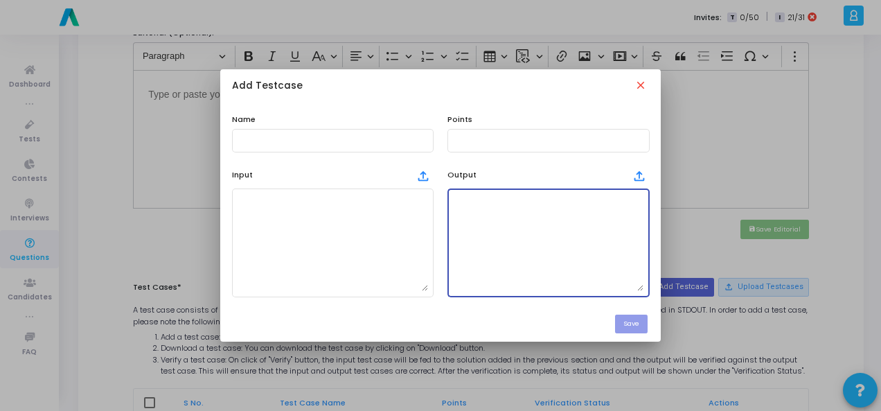
click at [527, 248] on textarea at bounding box center [548, 242] width 191 height 97
paste textarea "[3, 4]"
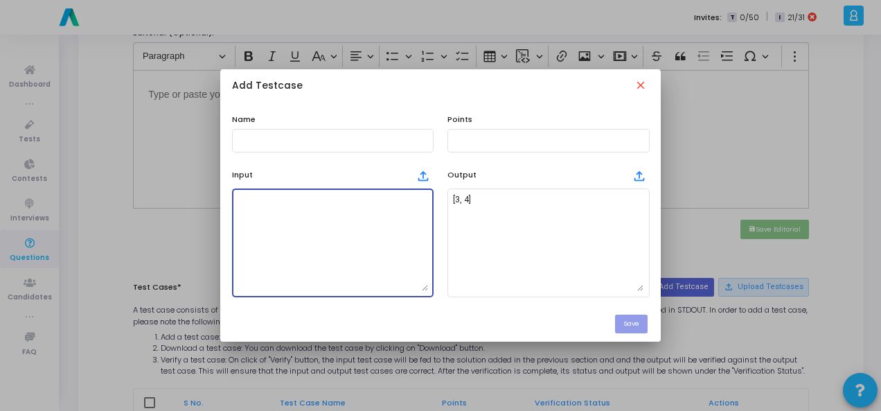
click at [287, 203] on textarea at bounding box center [333, 242] width 191 height 97
paste textarea "Two lists of integers, list1 and list2."
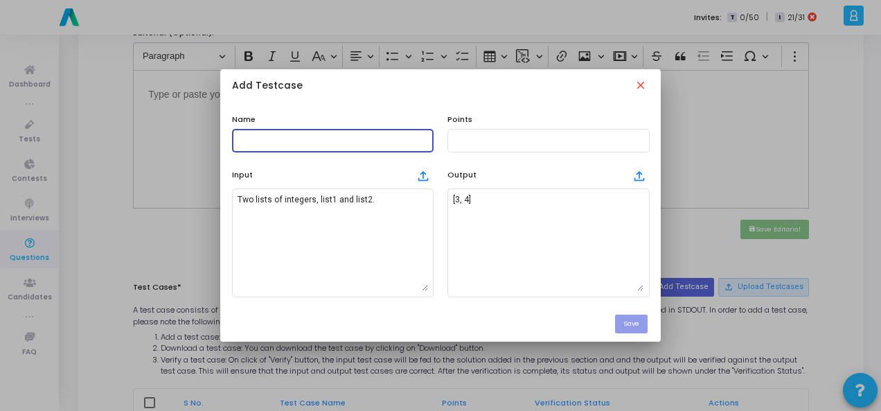
click at [295, 139] on input "text" at bounding box center [333, 141] width 191 height 10
click at [480, 142] on input "text" at bounding box center [548, 141] width 191 height 10
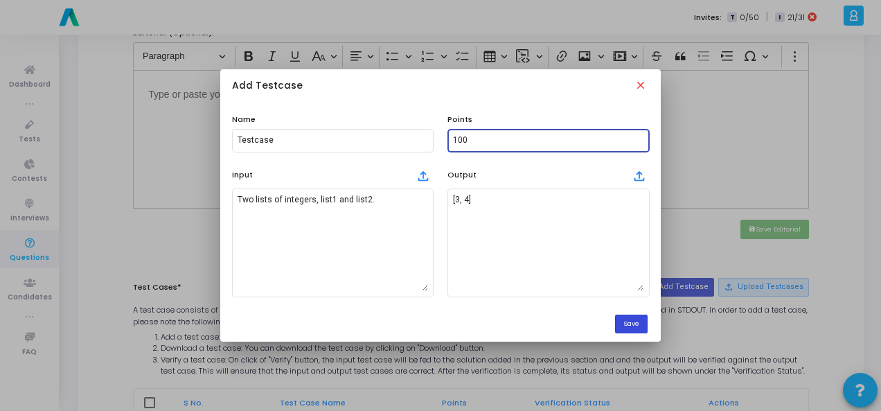
click at [620, 327] on button "Save" at bounding box center [631, 324] width 33 height 19
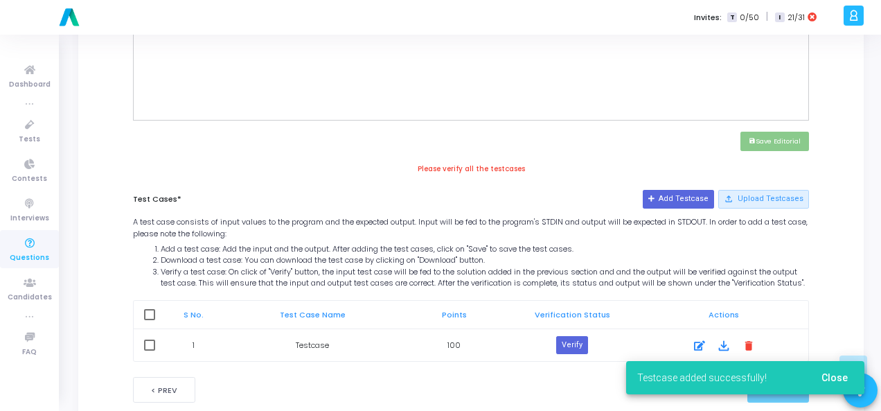
scroll to position [614, 0]
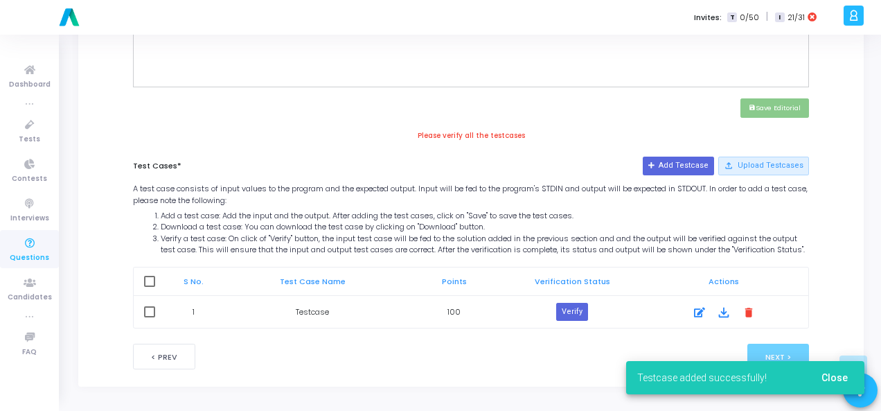
click at [589, 311] on div "Verify" at bounding box center [572, 312] width 123 height 18
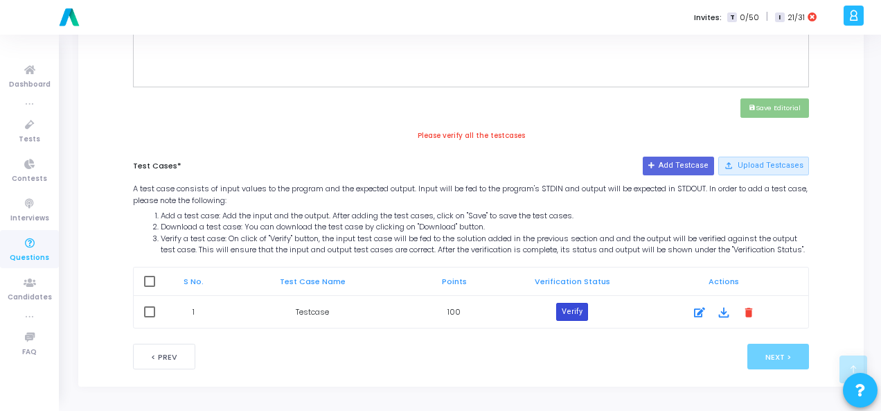
click at [570, 312] on button "Verify" at bounding box center [572, 312] width 32 height 18
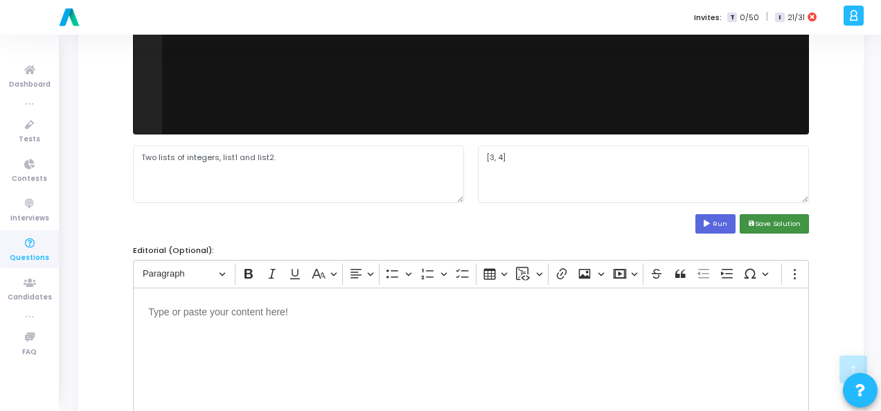
click at [781, 229] on button "save Save Solution" at bounding box center [774, 223] width 69 height 19
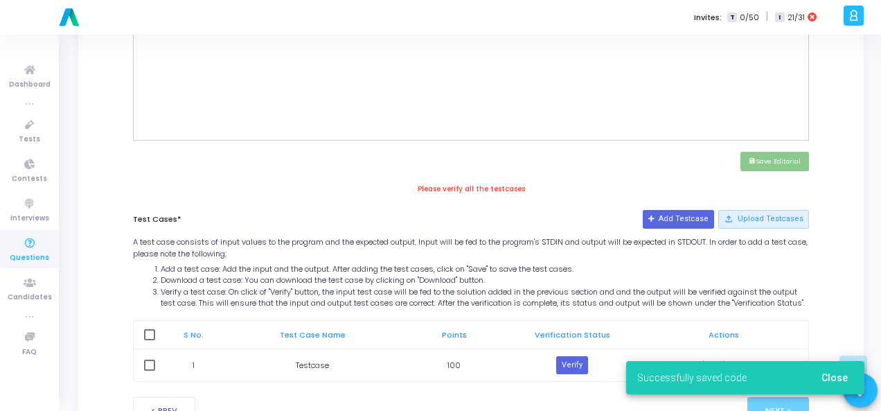
scroll to position [614, 0]
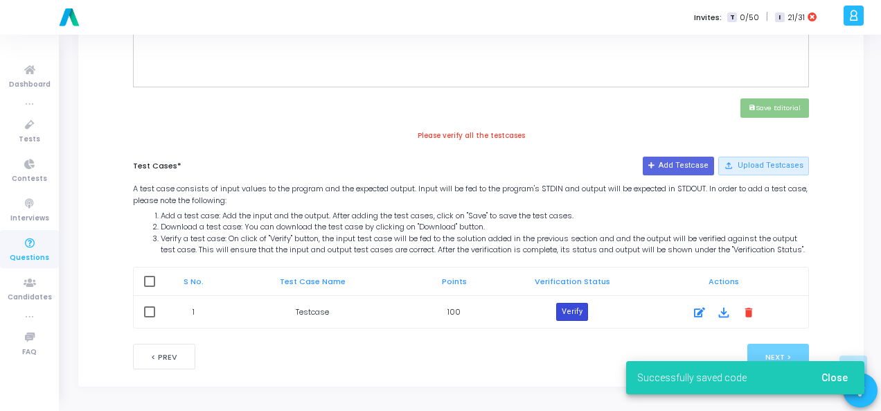
click at [571, 307] on button "Verify" at bounding box center [572, 312] width 32 height 18
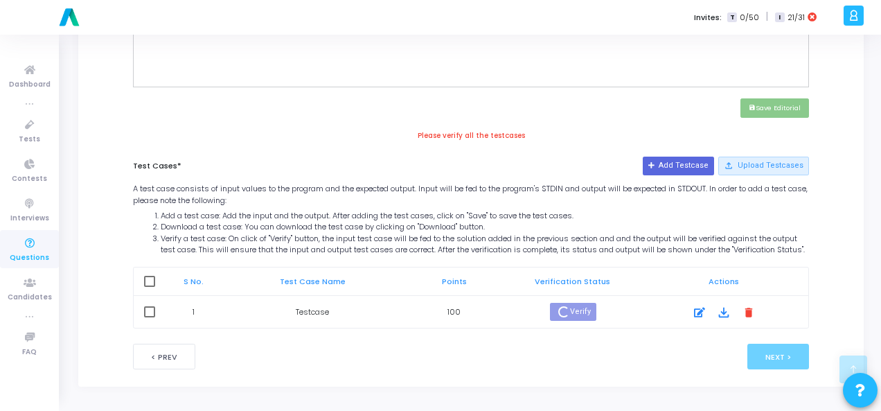
scroll to position [601, 0]
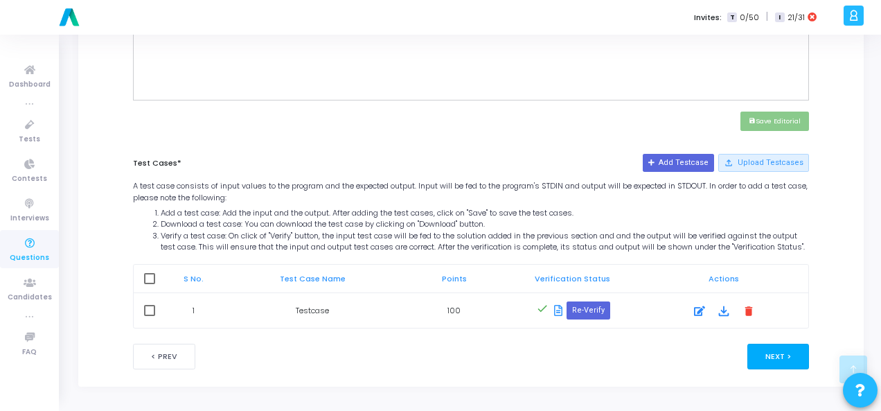
click at [797, 360] on button "Next >" at bounding box center [779, 357] width 62 height 26
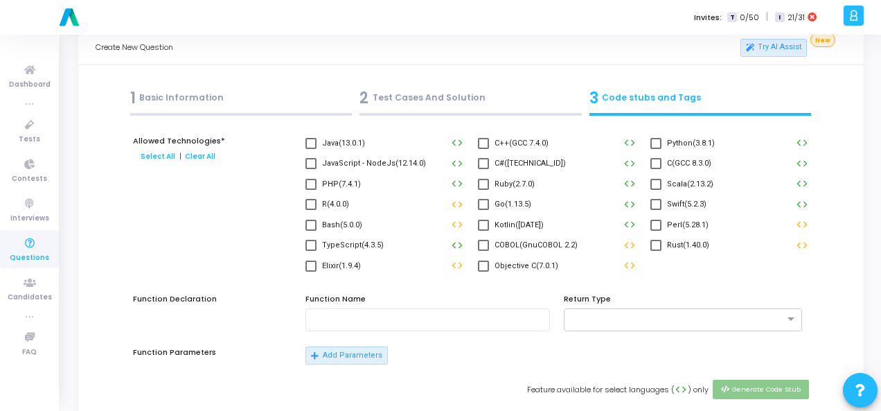
scroll to position [0, 0]
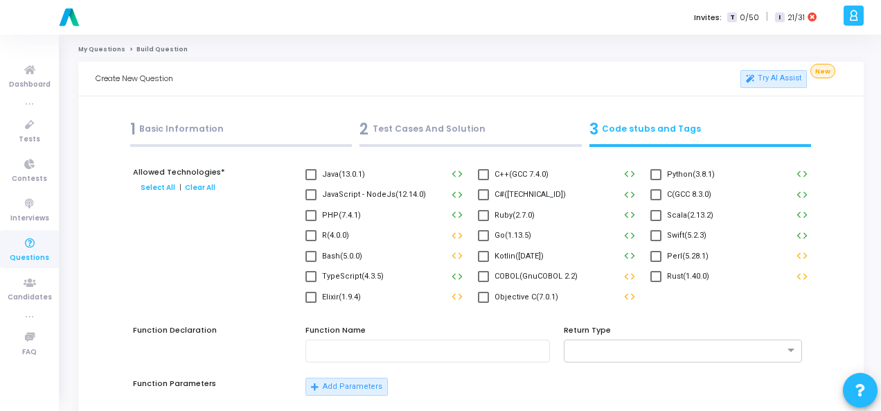
click at [661, 175] on span at bounding box center [656, 174] width 11 height 11
click at [656, 180] on input "Python(3.8.1)" at bounding box center [656, 180] width 1 height 1
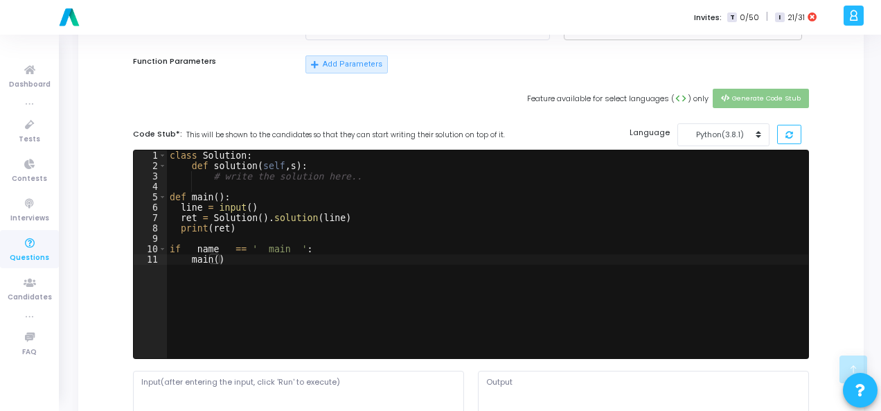
scroll to position [624, 0]
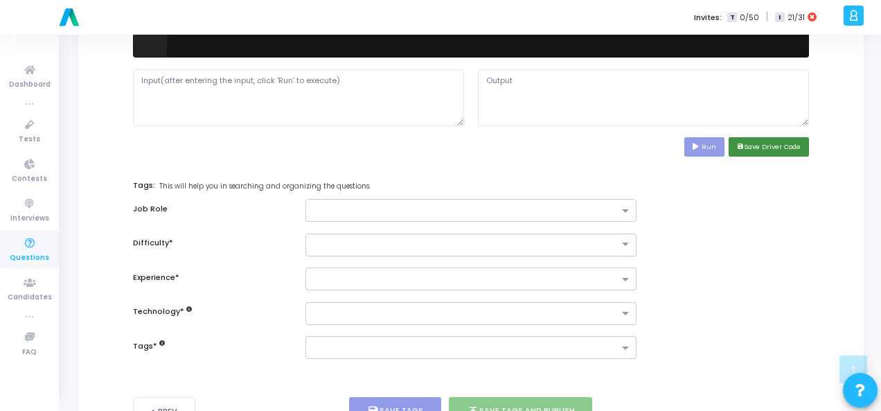
click at [778, 146] on button "save Save Driver Code" at bounding box center [769, 146] width 80 height 19
click at [610, 208] on input "text" at bounding box center [466, 212] width 306 height 12
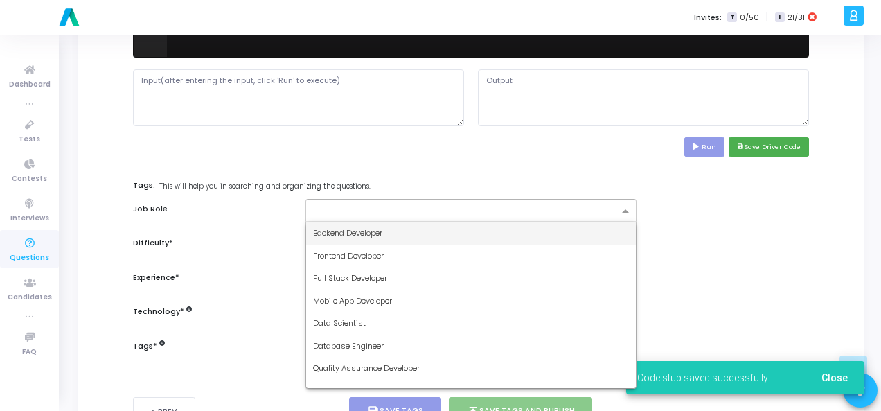
click at [494, 234] on div "Backend Developer" at bounding box center [471, 233] width 330 height 23
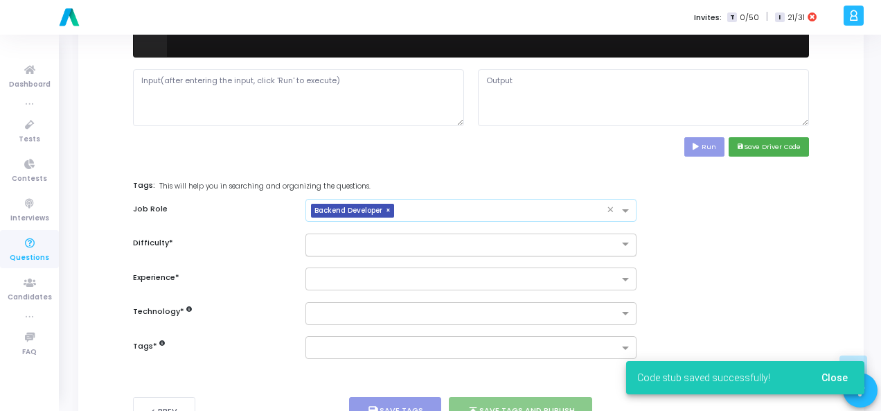
click at [496, 248] on div at bounding box center [471, 245] width 331 height 23
click at [483, 258] on div "Easy" at bounding box center [471, 267] width 330 height 23
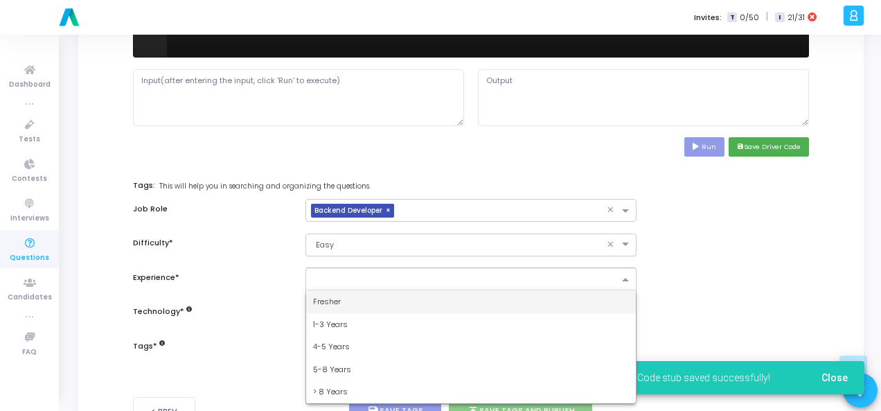
click at [481, 277] on input "text" at bounding box center [466, 280] width 306 height 12
click at [473, 293] on div "Fresher" at bounding box center [471, 301] width 330 height 23
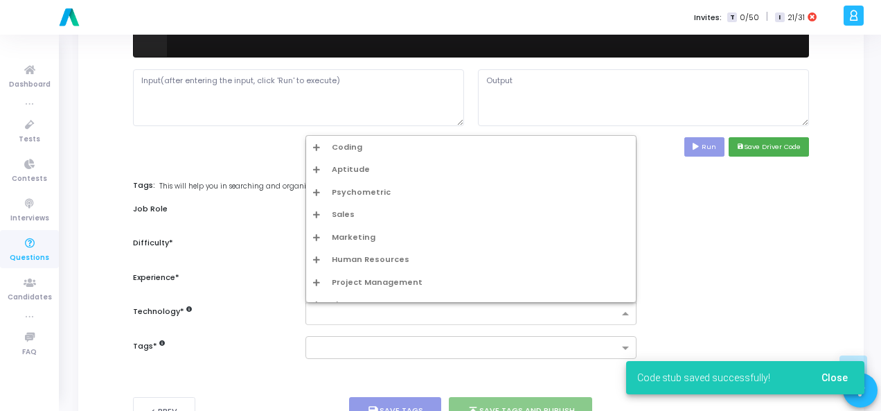
click at [476, 310] on input "text" at bounding box center [466, 314] width 306 height 12
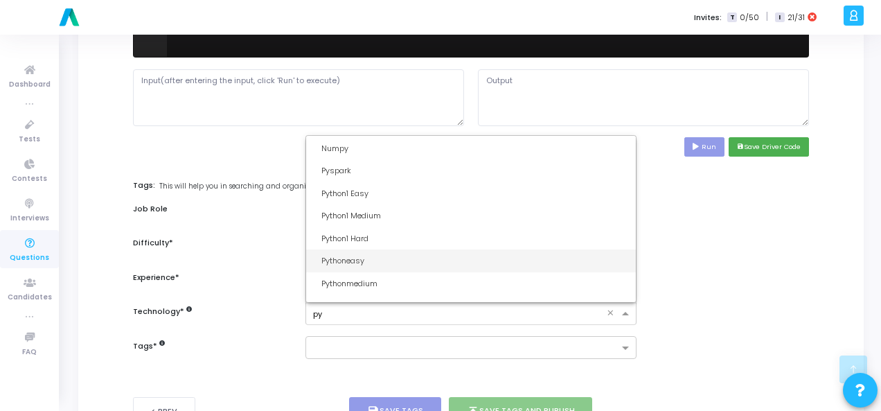
scroll to position [12, 0]
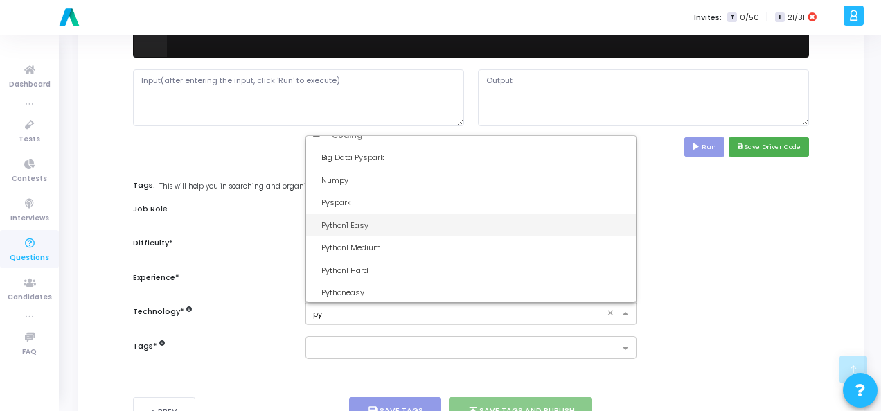
click at [421, 222] on div "Python1 Easy" at bounding box center [476, 226] width 308 height 12
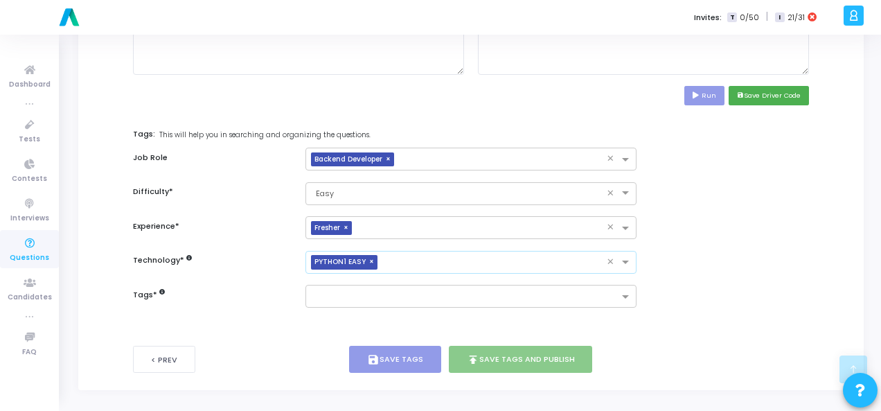
scroll to position [675, 0]
click at [424, 292] on input "text" at bounding box center [466, 298] width 306 height 12
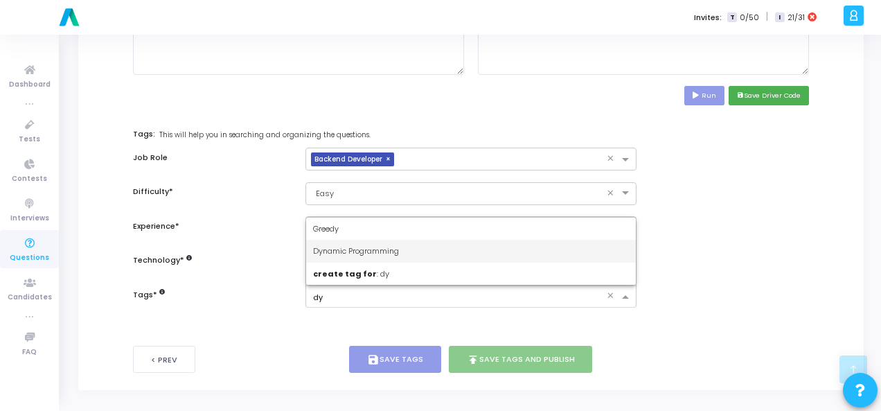
click at [420, 252] on div "Dynamic Programming" at bounding box center [471, 251] width 330 height 23
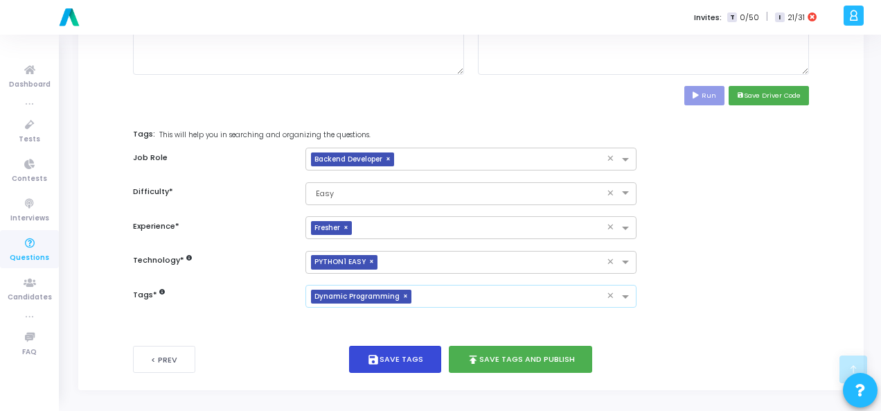
click at [415, 347] on button "save Save Tags" at bounding box center [395, 359] width 92 height 27
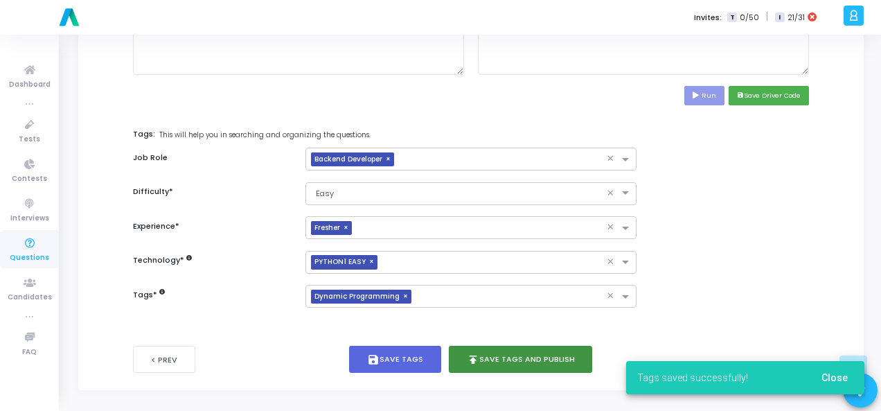
click at [491, 356] on button "publish Save Tags and Publish" at bounding box center [521, 359] width 144 height 27
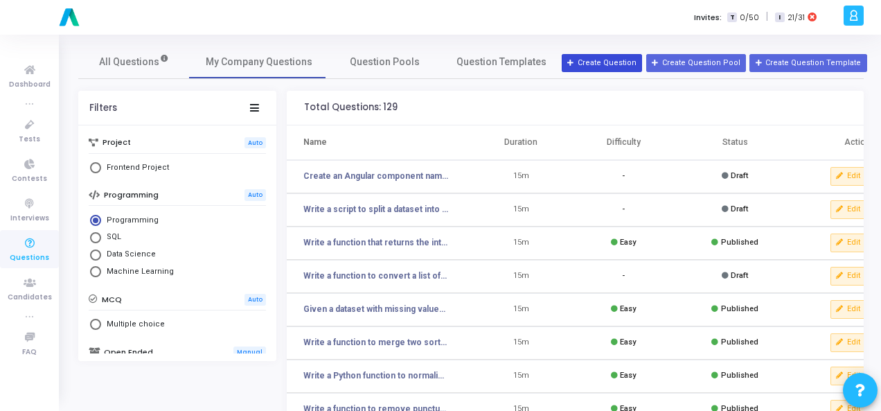
click at [621, 62] on button "Create Question" at bounding box center [602, 63] width 80 height 18
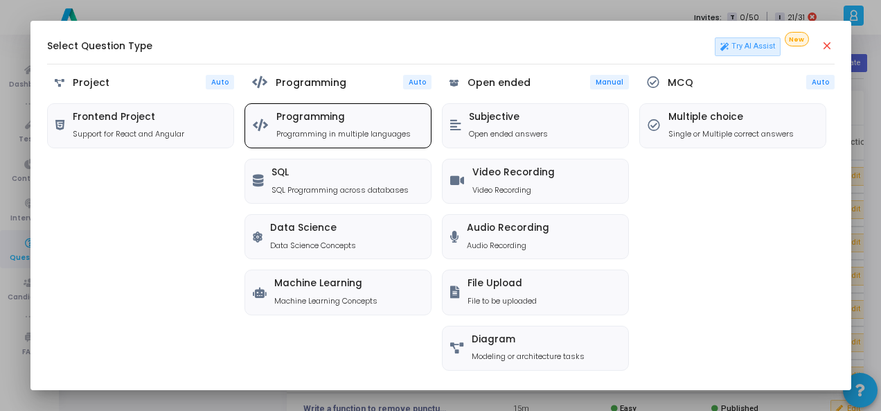
click at [288, 130] on p "Programming in multiple languages" at bounding box center [344, 134] width 134 height 12
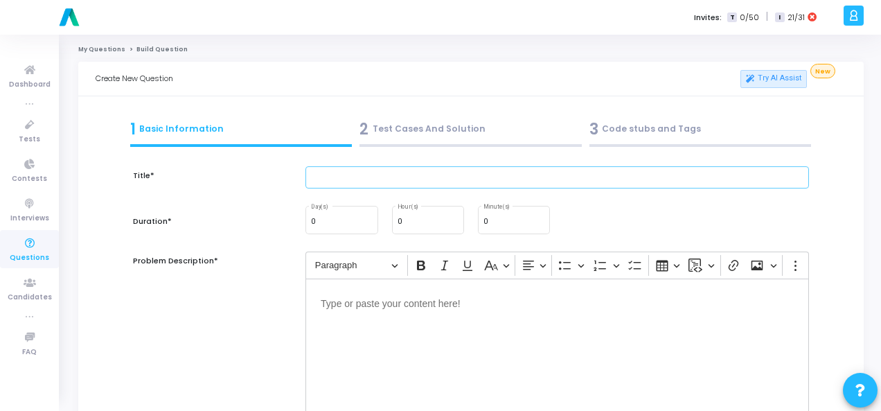
click at [438, 173] on input "text" at bounding box center [558, 177] width 504 height 23
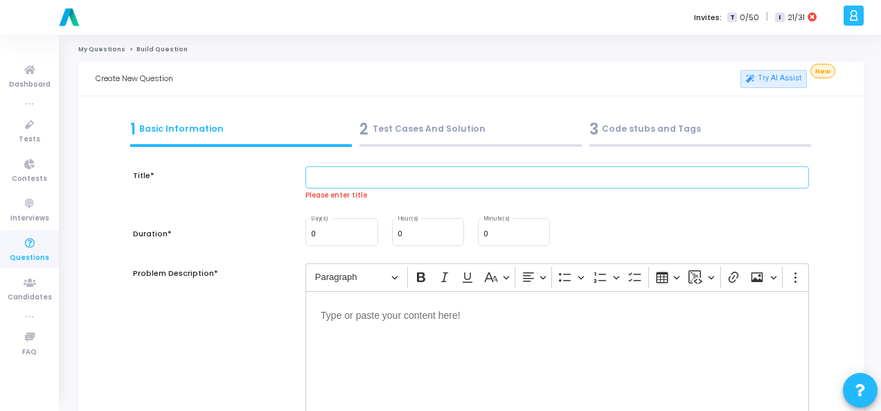
paste input "Write a function to generate [PERSON_NAME]’s Triangle up to n rows."
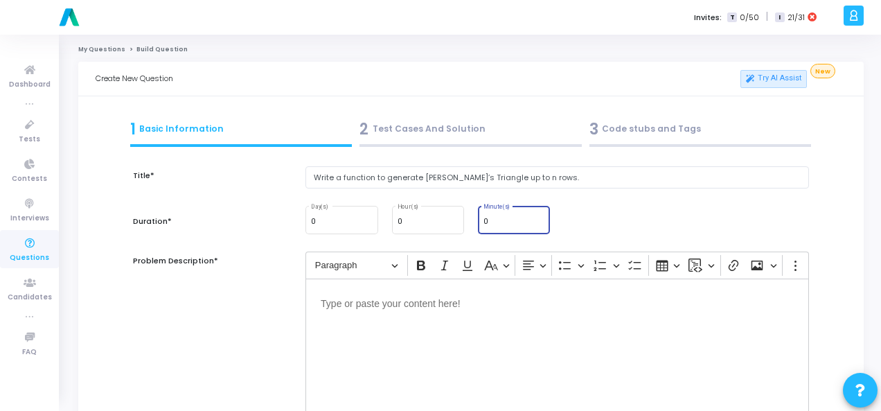
click at [511, 222] on input "0" at bounding box center [514, 222] width 61 height 8
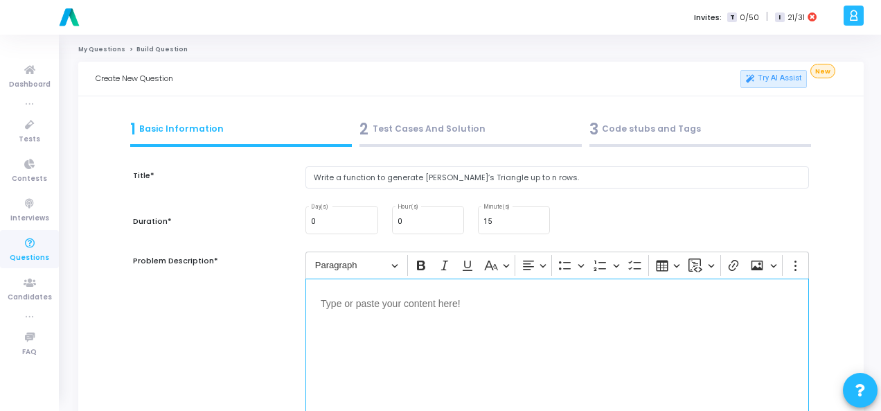
click at [351, 309] on p "Editor editing area: main" at bounding box center [557, 302] width 473 height 17
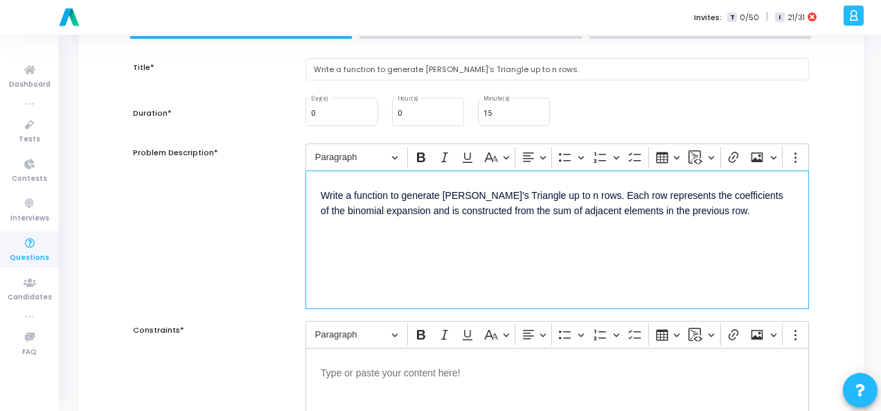
scroll to position [277, 0]
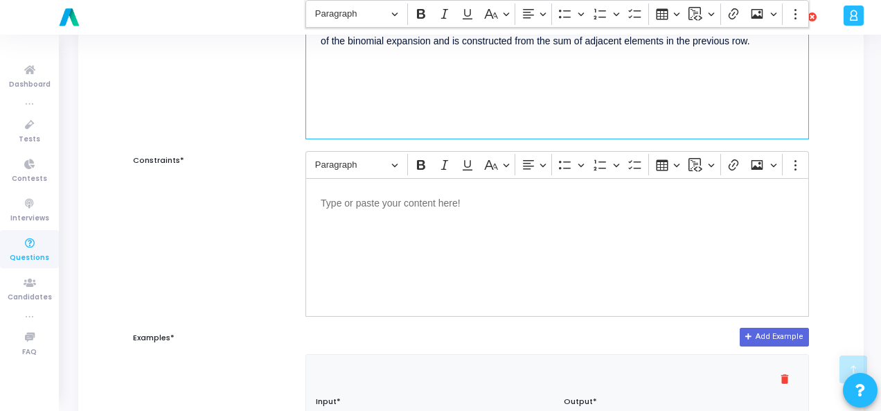
click at [468, 206] on p "Editor editing area: main" at bounding box center [557, 201] width 473 height 17
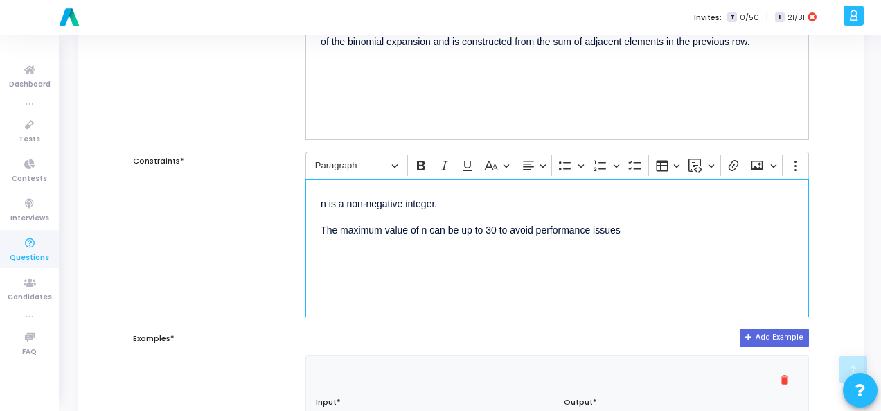
scroll to position [485, 0]
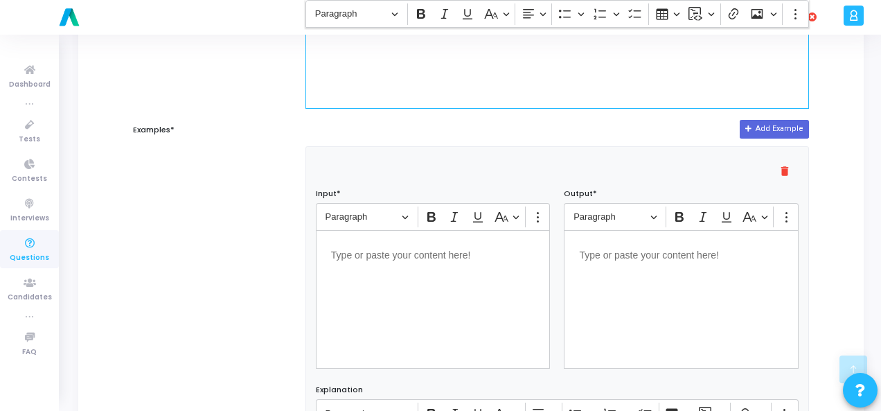
click at [388, 276] on div "Editor editing area: main" at bounding box center [433, 299] width 235 height 139
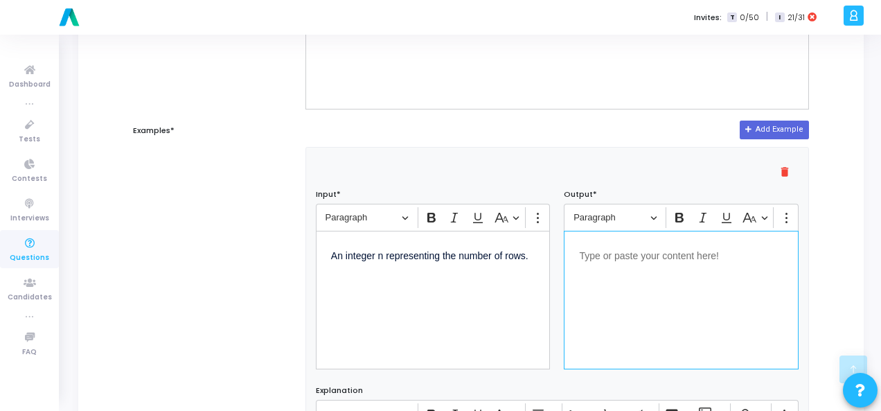
click at [676, 272] on div "Editor editing area: main" at bounding box center [681, 300] width 235 height 139
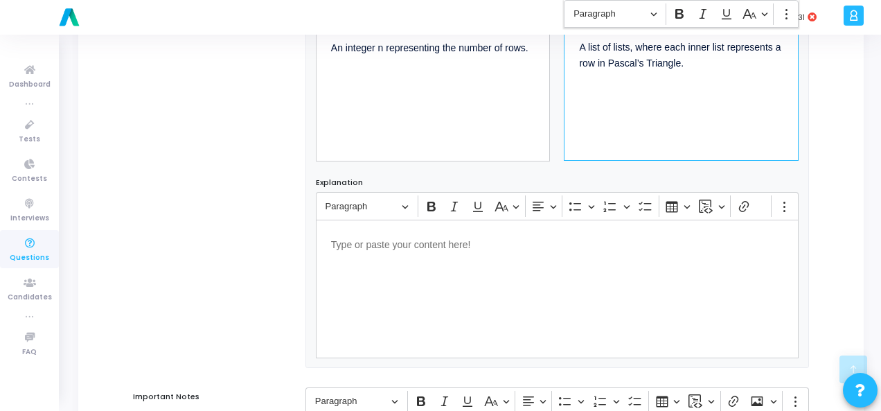
scroll to position [941, 0]
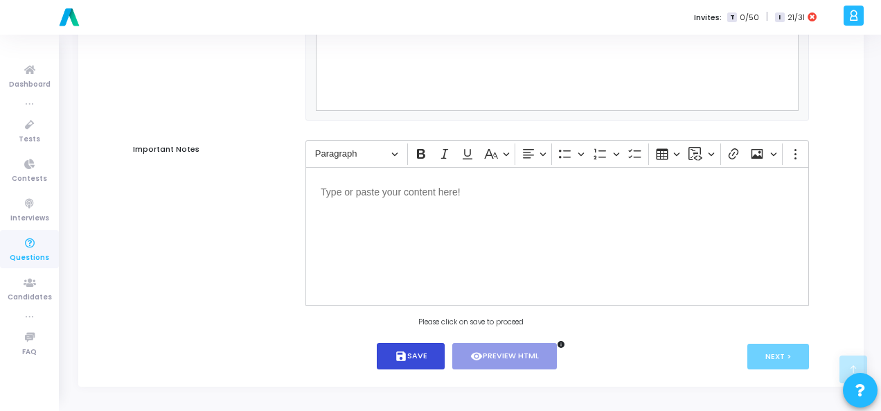
click at [407, 347] on button "save Save" at bounding box center [411, 356] width 69 height 27
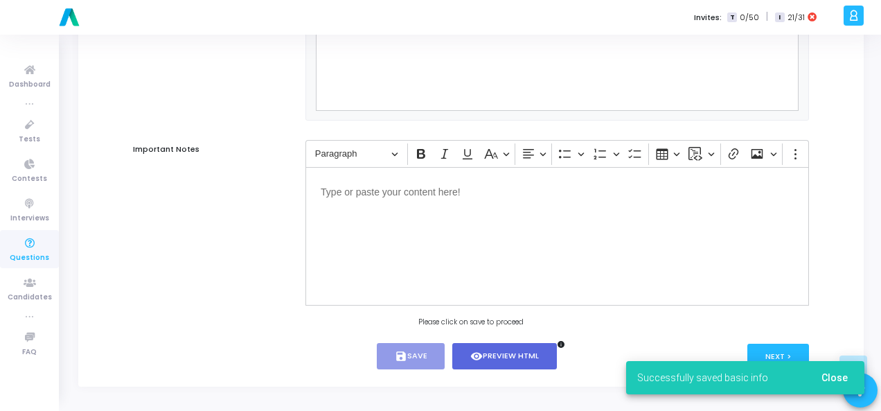
click at [845, 373] on span "Close" at bounding box center [835, 377] width 26 height 11
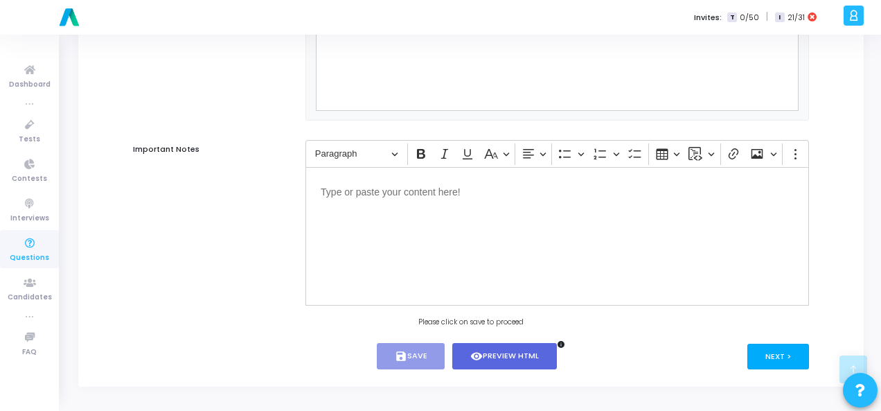
click at [787, 348] on button "Next >" at bounding box center [779, 357] width 62 height 26
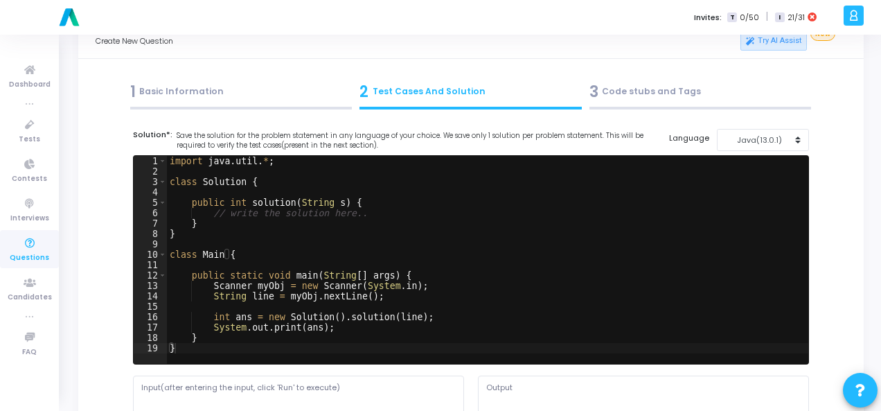
scroll to position [0, 0]
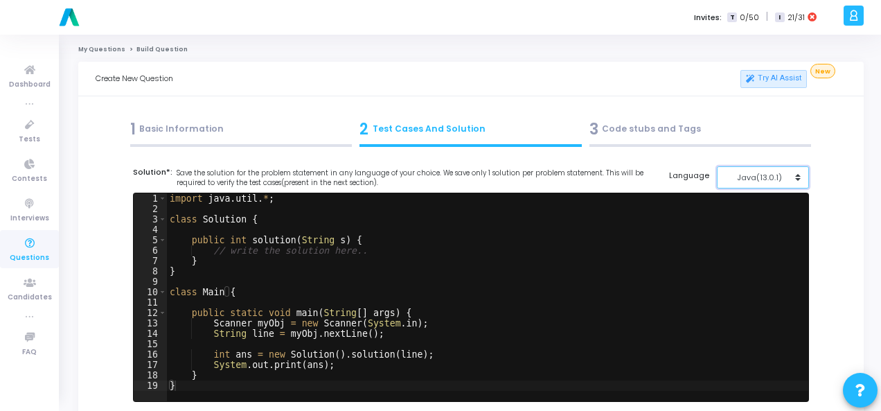
click at [782, 175] on div "Java(13.0.1)" at bounding box center [760, 178] width 68 height 12
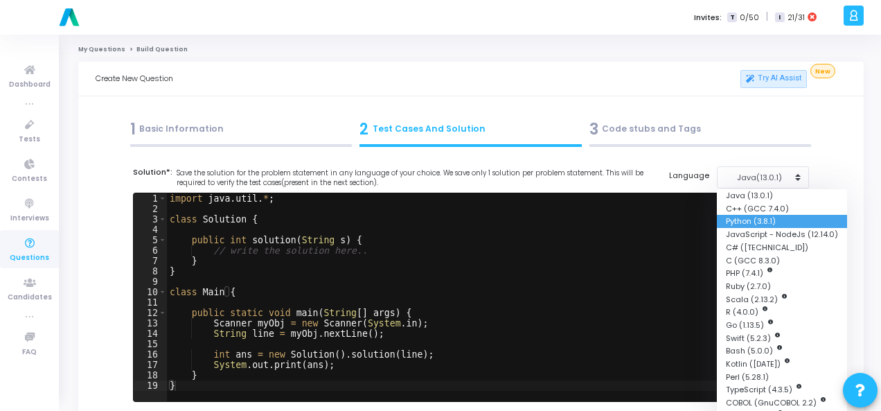
click at [764, 218] on button "Python (3.8.1)" at bounding box center [782, 221] width 130 height 13
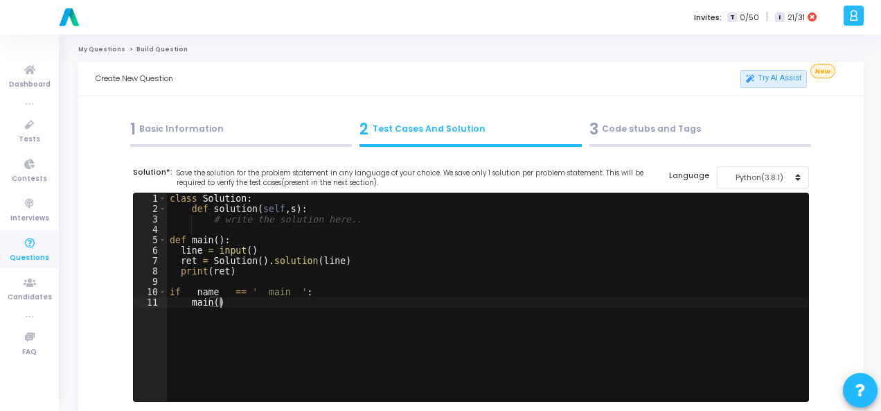
drag, startPoint x: 166, startPoint y: 197, endPoint x: 216, endPoint y: 330, distance: 141.9
click at [216, 330] on div "main() 1 2 3 4 5 6 7 8 9 10 11 class Solution : def solution ( self , s ) : # w…" at bounding box center [471, 297] width 675 height 208
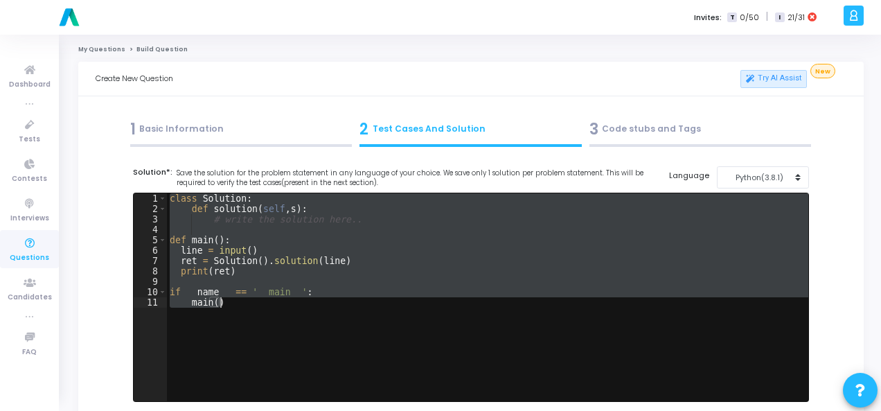
drag, startPoint x: 170, startPoint y: 198, endPoint x: 273, endPoint y: 321, distance: 159.9
click at [273, 321] on div "class Solution : def solution ( self , s ) : # write the solution here.. def ma…" at bounding box center [488, 307] width 642 height 229
paste textarea "# ]"
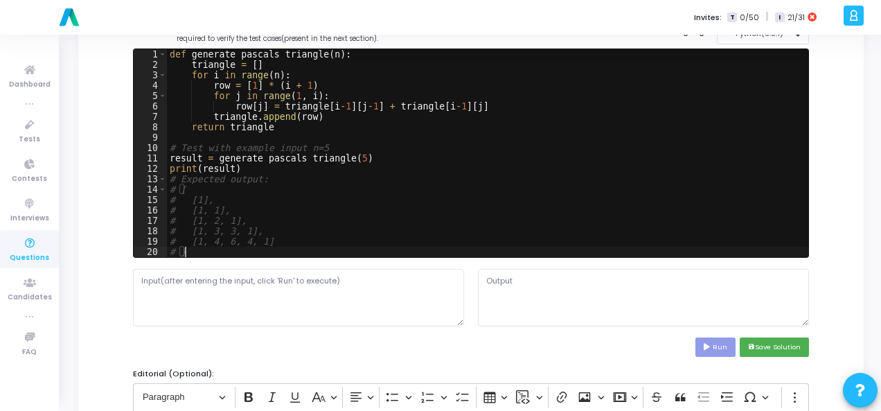
scroll to position [208, 0]
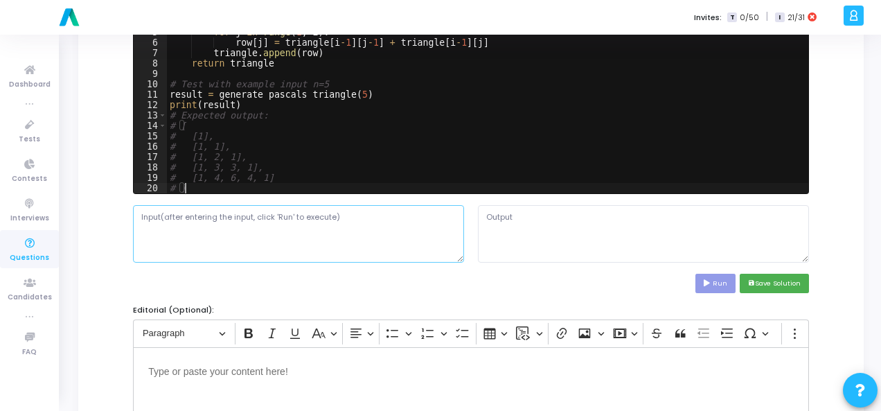
click at [267, 224] on textarea at bounding box center [298, 233] width 331 height 57
paste textarea "n is a non-negative integer. The maximum value of n can be up to 30 to avoid pe…"
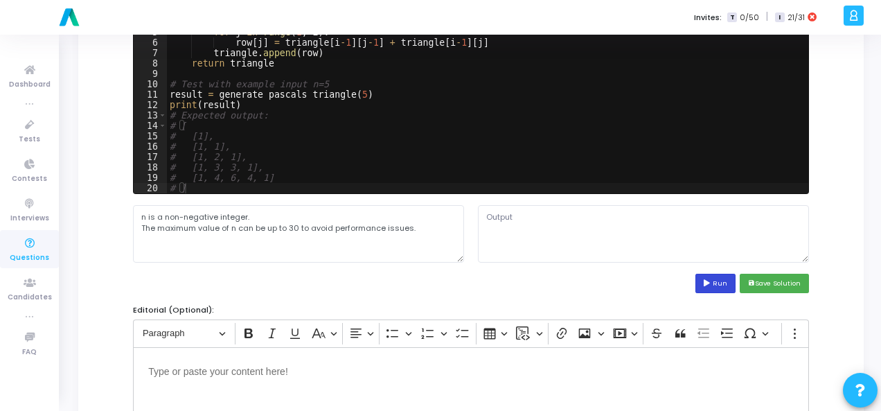
click at [723, 281] on button "Run" at bounding box center [716, 283] width 40 height 19
click at [550, 216] on textarea "[[1], [1, 1], [1, 2, 1], [1, 3, 3, 1], [1, 4, 6, 4, 1]]" at bounding box center [643, 233] width 331 height 57
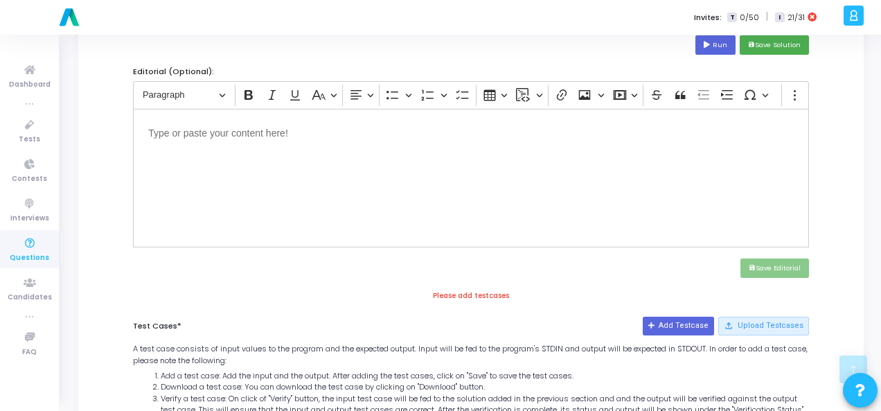
scroll to position [554, 0]
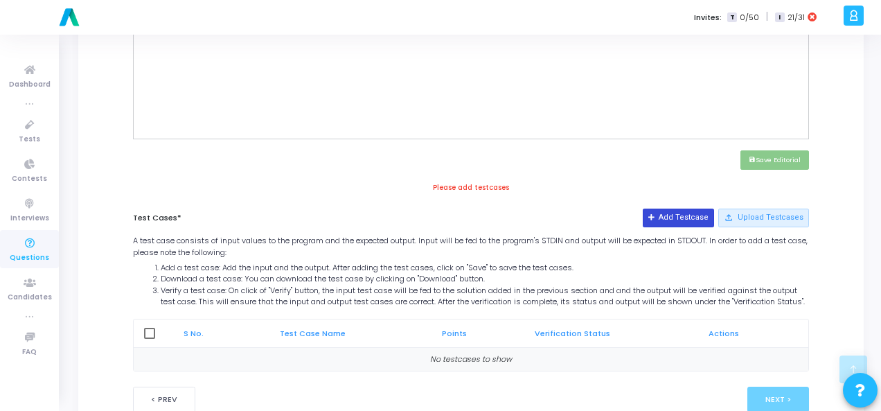
click at [673, 218] on button "Add Testcase" at bounding box center [678, 218] width 71 height 18
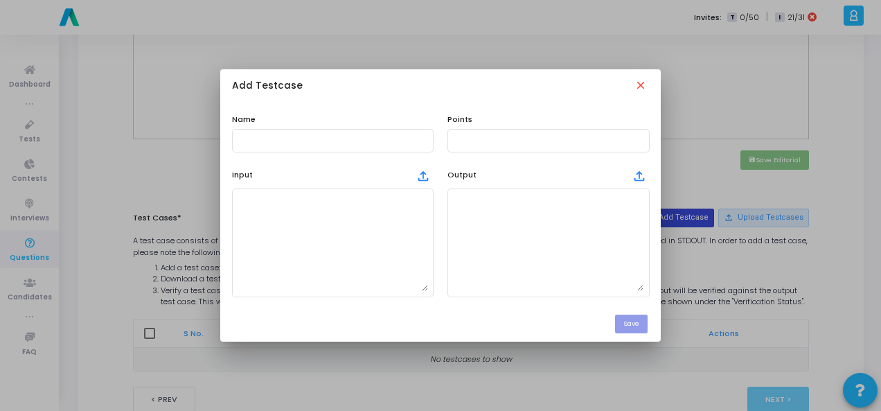
scroll to position [0, 0]
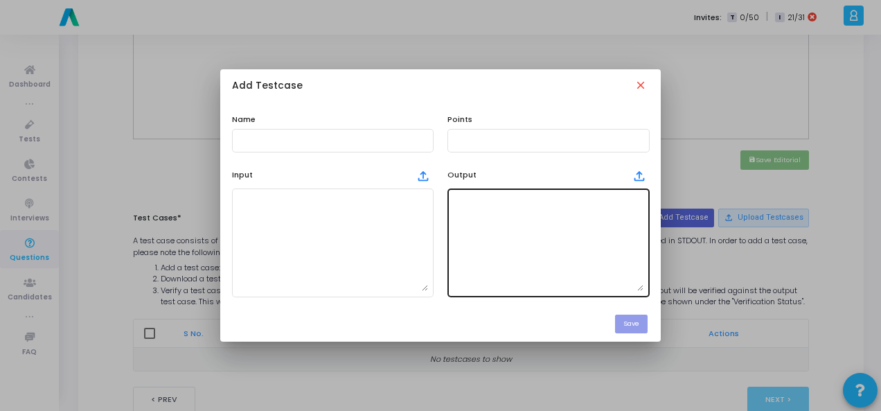
click at [543, 210] on textarea at bounding box center [548, 242] width 191 height 97
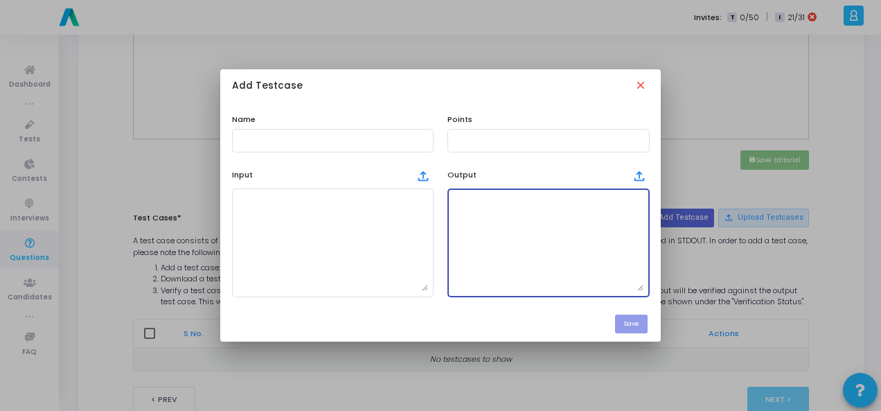
paste textarea "[[1], [1, 1], [1, 2, 1], [1, 3, 3, 1], [1, 4, 6, 4, 1]]"
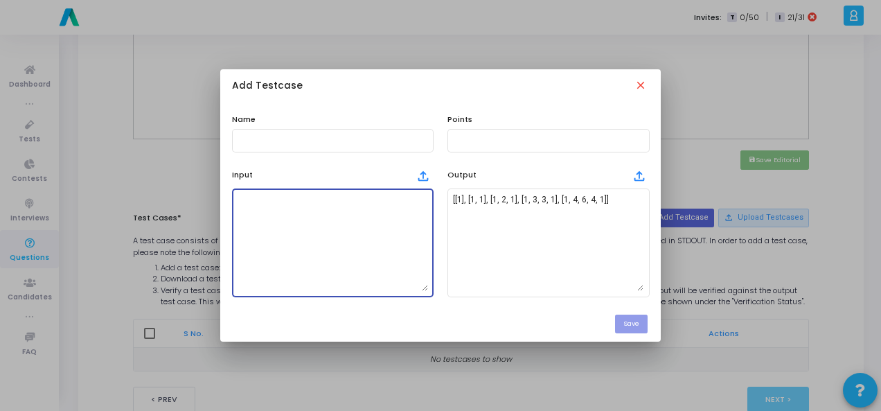
click at [320, 214] on textarea at bounding box center [333, 242] width 191 height 97
paste textarea "n is a non-negative integer. The maximum value of n can be up to 30 to avoid pe…"
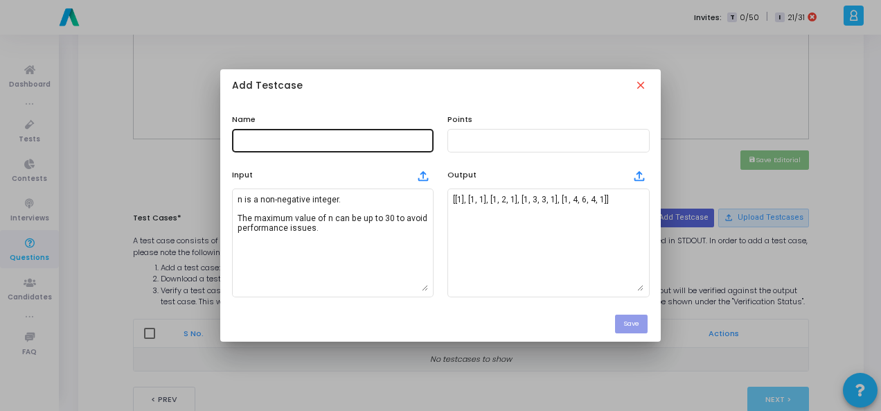
click at [306, 128] on div at bounding box center [333, 140] width 191 height 26
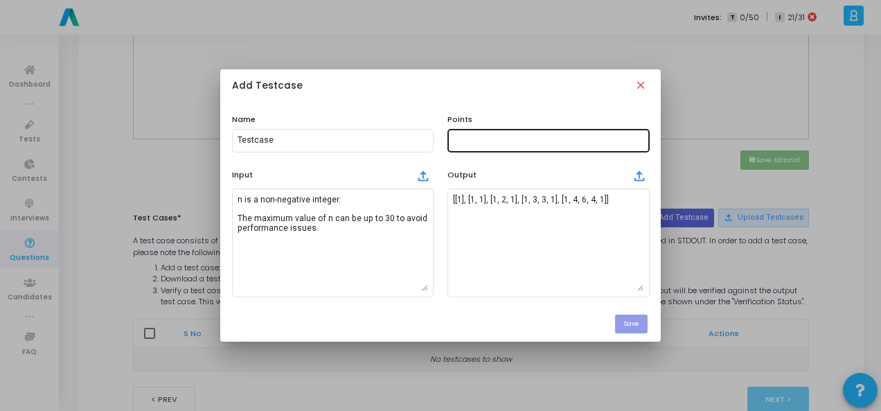
click at [496, 146] on div at bounding box center [548, 140] width 191 height 26
click at [640, 319] on button "Save" at bounding box center [631, 324] width 33 height 19
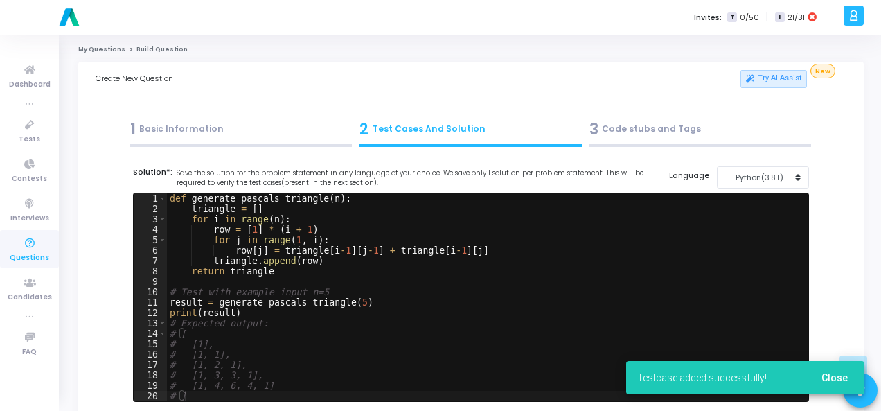
scroll to position [554, 0]
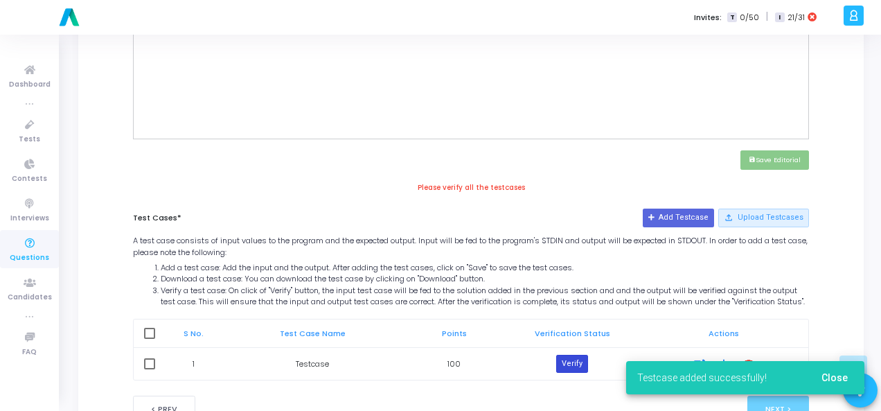
click at [576, 365] on button "Verify" at bounding box center [572, 364] width 32 height 18
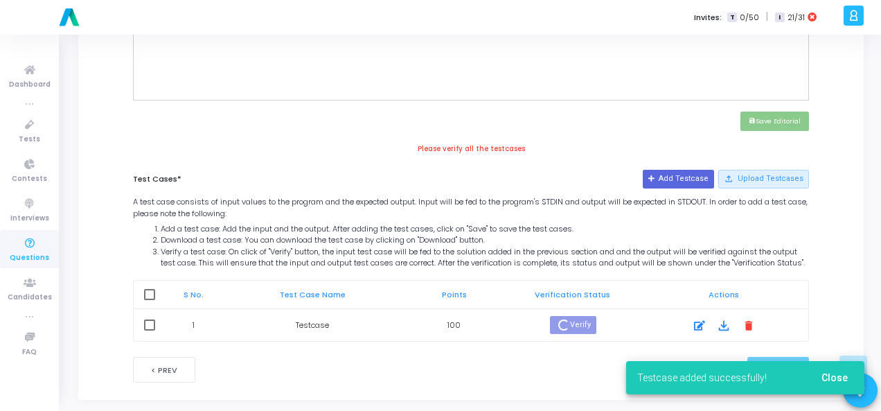
scroll to position [614, 0]
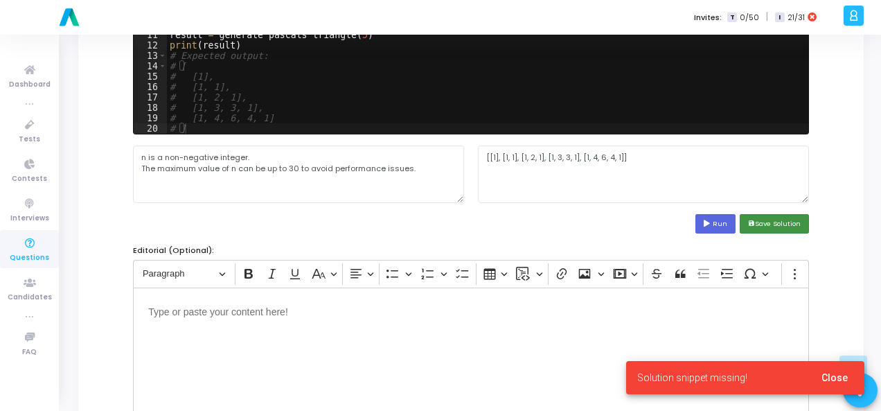
click at [800, 225] on button "save Save Solution" at bounding box center [774, 223] width 69 height 19
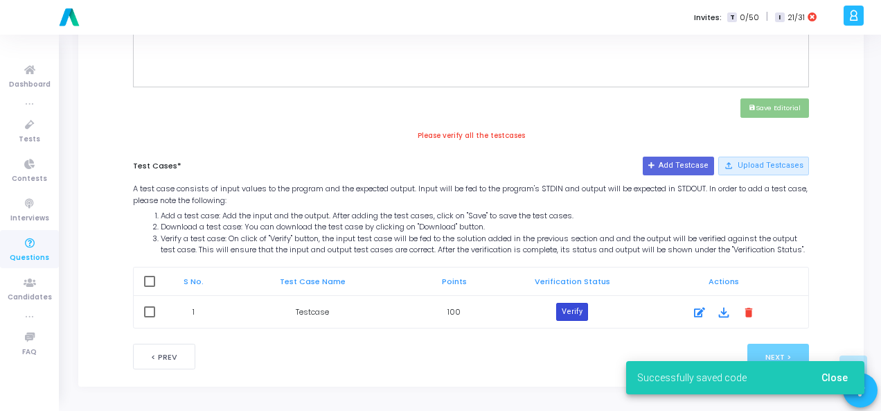
click at [575, 312] on button "Verify" at bounding box center [572, 312] width 32 height 18
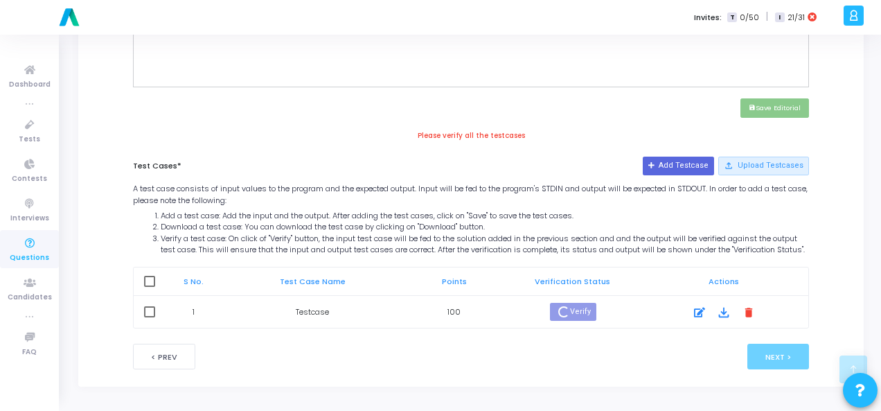
scroll to position [601, 0]
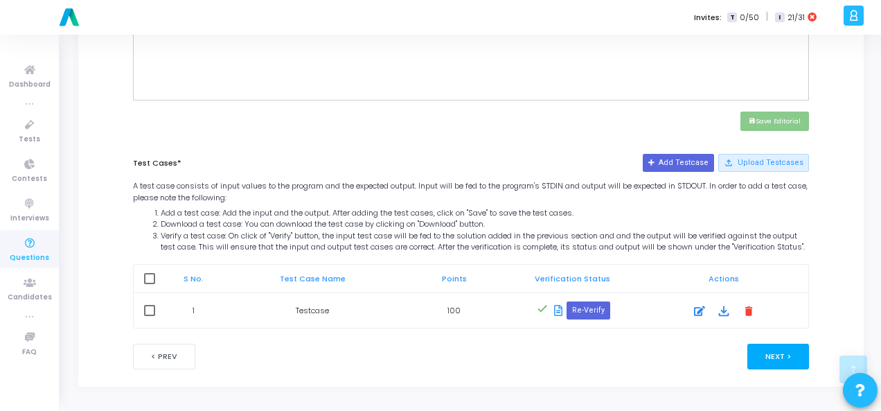
click at [801, 357] on button "Next >" at bounding box center [779, 357] width 62 height 26
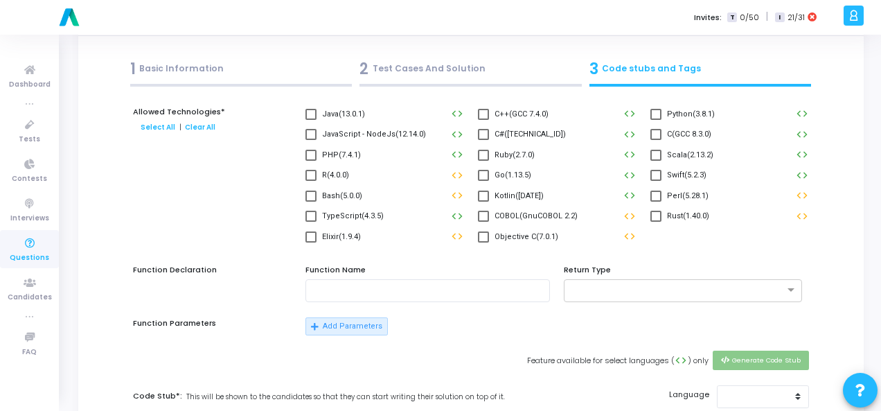
scroll to position [0, 0]
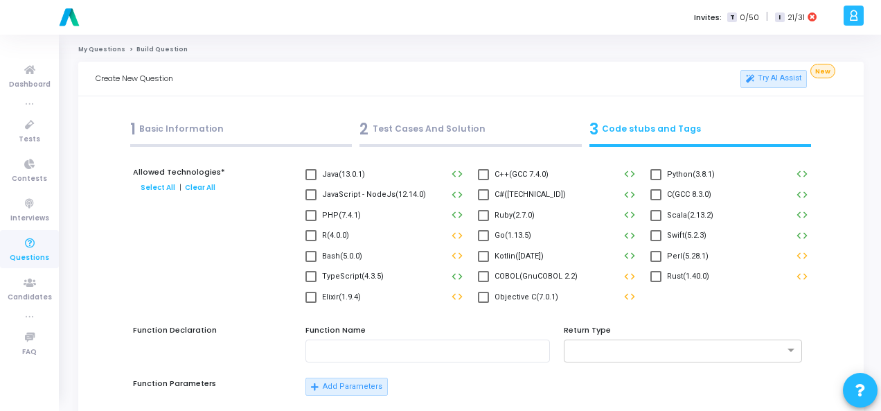
click at [661, 178] on span at bounding box center [656, 174] width 11 height 11
click at [656, 180] on input "Python(3.8.1)" at bounding box center [656, 180] width 1 height 1
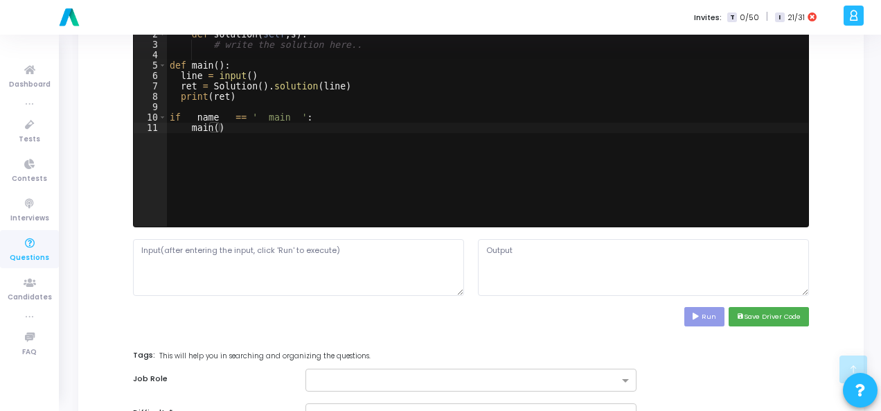
scroll to position [554, 0]
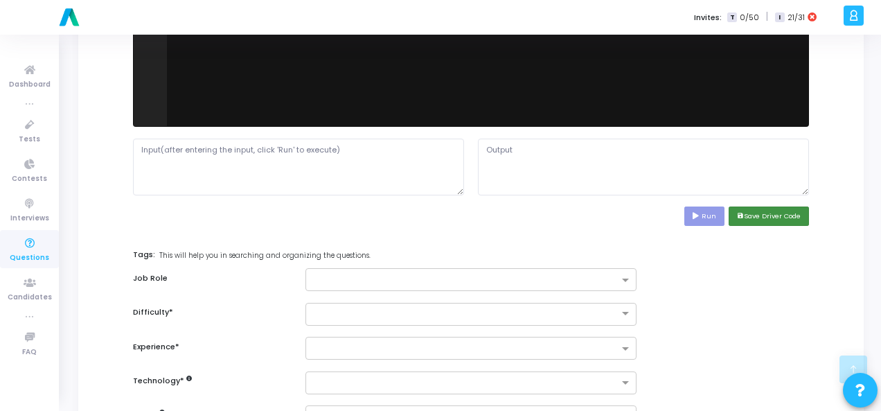
click at [775, 216] on button "save Save Driver Code" at bounding box center [769, 216] width 80 height 19
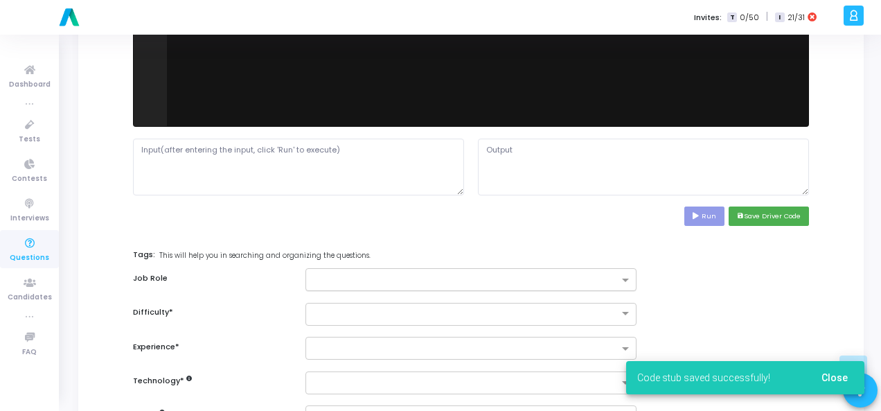
click at [625, 272] on div at bounding box center [471, 279] width 331 height 23
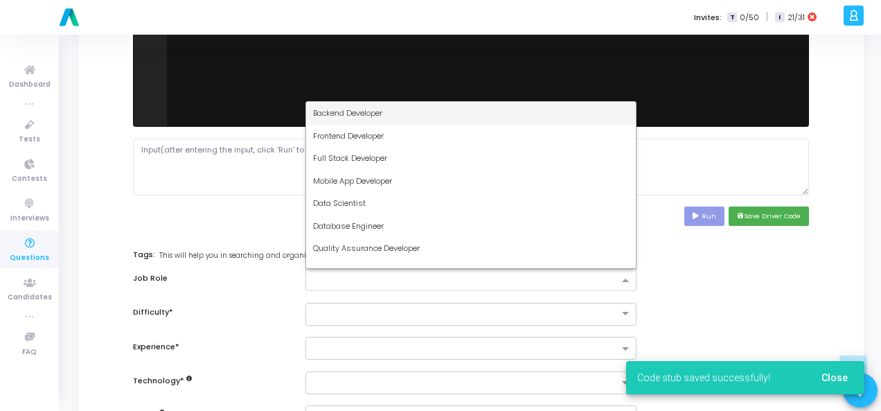
click at [467, 109] on div "Backend Developer" at bounding box center [471, 113] width 330 height 23
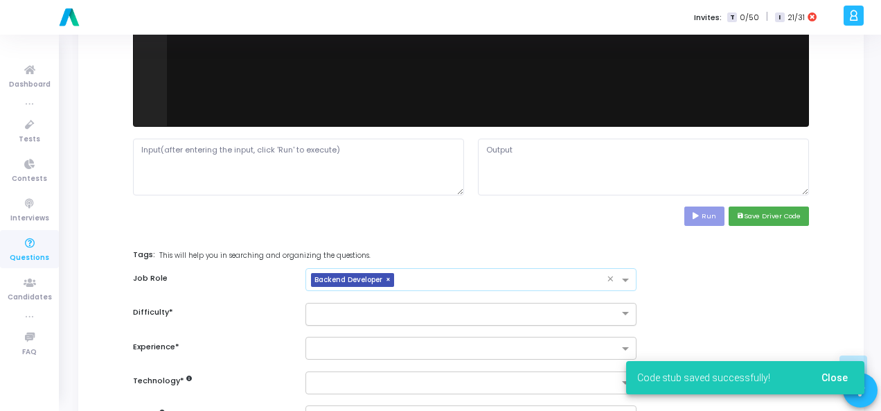
click at [462, 308] on input "text" at bounding box center [457, 313] width 288 height 12
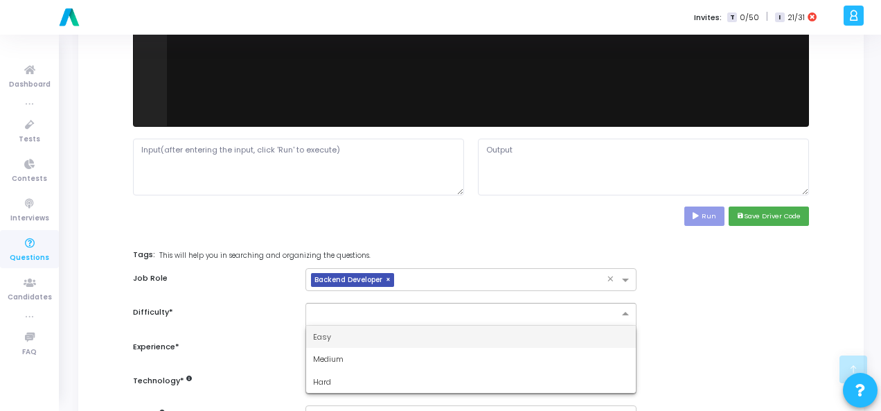
click at [419, 331] on div "Easy" at bounding box center [471, 337] width 330 height 23
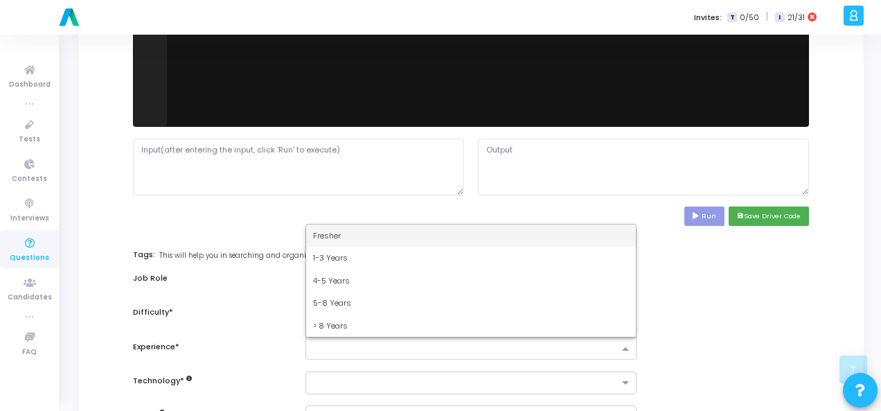
click at [423, 355] on div at bounding box center [471, 348] width 331 height 23
click at [423, 239] on div "Fresher" at bounding box center [471, 236] width 330 height 23
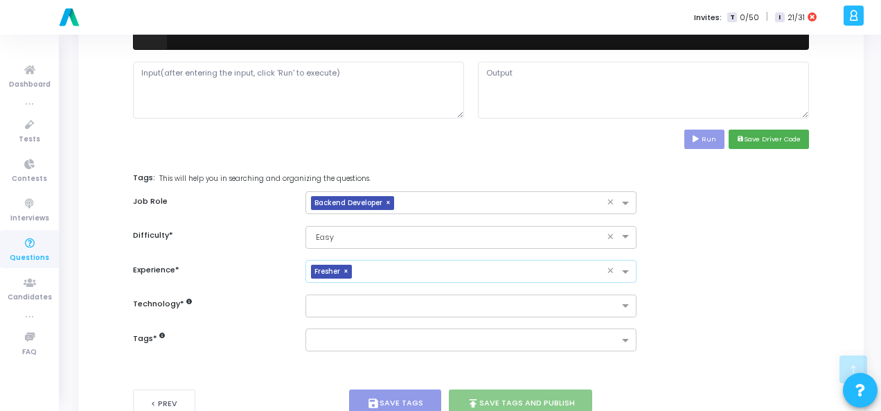
scroll to position [675, 0]
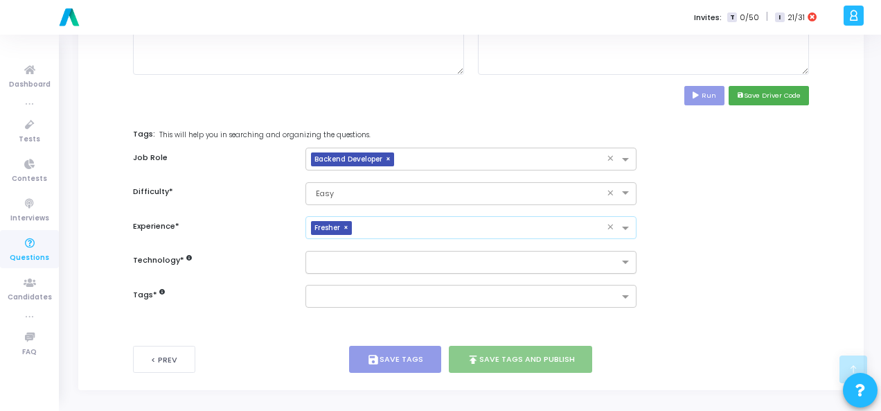
click at [431, 261] on input "text" at bounding box center [466, 263] width 306 height 12
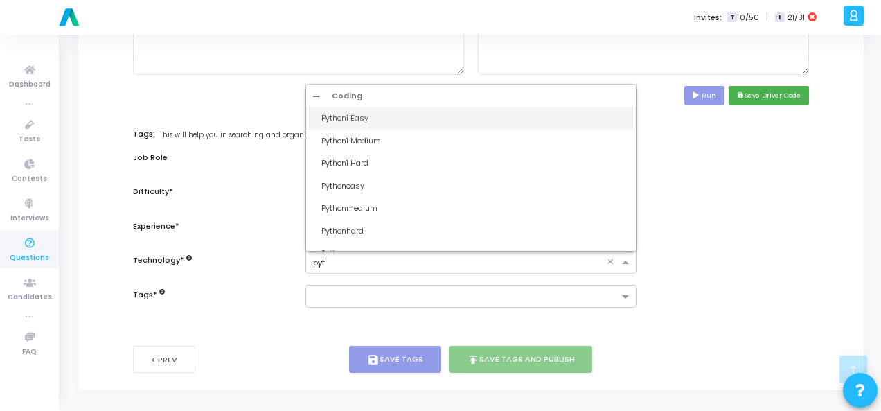
click at [423, 98] on div "Coding" at bounding box center [471, 96] width 316 height 12
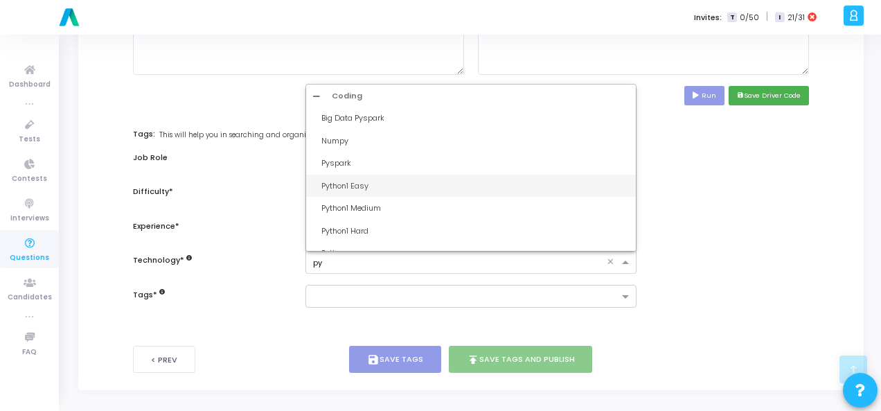
click at [415, 180] on div "Python1 Easy" at bounding box center [476, 186] width 308 height 12
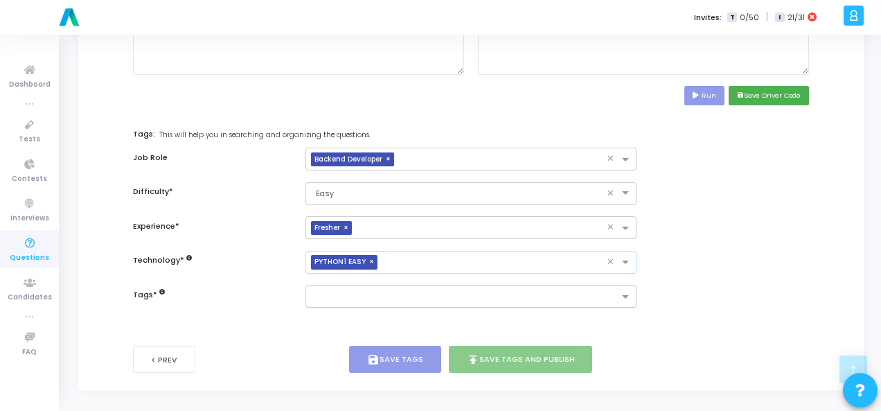
click at [388, 293] on input "text" at bounding box center [466, 298] width 306 height 12
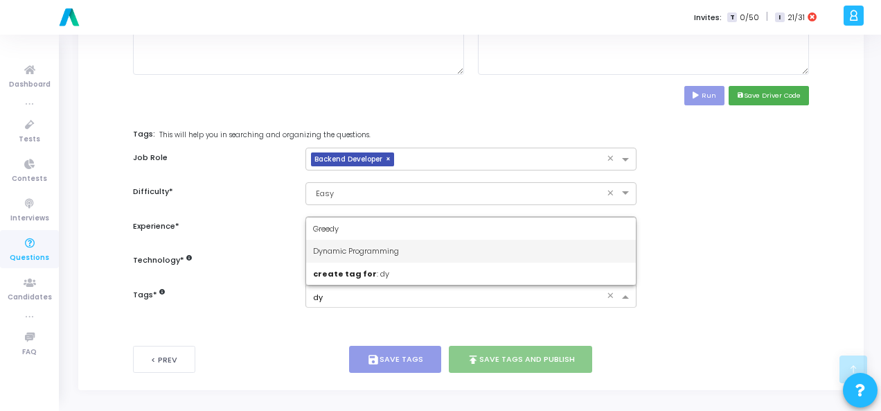
click at [389, 245] on span "Dynamic Programming" at bounding box center [356, 250] width 86 height 11
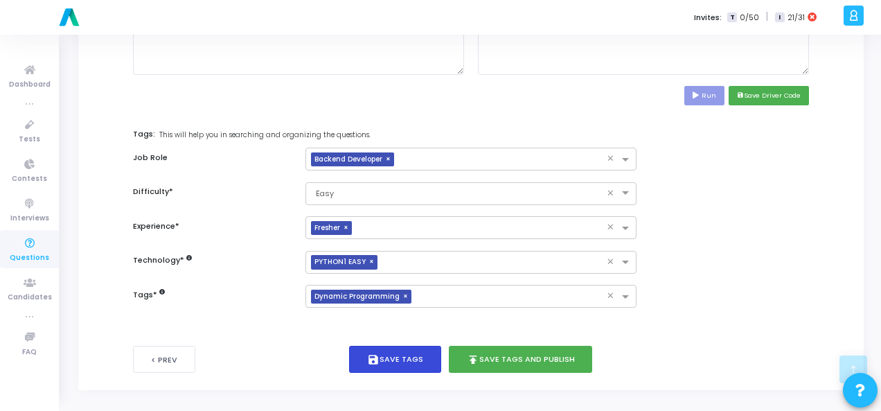
click at [402, 360] on button "save Save Tags" at bounding box center [395, 359] width 92 height 27
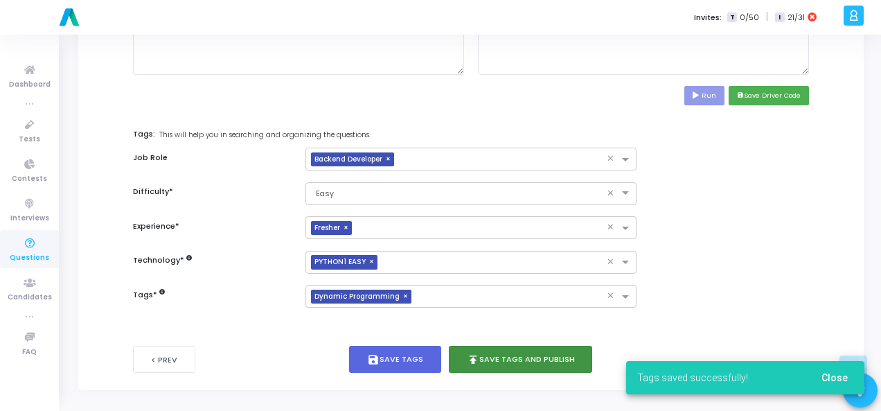
click at [518, 356] on button "publish Save Tags and Publish" at bounding box center [521, 359] width 144 height 27
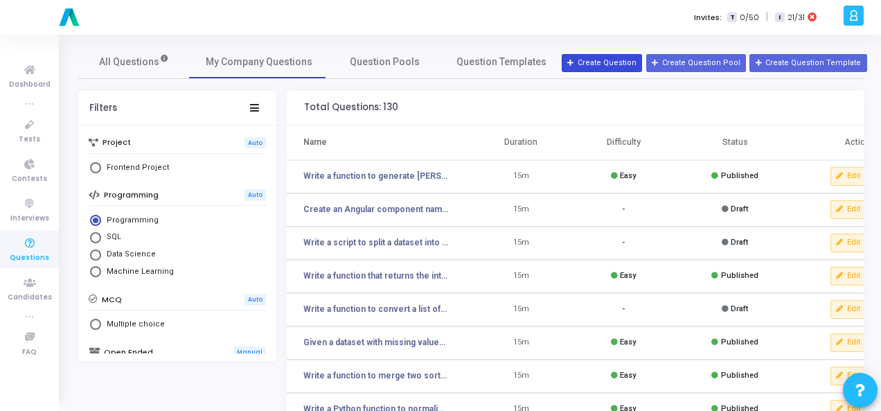
click at [633, 56] on button "Create Question" at bounding box center [602, 63] width 80 height 18
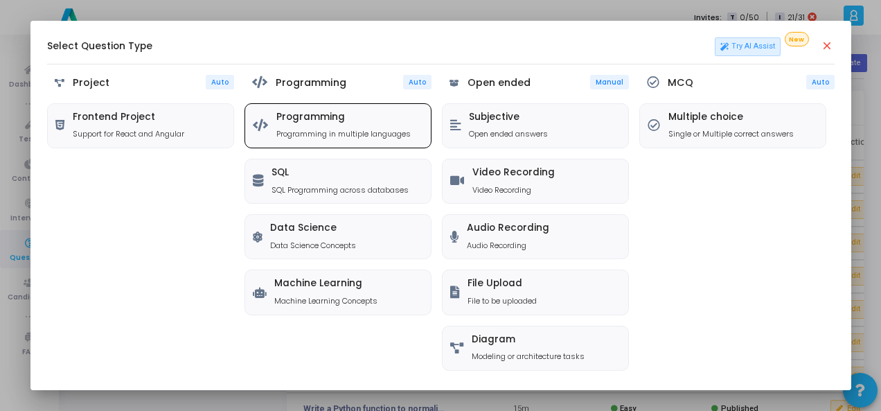
click at [373, 123] on div "Programming Programming in multiple languages" at bounding box center [344, 126] width 134 height 28
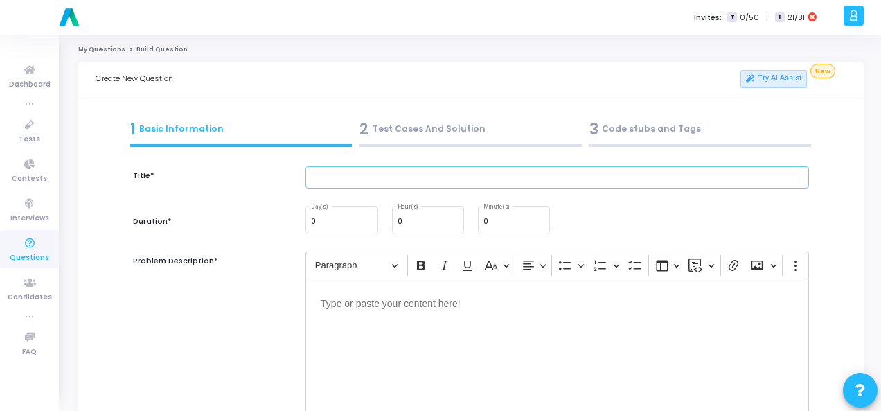
click at [367, 175] on input "text" at bounding box center [558, 177] width 504 height 23
paste input "Write a function that converts a binary number (string) to decimal."
click at [378, 303] on p "Editor editing area: main" at bounding box center [557, 302] width 473 height 17
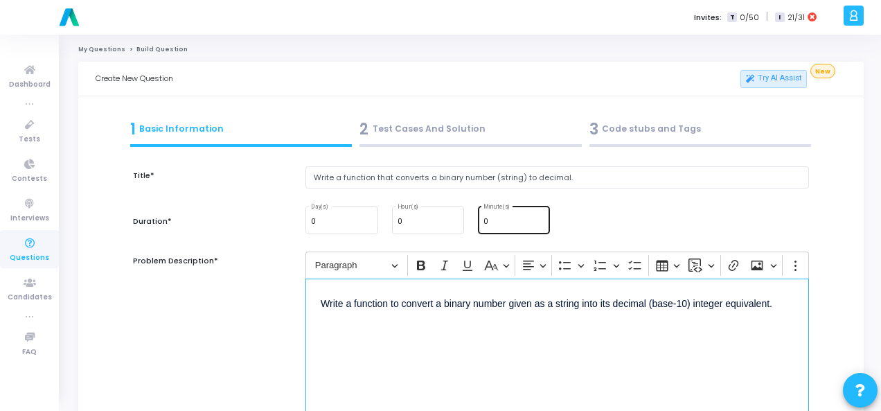
click at [498, 216] on div "0 Minute(s)" at bounding box center [514, 219] width 61 height 30
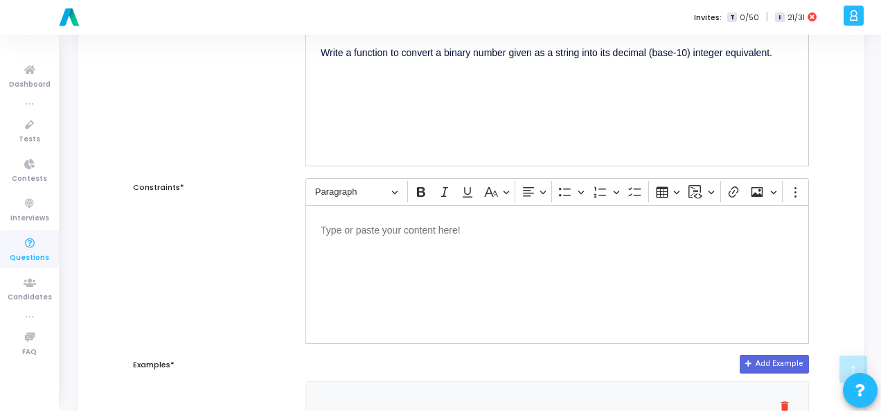
scroll to position [346, 0]
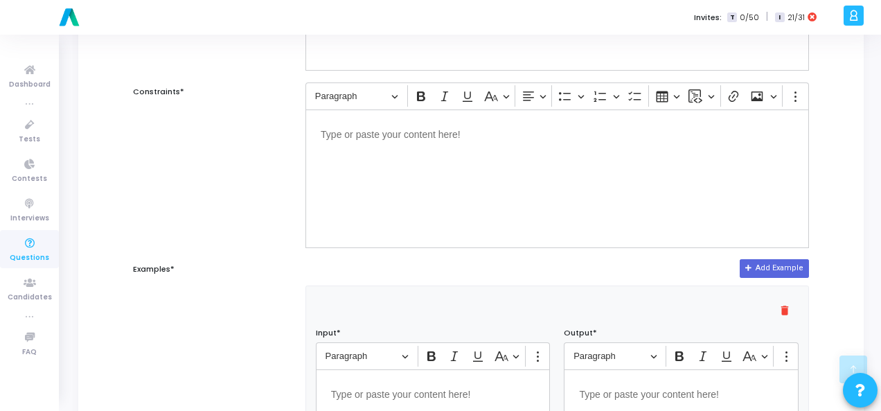
click at [414, 168] on div "Editor editing area: main" at bounding box center [558, 178] width 504 height 139
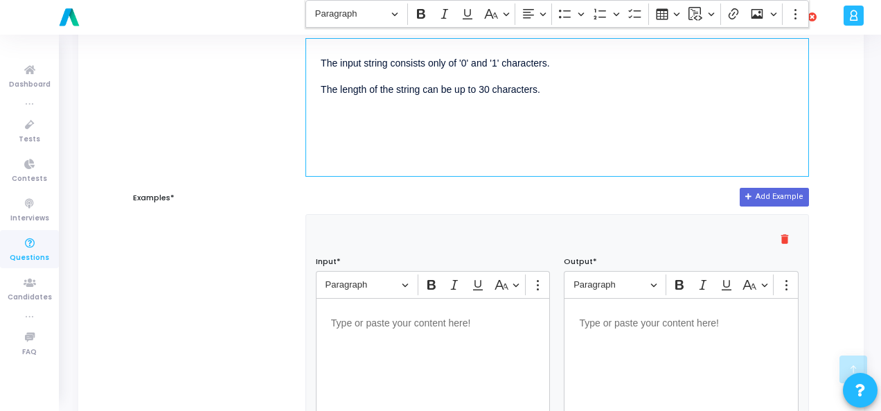
scroll to position [485, 0]
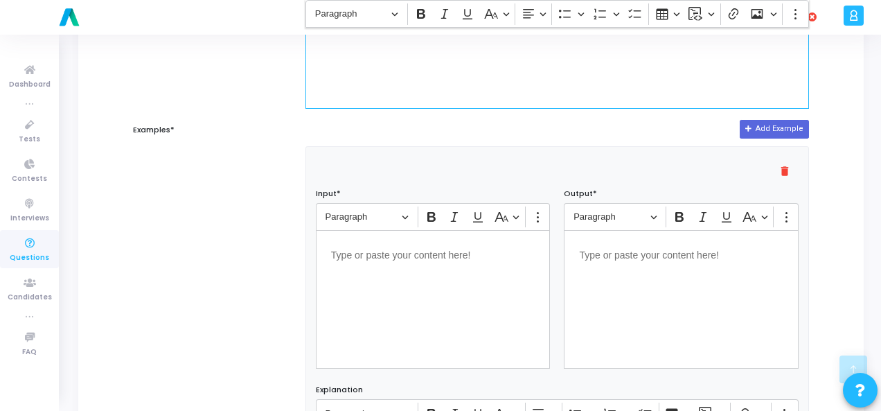
click at [439, 255] on p "Editor editing area: main" at bounding box center [433, 253] width 204 height 17
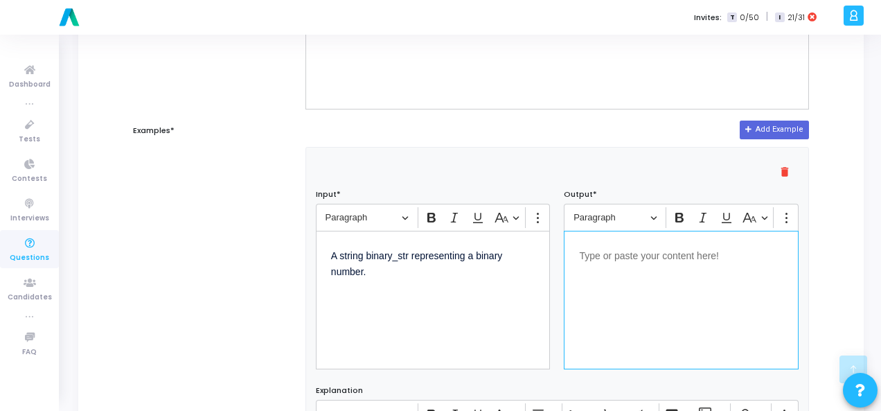
click at [631, 256] on p "Editor editing area: main" at bounding box center [681, 254] width 204 height 17
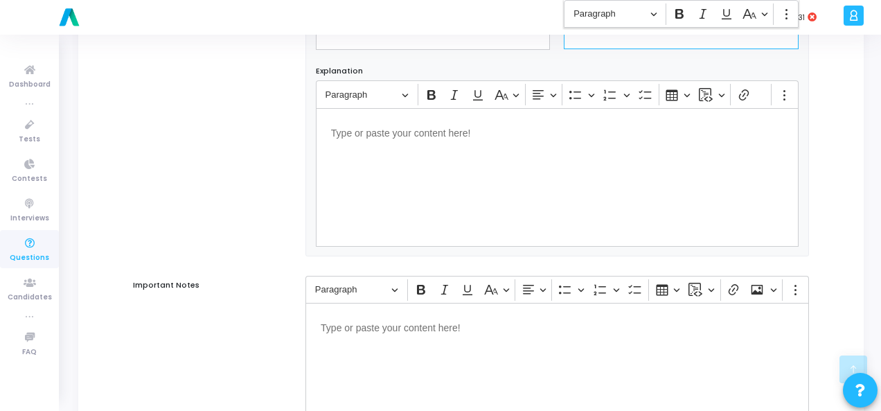
scroll to position [901, 0]
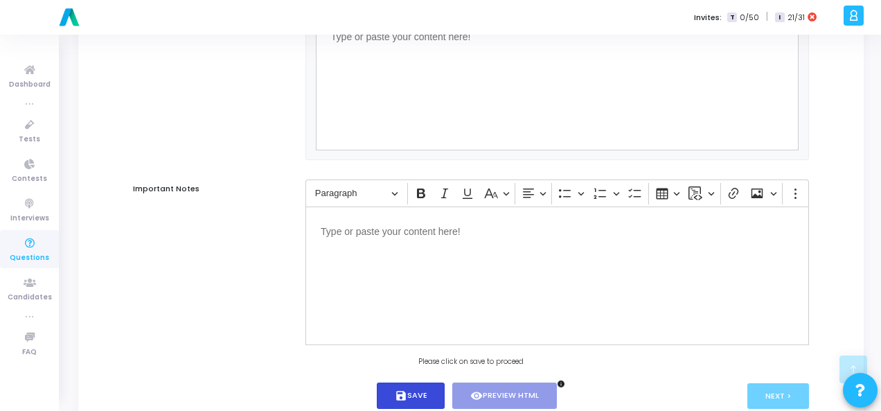
click at [426, 390] on button "save Save" at bounding box center [411, 396] width 69 height 27
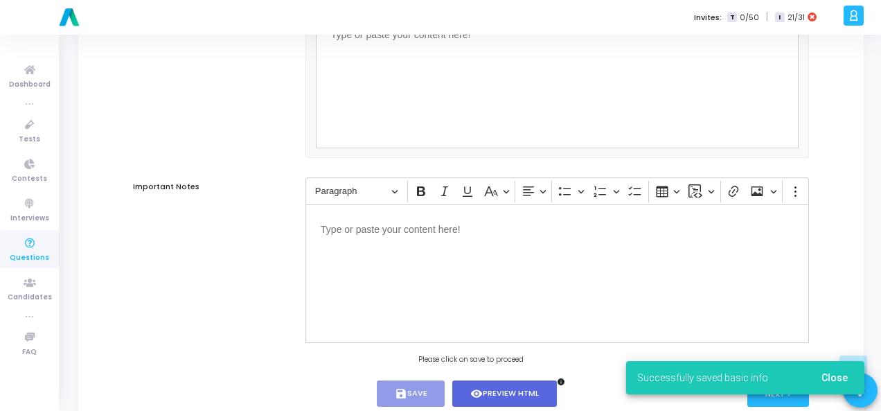
scroll to position [941, 0]
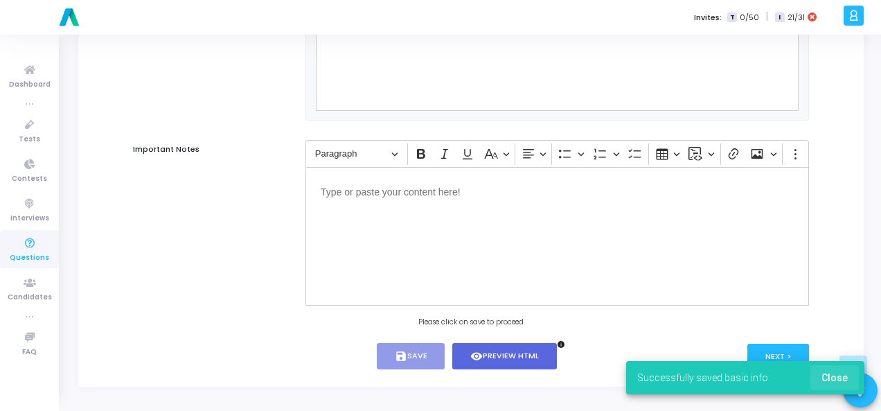
click at [843, 375] on span "Close" at bounding box center [835, 377] width 26 height 11
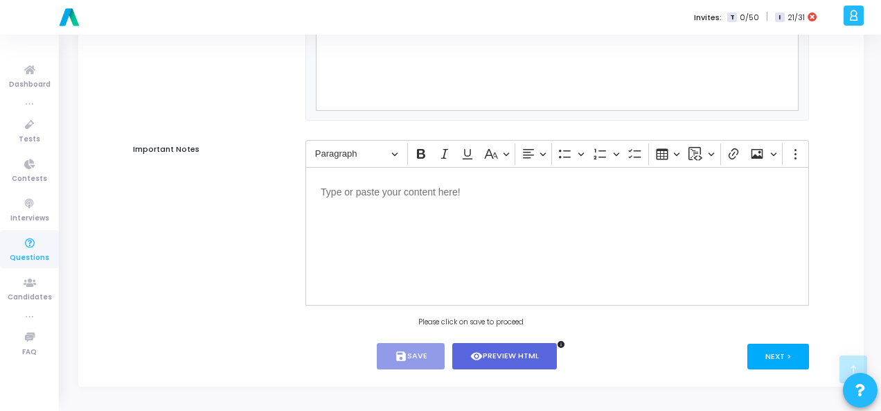
click at [787, 354] on button "Next >" at bounding box center [779, 357] width 62 height 26
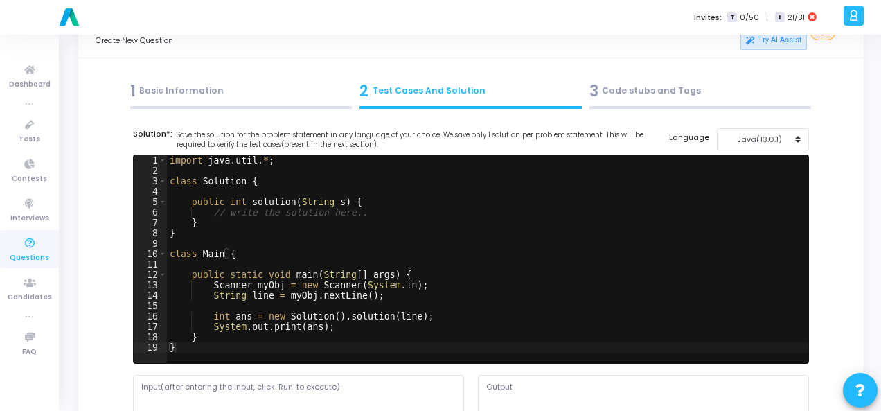
scroll to position [0, 0]
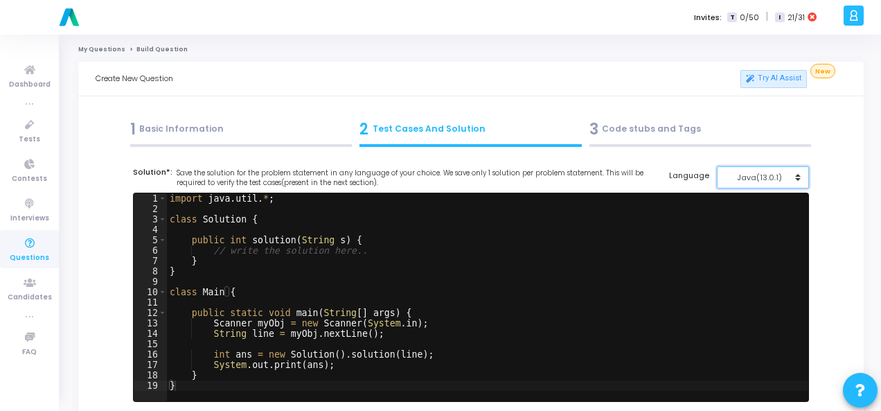
click at [791, 175] on div "Java(13.0.1)" at bounding box center [760, 178] width 68 height 12
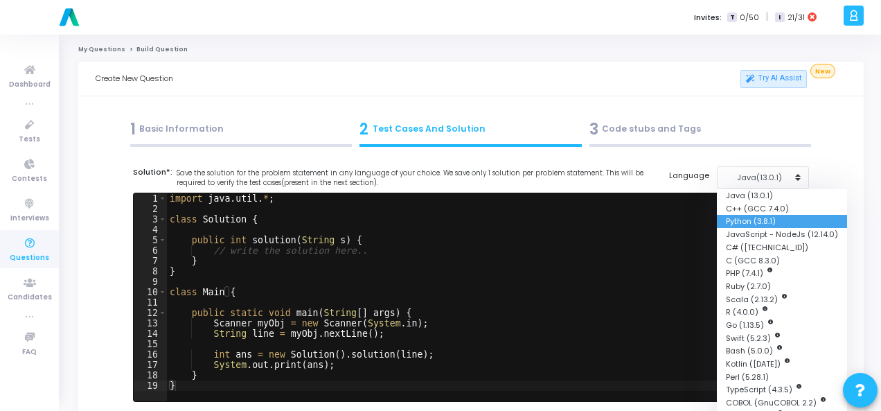
click at [744, 218] on button "Python (3.8.1)" at bounding box center [782, 221] width 130 height 13
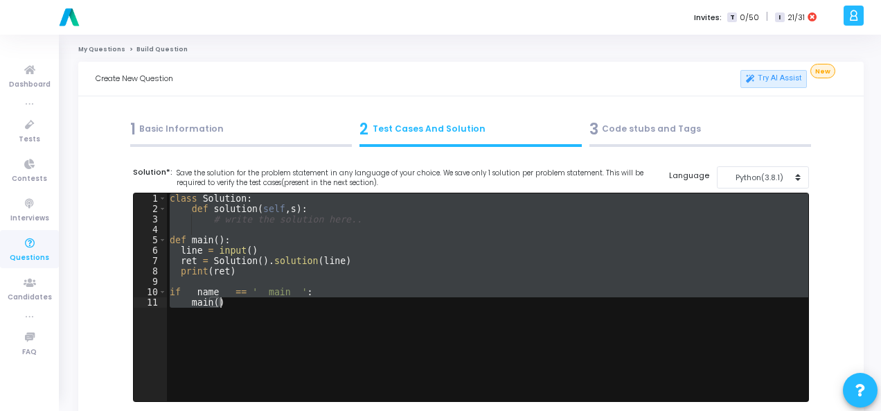
drag, startPoint x: 169, startPoint y: 200, endPoint x: 236, endPoint y: 308, distance: 126.9
click at [236, 308] on div "class Solution : def solution ( self , s ) : # write the solution here.. def ma…" at bounding box center [488, 307] width 642 height 229
paste textarea
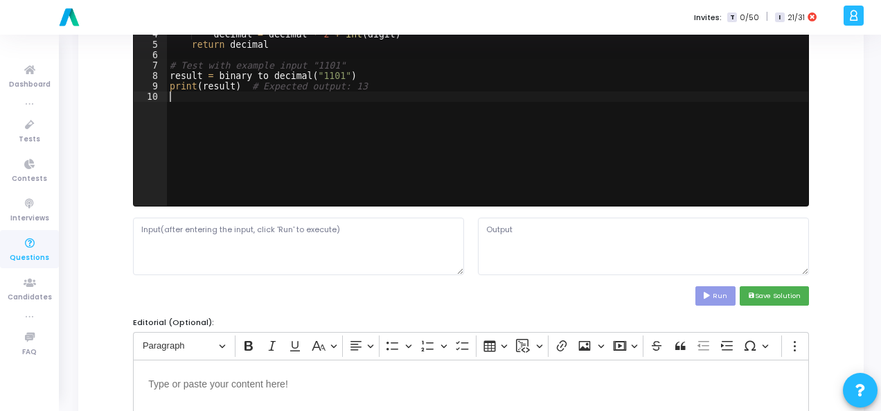
scroll to position [208, 0]
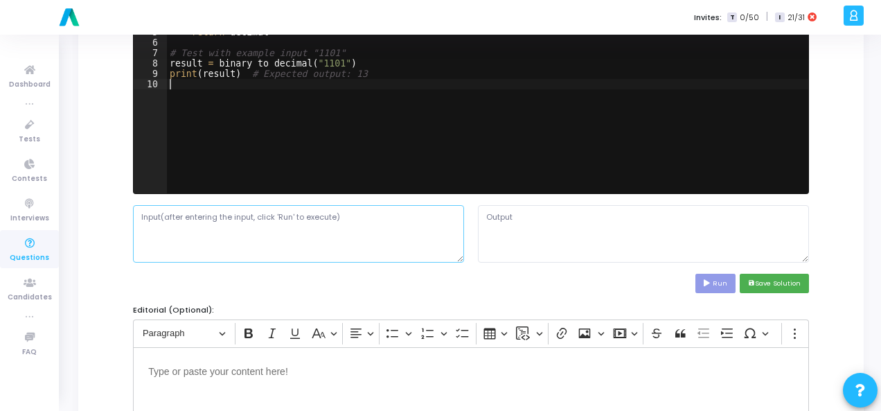
click at [366, 240] on textarea at bounding box center [298, 233] width 331 height 57
paste textarea "A string binary_str representing a binary number."
click at [729, 277] on button "Run" at bounding box center [716, 283] width 40 height 19
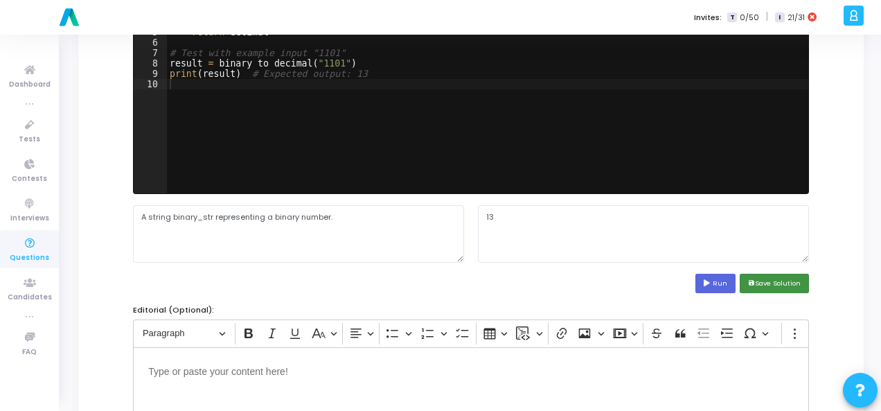
click at [766, 279] on button "save Save Solution" at bounding box center [774, 283] width 69 height 19
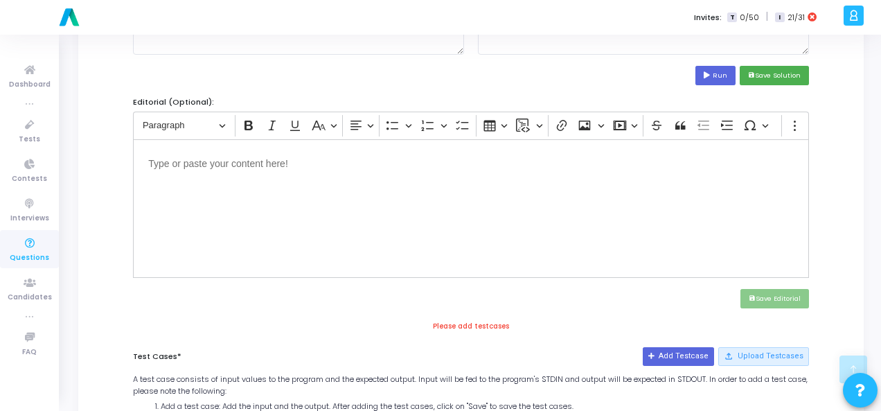
scroll to position [485, 0]
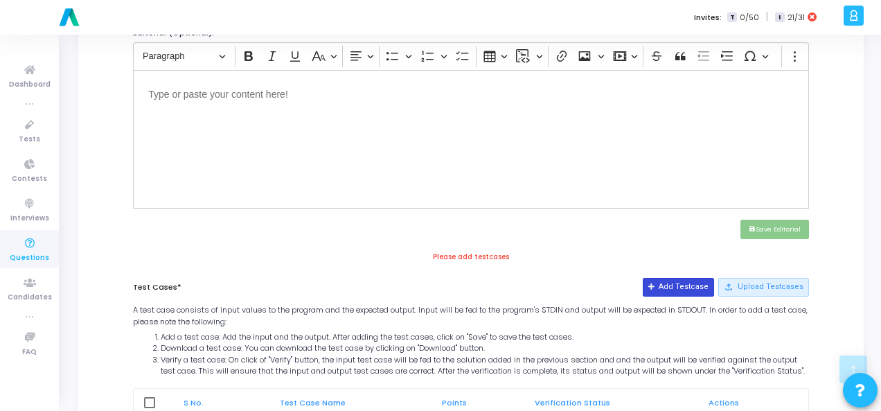
click at [696, 282] on button "Add Testcase" at bounding box center [678, 287] width 71 height 18
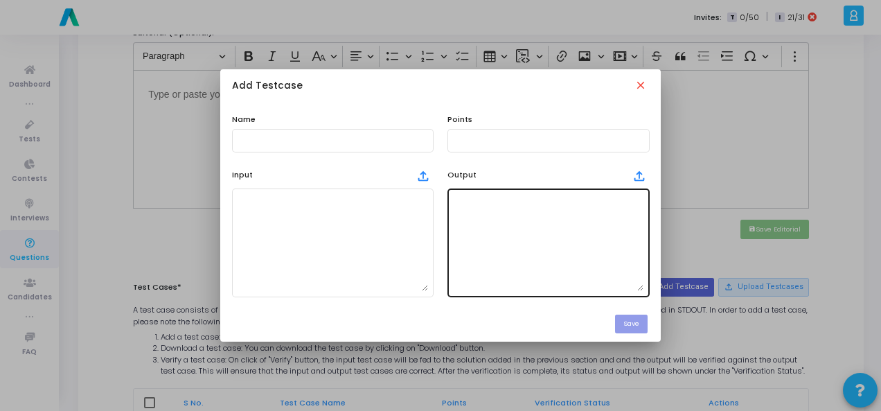
scroll to position [0, 0]
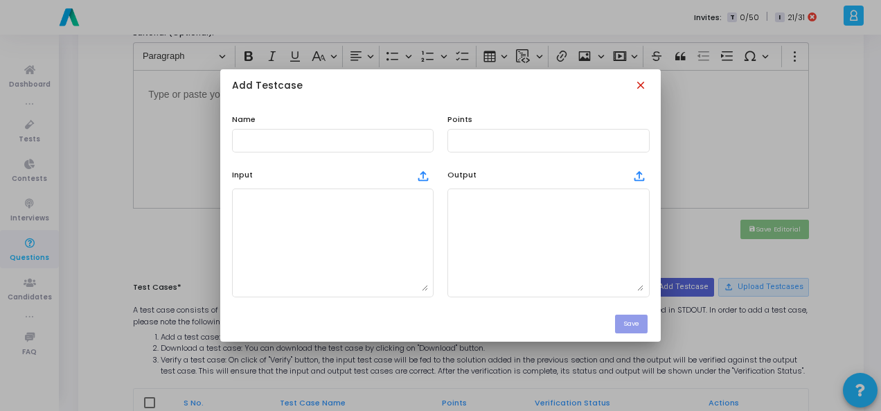
click at [642, 84] on mat-icon "close" at bounding box center [642, 86] width 15 height 15
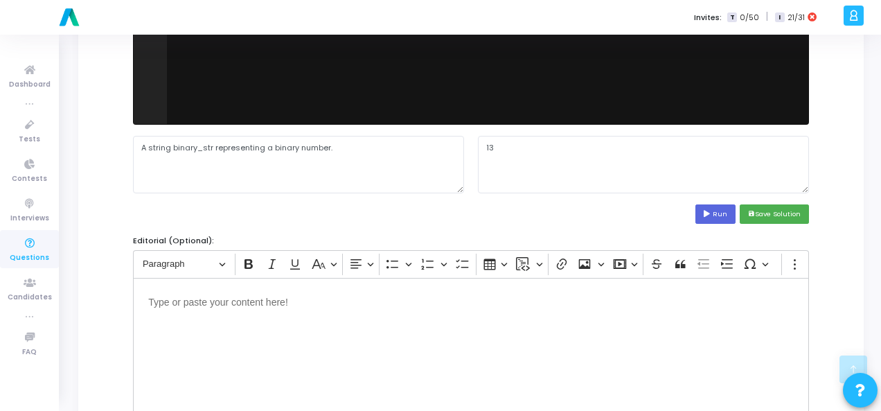
scroll to position [485, 0]
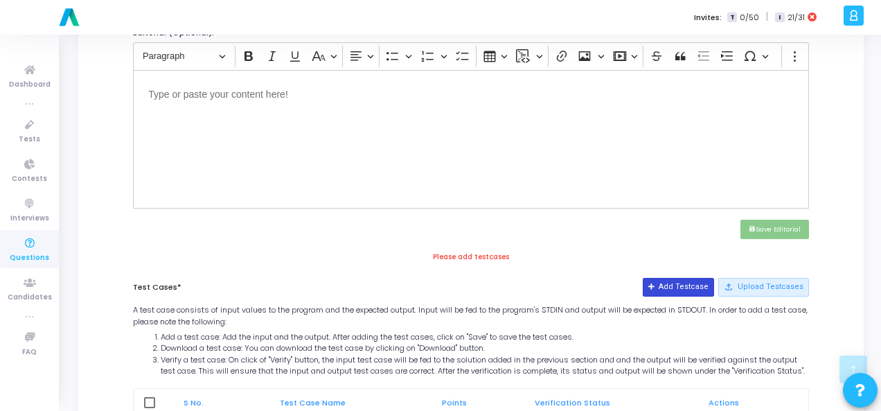
click at [668, 281] on button "Add Testcase" at bounding box center [678, 287] width 71 height 18
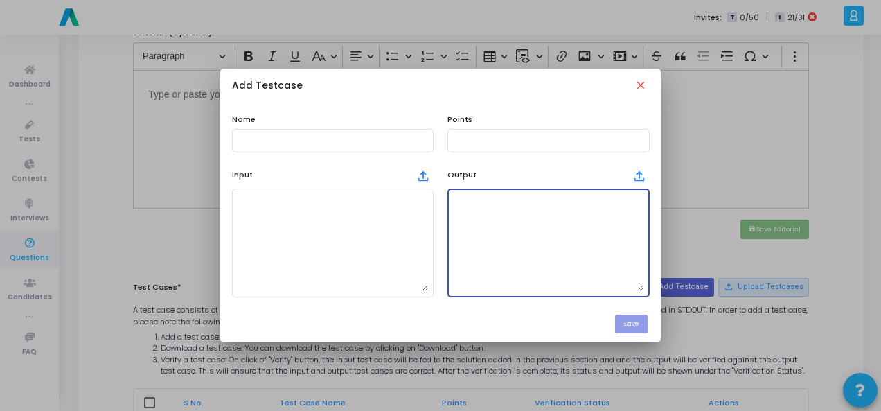
click at [484, 194] on textarea at bounding box center [548, 242] width 191 height 97
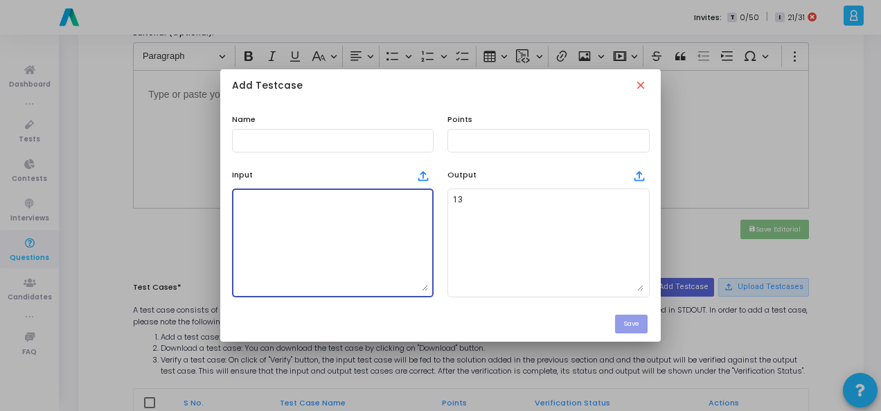
click at [330, 210] on textarea at bounding box center [333, 242] width 191 height 97
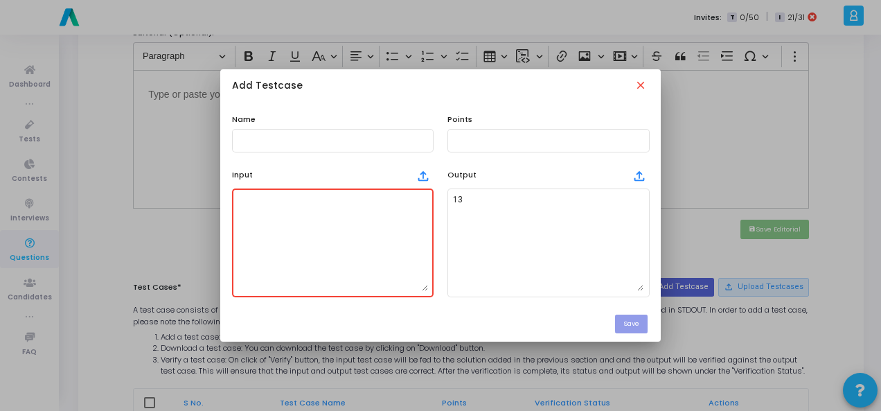
paste textarea "A string binary_str representing a binary number."
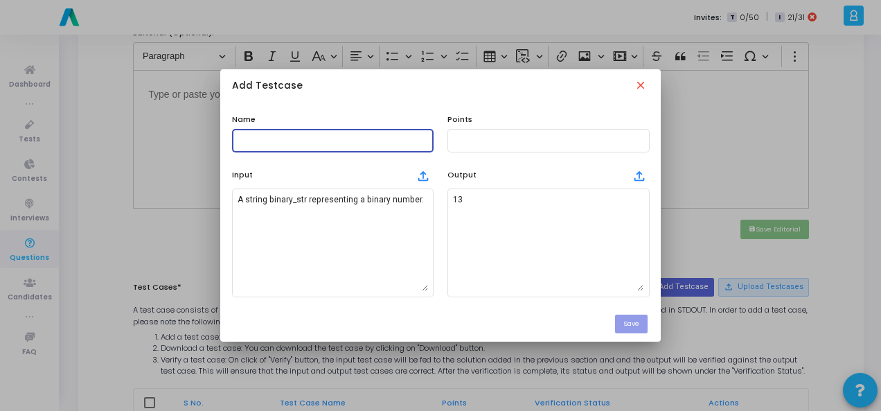
click at [323, 136] on input "text" at bounding box center [333, 141] width 191 height 10
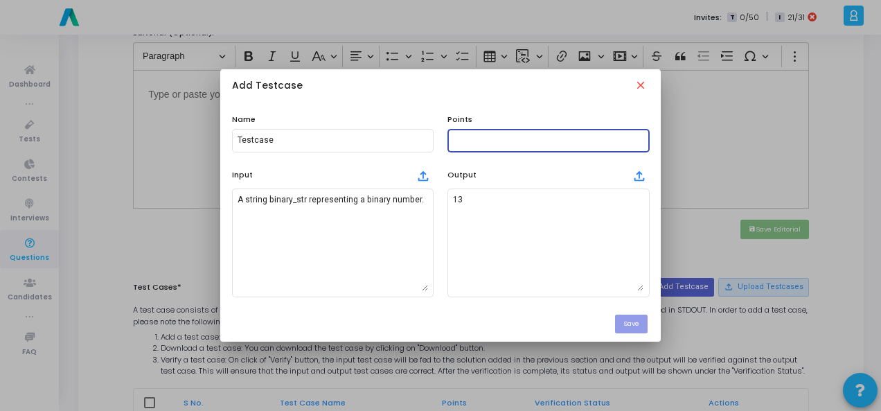
click at [498, 143] on input "text" at bounding box center [548, 141] width 191 height 10
click at [629, 322] on button "Save" at bounding box center [631, 324] width 33 height 19
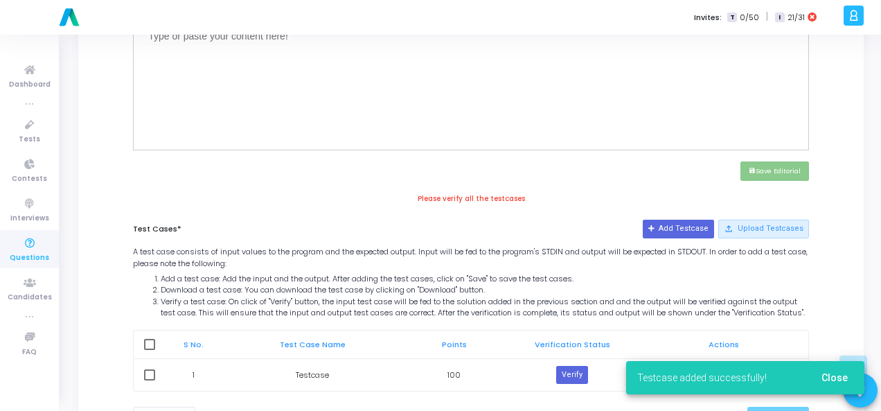
scroll to position [614, 0]
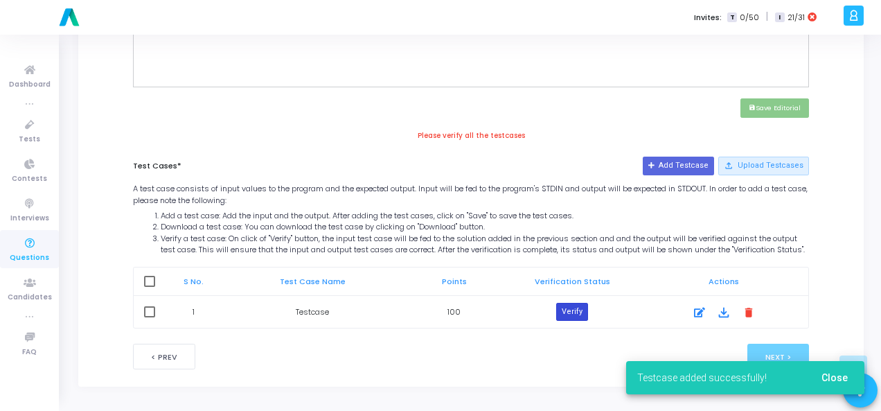
click at [580, 318] on button "Verify" at bounding box center [572, 312] width 32 height 18
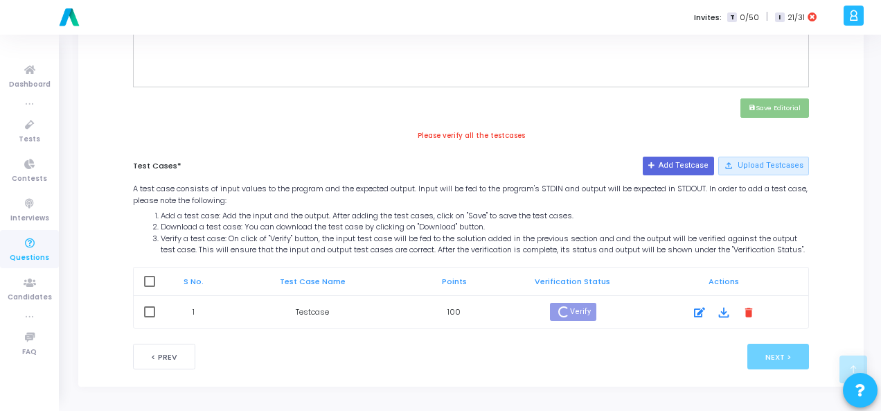
scroll to position [601, 0]
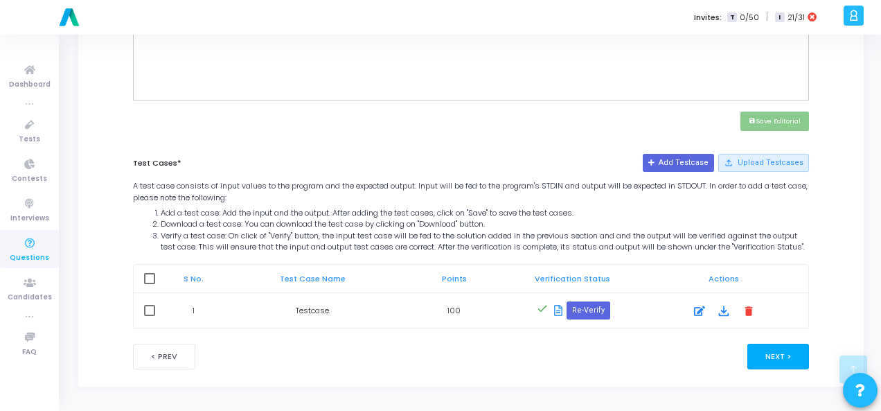
click at [774, 364] on button "Next >" at bounding box center [779, 357] width 62 height 26
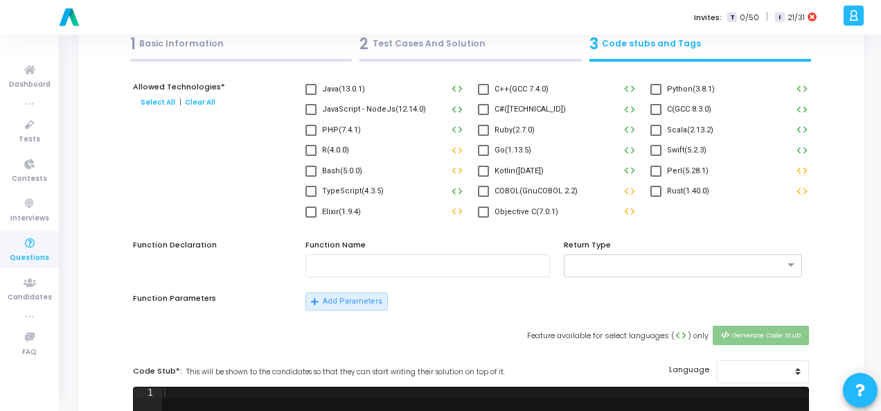
scroll to position [0, 0]
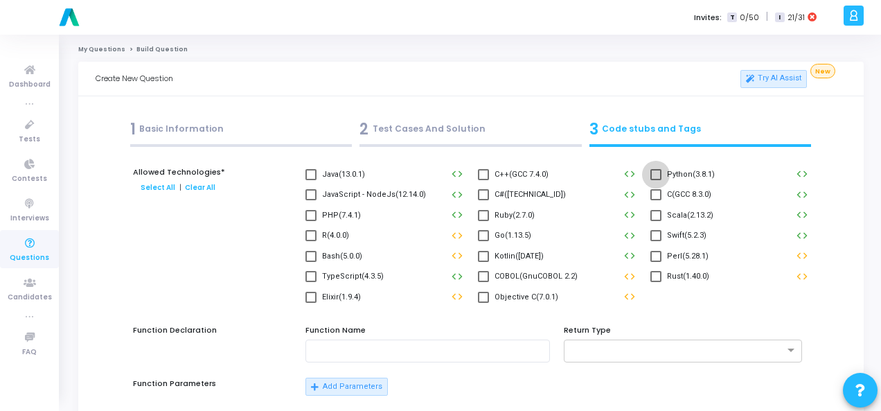
click at [657, 173] on span at bounding box center [656, 174] width 11 height 11
click at [656, 180] on input "Python(3.8.1)" at bounding box center [656, 180] width 1 height 1
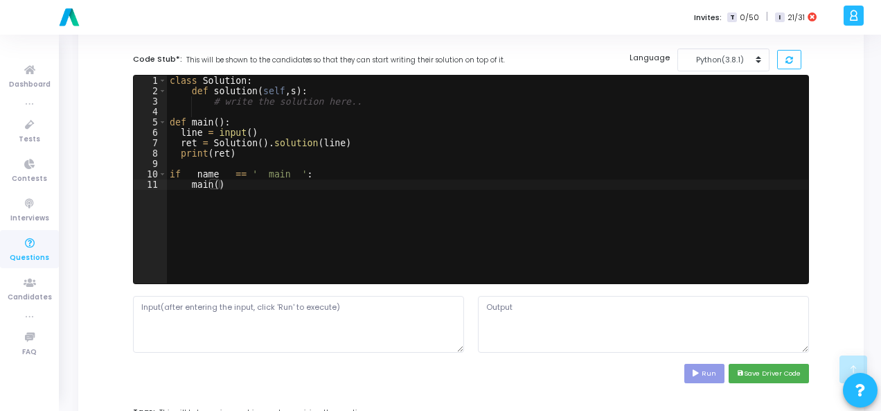
scroll to position [485, 0]
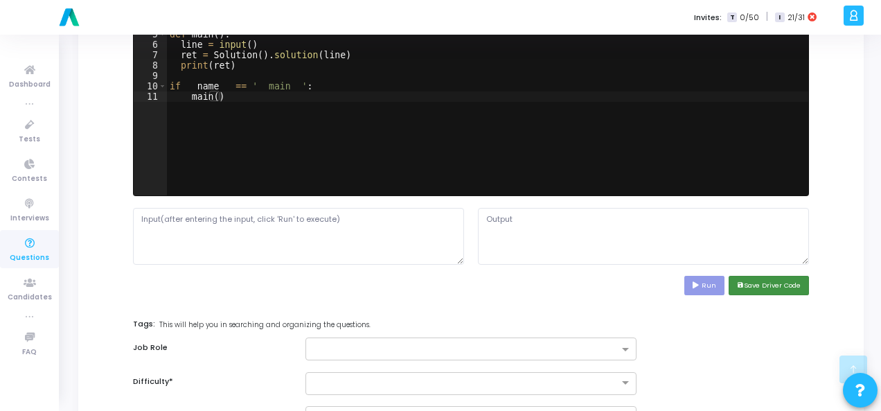
click at [760, 285] on button "save Save Driver Code" at bounding box center [769, 285] width 80 height 19
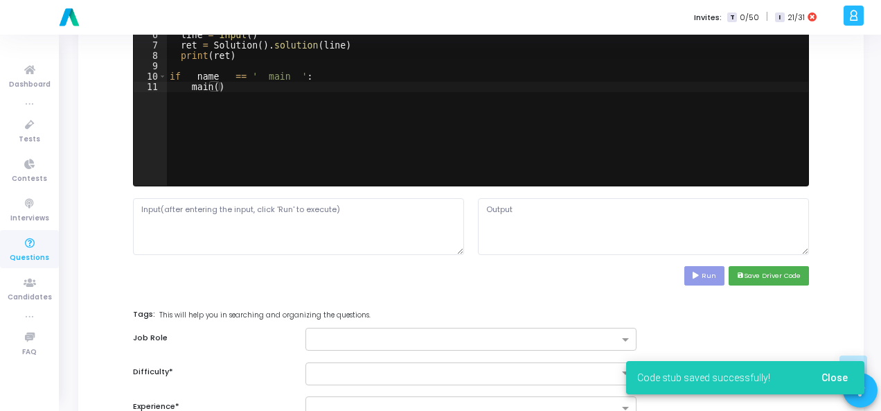
scroll to position [624, 0]
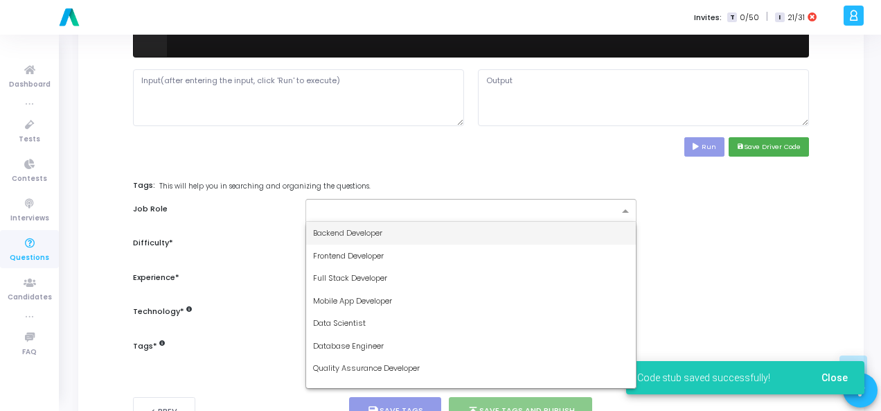
click at [629, 207] on span at bounding box center [627, 212] width 17 height 12
click at [572, 235] on div "Backend Developer" at bounding box center [471, 233] width 330 height 23
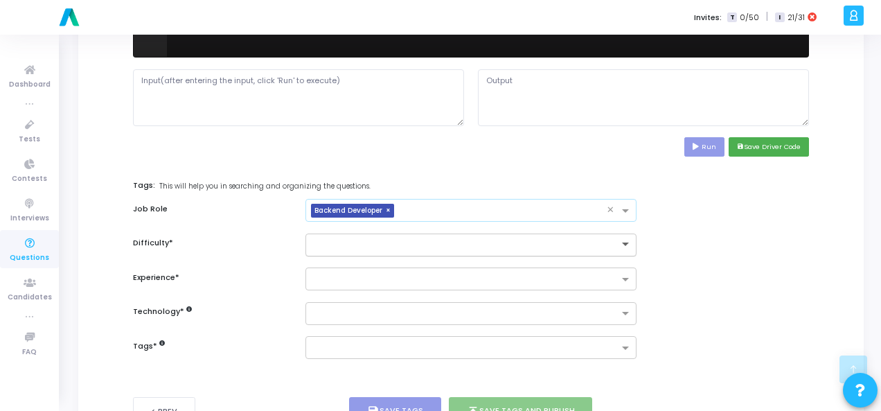
click at [629, 243] on span at bounding box center [627, 245] width 17 height 12
click at [602, 259] on div "Easy" at bounding box center [471, 267] width 330 height 23
click at [629, 277] on span at bounding box center [627, 280] width 17 height 12
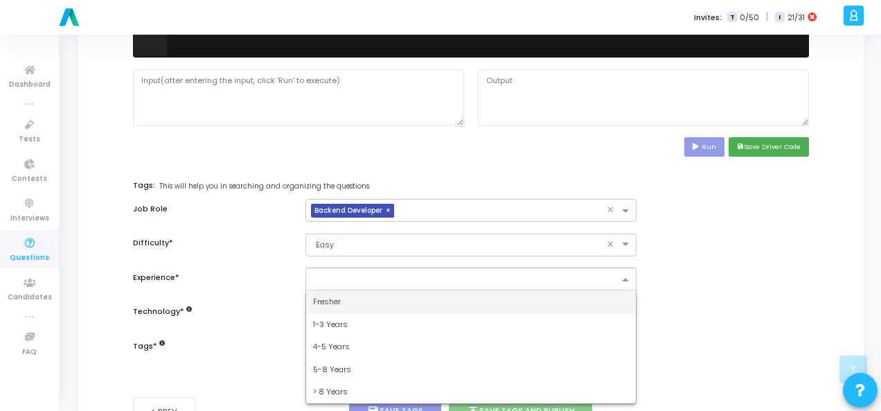
click at [579, 290] on div "Fresher" at bounding box center [471, 301] width 330 height 23
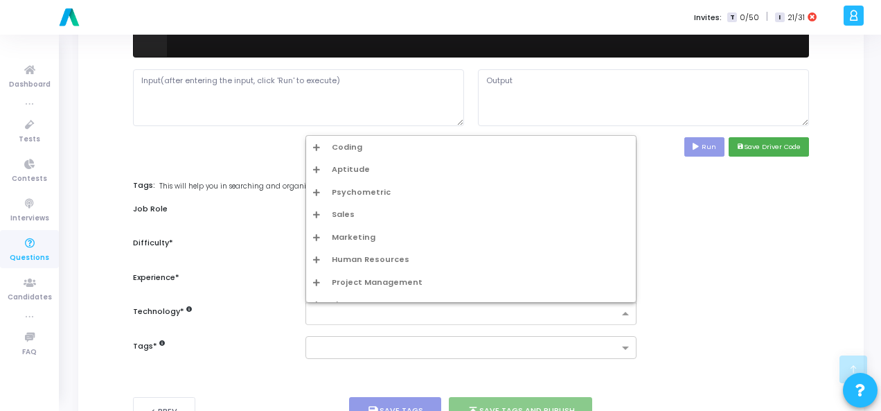
click at [624, 308] on span at bounding box center [627, 314] width 17 height 12
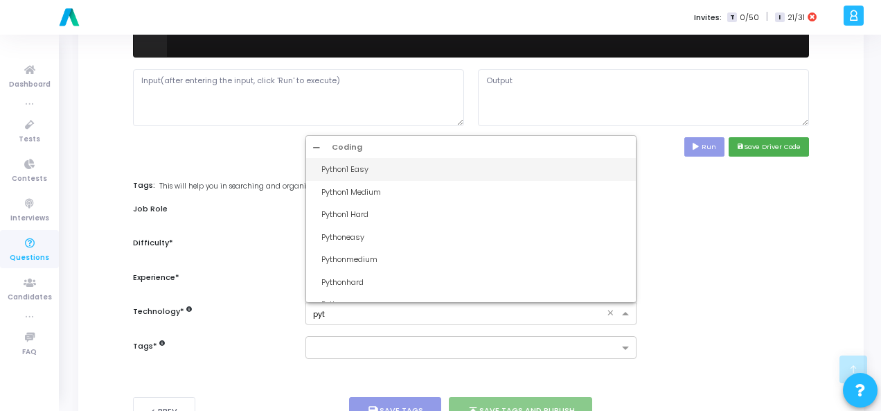
click at [387, 161] on div "Python1 Easy" at bounding box center [471, 169] width 330 height 23
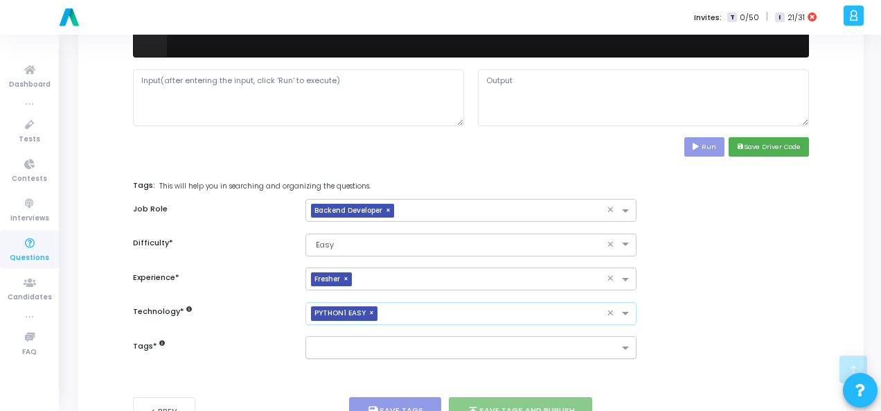
click at [359, 349] on input "text" at bounding box center [466, 349] width 306 height 12
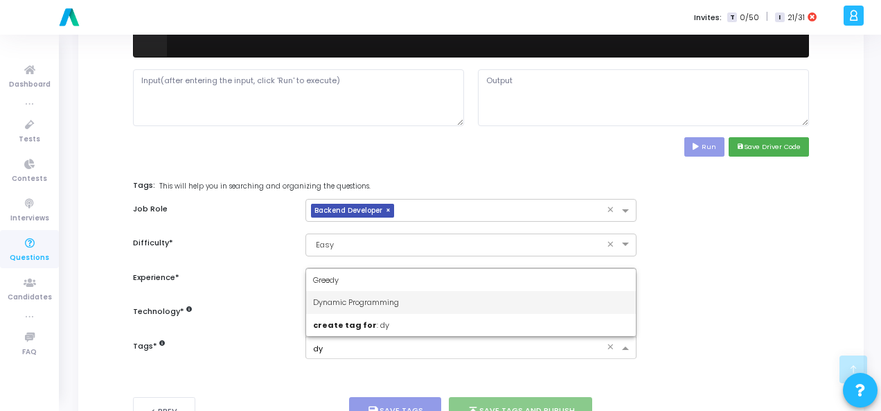
click at [381, 298] on span "Dynamic Programming" at bounding box center [356, 302] width 86 height 11
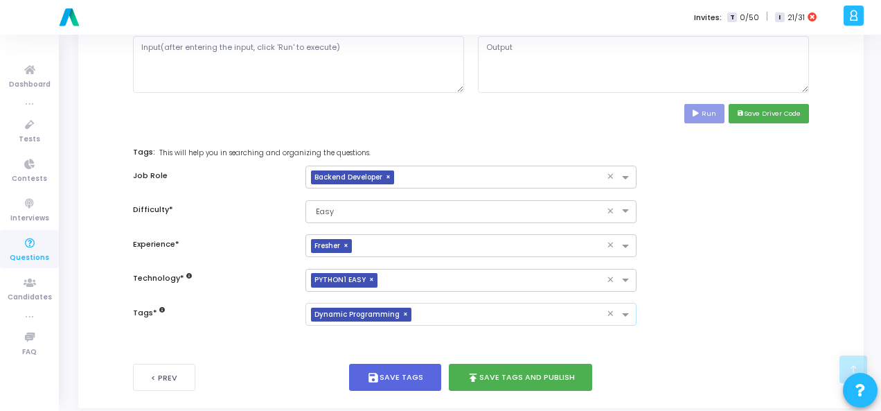
scroll to position [675, 0]
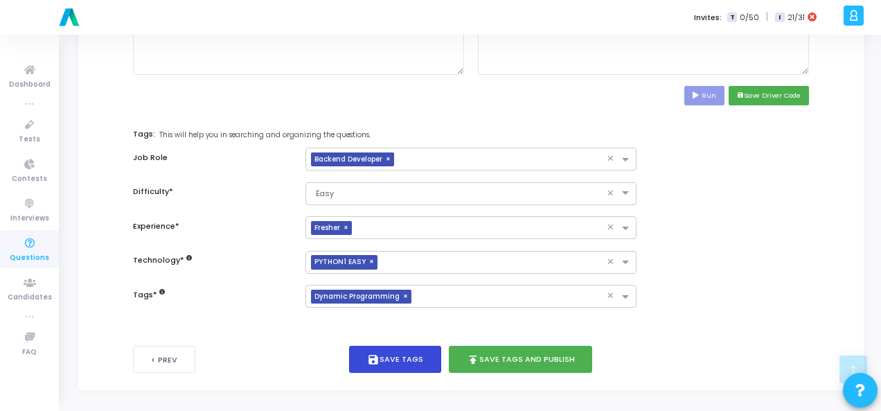
click at [416, 359] on button "save Save Tags" at bounding box center [395, 359] width 92 height 27
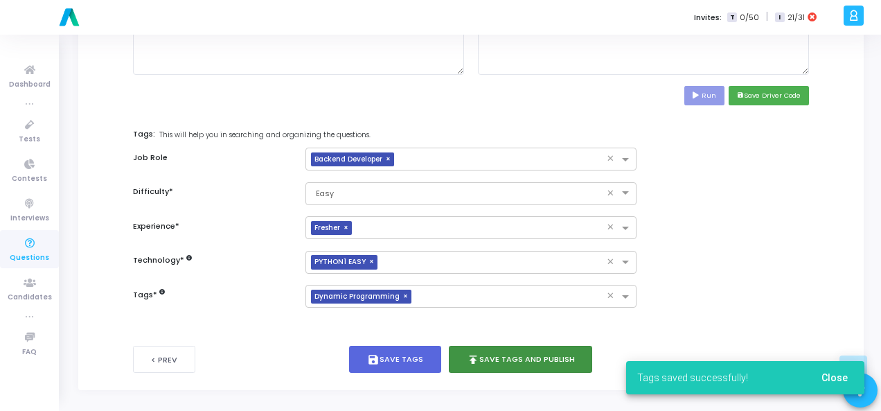
click at [506, 361] on button "publish Save Tags and Publish" at bounding box center [521, 359] width 144 height 27
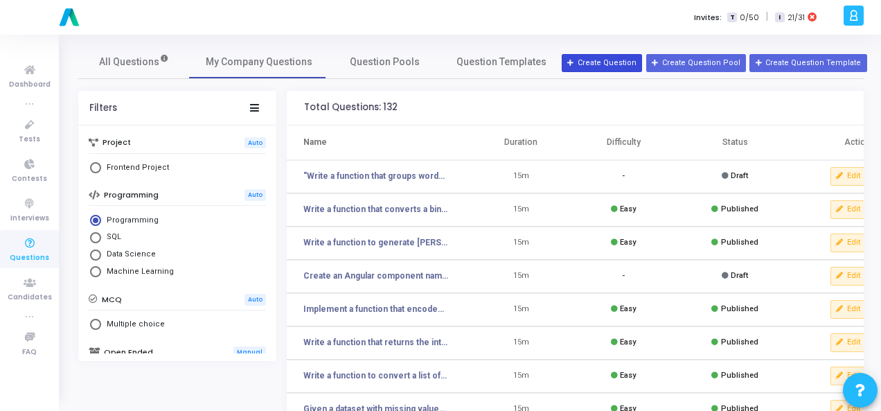
click at [602, 64] on button "Create Question" at bounding box center [602, 63] width 80 height 18
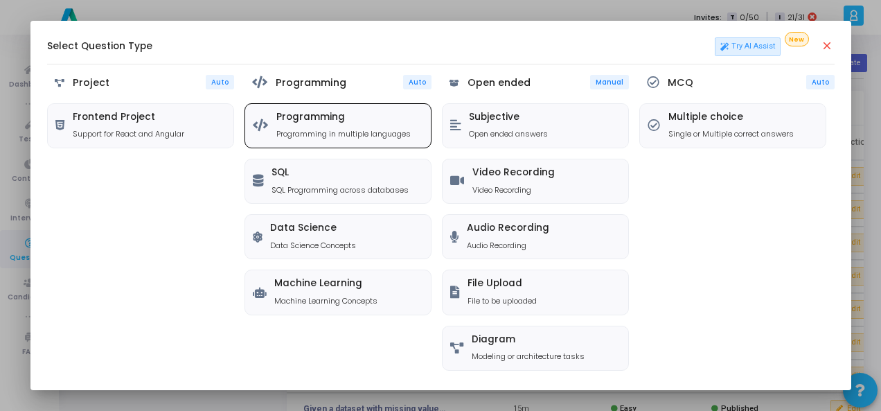
click at [369, 141] on div "Programming Programming in multiple languages" at bounding box center [338, 126] width 186 height 44
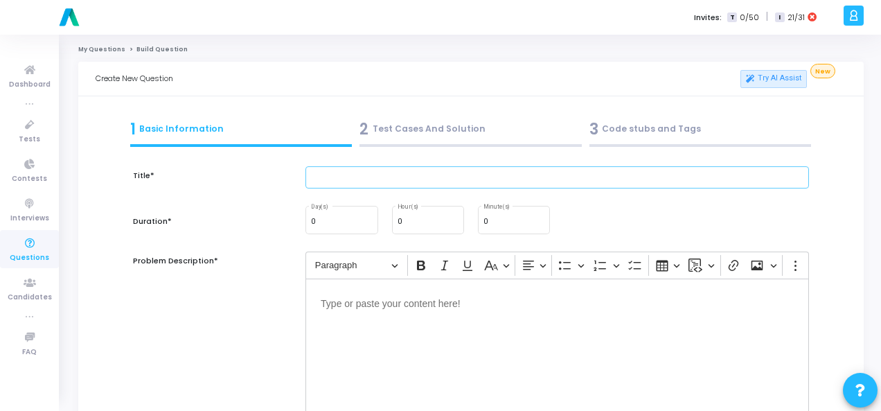
click at [357, 174] on input "text" at bounding box center [558, 177] width 504 height 23
paste input "Write a function to return the most common word in a paragraph."
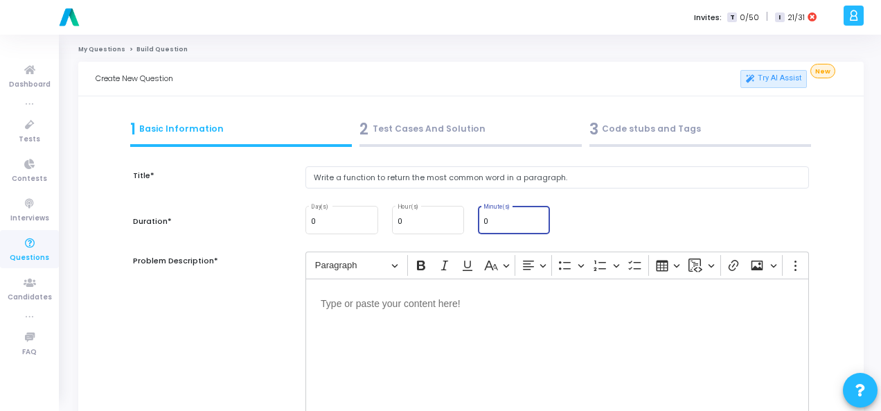
click at [492, 225] on input "0" at bounding box center [514, 222] width 61 height 8
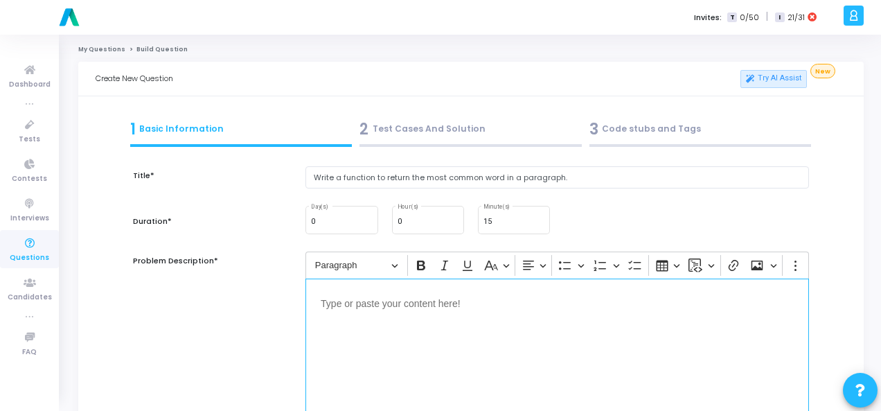
click at [397, 306] on p "Editor editing area: main" at bounding box center [557, 302] width 473 height 17
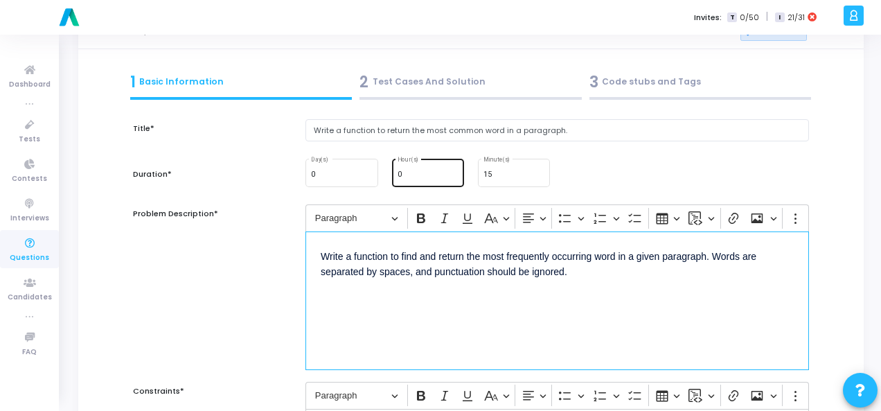
scroll to position [277, 0]
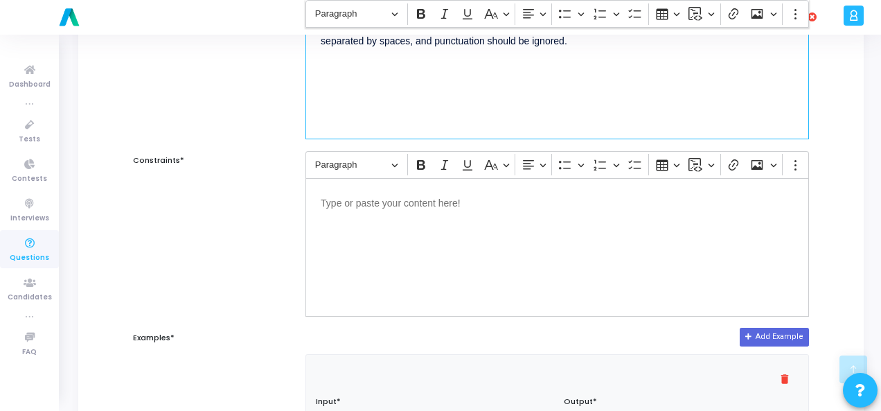
click at [380, 211] on div "Editor editing area: main" at bounding box center [558, 247] width 504 height 139
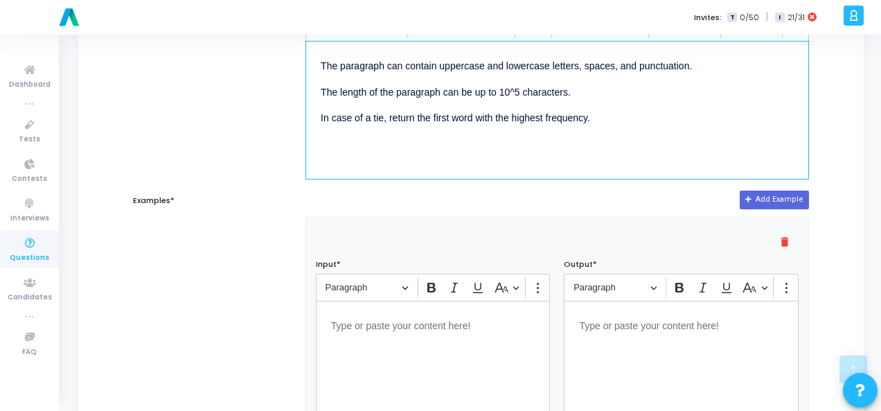
scroll to position [416, 0]
click at [361, 322] on p "Editor editing area: main" at bounding box center [433, 323] width 204 height 17
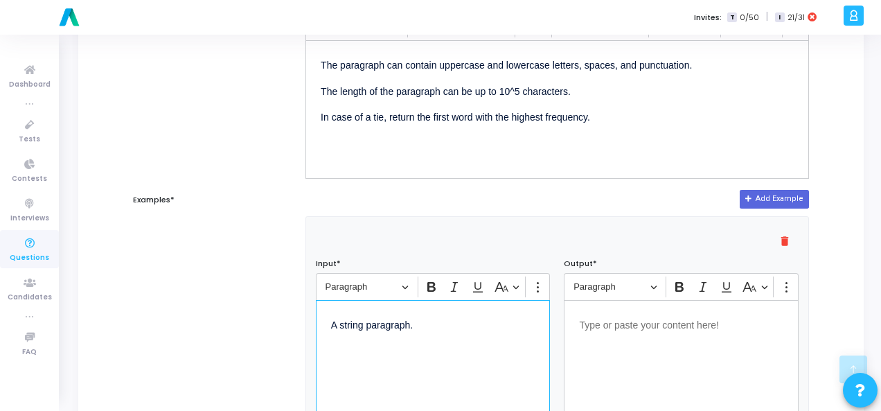
click at [622, 332] on div "Editor editing area: main" at bounding box center [681, 369] width 235 height 139
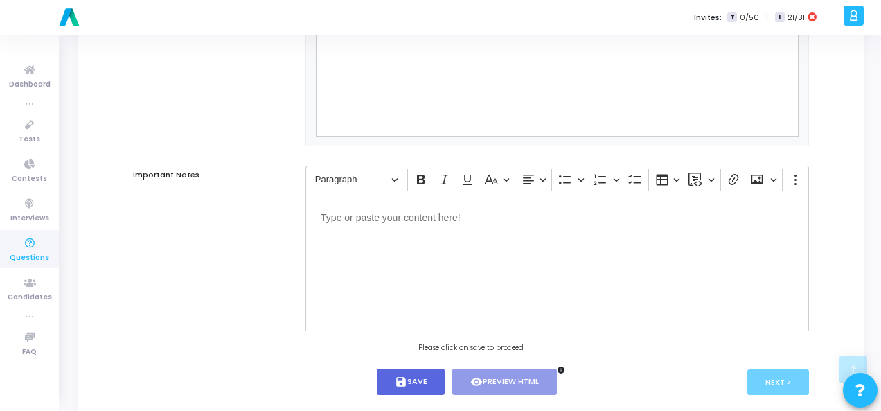
scroll to position [941, 0]
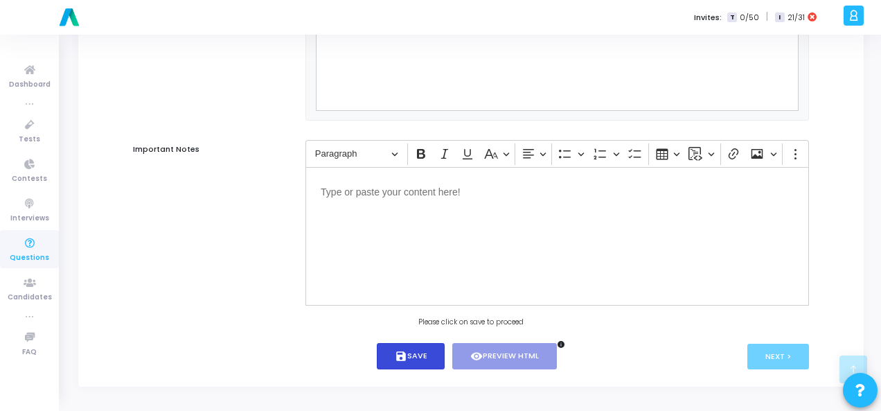
click at [401, 353] on icon "save" at bounding box center [401, 356] width 12 height 12
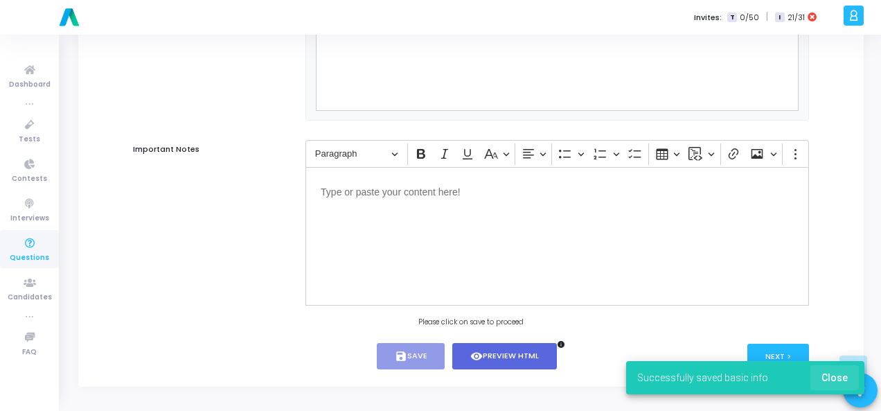
click at [842, 375] on span "Close" at bounding box center [835, 377] width 26 height 11
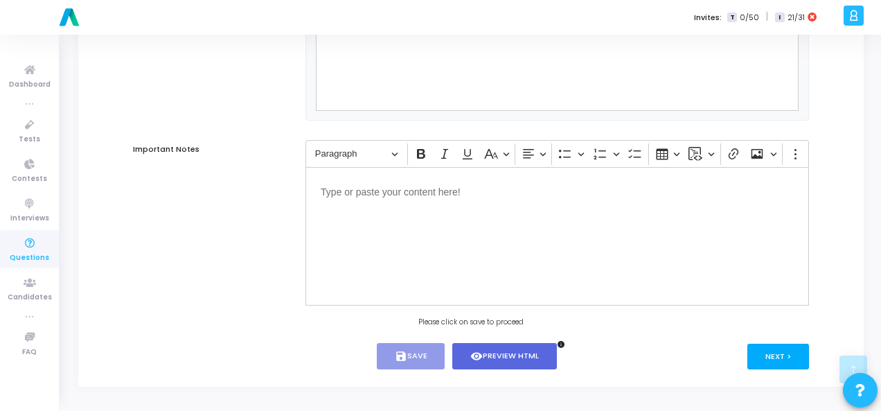
click at [786, 358] on button "Next >" at bounding box center [779, 357] width 62 height 26
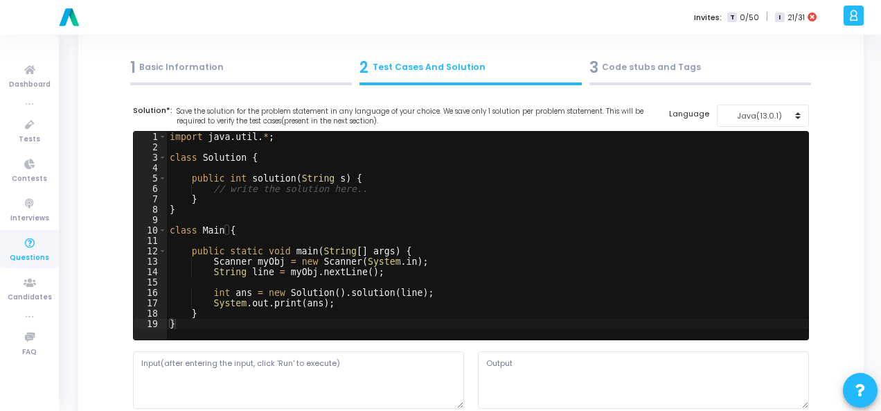
scroll to position [0, 0]
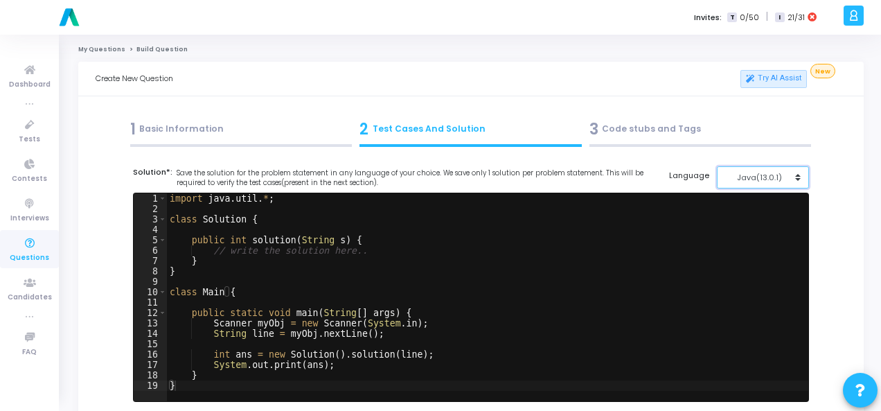
click at [768, 177] on div "Java(13.0.1)" at bounding box center [760, 178] width 68 height 12
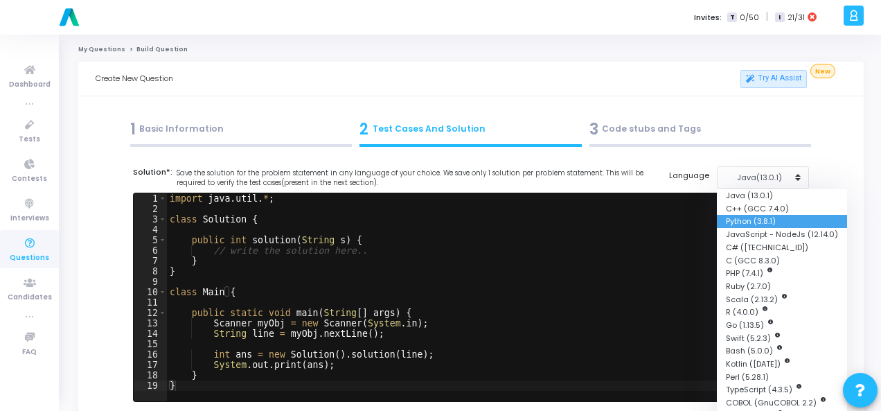
click at [772, 216] on button "Python (3.8.1)" at bounding box center [782, 221] width 130 height 13
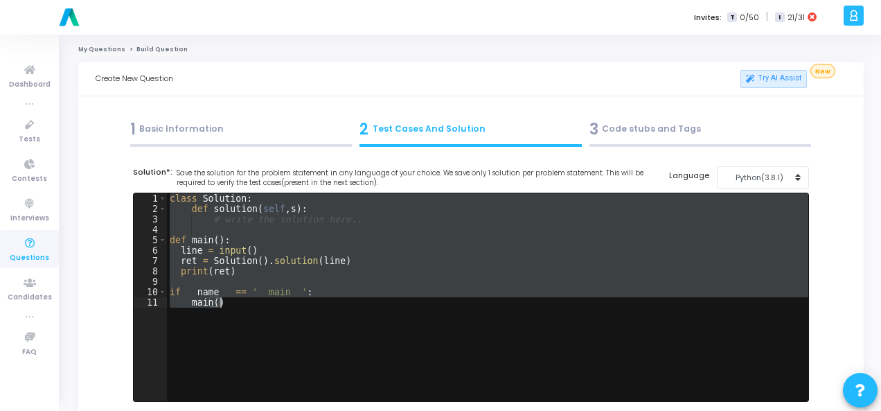
drag, startPoint x: 175, startPoint y: 199, endPoint x: 272, endPoint y: 310, distance: 147.8
click at [272, 310] on div "class Solution : def solution ( self , s ) : # write the solution here.. def ma…" at bounding box center [488, 307] width 642 height 229
paste textarea "result = most_common_word("This is a test. This test is simple.""
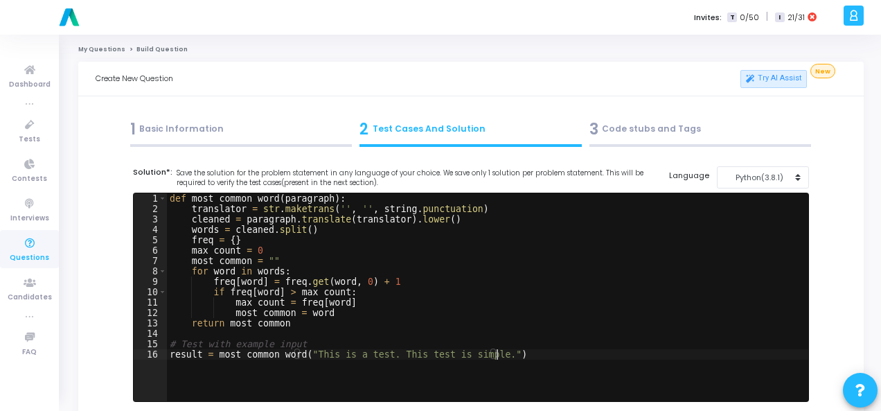
scroll to position [277, 0]
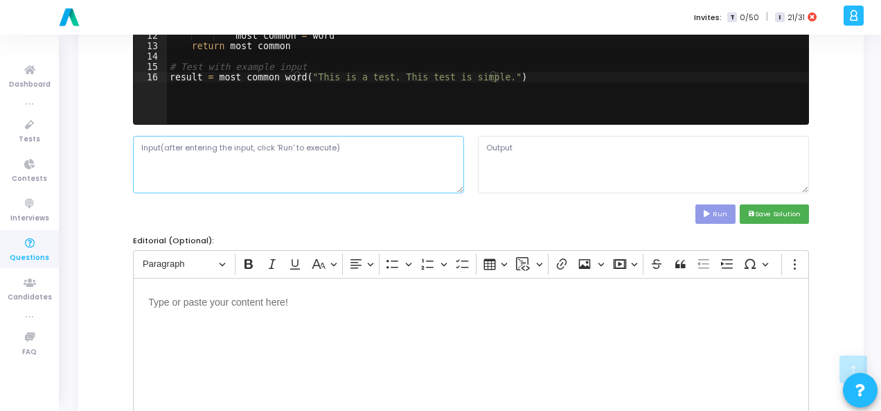
click at [212, 147] on textarea at bounding box center [298, 164] width 331 height 57
paste textarea "A string paragraph."
click at [722, 214] on button "Run" at bounding box center [716, 213] width 40 height 19
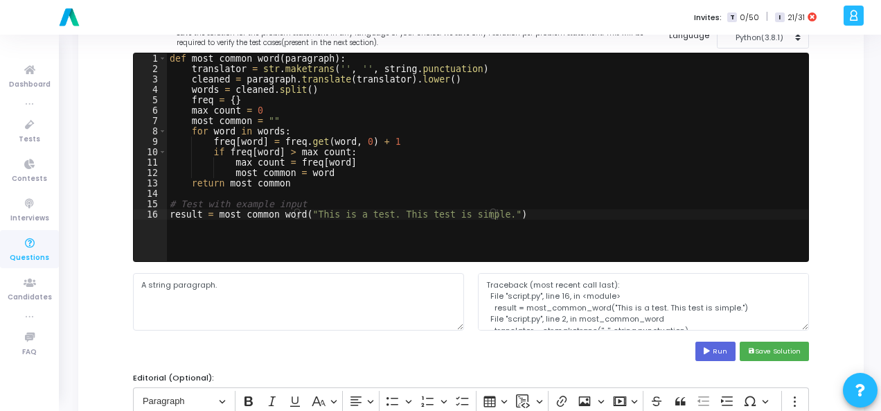
scroll to position [69, 0]
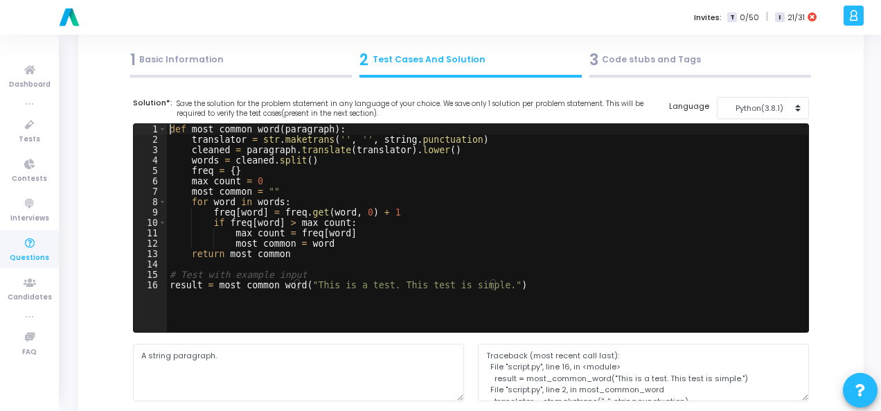
click at [170, 126] on div "def most_common_word ( paragraph ) : translator = str . maketrans ( '' , '' , s…" at bounding box center [488, 238] width 642 height 229
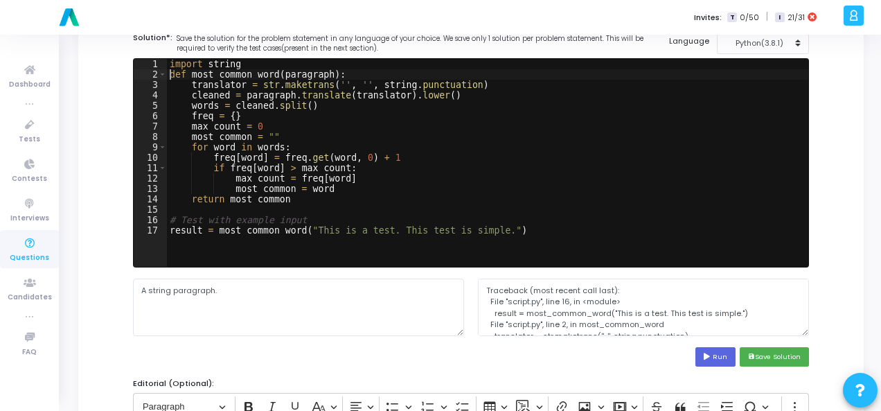
scroll to position [208, 0]
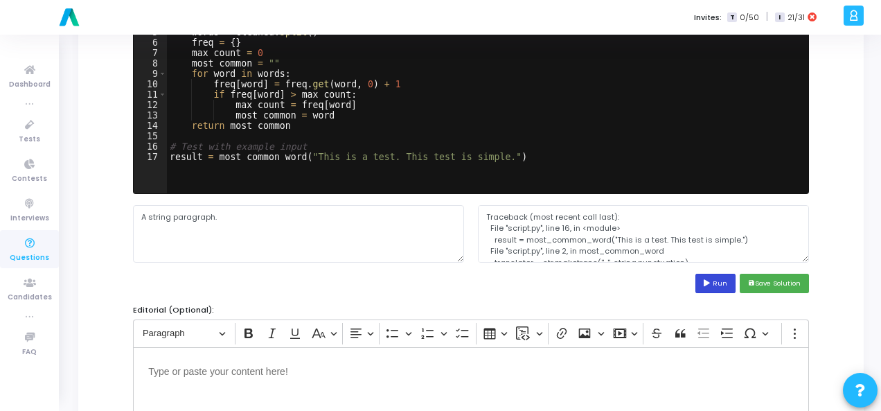
click at [713, 283] on icon at bounding box center [708, 283] width 9 height 7
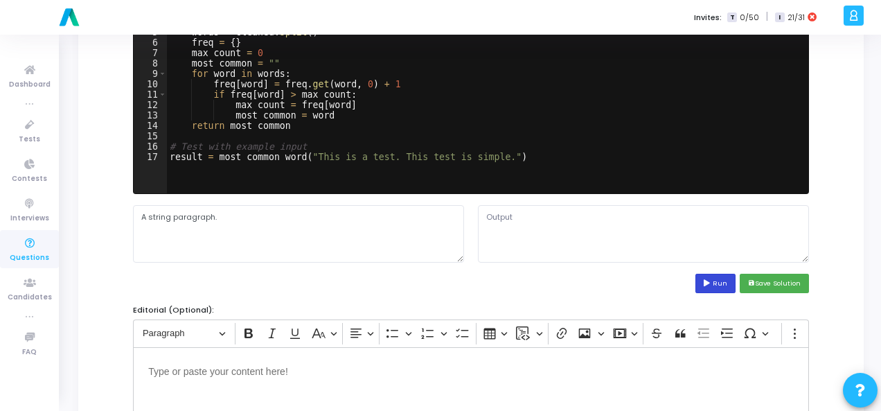
click at [711, 283] on icon at bounding box center [708, 283] width 9 height 7
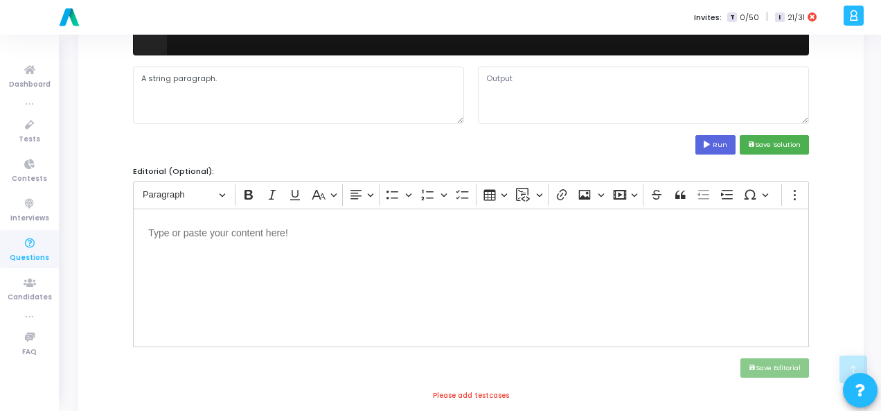
scroll to position [139, 0]
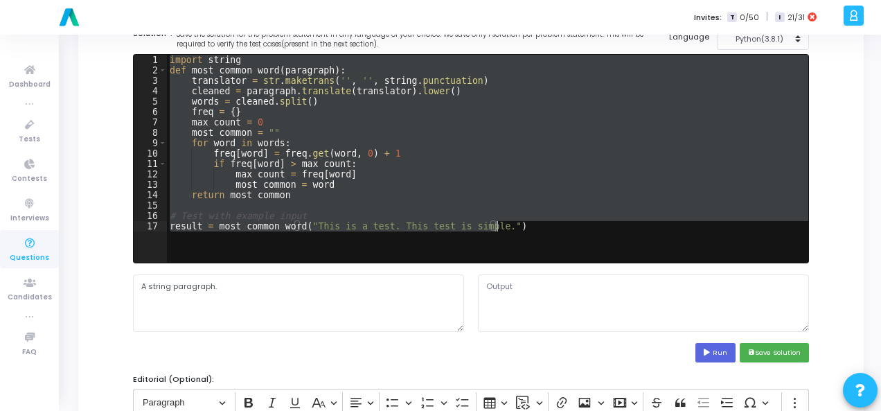
drag, startPoint x: 168, startPoint y: 59, endPoint x: 510, endPoint y: 238, distance: 386.2
click at [510, 238] on div "import string def most_common_word ( paragraph ) : translator = str . maketrans…" at bounding box center [488, 169] width 642 height 229
paste textarea
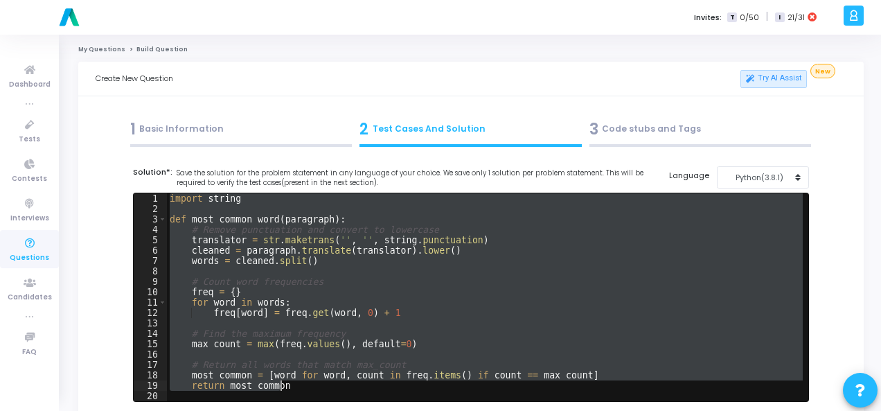
scroll to position [42, 0]
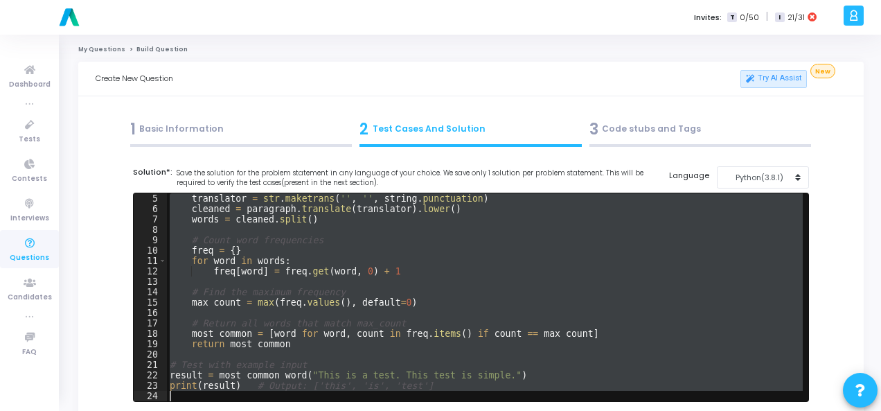
drag, startPoint x: 169, startPoint y: 200, endPoint x: 371, endPoint y: 437, distance: 310.7
click at [371, 410] on html "a am.smartx [PERSON_NAME] Subscribe to a plan of your choice Settings Account s…" at bounding box center [440, 205] width 881 height 411
paste textarea
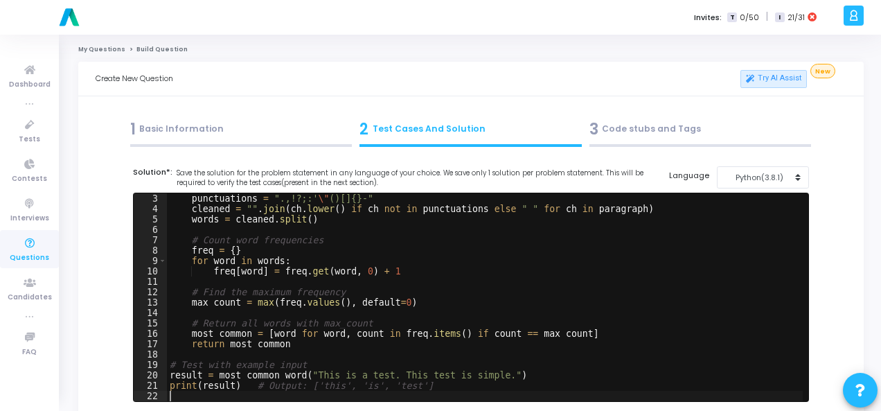
scroll to position [139, 0]
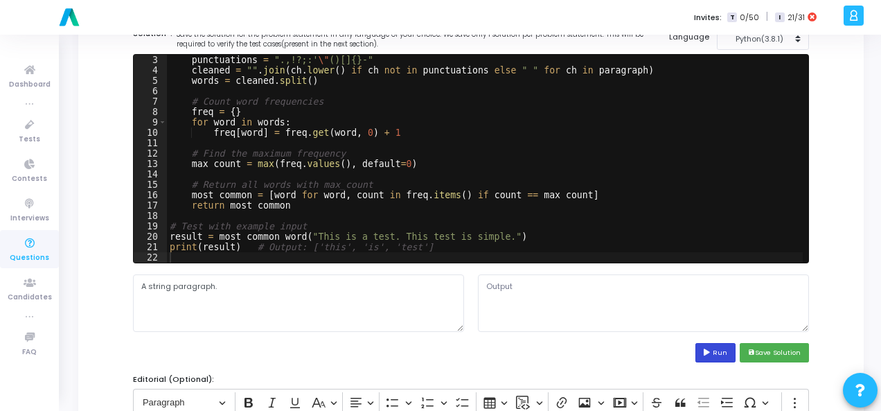
click at [708, 349] on icon at bounding box center [708, 352] width 9 height 7
click at [507, 288] on textarea "['this', 'is', 'test']" at bounding box center [643, 302] width 331 height 57
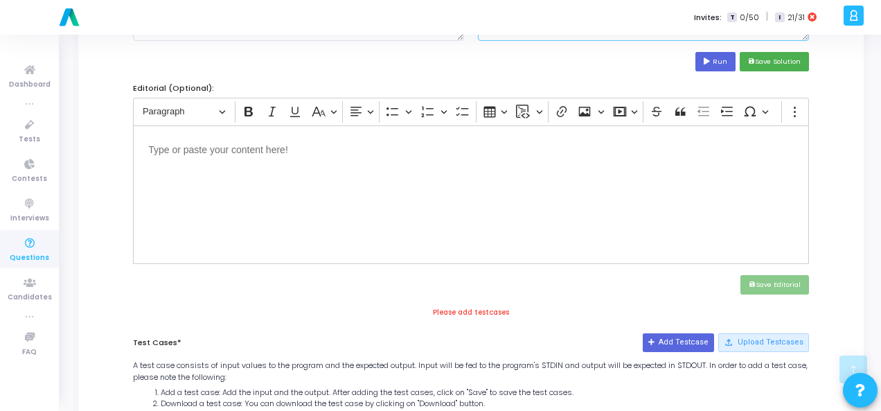
scroll to position [346, 0]
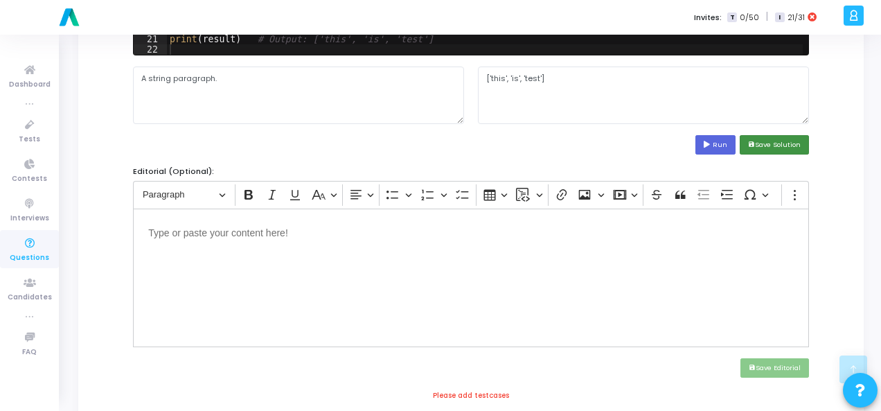
click at [751, 139] on button "save Save Solution" at bounding box center [774, 144] width 69 height 19
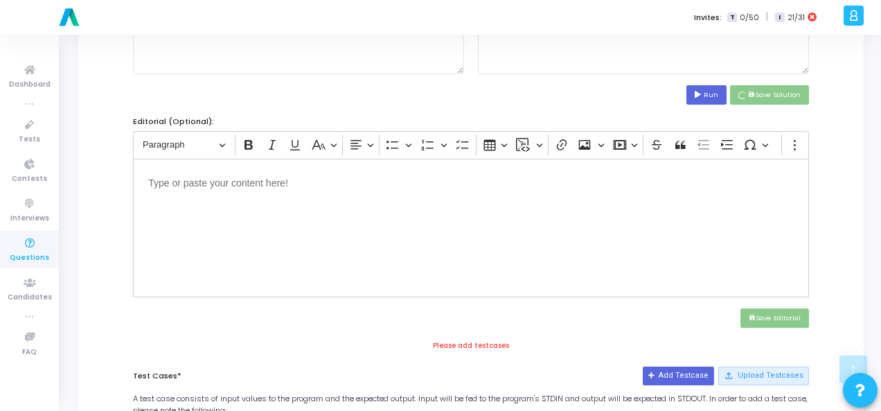
scroll to position [485, 0]
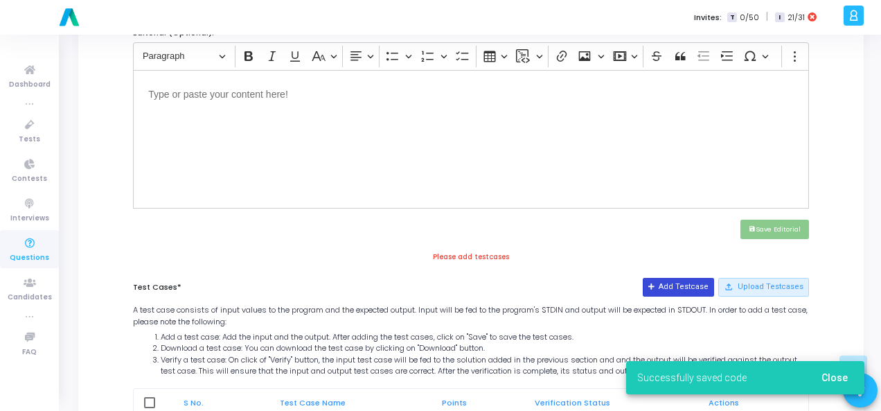
click at [682, 282] on button "Add Testcase" at bounding box center [678, 287] width 71 height 18
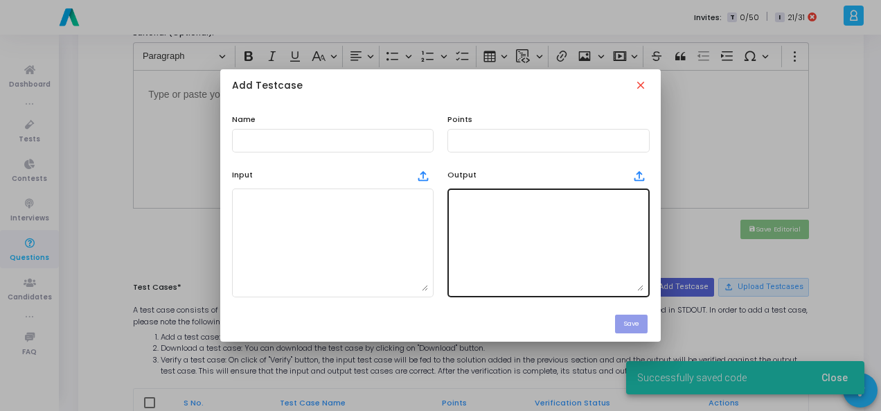
scroll to position [0, 0]
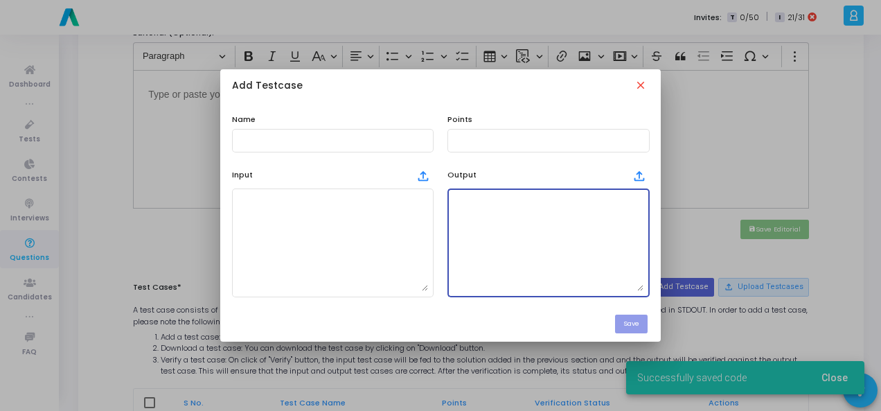
click at [515, 230] on textarea at bounding box center [548, 242] width 191 height 97
paste textarea "['this', 'is', 'test']"
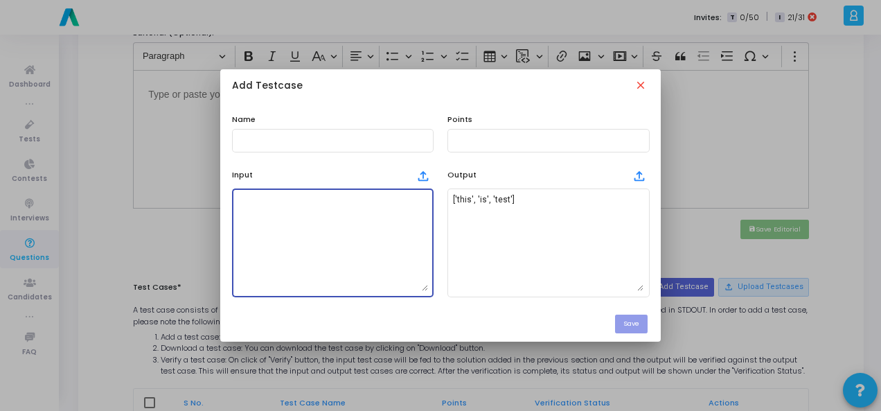
click at [371, 195] on textarea at bounding box center [333, 242] width 191 height 97
paste textarea "A string paragraph."
click at [316, 138] on input "text" at bounding box center [333, 141] width 191 height 10
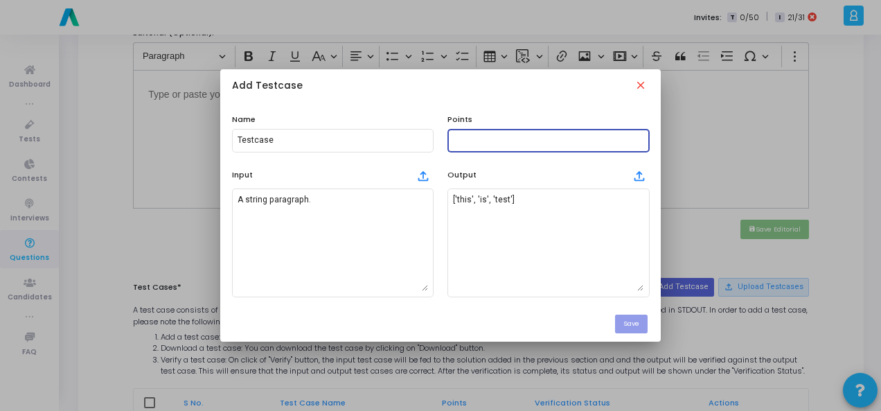
click at [537, 139] on input "text" at bounding box center [548, 141] width 191 height 10
click at [630, 319] on button "Save" at bounding box center [631, 324] width 33 height 19
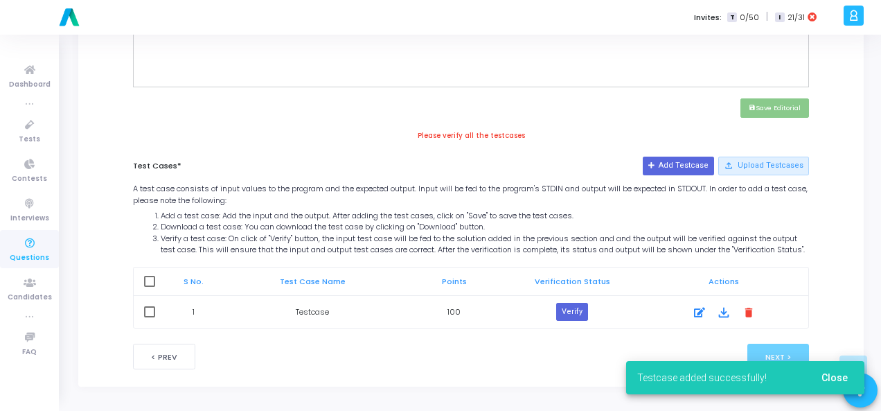
scroll to position [614, 0]
click at [568, 304] on button "Verify" at bounding box center [572, 312] width 32 height 18
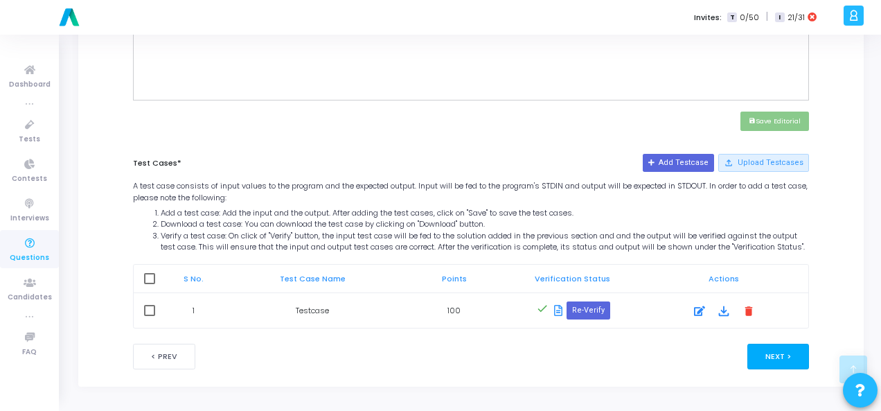
scroll to position [601, 0]
click at [787, 360] on button "Next >" at bounding box center [779, 357] width 62 height 26
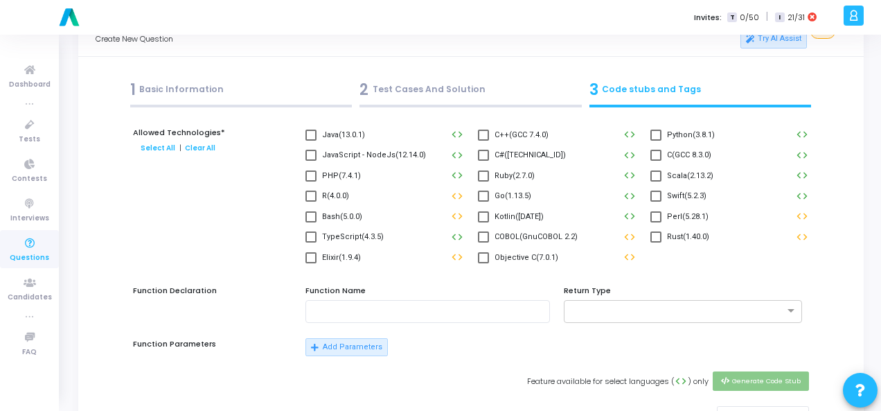
scroll to position [0, 0]
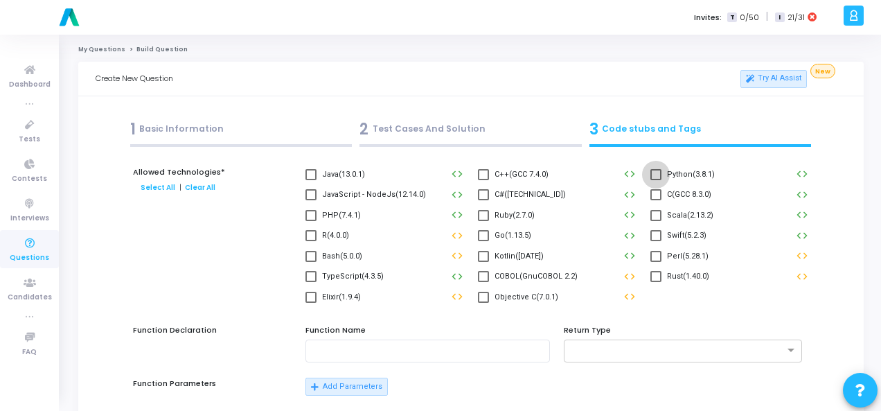
click at [656, 173] on span at bounding box center [656, 174] width 11 height 11
click at [656, 180] on input "Python(3.8.1)" at bounding box center [656, 180] width 1 height 1
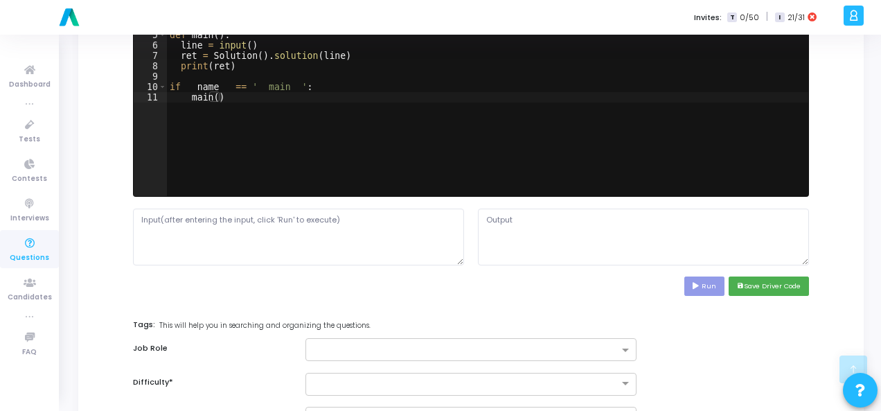
scroll to position [554, 0]
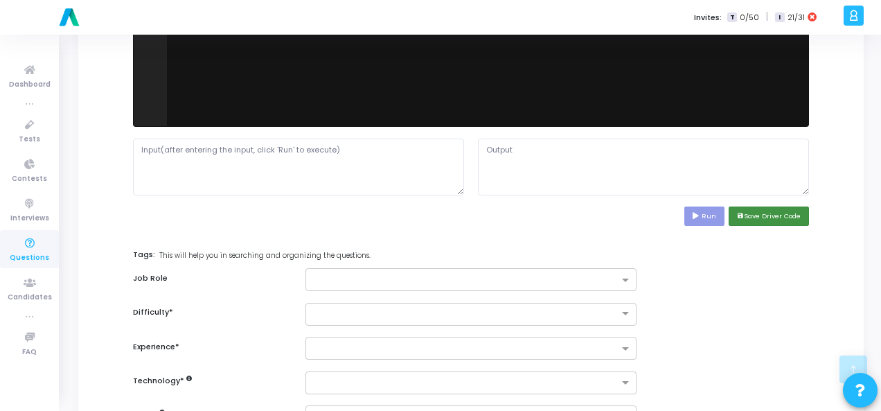
click at [790, 211] on button "save Save Driver Code" at bounding box center [769, 216] width 80 height 19
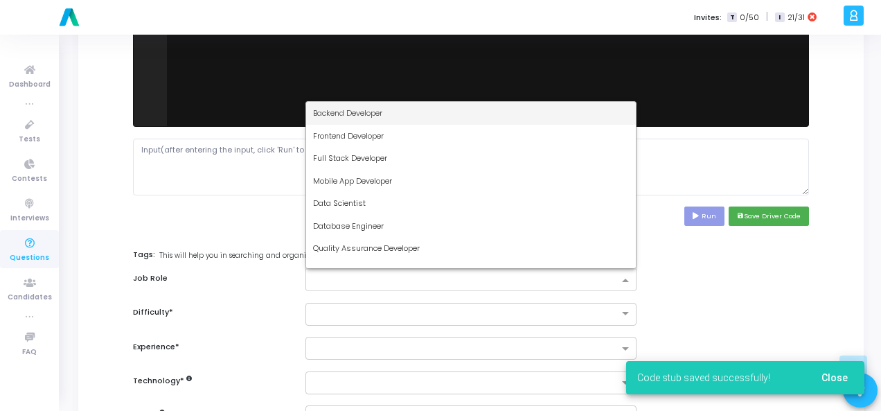
click at [631, 279] on span at bounding box center [627, 281] width 17 height 12
click at [484, 116] on div "Backend Developer" at bounding box center [471, 113] width 330 height 23
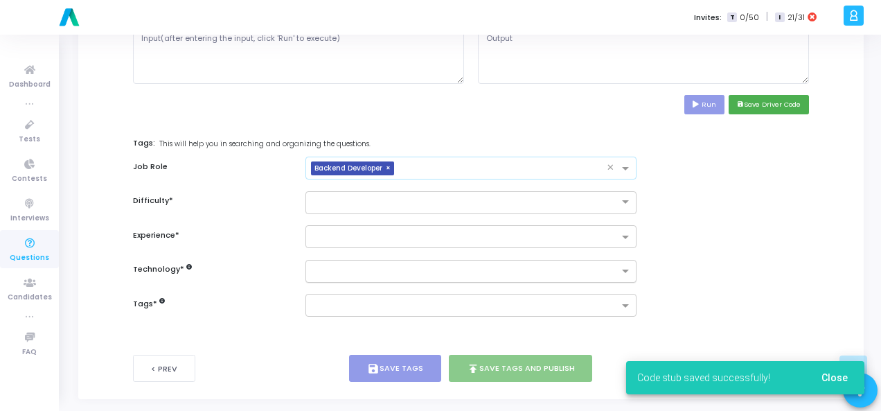
scroll to position [675, 0]
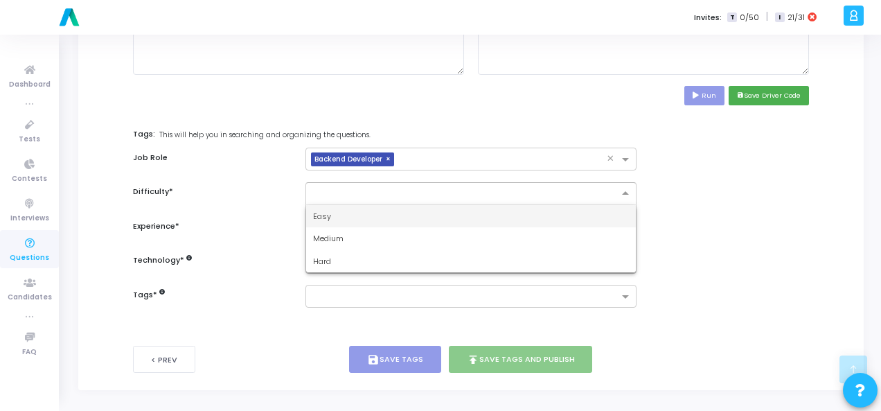
click at [630, 189] on span at bounding box center [627, 194] width 17 height 12
click at [600, 213] on div "Easy" at bounding box center [471, 216] width 330 height 23
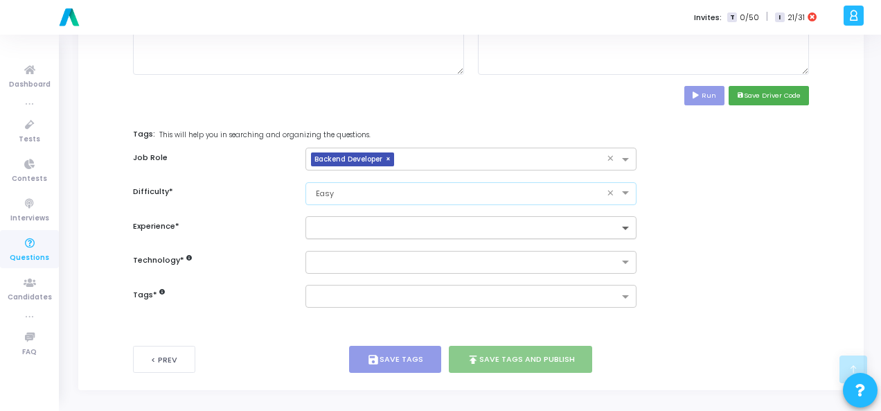
click at [629, 223] on span at bounding box center [627, 229] width 17 height 12
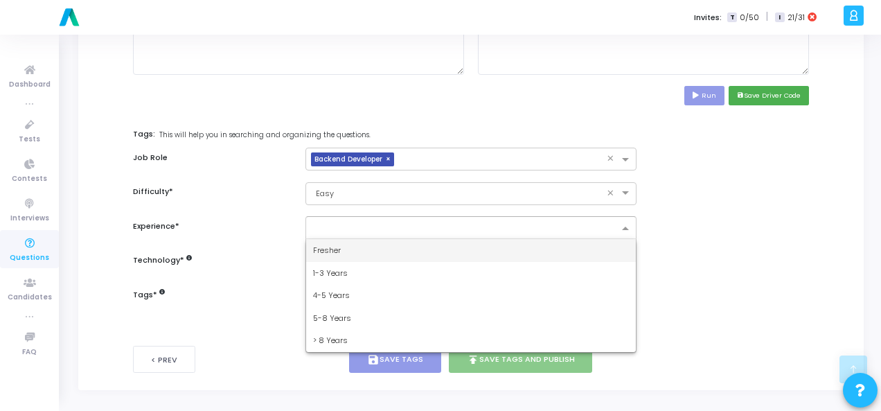
click at [567, 249] on div "Fresher" at bounding box center [471, 250] width 330 height 23
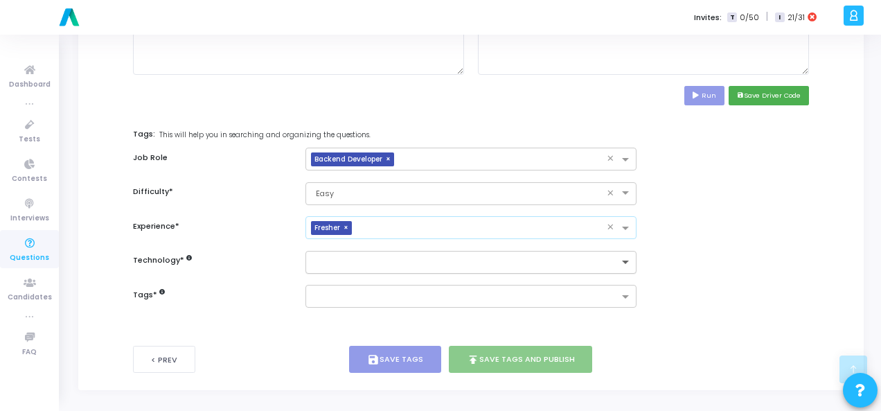
click at [630, 264] on span at bounding box center [627, 263] width 17 height 12
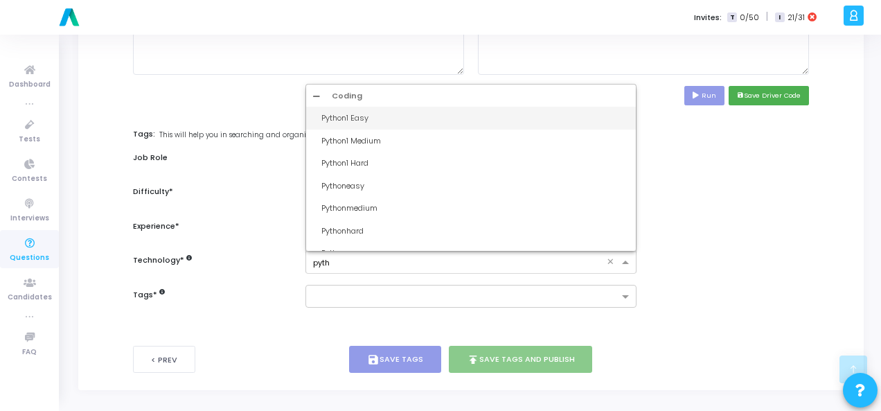
click at [338, 121] on div "Python1 Easy" at bounding box center [476, 118] width 308 height 12
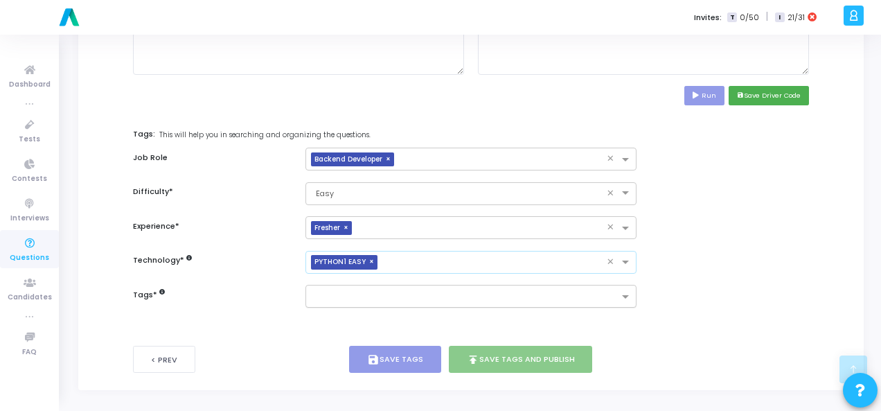
click at [356, 295] on input "text" at bounding box center [466, 298] width 306 height 12
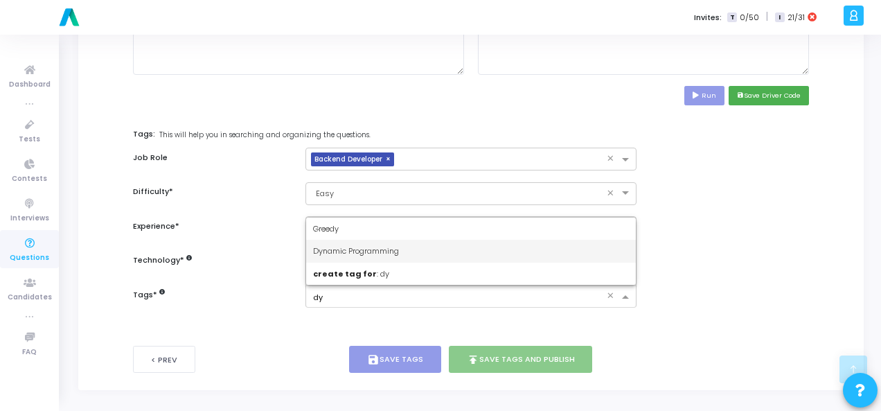
click at [349, 242] on div "Dynamic Programming" at bounding box center [471, 251] width 330 height 23
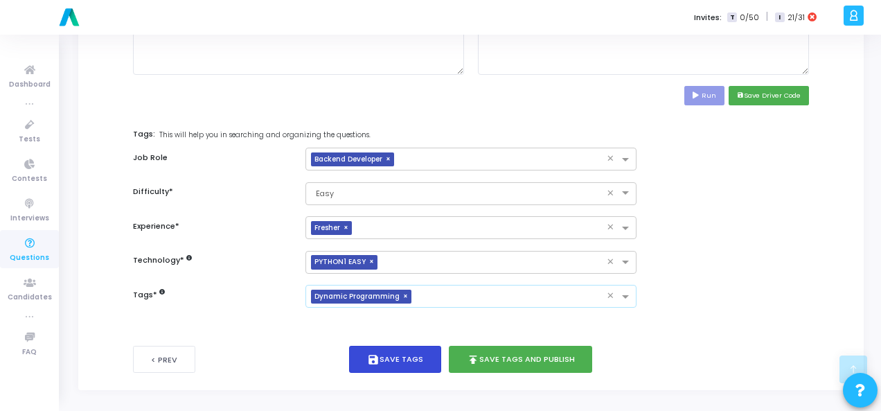
click at [413, 353] on button "save Save Tags" at bounding box center [395, 359] width 92 height 27
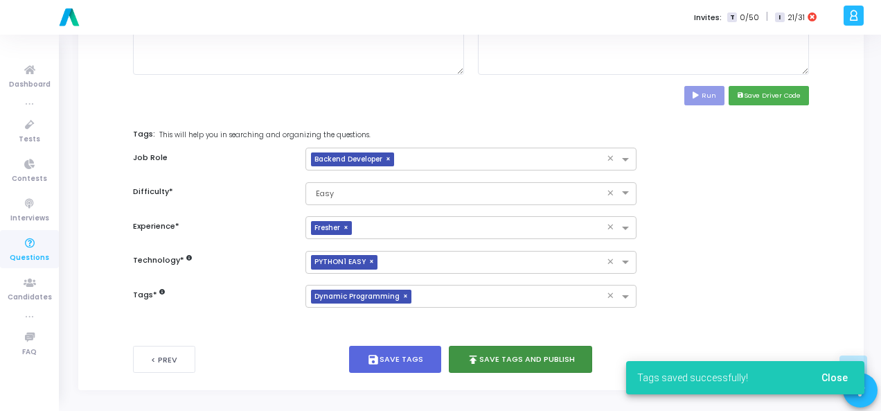
drag, startPoint x: 523, startPoint y: 357, endPoint x: 519, endPoint y: 342, distance: 15.6
click at [523, 356] on button "publish Save Tags and Publish" at bounding box center [521, 359] width 144 height 27
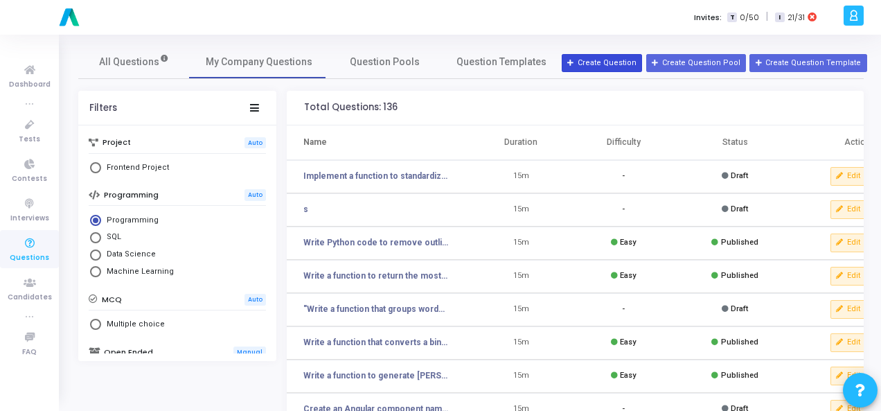
click at [631, 55] on button "Create Question" at bounding box center [602, 63] width 80 height 18
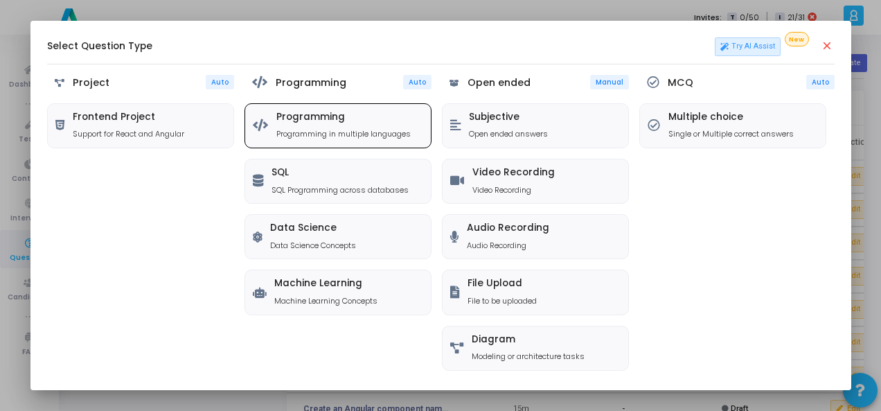
click at [342, 132] on p "Programming in multiple languages" at bounding box center [344, 134] width 134 height 12
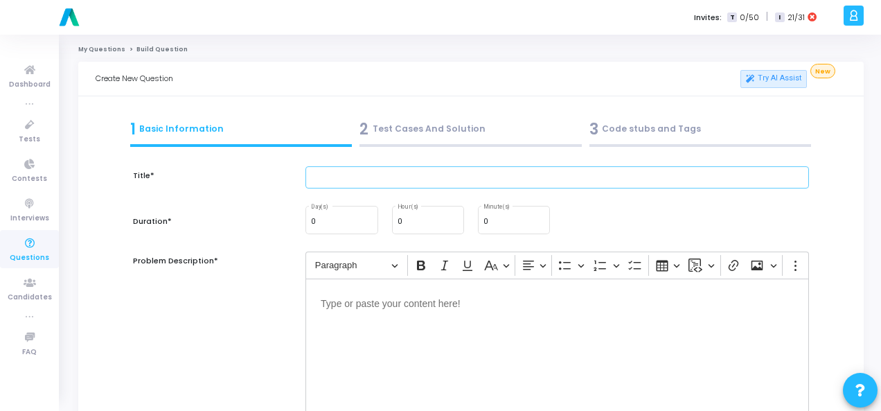
click at [444, 181] on input "text" at bounding box center [558, 177] width 504 height 23
paste input "Write a function to count vowels and consonants in a string."
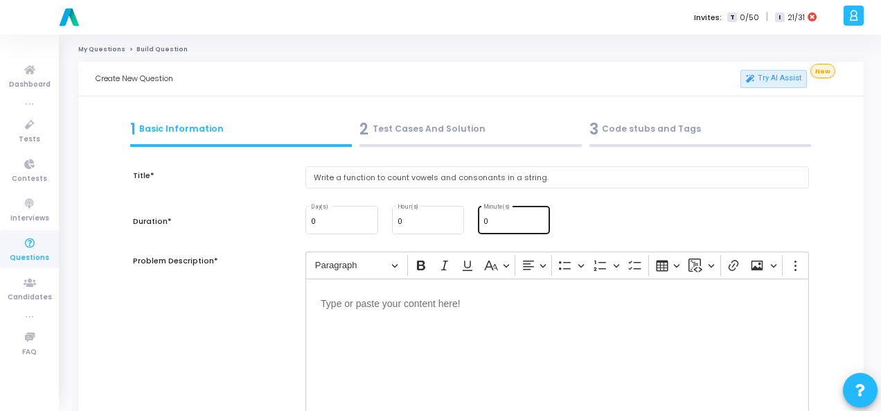
click at [508, 216] on div "0 Minute(s)" at bounding box center [514, 219] width 61 height 30
click at [426, 306] on p "Editor editing area: main" at bounding box center [557, 302] width 473 height 17
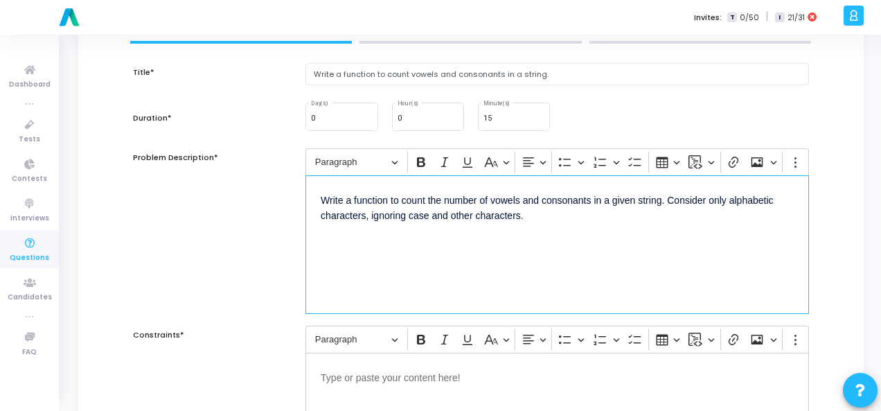
scroll to position [208, 0]
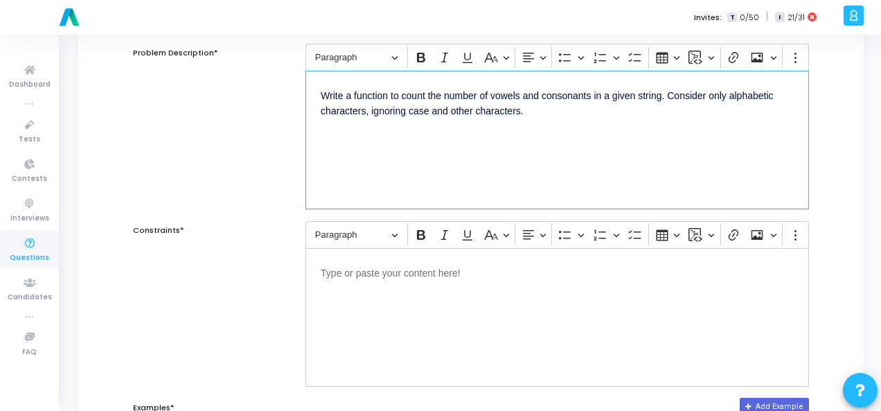
click at [345, 299] on div "Editor editing area: main" at bounding box center [558, 317] width 504 height 139
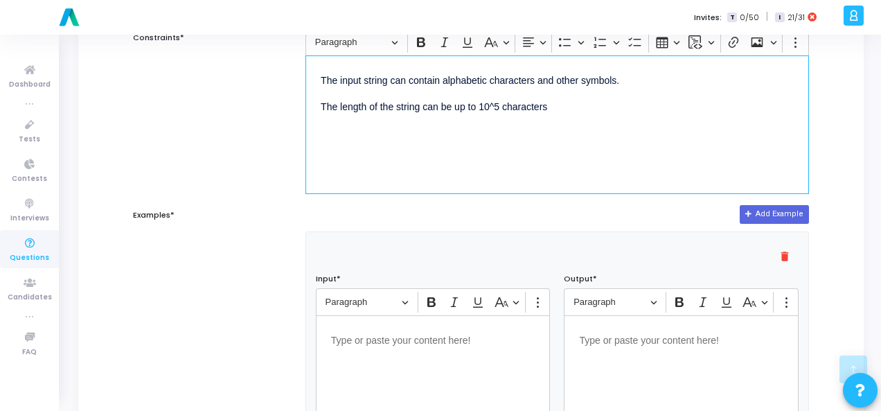
scroll to position [485, 0]
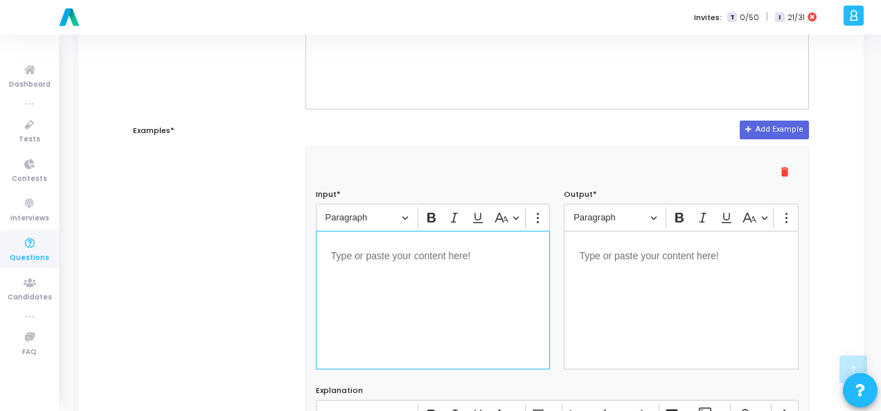
click at [460, 256] on p "Editor editing area: main" at bounding box center [433, 254] width 204 height 17
click at [615, 259] on p "Editor editing area: main" at bounding box center [681, 254] width 204 height 17
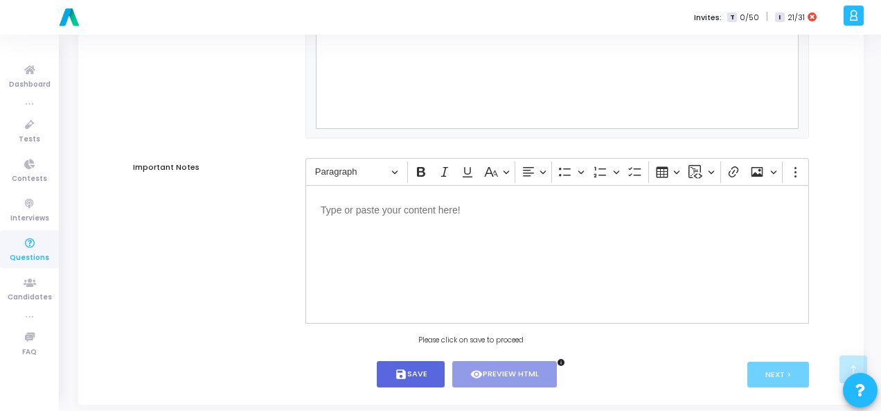
scroll to position [941, 0]
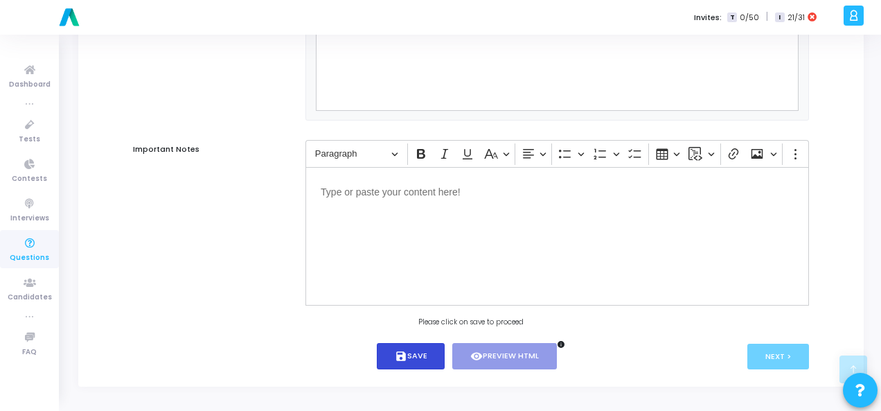
click at [407, 366] on button "save Save" at bounding box center [411, 356] width 69 height 27
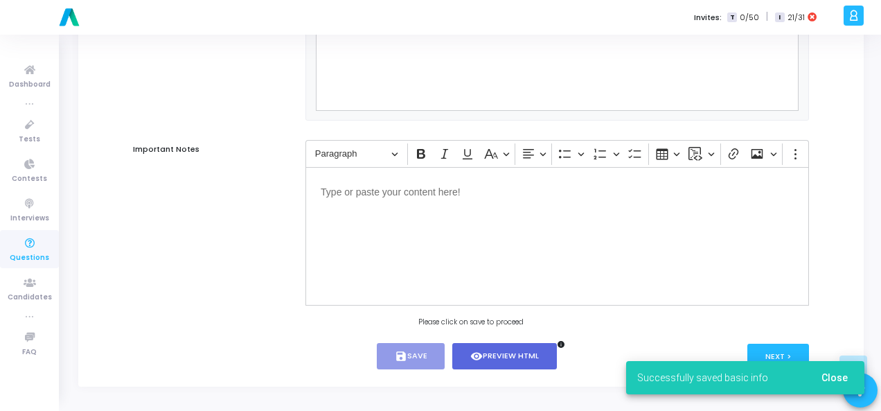
click at [841, 380] on span "Close" at bounding box center [835, 377] width 26 height 11
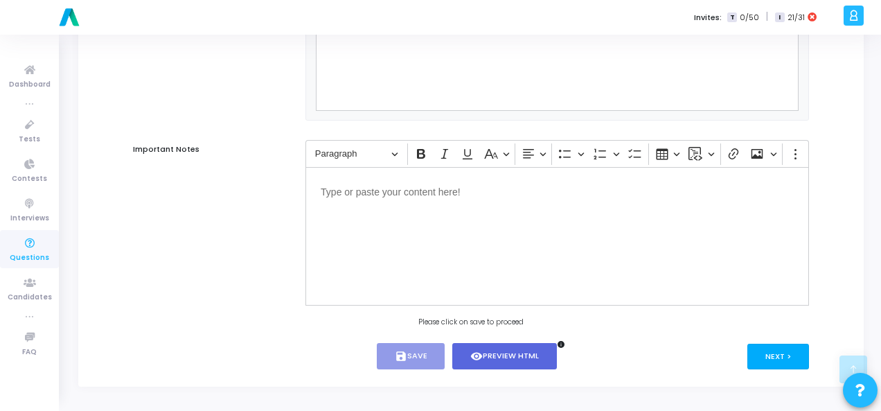
click at [778, 351] on button "Next >" at bounding box center [779, 357] width 62 height 26
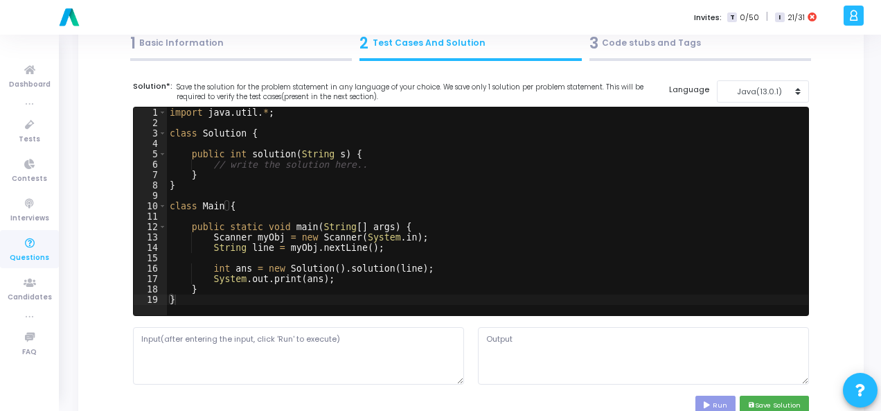
scroll to position [0, 0]
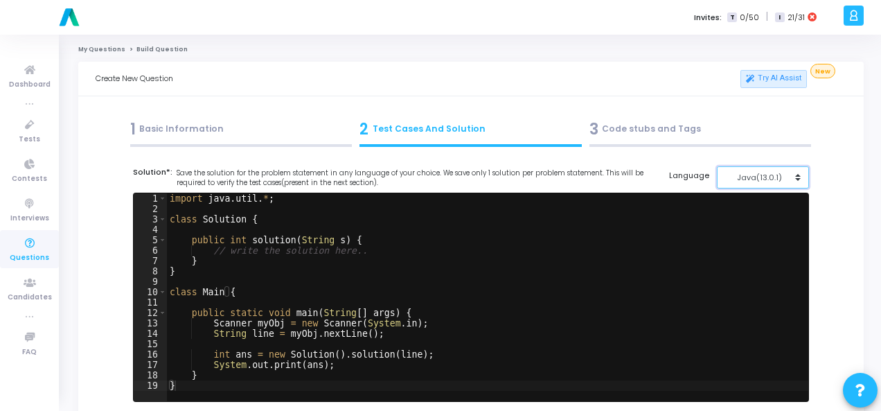
click at [791, 168] on button "Java(13.0.1)" at bounding box center [763, 177] width 92 height 23
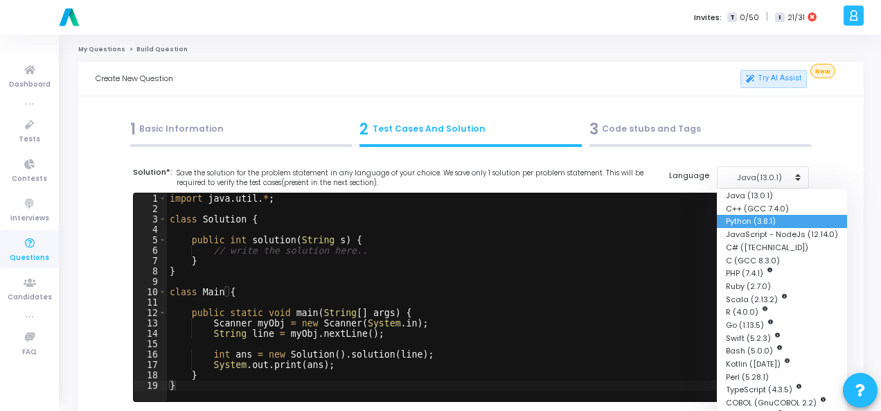
click at [769, 218] on button "Python (3.8.1)" at bounding box center [782, 221] width 130 height 13
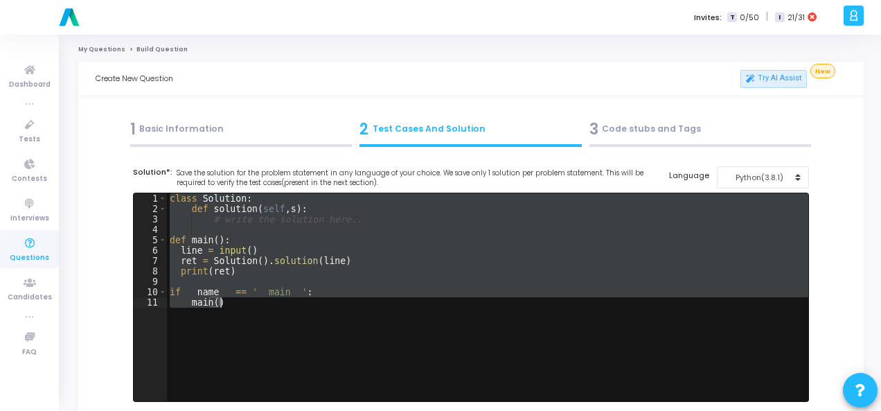
drag, startPoint x: 168, startPoint y: 200, endPoint x: 238, endPoint y: 305, distance: 125.5
click at [238, 305] on div "class Solution : def solution ( self , s ) : # write the solution here.. def ma…" at bounding box center [488, 307] width 642 height 229
paste textarea
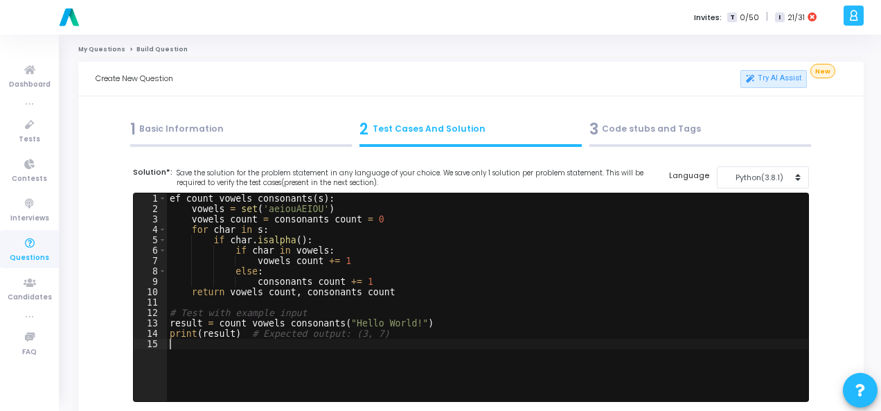
click at [167, 196] on div "ef count_vowels_consonants ( s ) : vowels = set ( 'aeiouAEIOU' ) vowels_count =…" at bounding box center [488, 307] width 642 height 229
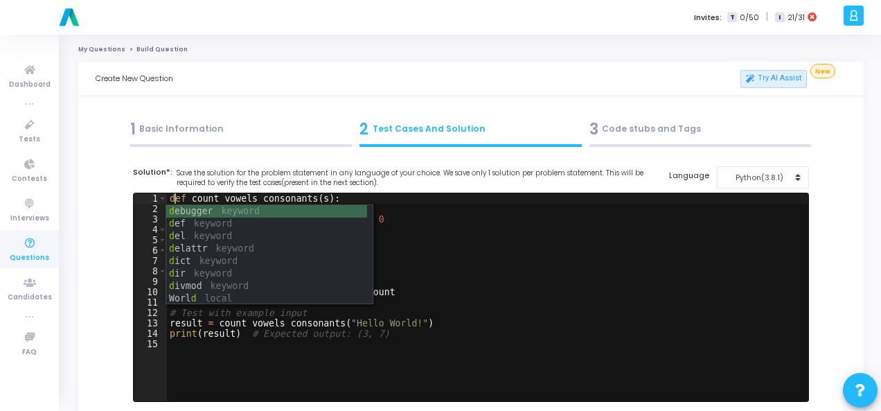
click at [267, 353] on div "def count_vowels_consonants ( s ) : vowels = set ( 'aeiouAEIOU' ) vowels_count …" at bounding box center [488, 307] width 642 height 229
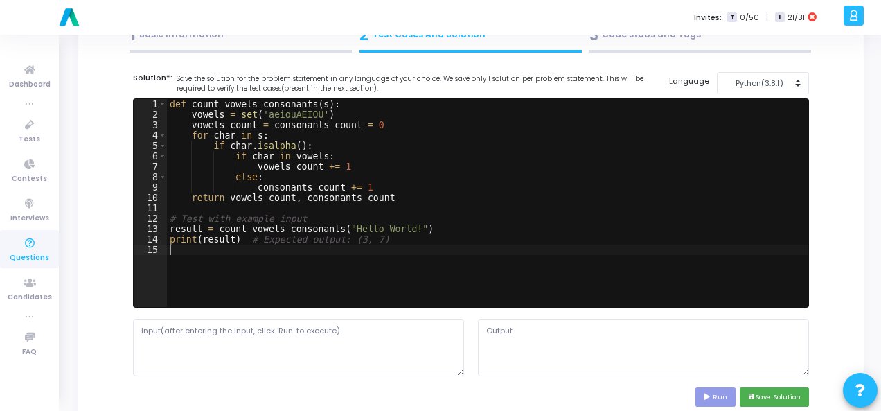
scroll to position [139, 0]
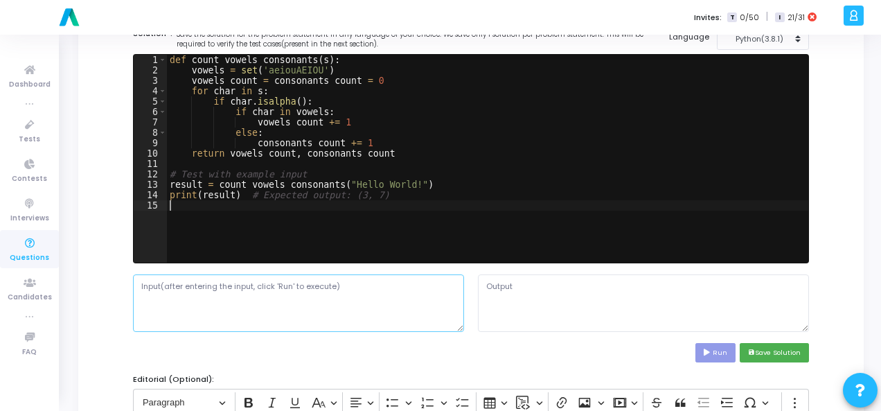
click at [247, 297] on textarea at bounding box center [298, 302] width 331 height 57
click at [358, 297] on textarea at bounding box center [298, 302] width 331 height 57
paste textarea "A string s."
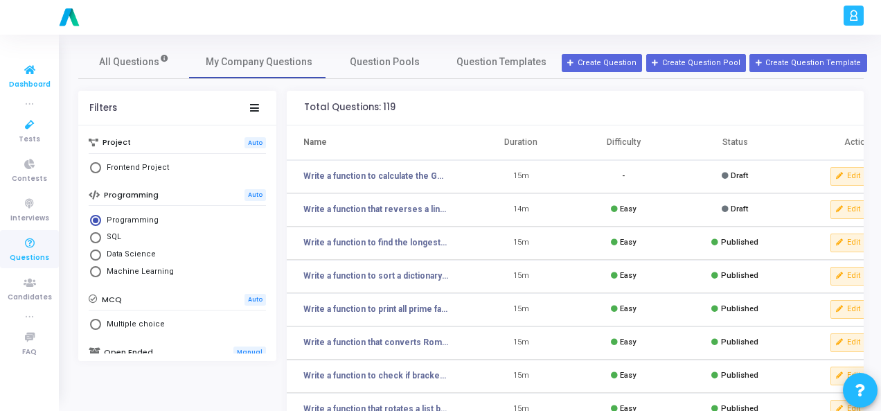
click at [20, 88] on span "Dashboard" at bounding box center [30, 85] width 42 height 12
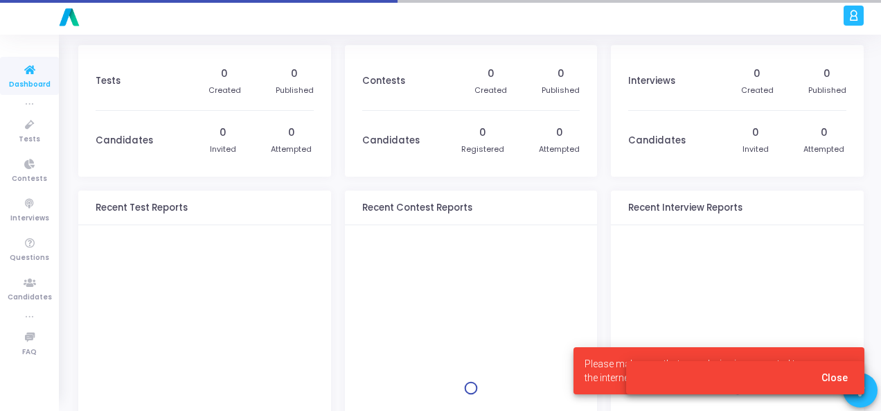
click at [841, 378] on span "Close" at bounding box center [835, 377] width 26 height 11
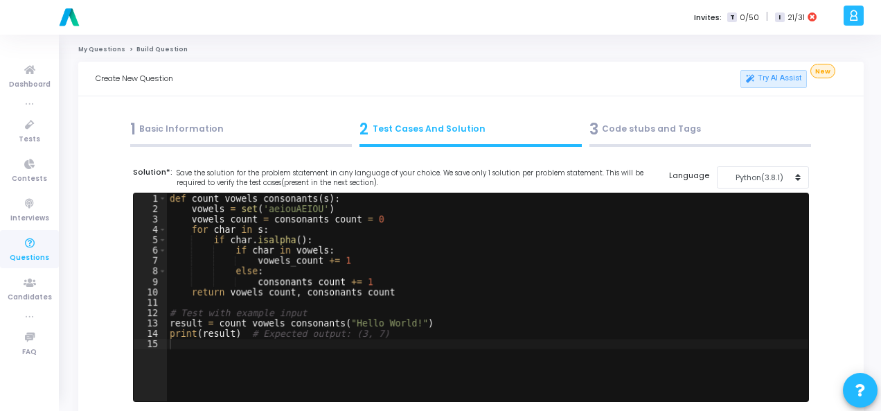
scroll to position [139, 0]
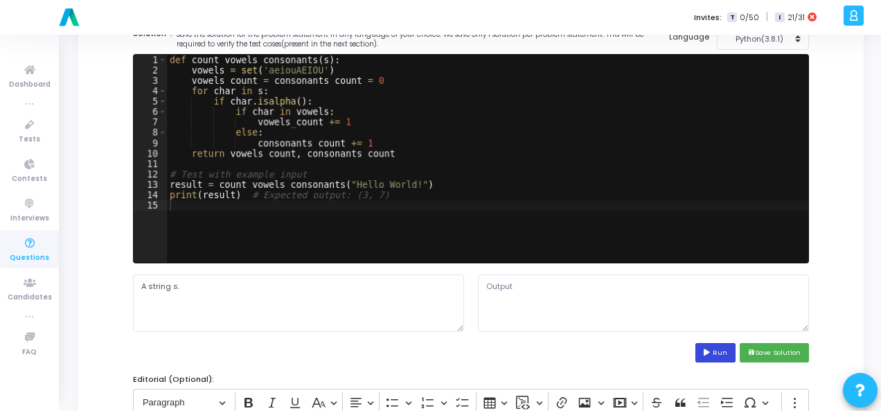
click at [712, 351] on icon at bounding box center [708, 352] width 9 height 7
type textarea "(3, 7)"
click at [496, 285] on textarea "(3, 7)" at bounding box center [643, 302] width 331 height 57
click at [496, 284] on textarea "(3, 7)" at bounding box center [643, 302] width 331 height 57
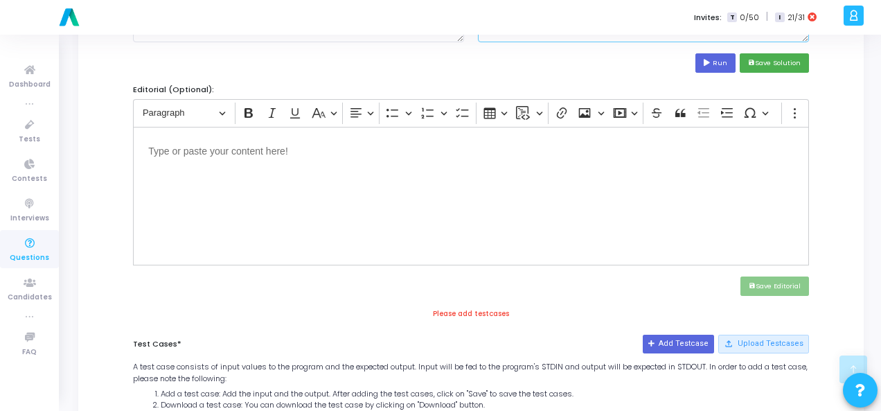
scroll to position [554, 0]
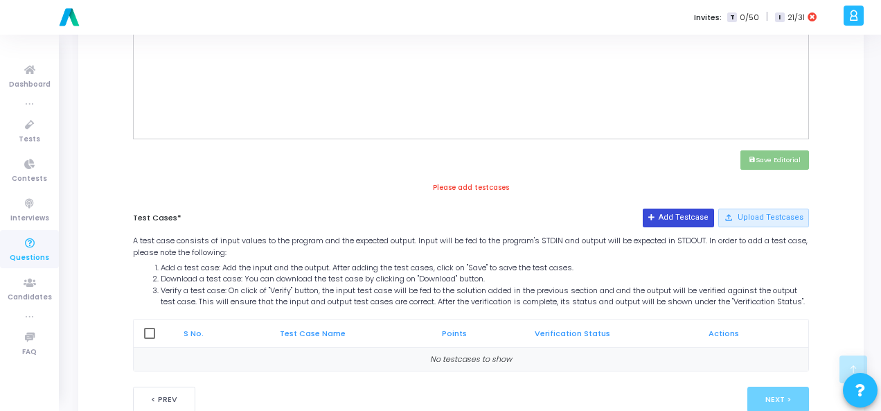
click at [679, 216] on button "Add Testcase" at bounding box center [678, 218] width 71 height 18
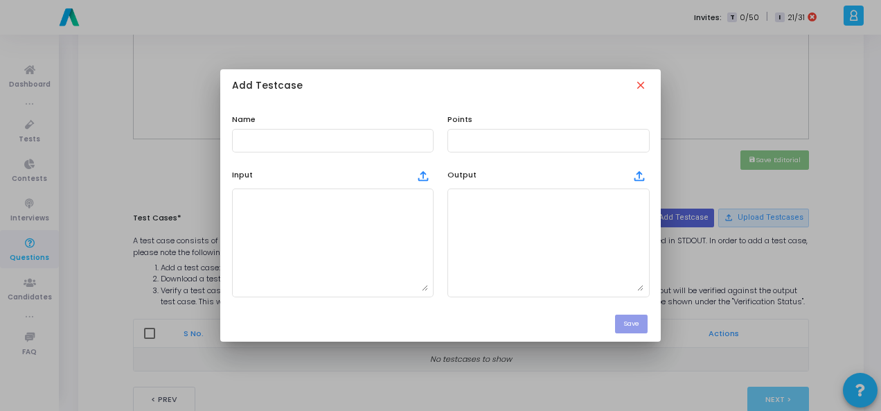
scroll to position [0, 0]
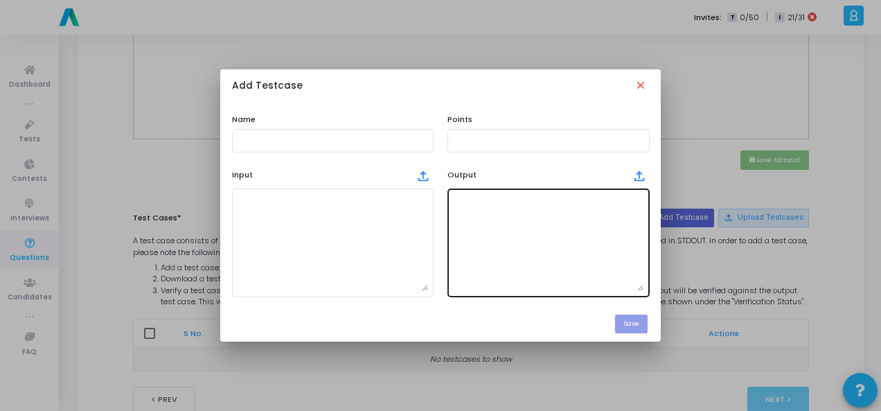
click at [556, 240] on textarea at bounding box center [548, 242] width 191 height 97
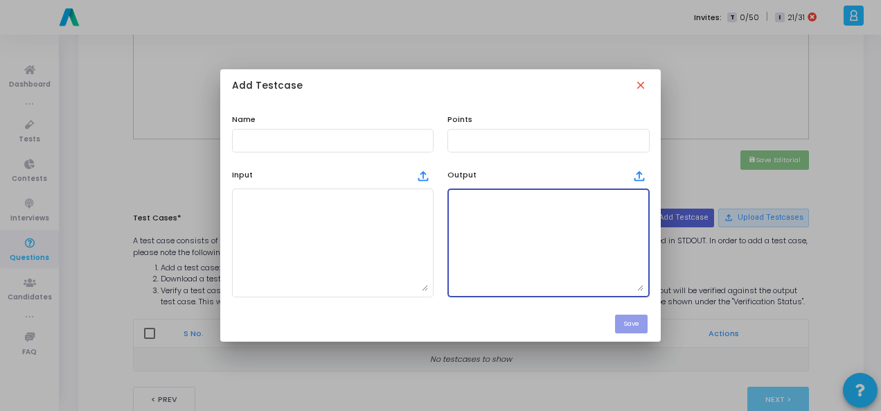
paste textarea "(3, 7)"
type textarea "(3, 7)"
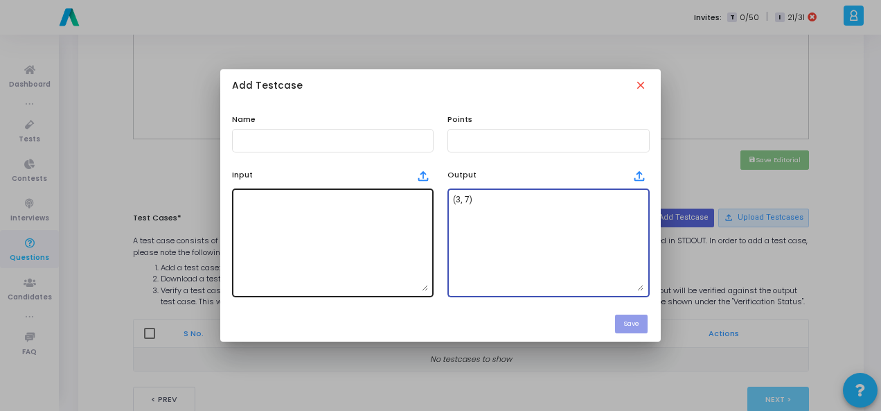
click at [324, 252] on textarea at bounding box center [333, 242] width 191 height 97
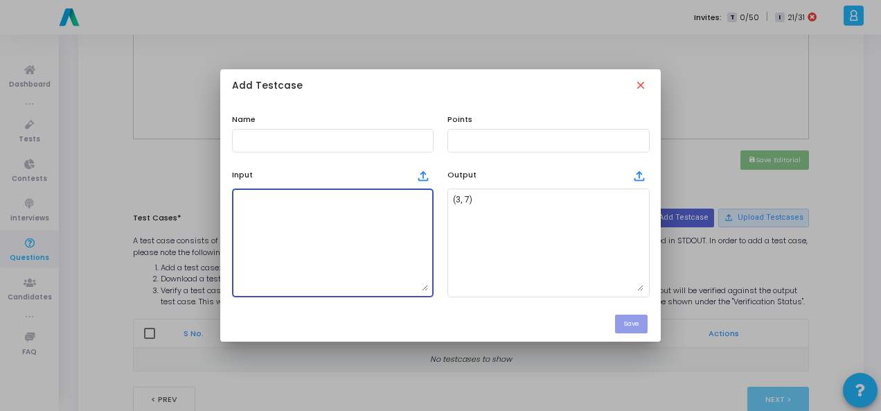
paste textarea "A string s."
type textarea "A string s."
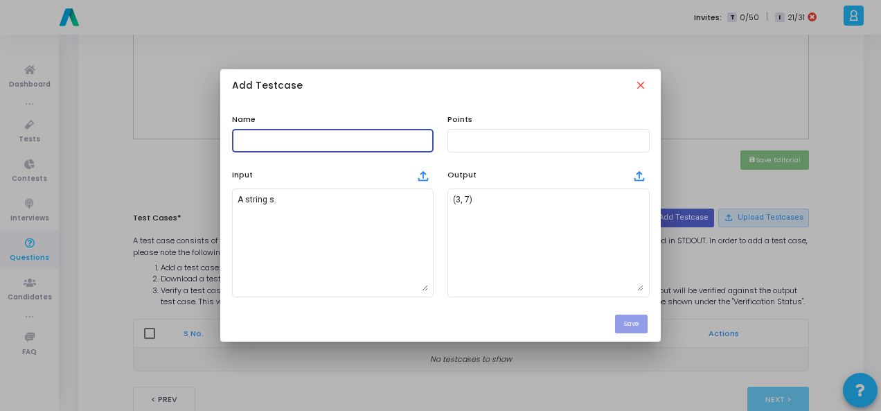
click at [319, 143] on input "text" at bounding box center [333, 141] width 191 height 10
type input "Testcase"
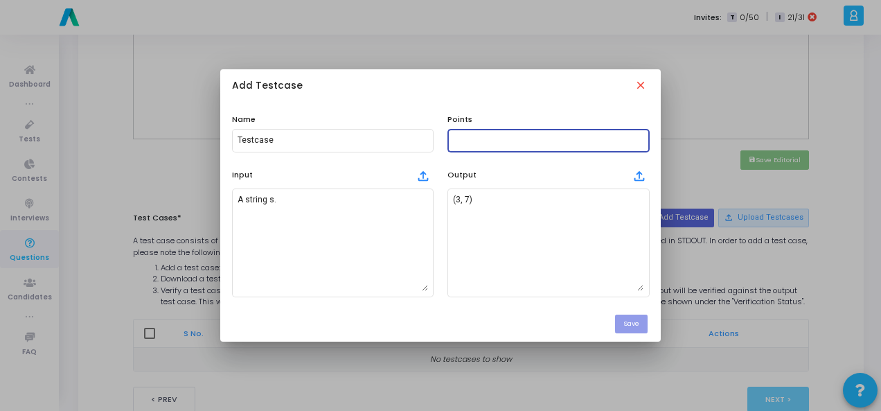
click at [480, 143] on input "text" at bounding box center [548, 141] width 191 height 10
type input "100"
click at [639, 321] on button "Save" at bounding box center [631, 324] width 33 height 19
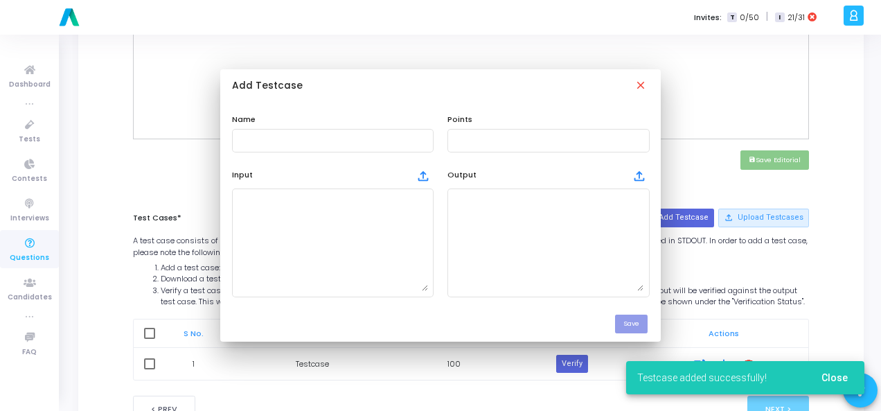
scroll to position [554, 0]
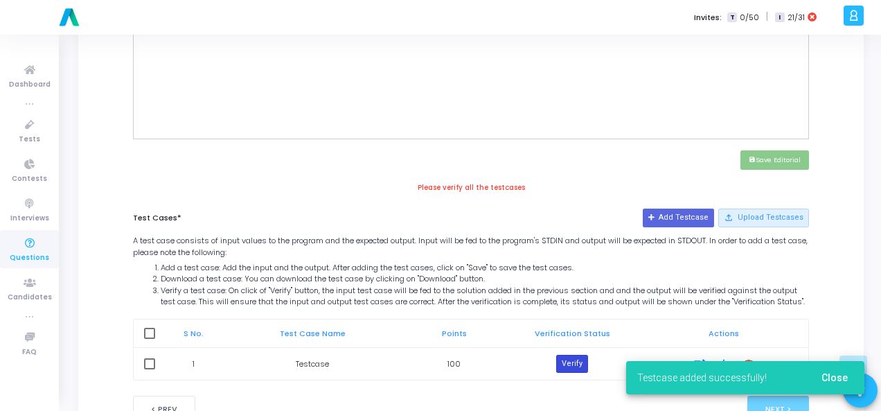
click at [579, 364] on button "Verify" at bounding box center [572, 364] width 32 height 18
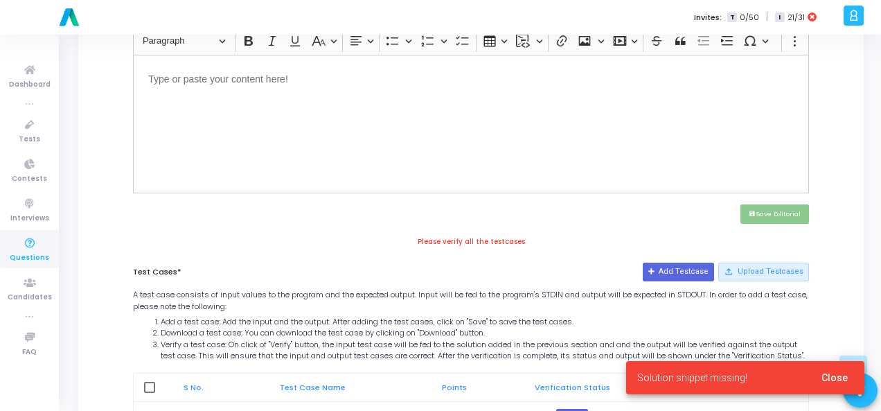
scroll to position [337, 0]
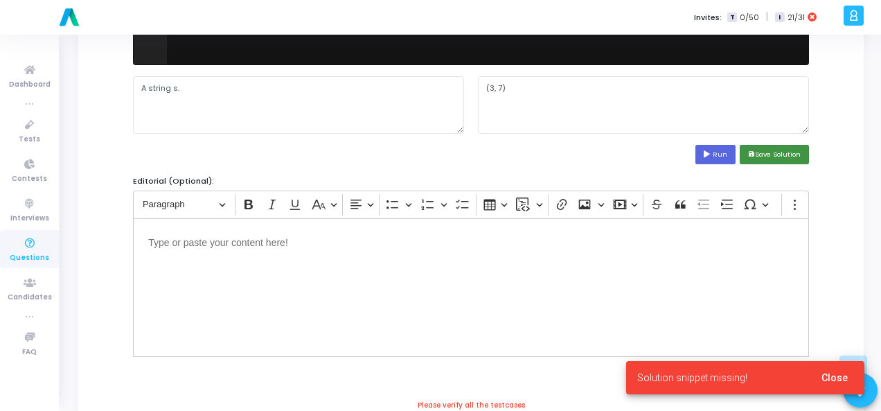
click at [766, 150] on button "save Save Solution" at bounding box center [774, 154] width 69 height 19
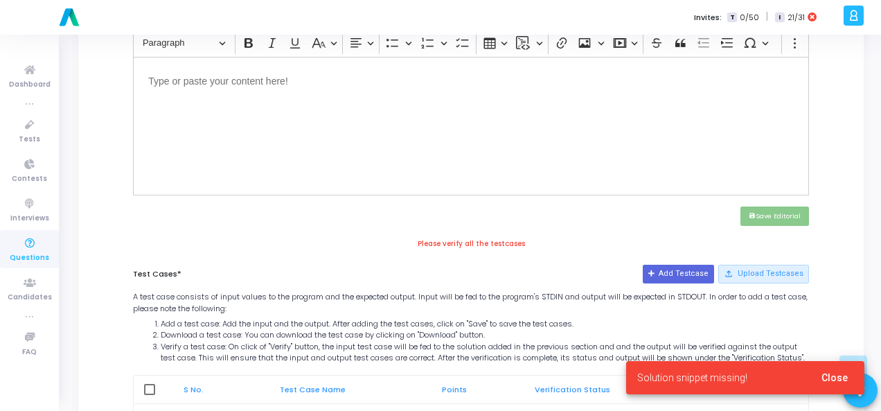
scroll to position [614, 0]
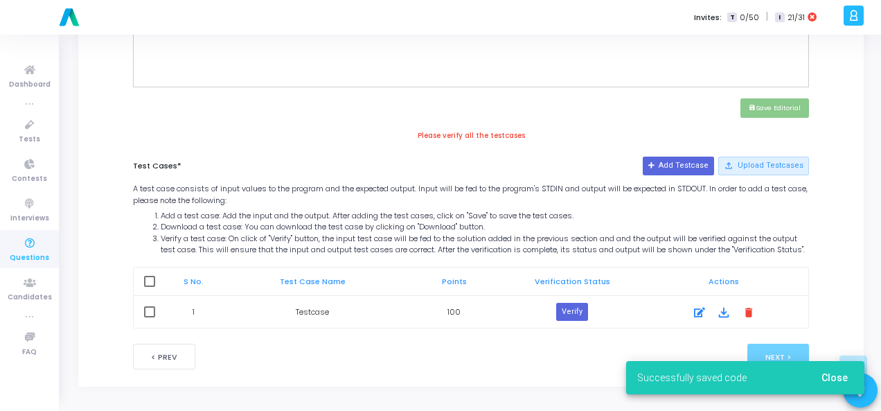
drag, startPoint x: 565, startPoint y: 308, endPoint x: 595, endPoint y: 303, distance: 30.2
click at [569, 308] on button "Verify" at bounding box center [572, 312] width 32 height 18
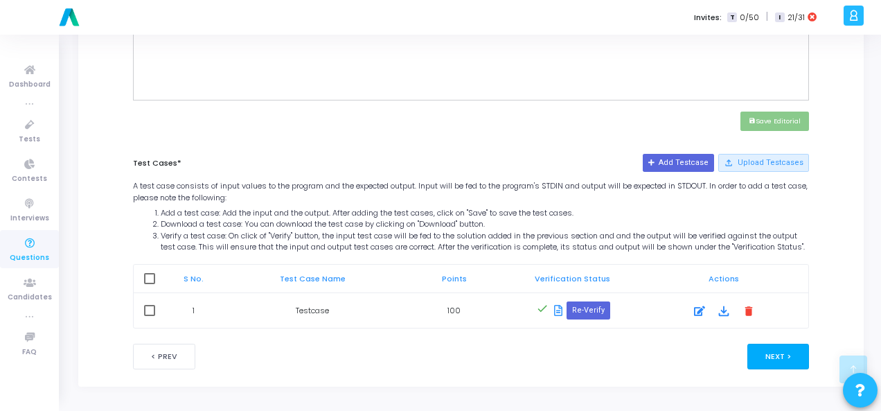
click at [790, 352] on button "Next >" at bounding box center [779, 357] width 62 height 26
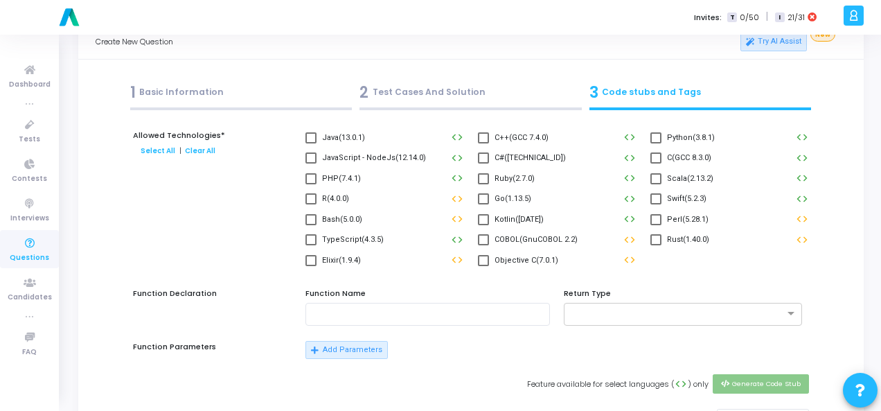
scroll to position [0, 0]
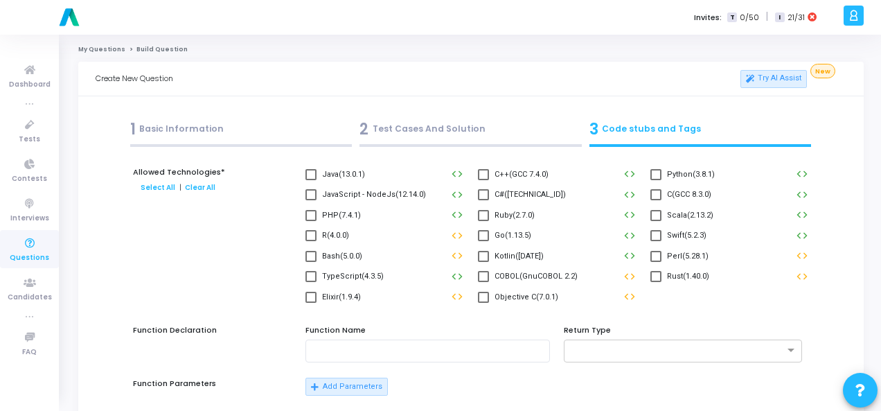
click at [663, 168] on label "Python(3.8.1)" at bounding box center [683, 174] width 64 height 17
click at [656, 180] on input "Python(3.8.1)" at bounding box center [656, 180] width 1 height 1
checkbox input "true"
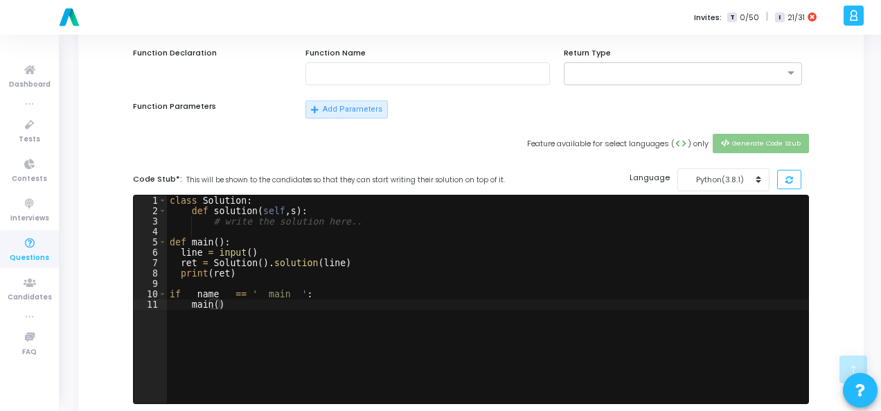
scroll to position [416, 0]
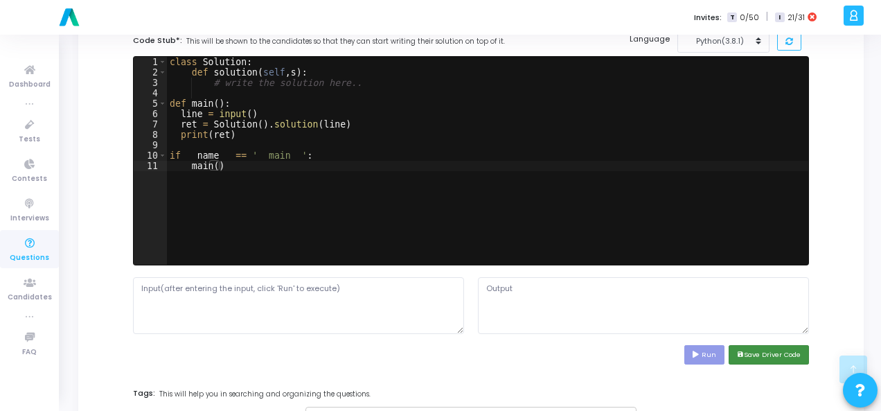
click at [768, 357] on button "save Save Driver Code" at bounding box center [769, 354] width 80 height 19
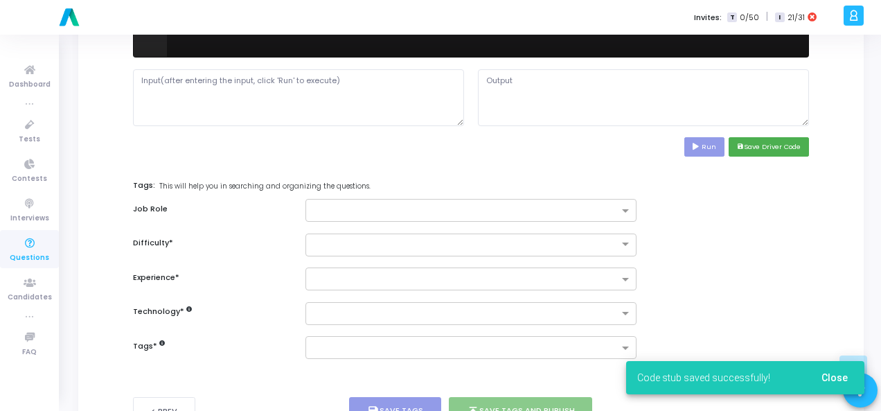
click at [587, 206] on input "text" at bounding box center [466, 212] width 306 height 12
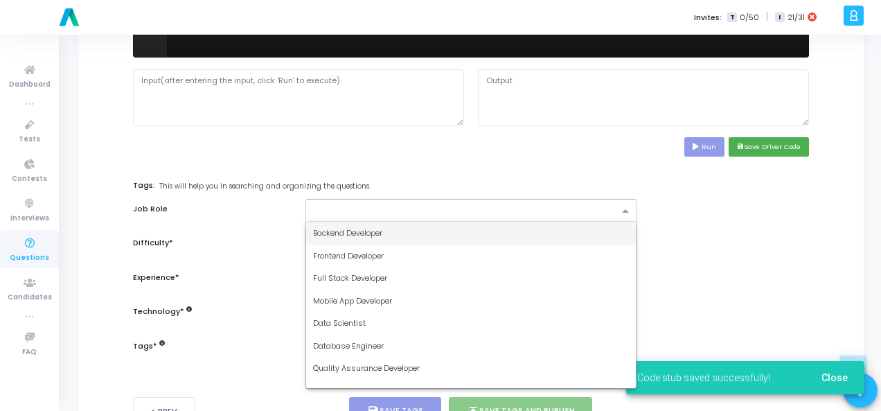
click at [459, 227] on div "Backend Developer" at bounding box center [471, 233] width 330 height 23
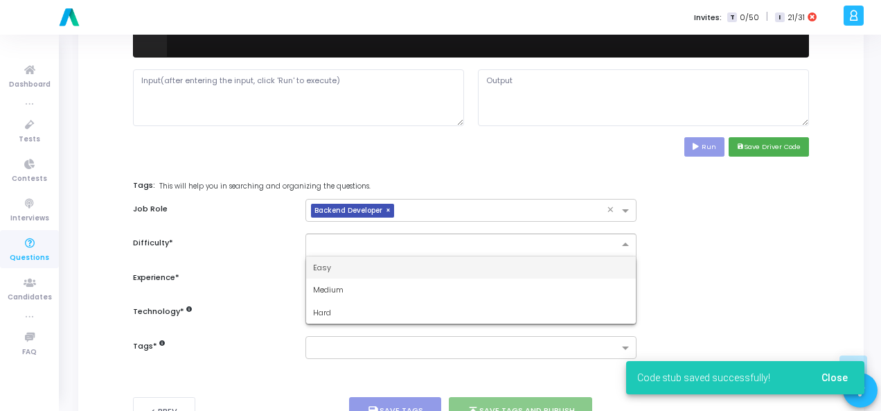
click at [461, 239] on input "text" at bounding box center [457, 244] width 288 height 12
click at [452, 263] on div "Easy" at bounding box center [471, 267] width 330 height 23
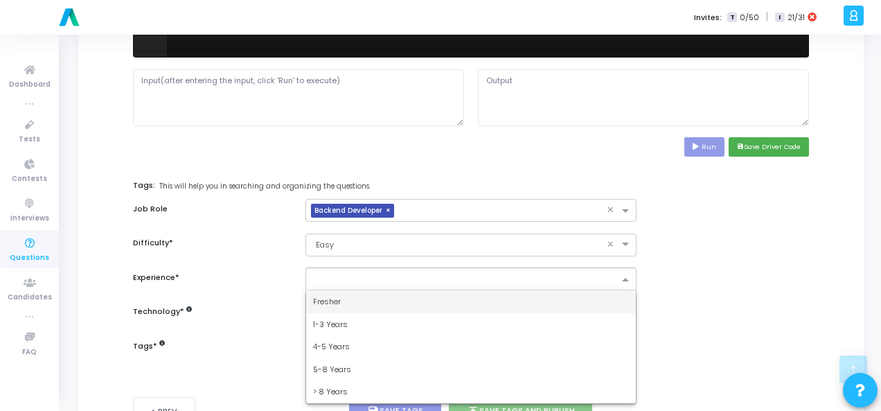
click at [462, 274] on input "text" at bounding box center [466, 280] width 306 height 12
click at [460, 301] on div "Fresher" at bounding box center [471, 301] width 330 height 23
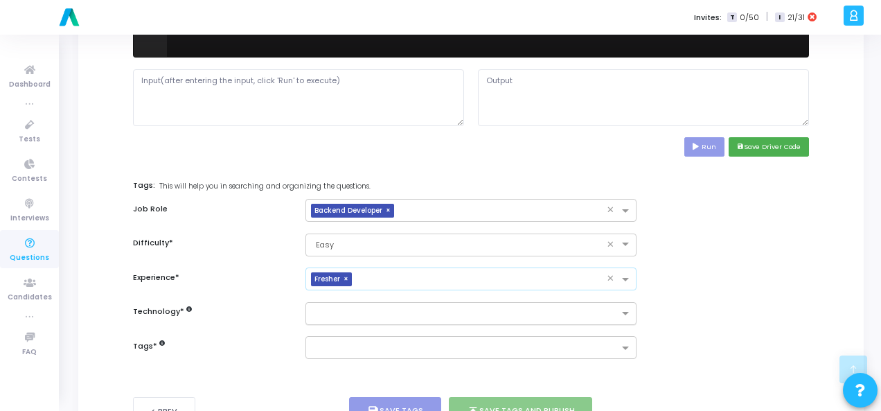
click at [459, 308] on input "text" at bounding box center [466, 314] width 306 height 12
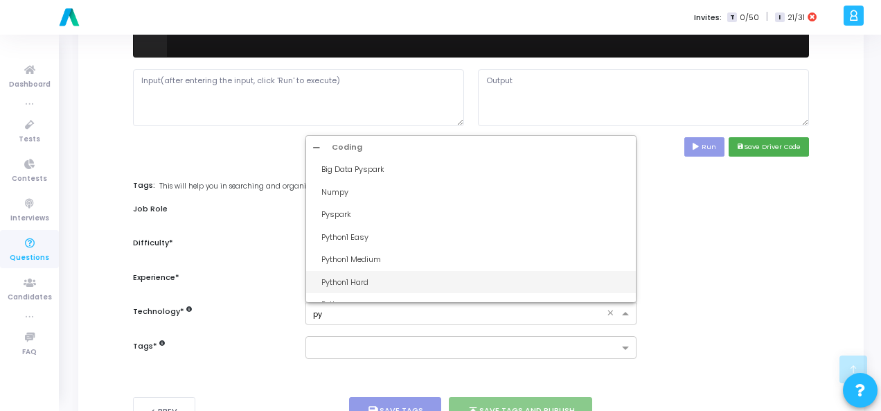
type input "pyt"
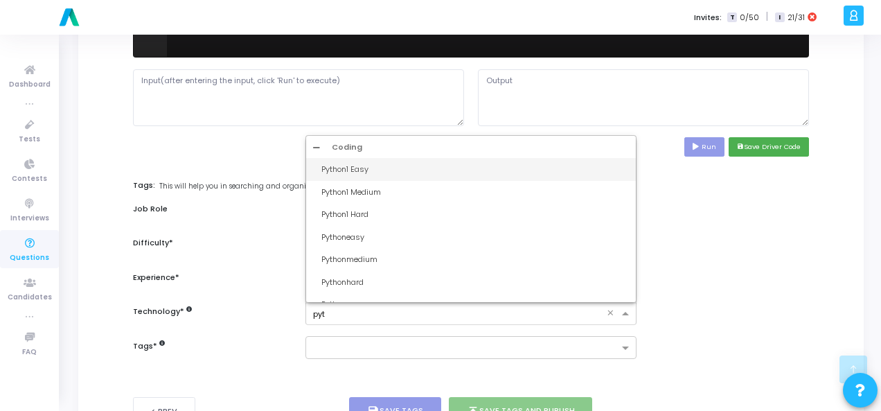
click at [392, 177] on div "Python1 Easy" at bounding box center [471, 169] width 330 height 23
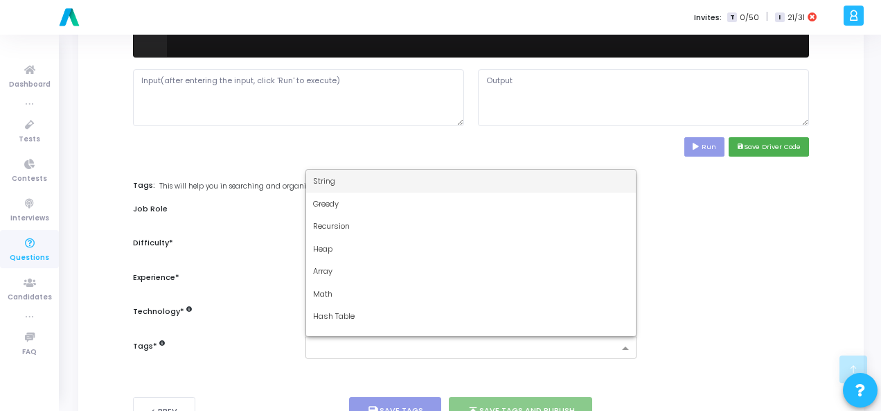
click at [358, 340] on div at bounding box center [462, 348] width 313 height 17
type input "dy"
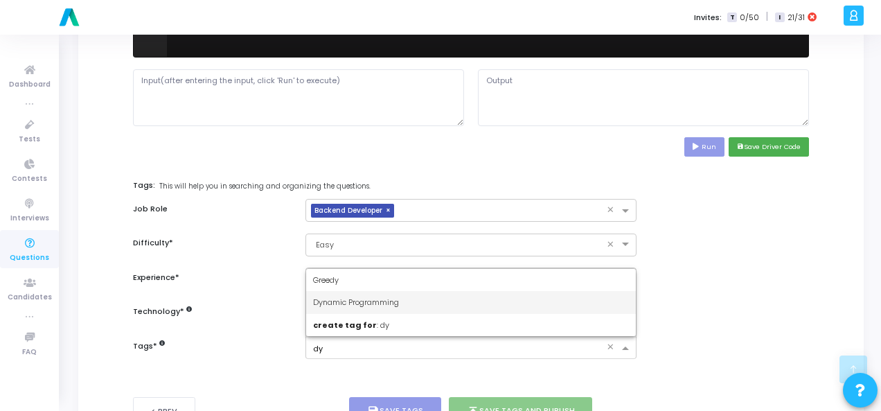
click at [371, 297] on span "Dynamic Programming" at bounding box center [356, 302] width 86 height 11
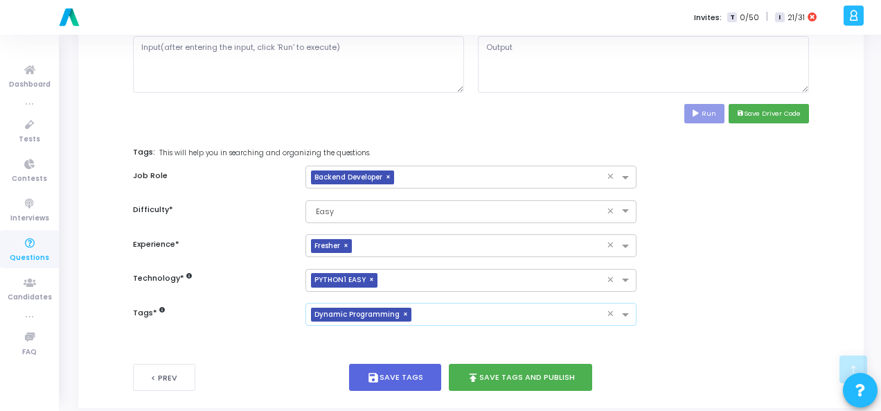
scroll to position [675, 0]
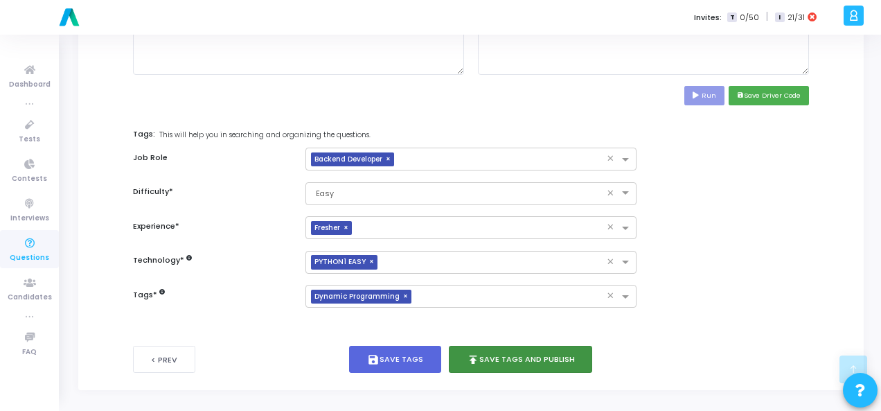
click at [529, 362] on button "publish Save Tags and Publish" at bounding box center [521, 359] width 144 height 27
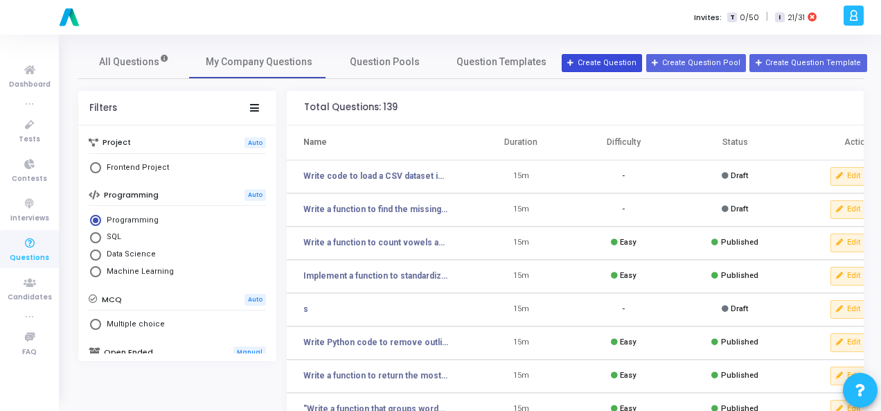
click at [608, 54] on button "Create Question" at bounding box center [602, 63] width 80 height 18
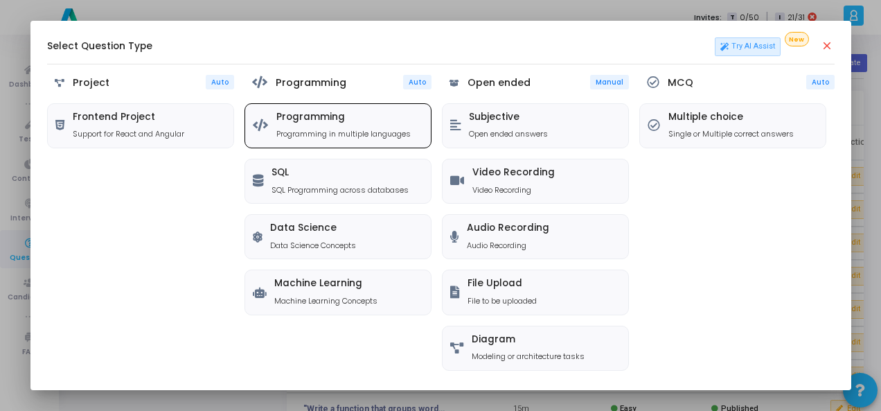
click at [261, 133] on div at bounding box center [260, 125] width 15 height 18
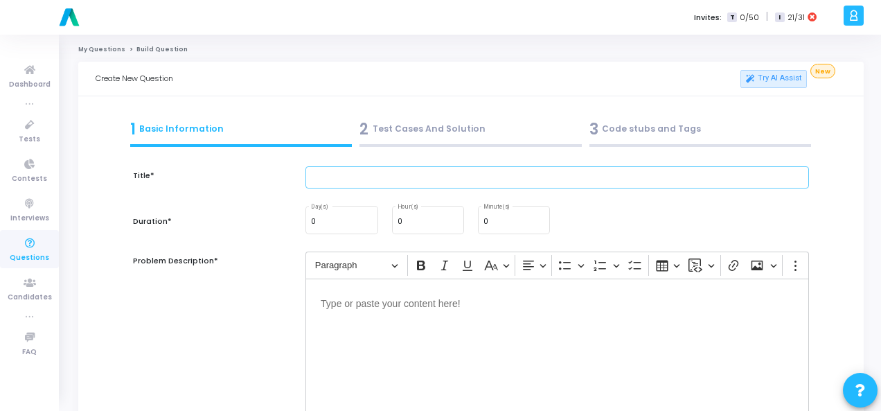
click at [355, 186] on input "text" at bounding box center [558, 177] width 504 height 23
paste input "Write a function that finds the maximum subarray sum (Kadane’s algorithm)."
type input "Write a function that finds the maximum subarray sum (Kadane’s algorithm)."
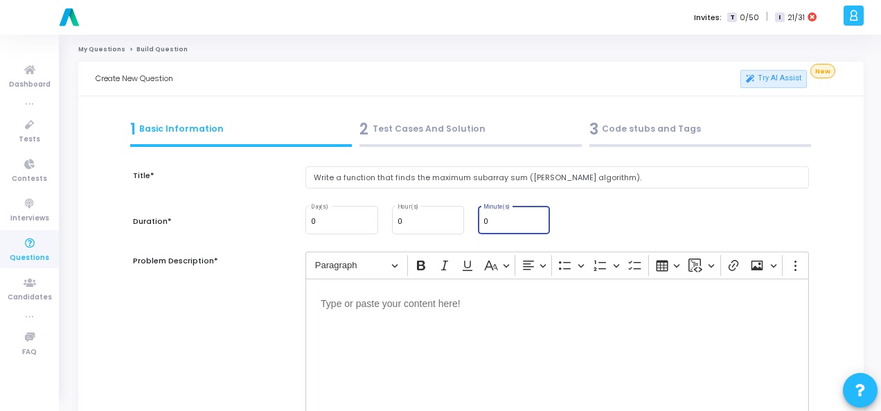
click at [504, 220] on input "0" at bounding box center [514, 222] width 61 height 8
type input "15"
click at [432, 309] on p "Editor editing area: main" at bounding box center [557, 302] width 473 height 17
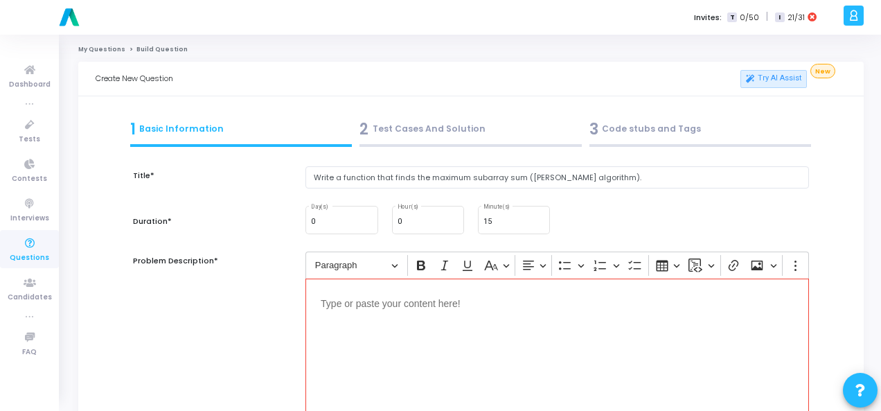
click at [404, 315] on div "Editor editing area: main" at bounding box center [558, 348] width 504 height 139
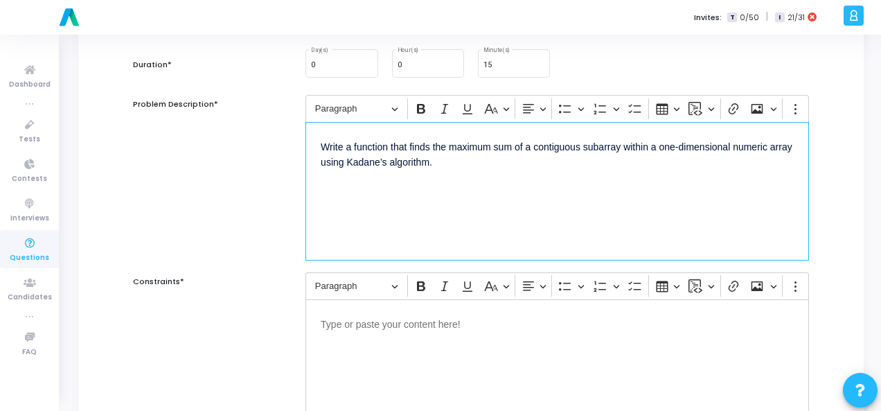
scroll to position [208, 0]
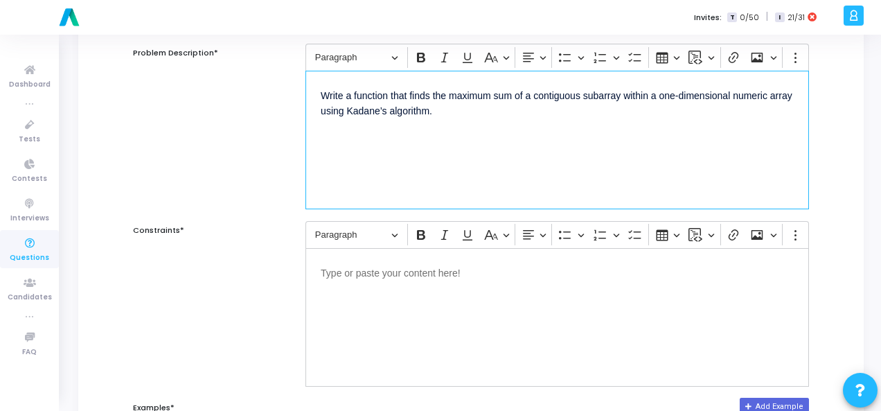
click at [404, 315] on div "Editor editing area: main" at bounding box center [558, 317] width 504 height 139
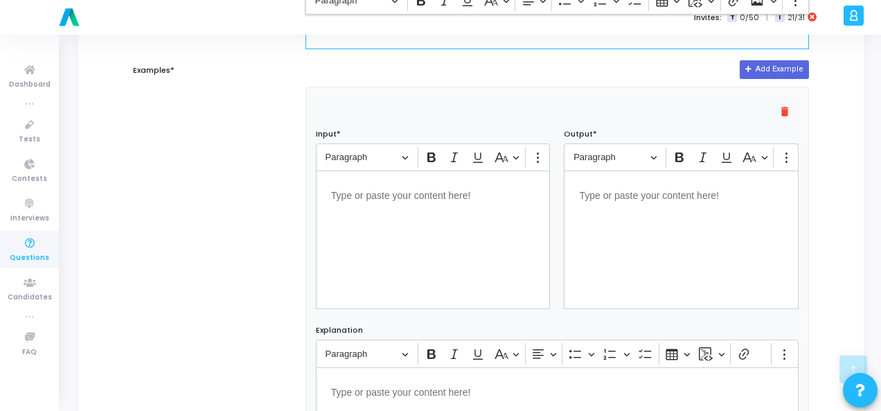
scroll to position [554, 0]
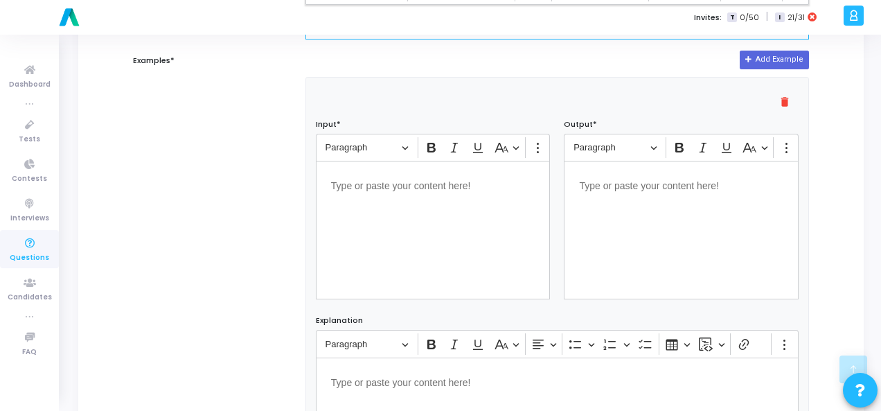
click at [402, 192] on div "Editor editing area: main" at bounding box center [433, 230] width 235 height 139
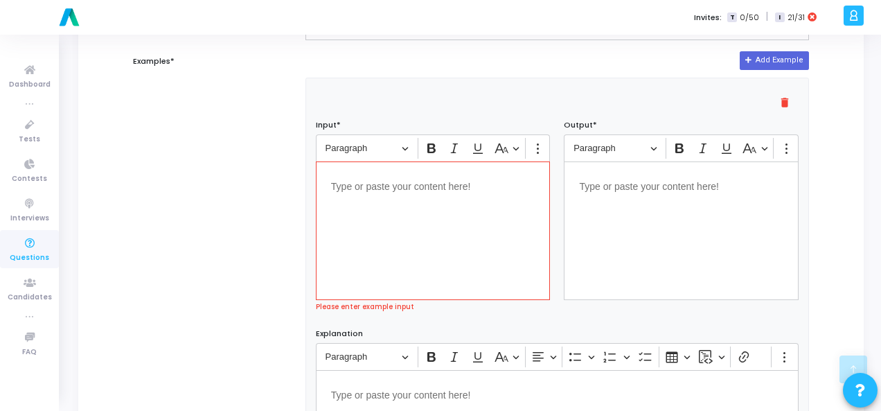
click at [355, 192] on div "Editor editing area: main" at bounding box center [433, 230] width 235 height 139
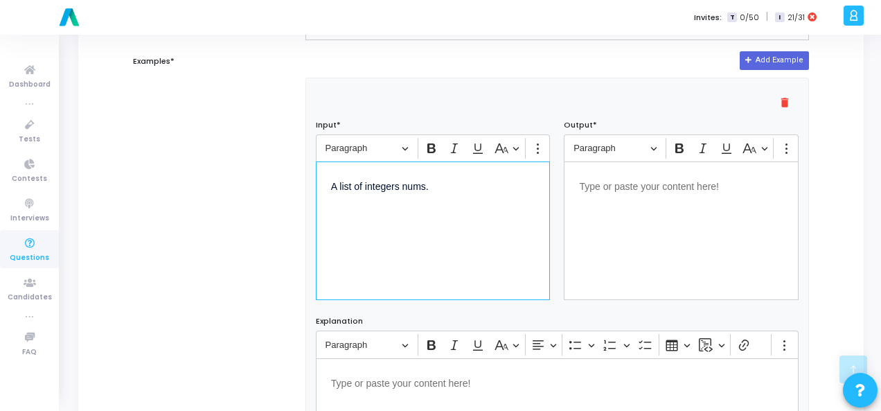
click at [619, 207] on div "Editor editing area: main" at bounding box center [681, 230] width 235 height 139
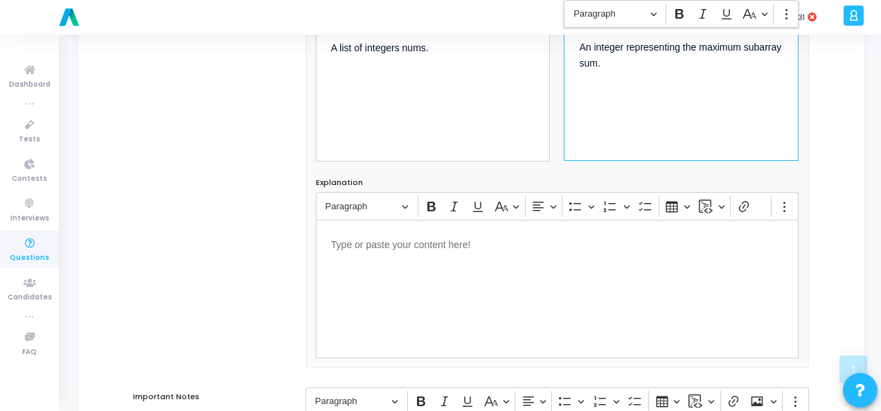
scroll to position [941, 0]
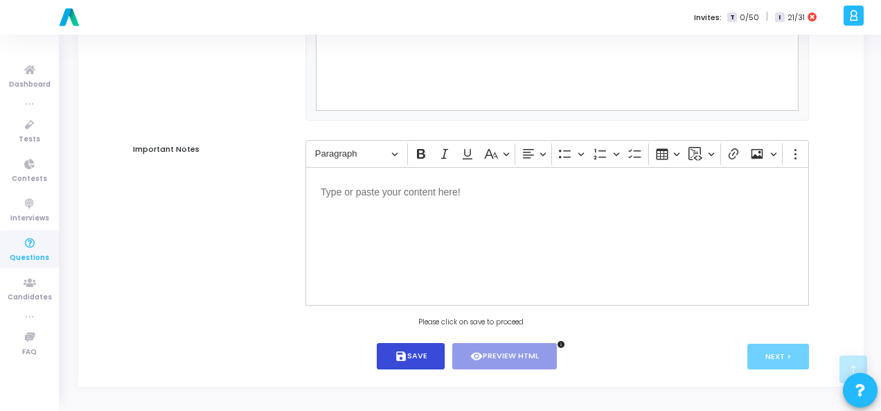
click at [424, 357] on button "save Save" at bounding box center [411, 356] width 69 height 27
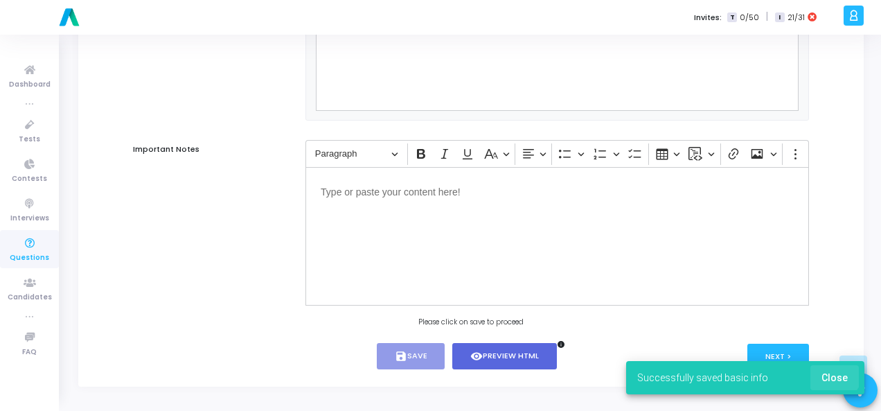
click at [832, 371] on button "Close" at bounding box center [835, 377] width 49 height 25
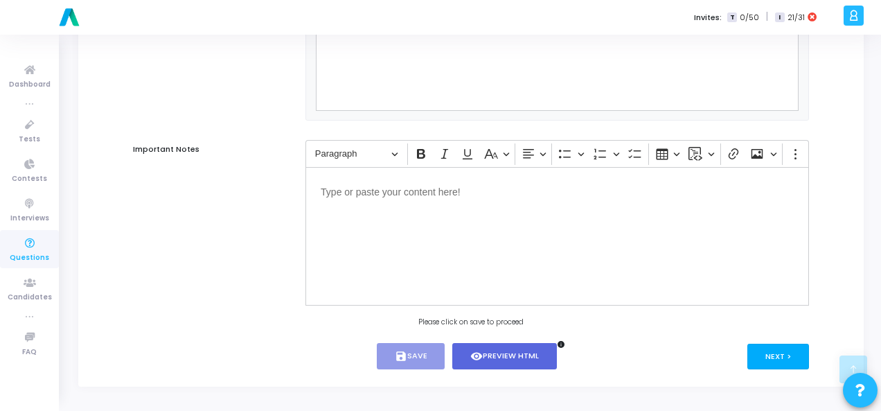
click at [781, 349] on button "Next >" at bounding box center [779, 357] width 62 height 26
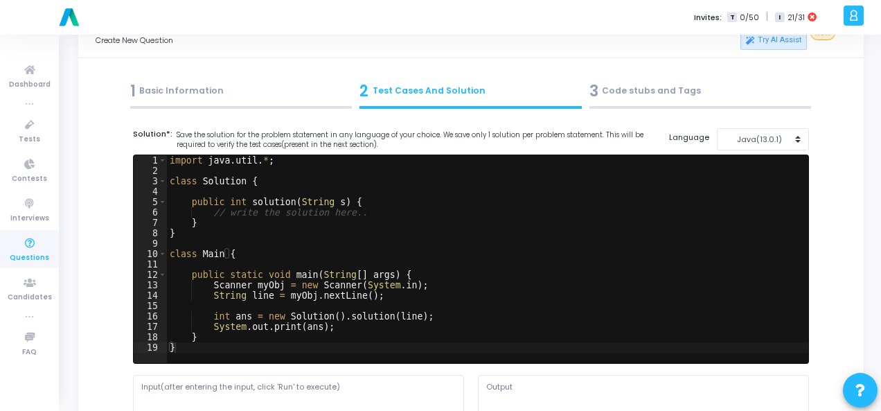
scroll to position [0, 0]
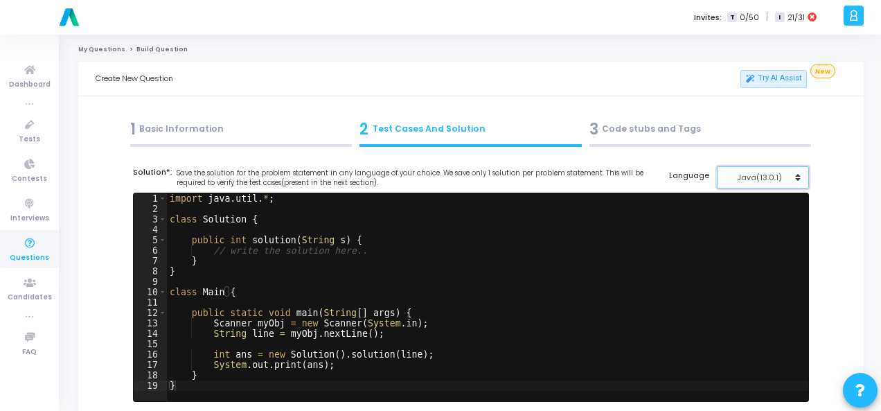
click at [777, 174] on div "Java(13.0.1)" at bounding box center [760, 178] width 68 height 12
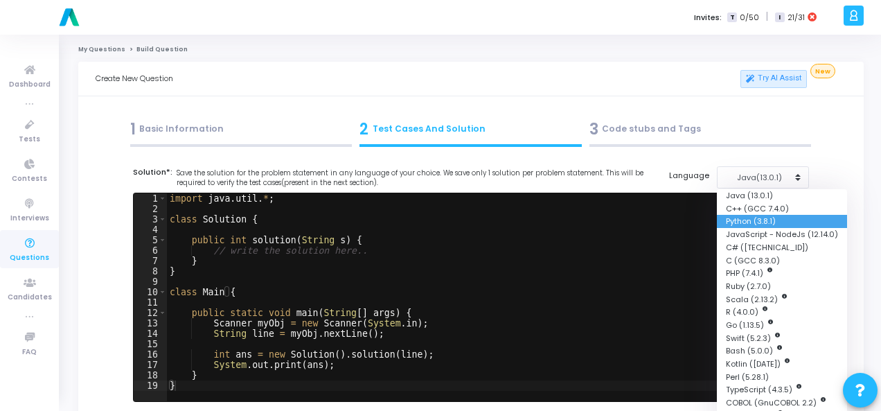
click at [757, 218] on button "Python (3.8.1)" at bounding box center [782, 221] width 130 height 13
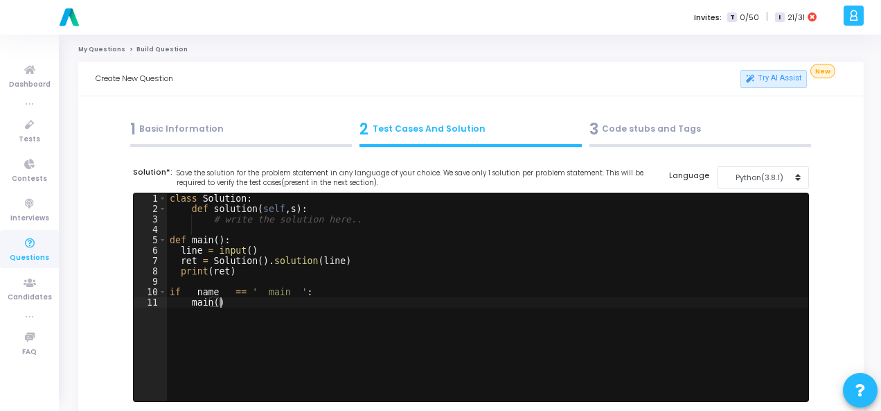
drag, startPoint x: 166, startPoint y: 200, endPoint x: 242, endPoint y: 296, distance: 121.9
click at [242, 296] on div "main() 1 2 3 4 5 6 7 8 9 10 11 class Solution : def solution ( self , s ) : # w…" at bounding box center [471, 297] width 675 height 208
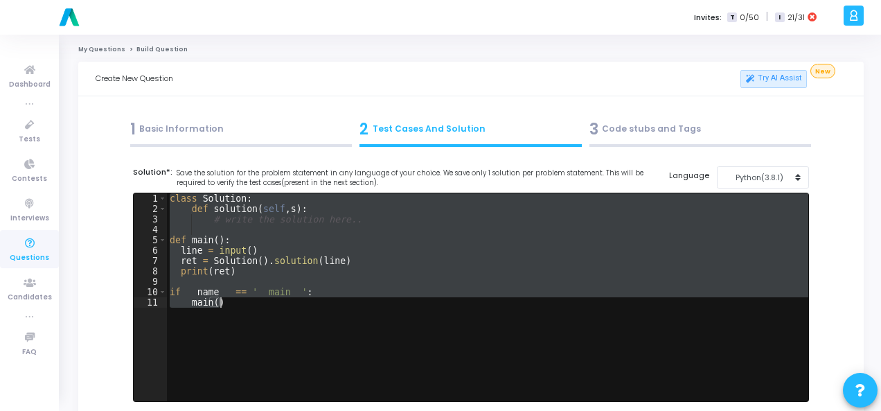
drag, startPoint x: 168, startPoint y: 199, endPoint x: 280, endPoint y: 328, distance: 170.9
click at [280, 328] on div "class Solution : def solution ( self , s ) : # write the solution here.. def ma…" at bounding box center [488, 307] width 642 height 229
paste textarea "print(result) # Expected output: 6 (subarray [4, -1, 2, 1]"
type textarea "print(result) # Expected output: 6 (subarray [4, -1, 2, 1])"
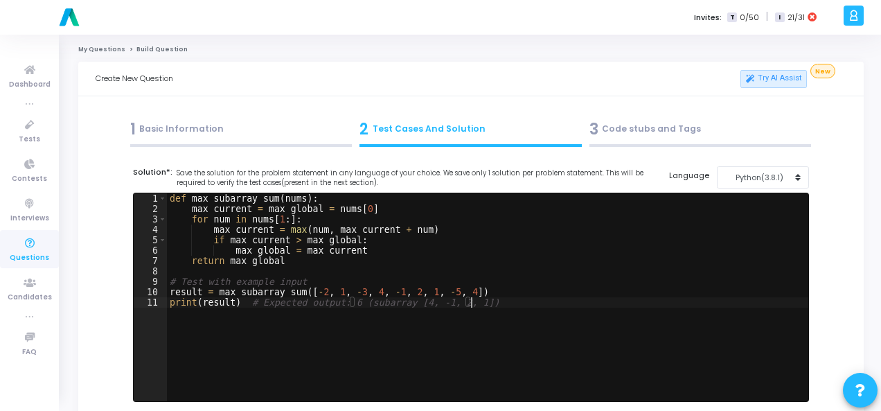
scroll to position [139, 0]
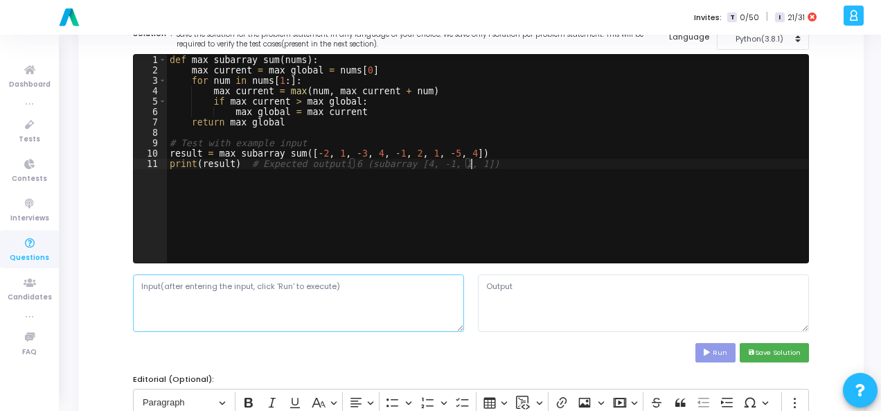
click at [274, 310] on textarea at bounding box center [298, 302] width 331 height 57
paste textarea "A list of integers nums."
type textarea "A list of integers nums."
click at [705, 350] on button "Run" at bounding box center [716, 352] width 40 height 19
type textarea "6"
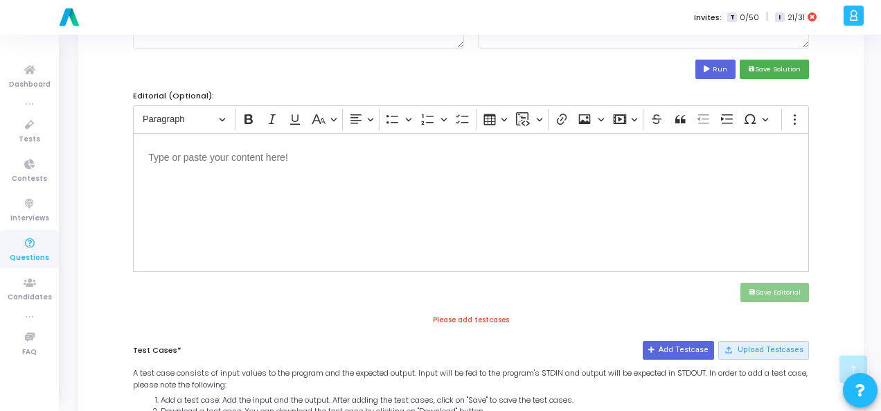
scroll to position [485, 0]
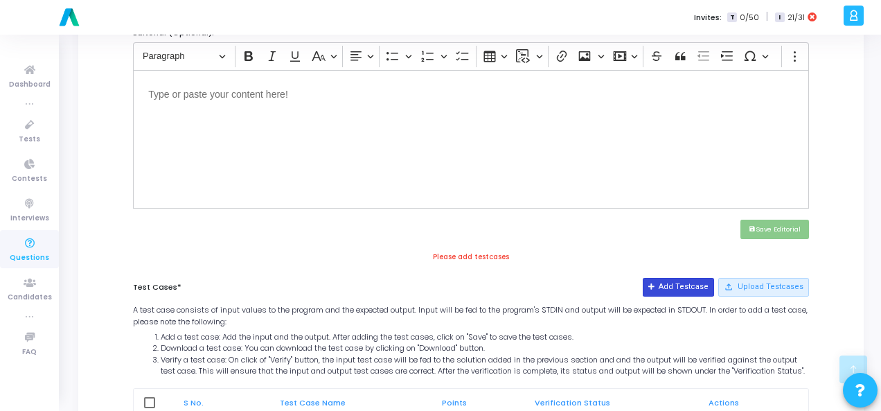
click at [689, 286] on button "Add Testcase" at bounding box center [678, 287] width 71 height 18
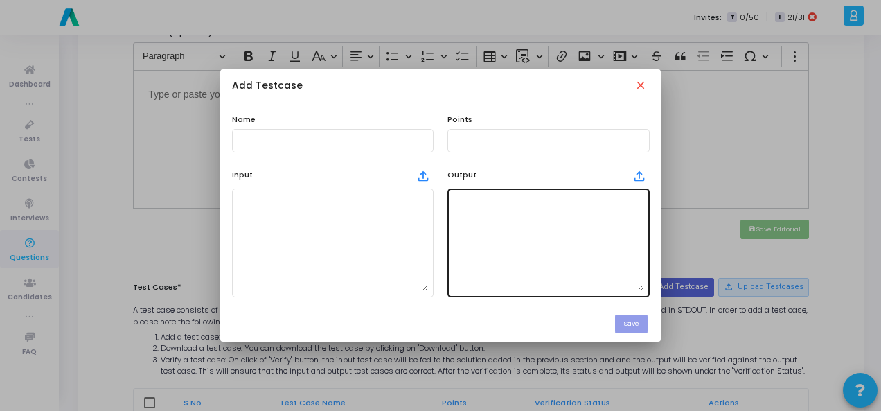
click at [456, 227] on textarea at bounding box center [548, 242] width 191 height 97
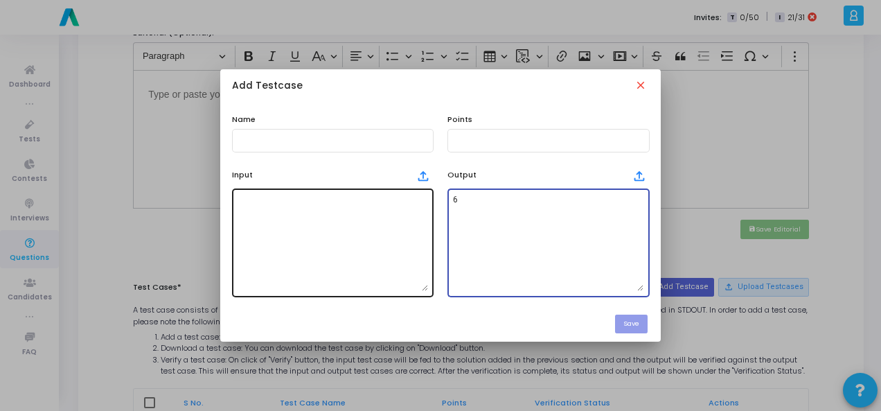
type textarea "6"
click at [324, 229] on textarea at bounding box center [333, 242] width 191 height 97
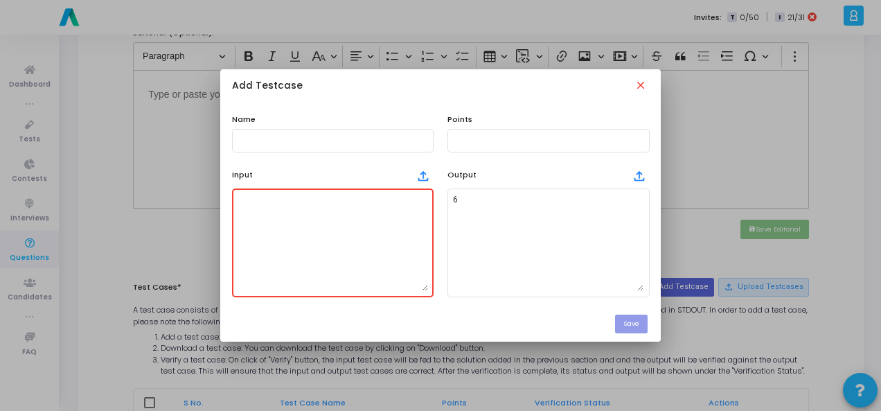
paste textarea "A list of integers nums."
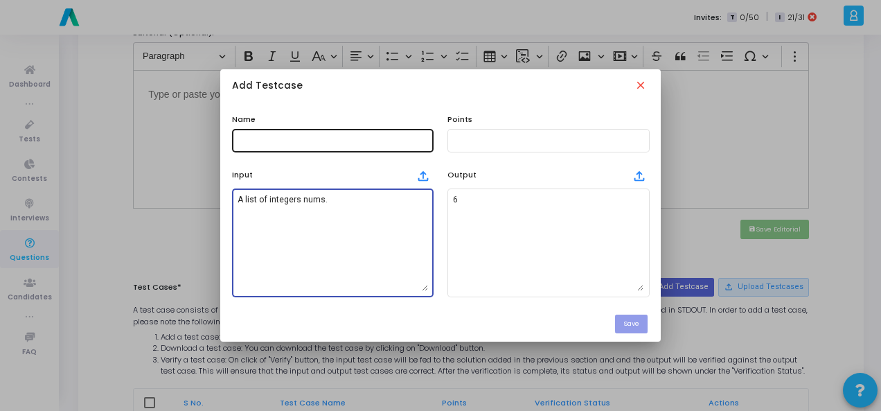
type textarea "A list of integers nums."
click at [327, 138] on input "text" at bounding box center [333, 141] width 191 height 10
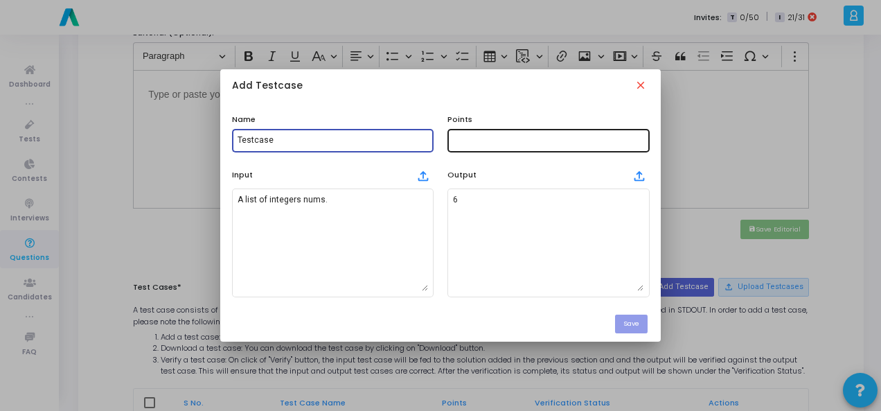
type input "Testcase"
click at [466, 137] on input "text" at bounding box center [548, 141] width 191 height 10
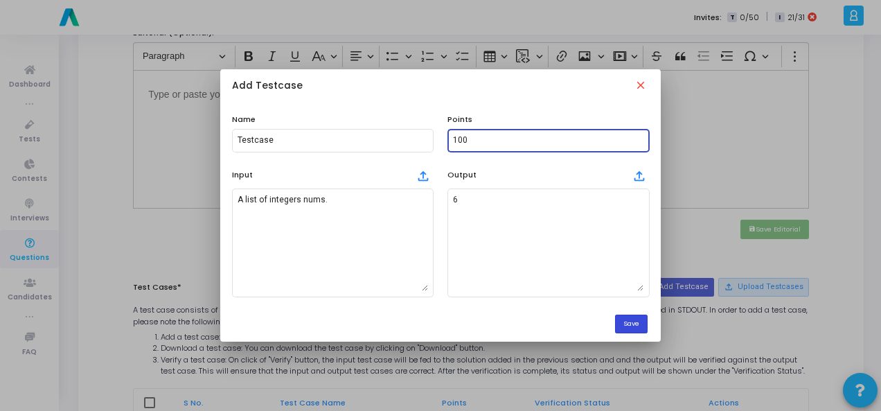
type input "100"
click at [626, 321] on button "Save" at bounding box center [631, 324] width 33 height 19
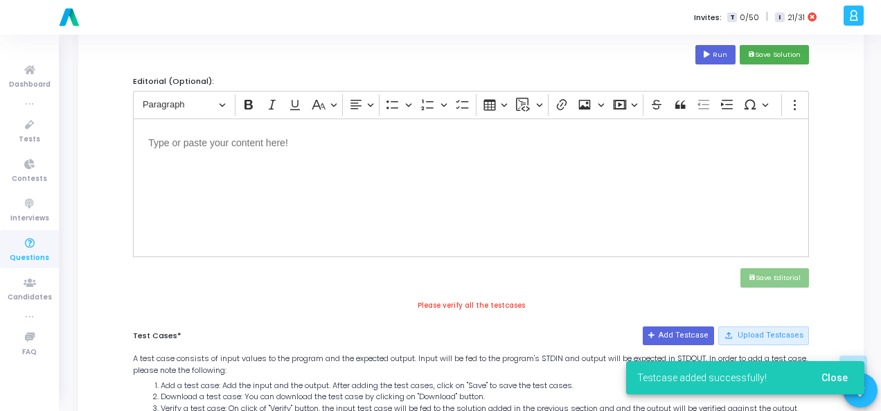
scroll to position [337, 0]
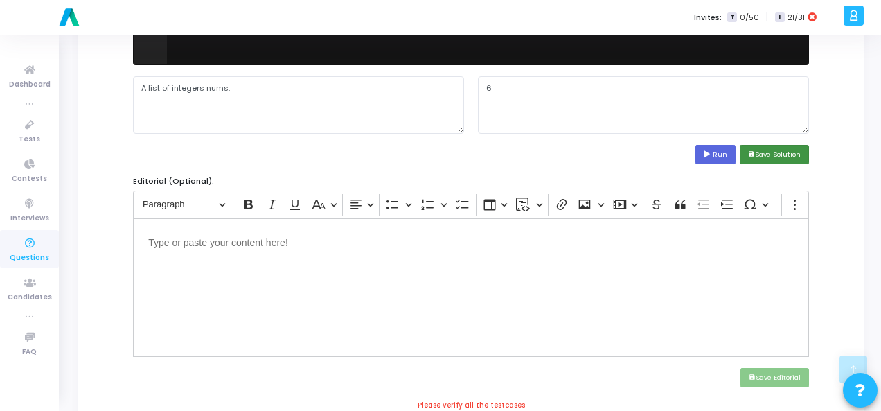
click at [797, 148] on button "save Save Solution" at bounding box center [774, 154] width 69 height 19
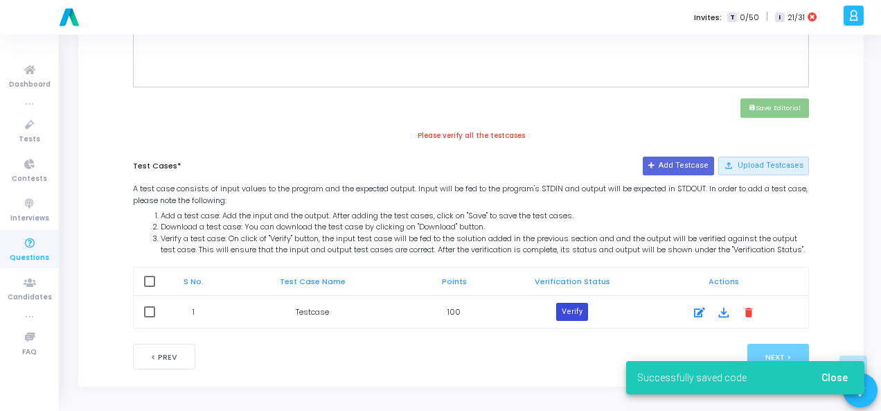
click at [581, 314] on button "Verify" at bounding box center [572, 312] width 32 height 18
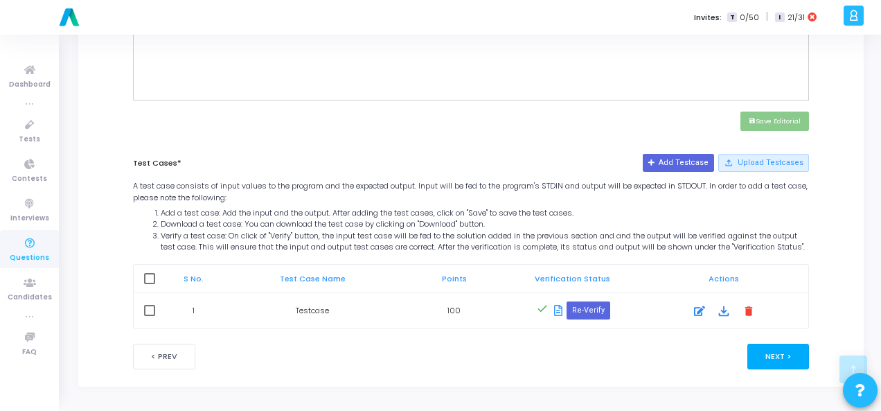
click at [784, 350] on button "Next >" at bounding box center [779, 357] width 62 height 26
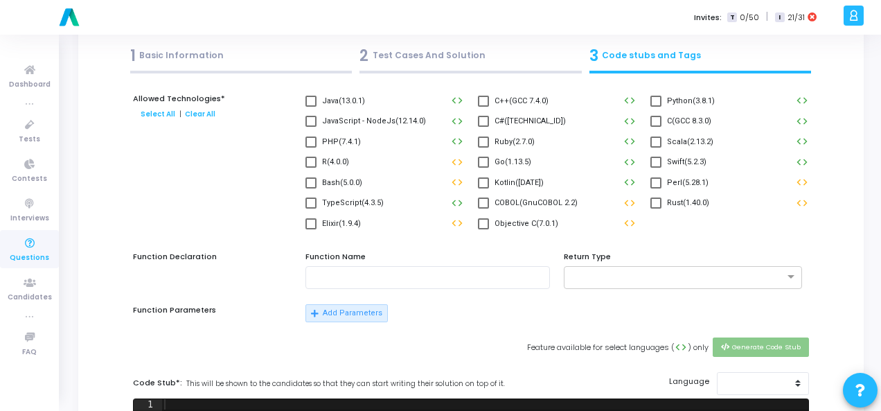
scroll to position [0, 0]
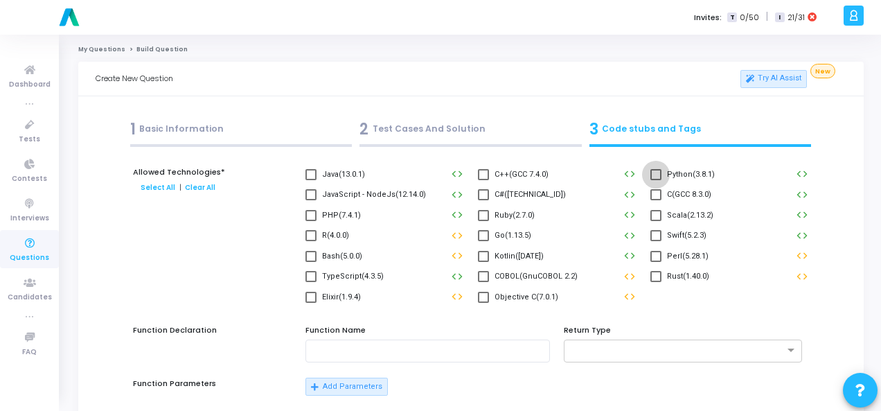
click at [660, 168] on label "Python(3.8.1)" at bounding box center [683, 174] width 64 height 17
click at [656, 180] on input "Python(3.8.1)" at bounding box center [656, 180] width 1 height 1
checkbox input "true"
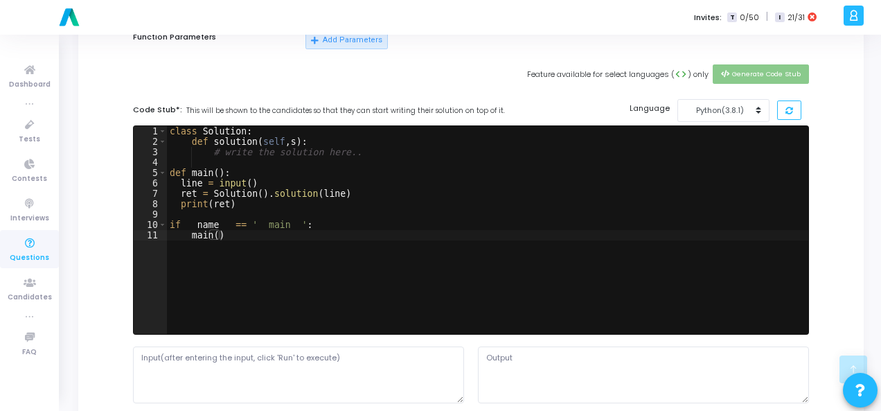
scroll to position [554, 0]
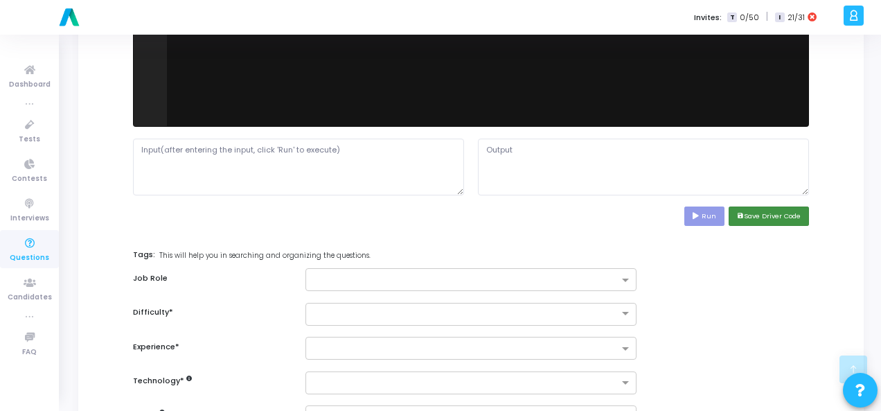
click at [757, 207] on button "save Save Driver Code" at bounding box center [769, 216] width 80 height 19
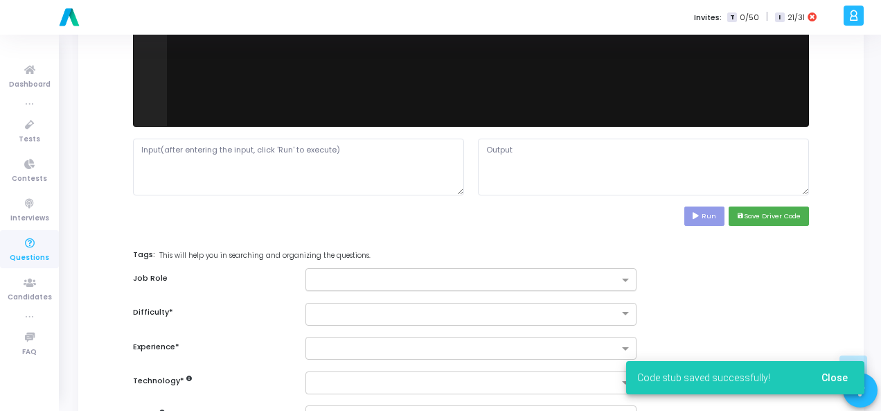
click at [561, 275] on input "text" at bounding box center [466, 281] width 306 height 12
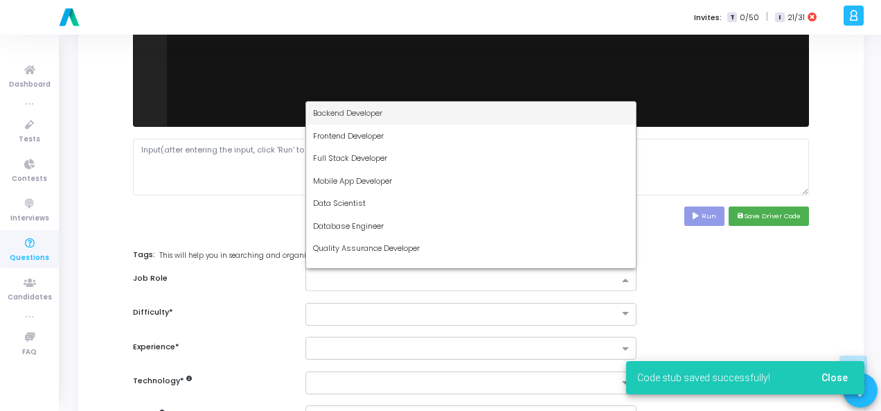
click at [498, 116] on div "Backend Developer" at bounding box center [471, 113] width 330 height 23
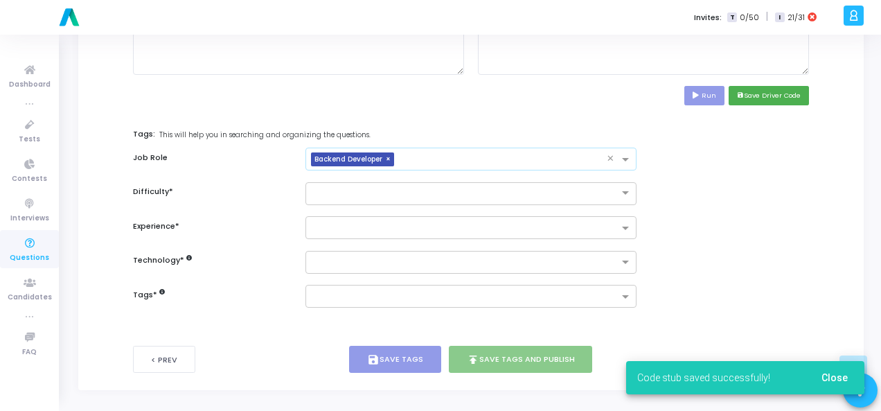
scroll to position [675, 0]
click at [486, 186] on input "text" at bounding box center [457, 192] width 288 height 12
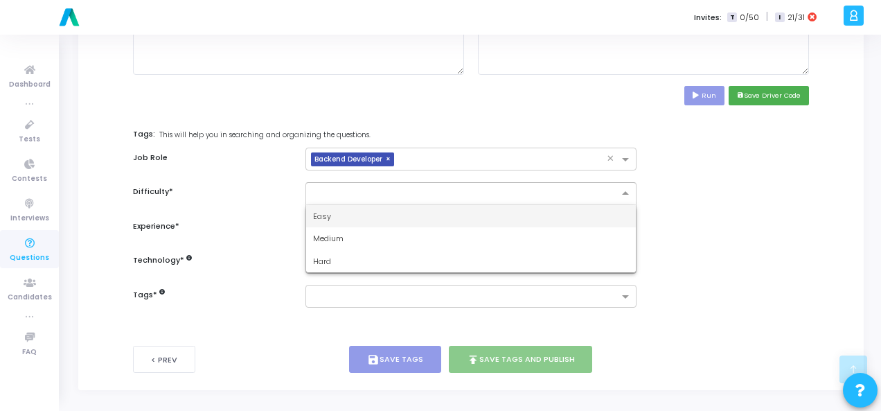
click at [475, 209] on div "Easy" at bounding box center [471, 216] width 330 height 23
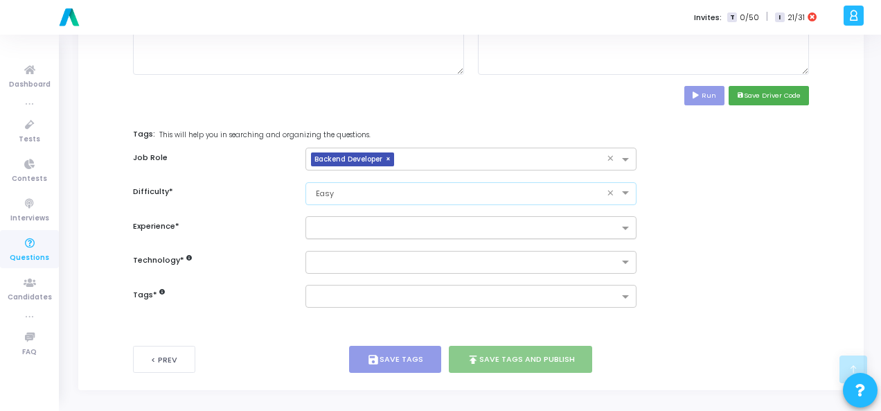
click at [476, 223] on input "text" at bounding box center [466, 229] width 306 height 12
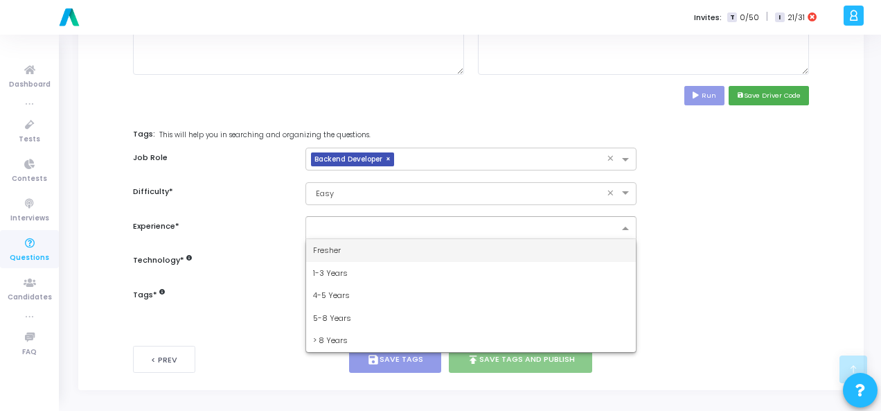
click at [468, 243] on div "Fresher" at bounding box center [471, 250] width 330 height 23
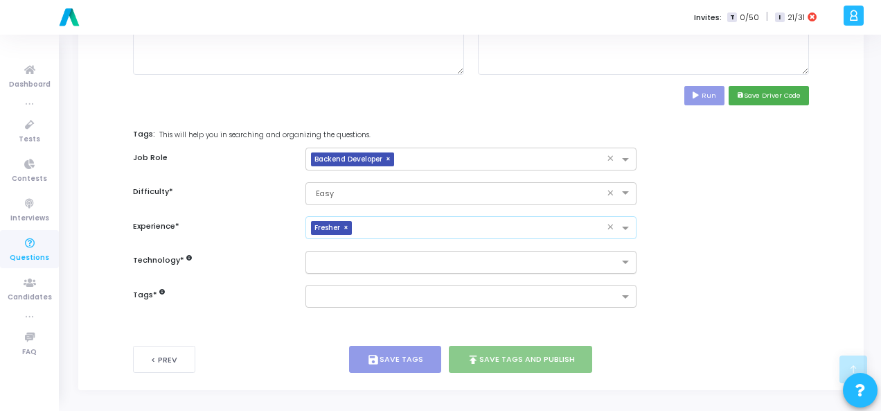
click at [466, 258] on input "text" at bounding box center [466, 263] width 306 height 12
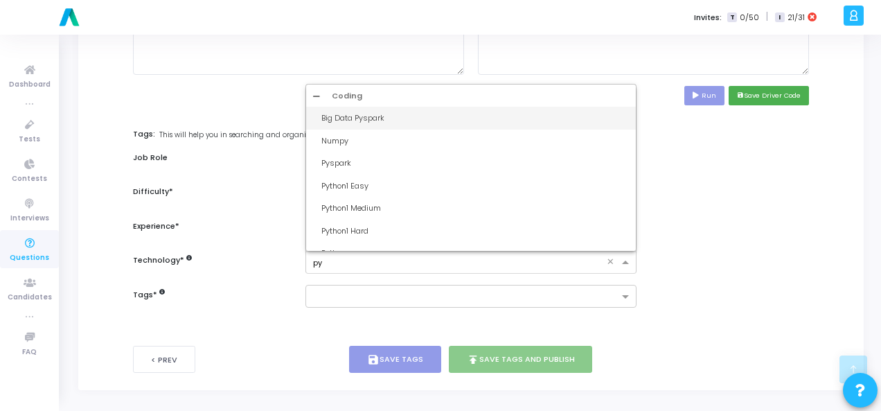
type input "pyt"
click at [413, 107] on div "Python1 Easy" at bounding box center [471, 118] width 330 height 23
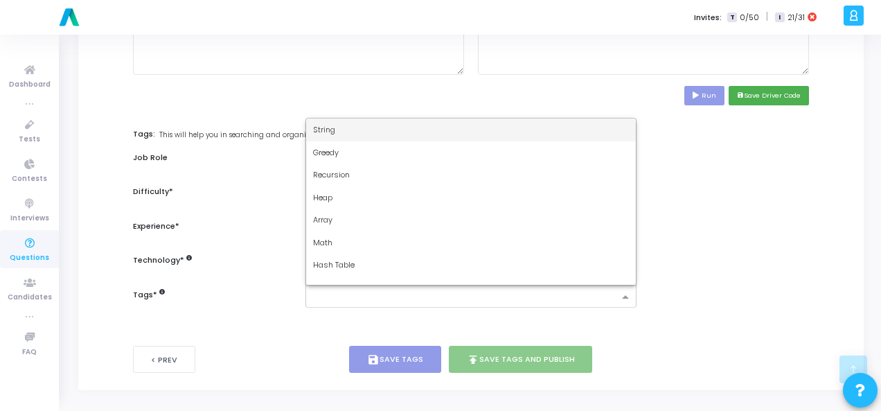
click at [402, 292] on input "text" at bounding box center [466, 298] width 306 height 12
type input "dy"
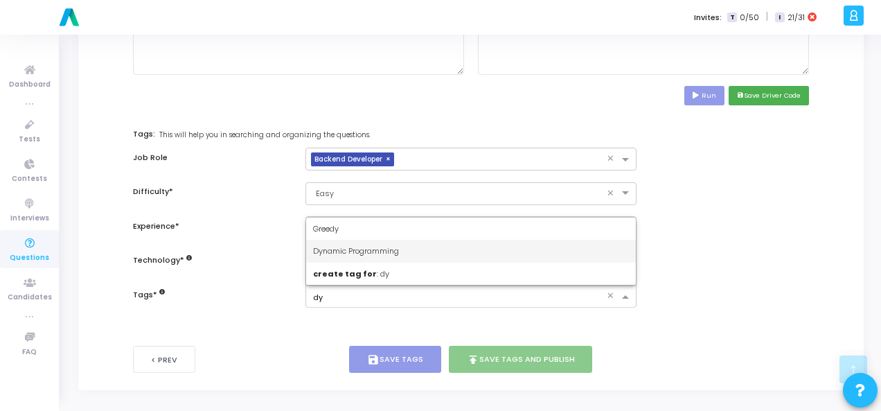
click at [384, 245] on span "Dynamic Programming" at bounding box center [356, 250] width 86 height 11
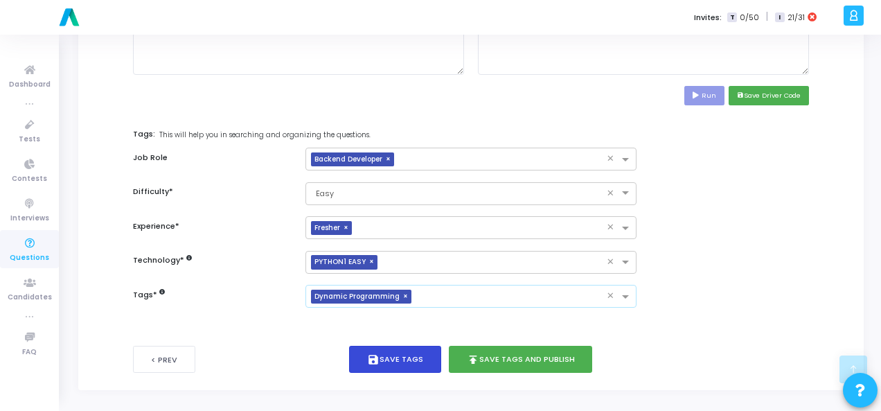
click at [410, 360] on button "save Save Tags" at bounding box center [395, 359] width 92 height 27
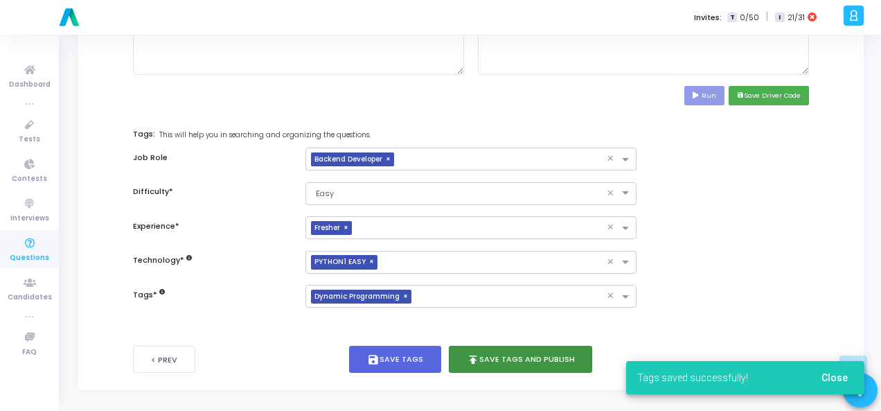
click at [539, 362] on button "publish Save Tags and Publish" at bounding box center [521, 359] width 144 height 27
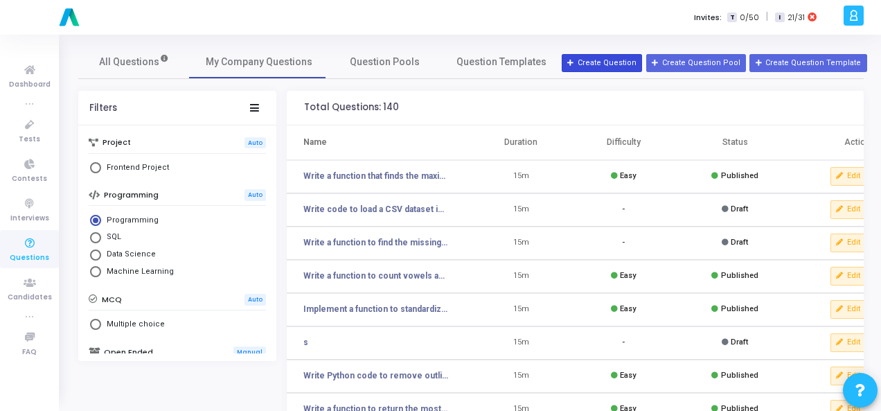
click at [618, 63] on button "Create Question" at bounding box center [602, 63] width 80 height 18
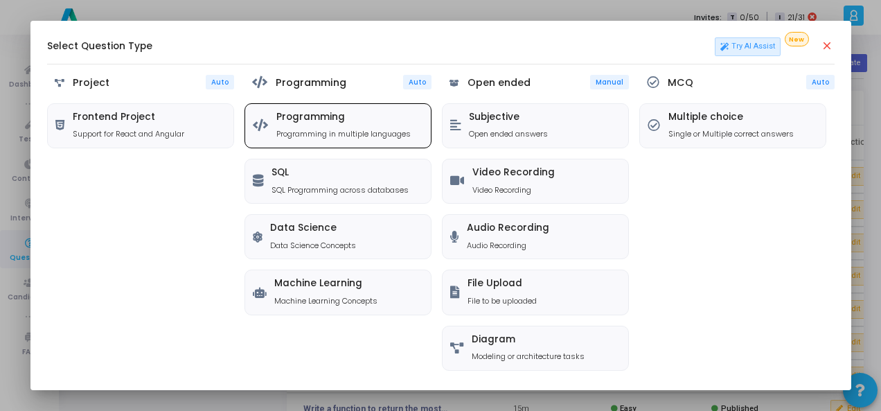
click at [352, 125] on div "Programming Programming in multiple languages" at bounding box center [344, 126] width 134 height 28
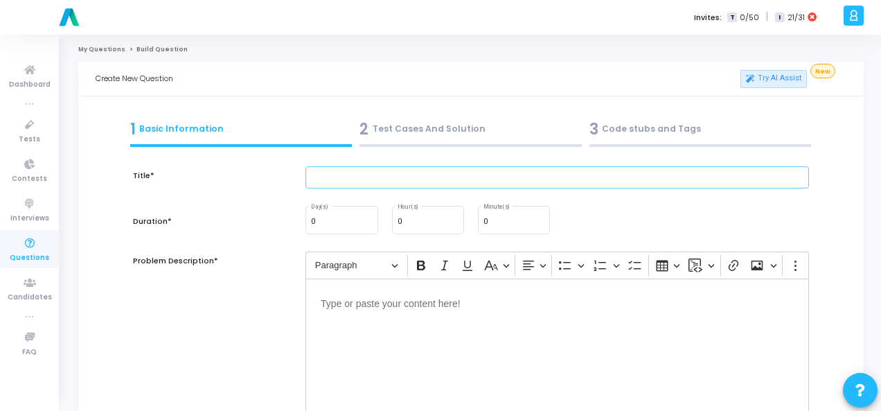
click at [346, 175] on input "text" at bounding box center [558, 177] width 504 height 23
paste input "Write a function to implement binary search on a sorted list."
type input "Write a function to implement binary search on a sorted list."
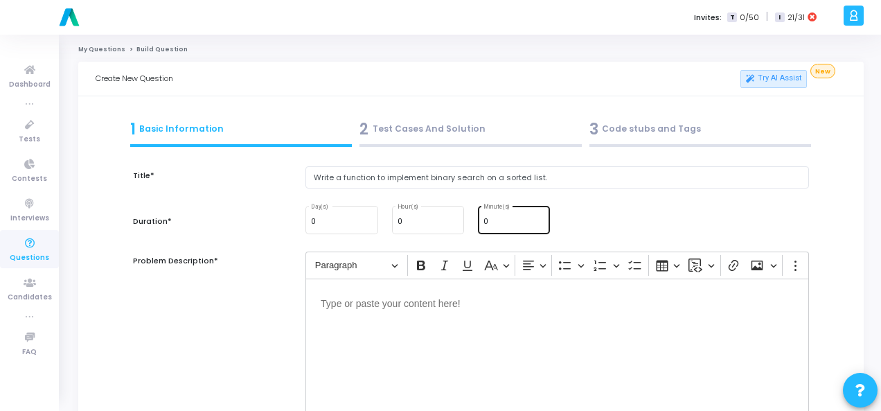
click at [492, 226] on input "0" at bounding box center [514, 222] width 61 height 8
type input "15"
click at [408, 299] on p "Editor editing area: main" at bounding box center [557, 302] width 473 height 17
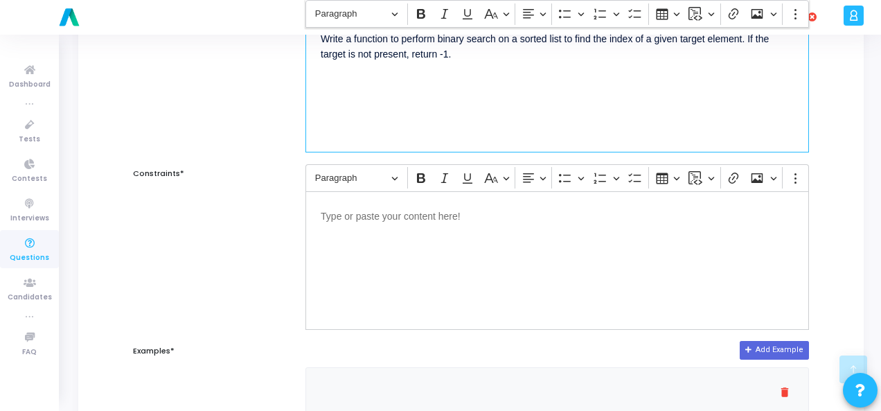
scroll to position [277, 0]
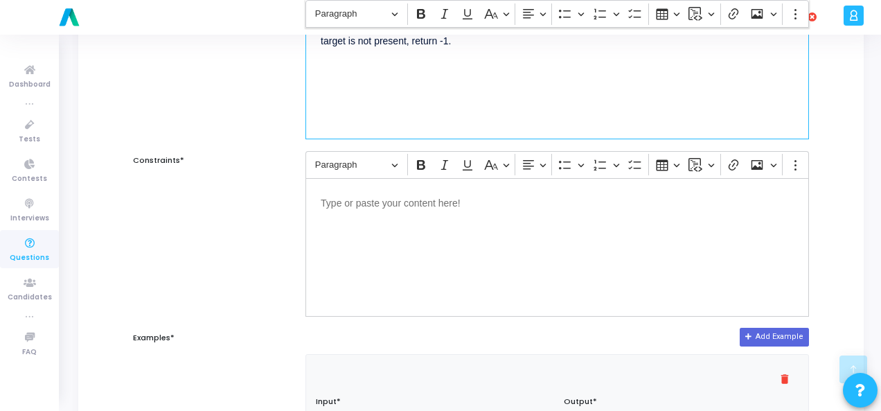
click at [402, 227] on div "Editor editing area: main" at bounding box center [558, 247] width 504 height 139
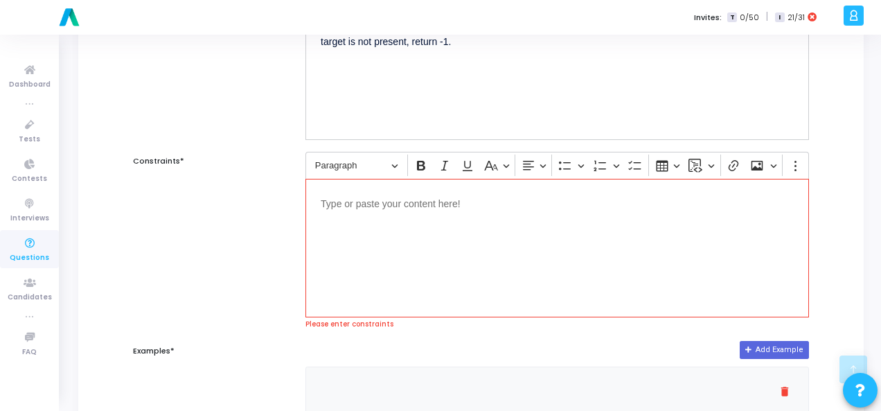
click at [459, 214] on div "Editor editing area: main" at bounding box center [558, 248] width 504 height 139
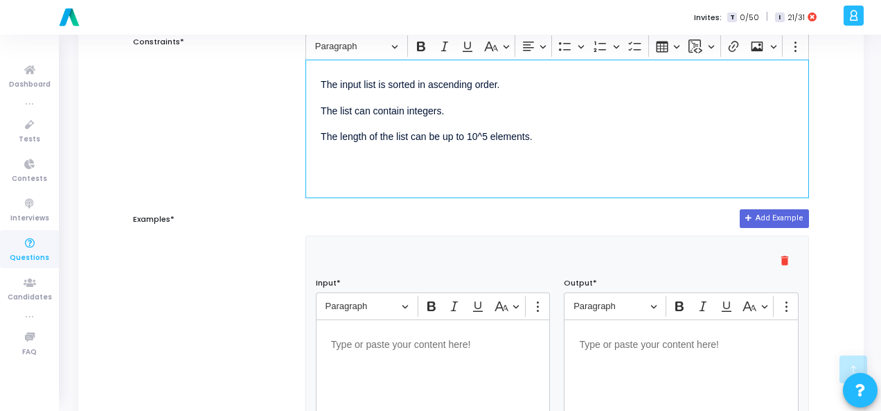
scroll to position [416, 0]
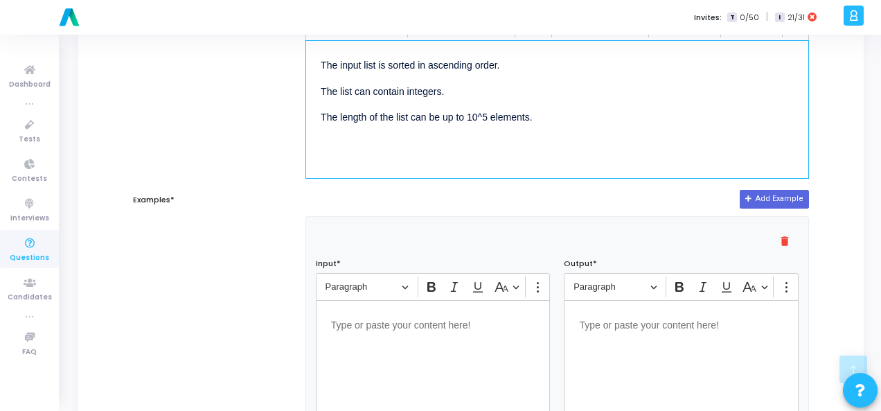
click at [399, 335] on div "Editor editing area: main" at bounding box center [433, 369] width 235 height 139
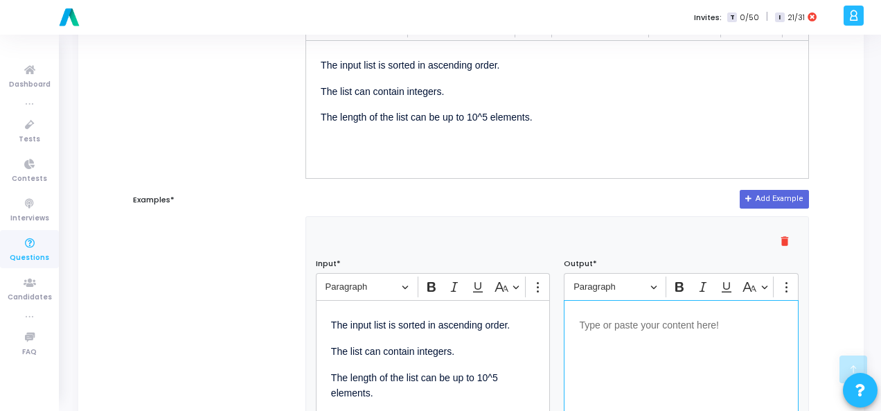
click at [592, 333] on div "Editor editing area: main" at bounding box center [681, 369] width 235 height 139
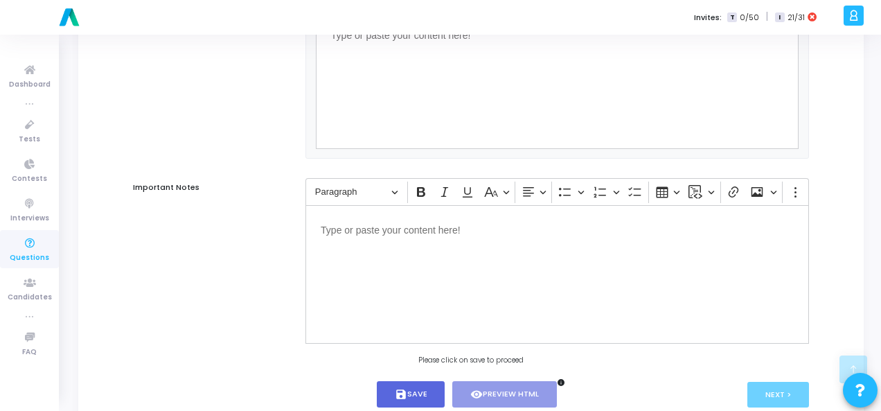
scroll to position [941, 0]
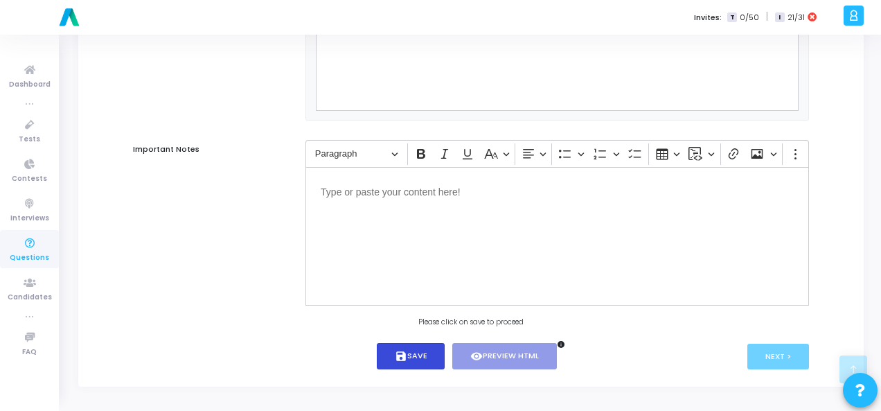
click at [414, 349] on button "save Save" at bounding box center [411, 356] width 69 height 27
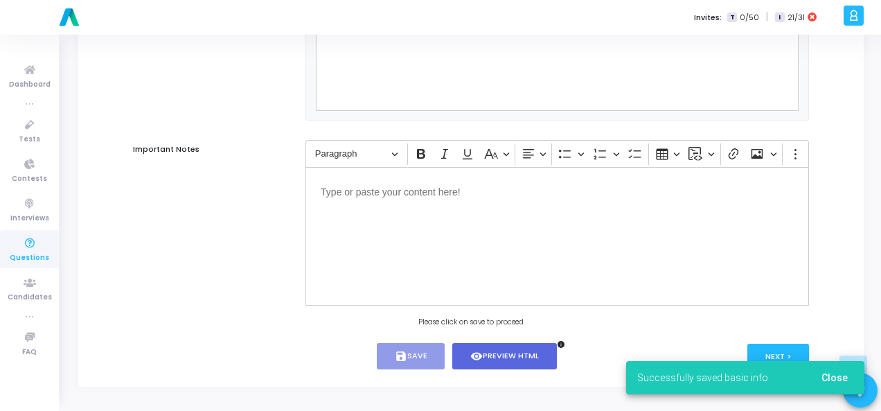
click at [847, 375] on span "Close" at bounding box center [835, 377] width 26 height 11
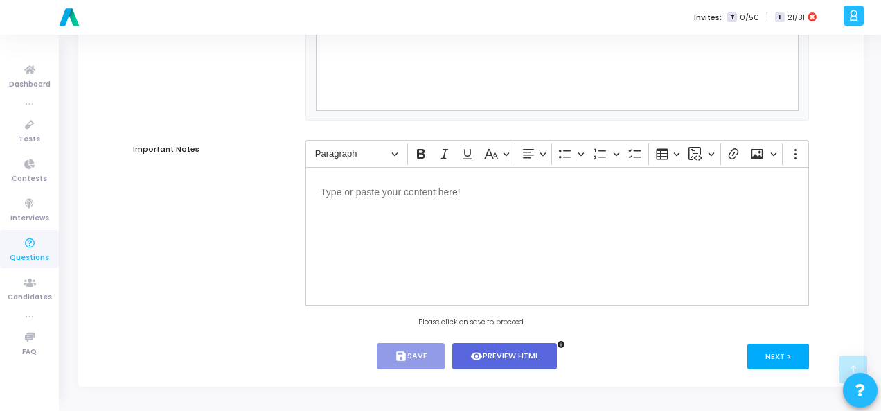
click at [802, 352] on button "Next >" at bounding box center [779, 357] width 62 height 26
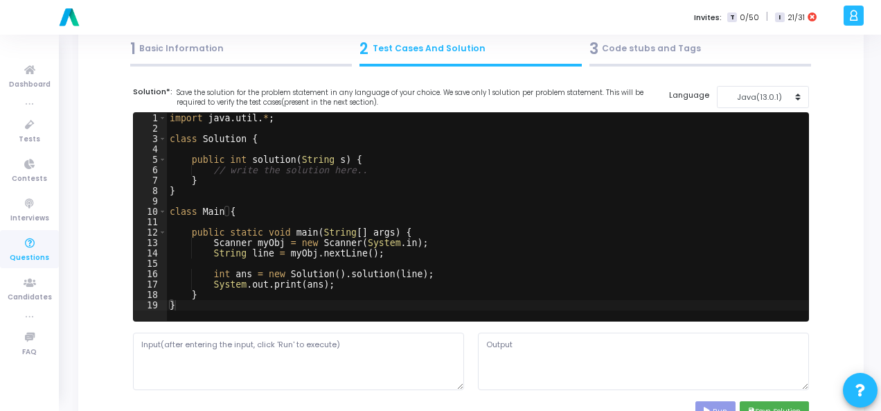
scroll to position [0, 0]
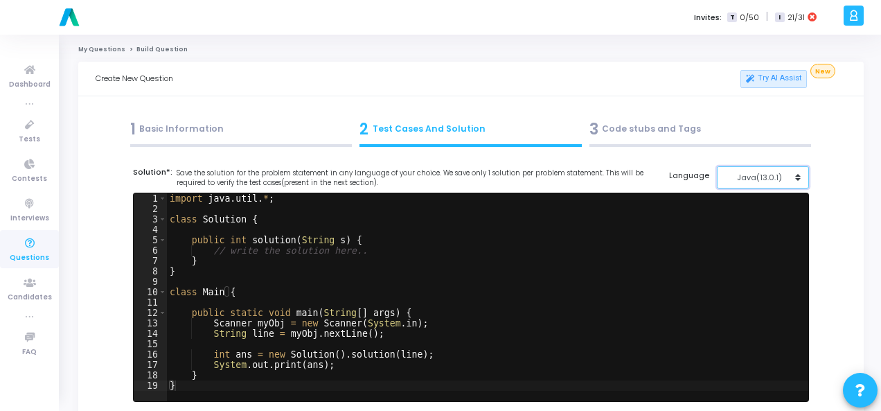
click at [780, 177] on div "Java(13.0.1)" at bounding box center [760, 178] width 68 height 12
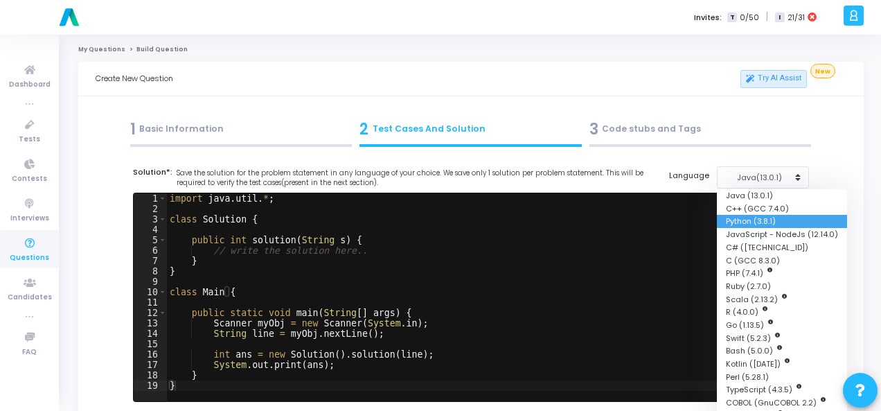
click at [775, 217] on button "Python (3.8.1)" at bounding box center [782, 221] width 130 height 13
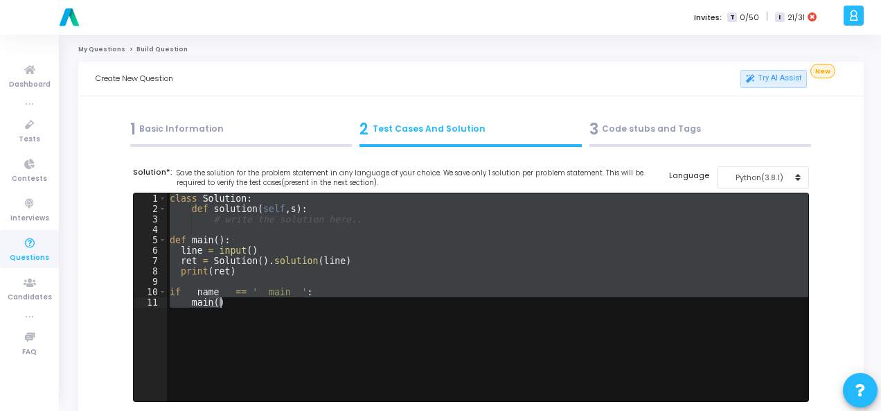
drag, startPoint x: 167, startPoint y: 195, endPoint x: 252, endPoint y: 301, distance: 136.0
click at [252, 301] on div "class Solution : def solution ( self , s ) : # write the solution here.. def ma…" at bounding box center [488, 307] width 642 height 229
paste textarea "print(result) # Expected output: 2"
type textarea "print(result) # Expected output: 2"
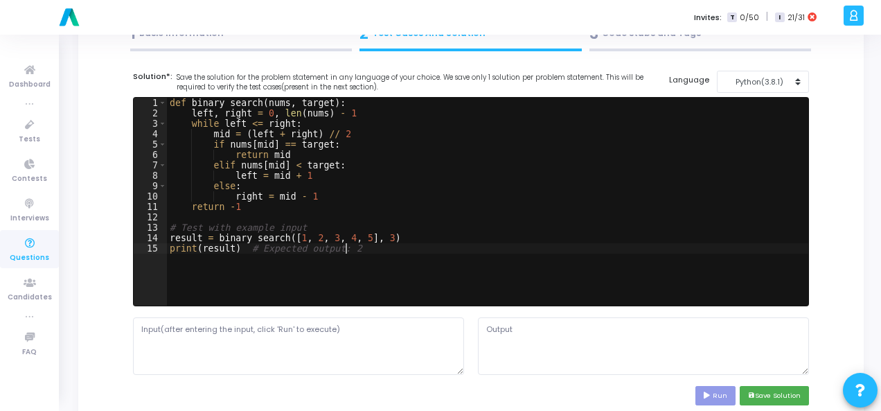
scroll to position [208, 0]
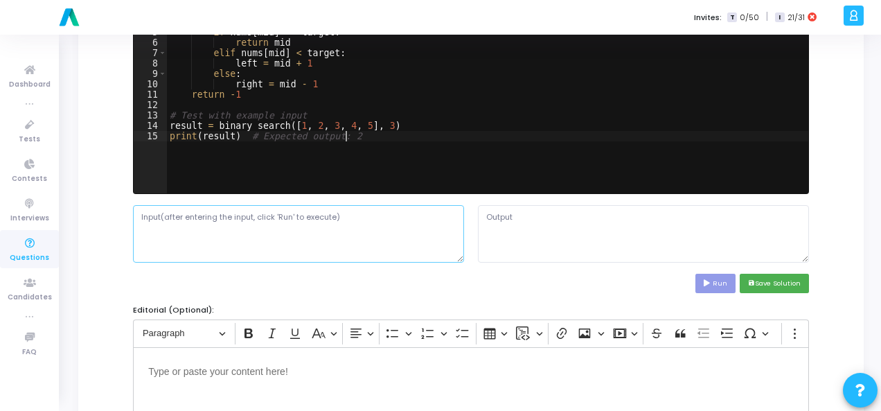
click at [207, 218] on textarea at bounding box center [298, 233] width 331 height 57
click at [304, 207] on textarea at bounding box center [298, 233] width 331 height 57
paste textarea "A sorted list of integers nums. An integer target to search for."
type textarea "A sorted list of integers nums. An integer target to search for."
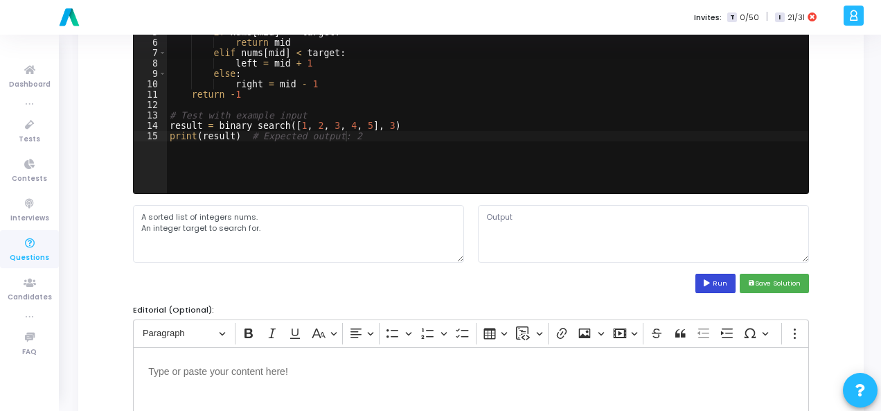
click at [714, 277] on button "Run" at bounding box center [716, 283] width 40 height 19
type textarea "2"
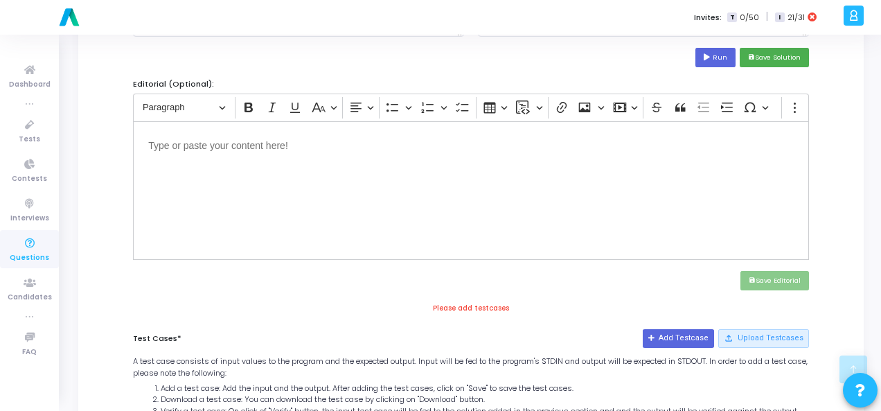
scroll to position [346, 0]
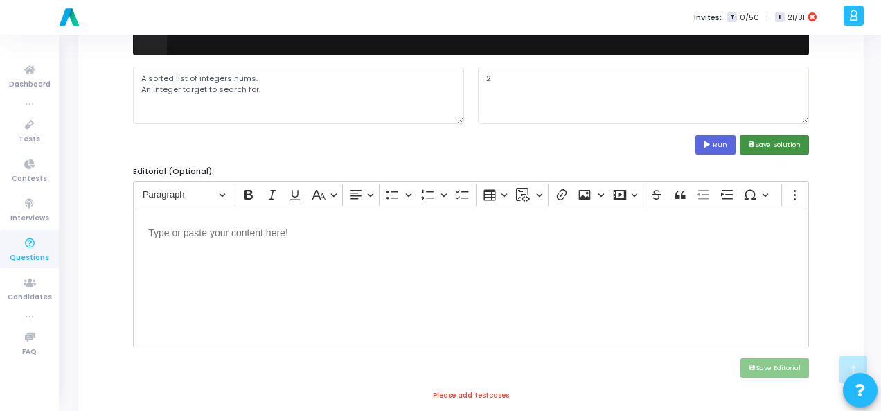
click at [772, 138] on button "save Save Solution" at bounding box center [774, 144] width 69 height 19
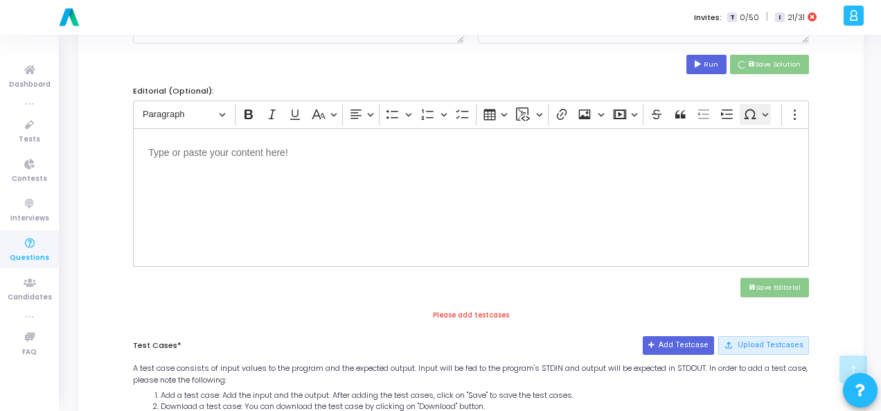
scroll to position [485, 0]
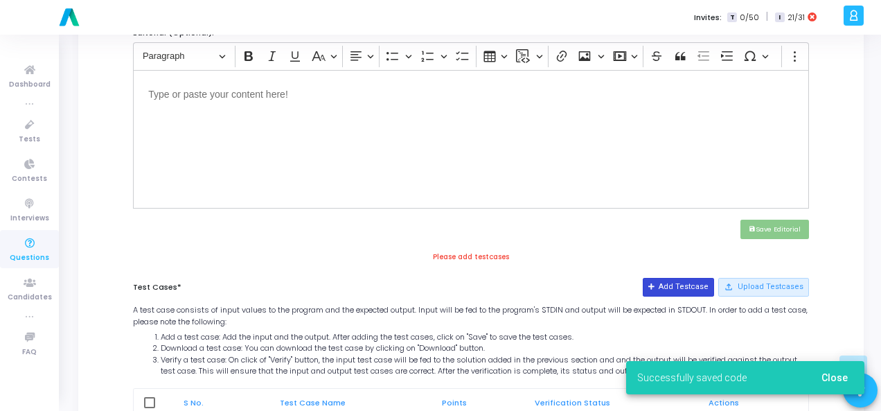
click at [672, 286] on button "Add Testcase" at bounding box center [678, 287] width 71 height 18
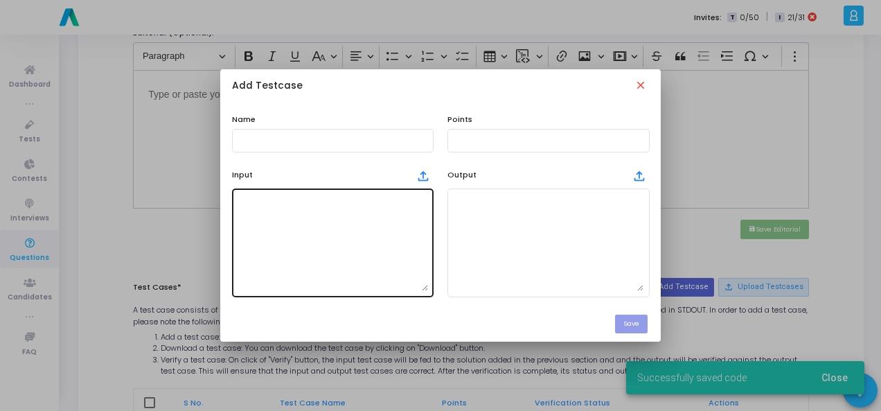
click at [286, 212] on textarea at bounding box center [333, 242] width 191 height 97
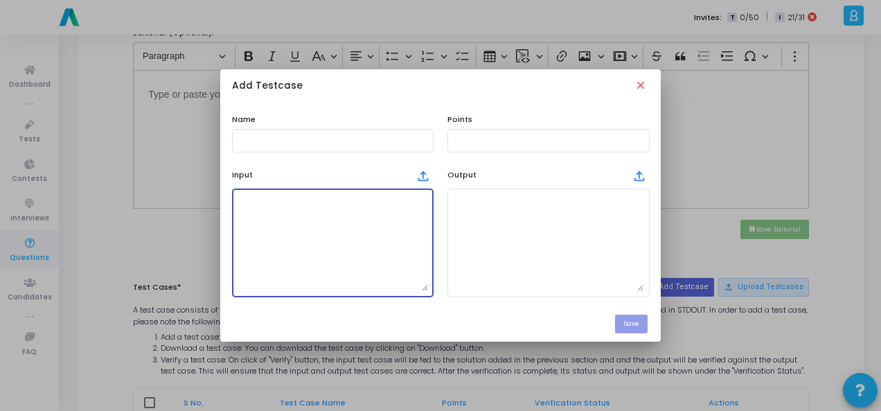
paste textarea "A sorted list of integers nums. An integer target to search for."
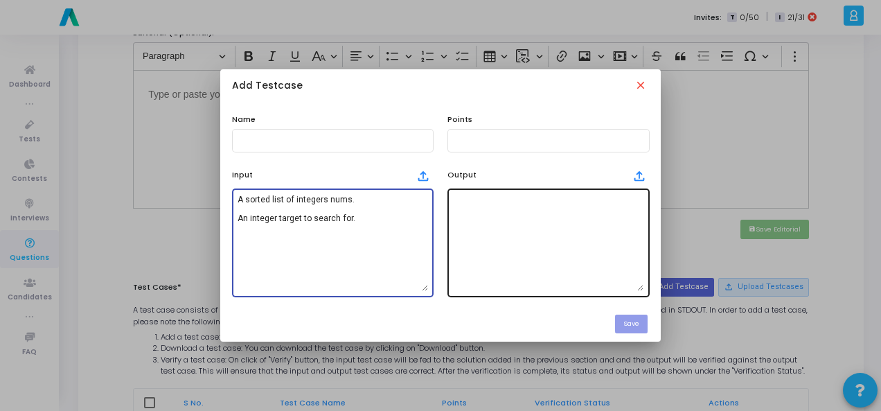
type textarea "A sorted list of integers nums. An integer target to search for."
click at [463, 217] on textarea at bounding box center [548, 242] width 191 height 97
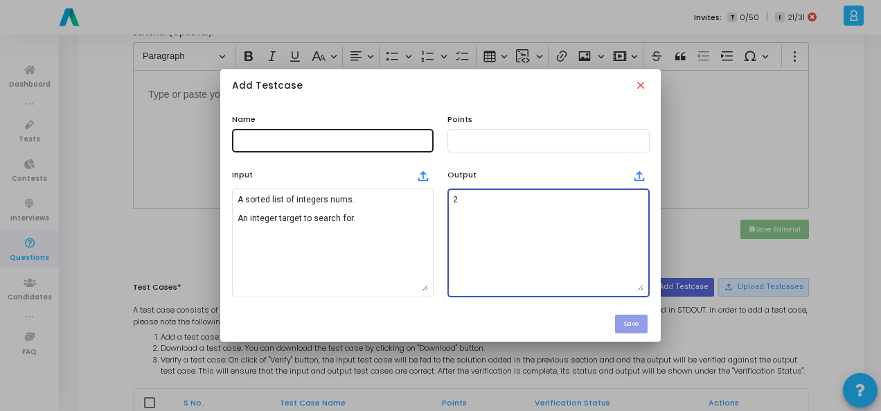
type textarea "2"
click at [285, 139] on input "text" at bounding box center [333, 141] width 191 height 10
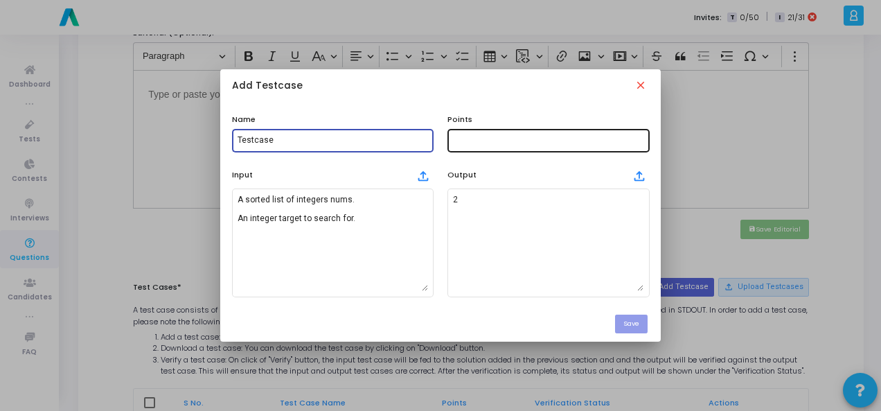
type input "Testcase"
click at [537, 145] on div at bounding box center [548, 140] width 191 height 26
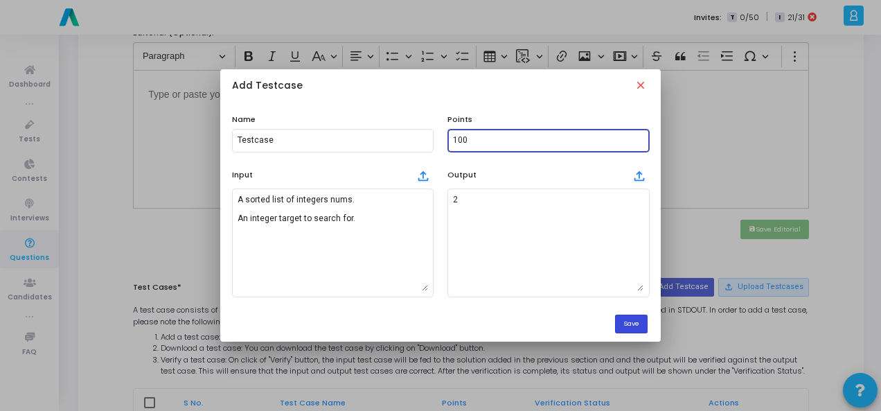
type input "100"
click at [633, 325] on button "Save" at bounding box center [631, 324] width 33 height 19
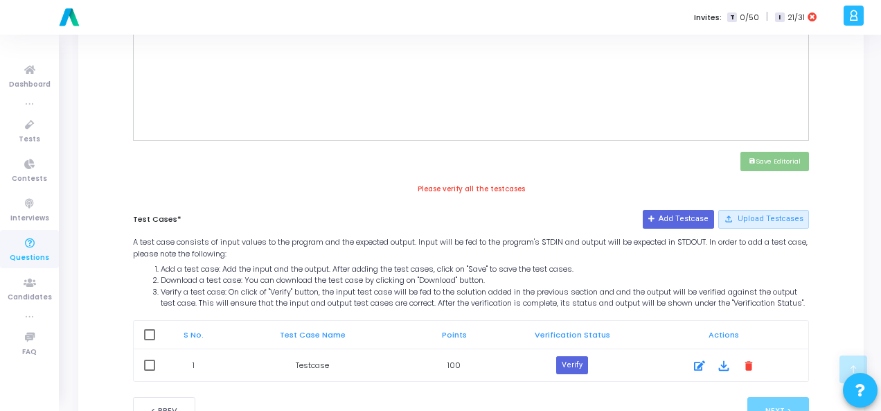
scroll to position [614, 0]
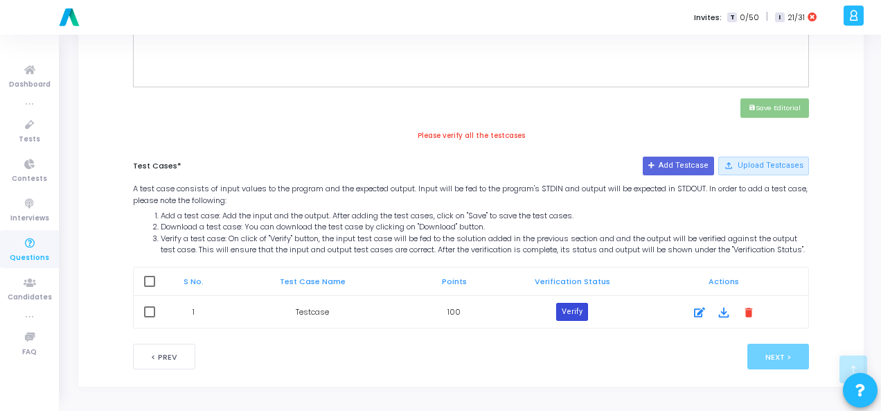
click at [584, 310] on button "Verify" at bounding box center [572, 312] width 32 height 18
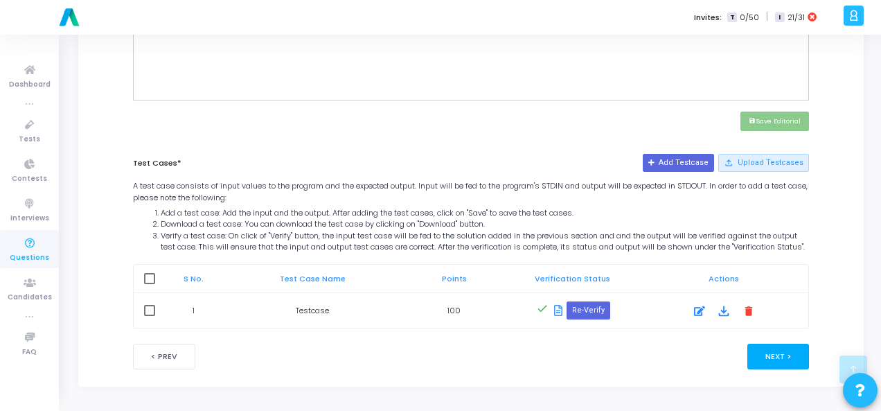
click at [786, 356] on button "Next >" at bounding box center [779, 357] width 62 height 26
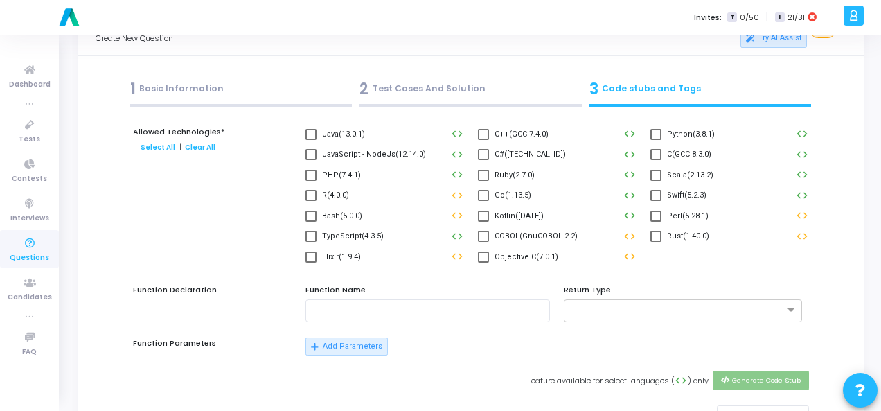
scroll to position [0, 0]
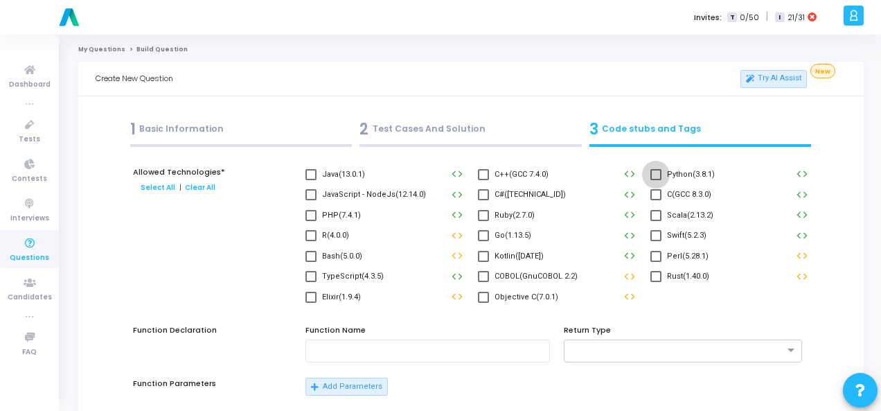
click at [661, 175] on span at bounding box center [656, 174] width 11 height 11
click at [656, 180] on input "Python(3.8.1)" at bounding box center [656, 180] width 1 height 1
checkbox input "true"
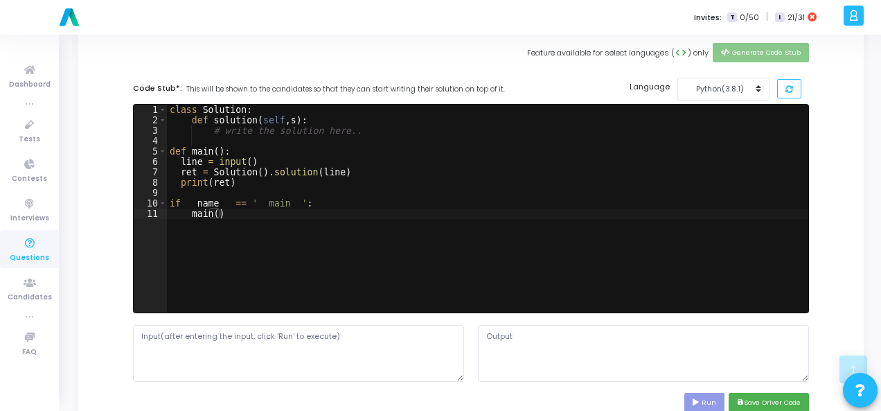
scroll to position [624, 0]
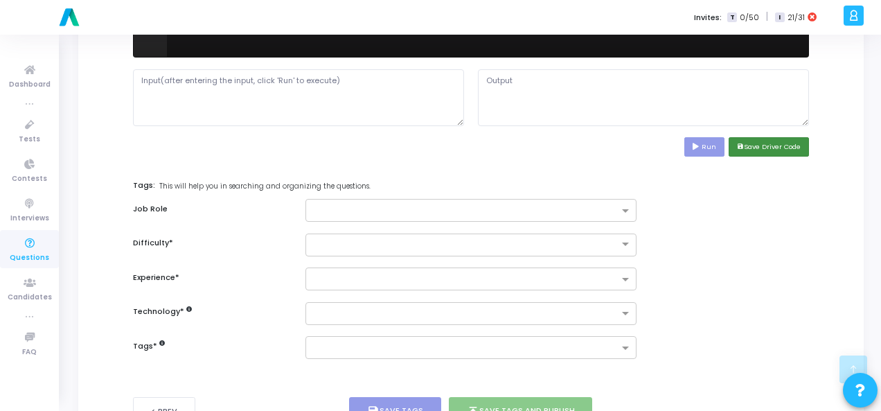
click at [769, 146] on button "save Save Driver Code" at bounding box center [769, 146] width 80 height 19
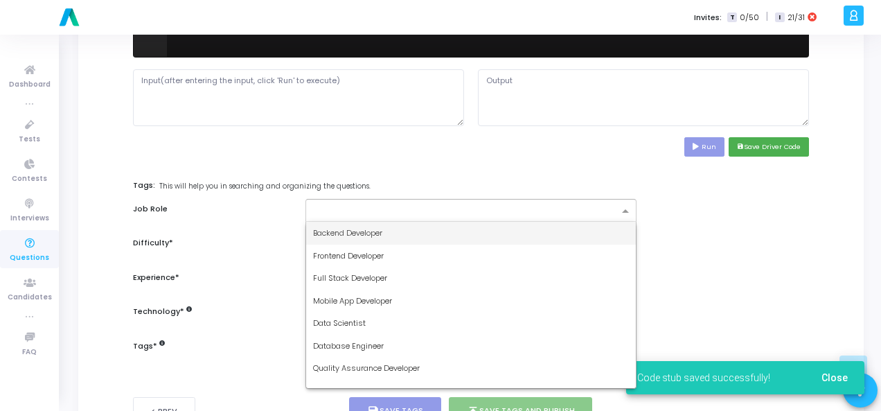
click at [610, 211] on input "text" at bounding box center [466, 212] width 306 height 12
click at [563, 226] on div "Backend Developer" at bounding box center [471, 233] width 330 height 23
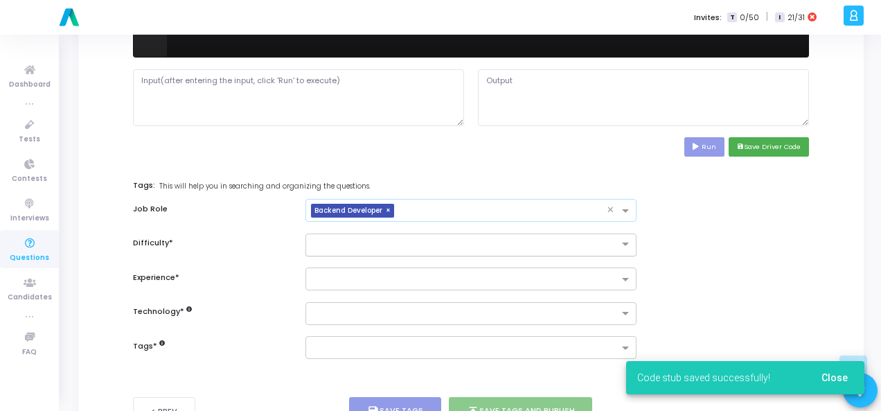
click at [567, 239] on input "text" at bounding box center [457, 244] width 288 height 12
click at [556, 263] on div "Easy" at bounding box center [471, 267] width 330 height 23
click at [557, 282] on input "text" at bounding box center [466, 280] width 306 height 12
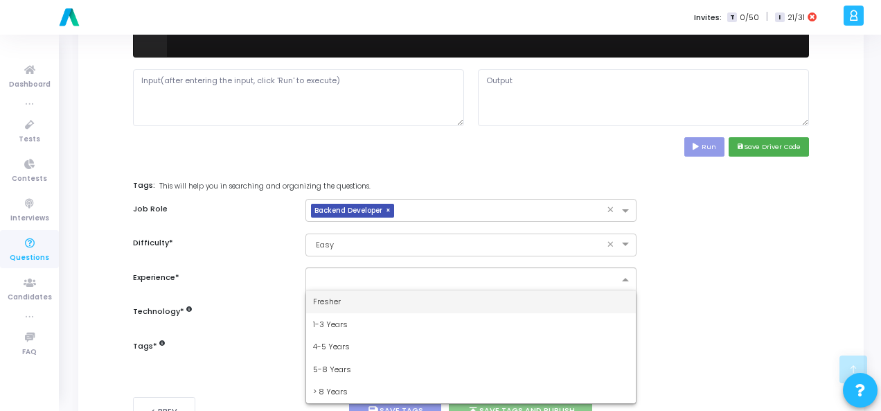
click at [547, 297] on div "Fresher" at bounding box center [471, 301] width 330 height 23
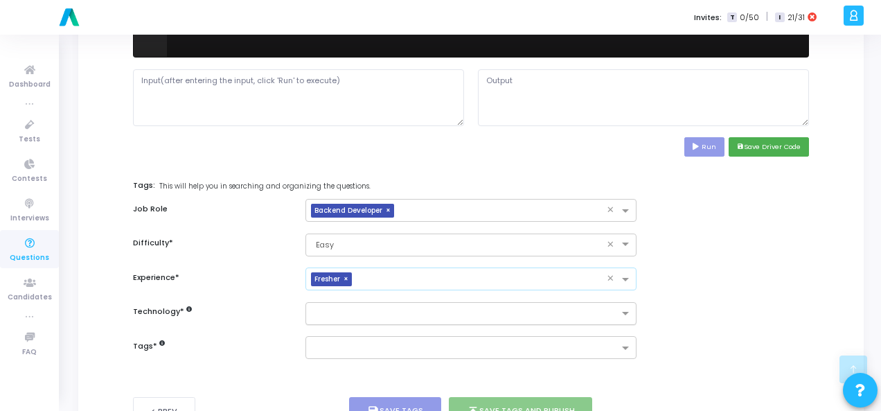
click at [546, 315] on input "text" at bounding box center [466, 314] width 306 height 12
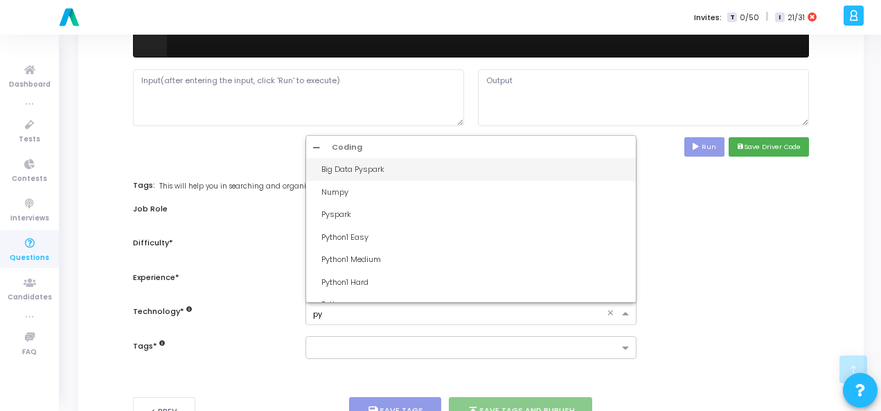
type input "pyt"
click at [523, 172] on div "Python1 Easy" at bounding box center [476, 170] width 308 height 12
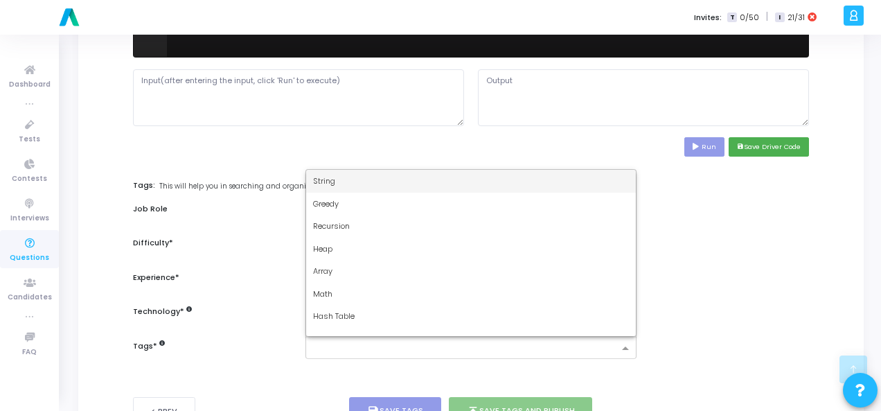
click at [493, 336] on div at bounding box center [471, 347] width 331 height 23
type input "dy"
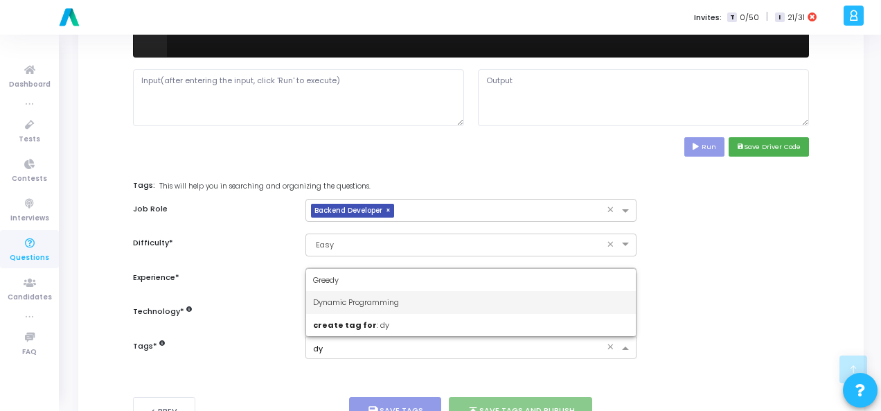
click at [483, 299] on div "Dynamic Programming" at bounding box center [471, 302] width 330 height 23
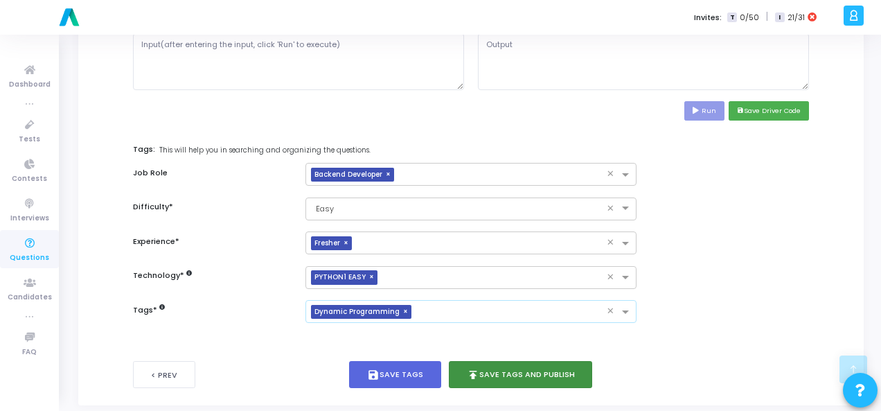
scroll to position [675, 0]
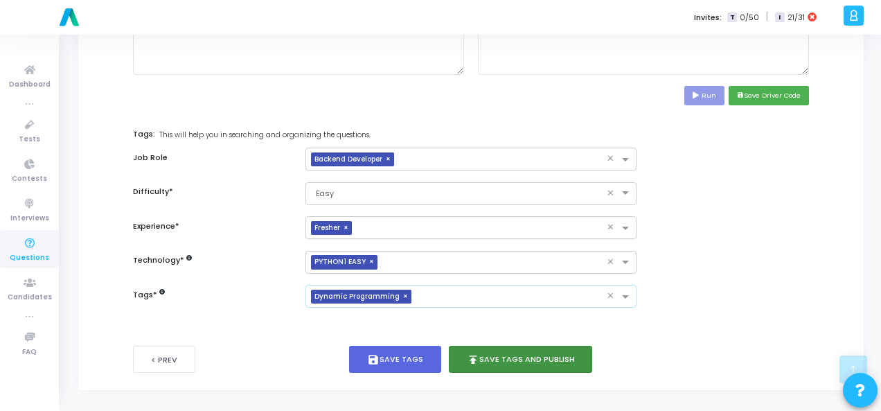
click at [498, 347] on button "publish Save Tags and Publish" at bounding box center [521, 359] width 144 height 27
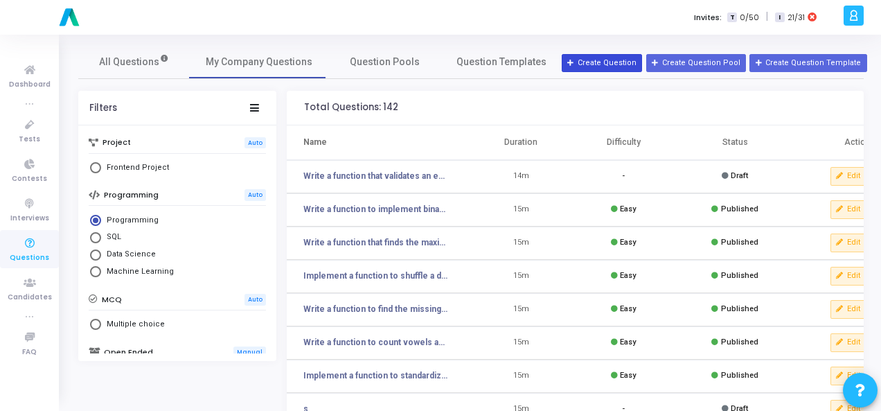
click at [628, 63] on button "Create Question" at bounding box center [602, 63] width 80 height 18
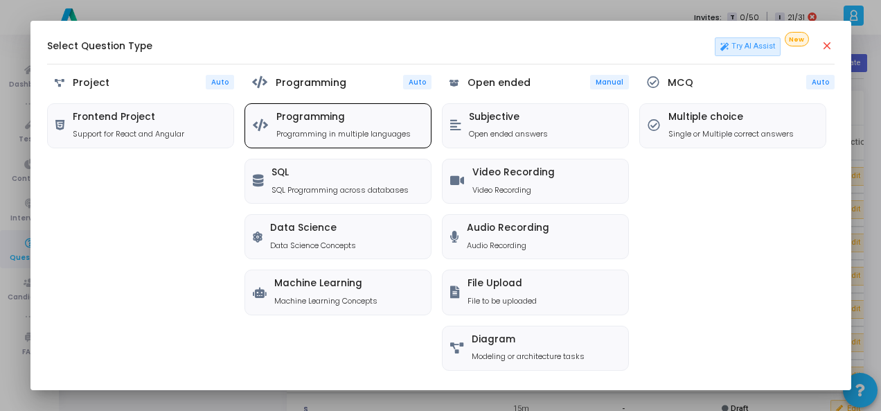
click at [371, 115] on h5 "Programming" at bounding box center [344, 118] width 134 height 12
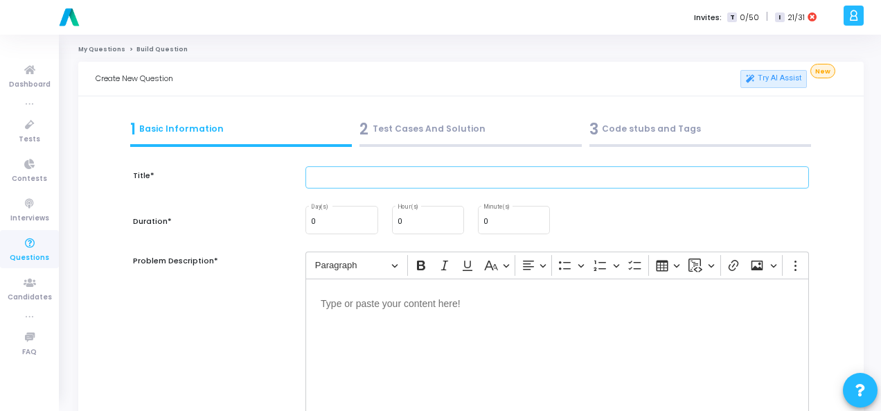
click at [368, 170] on input "text" at bounding box center [558, 177] width 504 height 23
paste input "Write a function to remove all stopwords from a given sentence."
type input "Write a function to remove all stopwords from a given sentence."
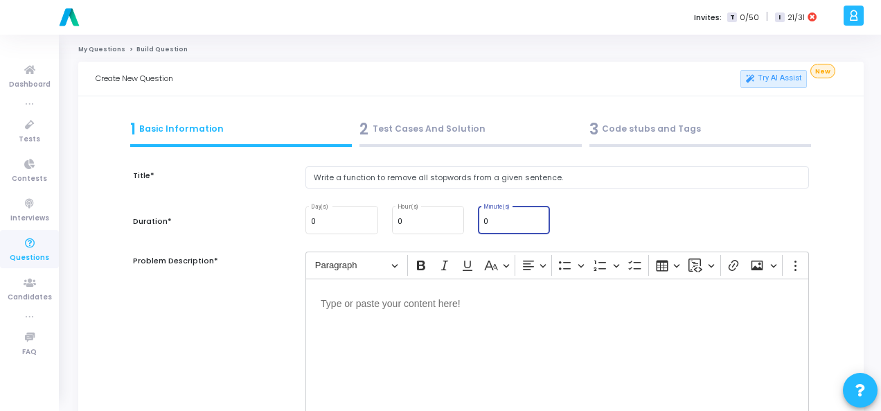
click at [489, 222] on input "0" at bounding box center [514, 222] width 61 height 8
type input "15"
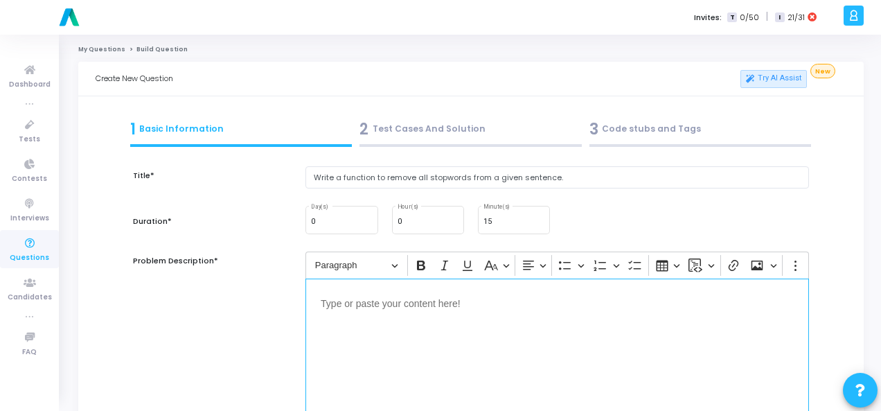
click at [475, 307] on p "Editor editing area: main" at bounding box center [557, 302] width 473 height 17
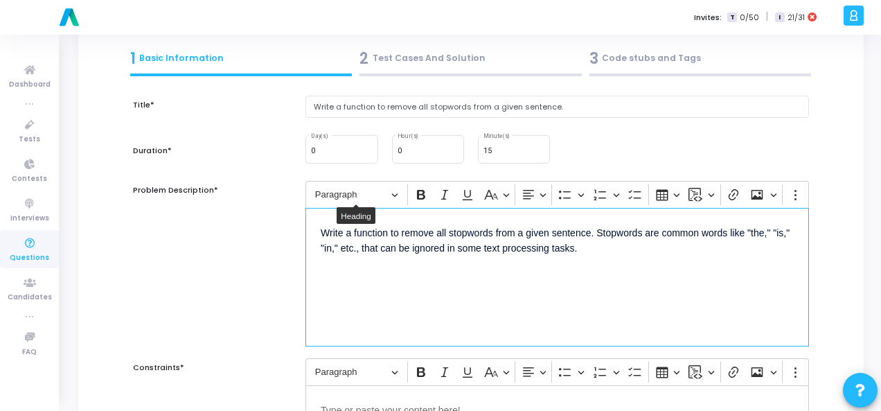
scroll to position [139, 0]
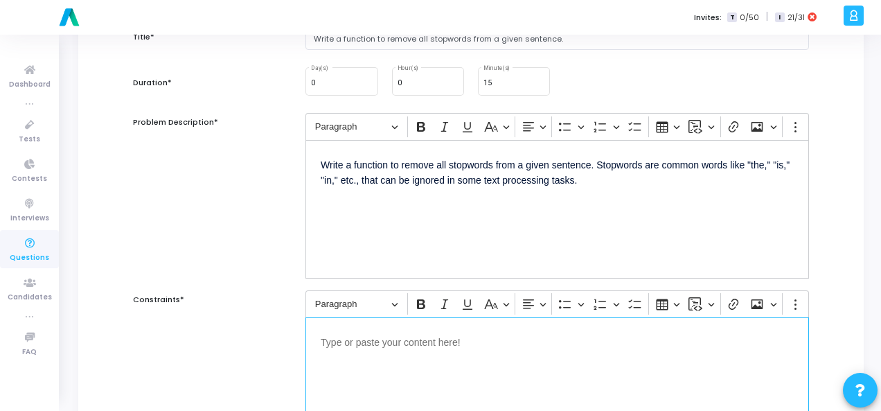
click at [452, 343] on p "Editor editing area: main" at bounding box center [557, 341] width 473 height 17
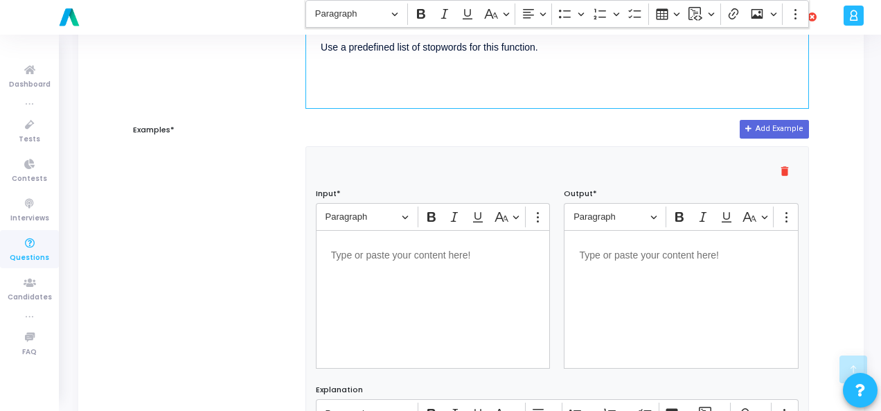
scroll to position [486, 0]
click at [445, 270] on div "Editor editing area: main" at bounding box center [433, 298] width 235 height 139
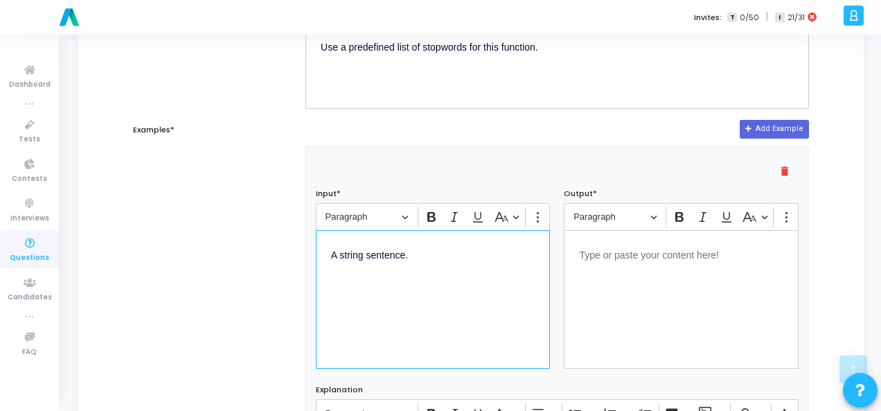
click at [610, 269] on div "Editor editing area: main" at bounding box center [681, 299] width 235 height 139
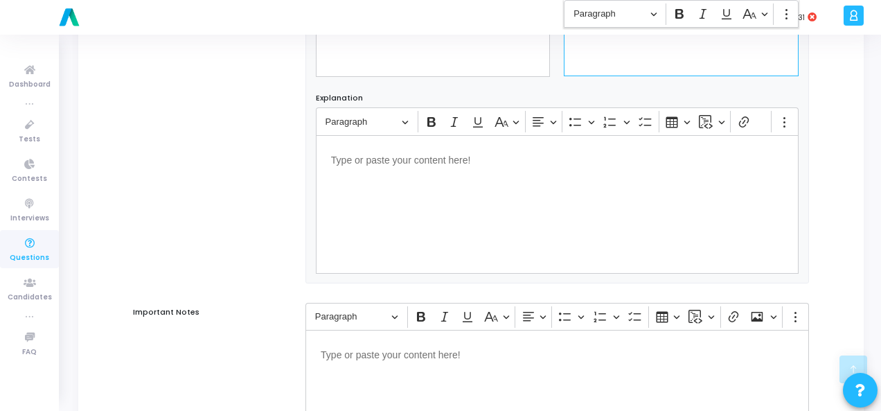
scroll to position [941, 0]
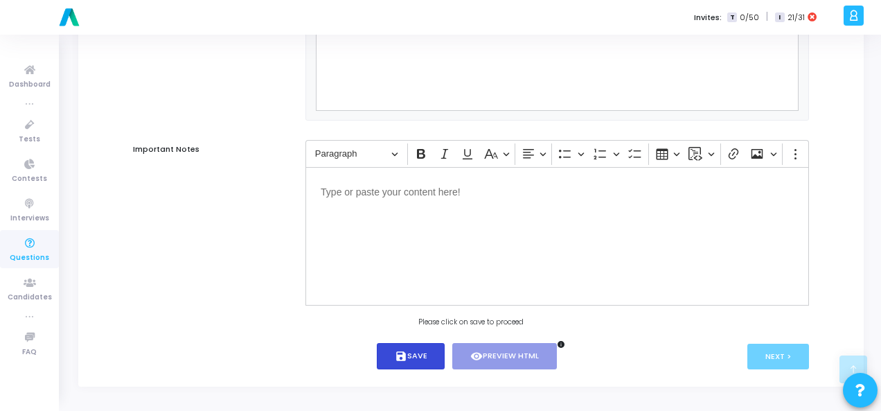
click at [414, 363] on button "save Save" at bounding box center [411, 356] width 69 height 27
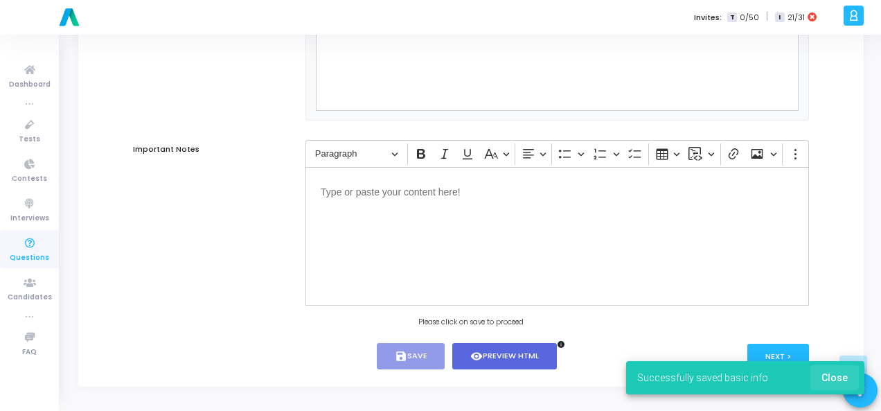
click at [832, 376] on span "Close" at bounding box center [835, 377] width 26 height 11
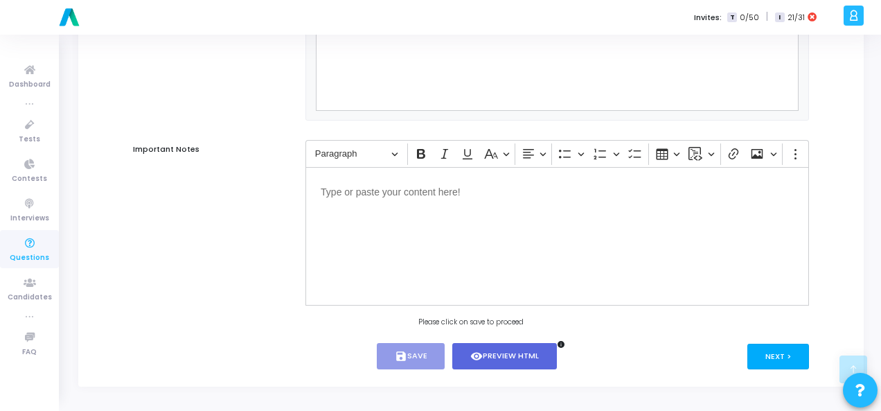
click at [796, 354] on button "Next >" at bounding box center [779, 357] width 62 height 26
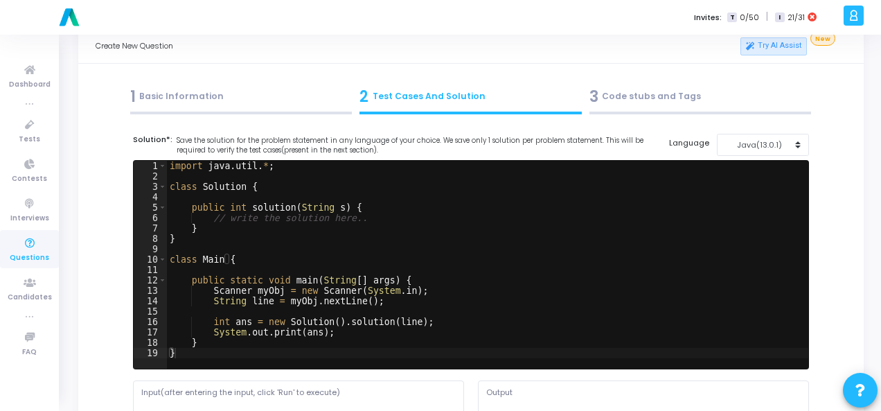
scroll to position [0, 0]
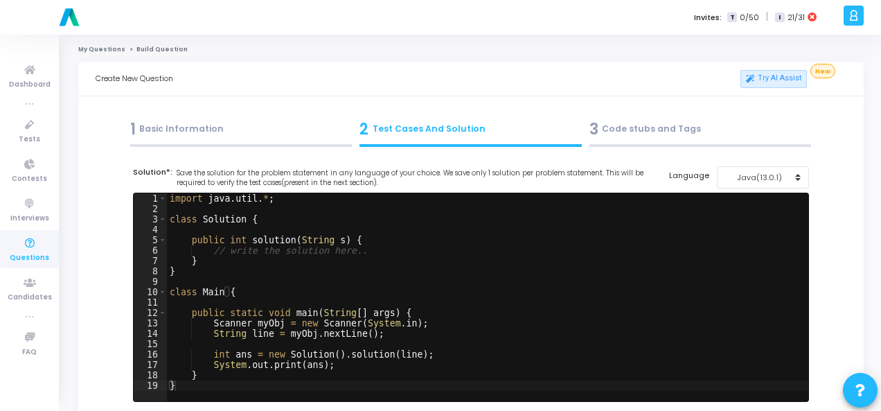
click at [220, 129] on div "1 Basic Information" at bounding box center [241, 129] width 222 height 23
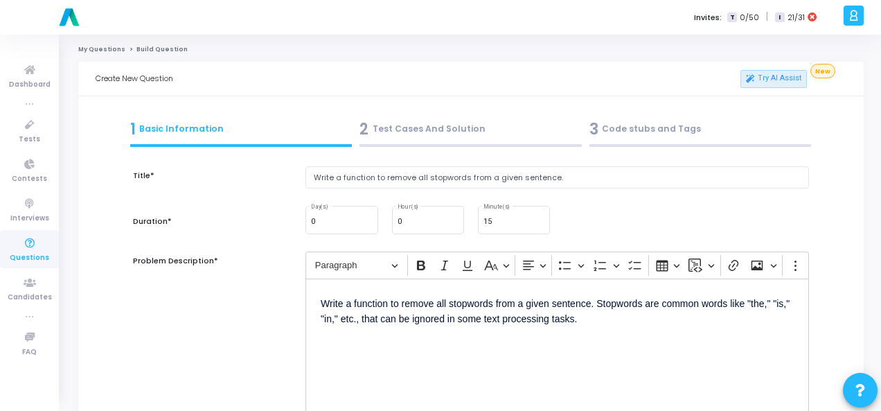
click at [398, 136] on div "2 Test Cases And Solution" at bounding box center [471, 129] width 222 height 23
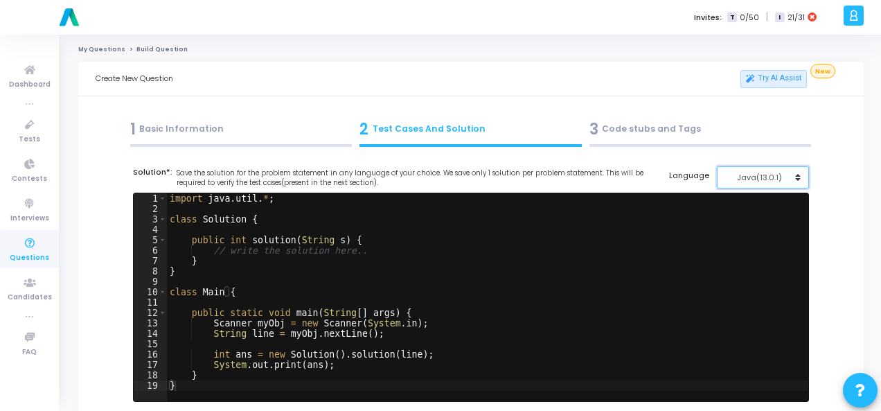
click at [780, 187] on button "Java(13.0.1)" at bounding box center [763, 177] width 92 height 23
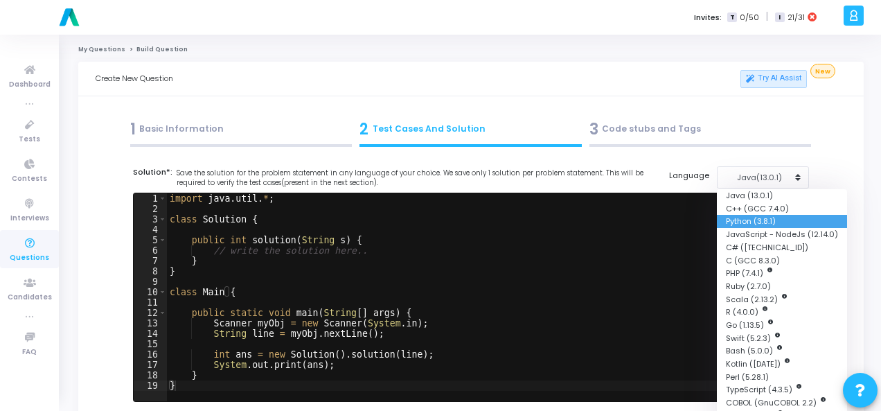
click at [764, 217] on button "Python (3.8.1)" at bounding box center [782, 221] width 130 height 13
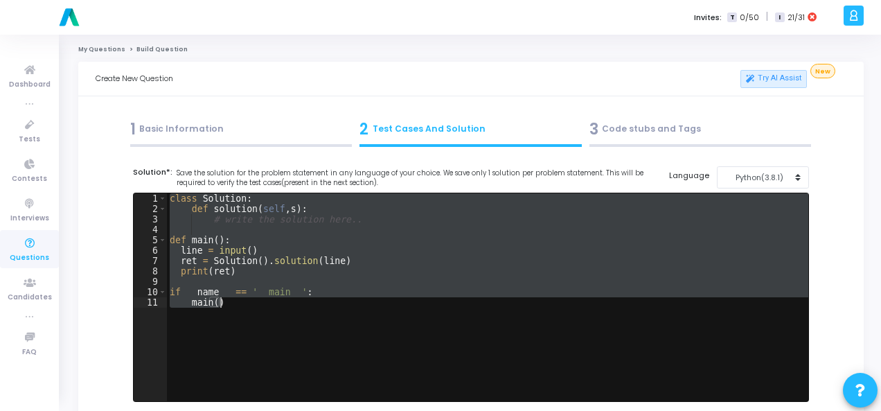
drag, startPoint x: 169, startPoint y: 198, endPoint x: 237, endPoint y: 310, distance: 130.6
click at [237, 310] on div "class Solution : def solution ( self , s ) : # write the solution here.. def ma…" at bounding box center [488, 307] width 642 height 229
paste textarea "print(result) # Expected output: "test sentence some stopwords""
type textarea "print(result) # Expected output: "test sentence some stopwords""
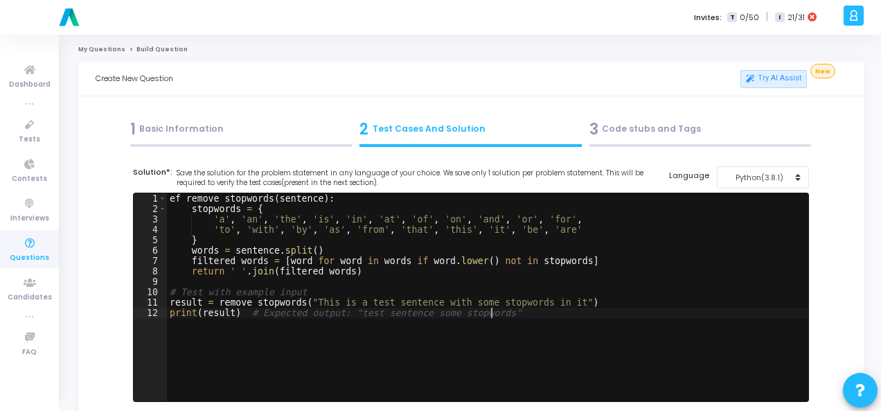
scroll to position [277, 0]
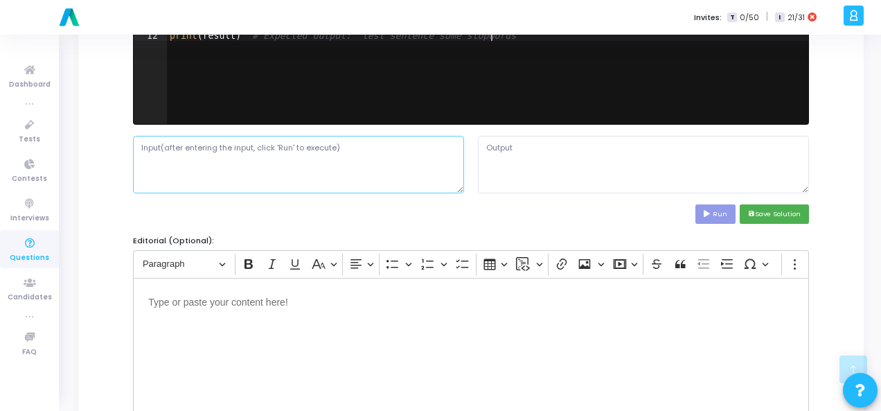
click at [371, 170] on textarea at bounding box center [298, 164] width 331 height 57
click at [318, 167] on textarea at bounding box center [298, 164] width 331 height 57
paste textarea "A string sentence."
type textarea "A string sentence."
click at [726, 210] on button "Run" at bounding box center [716, 213] width 40 height 19
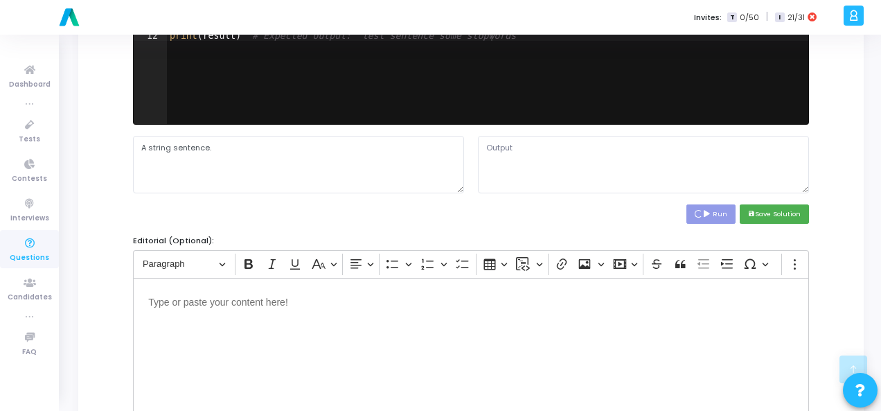
type textarea "File "script.py", line 1 ef remove_stopwords(sentence): ^ SyntaxError: invalid …"
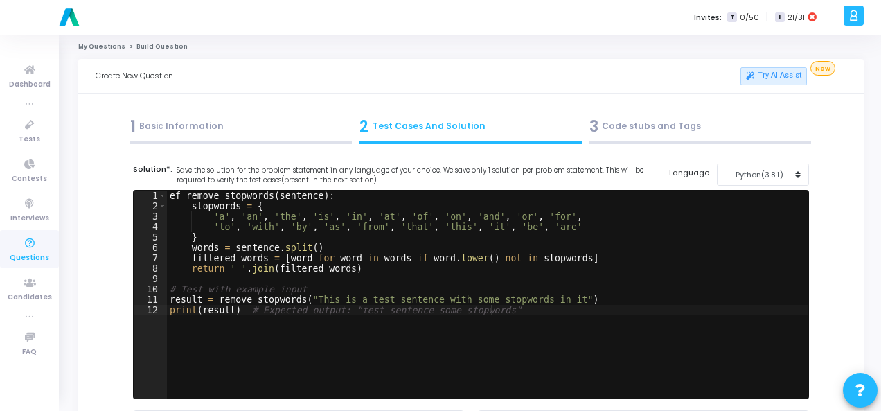
scroll to position [0, 0]
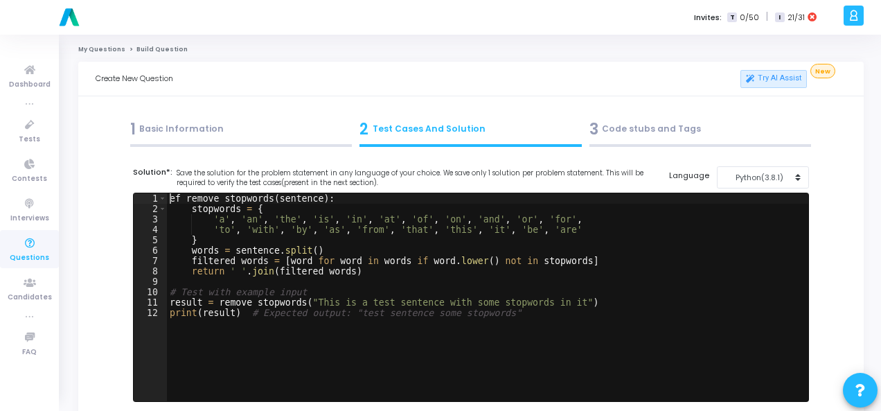
click at [171, 200] on div "ef remove_stopwords ( sentence ) : stopwords = { 'a' , 'an' , 'the' , 'is' , 'i…" at bounding box center [488, 307] width 642 height 229
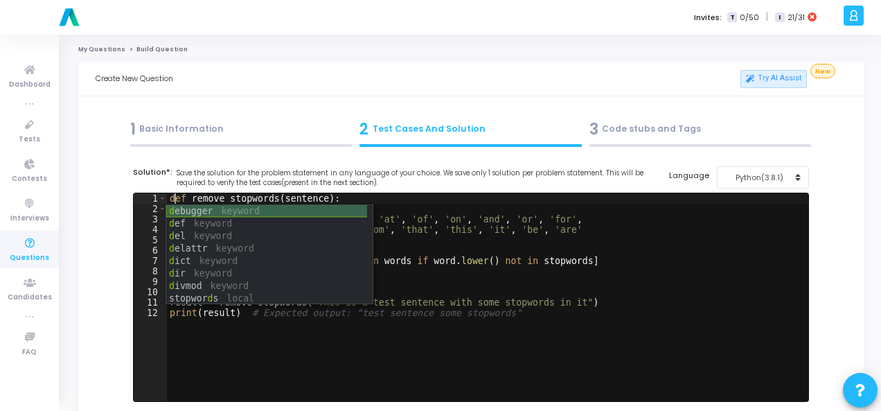
scroll to position [208, 0]
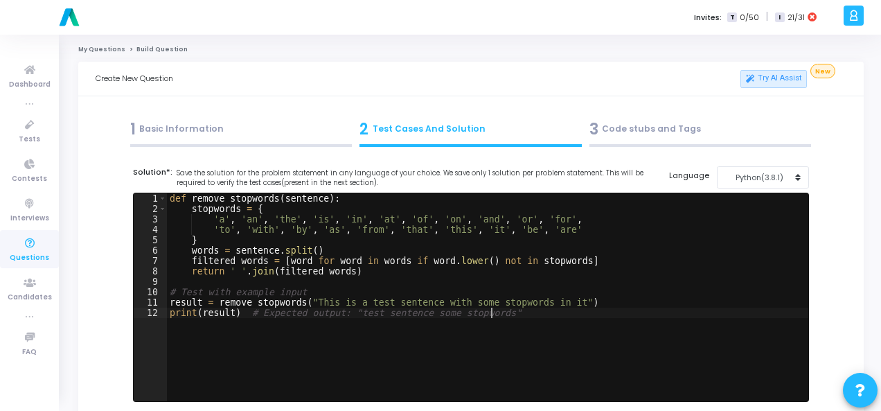
click at [505, 342] on div "def remove_stopwords ( sentence ) : stopwords = { 'a' , 'an' , 'the' , 'is' , '…" at bounding box center [488, 307] width 642 height 229
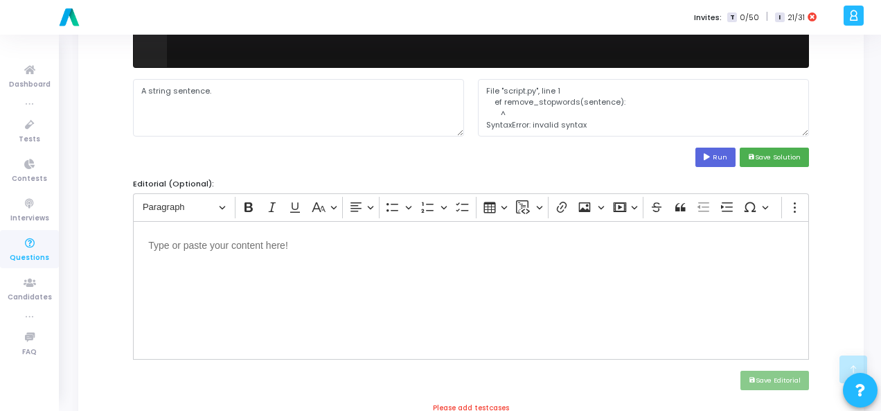
scroll to position [277, 0]
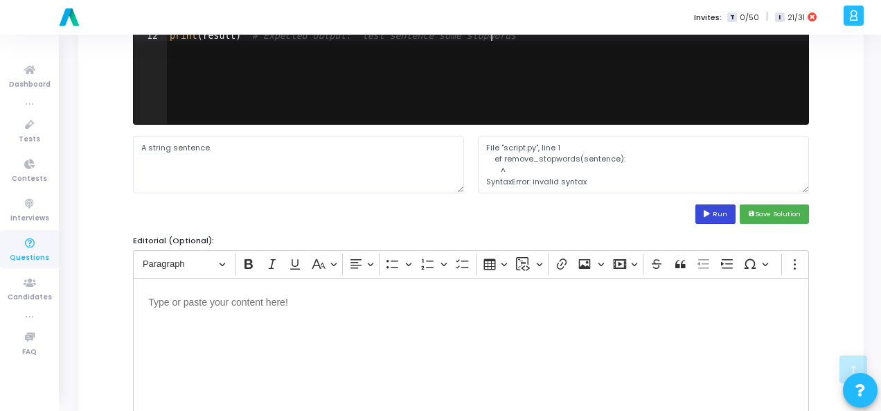
type textarea "print(result) # Expected output: "test sentence some stopwords""
click at [711, 211] on icon at bounding box center [708, 214] width 9 height 7
type textarea "test sentence some stopwords"
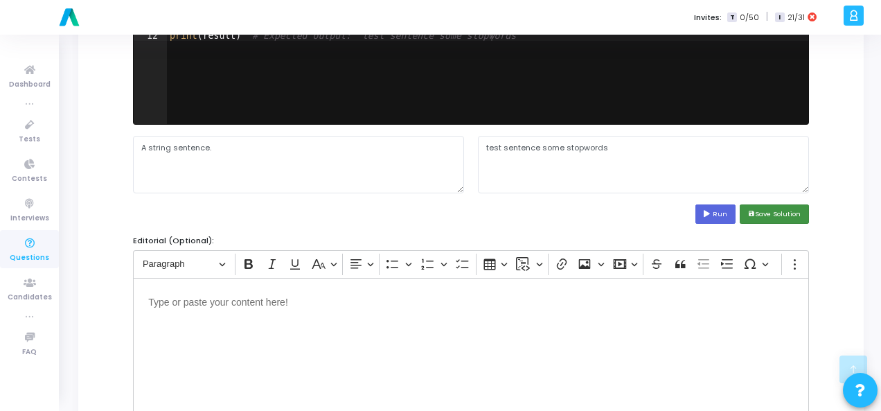
click at [772, 209] on button "save Save Solution" at bounding box center [774, 213] width 69 height 19
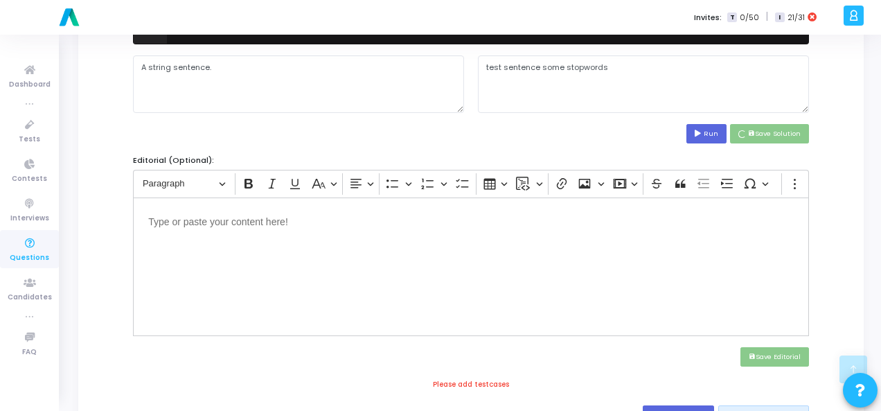
scroll to position [554, 0]
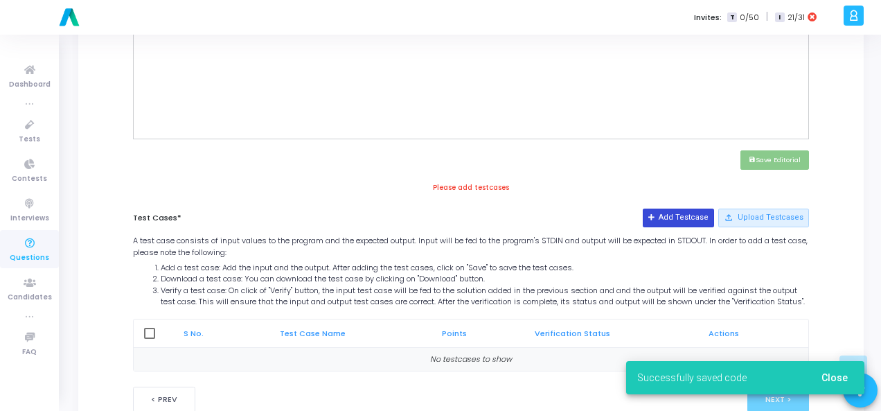
click at [676, 216] on button "Add Testcase" at bounding box center [678, 218] width 71 height 18
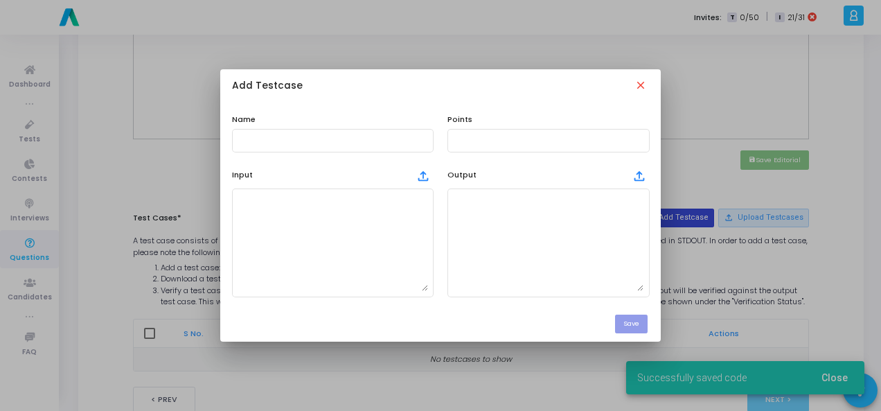
scroll to position [0, 0]
click at [641, 81] on mat-icon "close" at bounding box center [642, 86] width 15 height 15
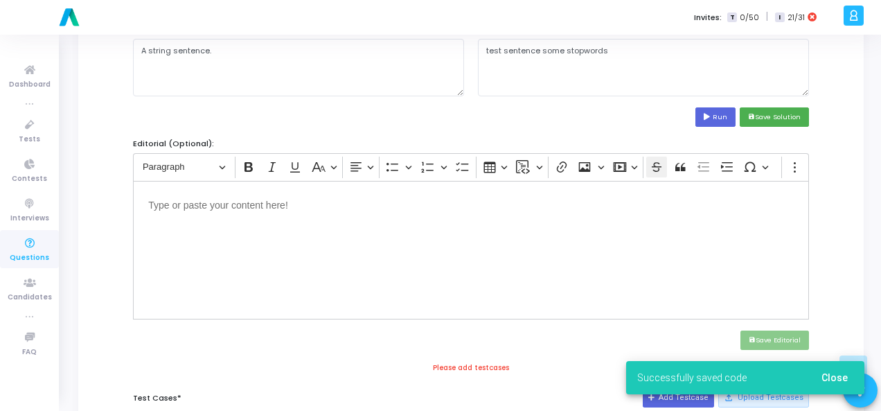
scroll to position [277, 0]
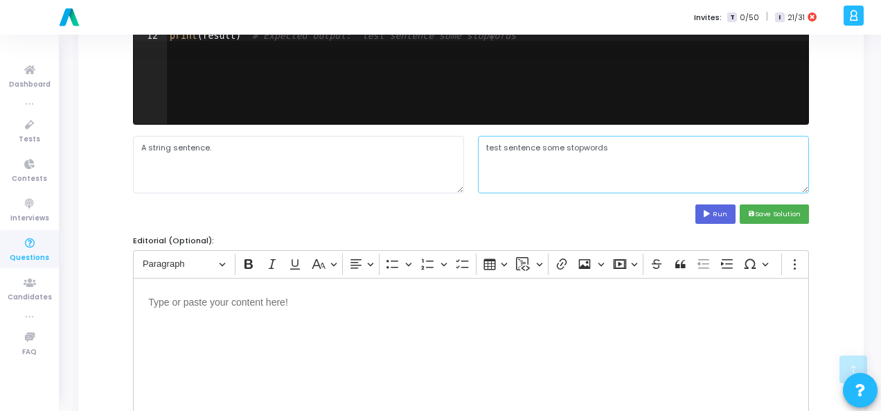
click at [570, 149] on textarea "test sentence some stopwords" at bounding box center [643, 164] width 331 height 57
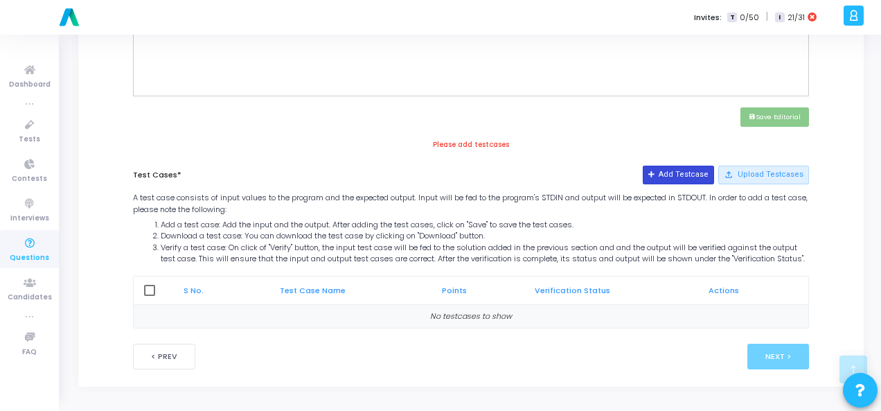
click at [697, 166] on button "Add Testcase" at bounding box center [678, 175] width 71 height 18
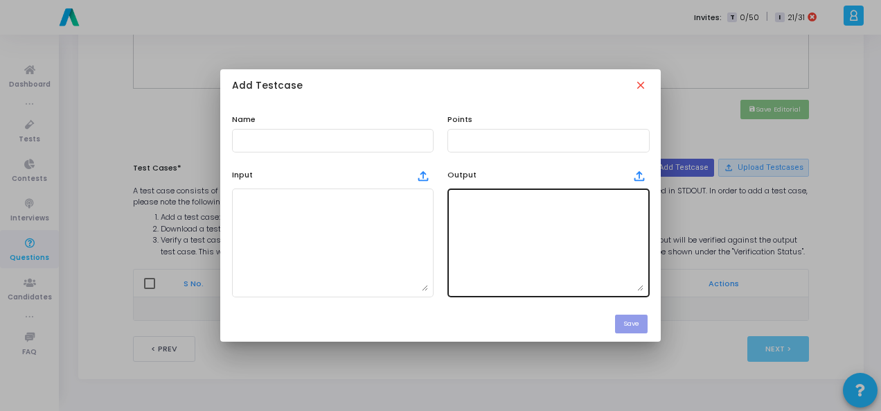
click at [521, 232] on textarea at bounding box center [548, 242] width 191 height 97
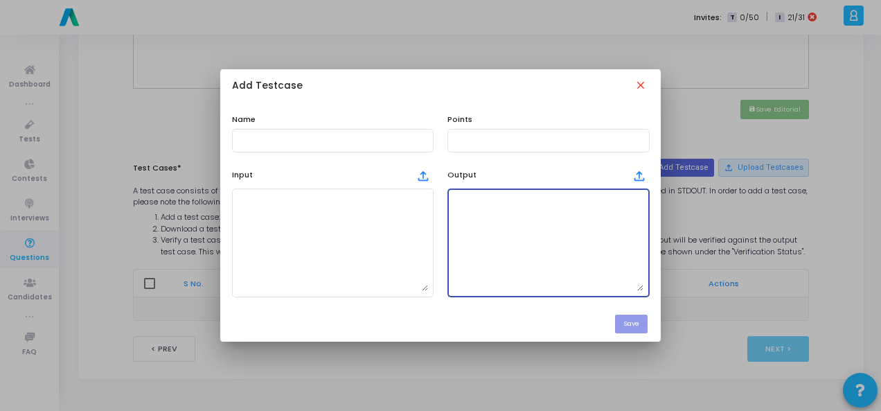
paste textarea "test sentence some stopwords"
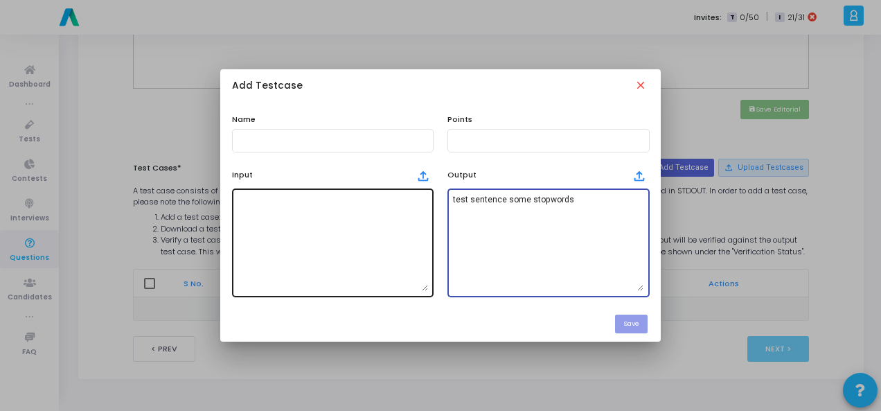
type textarea "test sentence some stopwords"
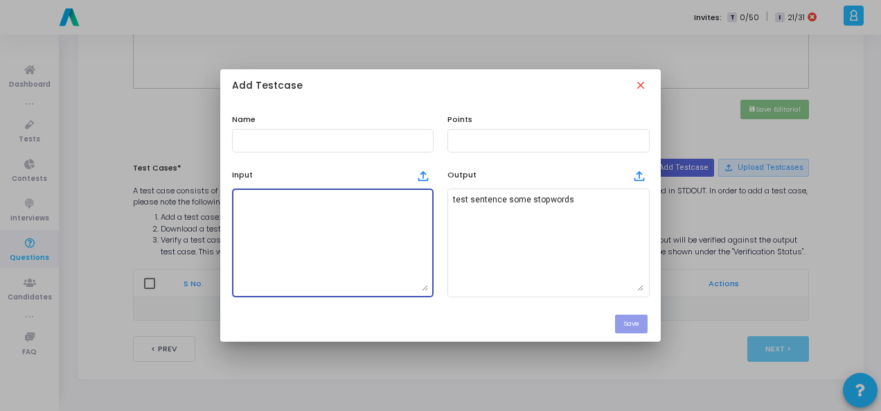
click at [305, 210] on textarea at bounding box center [333, 242] width 191 height 97
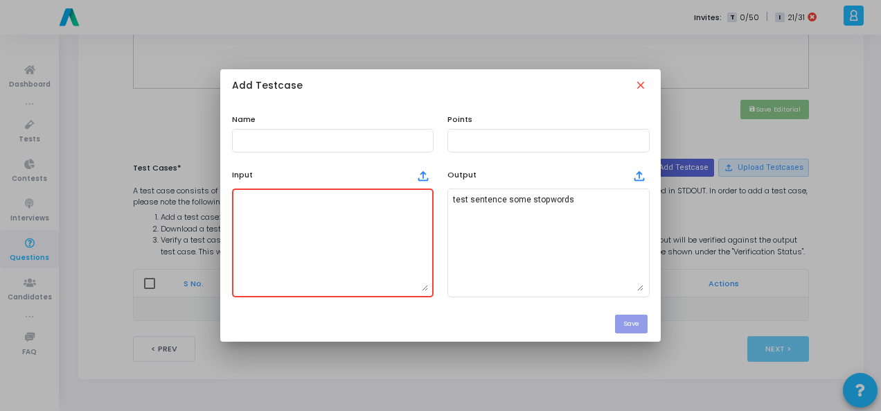
paste textarea "A string sentence."
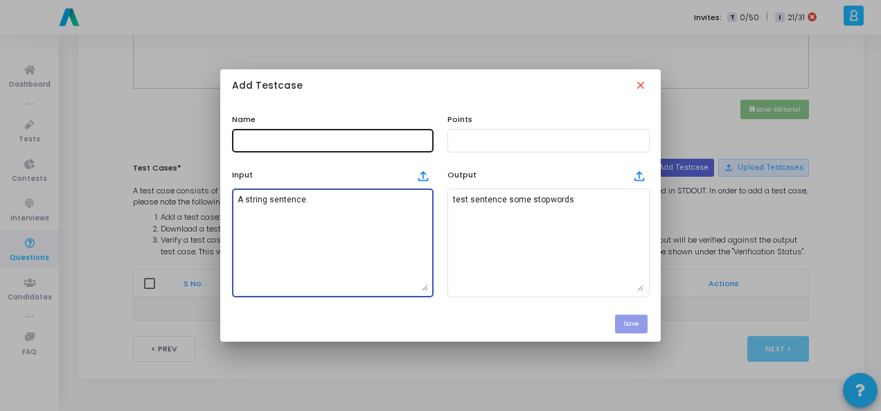
type textarea "A string sentence."
click at [305, 136] on input "text" at bounding box center [333, 141] width 191 height 10
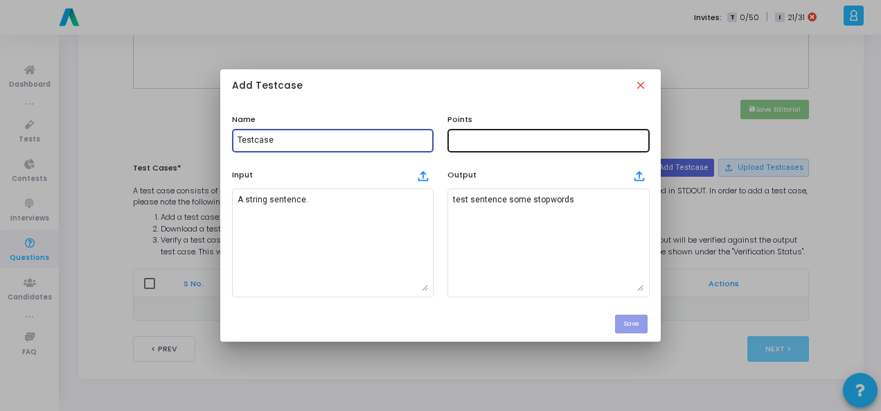
type input "Testcase"
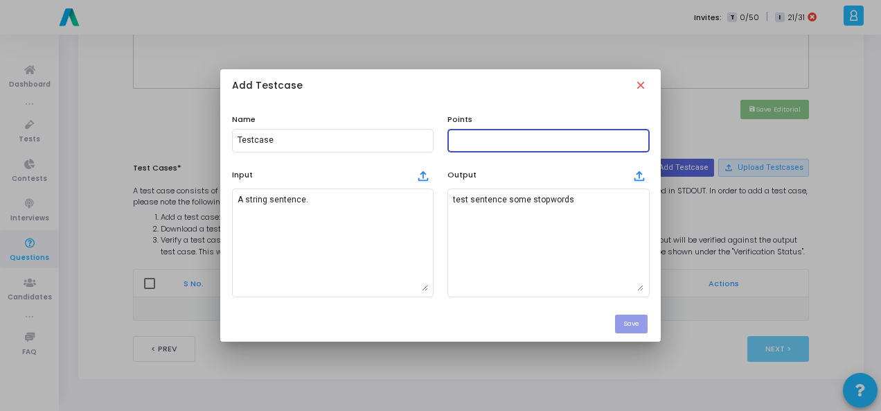
click at [559, 143] on input "text" at bounding box center [548, 141] width 191 height 10
type input "100"
click at [644, 325] on button "Save" at bounding box center [631, 324] width 33 height 19
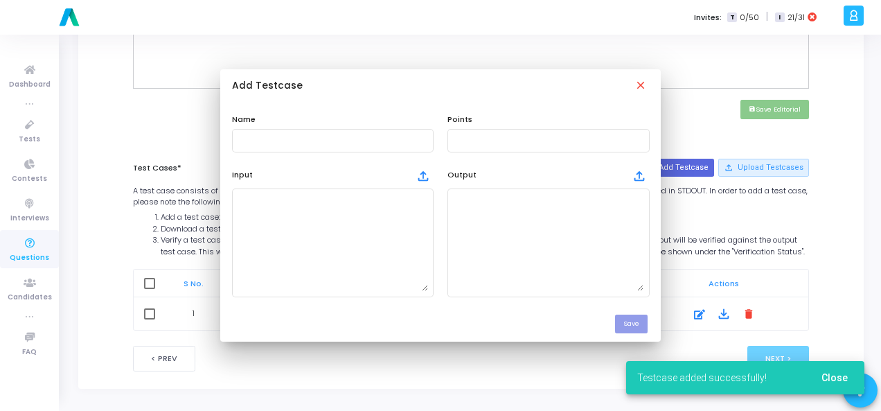
scroll to position [604, 0]
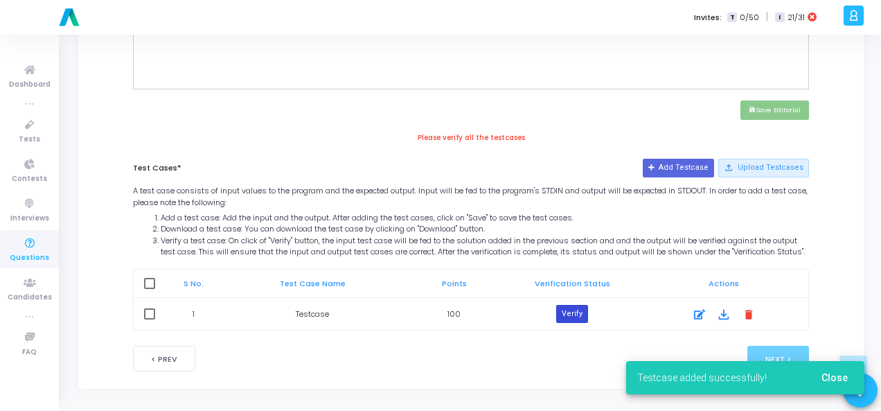
click at [574, 320] on button "Verify" at bounding box center [572, 314] width 32 height 18
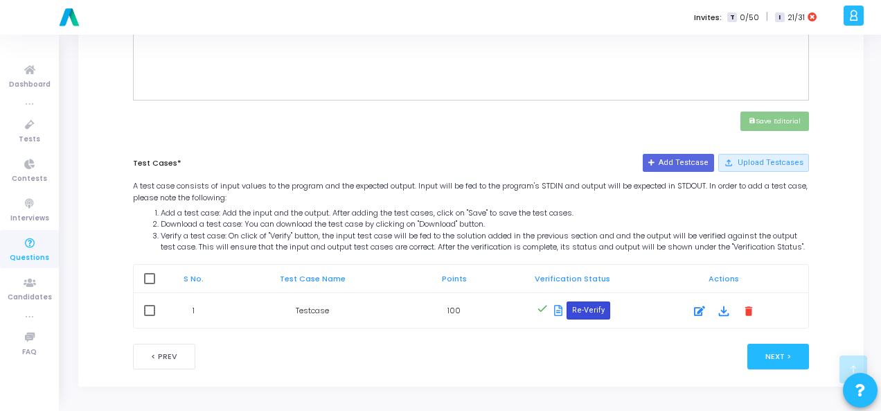
scroll to position [601, 0]
click at [803, 364] on button "Next >" at bounding box center [779, 357] width 62 height 26
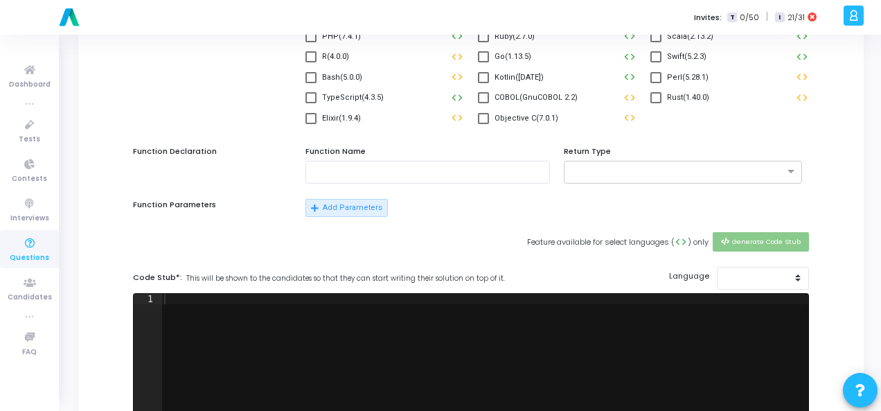
scroll to position [0, 0]
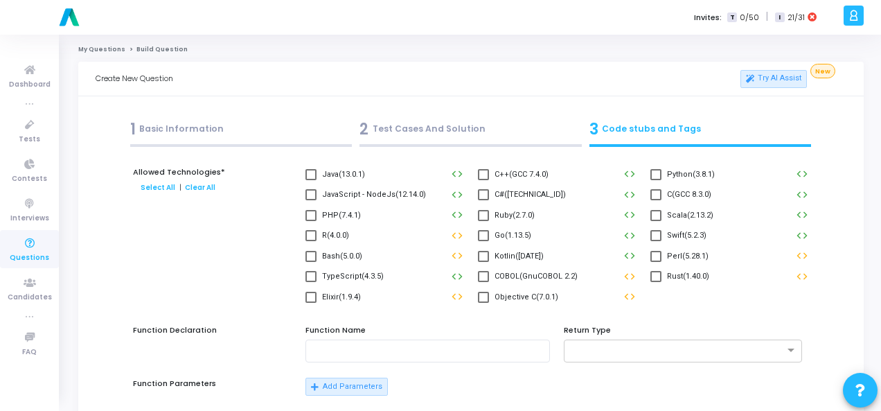
click at [649, 172] on div "Python(3.8.1) code" at bounding box center [730, 176] width 173 height 21
click at [656, 171] on span at bounding box center [656, 174] width 11 height 11
click at [656, 180] on input "Python(3.8.1)" at bounding box center [656, 180] width 1 height 1
checkbox input "true"
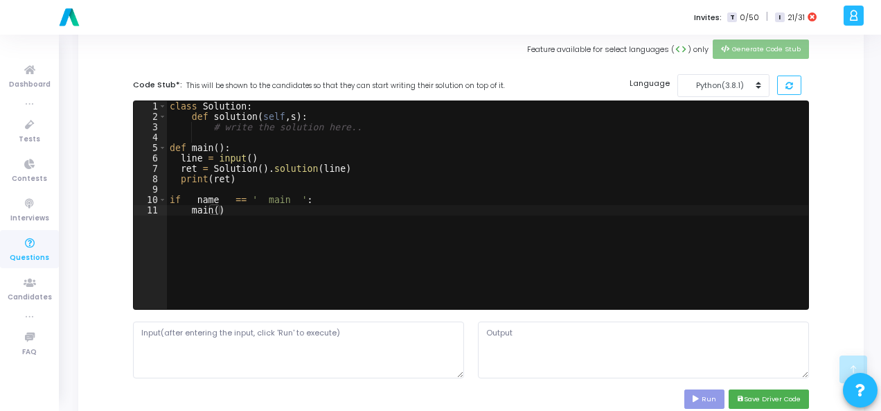
scroll to position [485, 0]
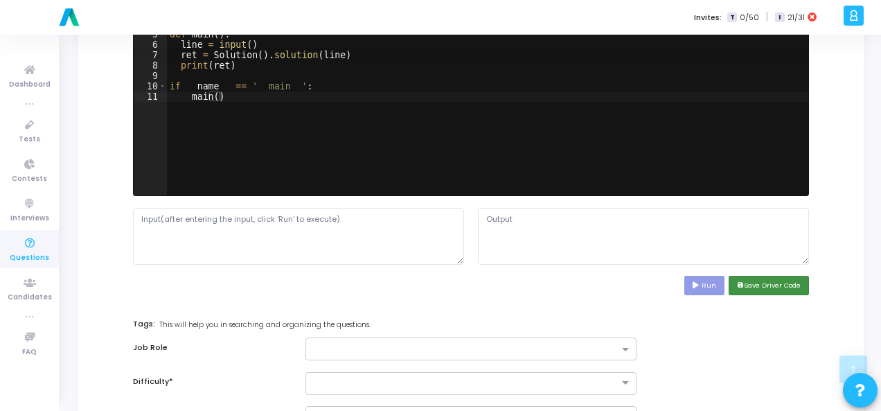
click at [760, 277] on button "save Save Driver Code" at bounding box center [769, 285] width 80 height 19
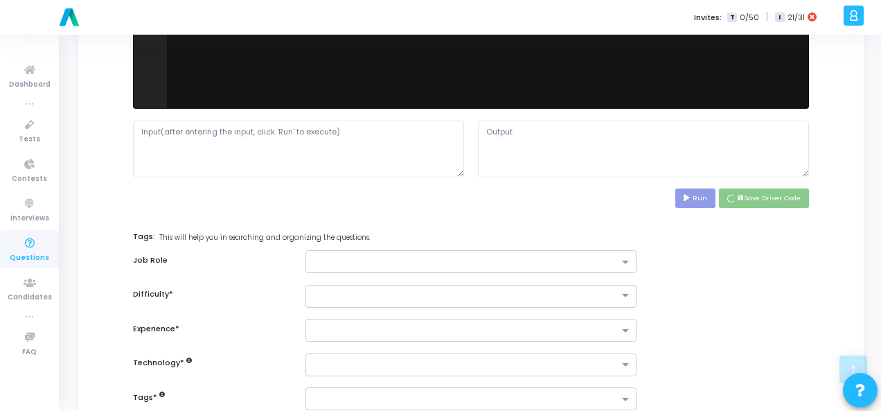
scroll to position [675, 0]
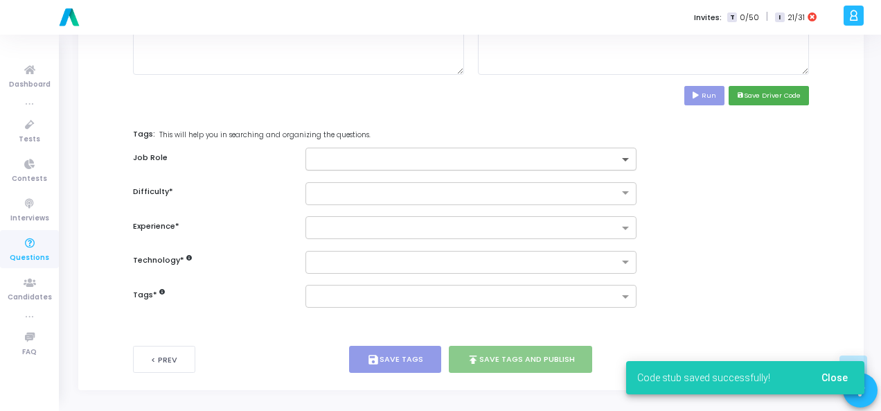
click at [626, 157] on span at bounding box center [627, 161] width 17 height 12
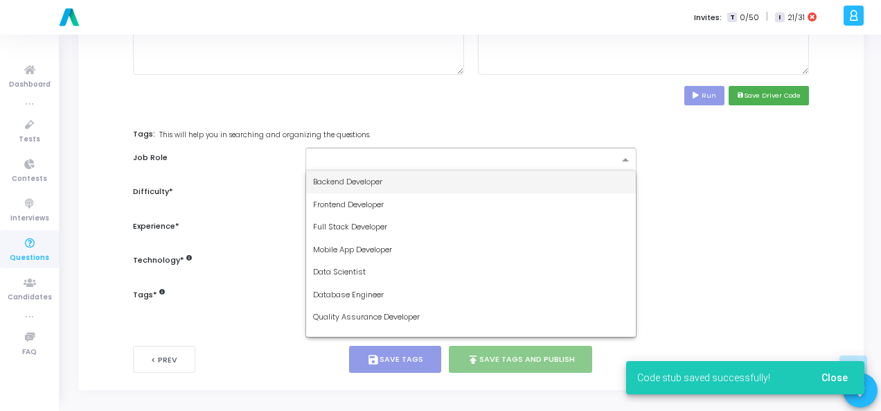
click at [560, 188] on div "Backend Developer" at bounding box center [471, 181] width 330 height 23
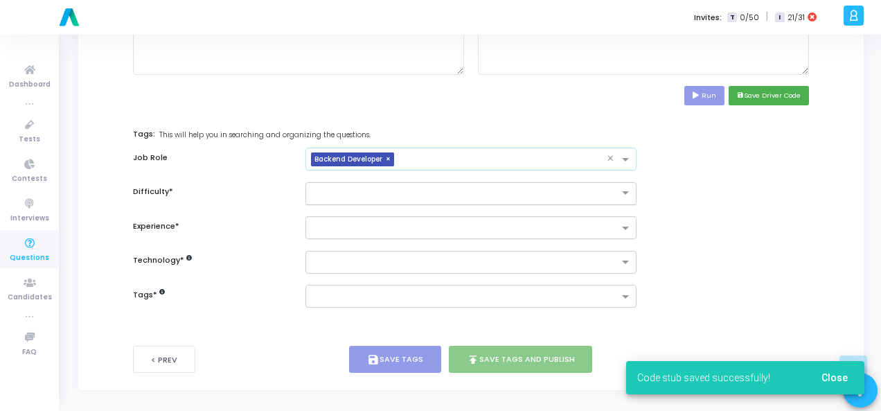
click at [558, 195] on div at bounding box center [471, 193] width 331 height 23
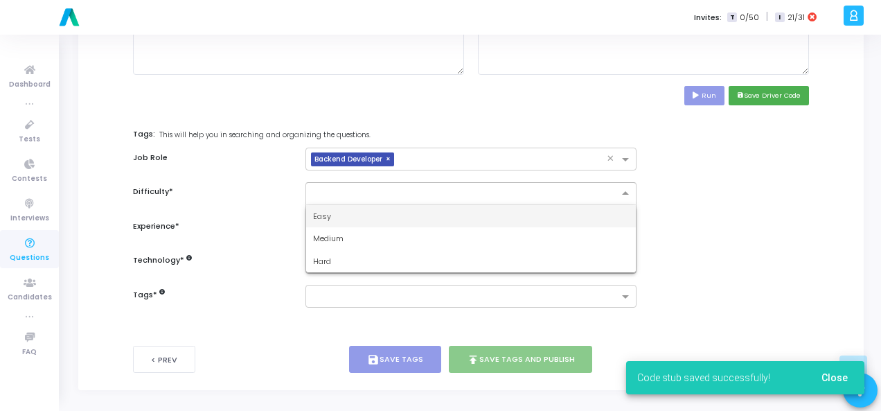
click at [558, 210] on div "Easy" at bounding box center [471, 216] width 330 height 23
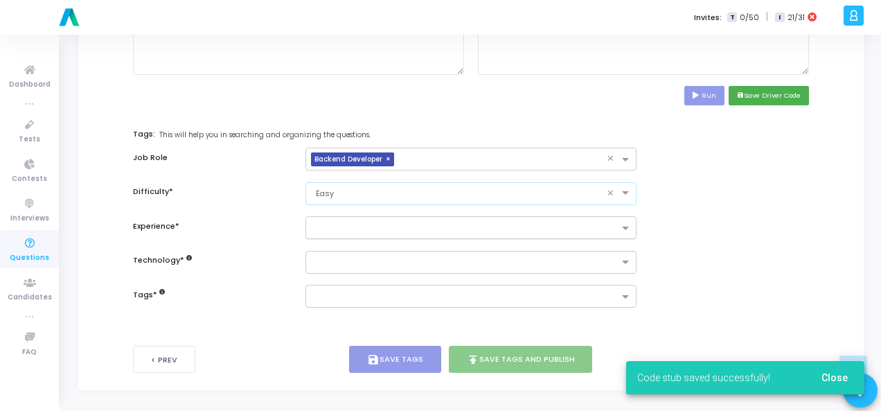
click at [556, 229] on input "text" at bounding box center [466, 229] width 306 height 12
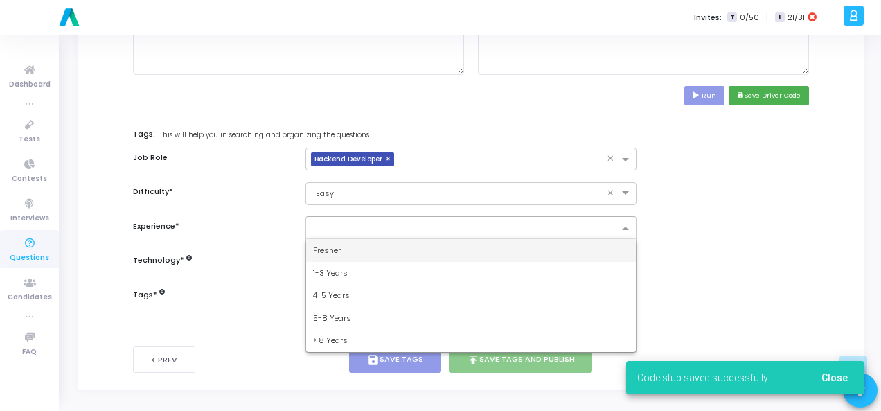
click at [543, 250] on div "Fresher" at bounding box center [471, 250] width 330 height 23
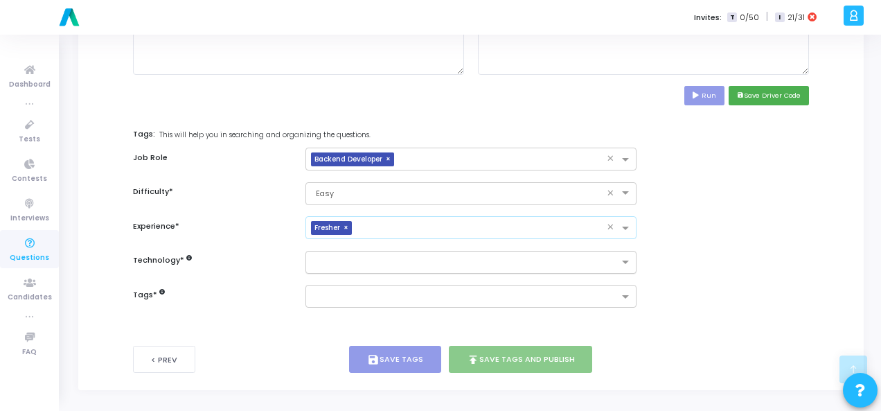
click at [542, 254] on div at bounding box center [462, 262] width 313 height 17
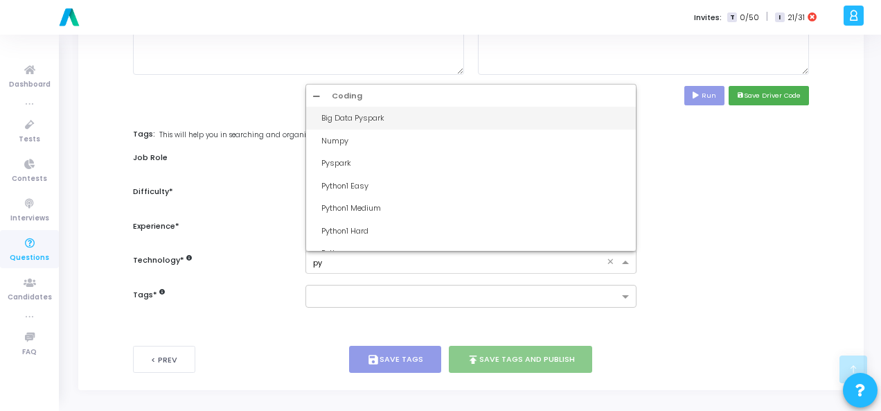
type input "pyt"
click at [469, 125] on div "Python1 Easy" at bounding box center [471, 118] width 330 height 23
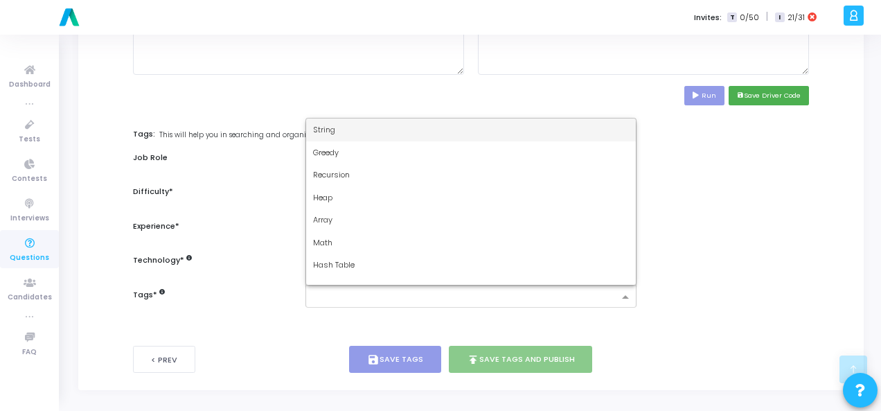
click at [414, 295] on input "text" at bounding box center [466, 298] width 306 height 12
type input "dy"
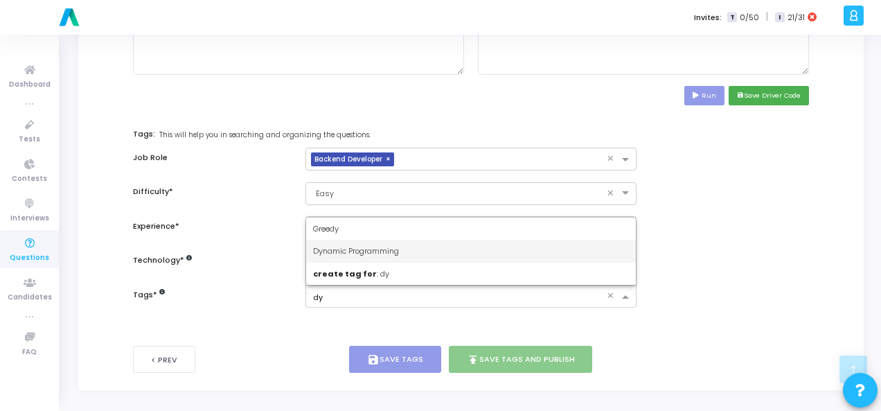
click at [387, 242] on div "Dynamic Programming" at bounding box center [471, 251] width 330 height 23
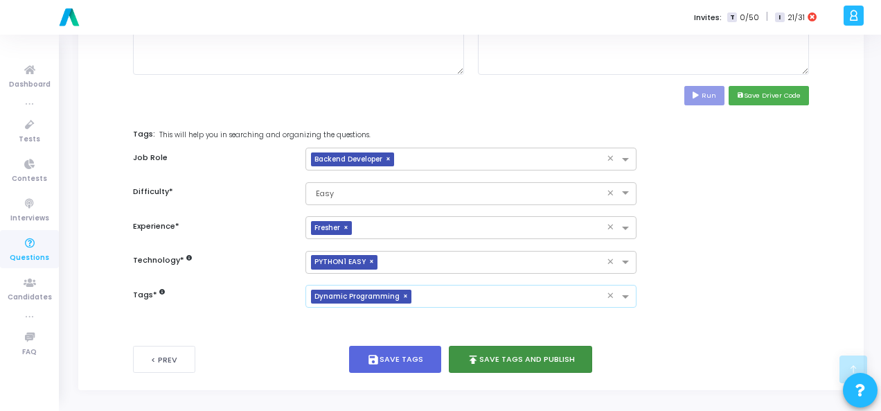
click at [481, 357] on button "publish Save Tags and Publish" at bounding box center [521, 359] width 144 height 27
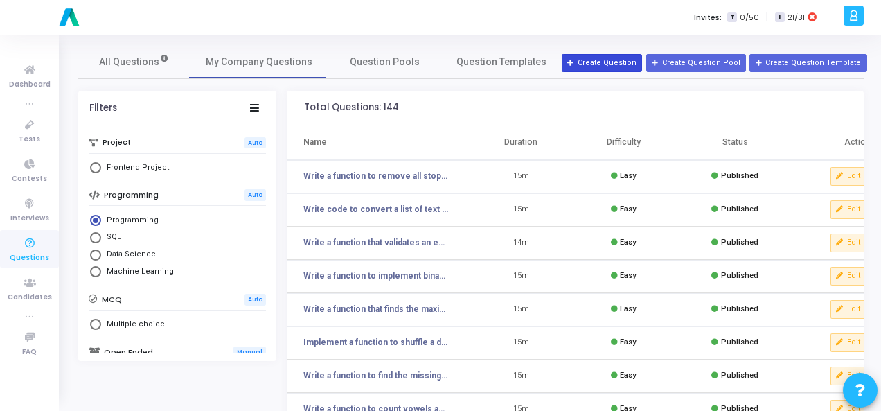
click at [622, 66] on button "Create Question" at bounding box center [602, 63] width 80 height 18
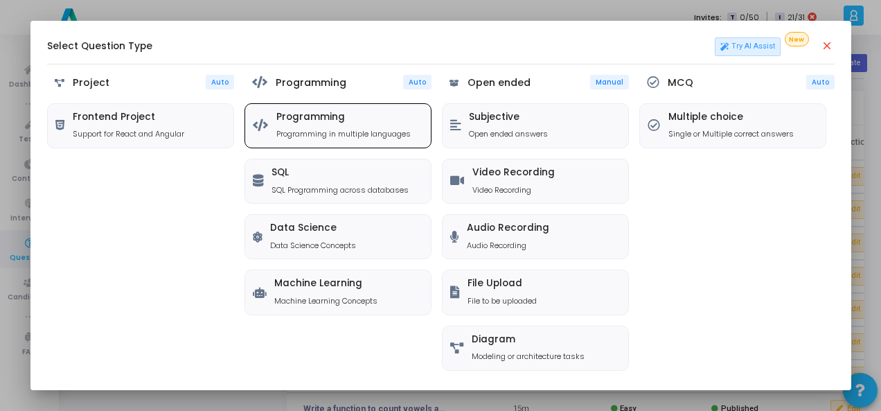
click at [322, 127] on div "Programming Programming in multiple languages" at bounding box center [344, 126] width 134 height 28
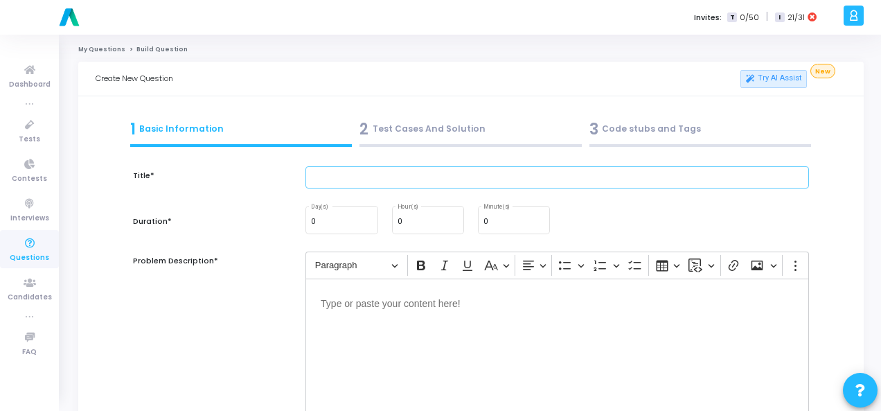
click at [340, 174] on input "text" at bounding box center [558, 177] width 504 height 23
paste input "Write a function to find the transpose of a matrix."
type input "Write a function to find the transpose of a matrix."
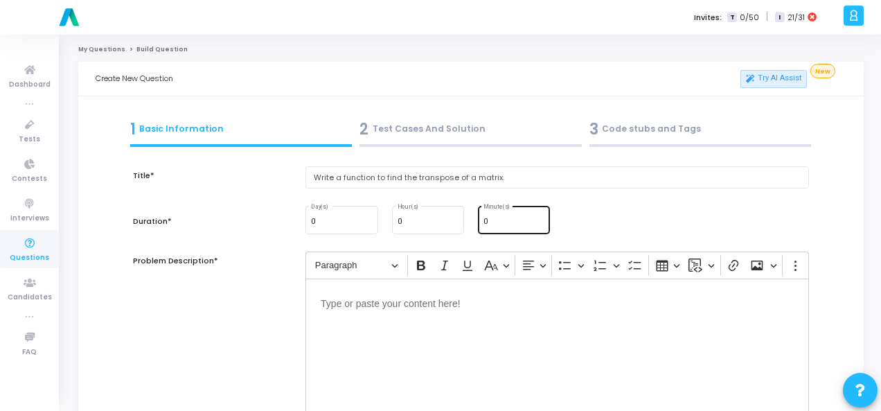
click at [511, 221] on input "0" at bounding box center [514, 222] width 61 height 8
type input "15"
click at [446, 315] on div "Editor editing area: main" at bounding box center [558, 348] width 504 height 139
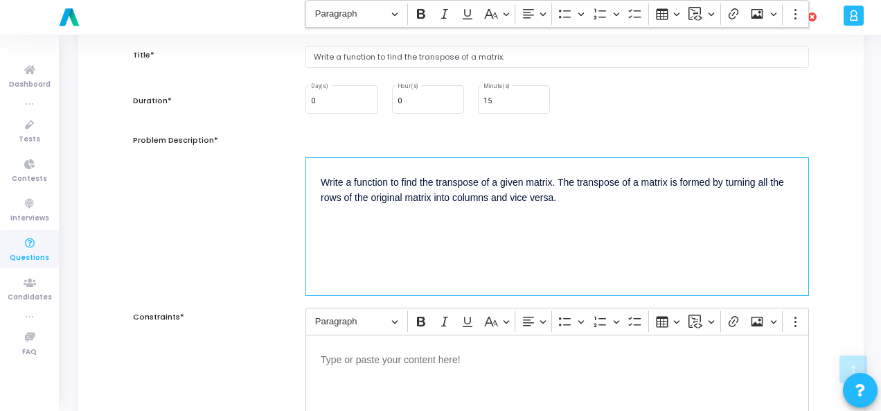
scroll to position [277, 0]
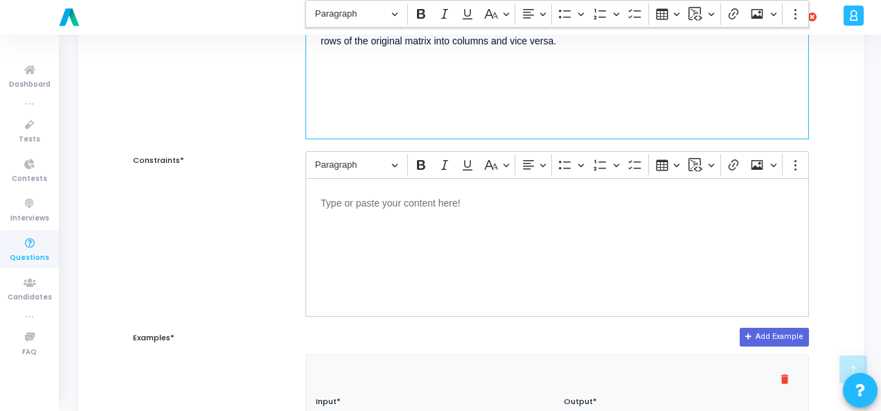
click at [429, 216] on div "Editor editing area: main" at bounding box center [558, 247] width 504 height 139
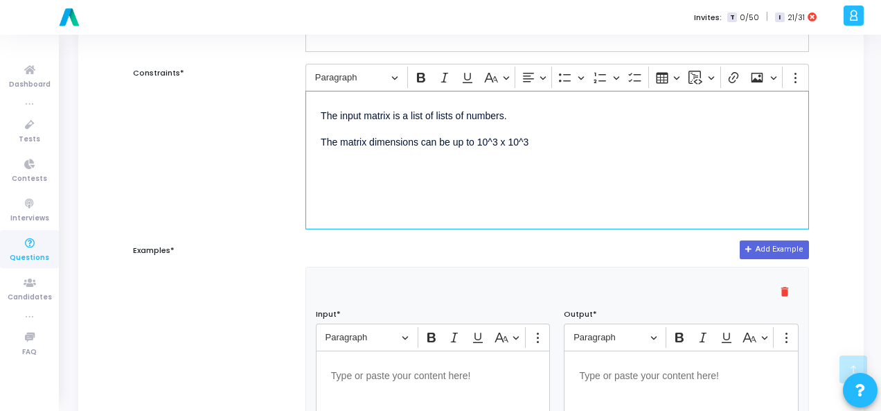
scroll to position [416, 0]
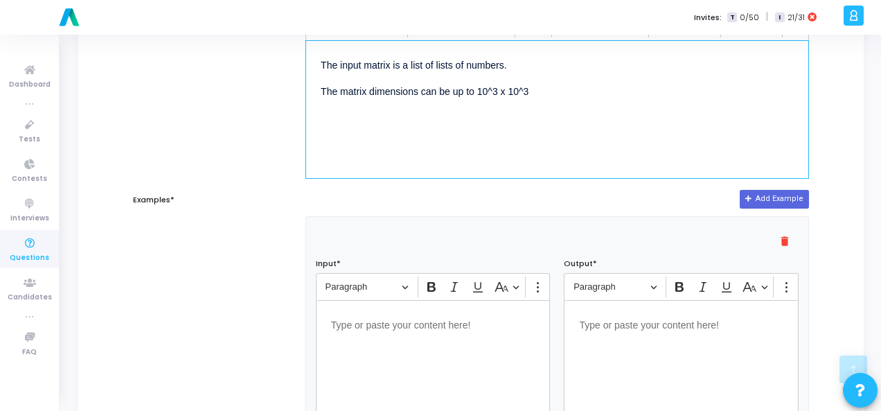
click at [376, 330] on div "Editor editing area: main" at bounding box center [433, 369] width 235 height 139
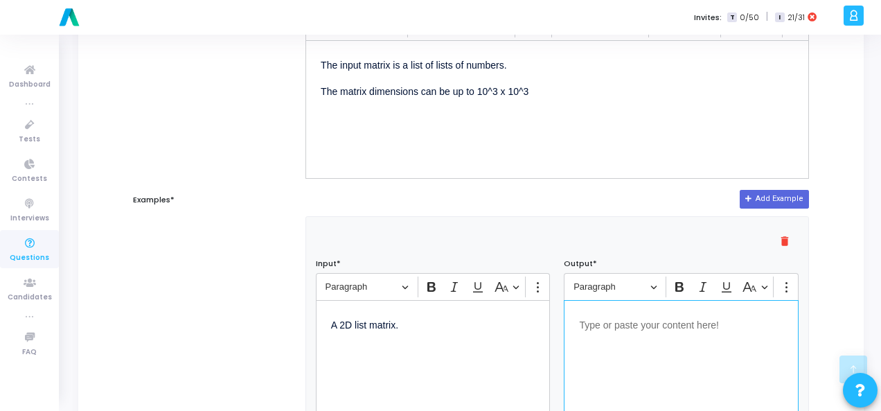
click at [612, 335] on div "Editor editing area: main" at bounding box center [681, 369] width 235 height 139
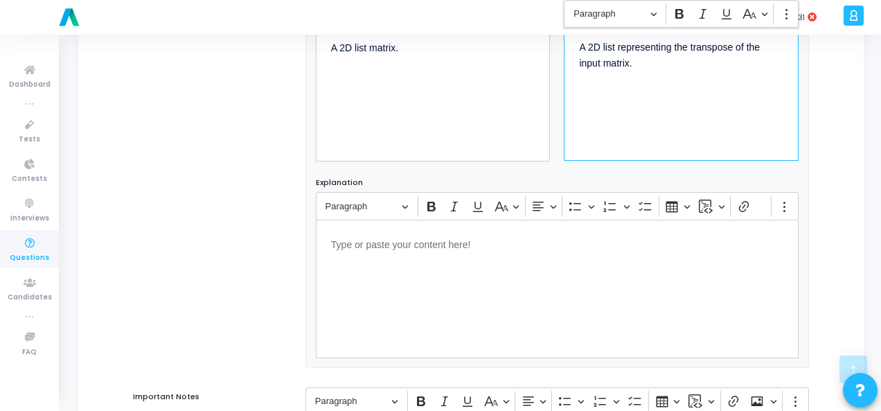
scroll to position [941, 0]
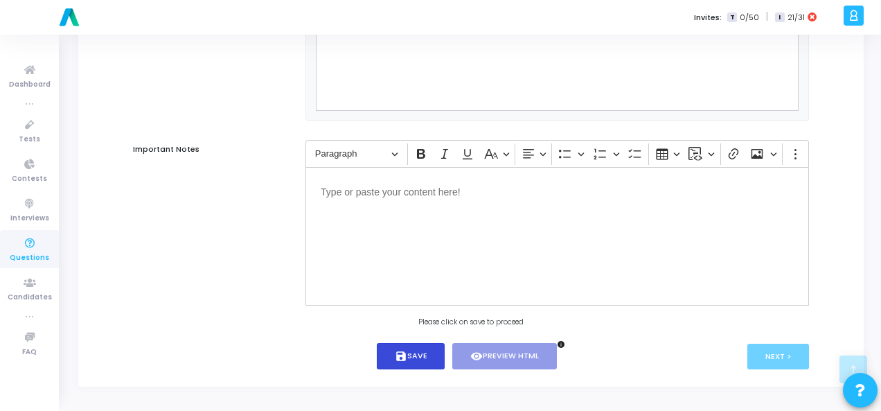
click at [407, 346] on button "save Save" at bounding box center [411, 356] width 69 height 27
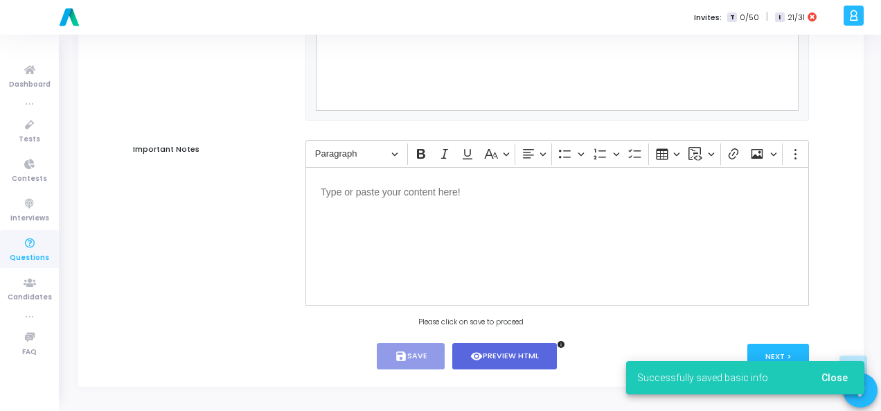
click at [848, 376] on button "Close" at bounding box center [835, 377] width 49 height 25
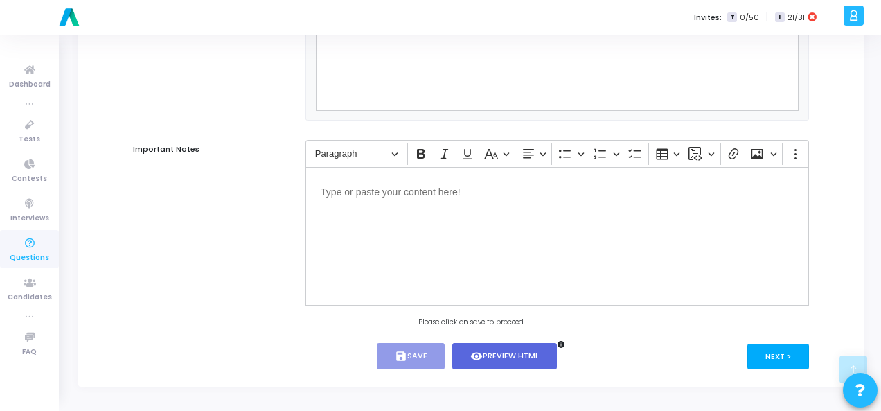
click at [787, 359] on button "Next >" at bounding box center [779, 357] width 62 height 26
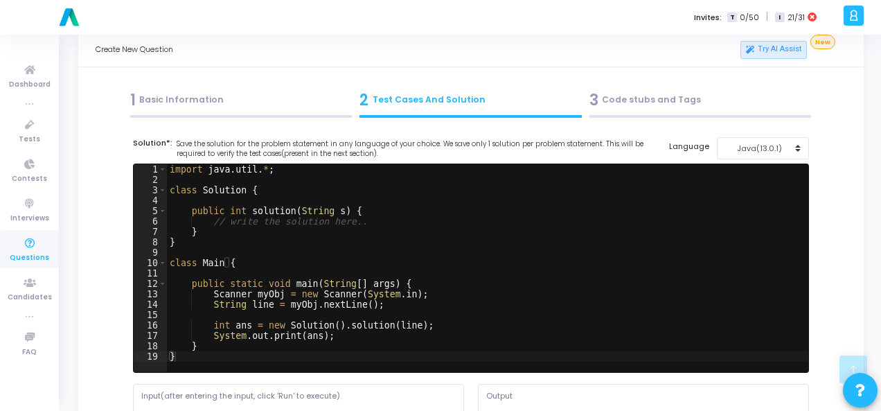
scroll to position [0, 0]
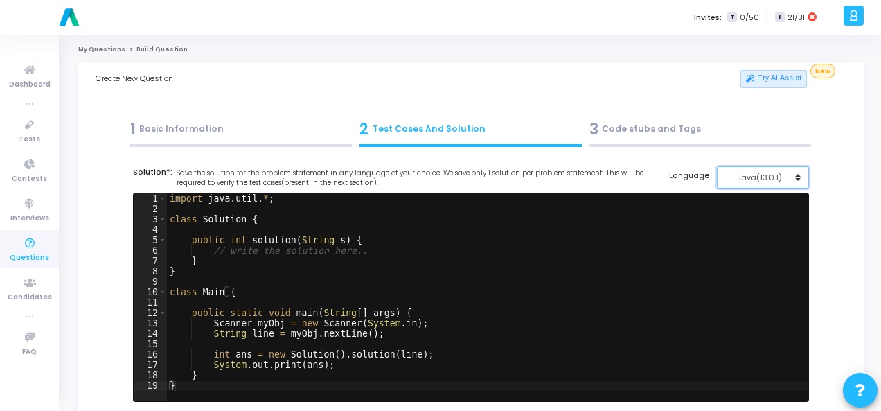
click at [782, 181] on div "Java(13.0.1)" at bounding box center [760, 178] width 68 height 12
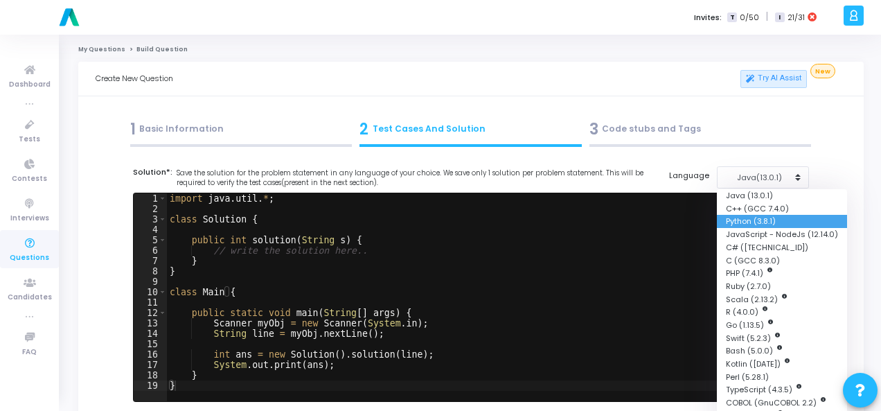
click at [769, 216] on button "Python (3.8.1)" at bounding box center [782, 221] width 130 height 13
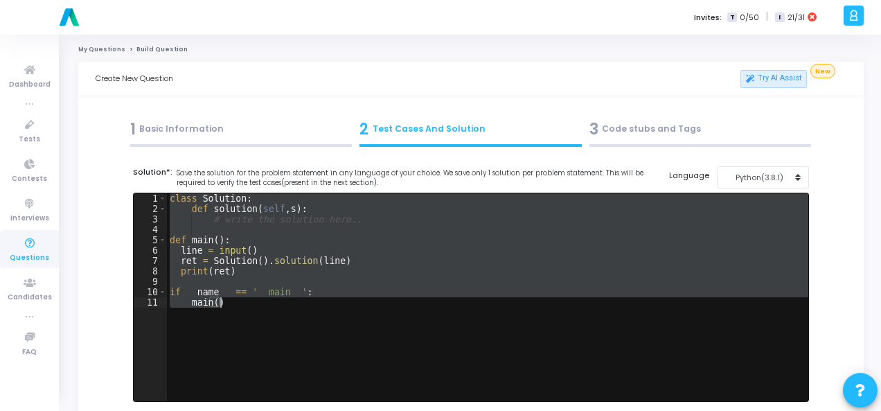
drag, startPoint x: 169, startPoint y: 198, endPoint x: 231, endPoint y: 304, distance: 123.3
click at [231, 304] on div "class Solution : def solution ( self , s ) : # write the solution here.. def ma…" at bounding box center [488, 307] width 642 height 229
paste textarea "print(result) # Expected output: [[1, 4], [2, 5], [3, 6]]"
type textarea "print(result) # Expected output: [[1, 4], [2, 5], [3, 6]]"
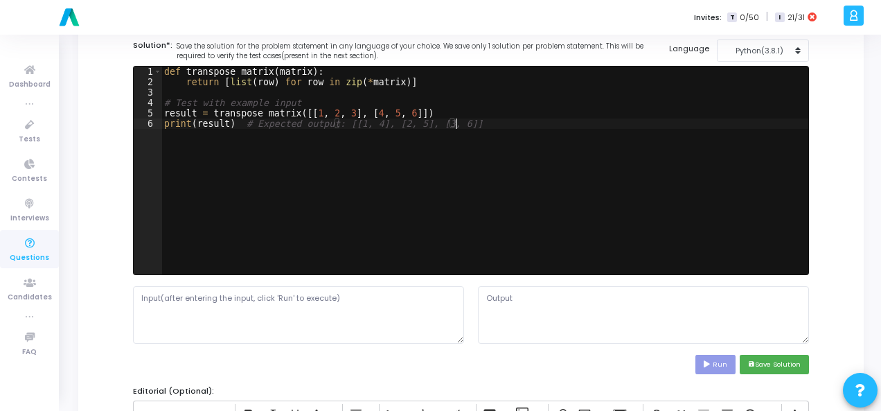
scroll to position [139, 0]
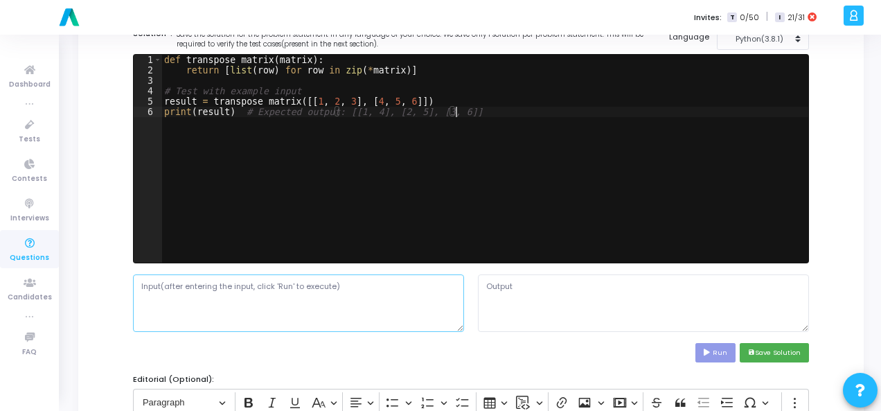
click at [230, 305] on textarea at bounding box center [298, 302] width 331 height 57
paste textarea "A 2D list matrix."
type textarea "A 2D list matrix."
click at [705, 350] on button "Run" at bounding box center [716, 352] width 40 height 19
type textarea "[[1, 4], [2, 5], [3, 6]]"
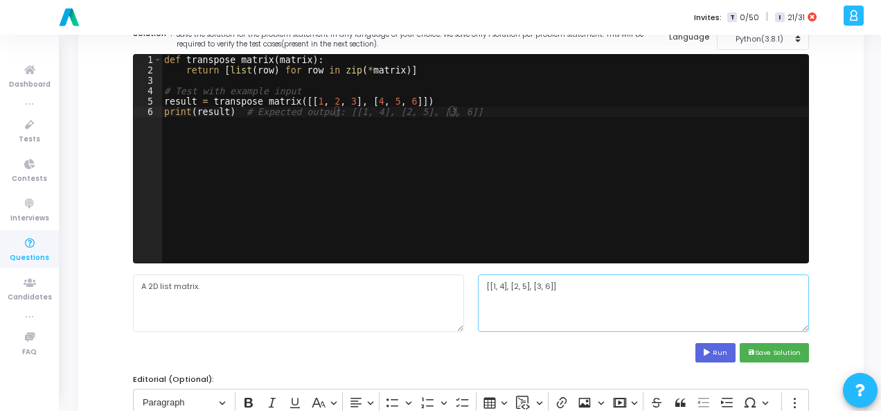
click at [525, 285] on textarea "[[1, 4], [2, 5], [3, 6]]" at bounding box center [643, 302] width 331 height 57
click at [778, 346] on button "save Save Solution" at bounding box center [774, 352] width 69 height 19
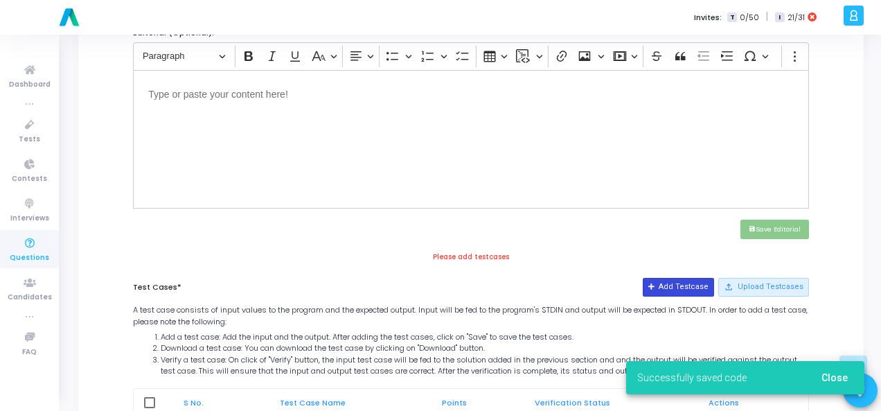
click at [678, 286] on button "Add Testcase" at bounding box center [678, 287] width 71 height 18
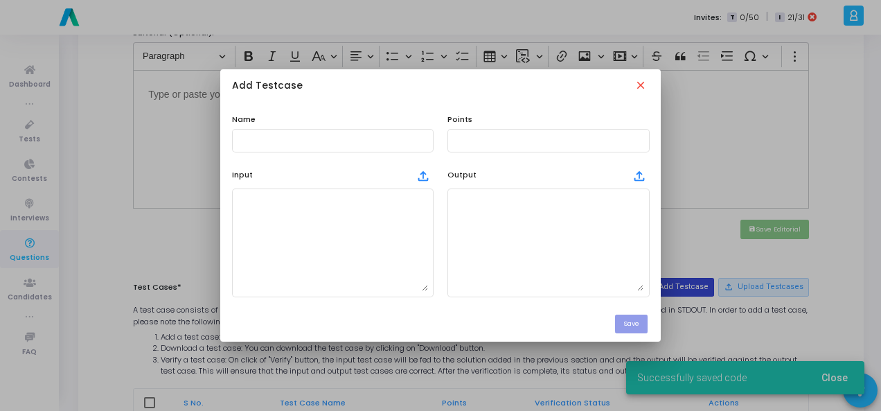
scroll to position [0, 0]
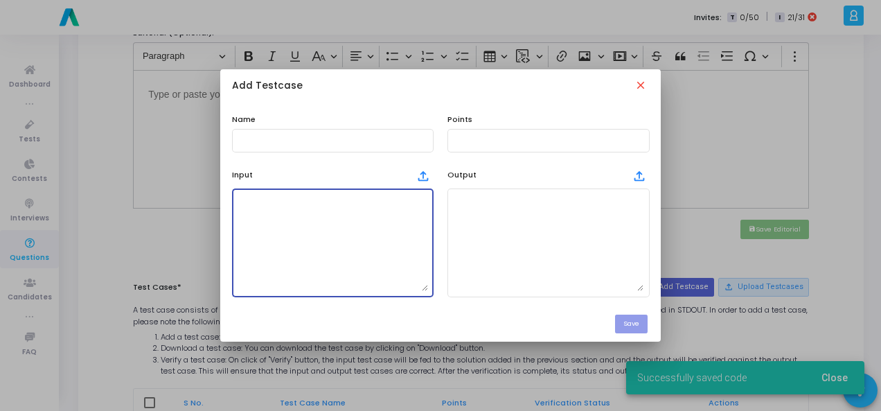
click at [343, 225] on textarea at bounding box center [333, 242] width 191 height 97
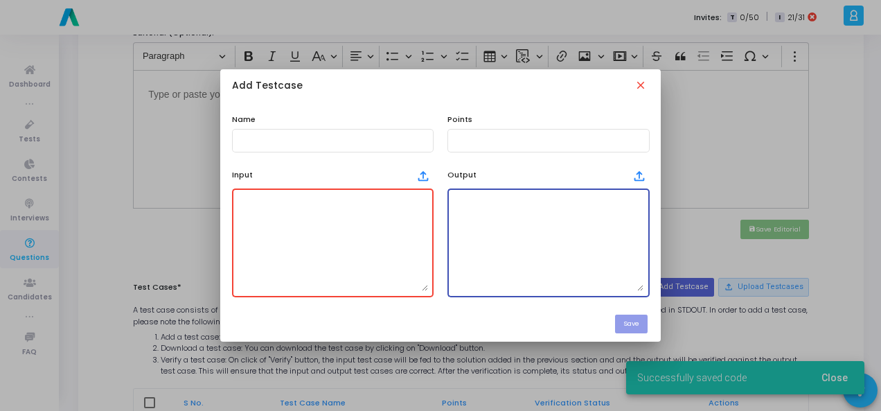
click at [514, 240] on textarea at bounding box center [548, 242] width 191 height 97
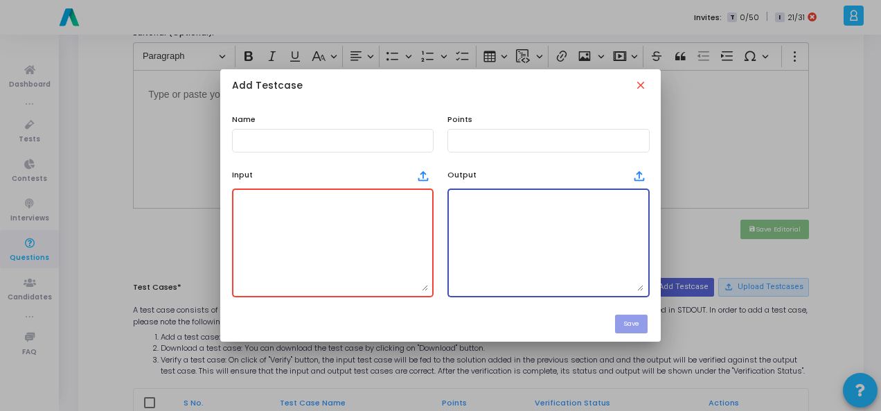
paste textarea "[[1, 4], [2, 5], [3, 6]]"
type textarea "[[1, 4], [2, 5], [3, 6]]"
click at [288, 240] on textarea at bounding box center [333, 242] width 191 height 97
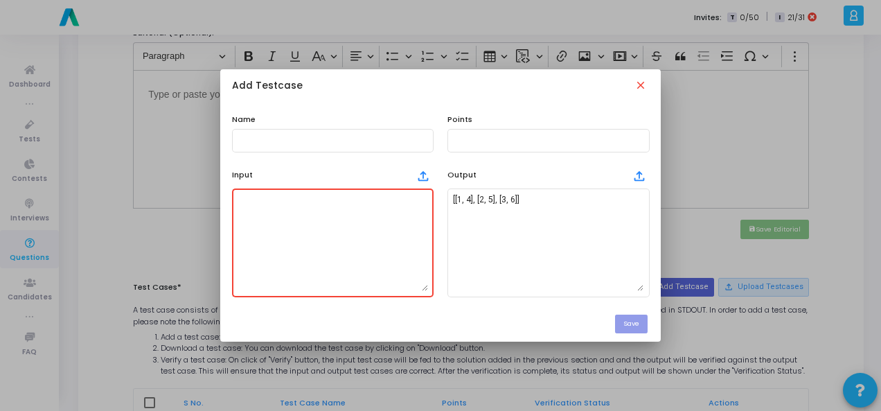
paste textarea "A 2D list matrix."
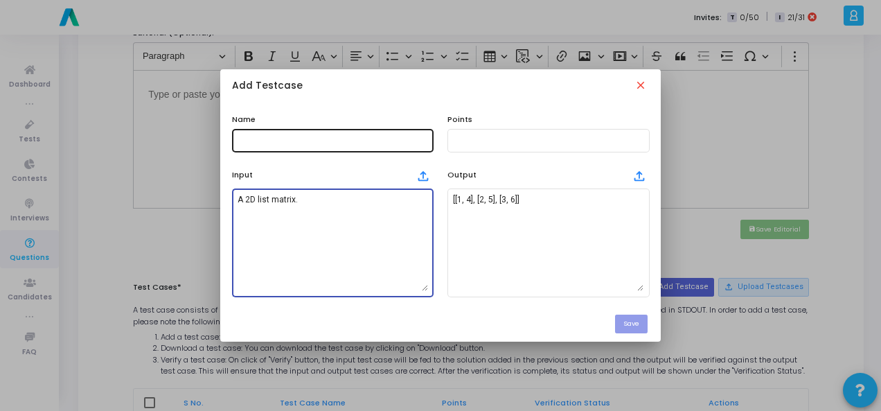
type textarea "A 2D list matrix."
click at [294, 141] on input "text" at bounding box center [333, 141] width 191 height 10
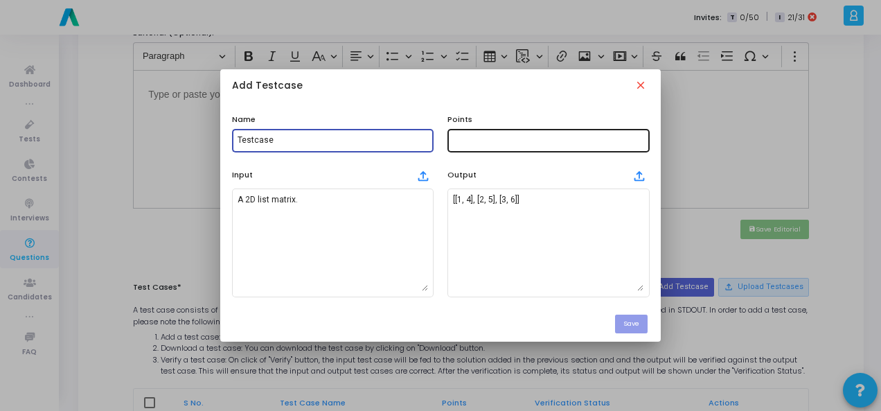
type input "Testcase"
click at [472, 141] on input "text" at bounding box center [548, 141] width 191 height 10
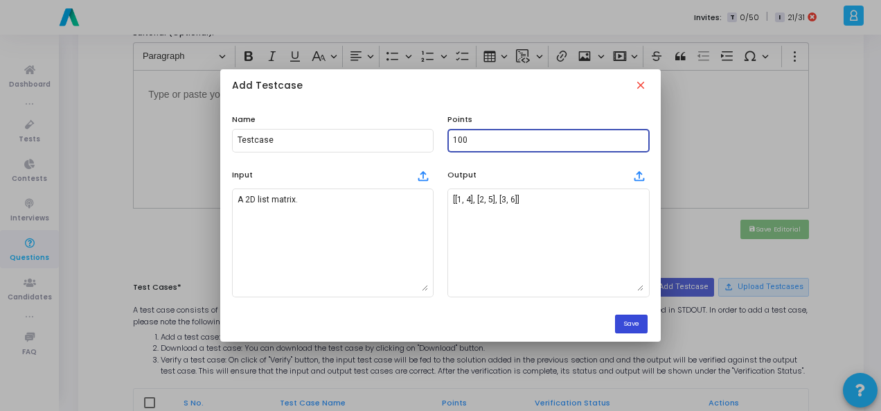
type input "100"
click at [639, 326] on button "Save" at bounding box center [631, 324] width 33 height 19
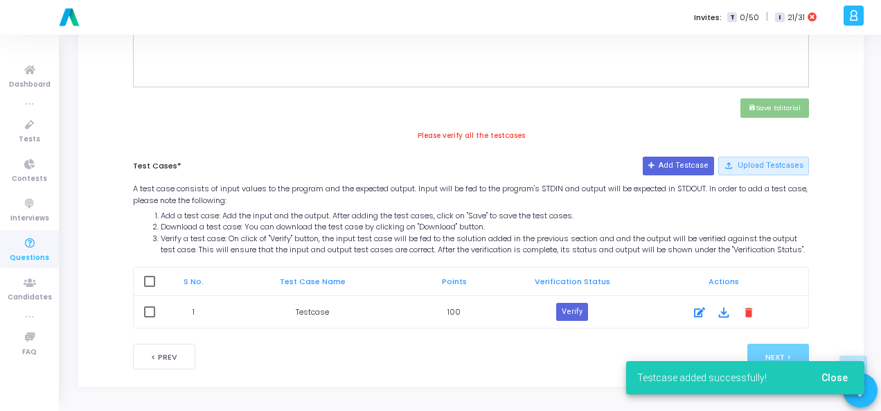
scroll to position [614, 0]
click at [567, 307] on button "Verify" at bounding box center [572, 312] width 32 height 18
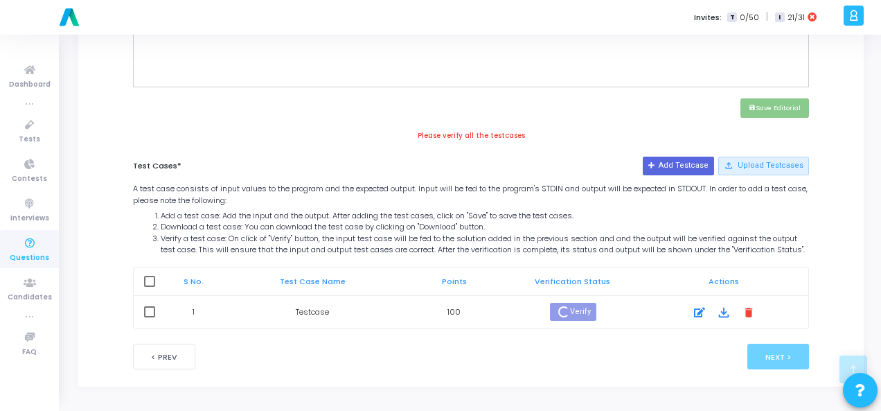
scroll to position [601, 0]
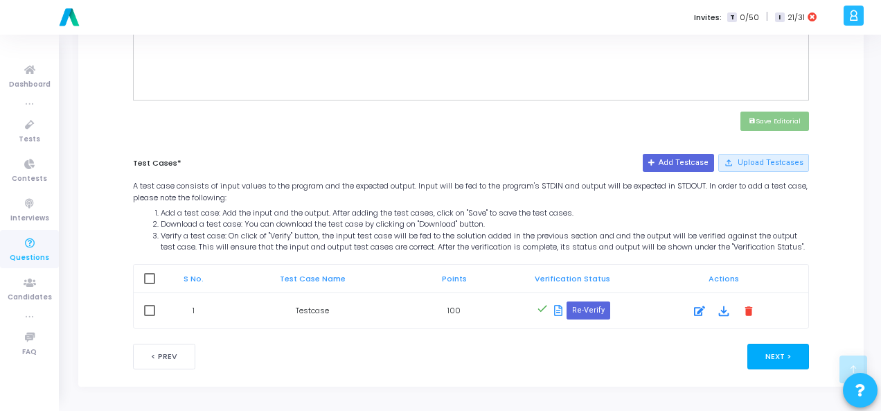
click at [762, 349] on button "Next >" at bounding box center [779, 357] width 62 height 26
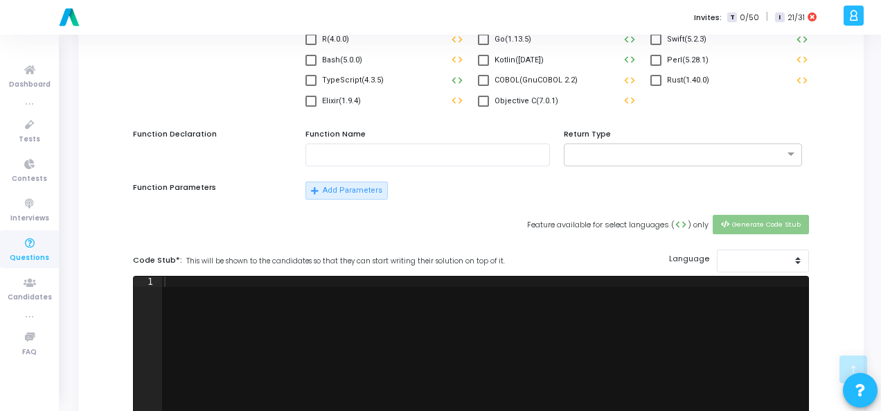
scroll to position [0, 0]
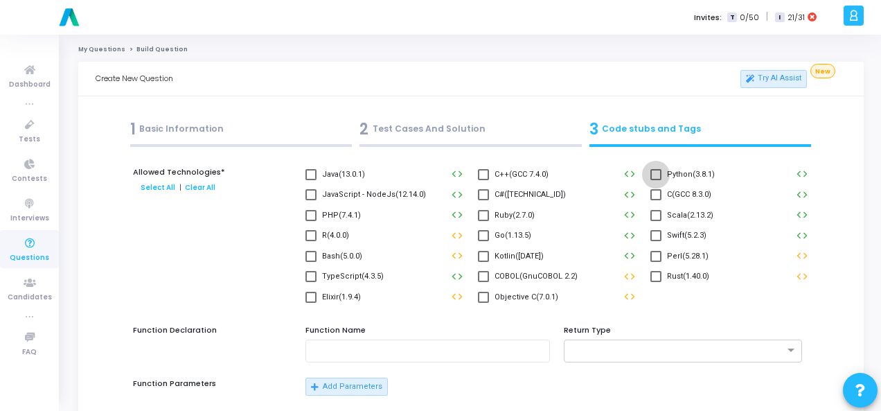
click at [662, 172] on label "Python(3.8.1)" at bounding box center [683, 174] width 64 height 17
click at [656, 180] on input "Python(3.8.1)" at bounding box center [656, 180] width 1 height 1
checkbox input "true"
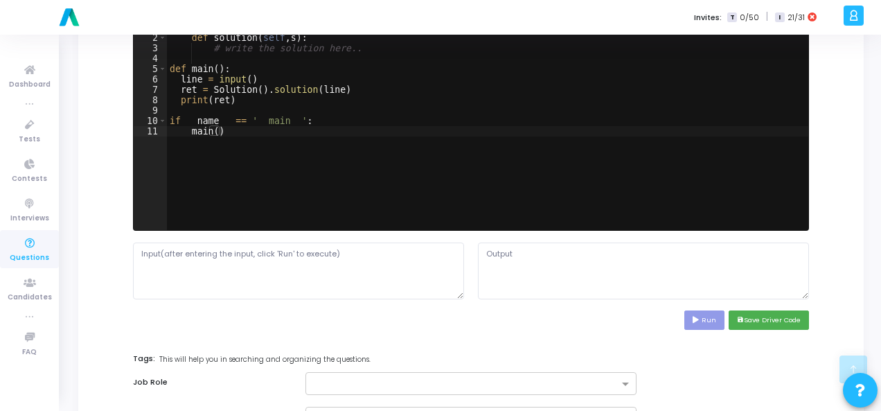
scroll to position [554, 0]
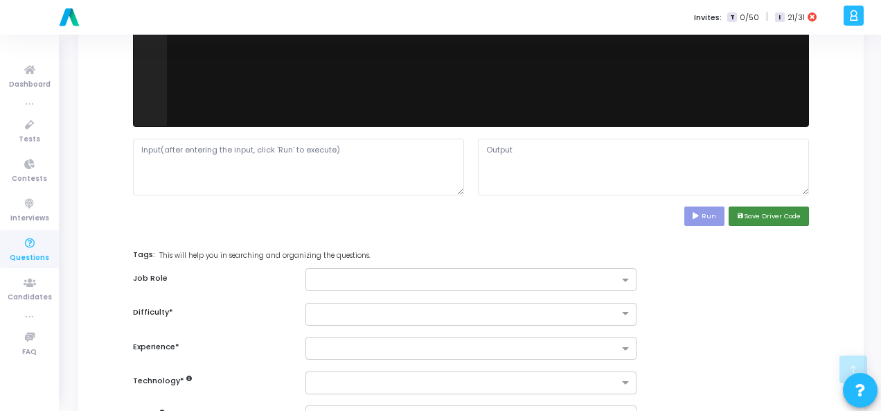
click at [783, 213] on button "save Save Driver Code" at bounding box center [769, 216] width 80 height 19
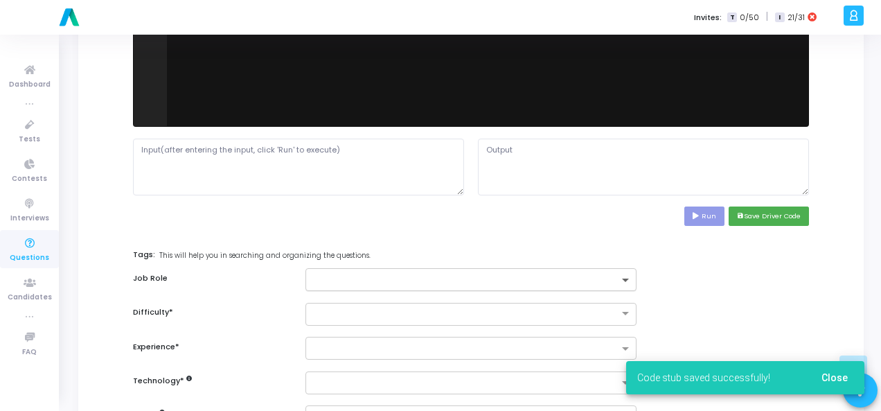
click at [619, 281] on span at bounding box center [627, 281] width 17 height 12
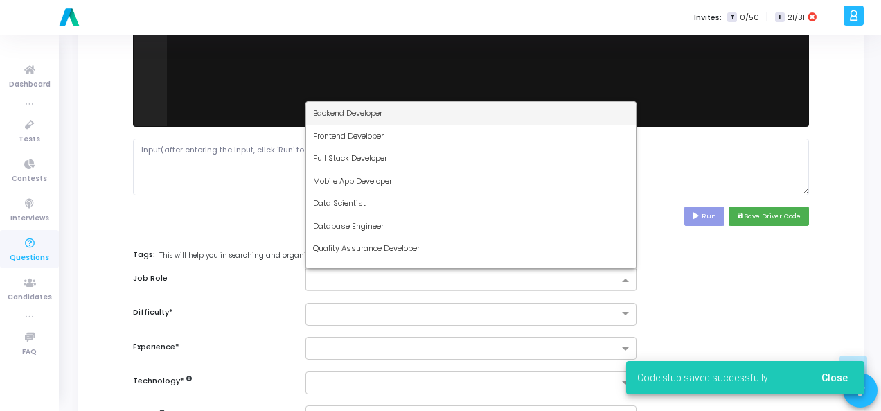
click at [498, 111] on div "Backend Developer" at bounding box center [471, 113] width 330 height 23
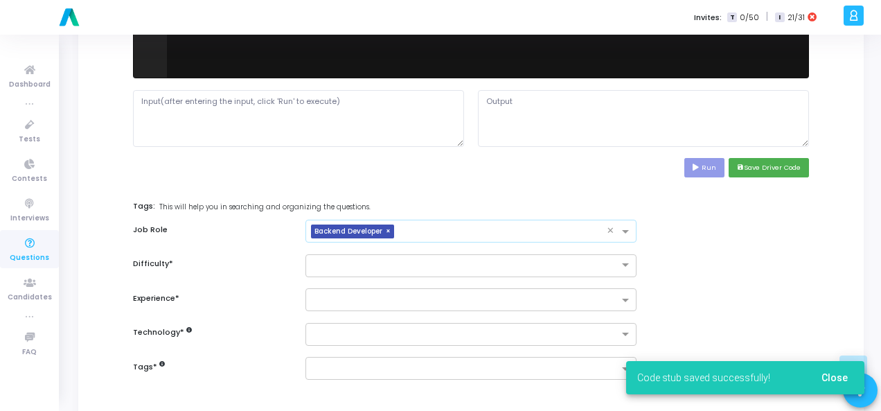
scroll to position [675, 0]
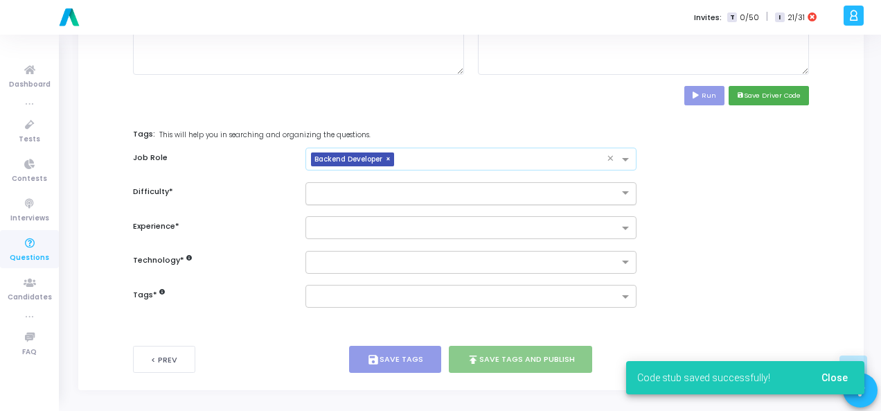
click at [557, 186] on input "text" at bounding box center [457, 192] width 288 height 12
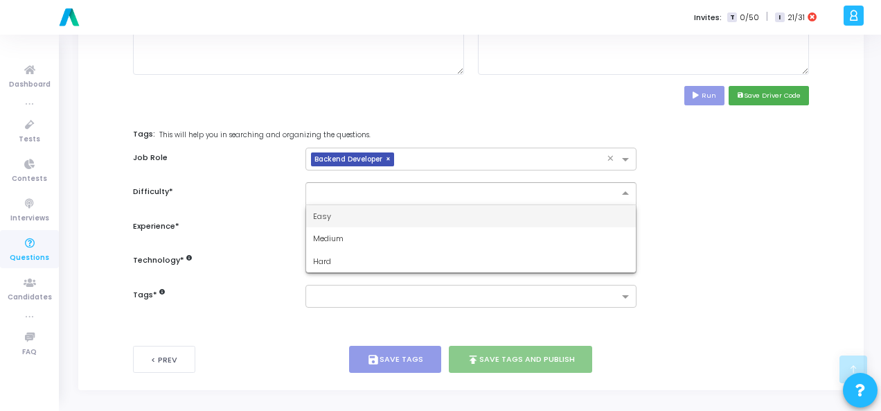
click at [541, 217] on div "Easy" at bounding box center [471, 216] width 330 height 23
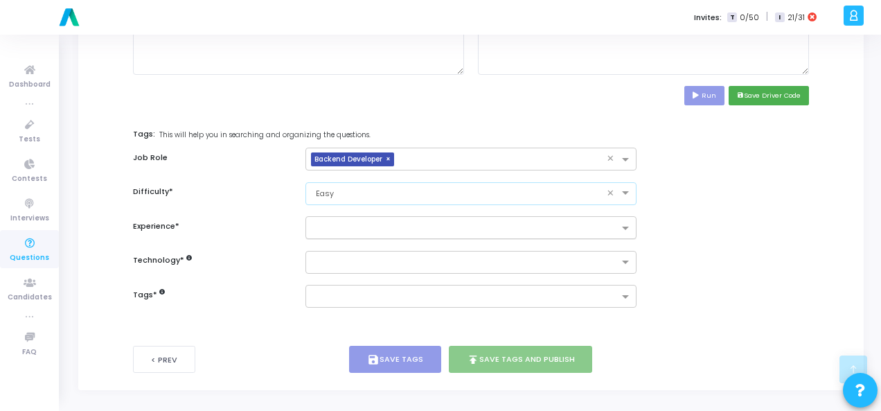
click at [536, 236] on ng-select at bounding box center [471, 227] width 331 height 23
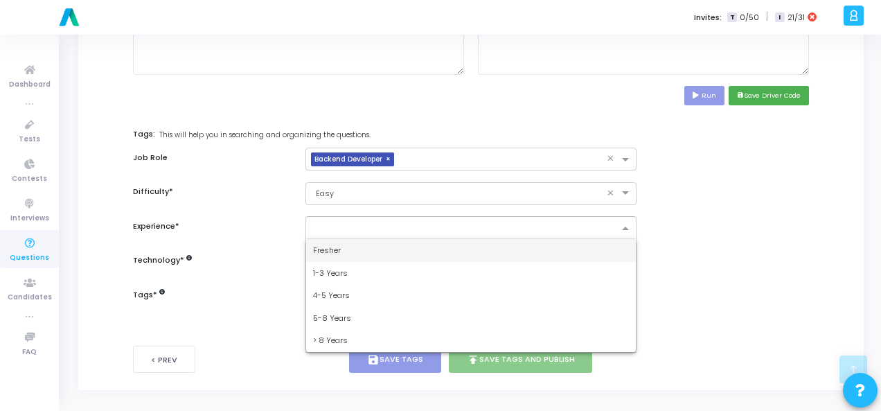
click at [501, 252] on div "Fresher" at bounding box center [471, 250] width 330 height 23
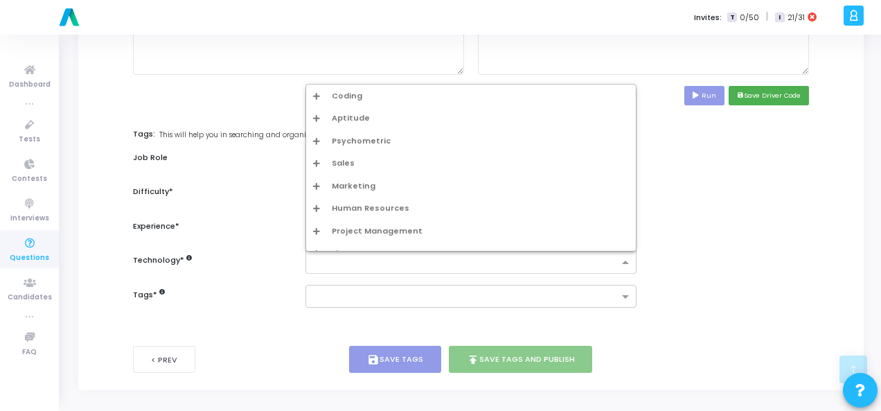
click at [495, 267] on div at bounding box center [465, 264] width 308 height 14
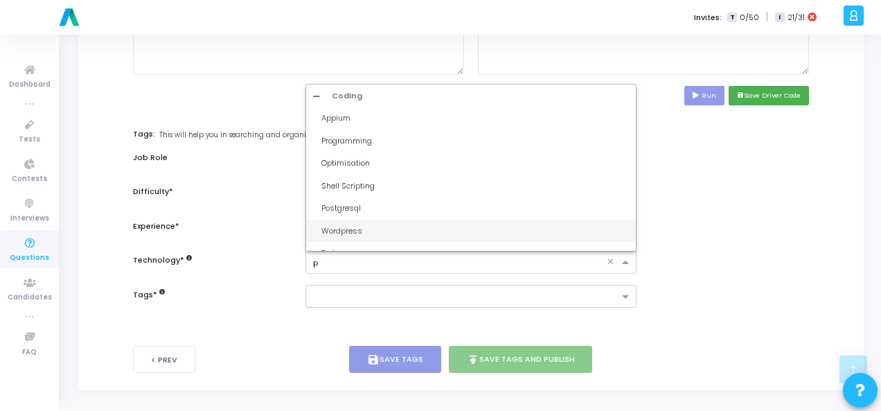
type input "py"
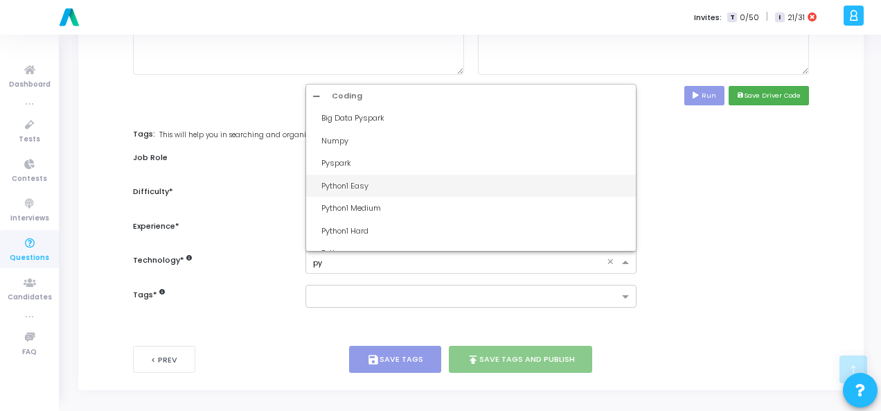
click at [474, 186] on div "Python1 Easy" at bounding box center [476, 186] width 308 height 12
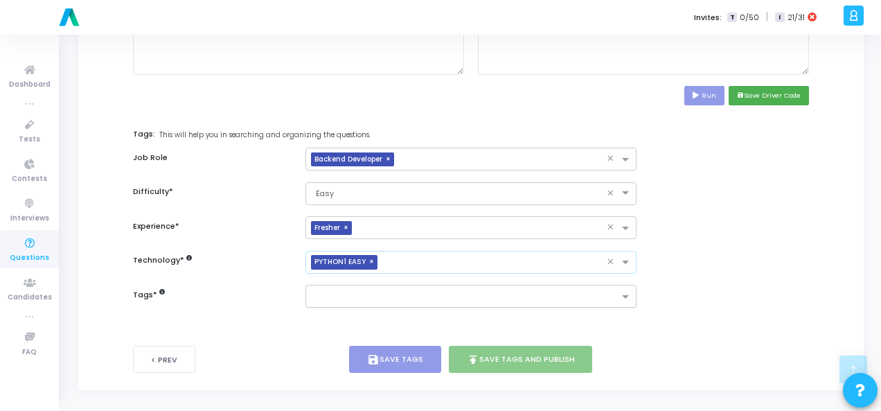
click at [431, 299] on input "text" at bounding box center [466, 298] width 306 height 12
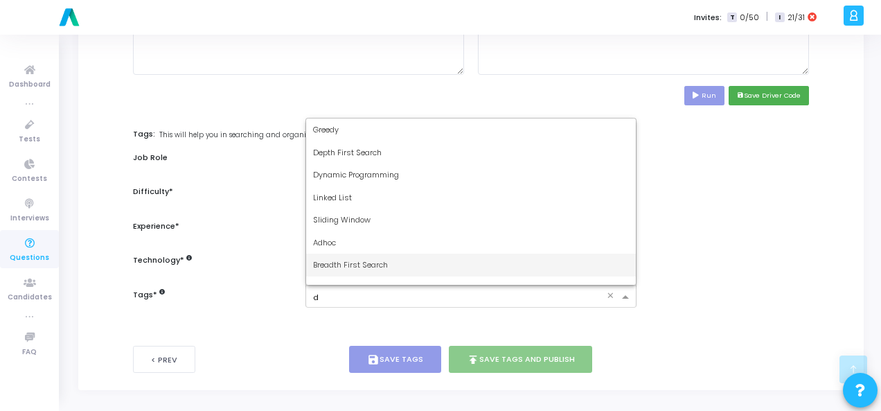
type input "dy"
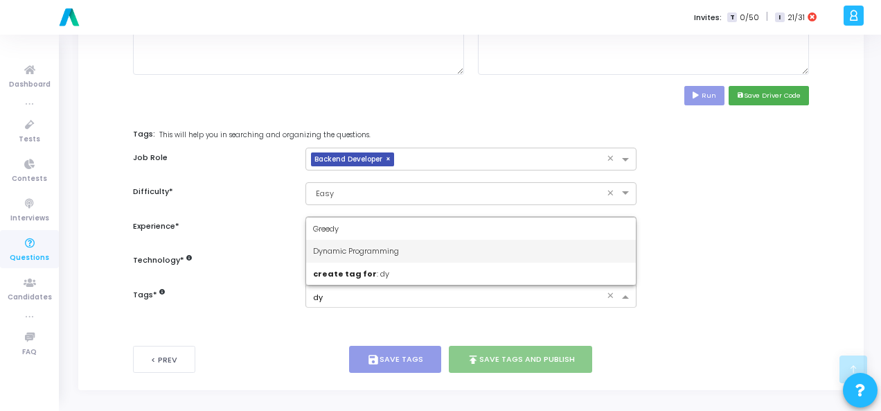
click at [379, 247] on span "Dynamic Programming" at bounding box center [356, 250] width 86 height 11
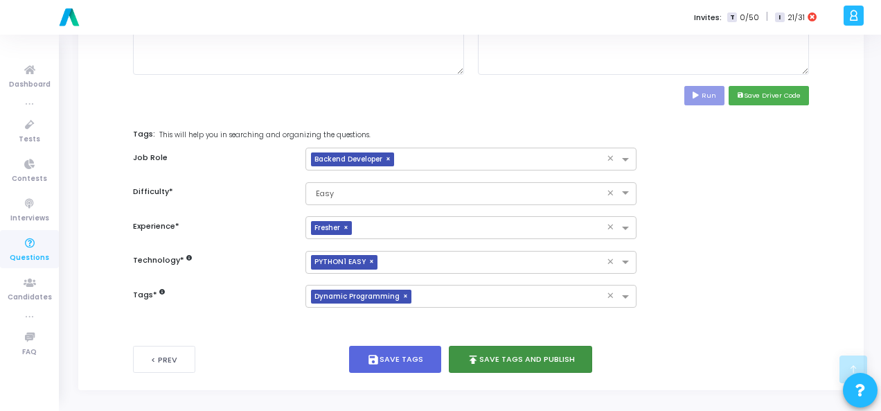
click at [474, 355] on icon "publish" at bounding box center [473, 359] width 12 height 12
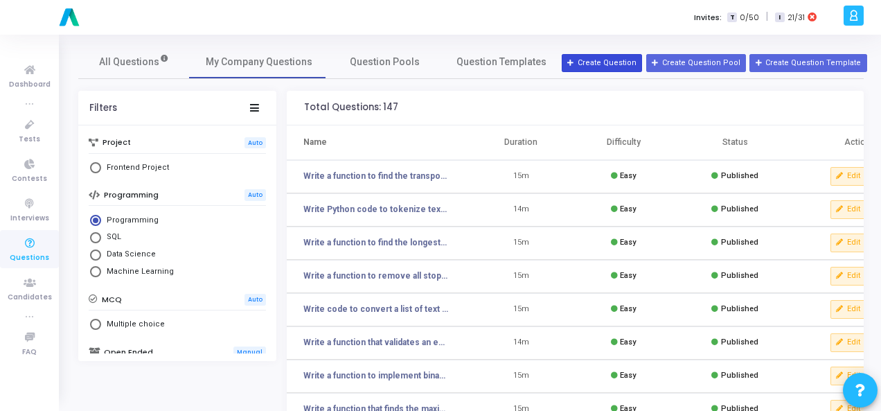
click at [604, 64] on button "Create Question" at bounding box center [602, 63] width 80 height 18
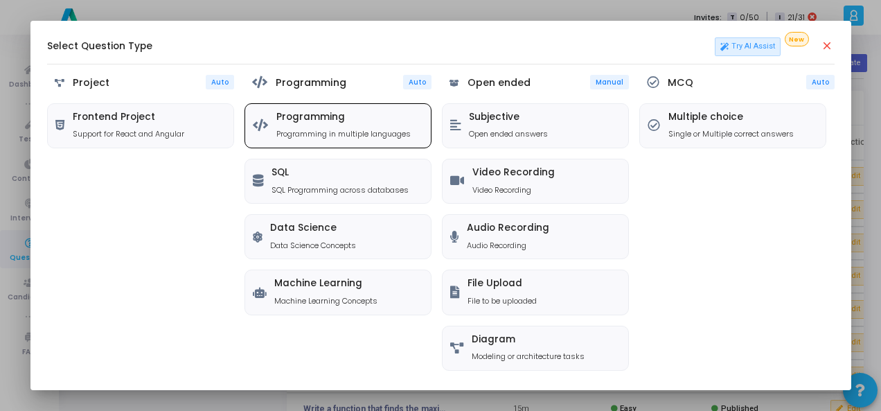
click at [353, 120] on h5 "Programming" at bounding box center [344, 118] width 134 height 12
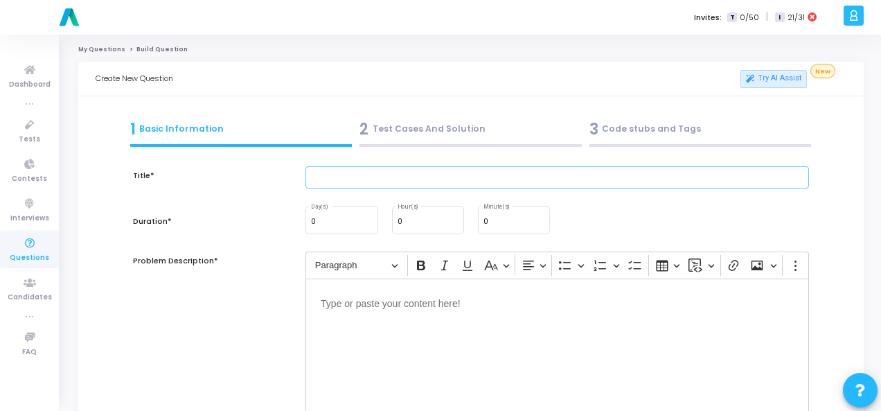
click at [367, 170] on input "text" at bounding box center [558, 177] width 504 height 23
paste input "Write a function that returns the top k frequent elements in a list."
type input "Write a function that returns the top k frequent elements in a list."
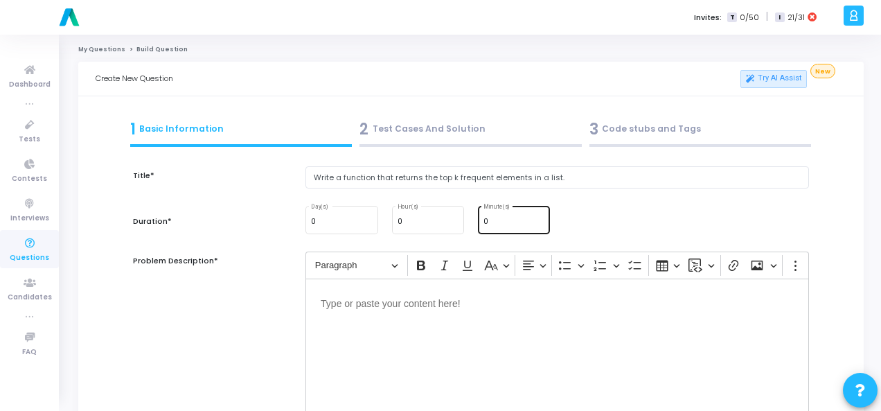
click at [516, 222] on input "0" at bounding box center [514, 222] width 61 height 8
type input "15"
click at [474, 310] on div "Editor editing area: main" at bounding box center [558, 348] width 504 height 139
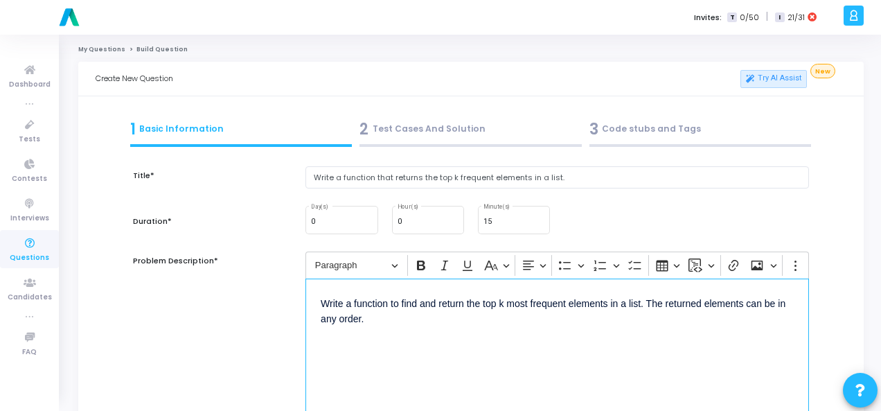
scroll to position [208, 0]
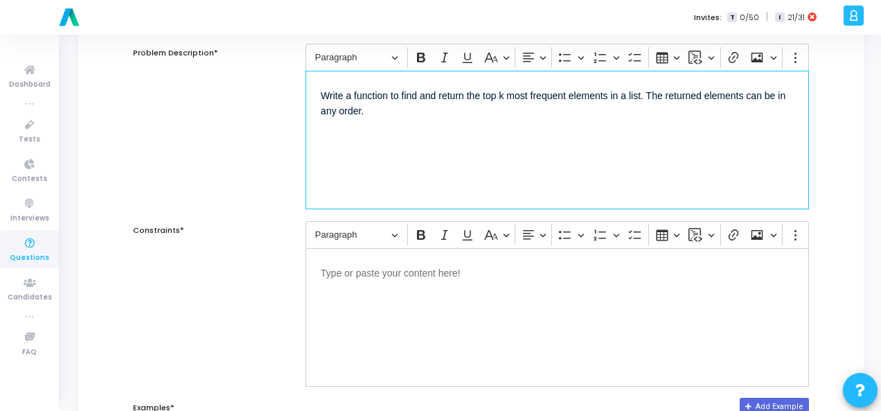
click at [388, 288] on div "Editor editing area: main" at bounding box center [558, 317] width 504 height 139
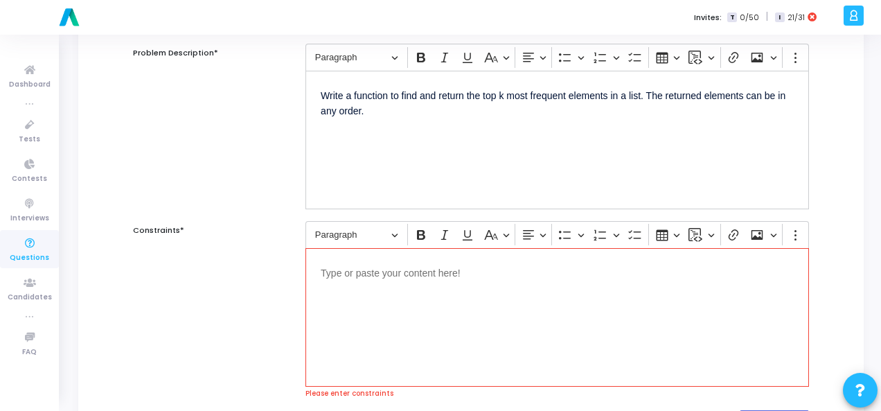
click at [360, 278] on p "Editor editing area: main" at bounding box center [557, 271] width 473 height 17
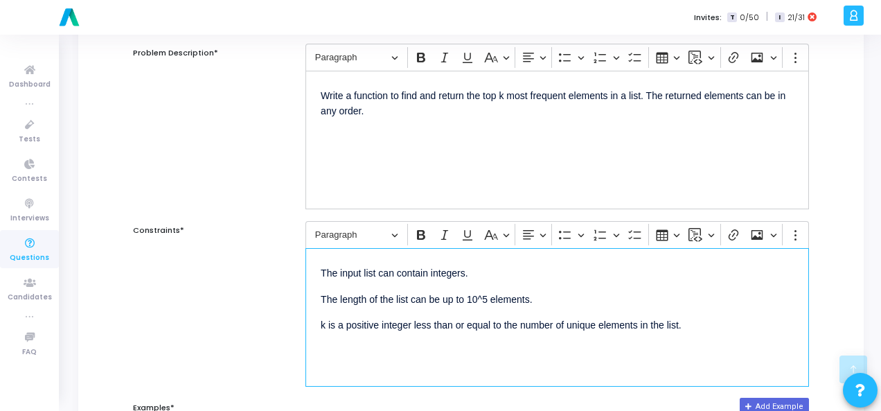
scroll to position [416, 0]
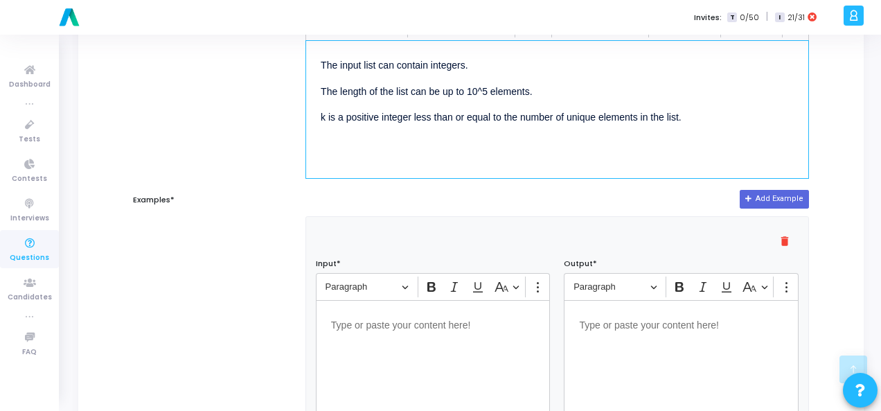
click at [398, 331] on div "Editor editing area: main" at bounding box center [433, 369] width 235 height 139
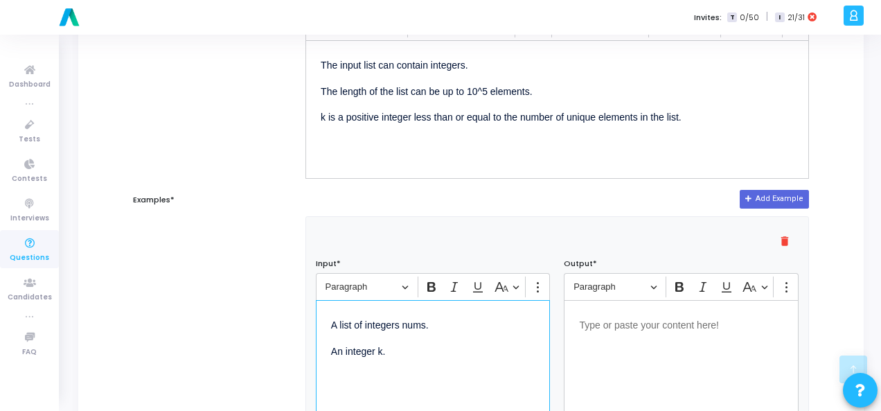
click at [627, 328] on p "Editor editing area: main" at bounding box center [681, 323] width 204 height 17
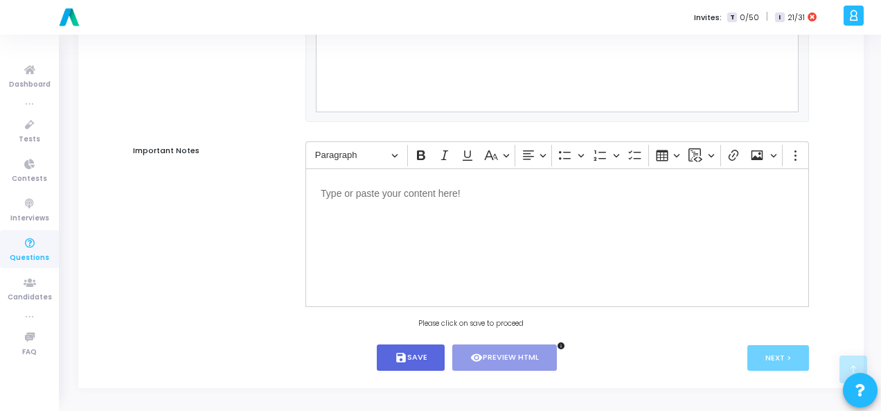
scroll to position [941, 0]
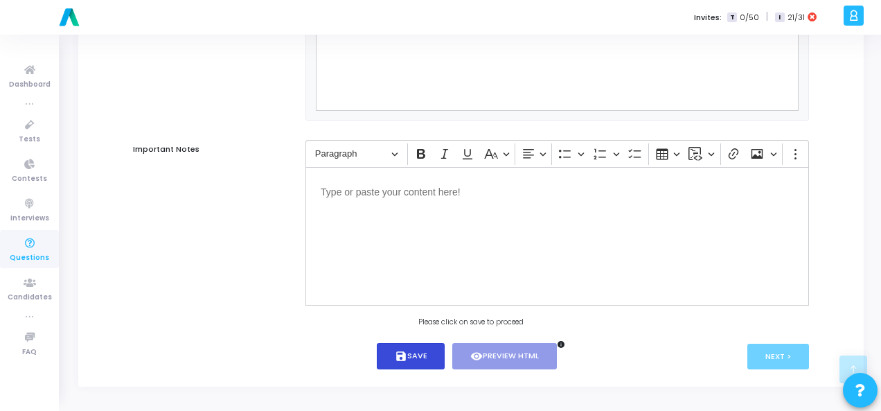
click at [413, 361] on button "save Save" at bounding box center [411, 356] width 69 height 27
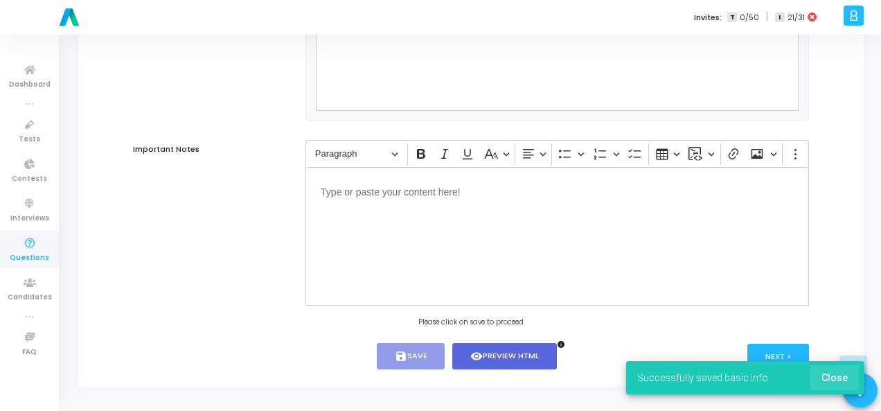
click at [850, 378] on button "Close" at bounding box center [835, 377] width 49 height 25
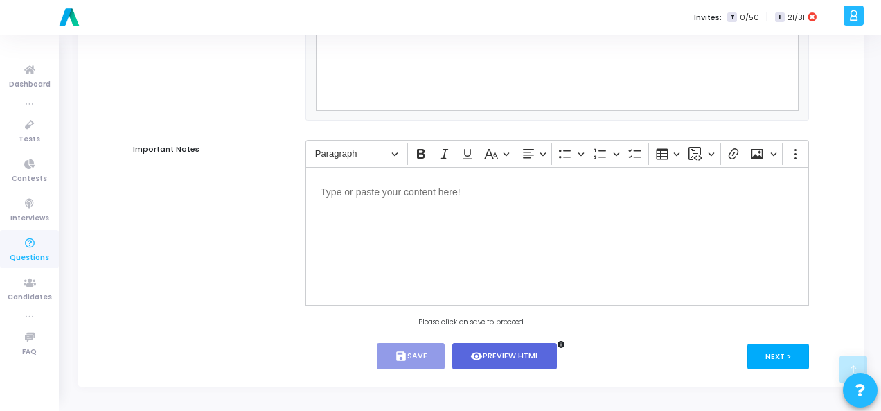
click at [791, 350] on button "Next >" at bounding box center [779, 357] width 62 height 26
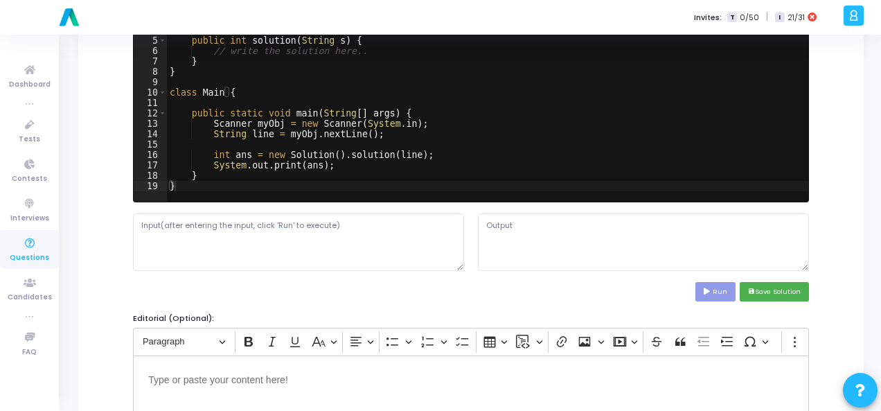
scroll to position [0, 0]
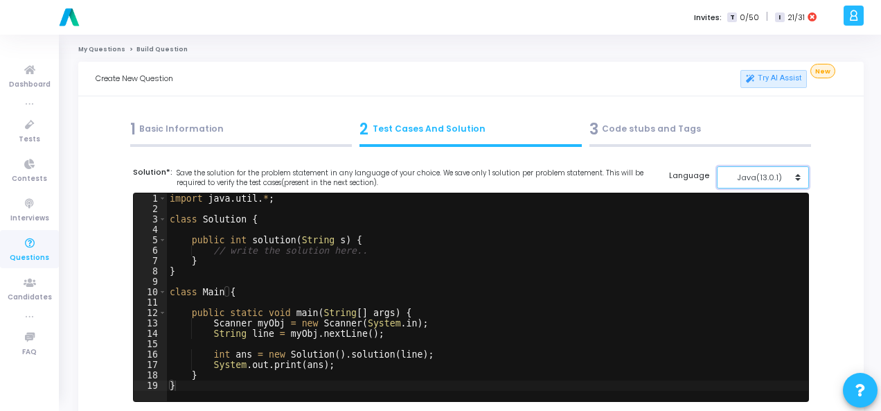
click at [790, 175] on div "Java(13.0.1)" at bounding box center [760, 178] width 68 height 12
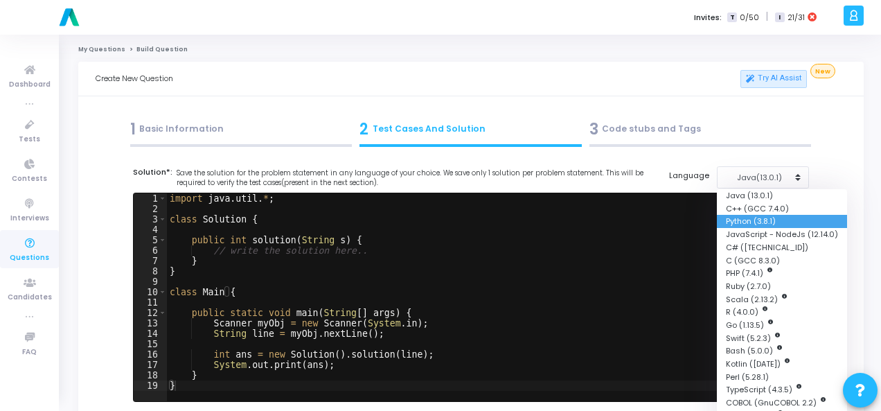
click at [784, 216] on button "Python (3.8.1)" at bounding box center [782, 221] width 130 height 13
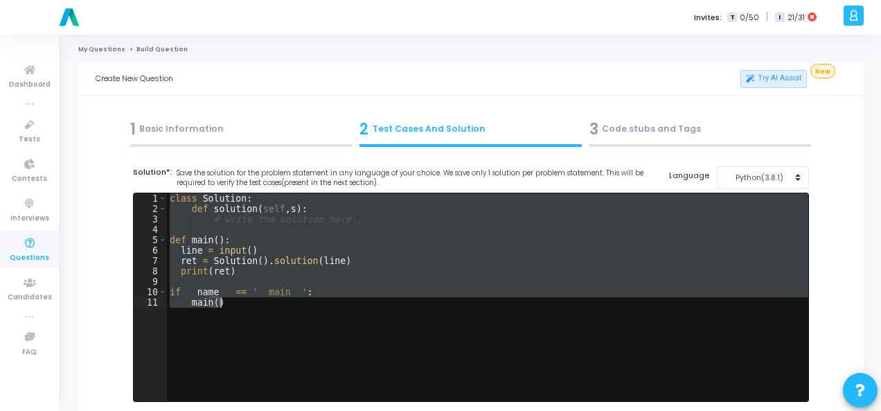
drag, startPoint x: 169, startPoint y: 195, endPoint x: 245, endPoint y: 312, distance: 139.7
click at [245, 312] on div "class Solution : def solution ( self , s ) : # write the solution here.. def ma…" at bounding box center [488, 307] width 642 height 229
type textarea "if __name__ == '__main__': main()"
paste textarea
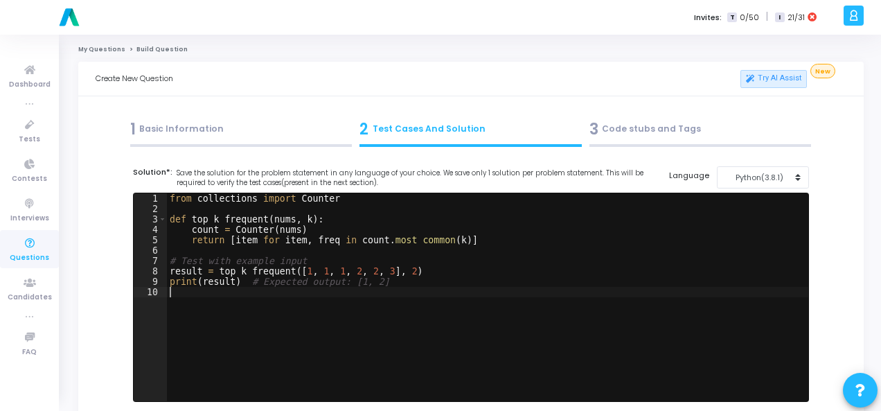
scroll to position [208, 0]
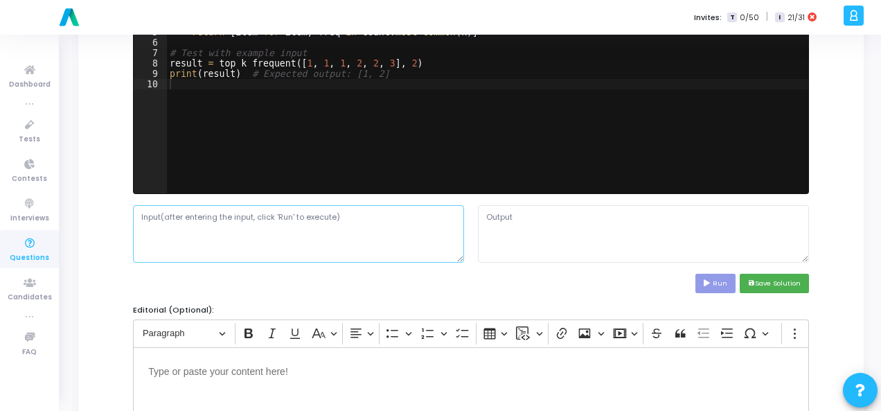
click at [215, 239] on textarea at bounding box center [298, 233] width 331 height 57
paste textarea "A list of integers nums. An integer k."
type textarea "A list of integers nums. An integer k."
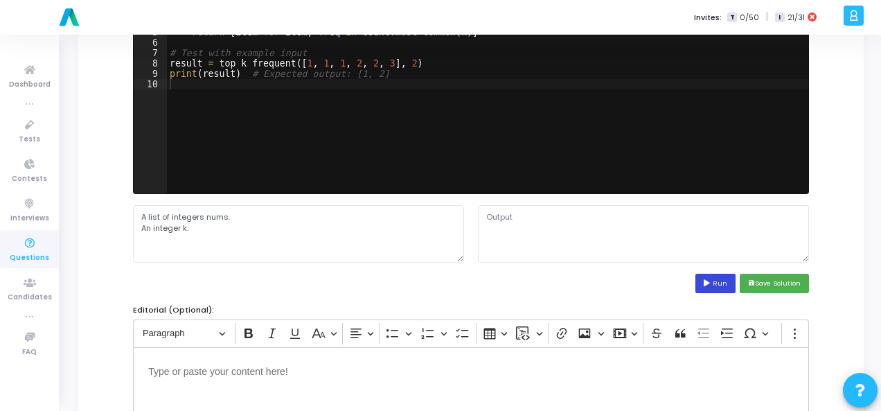
click at [712, 280] on icon at bounding box center [708, 283] width 9 height 7
type textarea "[1, 2]"
click at [496, 218] on textarea "[1, 2]" at bounding box center [643, 233] width 331 height 57
click at [493, 214] on textarea "[1, 2]" at bounding box center [643, 233] width 331 height 57
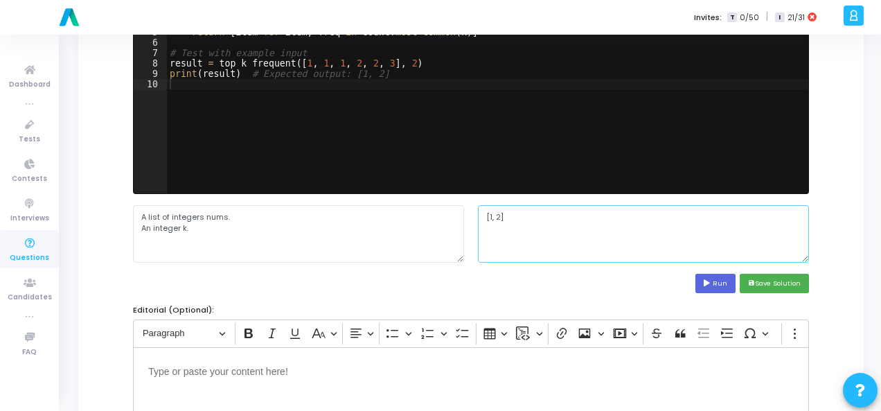
click at [493, 214] on textarea "[1, 2]" at bounding box center [643, 233] width 331 height 57
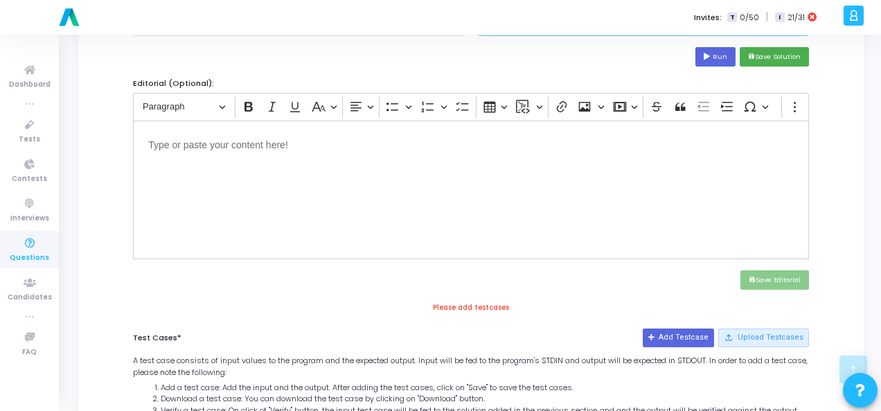
scroll to position [346, 0]
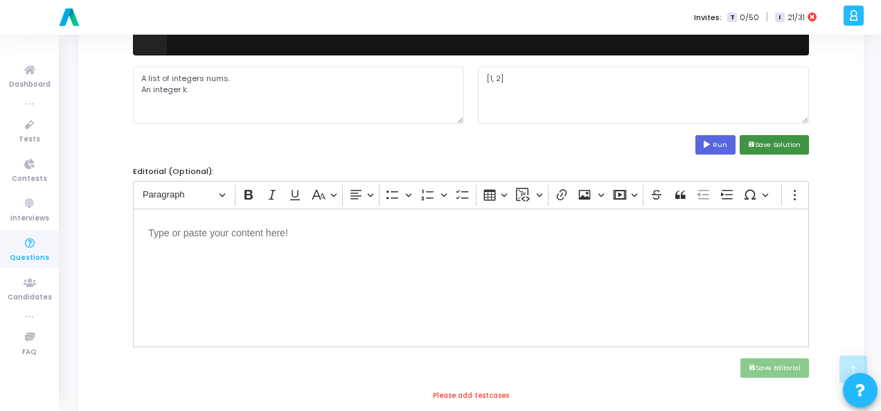
click at [802, 139] on button "save Save Solution" at bounding box center [774, 144] width 69 height 19
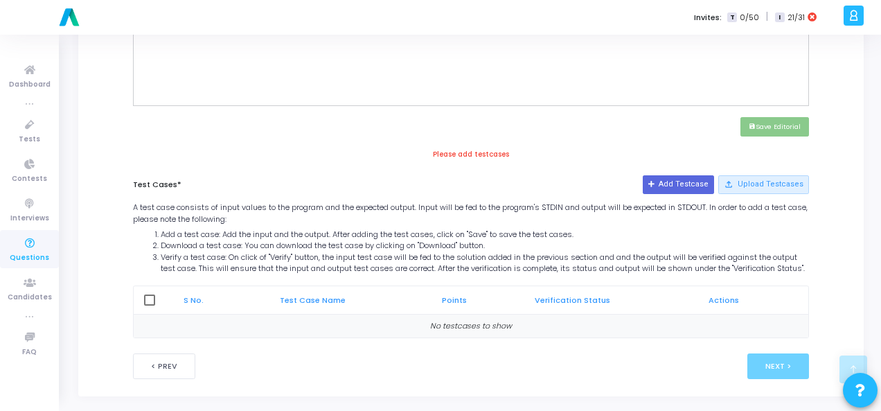
scroll to position [604, 0]
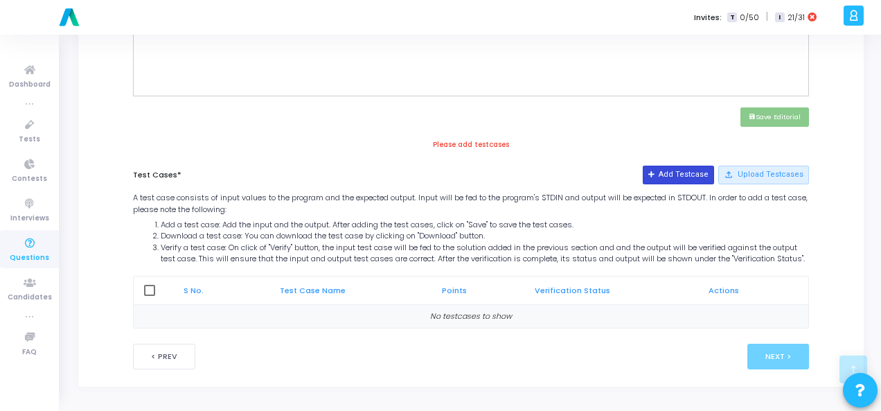
click at [694, 166] on button "Add Testcase" at bounding box center [678, 175] width 71 height 18
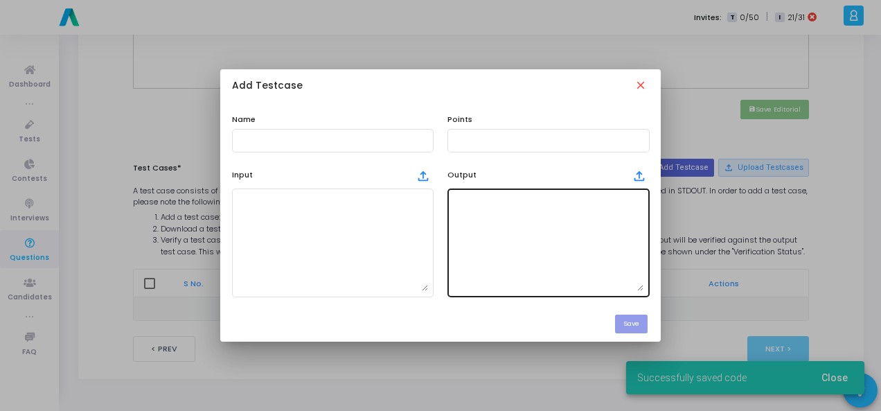
click at [503, 216] on textarea at bounding box center [548, 242] width 191 height 97
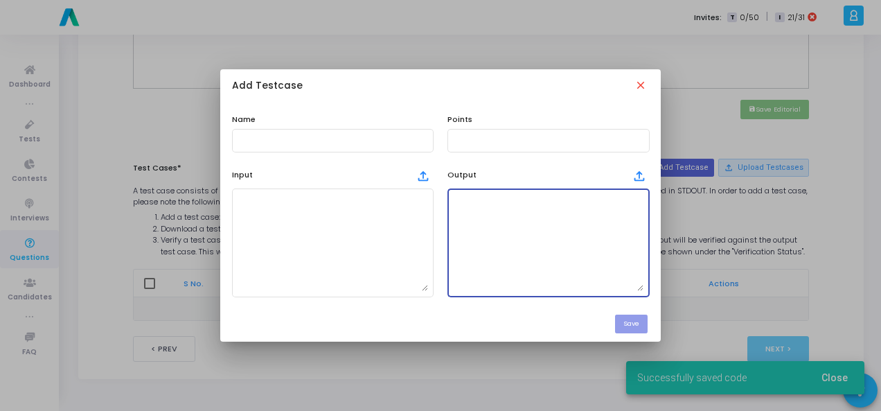
paste textarea "[1, 2]"
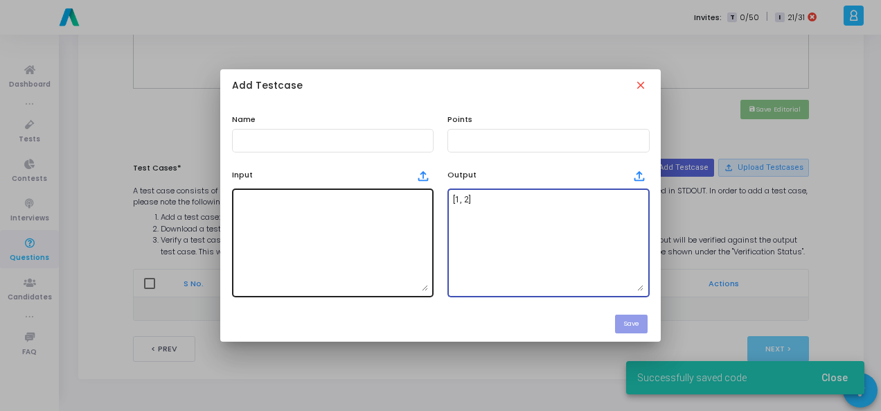
type textarea "[1, 2]"
click at [349, 209] on textarea at bounding box center [333, 242] width 191 height 97
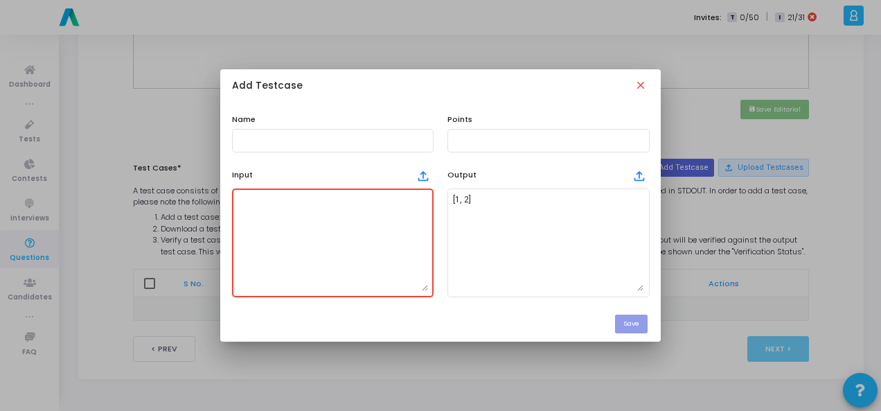
paste textarea "A list of integers nums. An integer k."
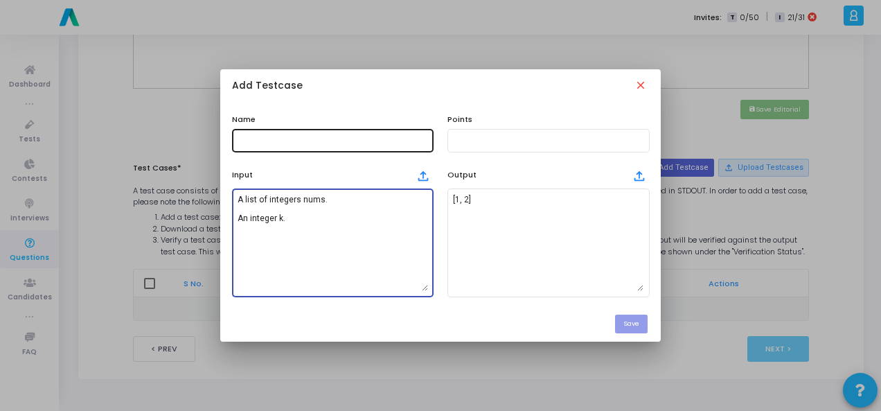
type textarea "A list of integers nums. An integer k."
click at [339, 137] on input "text" at bounding box center [333, 141] width 191 height 10
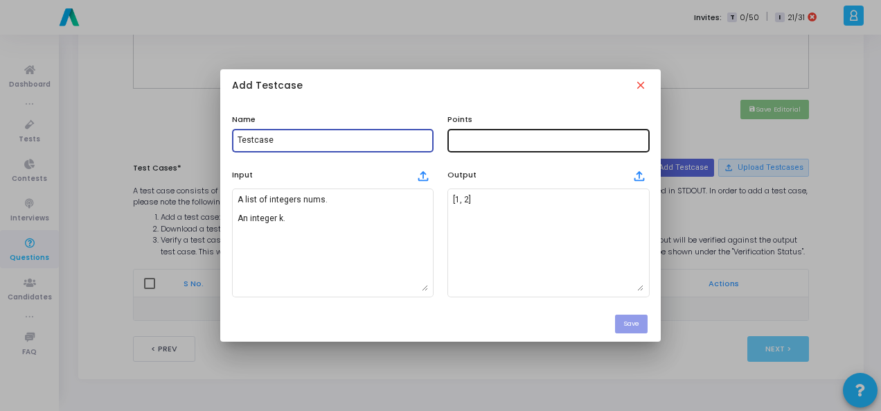
type input "Testcase"
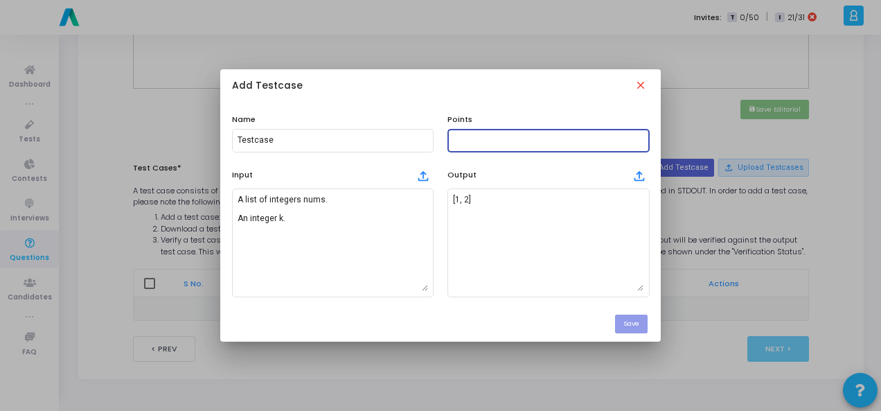
click at [507, 141] on input "text" at bounding box center [548, 141] width 191 height 10
type input "100"
click at [653, 328] on div "Save" at bounding box center [440, 324] width 441 height 35
click at [643, 326] on button "Save" at bounding box center [631, 324] width 33 height 19
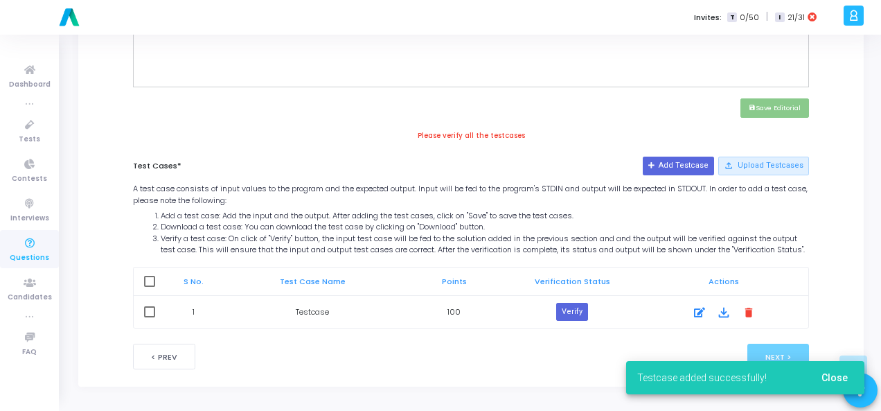
scroll to position [614, 0]
click at [586, 309] on button "Verify" at bounding box center [572, 312] width 32 height 18
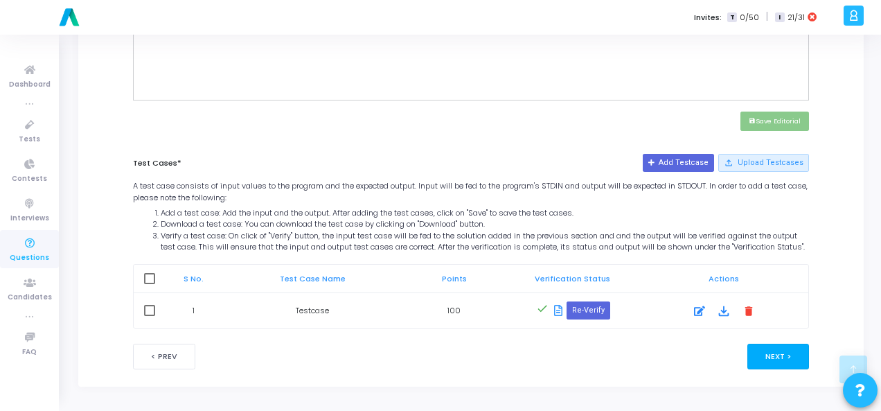
click at [802, 349] on button "Next >" at bounding box center [779, 357] width 62 height 26
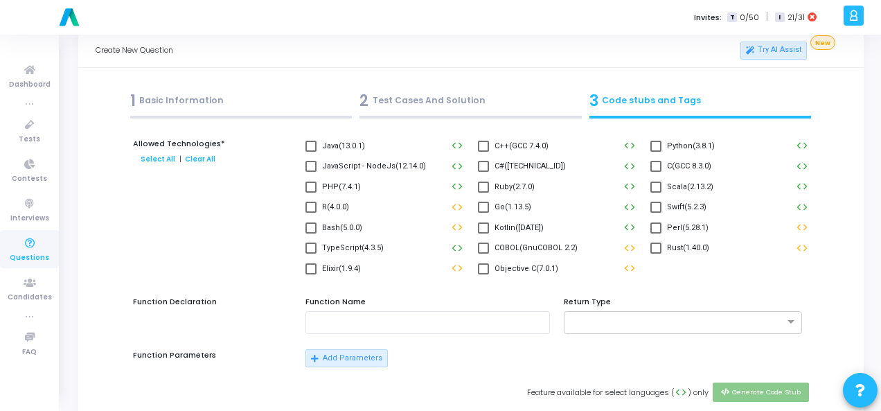
scroll to position [0, 0]
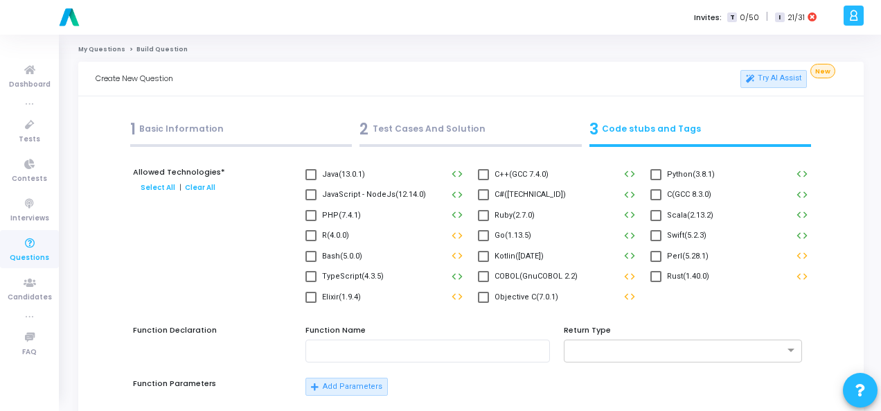
click at [660, 176] on span at bounding box center [656, 174] width 11 height 11
click at [656, 180] on input "Python(3.8.1)" at bounding box center [656, 180] width 1 height 1
checkbox input "true"
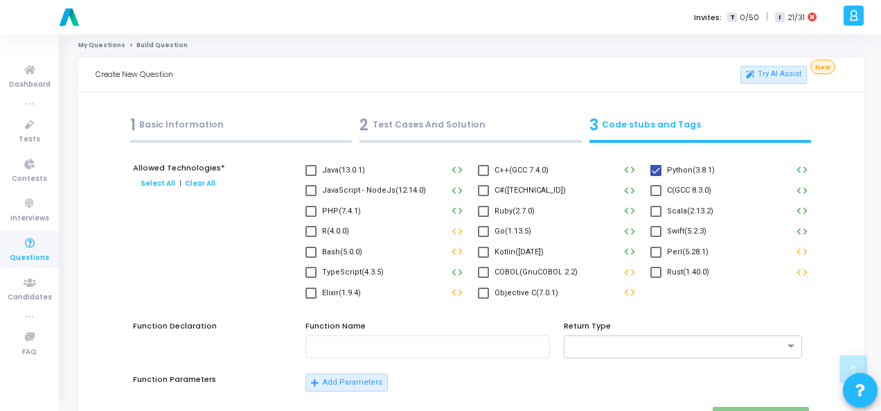
scroll to position [416, 0]
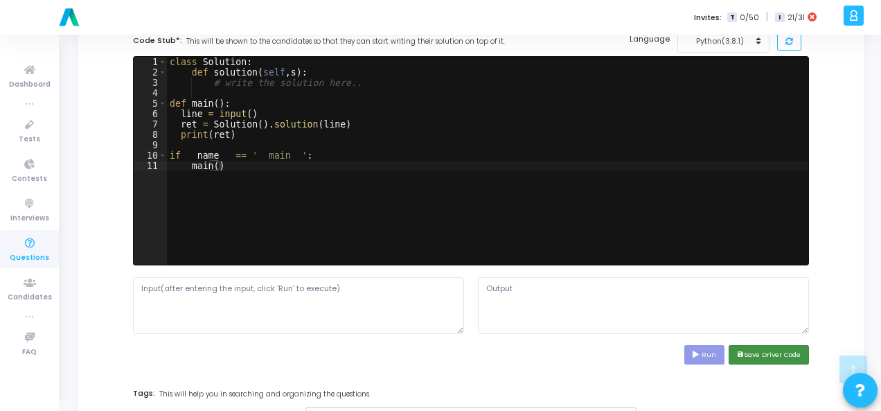
click at [744, 349] on button "save Save Driver Code" at bounding box center [769, 354] width 80 height 19
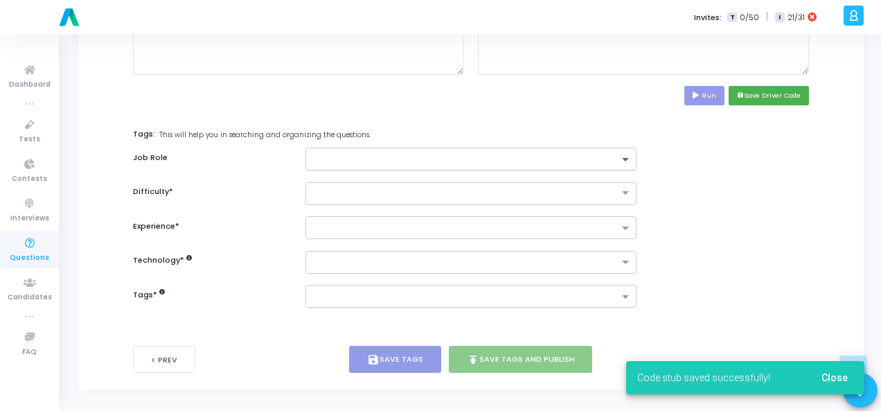
click at [621, 158] on span at bounding box center [627, 161] width 17 height 12
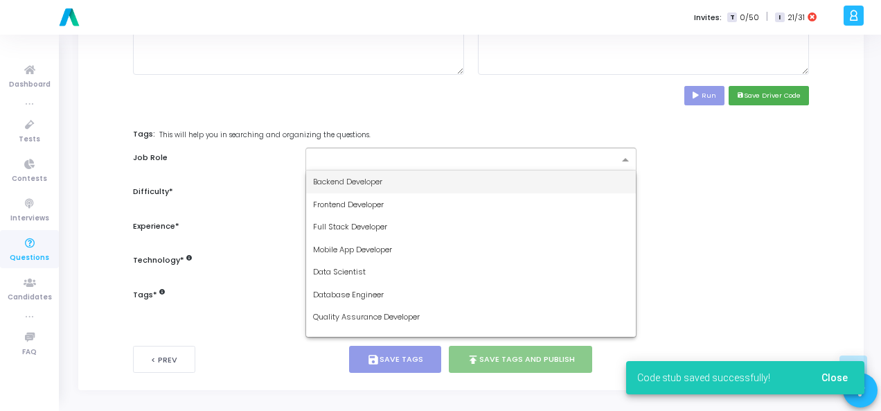
click at [541, 183] on div "Backend Developer" at bounding box center [471, 181] width 330 height 23
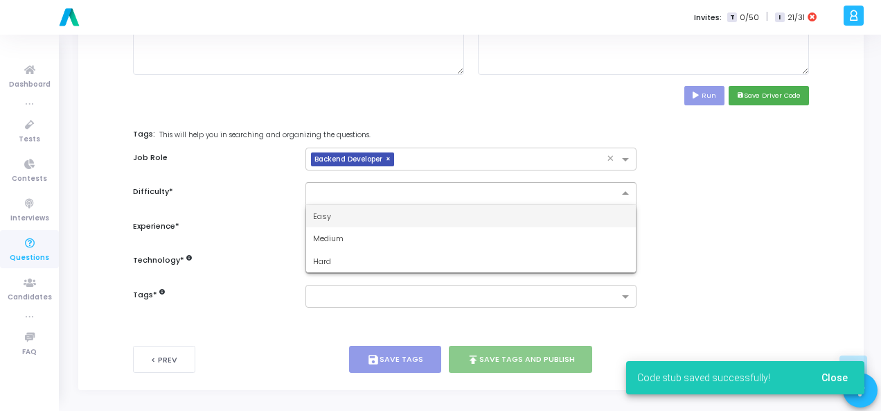
click at [570, 191] on input "text" at bounding box center [457, 192] width 288 height 12
click at [539, 205] on div "Easy" at bounding box center [471, 216] width 330 height 23
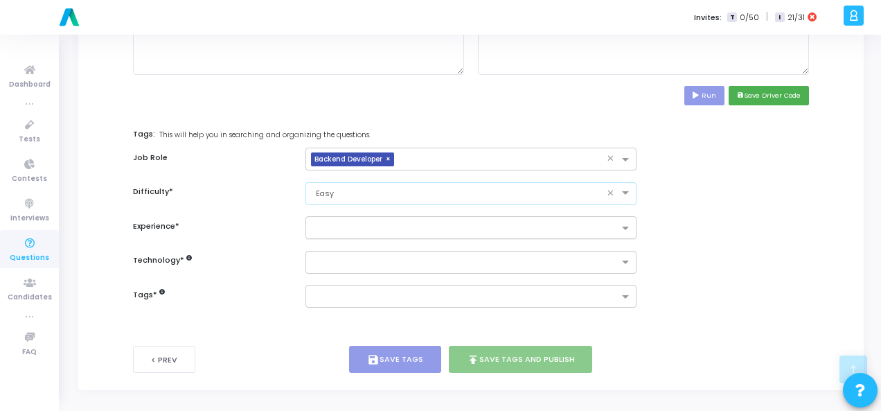
click at [552, 223] on input "text" at bounding box center [466, 229] width 306 height 12
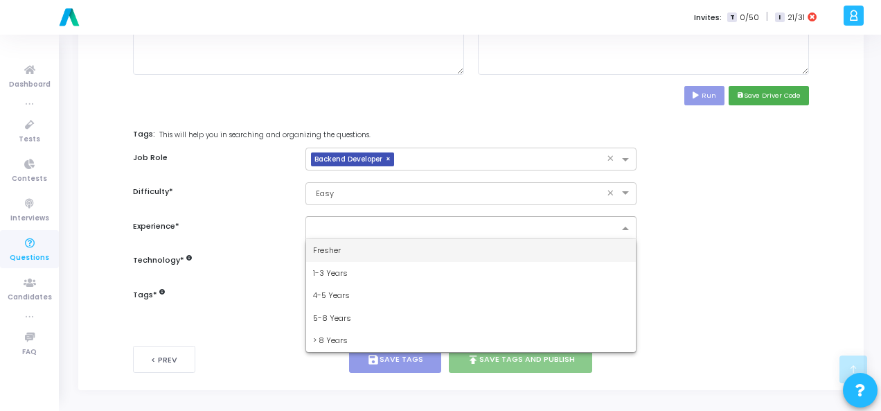
click at [539, 242] on div "Fresher" at bounding box center [471, 250] width 330 height 23
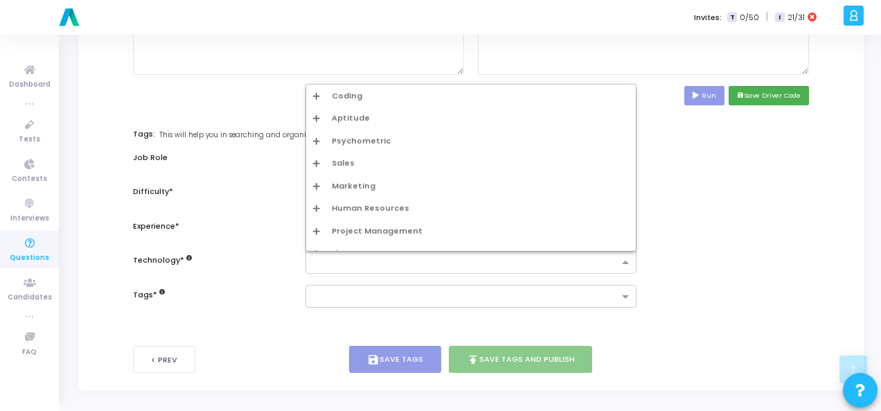
click at [539, 267] on div at bounding box center [465, 264] width 308 height 14
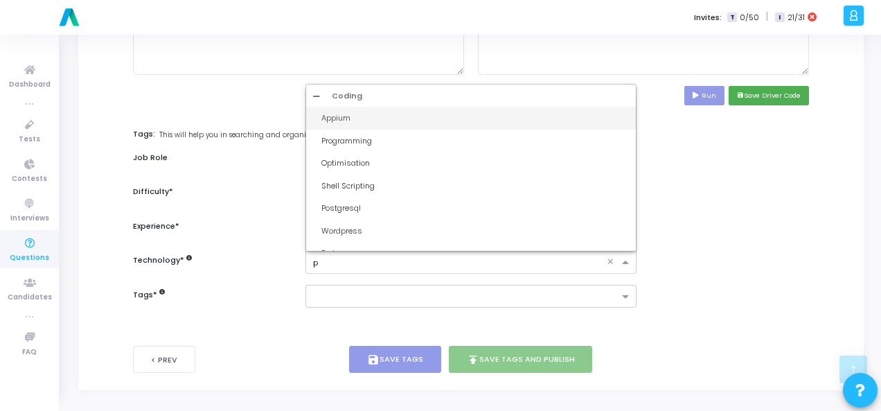
type input "py"
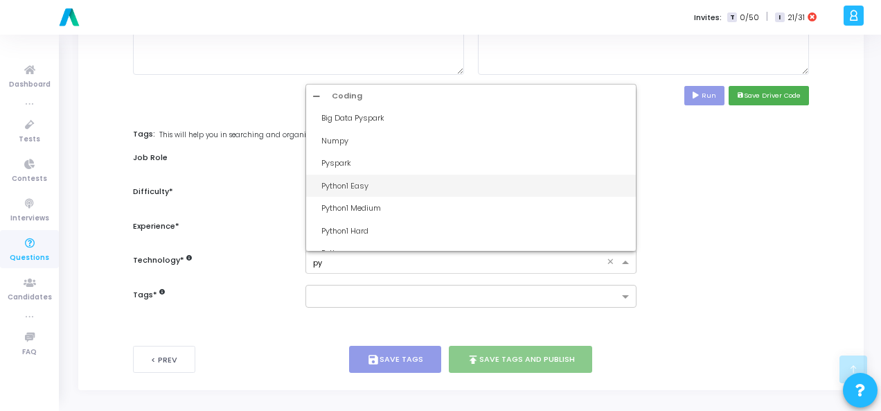
click at [402, 184] on div "Python1 Easy" at bounding box center [476, 186] width 308 height 12
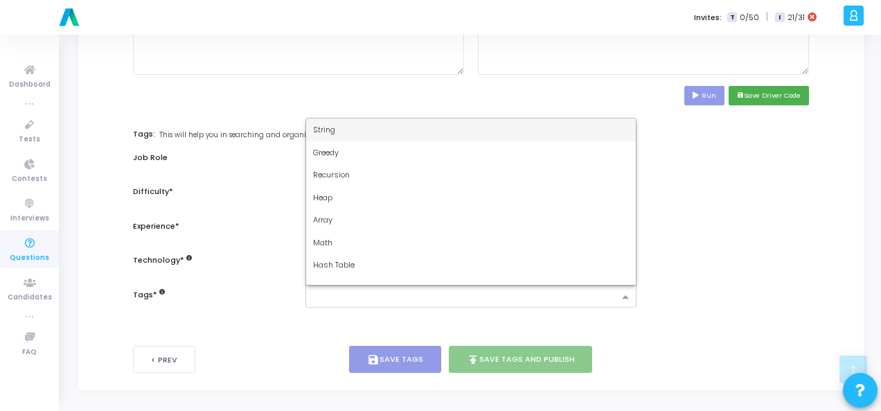
click at [378, 297] on input "text" at bounding box center [466, 298] width 306 height 12
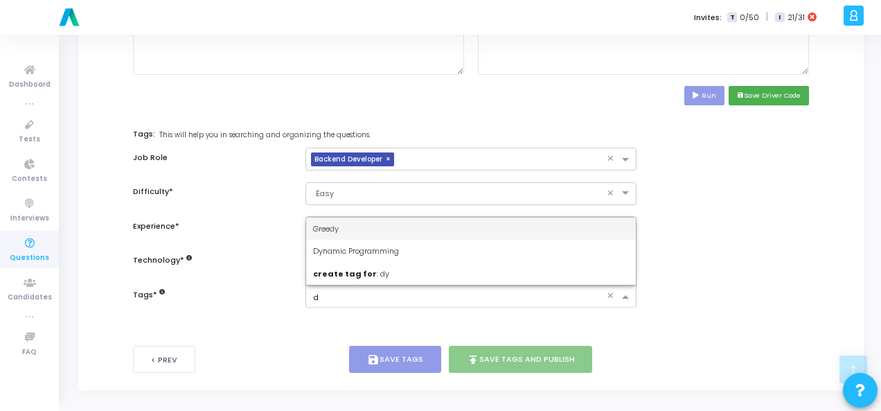
type input "dy"
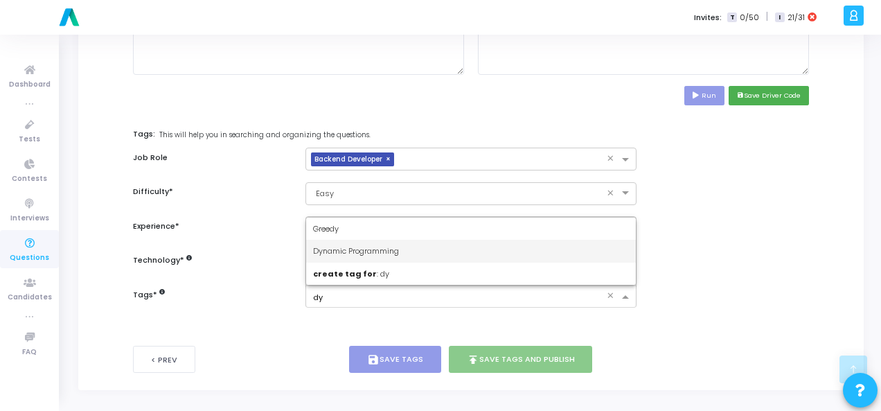
click at [381, 240] on div "Dynamic Programming" at bounding box center [471, 251] width 330 height 23
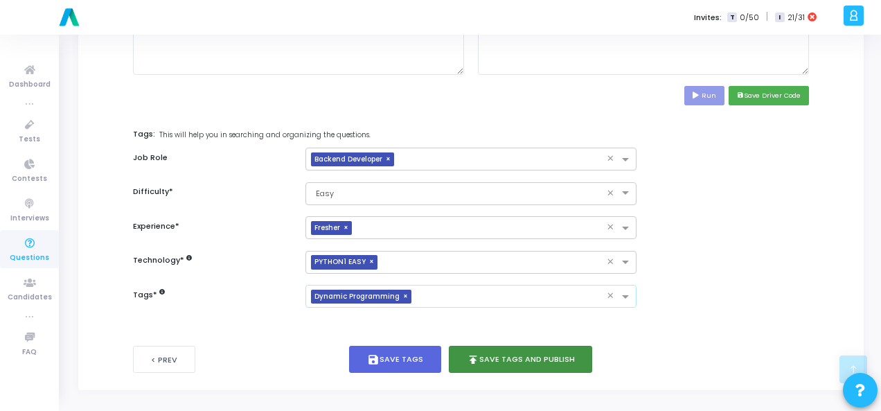
click at [514, 361] on button "publish Save Tags and Publish" at bounding box center [521, 359] width 144 height 27
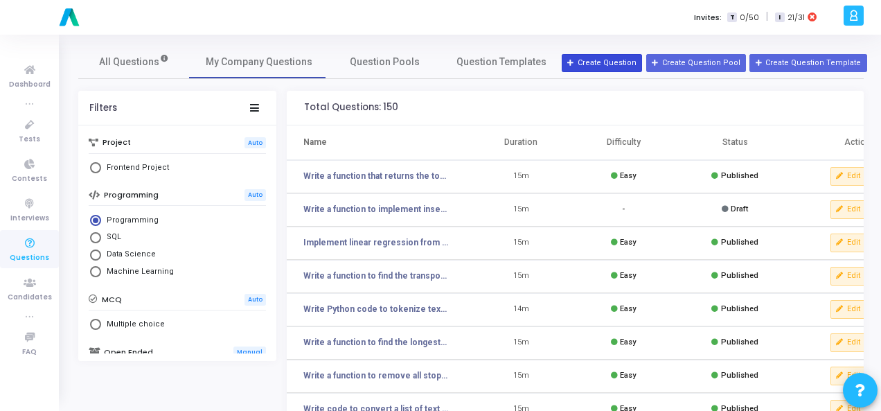
click at [595, 53] on div "All Questions My Company Questions Question Pools Question Templates" at bounding box center [471, 61] width 786 height 33
click at [625, 59] on button "Create Question" at bounding box center [602, 63] width 80 height 18
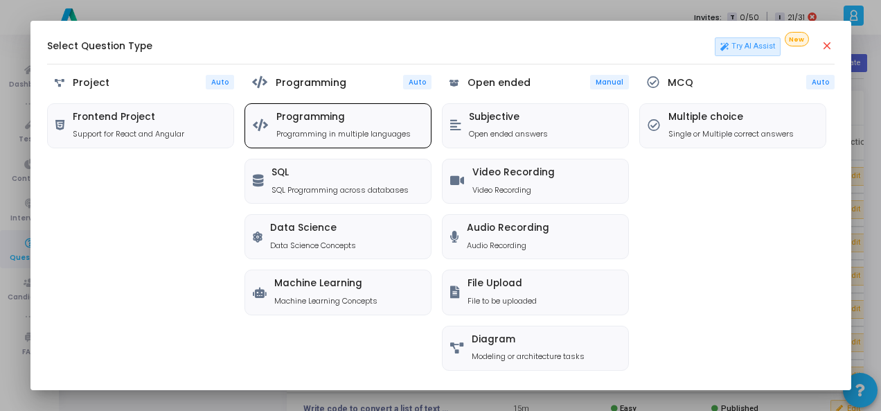
click at [378, 108] on div "Programming Programming in multiple languages" at bounding box center [338, 126] width 186 height 44
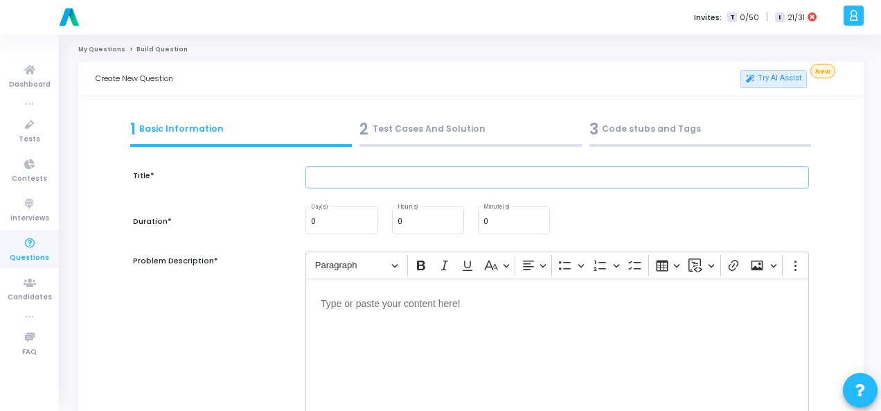
click at [363, 178] on input "text" at bounding box center [558, 177] width 504 height 23
paste input "Write a function to check if a number is an Armstrong number."
type input "Write a function to check if a number is an Armstrong number."
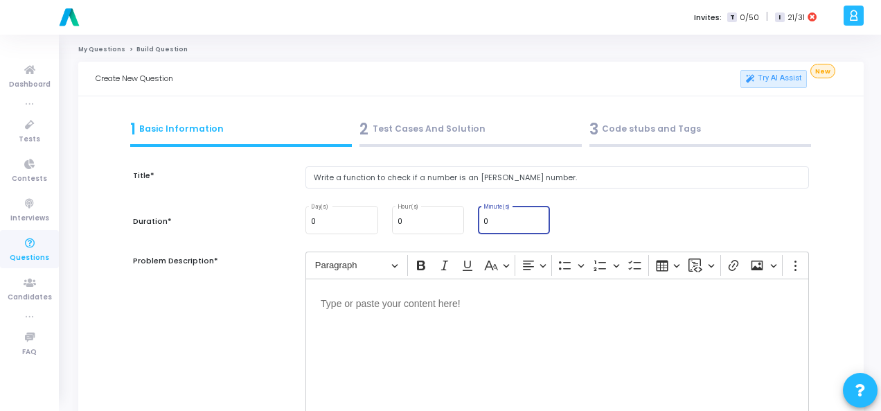
click at [489, 220] on input "0" at bounding box center [514, 222] width 61 height 8
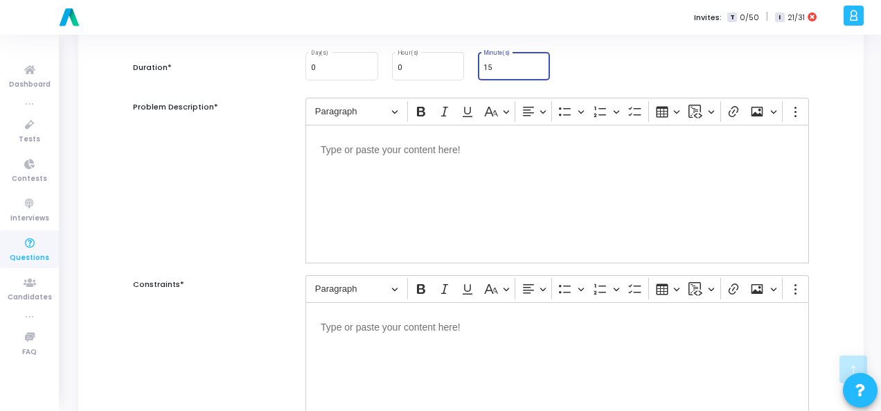
scroll to position [139, 0]
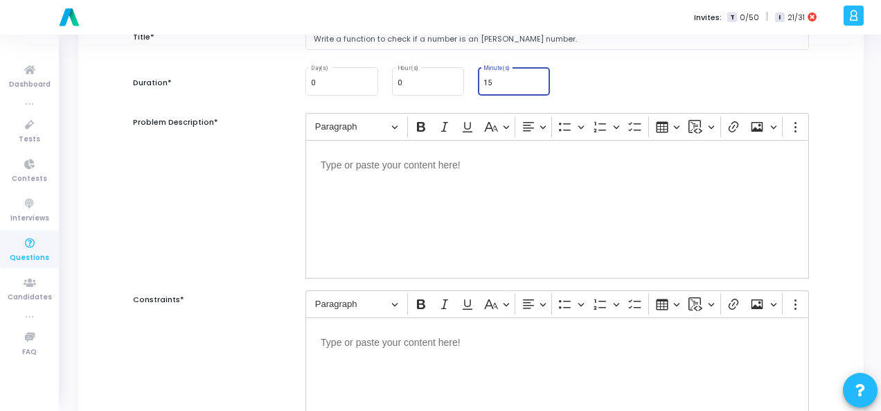
type input "15"
click at [376, 184] on div "Editor editing area: main" at bounding box center [558, 209] width 504 height 139
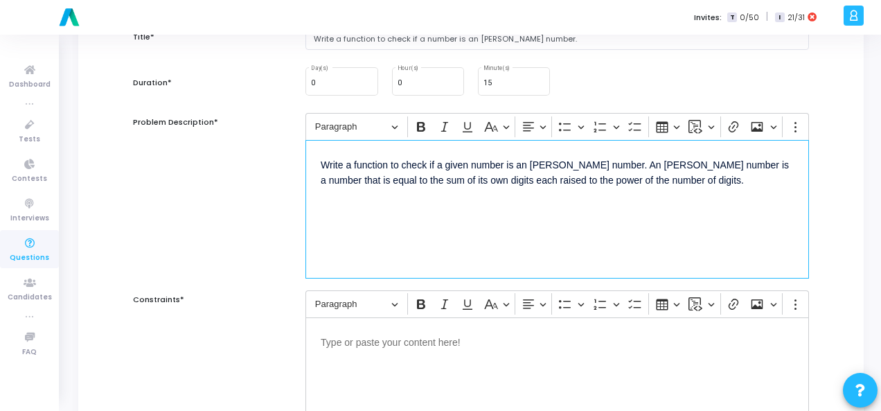
click at [442, 349] on div "Editor editing area: main" at bounding box center [558, 386] width 504 height 139
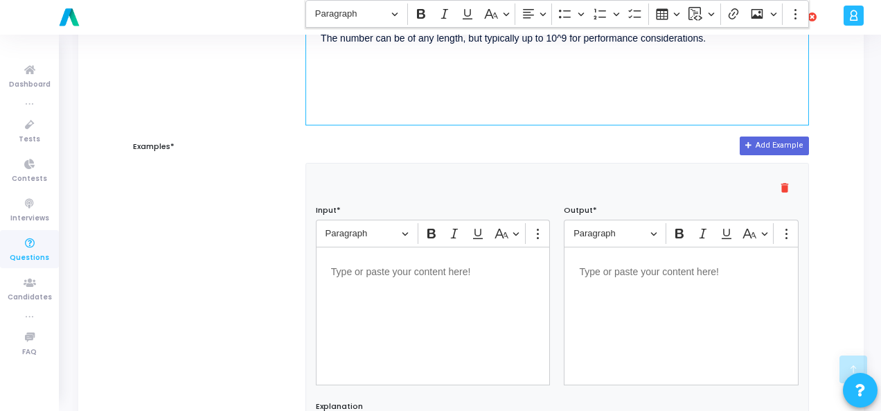
scroll to position [485, 0]
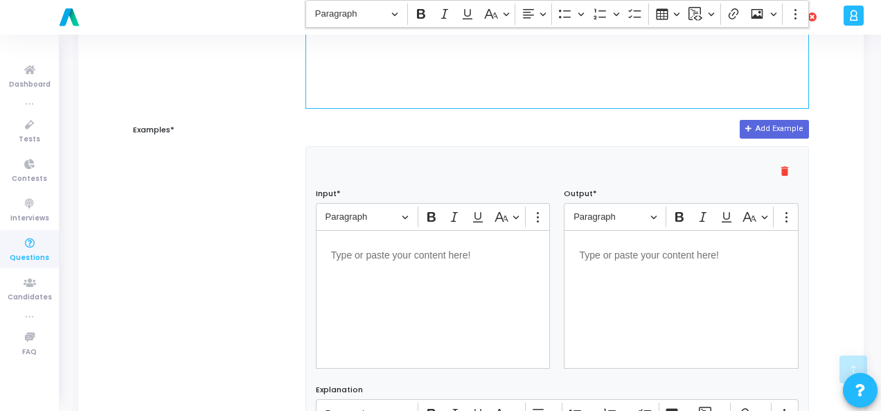
click at [430, 270] on div "Editor editing area: main" at bounding box center [433, 299] width 235 height 139
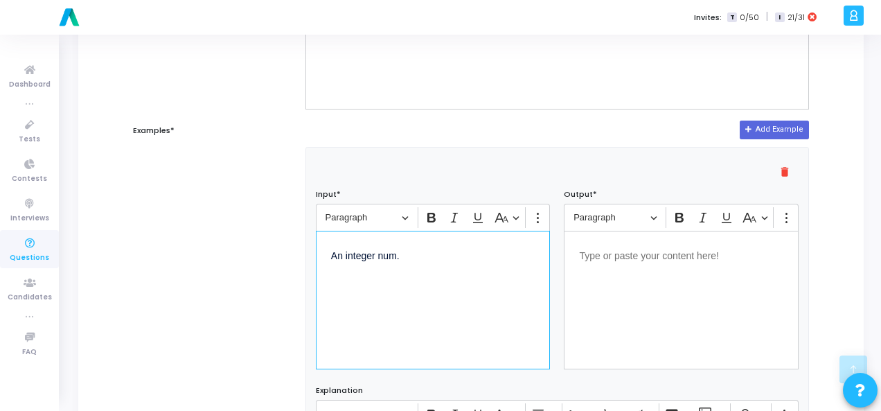
click at [658, 246] on p "Editor editing area: main" at bounding box center [681, 254] width 204 height 17
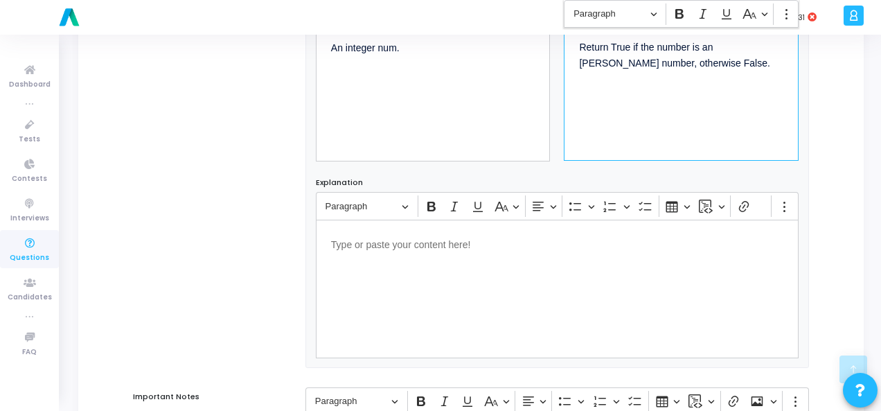
scroll to position [941, 0]
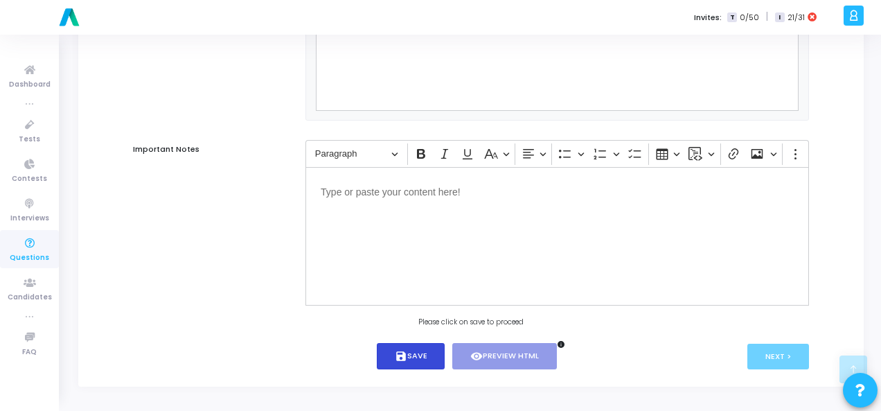
click at [410, 358] on button "save Save" at bounding box center [411, 356] width 69 height 27
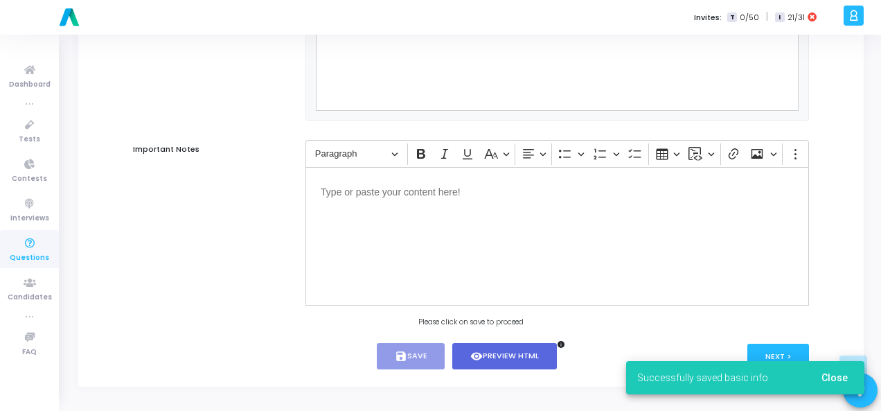
click at [821, 376] on button "Close" at bounding box center [835, 377] width 49 height 25
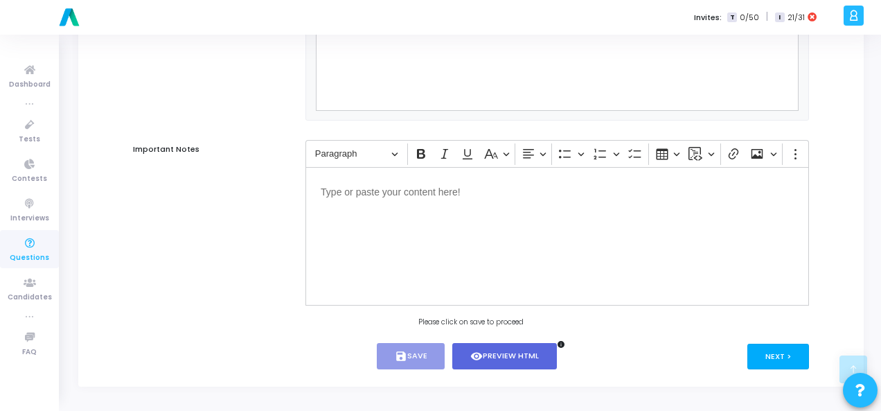
click at [775, 355] on button "Next >" at bounding box center [779, 357] width 62 height 26
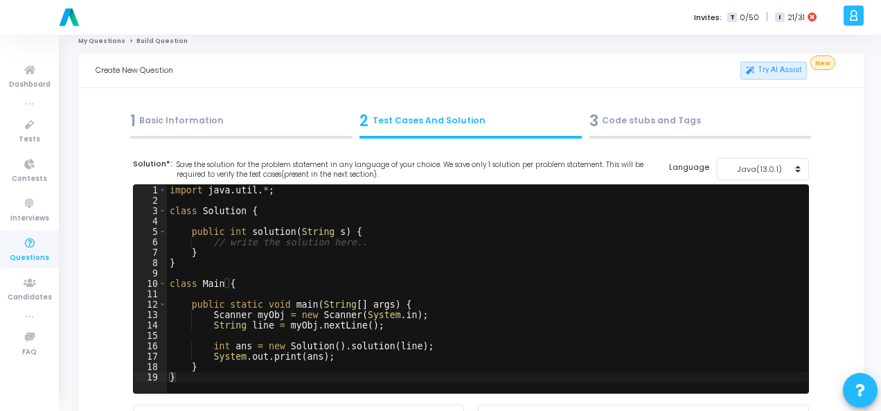
scroll to position [0, 0]
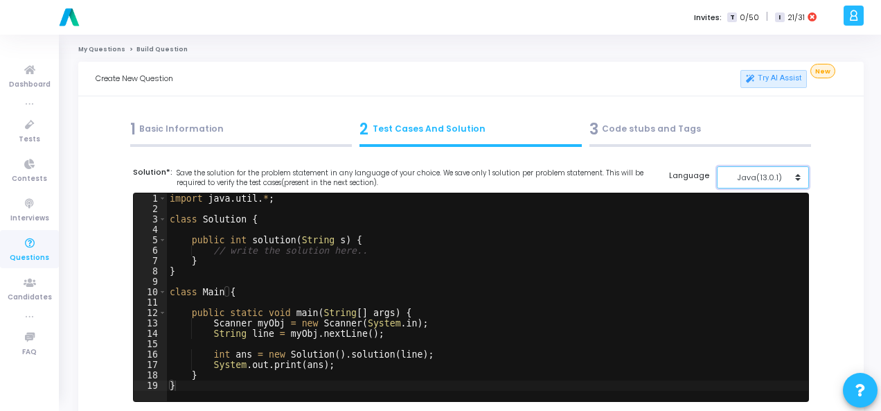
click at [780, 177] on div "Java(13.0.1)" at bounding box center [760, 178] width 68 height 12
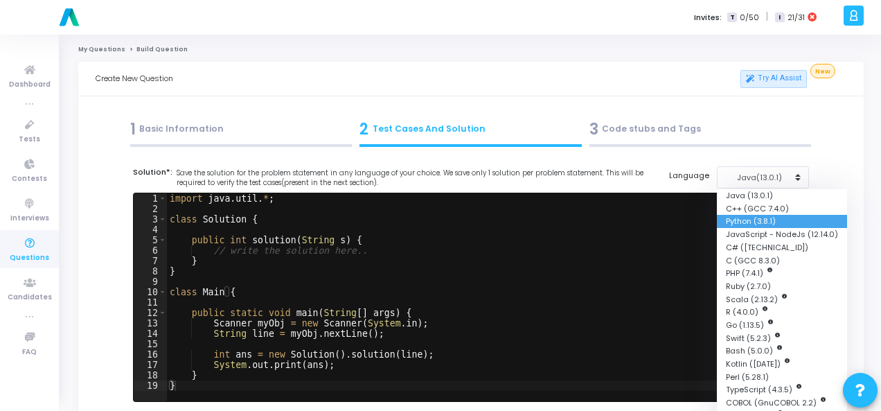
click at [749, 220] on button "Python (3.8.1)" at bounding box center [782, 221] width 130 height 13
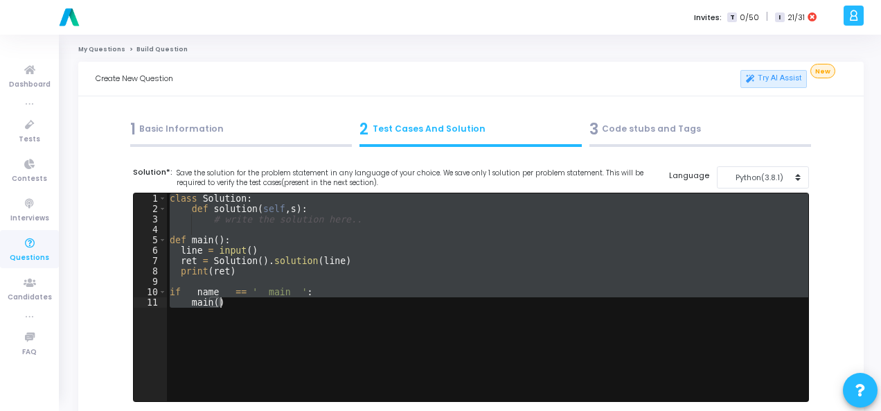
drag, startPoint x: 168, startPoint y: 202, endPoint x: 240, endPoint y: 316, distance: 135.2
click at [240, 316] on div "class Solution : def solution ( self , s ) : # write the solution here.. def ma…" at bounding box center [488, 307] width 642 height 229
type textarea "if __name__ == '__main__': main()"
paste textarea
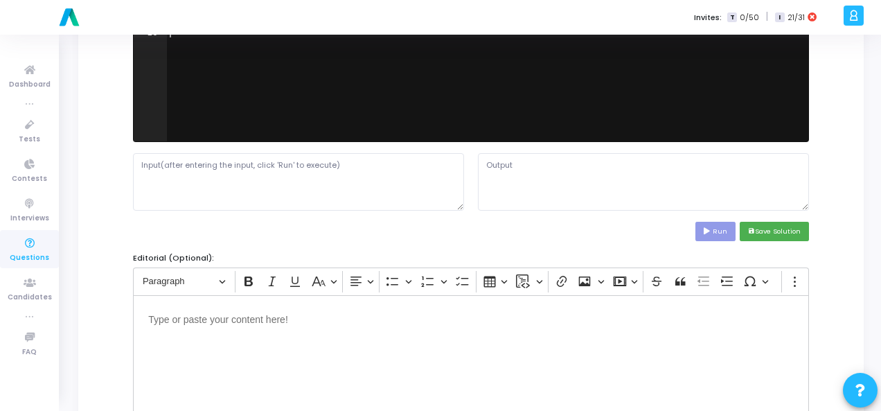
scroll to position [277, 0]
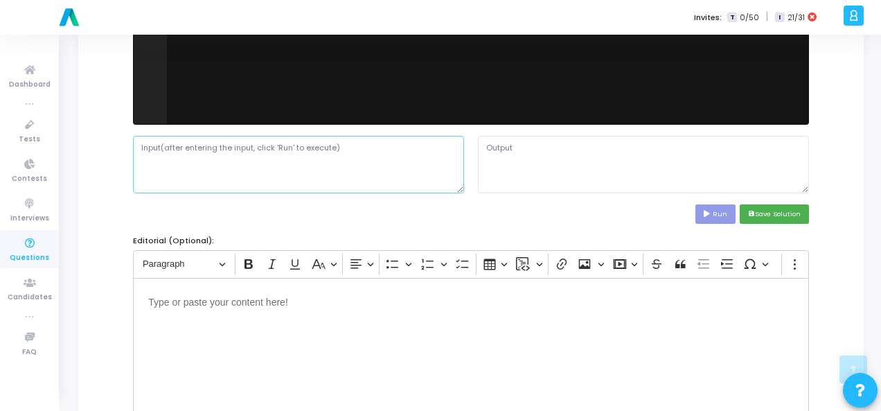
click at [231, 148] on textarea at bounding box center [298, 164] width 331 height 57
click at [346, 142] on textarea at bounding box center [298, 164] width 331 height 57
paste textarea "An integer num."
type textarea "An integer num."
click at [512, 147] on textarea at bounding box center [643, 164] width 331 height 57
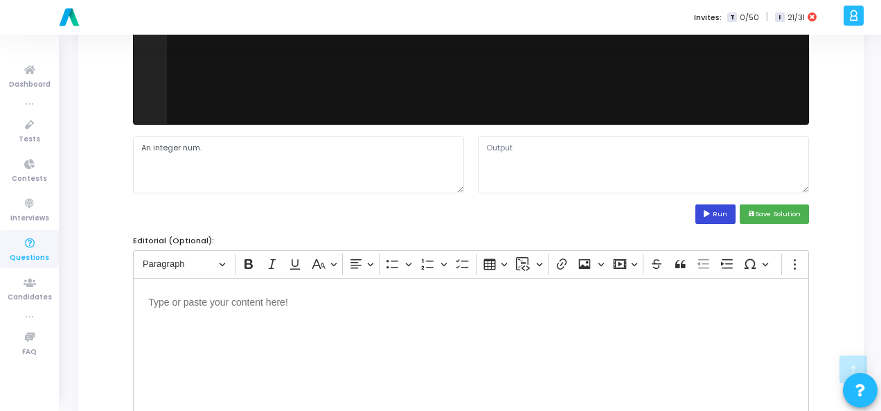
click at [711, 208] on button "Run" at bounding box center [716, 213] width 40 height 19
type textarea "True"
click at [501, 145] on textarea "True" at bounding box center [643, 164] width 331 height 57
click at [495, 145] on textarea "True" at bounding box center [643, 164] width 331 height 57
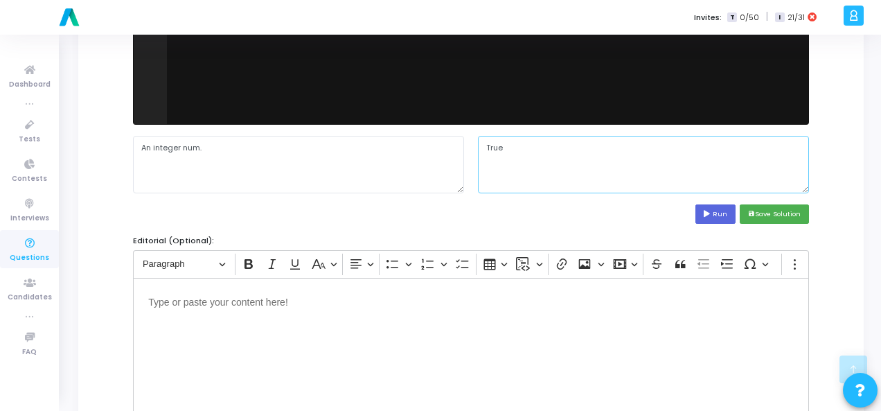
click at [495, 145] on textarea "True" at bounding box center [643, 164] width 331 height 57
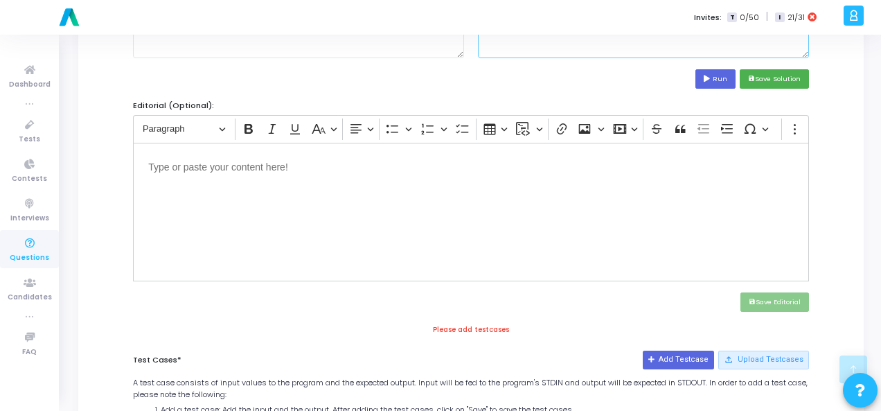
scroll to position [396, 0]
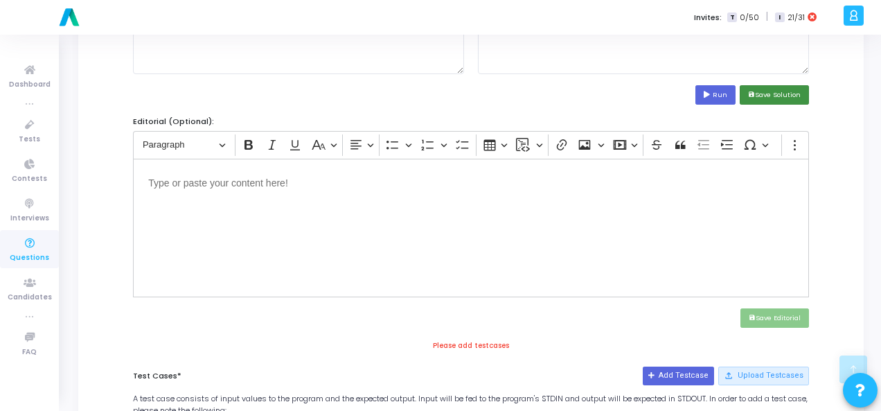
click at [773, 94] on button "save Save Solution" at bounding box center [774, 94] width 69 height 19
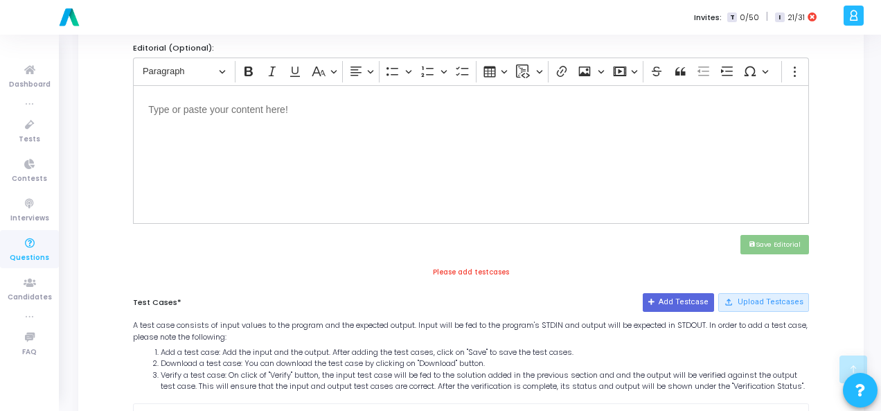
scroll to position [604, 0]
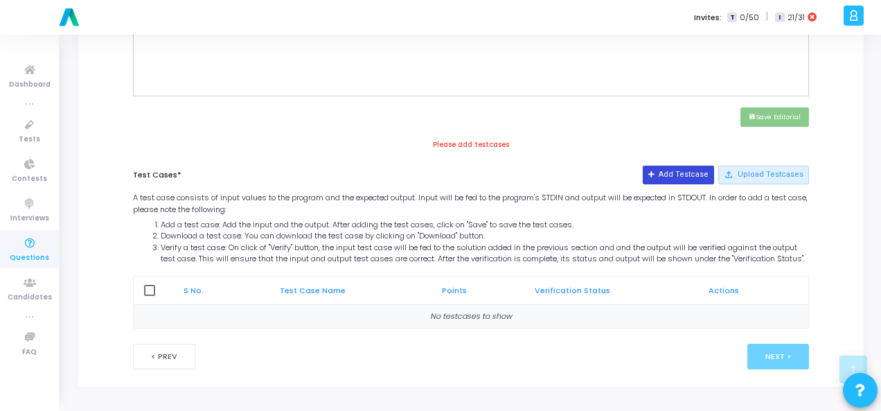
click at [700, 166] on button "Add Testcase" at bounding box center [678, 175] width 71 height 18
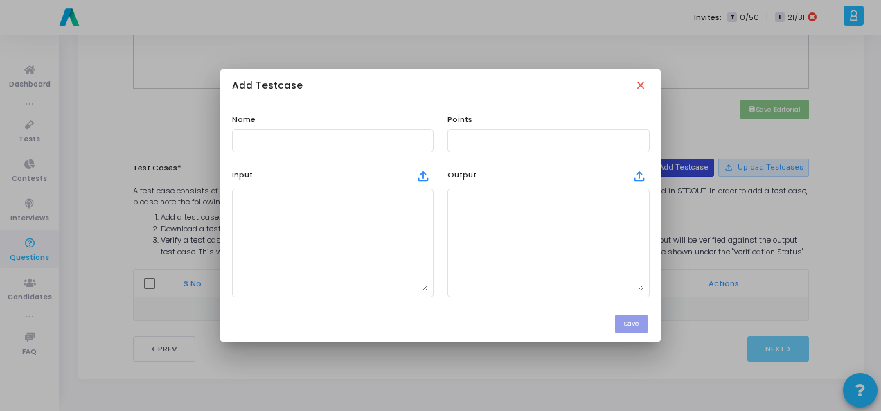
scroll to position [0, 0]
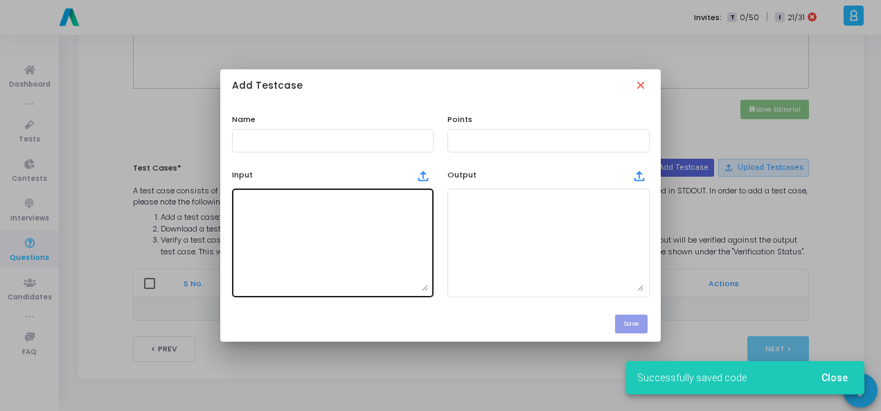
click at [312, 218] on textarea at bounding box center [333, 242] width 191 height 97
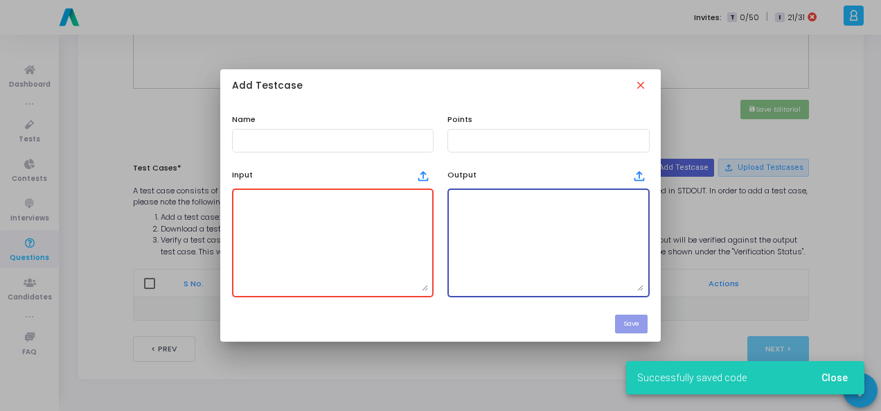
click at [561, 223] on textarea at bounding box center [548, 242] width 191 height 97
paste textarea "True"
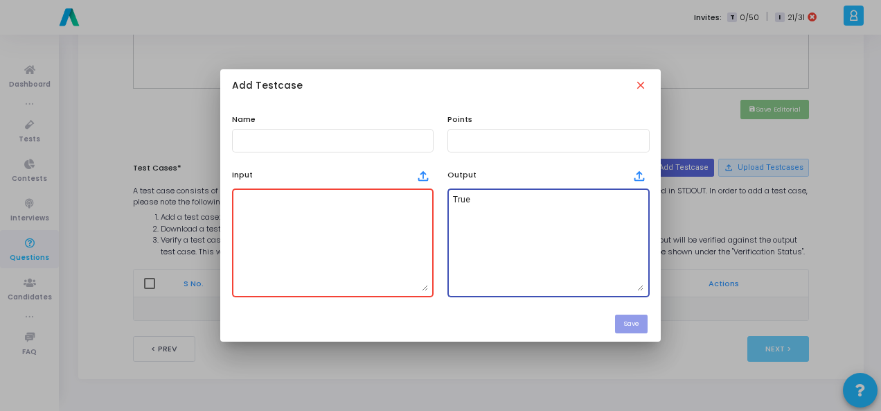
type textarea "True"
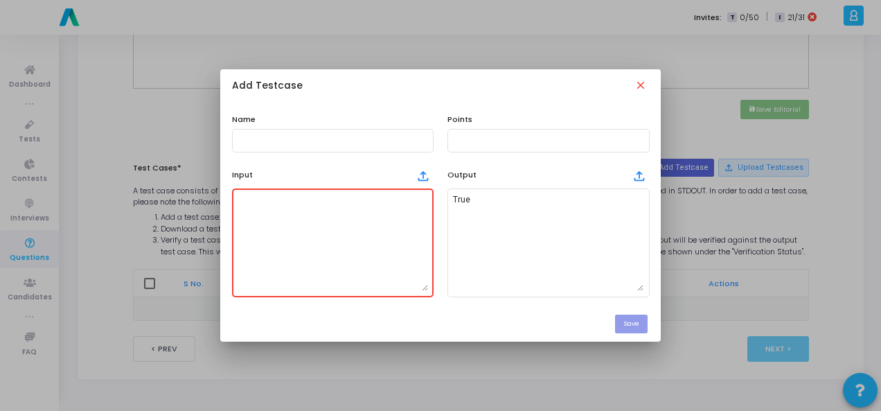
click at [392, 225] on textarea at bounding box center [333, 242] width 191 height 97
paste textarea "An integer num."
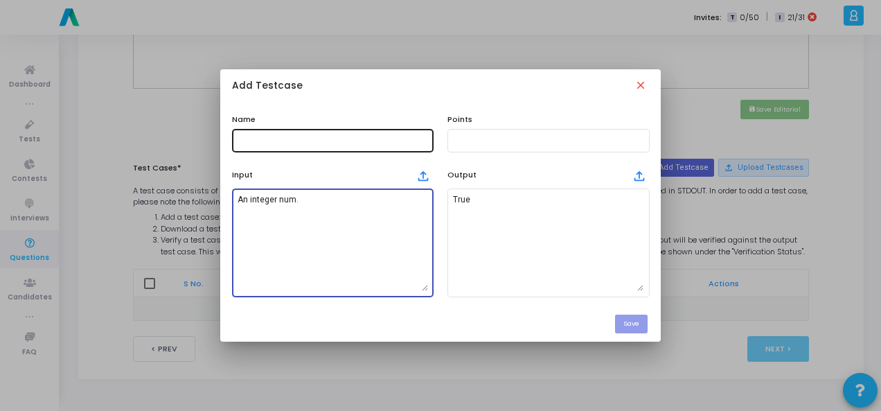
type textarea "An integer num."
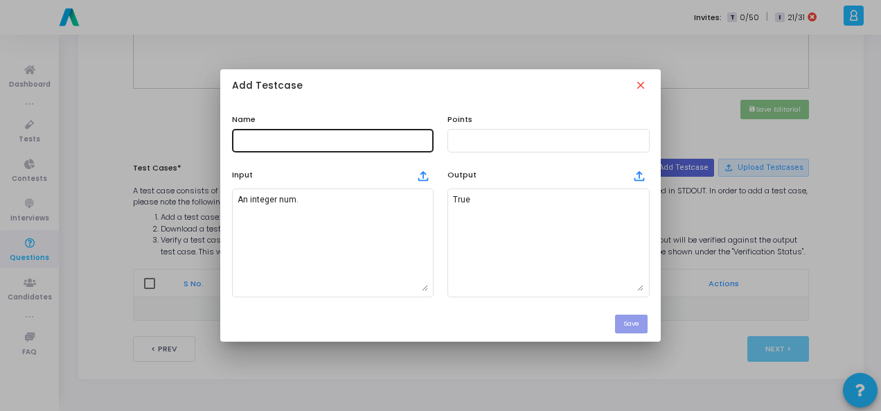
click at [288, 135] on div at bounding box center [333, 140] width 191 height 26
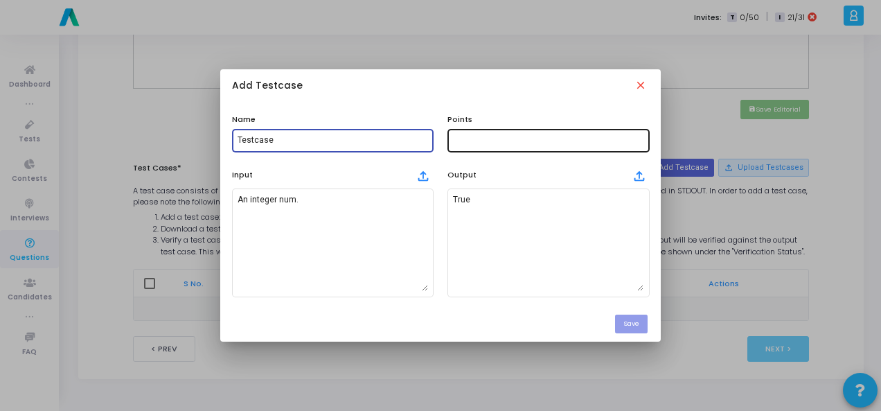
type input "Testcase"
click at [477, 139] on input "text" at bounding box center [548, 141] width 191 height 10
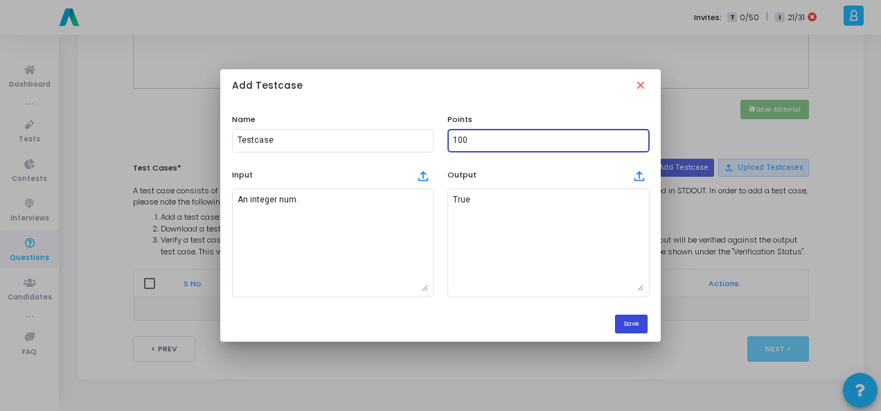
type input "100"
click at [631, 322] on button "Save" at bounding box center [631, 324] width 33 height 19
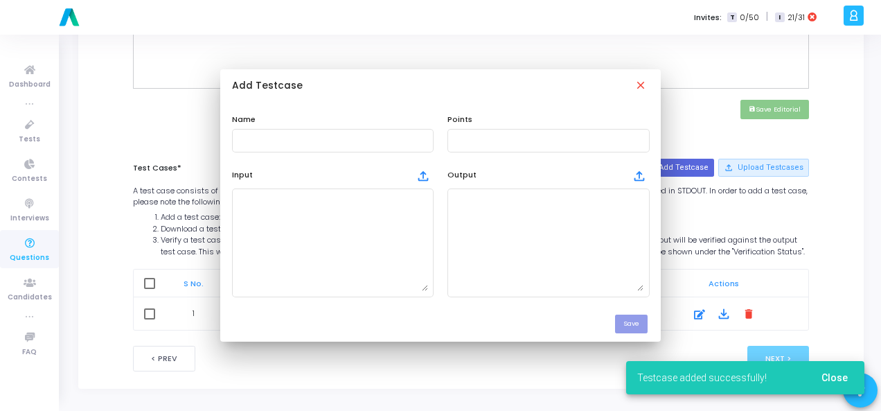
scroll to position [604, 0]
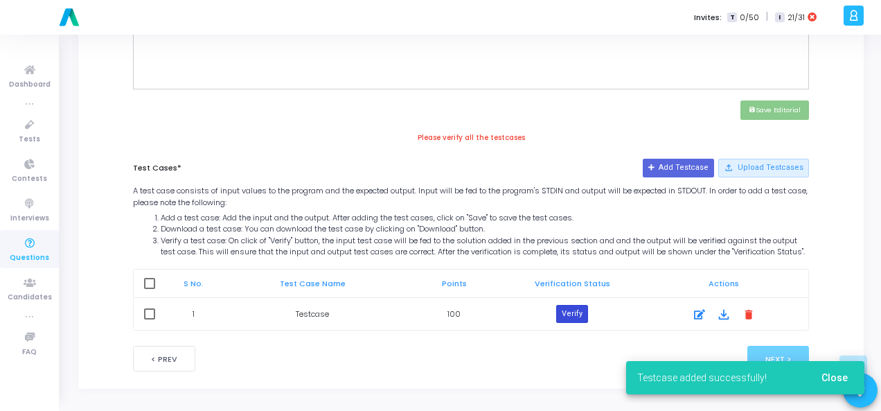
click at [573, 320] on button "Verify" at bounding box center [572, 314] width 32 height 18
click at [839, 370] on button "Close" at bounding box center [835, 377] width 49 height 25
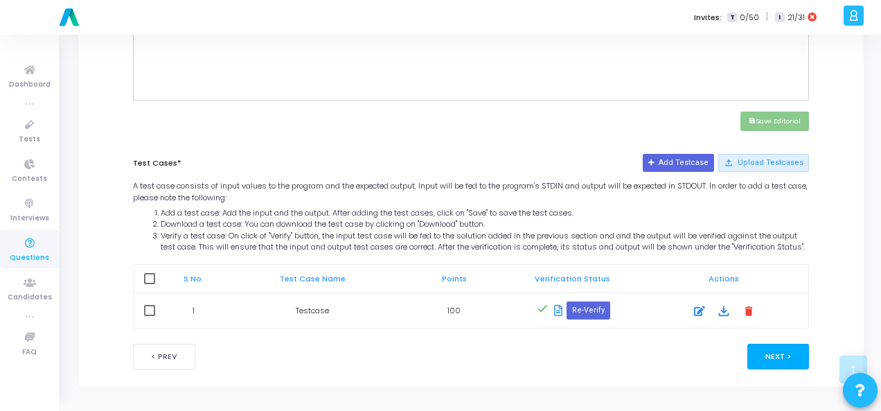
click at [774, 356] on button "Next >" at bounding box center [779, 357] width 62 height 26
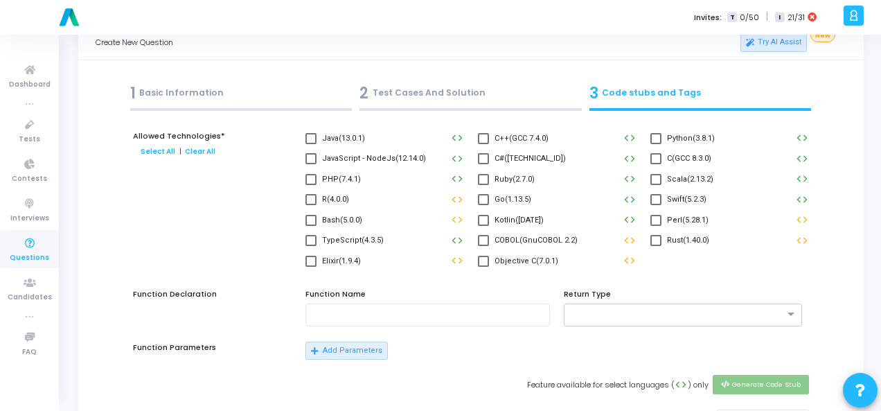
scroll to position [0, 0]
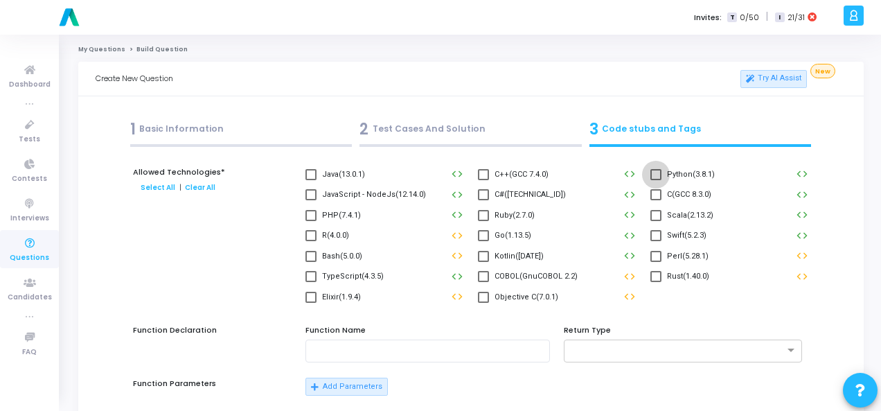
click at [658, 171] on span at bounding box center [656, 174] width 11 height 11
click at [656, 180] on input "Python(3.8.1)" at bounding box center [656, 180] width 1 height 1
checkbox input "true"
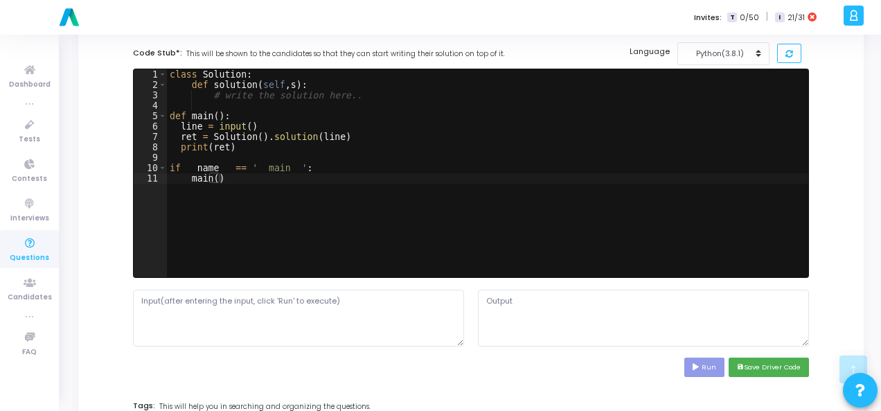
scroll to position [485, 0]
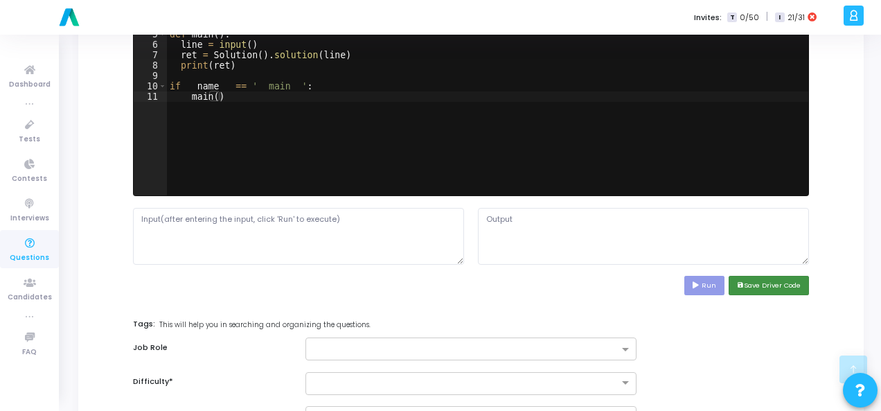
click at [762, 285] on button "save Save Driver Code" at bounding box center [769, 285] width 80 height 19
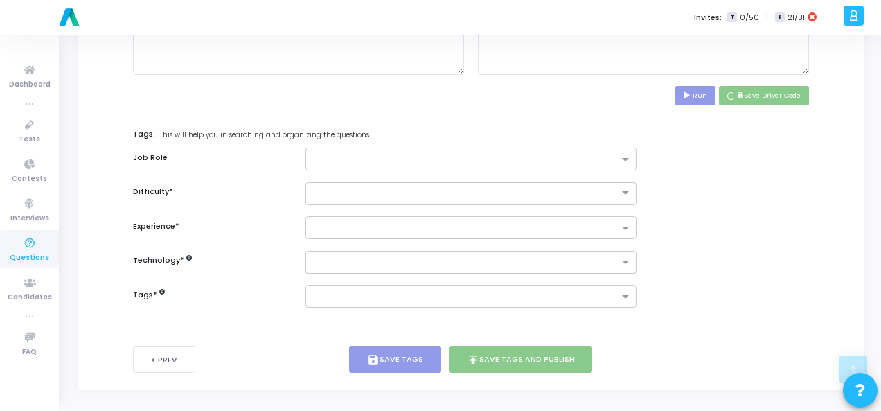
scroll to position [675, 0]
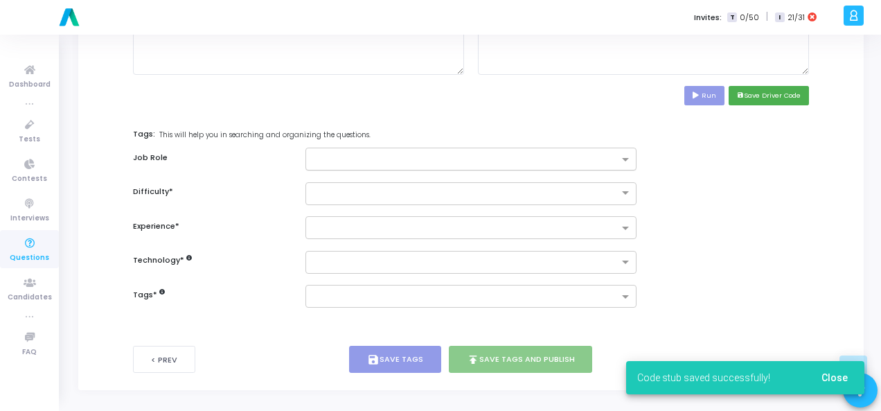
click at [607, 151] on div at bounding box center [462, 159] width 313 height 17
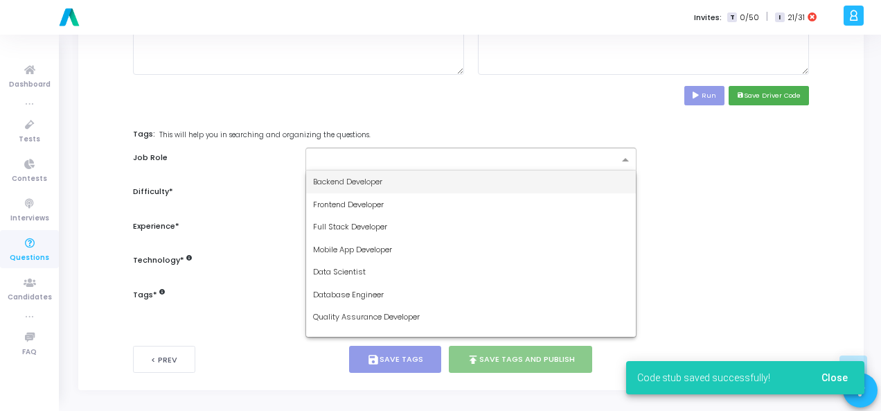
click at [559, 184] on div "Backend Developer" at bounding box center [471, 181] width 330 height 23
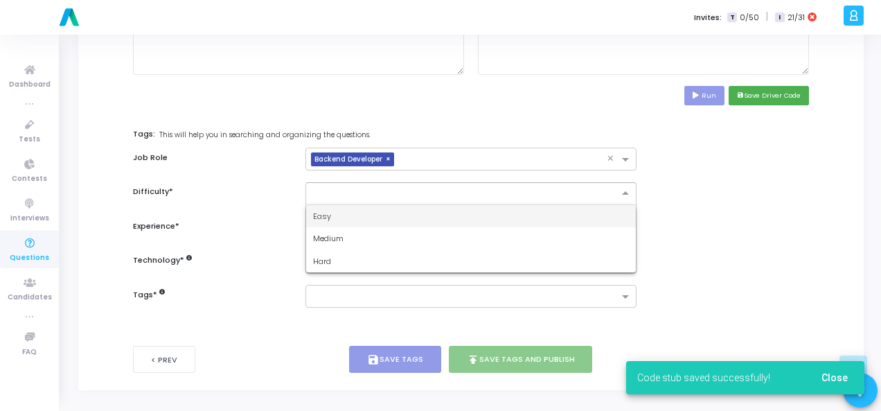
click at [557, 188] on input "text" at bounding box center [457, 192] width 288 height 12
click at [556, 191] on input "text" at bounding box center [457, 192] width 288 height 12
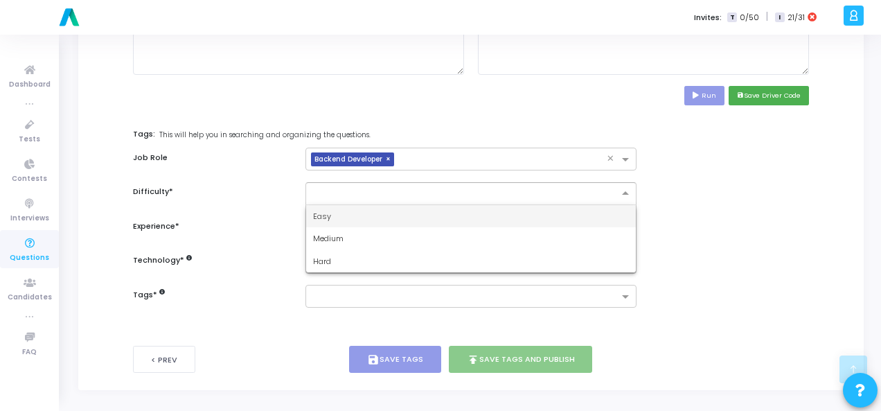
click at [556, 209] on div "Easy" at bounding box center [471, 216] width 330 height 23
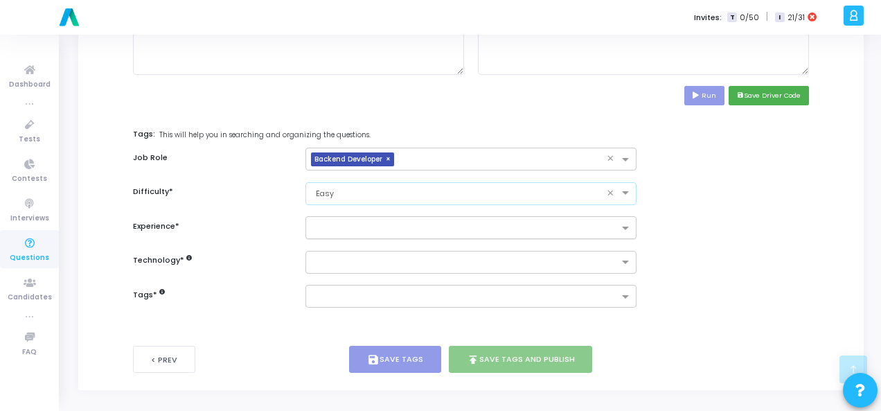
click at [557, 229] on input "text" at bounding box center [466, 229] width 306 height 12
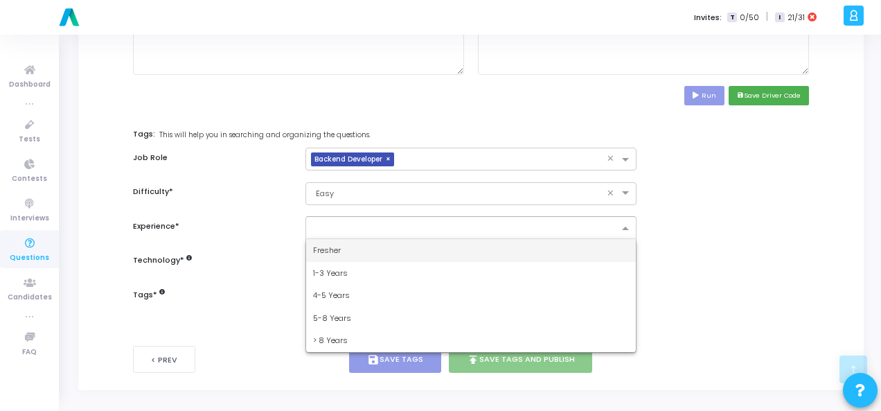
click at [550, 239] on div "Fresher" at bounding box center [471, 250] width 330 height 23
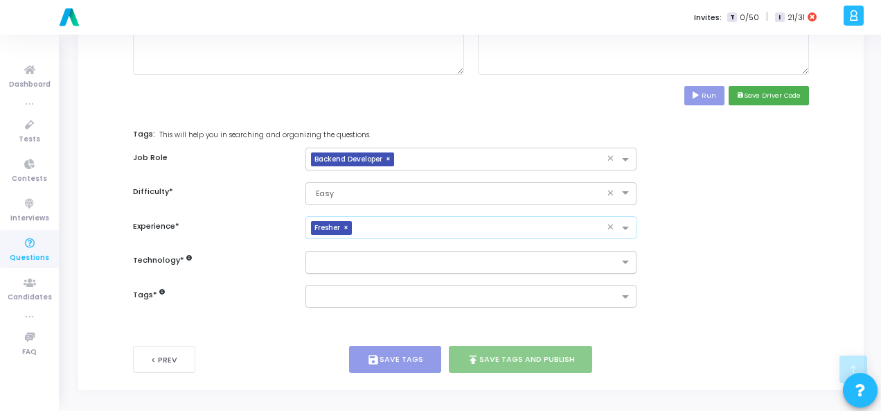
click at [549, 254] on div at bounding box center [462, 262] width 313 height 17
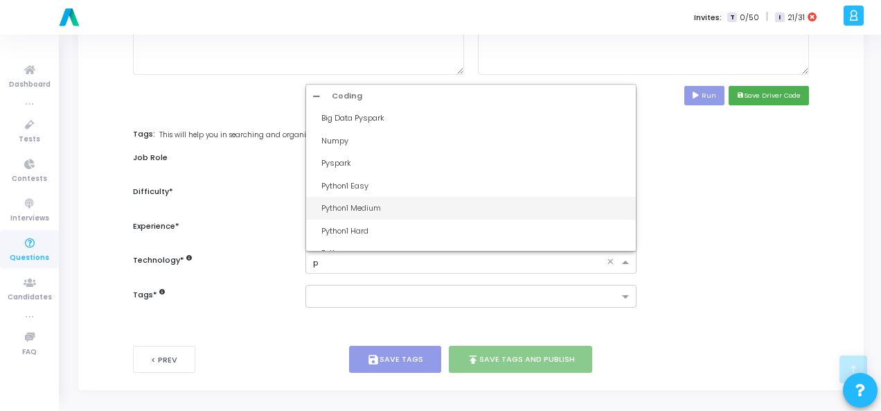
type input "py"
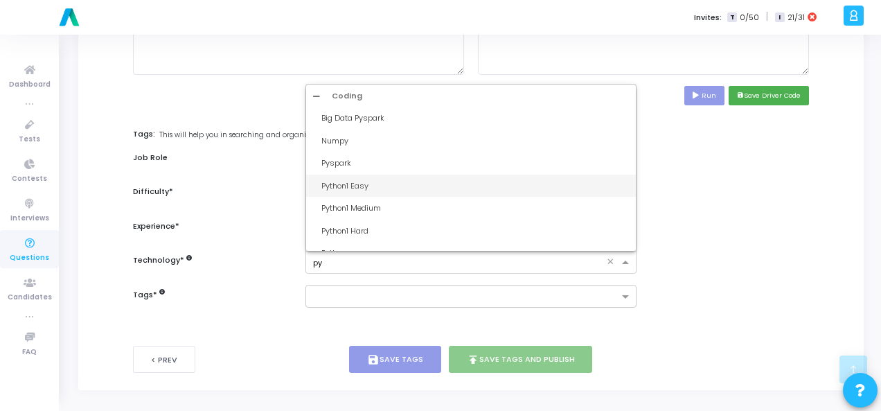
click at [513, 185] on div "Python1 Easy" at bounding box center [476, 186] width 308 height 12
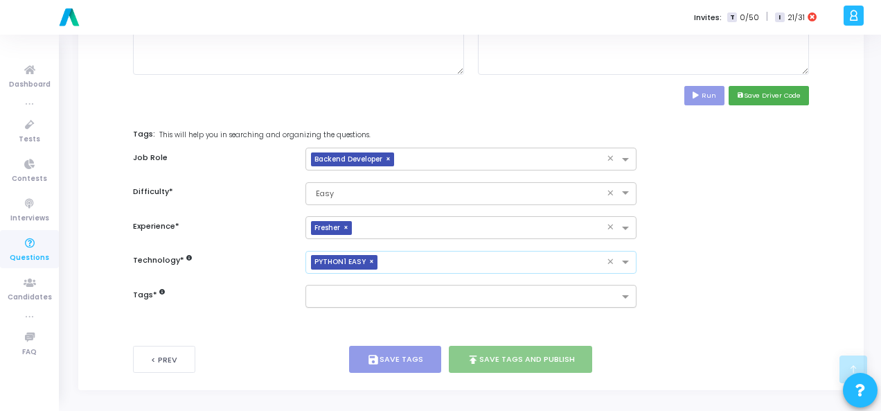
click at [488, 288] on div at bounding box center [462, 296] width 313 height 17
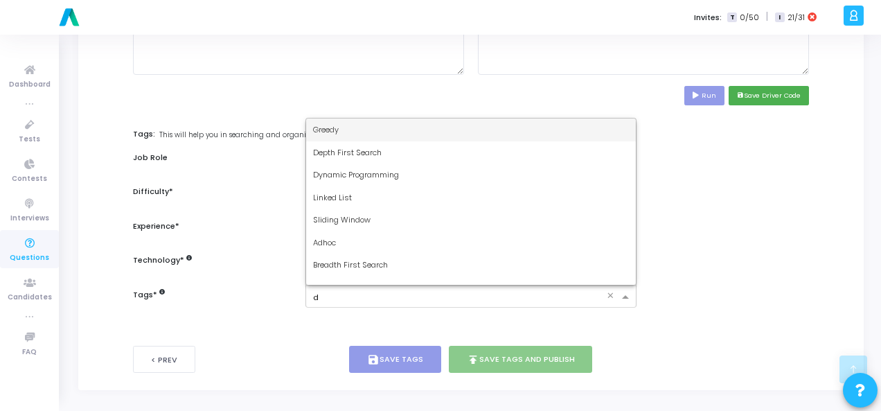
type input "dy"
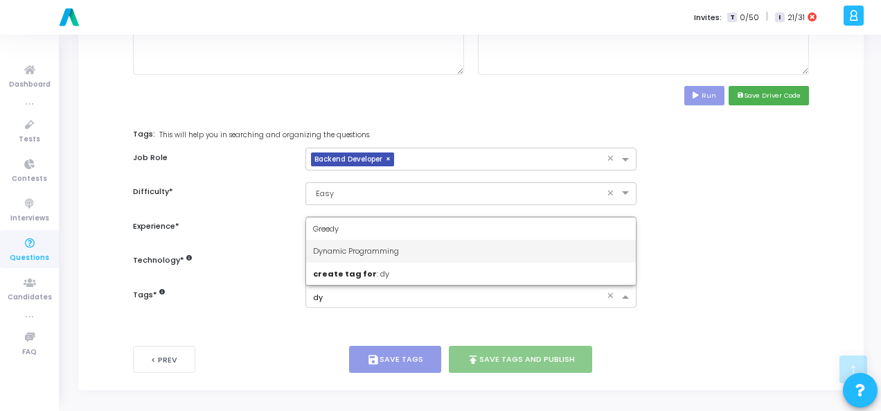
click at [452, 246] on div "Dynamic Programming" at bounding box center [471, 251] width 330 height 23
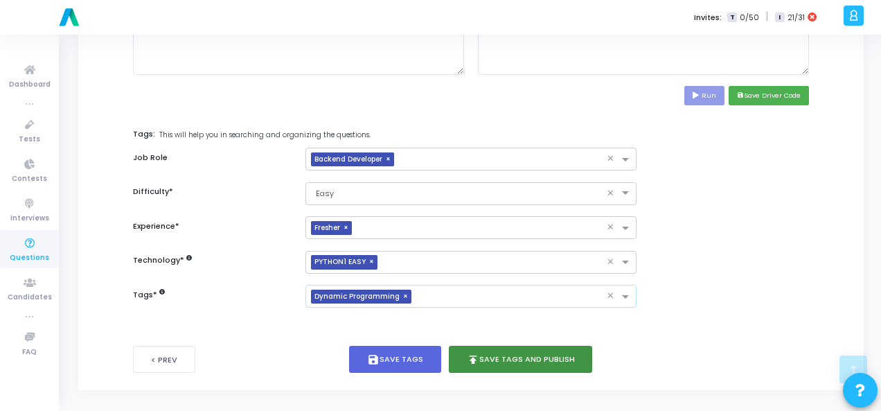
click at [488, 351] on button "publish Save Tags and Publish" at bounding box center [521, 359] width 144 height 27
